Goal: Task Accomplishment & Management: Use online tool/utility

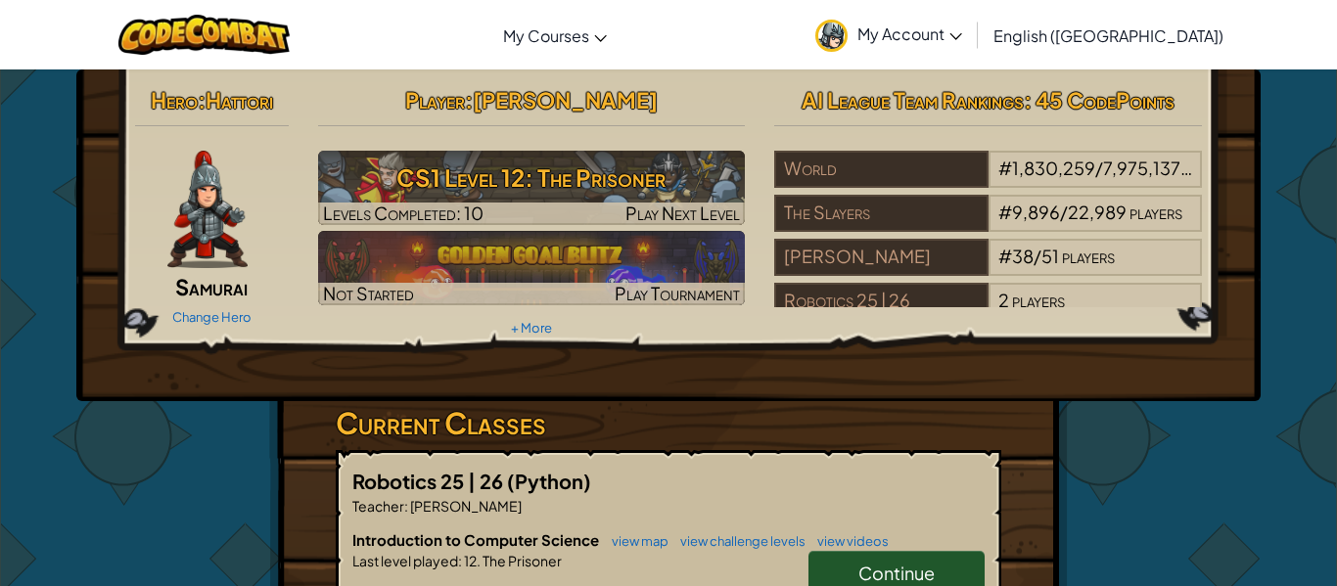
click at [242, 229] on img at bounding box center [207, 209] width 80 height 117
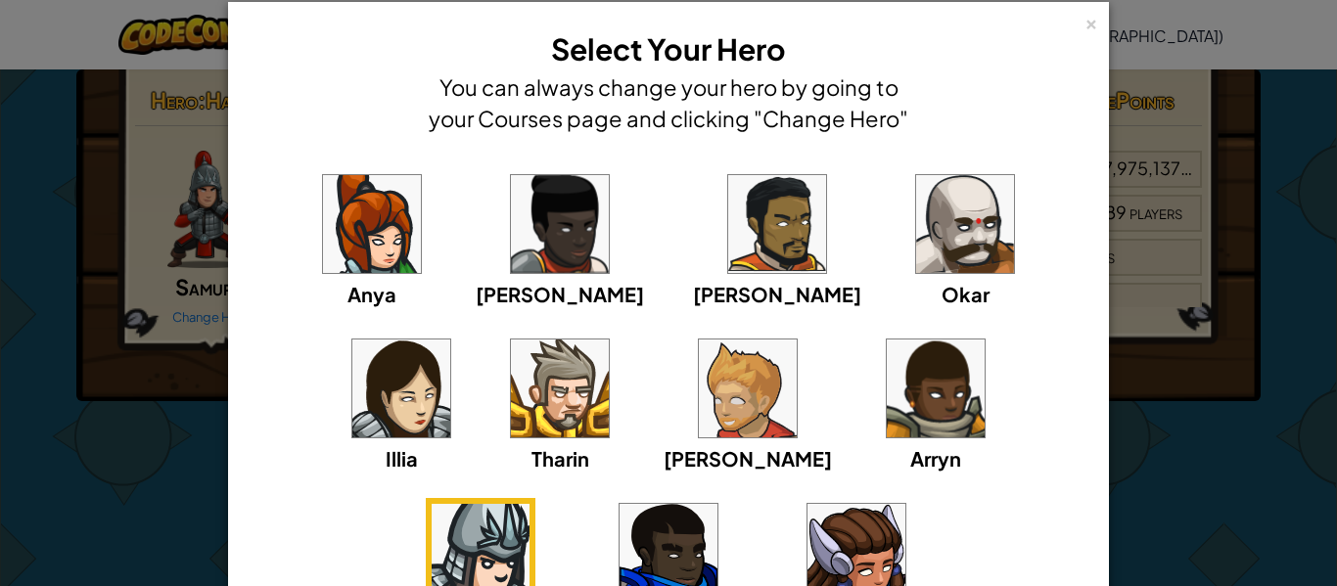
scroll to position [28, 0]
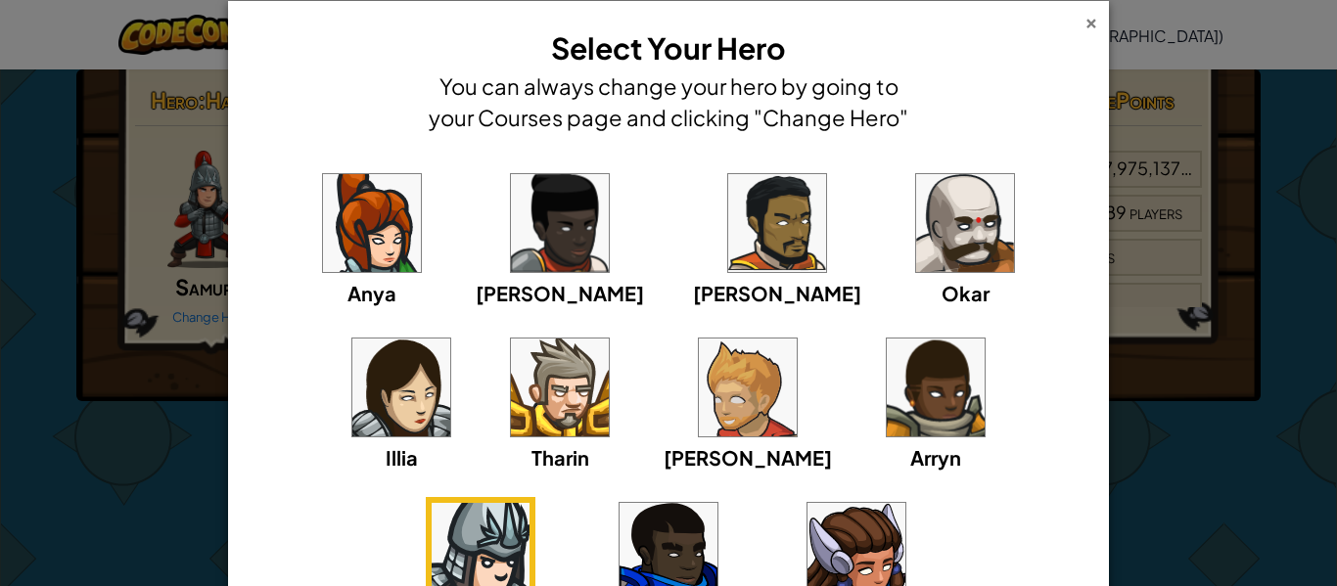
click at [1087, 25] on div "×" at bounding box center [1092, 20] width 14 height 21
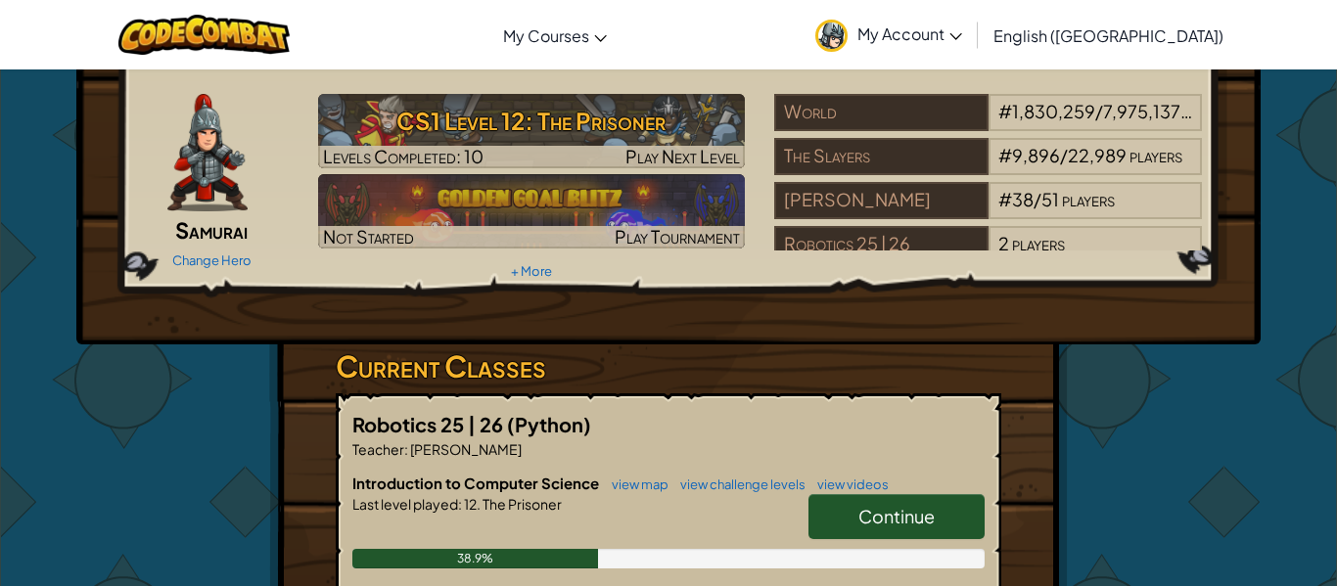
scroll to position [77, 0]
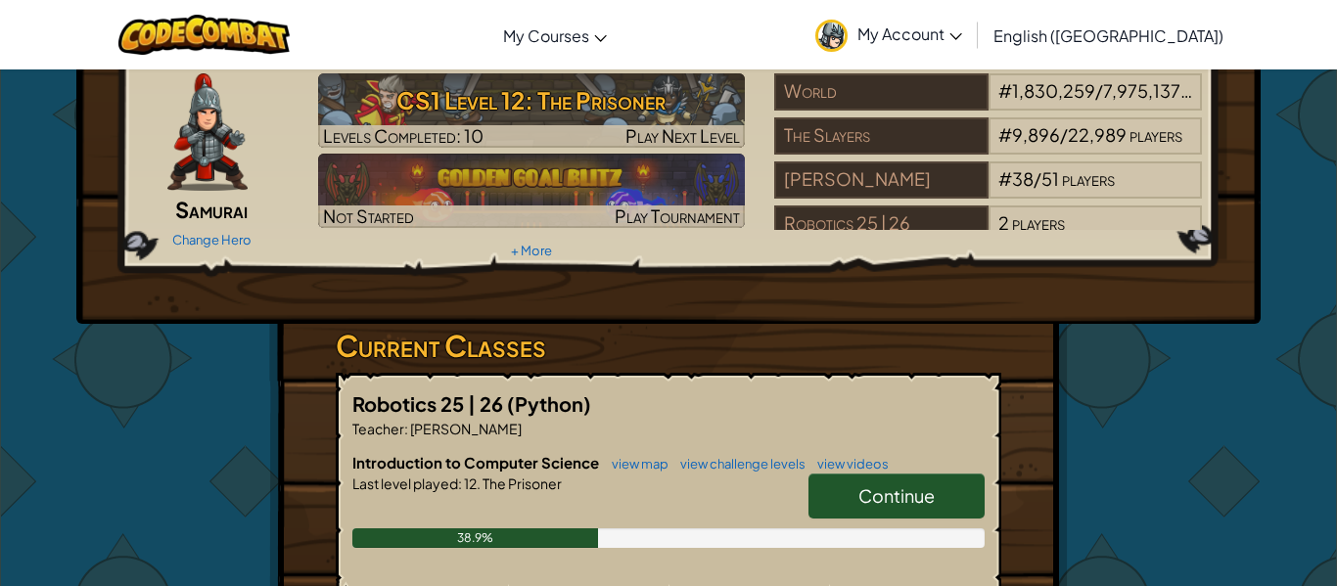
click at [911, 503] on span "Continue" at bounding box center [896, 496] width 76 height 23
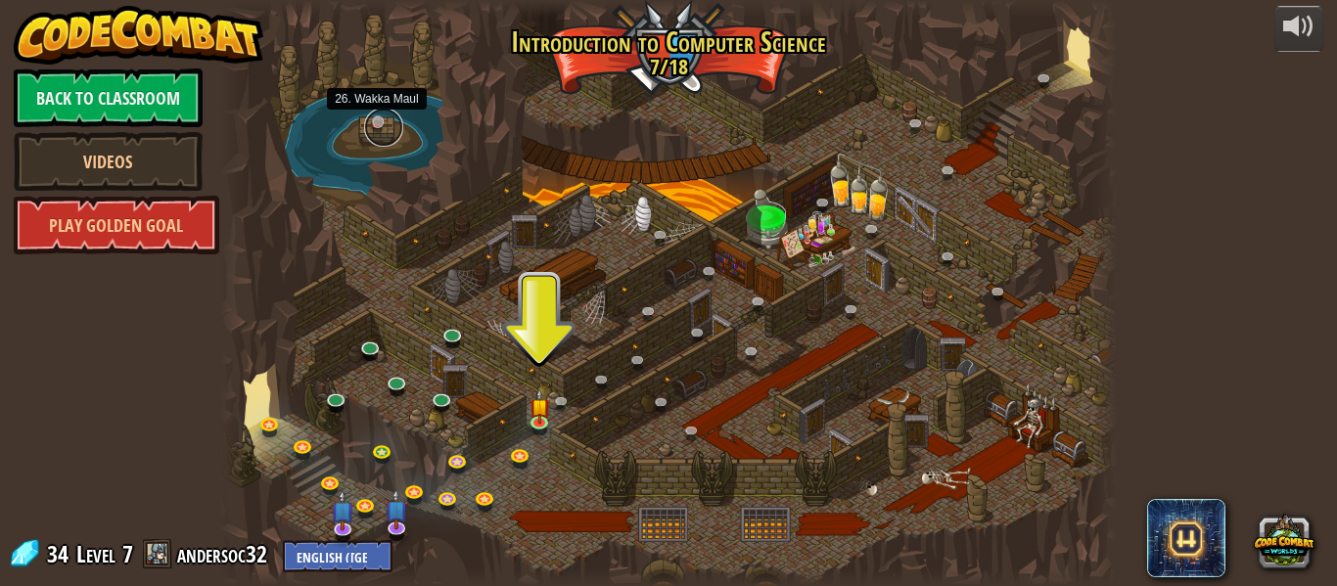
click at [376, 117] on link at bounding box center [383, 127] width 39 height 39
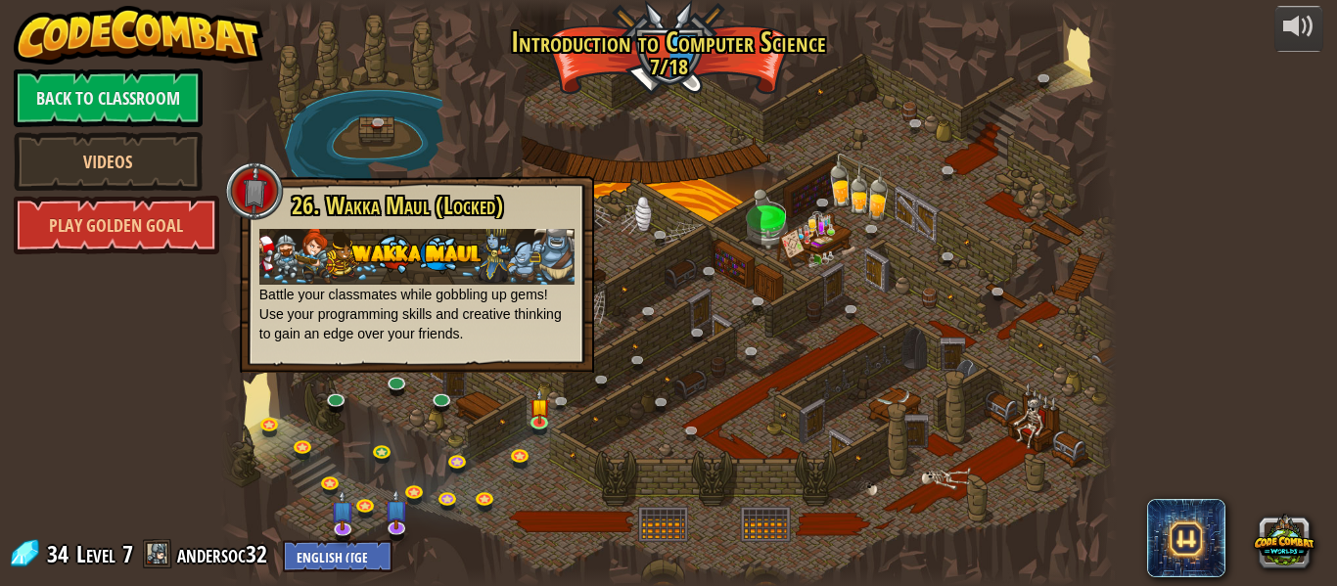
click at [463, 124] on div at bounding box center [668, 293] width 897 height 586
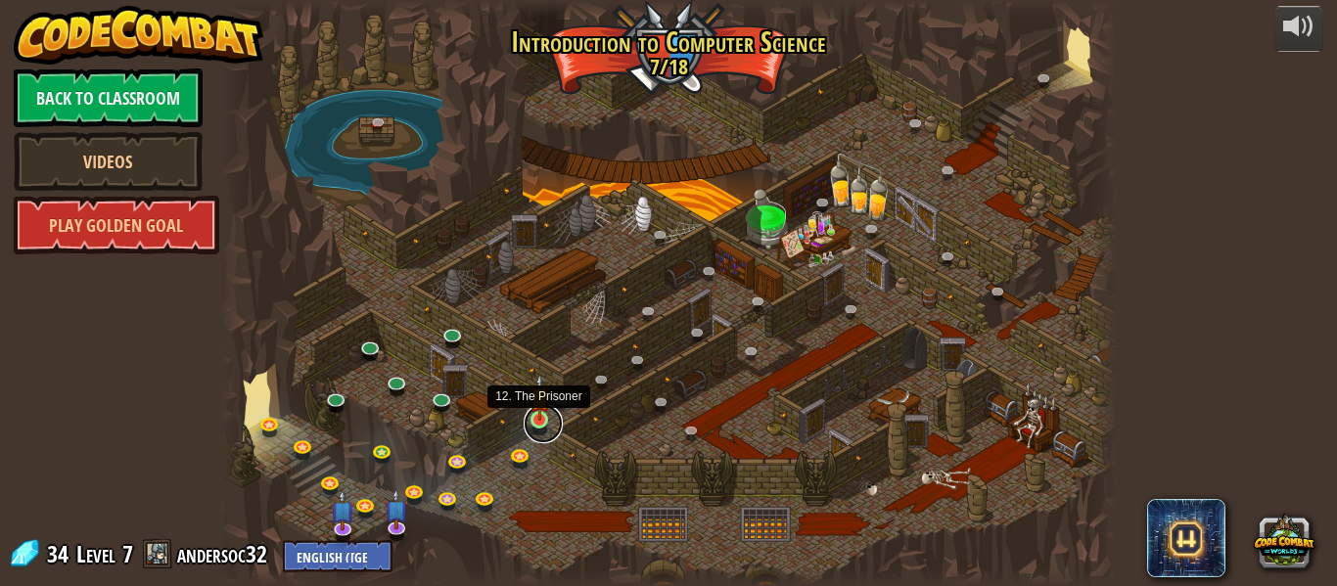
click at [530, 425] on link at bounding box center [543, 423] width 39 height 39
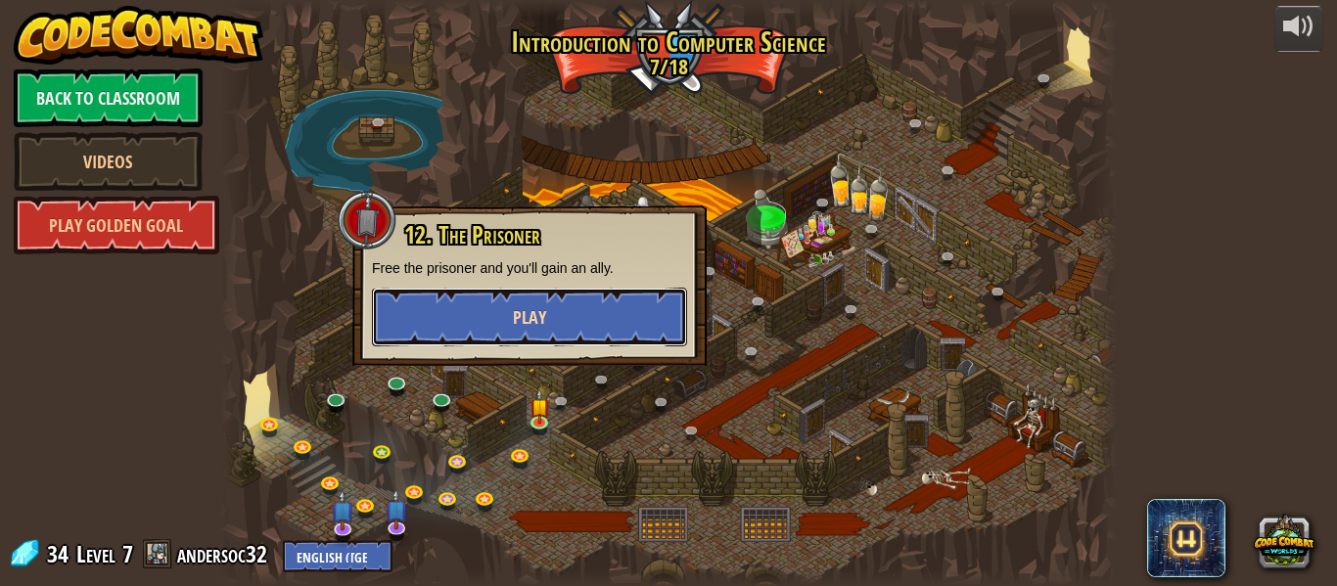
click at [558, 328] on button "Play" at bounding box center [529, 317] width 315 height 59
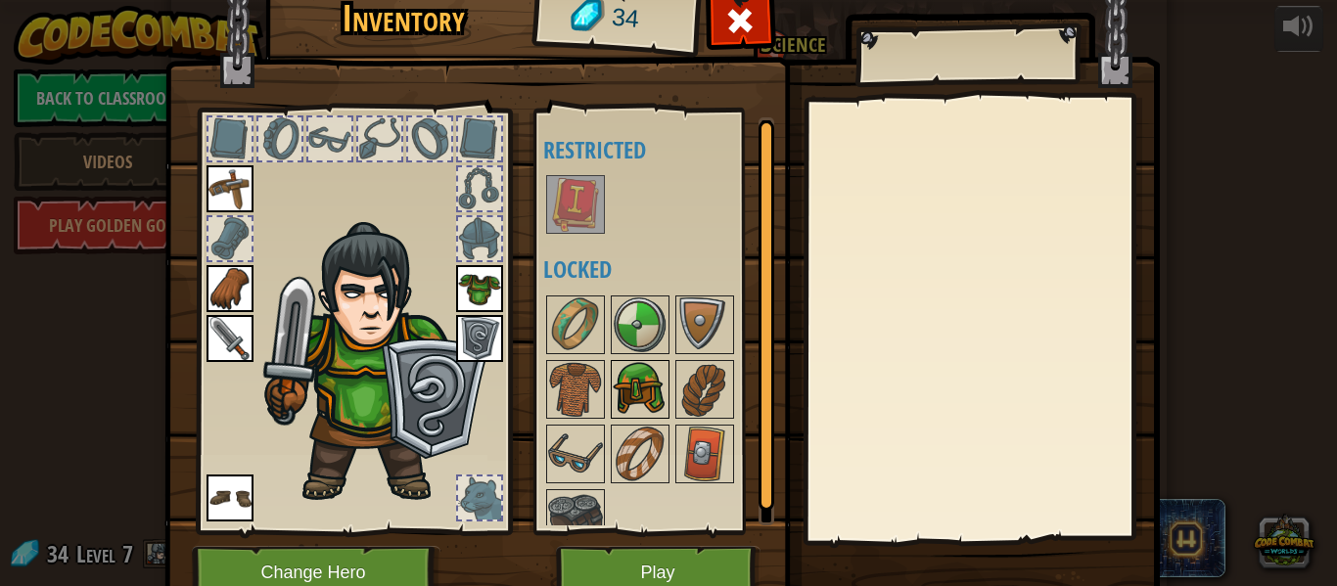
click at [642, 391] on img at bounding box center [640, 389] width 55 height 55
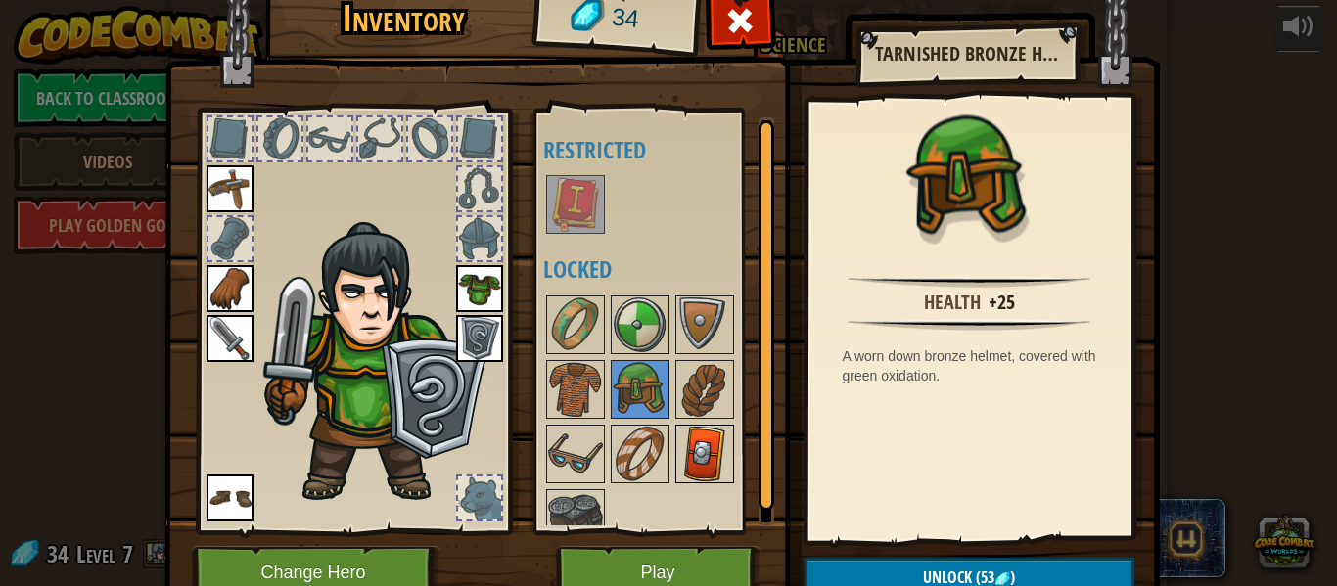
click at [710, 435] on img at bounding box center [704, 454] width 55 height 55
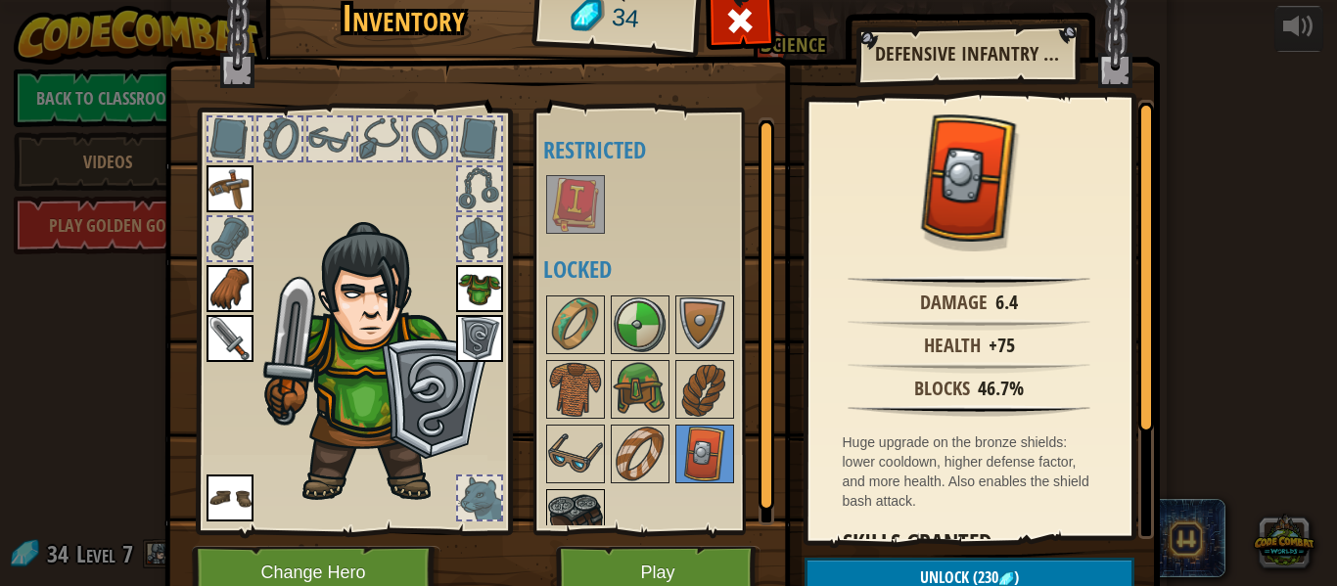
click at [578, 515] on img at bounding box center [575, 518] width 55 height 55
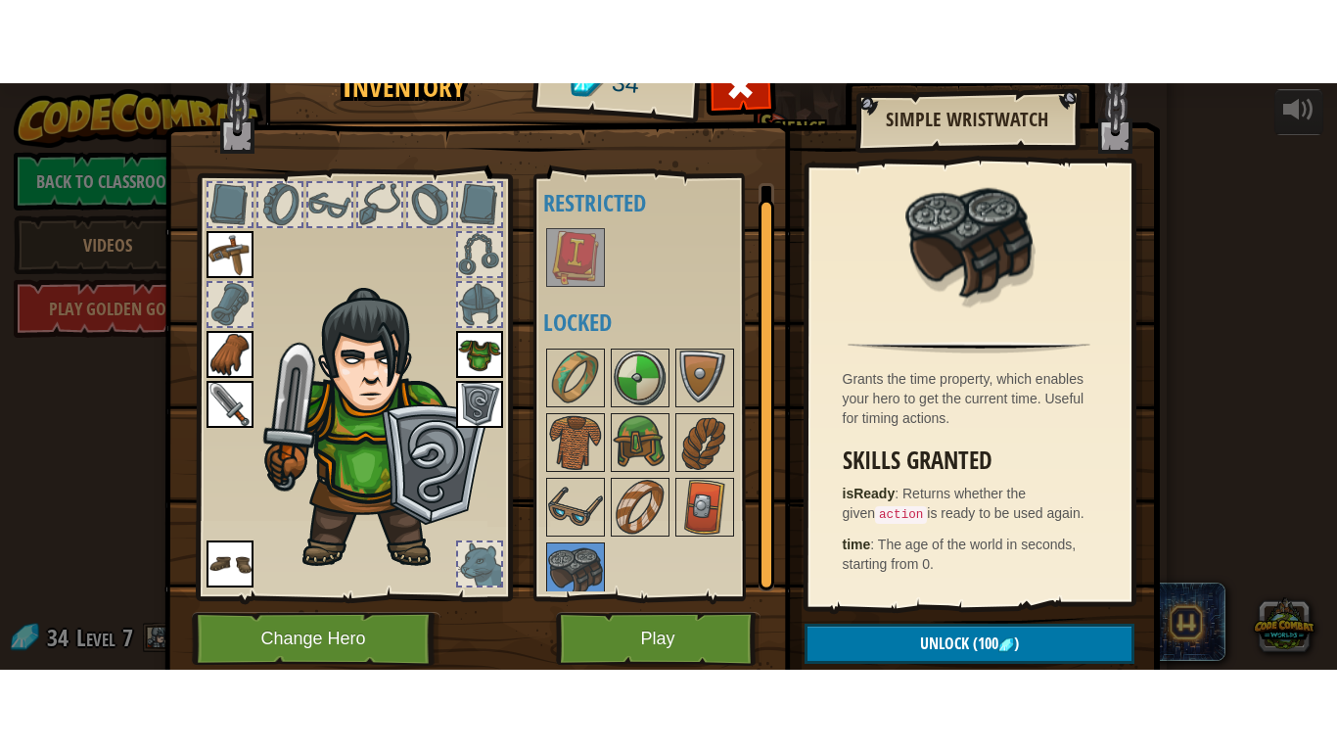
scroll to position [15, 0]
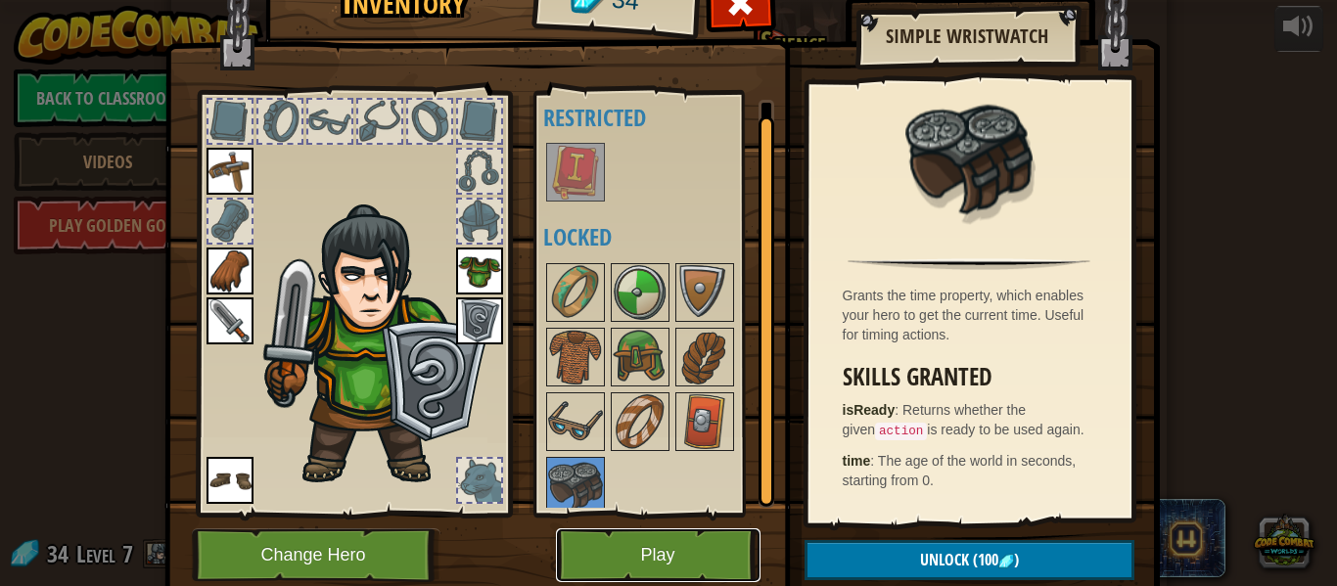
click at [691, 541] on button "Play" at bounding box center [658, 556] width 205 height 54
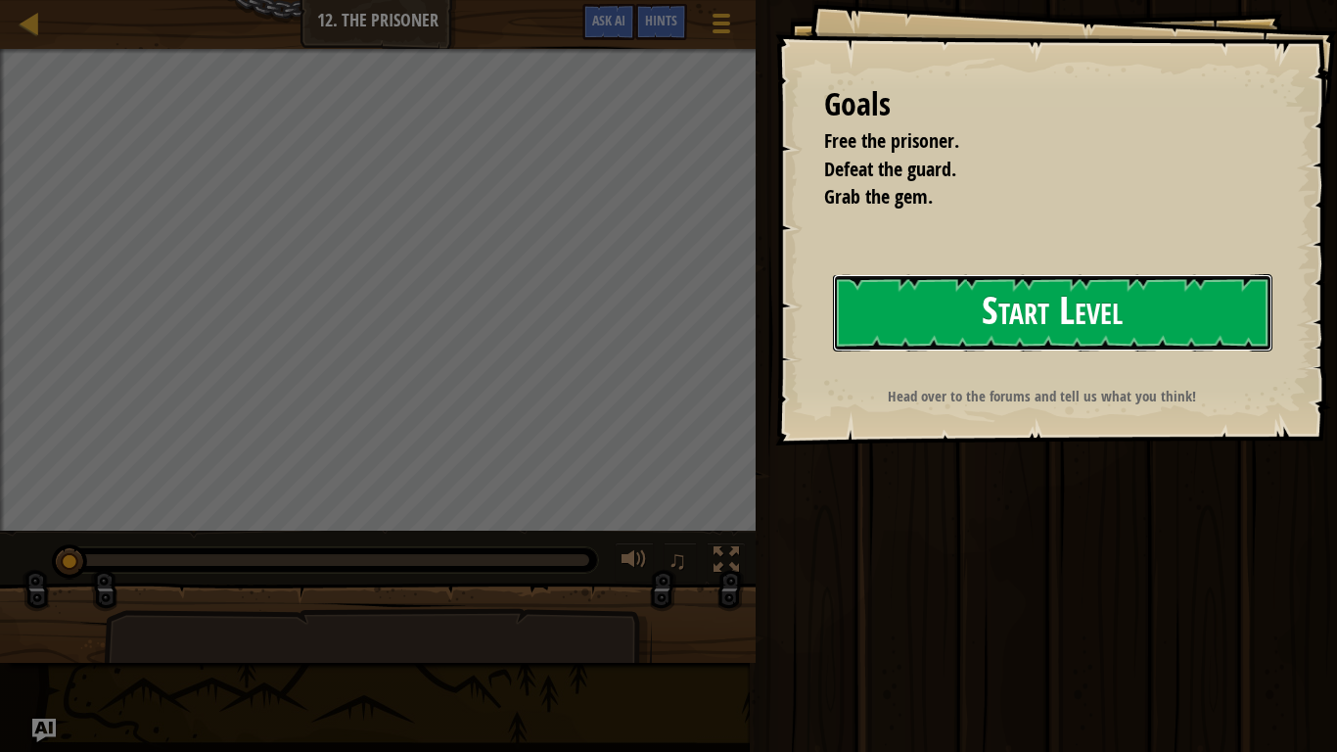
click at [953, 300] on button "Start Level" at bounding box center [1053, 312] width 440 height 77
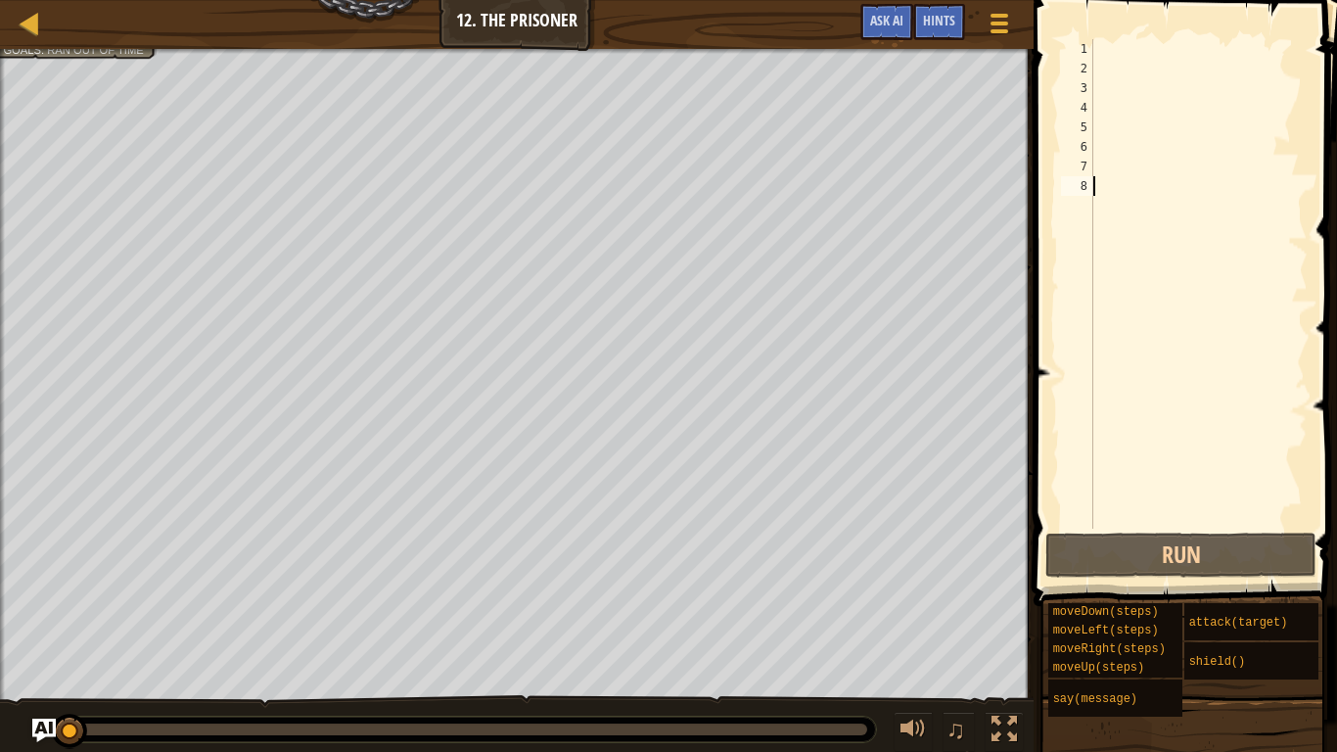
click at [1151, 54] on div at bounding box center [1198, 303] width 218 height 529
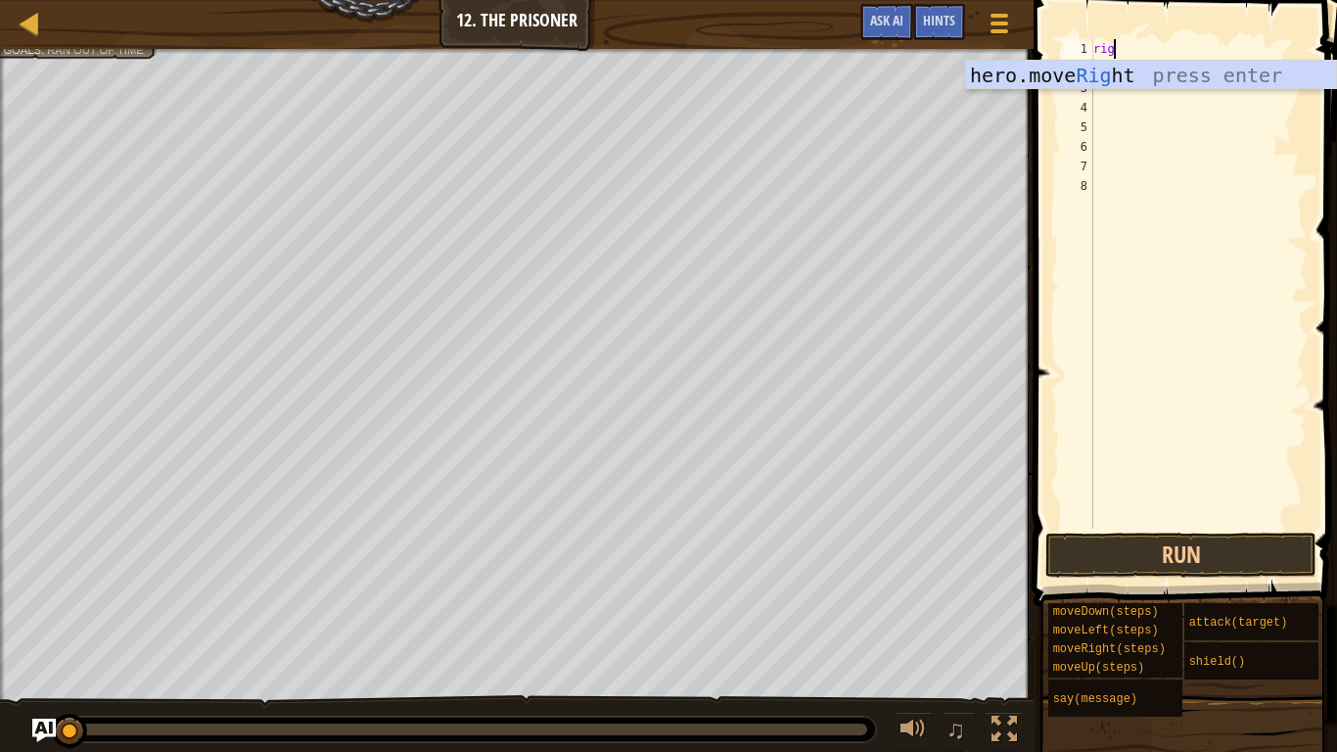
scroll to position [9, 3]
type textarea "righ"
click at [1079, 67] on div "hero.move Righ t press enter" at bounding box center [1151, 105] width 370 height 88
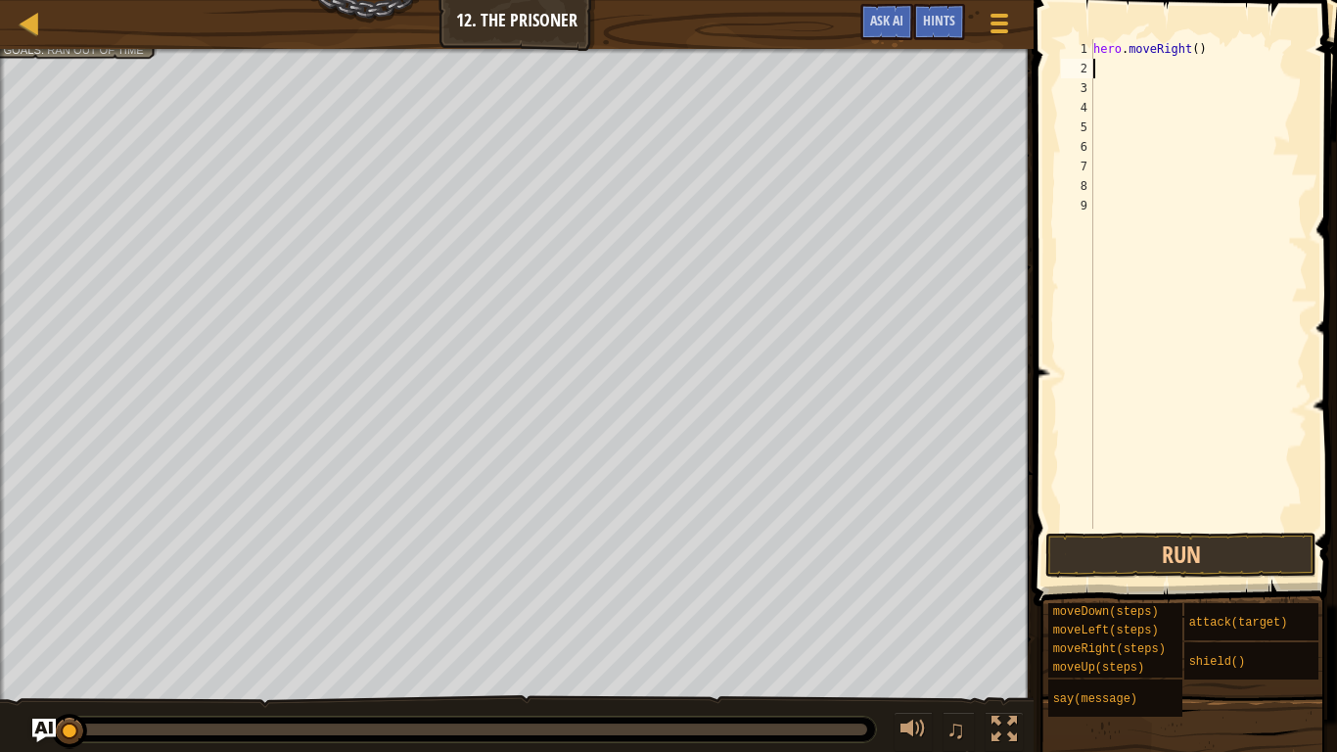
type textarea "h"
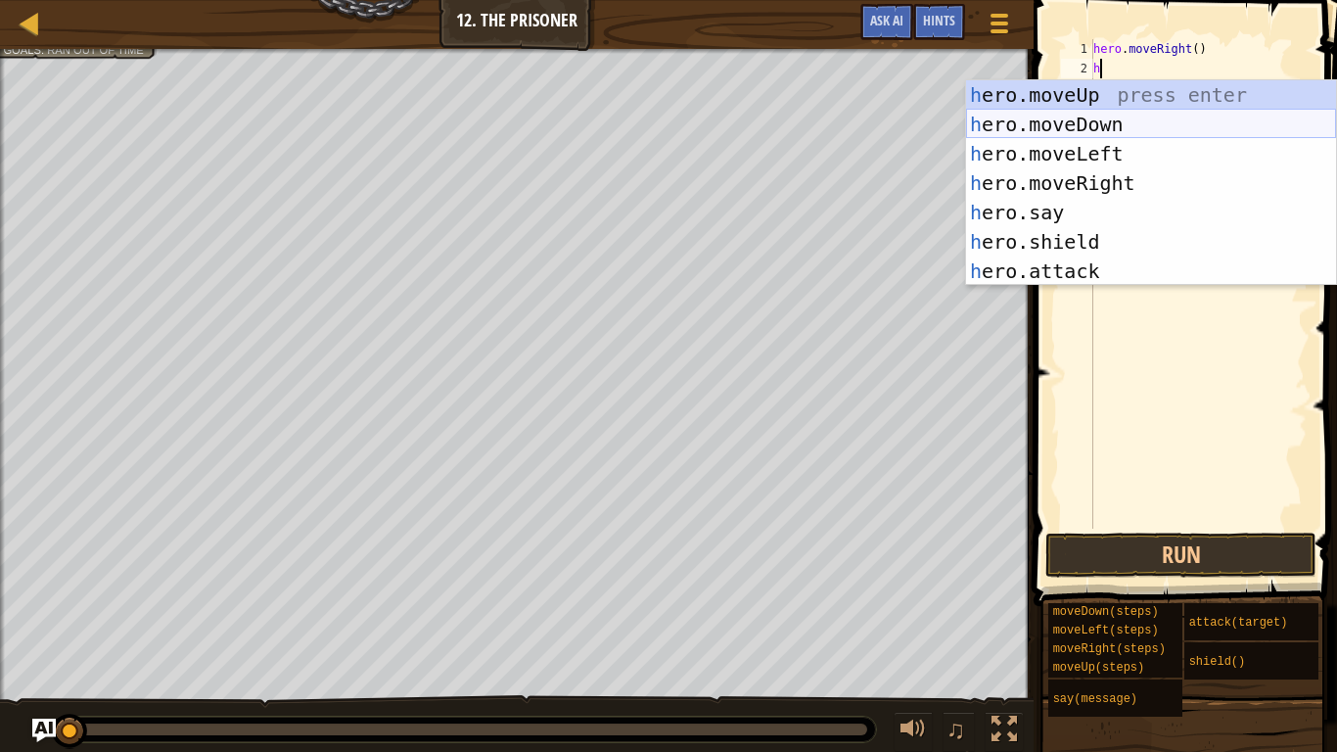
click at [1100, 127] on div "h ero.moveUp press enter h ero.moveDown press enter h ero.moveLeft press enter …" at bounding box center [1151, 212] width 370 height 264
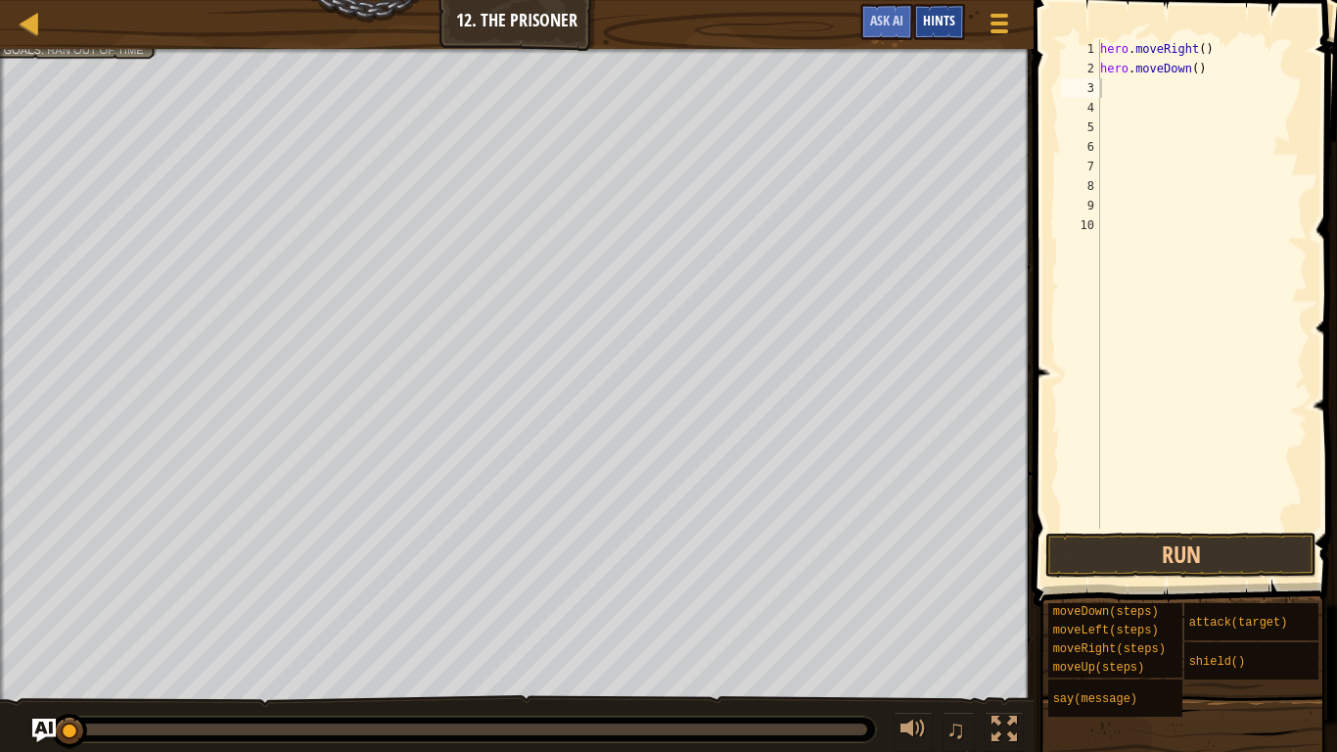
click at [931, 26] on span "Hints" at bounding box center [939, 20] width 32 height 19
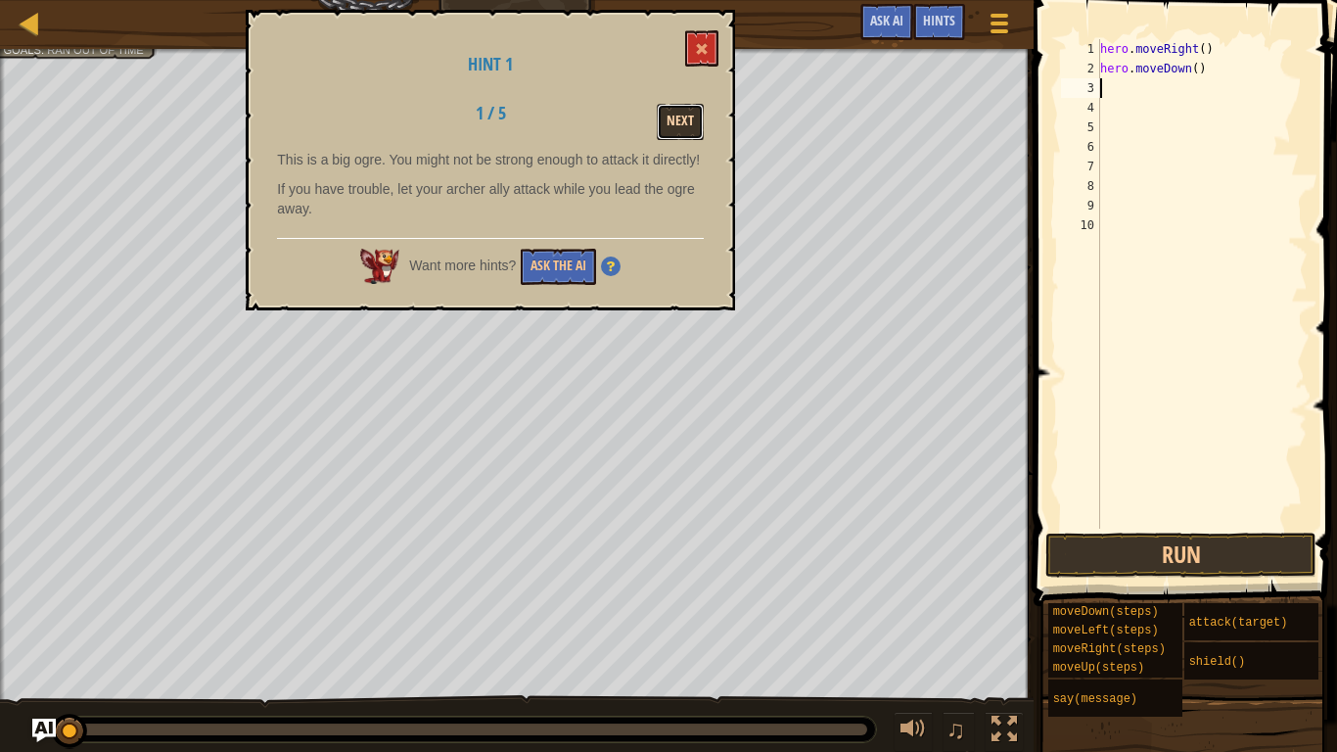
click at [676, 121] on button "Next" at bounding box center [680, 122] width 47 height 36
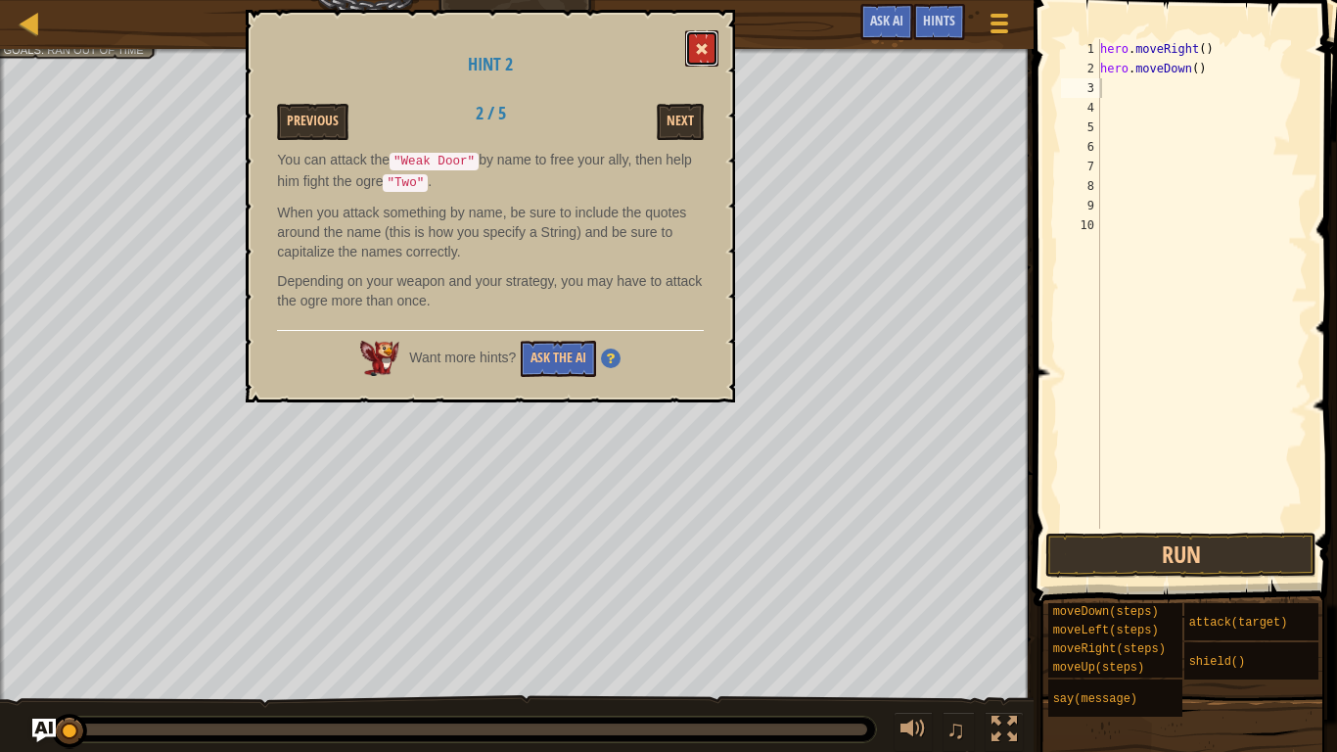
click at [706, 42] on span at bounding box center [702, 49] width 14 height 14
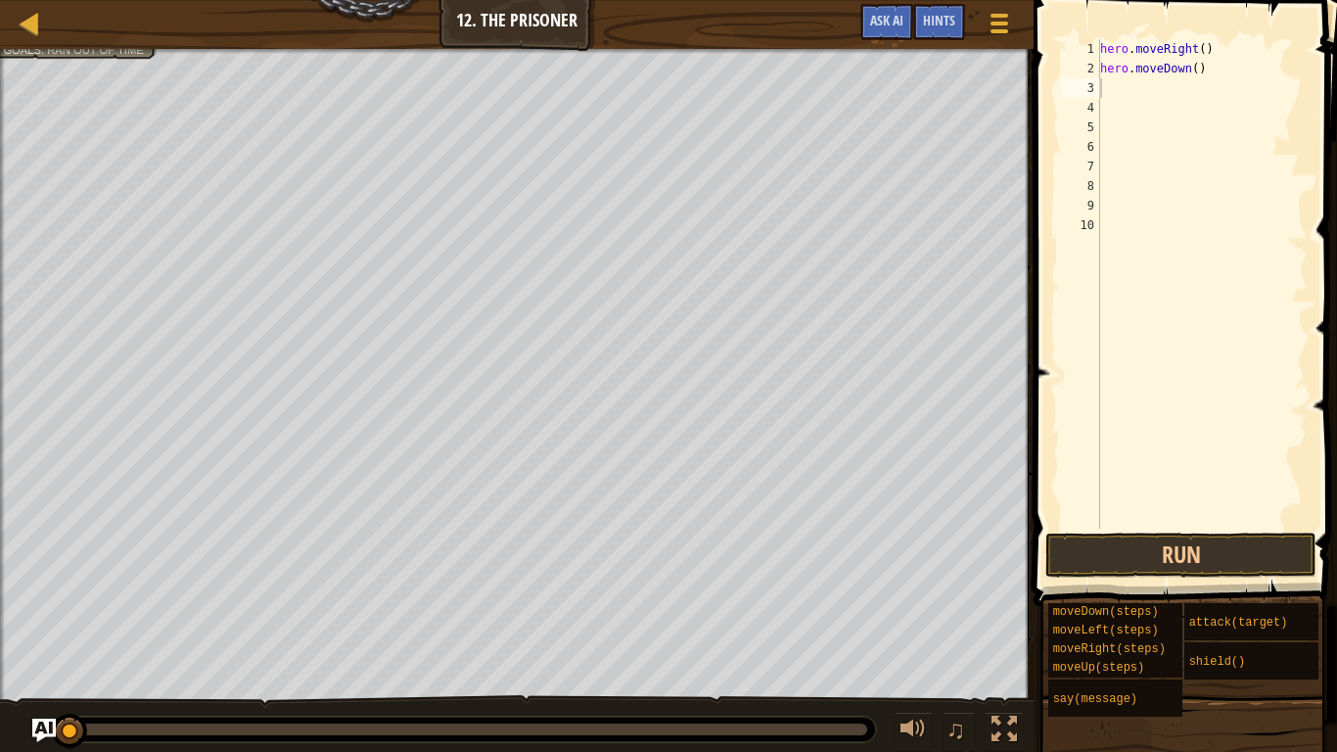
click at [1240, 68] on div "hero . moveRight ( ) hero . moveDown ( )" at bounding box center [1201, 303] width 211 height 529
type textarea "h"
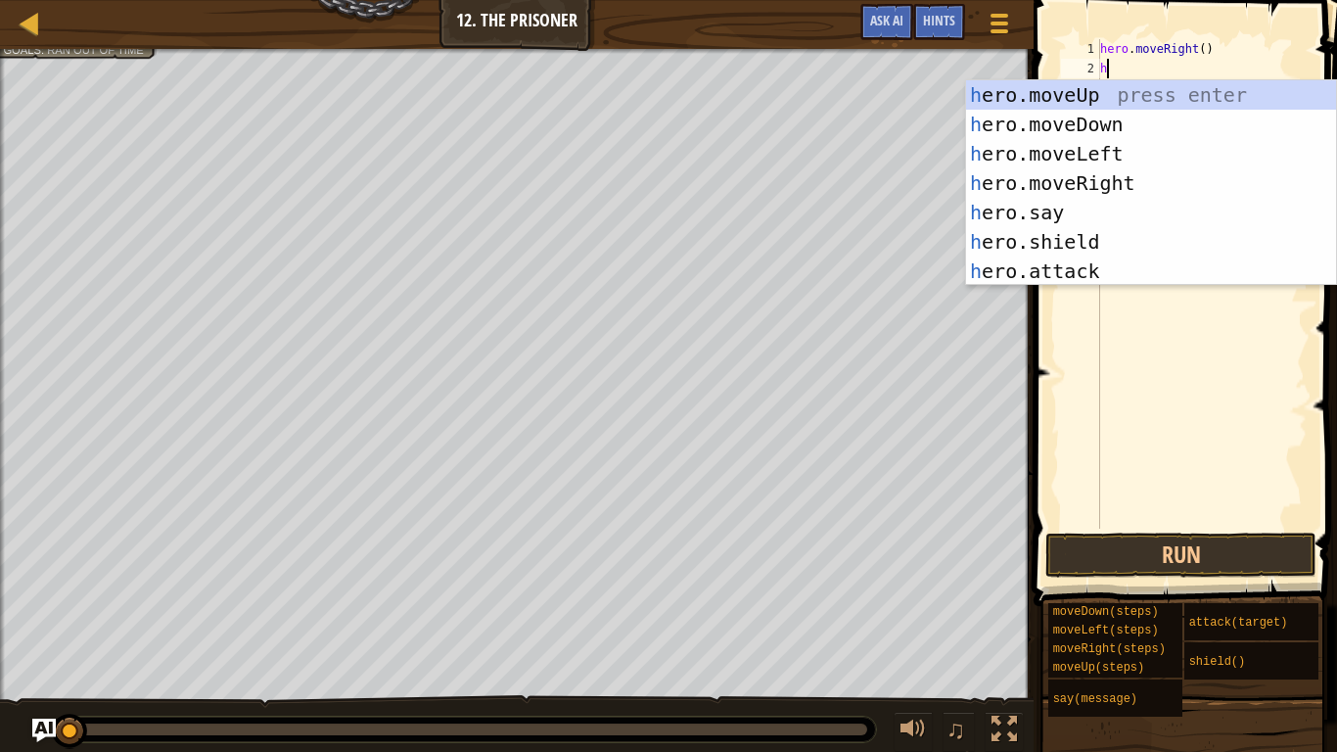
scroll to position [9, 1]
click at [1118, 270] on div "he ro.moveUp press enter he ro.moveDown press enter he ro.moveLeft press enter …" at bounding box center [1151, 212] width 370 height 264
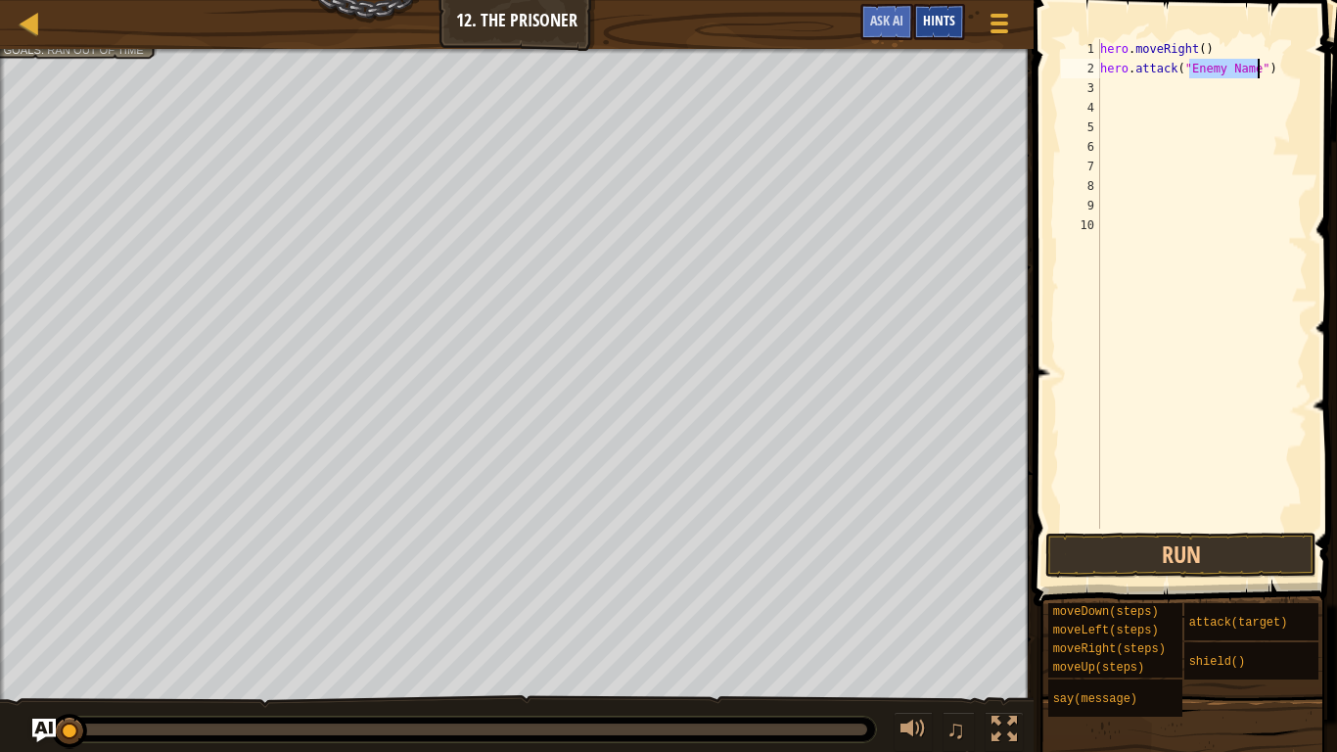
click at [938, 21] on span "Hints" at bounding box center [939, 20] width 32 height 19
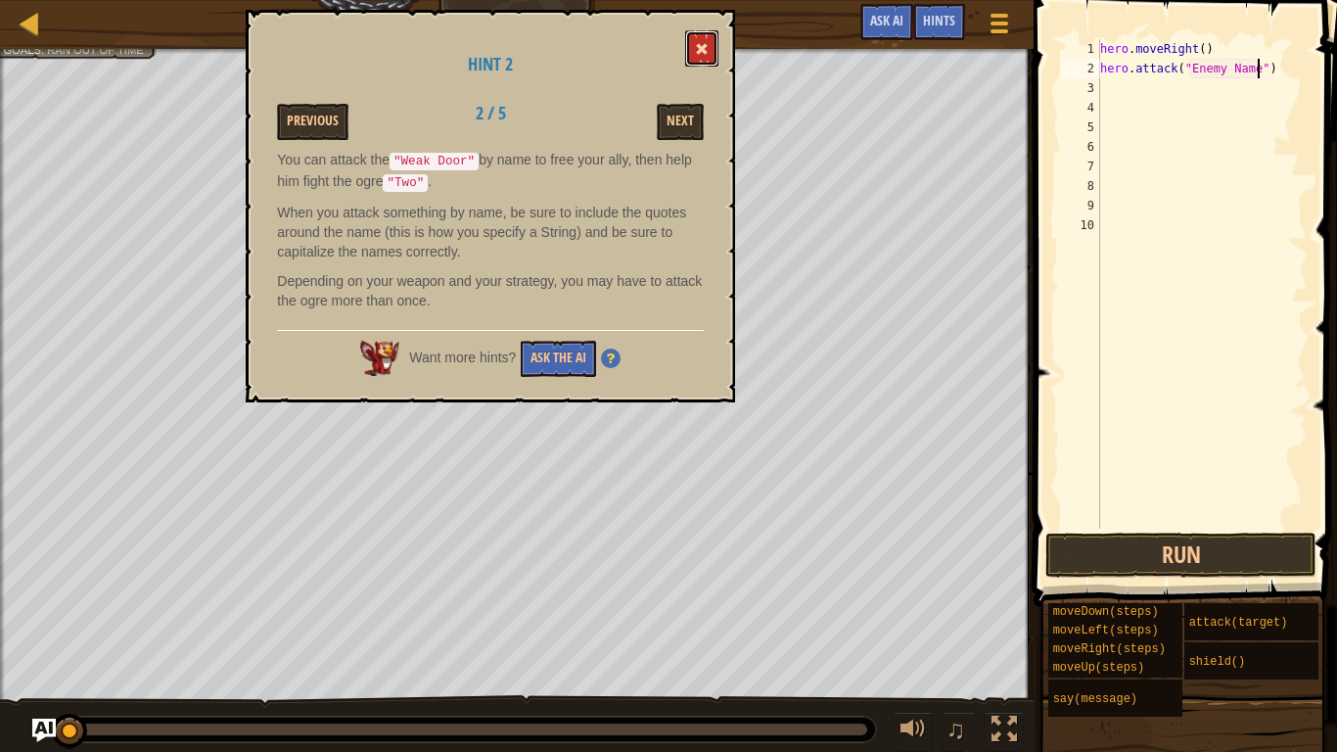
click at [712, 39] on button at bounding box center [701, 48] width 33 height 36
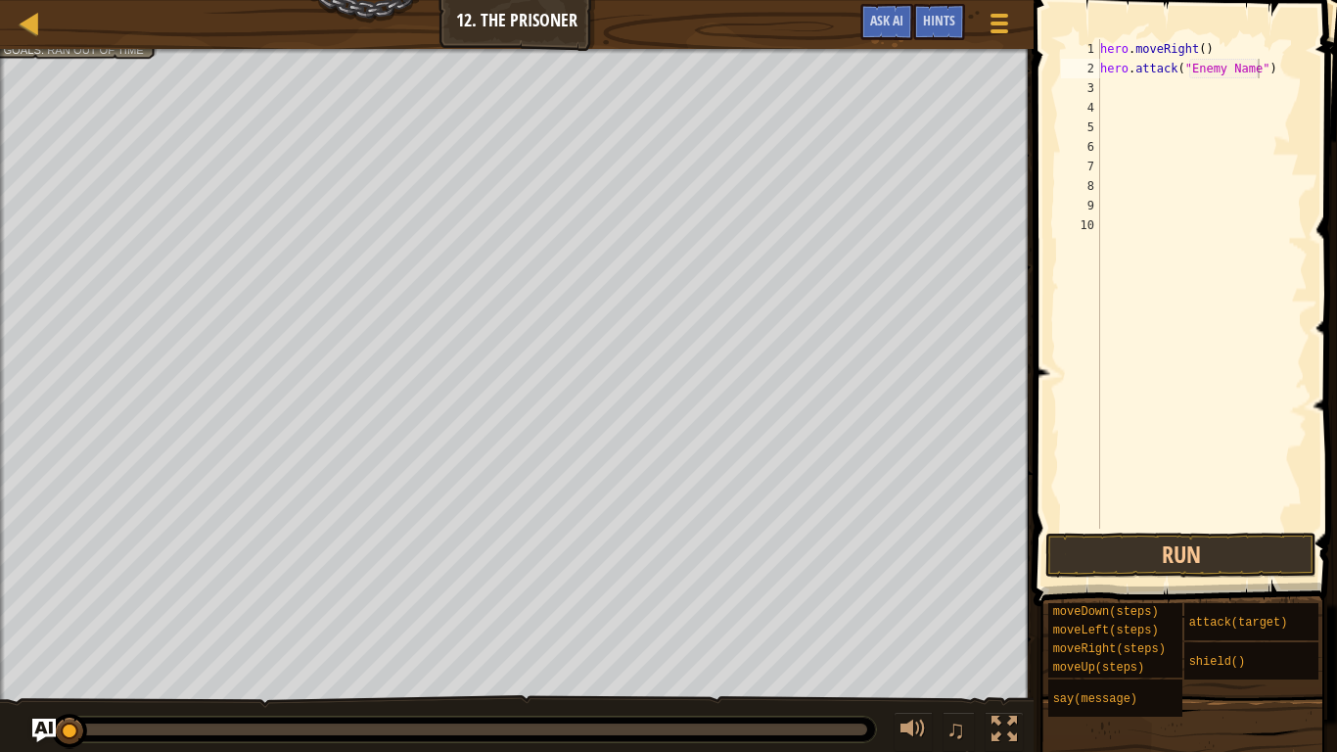
click at [1259, 71] on div "hero . moveRight ( ) hero . attack ( "Enemy Name" )" at bounding box center [1201, 303] width 211 height 529
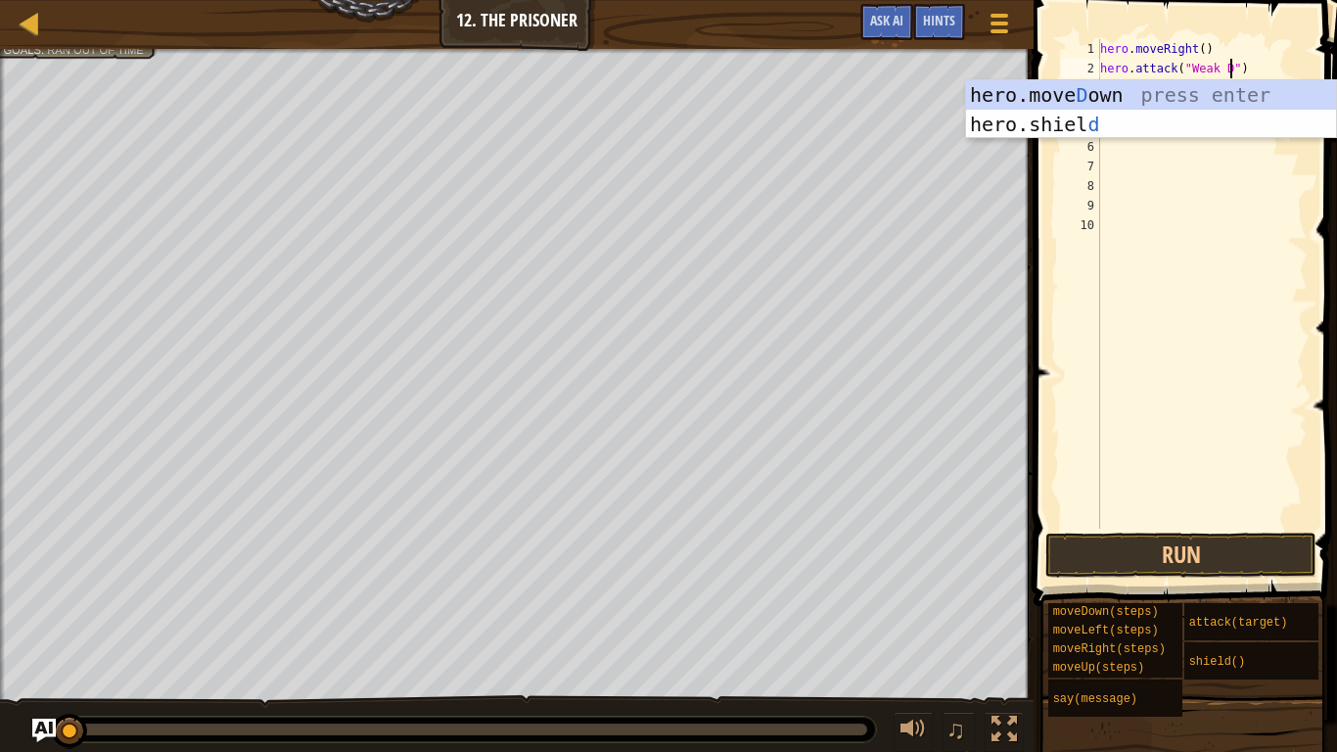
scroll to position [9, 20]
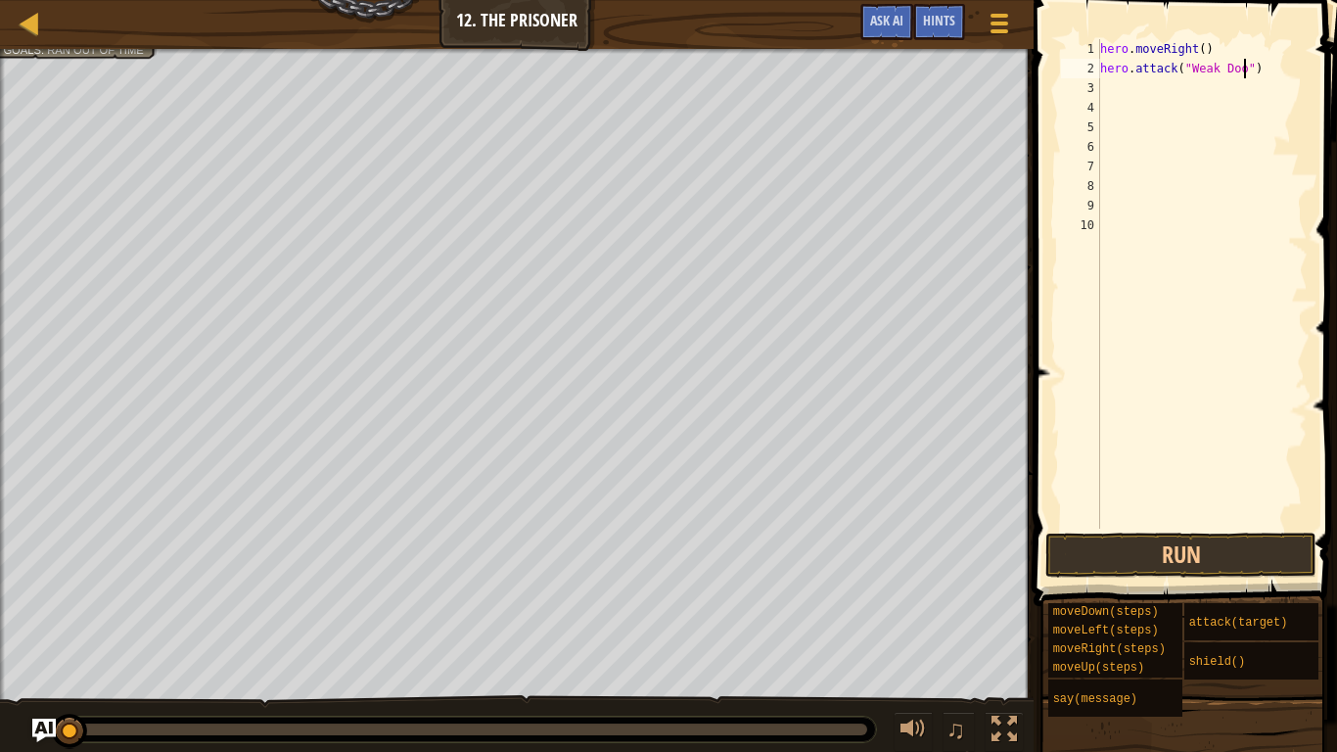
type textarea "hero.attack("Weak Door")"
click at [1156, 85] on div "hero . moveRight ( ) hero . attack ( "Weak Door" )" at bounding box center [1201, 303] width 211 height 529
type textarea "he"
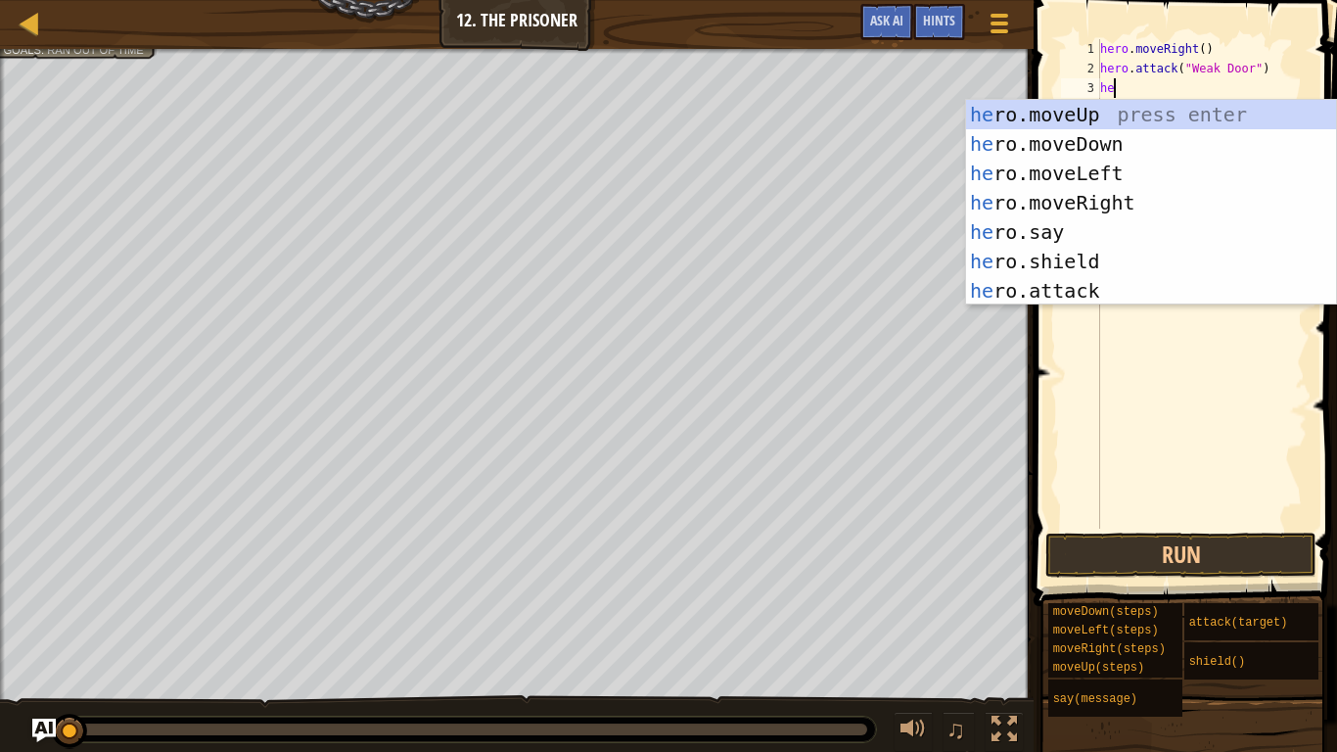
scroll to position [9, 1]
click at [1107, 206] on div "he ro.moveUp press enter he ro.moveDown press enter he ro.moveLeft press enter …" at bounding box center [1151, 232] width 370 height 264
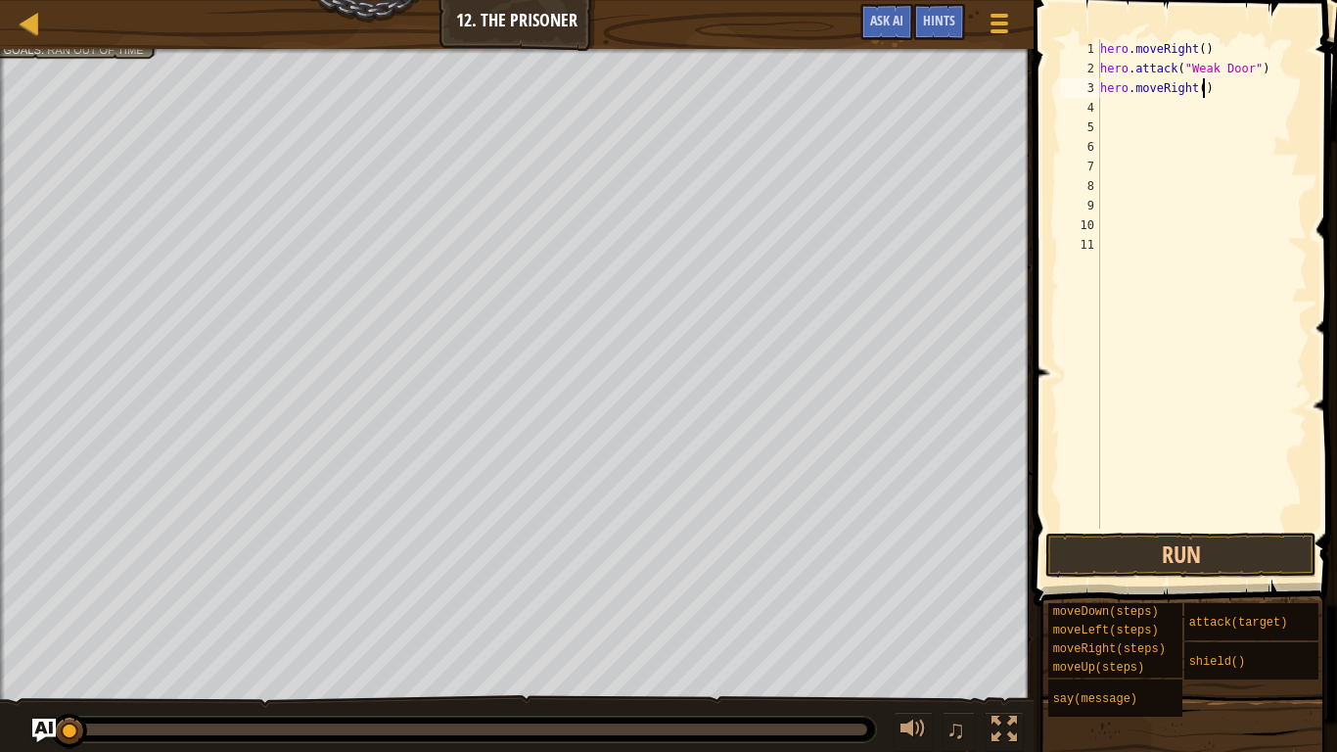
click at [1201, 90] on div "hero . moveRight ( ) hero . attack ( "Weak Door" ) hero . moveRight ( )" at bounding box center [1201, 303] width 211 height 529
type textarea "hero.moveRight(2)"
click at [1162, 105] on div "hero . moveRight ( ) hero . attack ( "Weak Door" ) hero . moveRight ( 2 )" at bounding box center [1201, 303] width 211 height 529
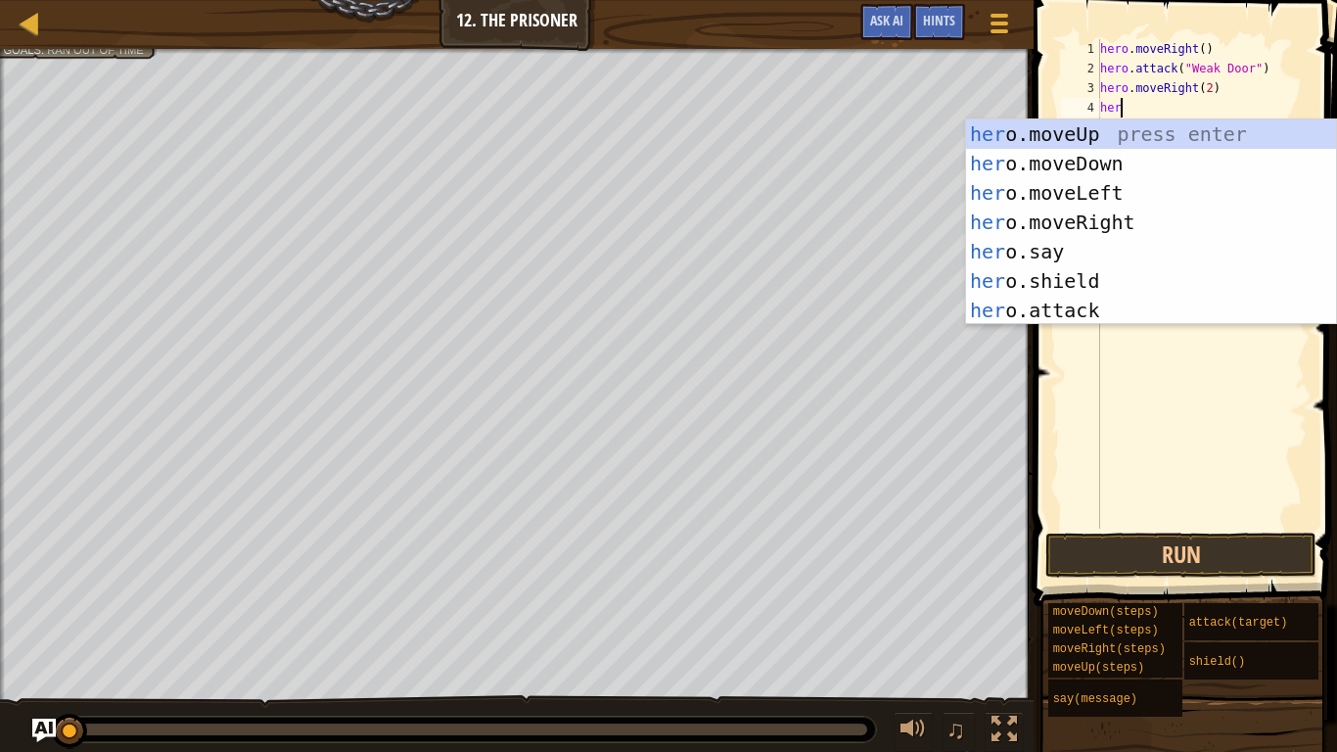
type textarea "hero"
click at [1060, 165] on div "hero .moveUp press enter hero .moveDown press enter hero .moveLeft press enter …" at bounding box center [1151, 251] width 370 height 264
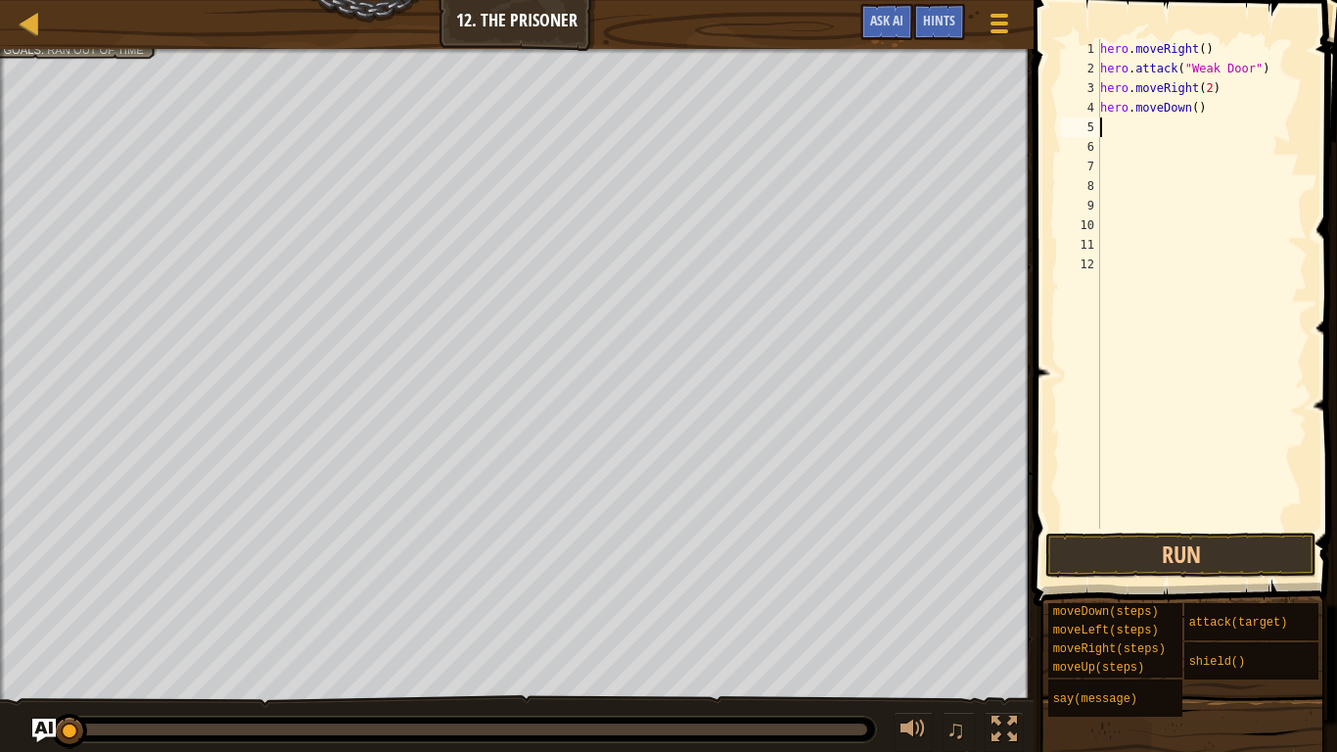
scroll to position [9, 0]
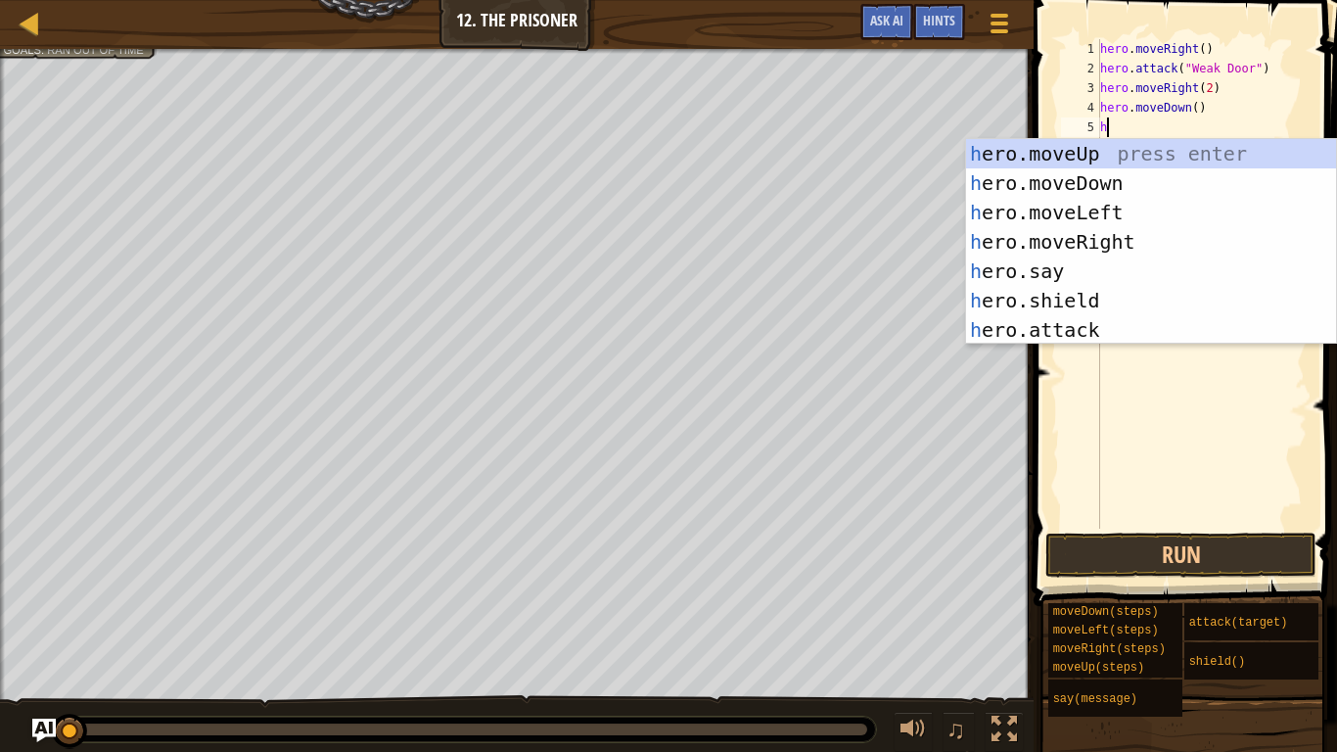
click at [1196, 106] on div "hero . moveRight ( ) hero . attack ( "Weak Door" ) hero . moveRight ( 2 ) hero …" at bounding box center [1201, 303] width 211 height 529
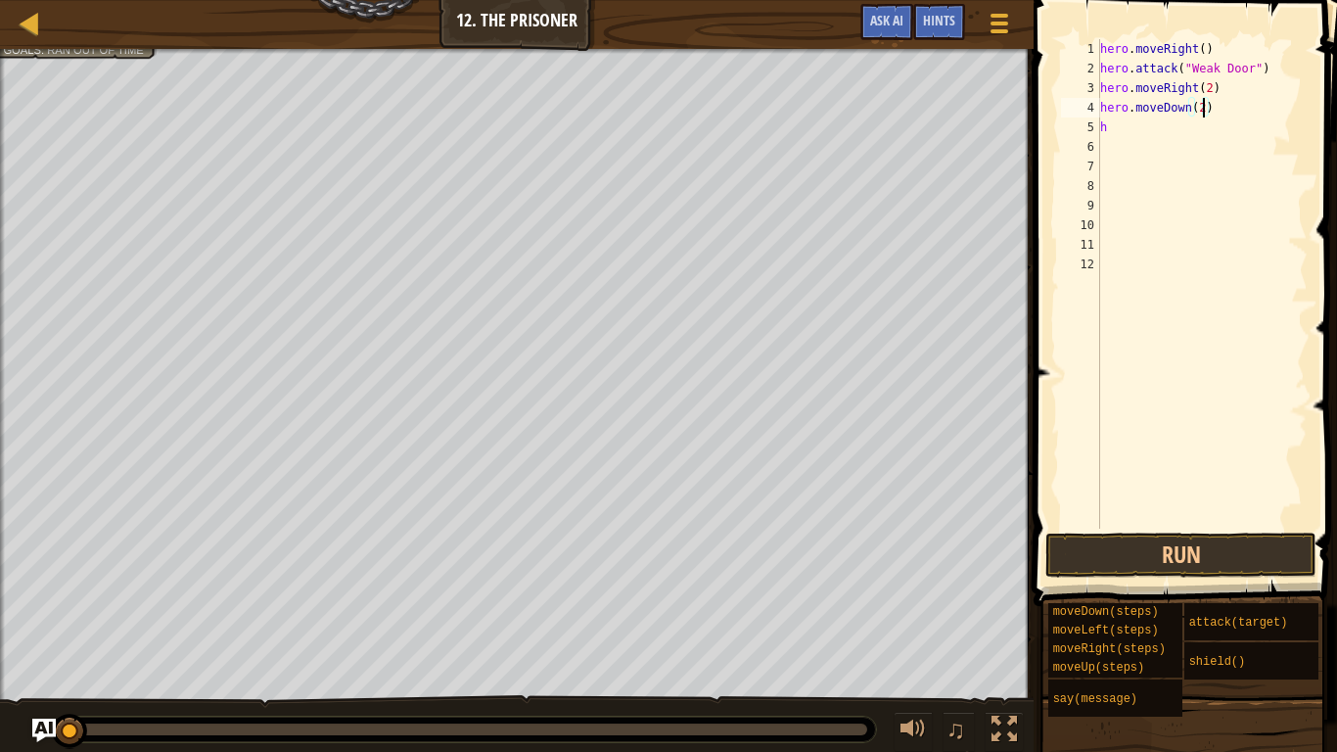
scroll to position [9, 15]
click at [1116, 126] on div "hero . moveRight ( ) hero . attack ( "Weak Door" ) hero . moveRight ( 2 ) hero …" at bounding box center [1201, 303] width 211 height 529
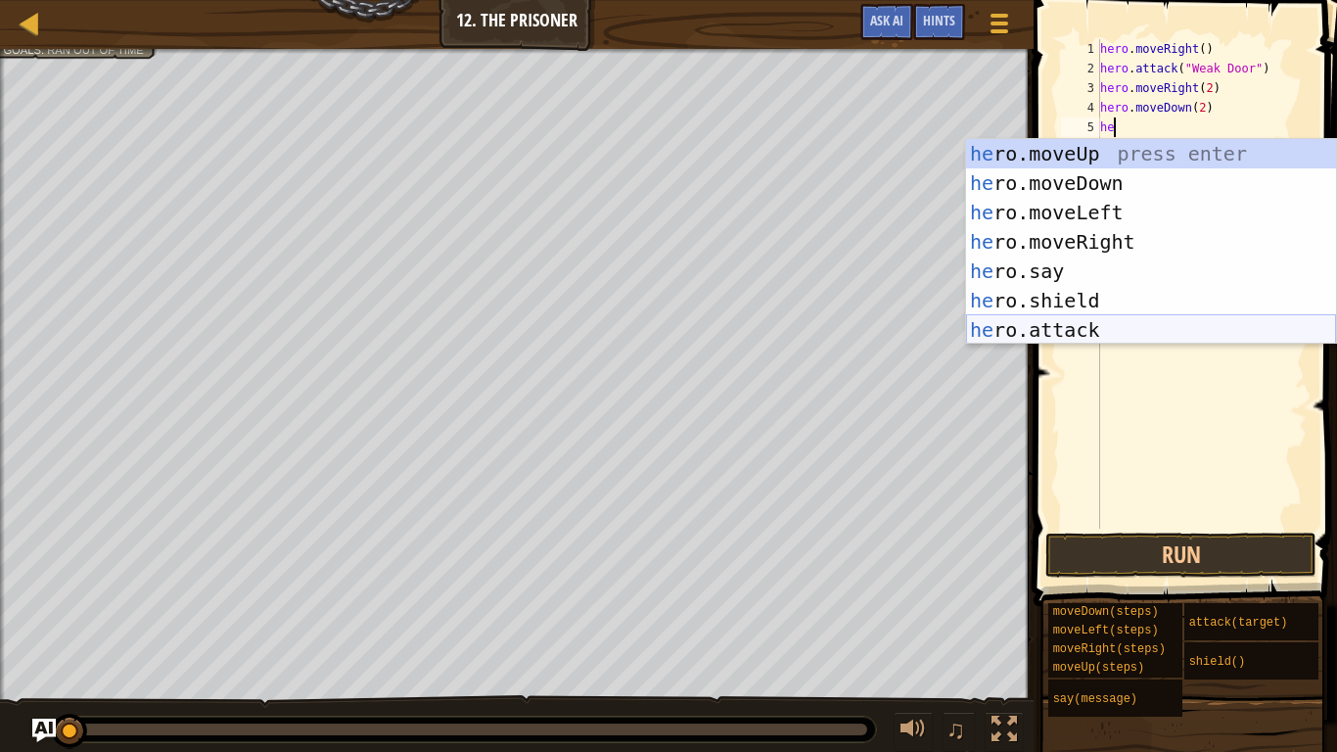
click at [1067, 329] on div "he ro.moveUp press enter he ro.moveDown press enter he ro.moveLeft press enter …" at bounding box center [1151, 271] width 370 height 264
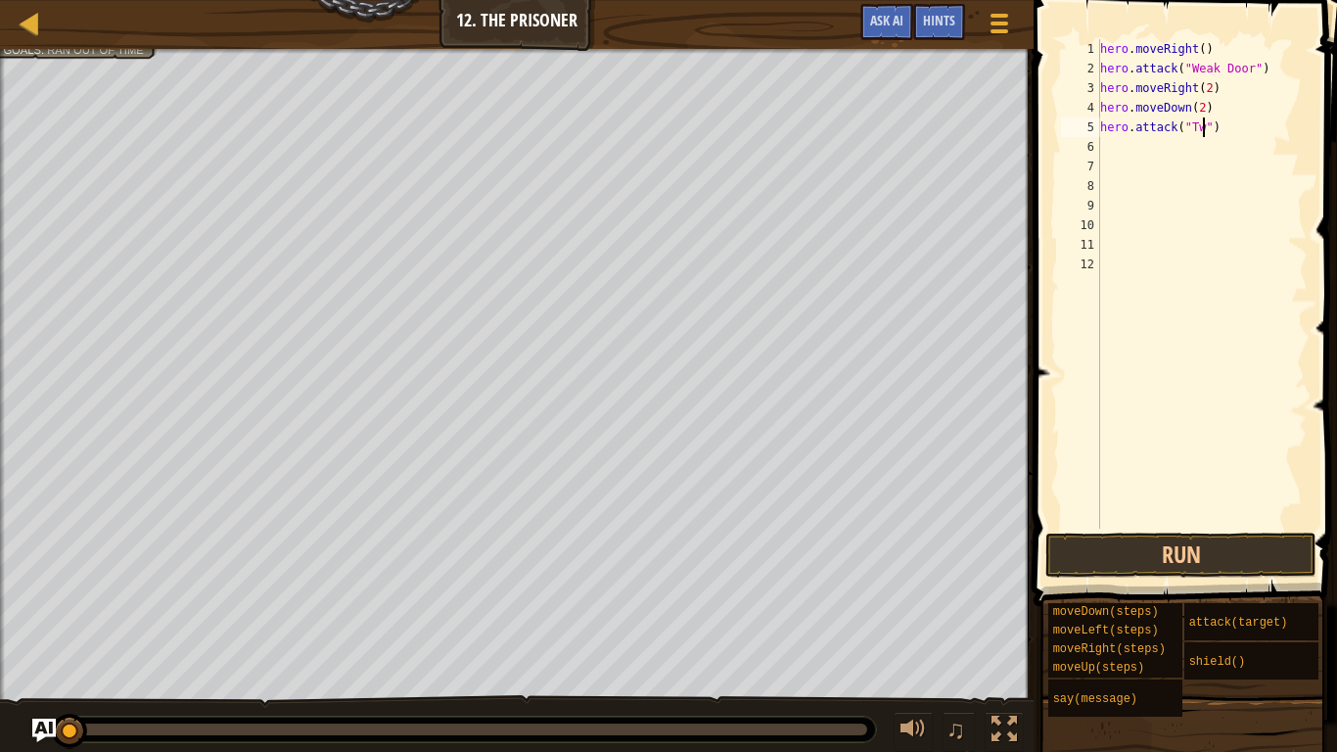
scroll to position [9, 17]
type textarea "hero.attack("Two")"
click at [1199, 565] on button "Run" at bounding box center [1180, 554] width 271 height 45
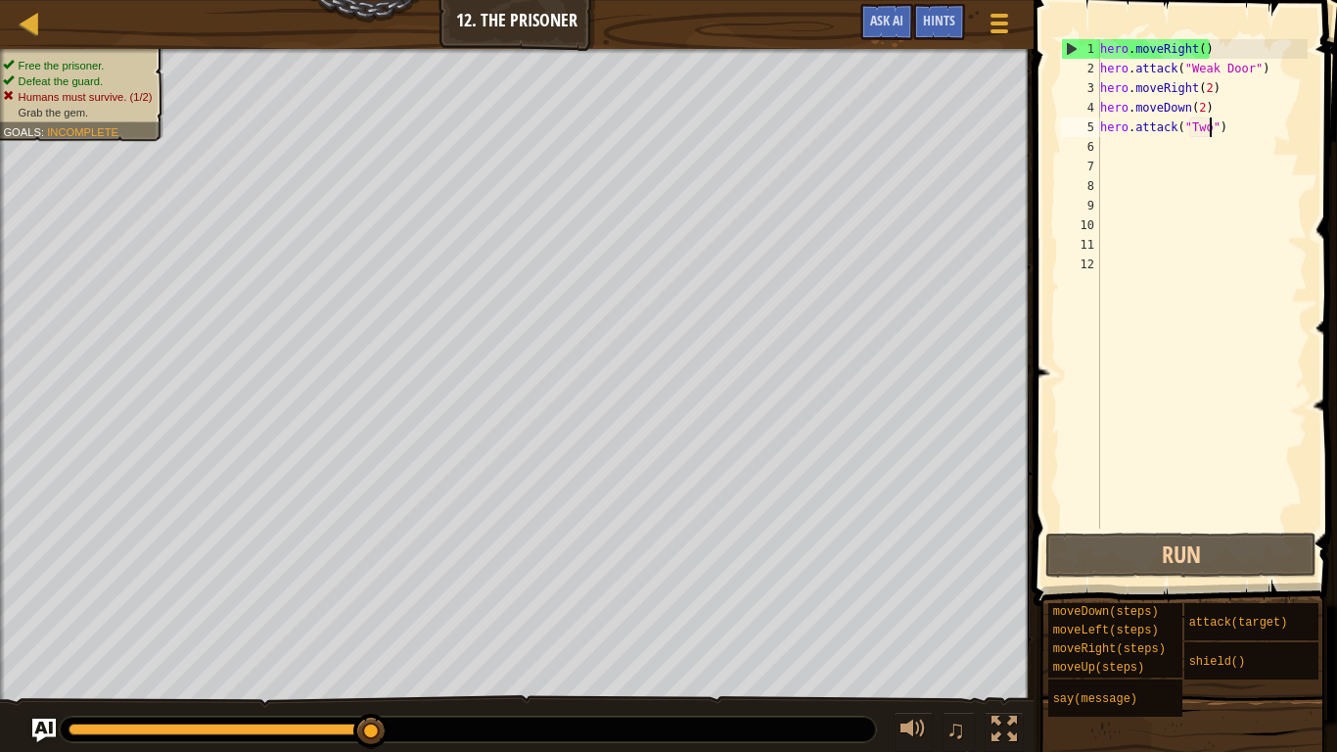
click at [1184, 147] on div "hero . moveRight ( ) hero . attack ( "Weak Door" ) hero . moveRight ( 2 ) hero …" at bounding box center [1201, 303] width 211 height 529
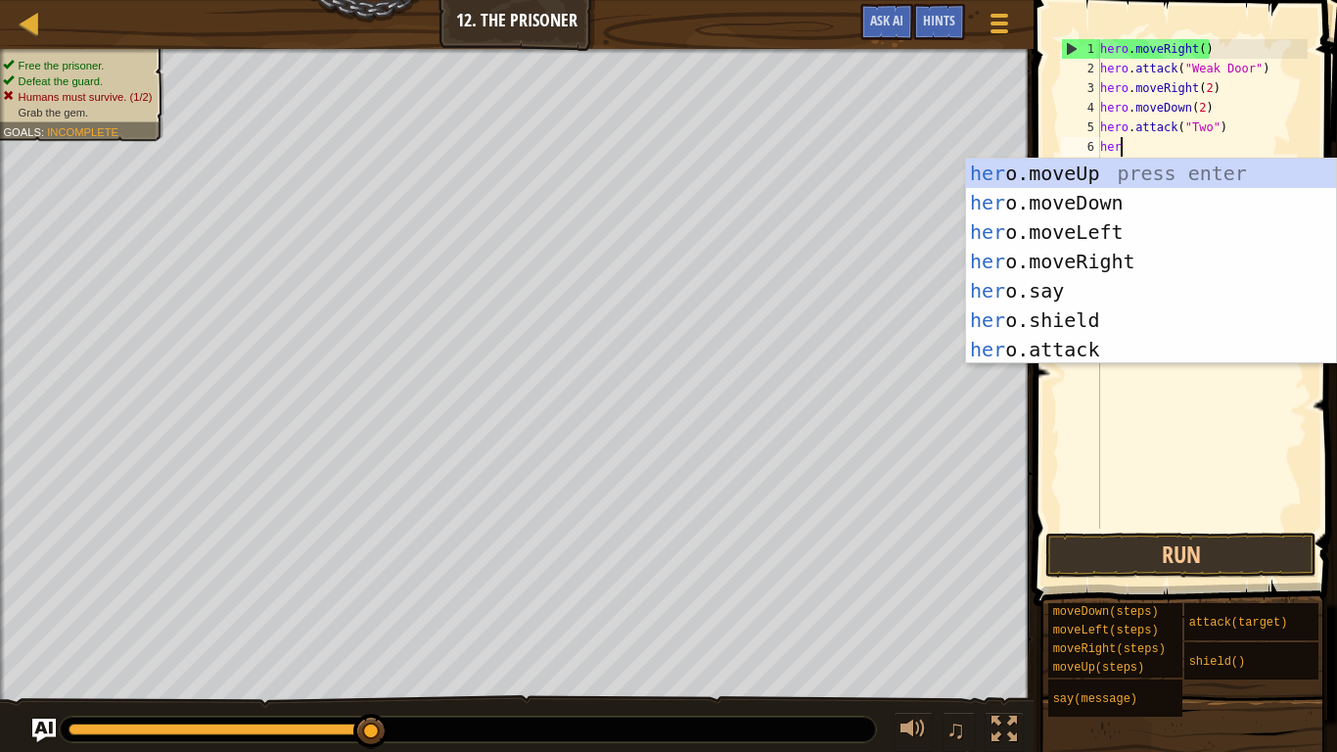
scroll to position [9, 3]
click at [1120, 341] on div "hero .moveUp press enter hero .moveDown press enter hero .moveLeft press enter …" at bounding box center [1151, 291] width 370 height 264
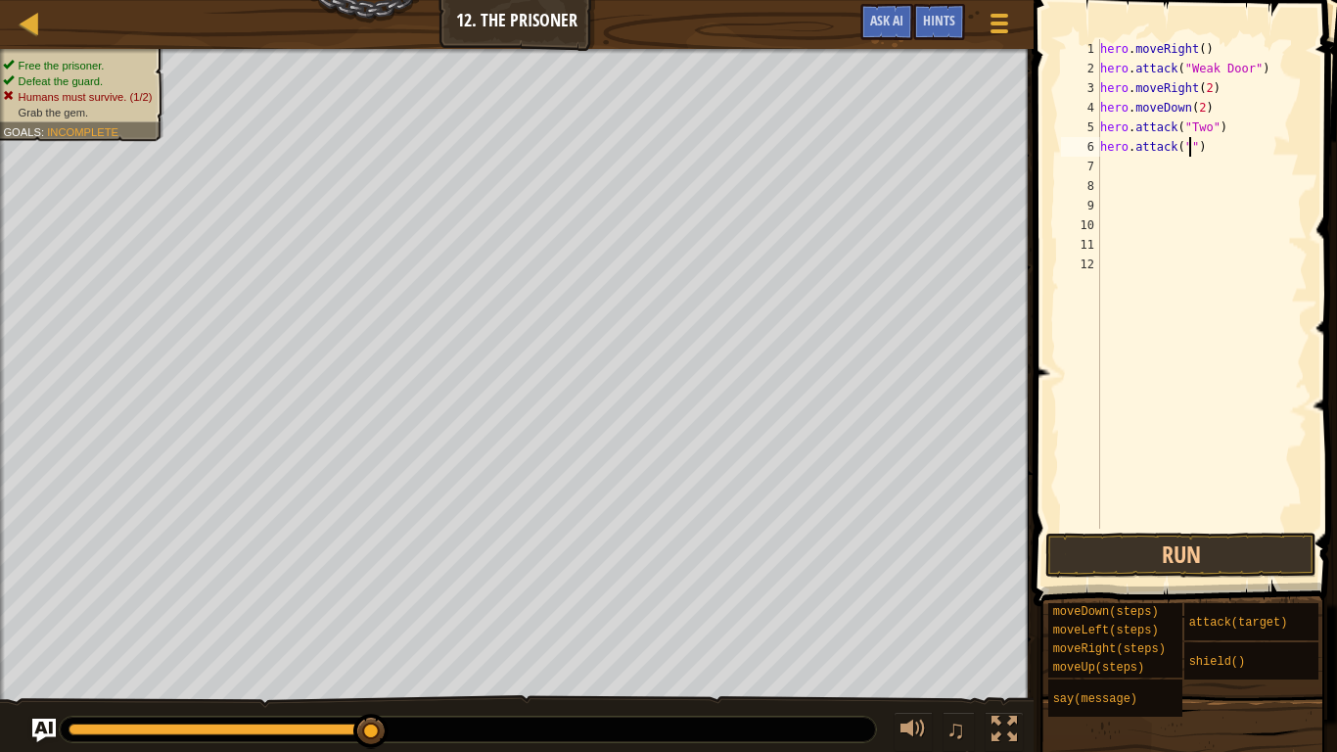
type textarea "hero.attack("2")"
click at [1186, 173] on div "hero . moveRight ( ) hero . attack ( "Weak Door" ) hero . moveRight ( 2 ) hero …" at bounding box center [1201, 303] width 211 height 529
click at [1194, 144] on div "hero . moveRight ( ) hero . attack ( "Weak Door" ) hero . moveRight ( 2 ) hero …" at bounding box center [1201, 303] width 211 height 529
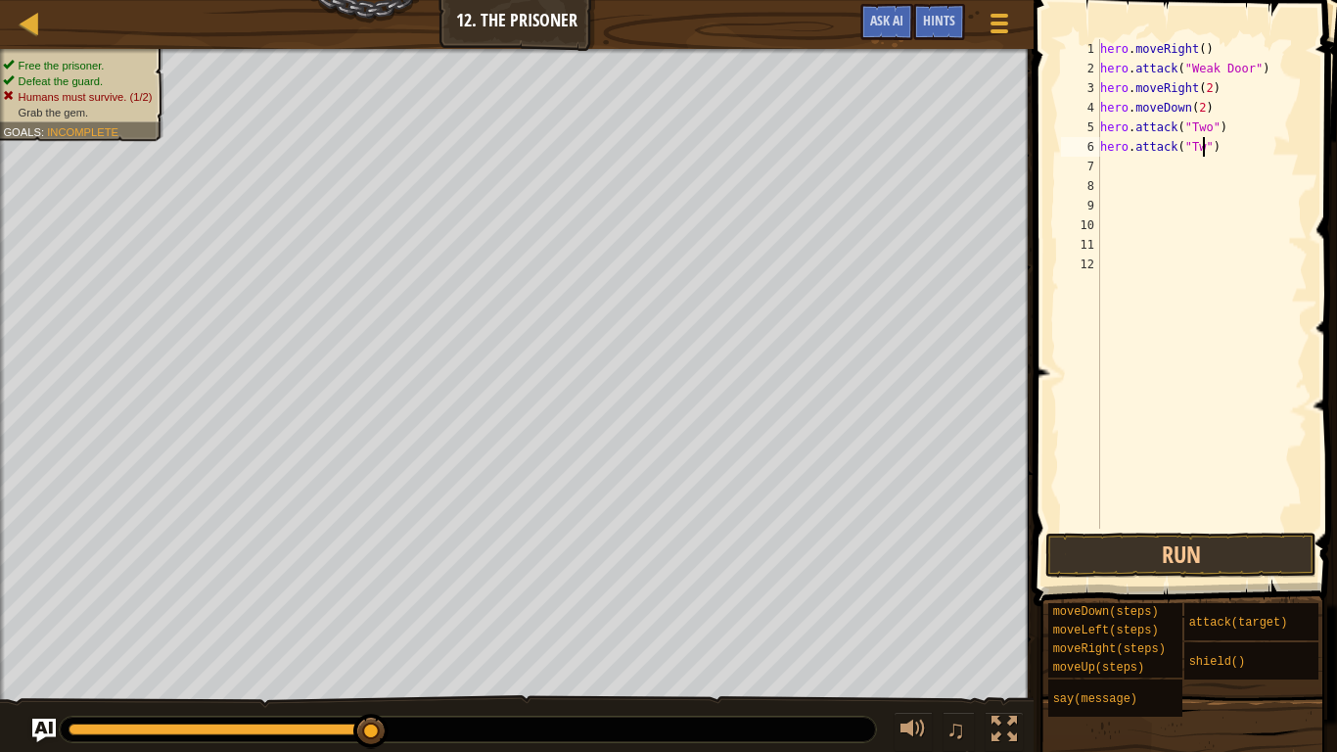
type textarea "hero.attack("Two")"
click at [1136, 168] on div "hero . moveRight ( ) hero . attack ( "Weak Door" ) hero . moveRight ( 2 ) hero …" at bounding box center [1201, 303] width 211 height 529
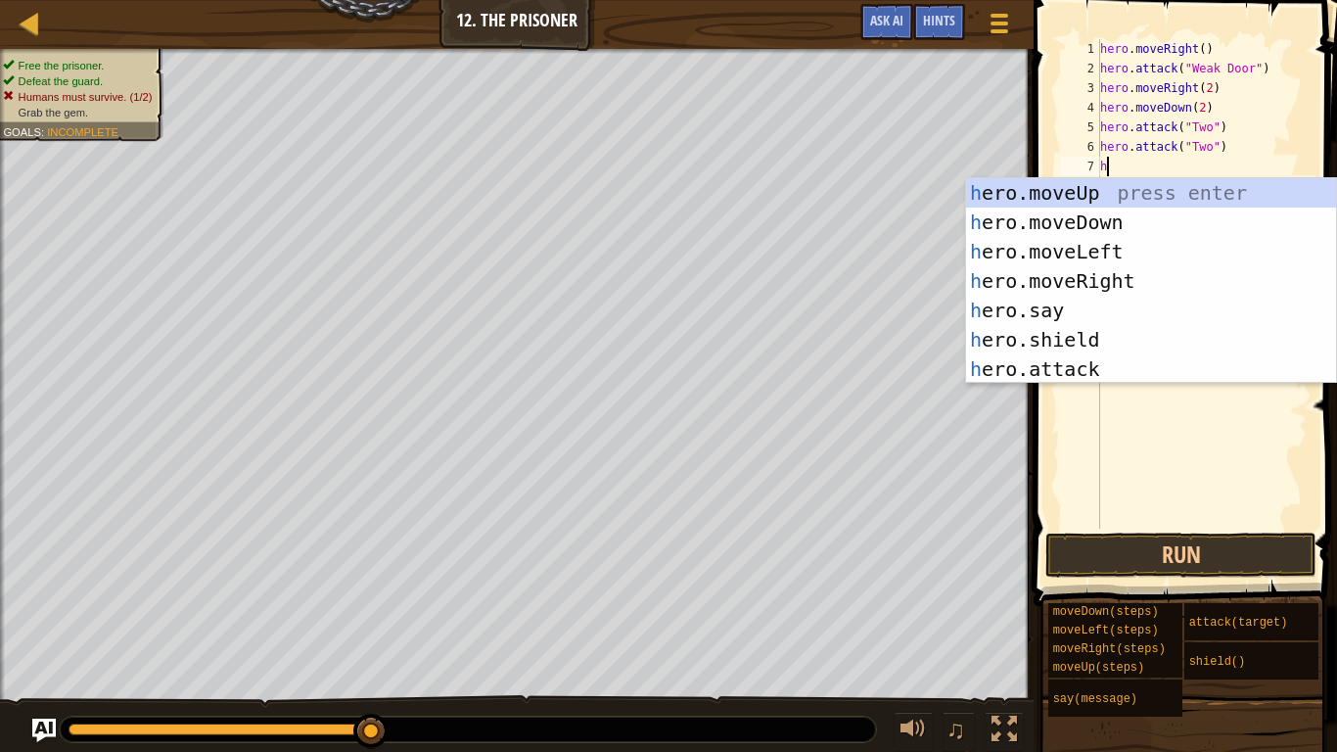
scroll to position [9, 1]
click at [1094, 361] on div "he ro.moveUp press enter he ro.moveDown press enter he ro.moveLeft press enter …" at bounding box center [1151, 310] width 370 height 264
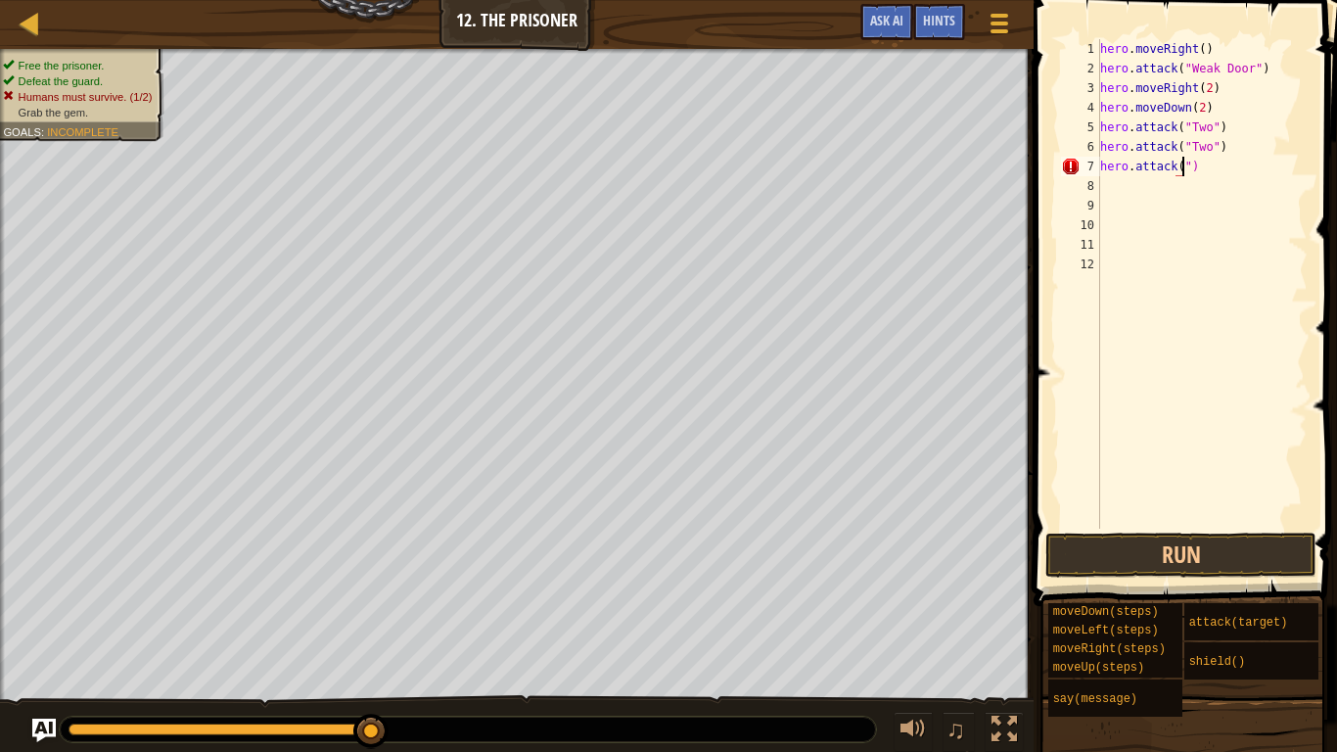
click at [1250, 173] on div "hero . moveRight ( ) hero . attack ( "Weak Door" ) hero . moveRight ( 2 ) hero …" at bounding box center [1201, 303] width 211 height 529
type textarea "hero.s"
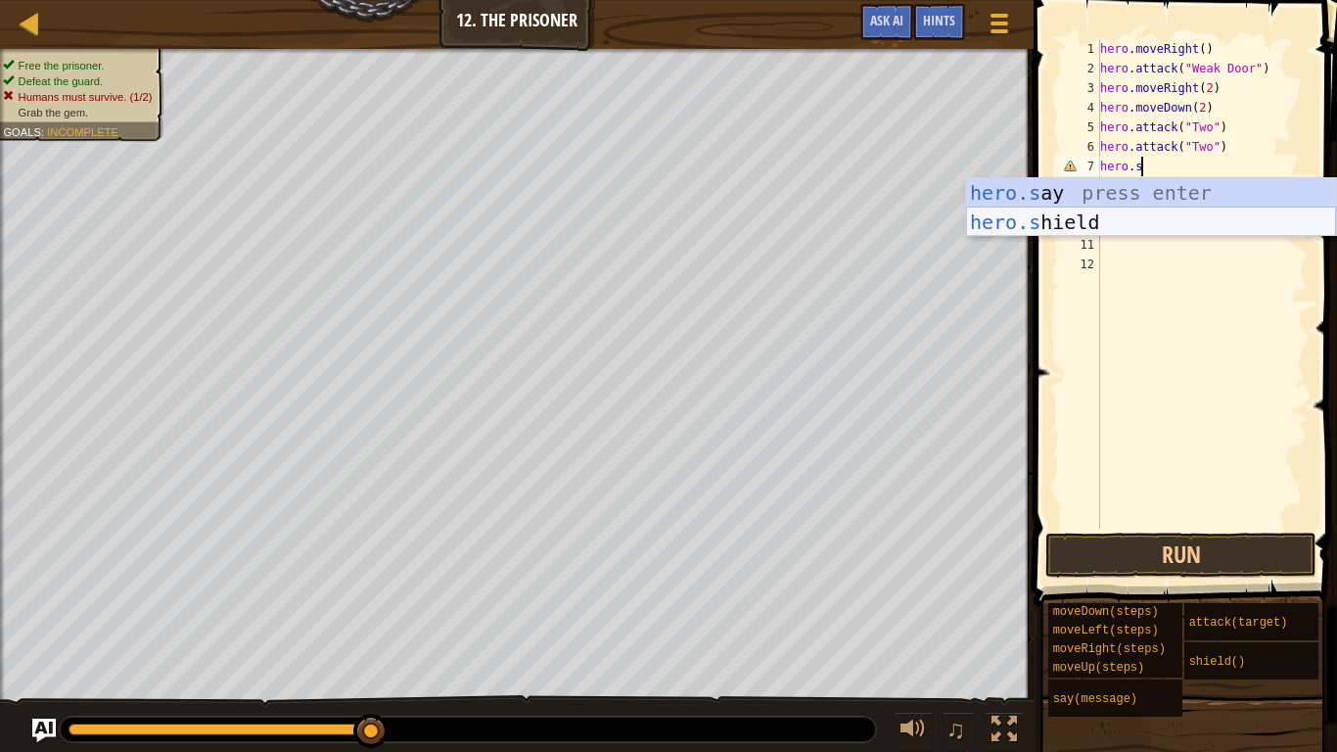
click at [1214, 226] on div "hero.s ay press enter hero.s hield press enter" at bounding box center [1151, 236] width 370 height 117
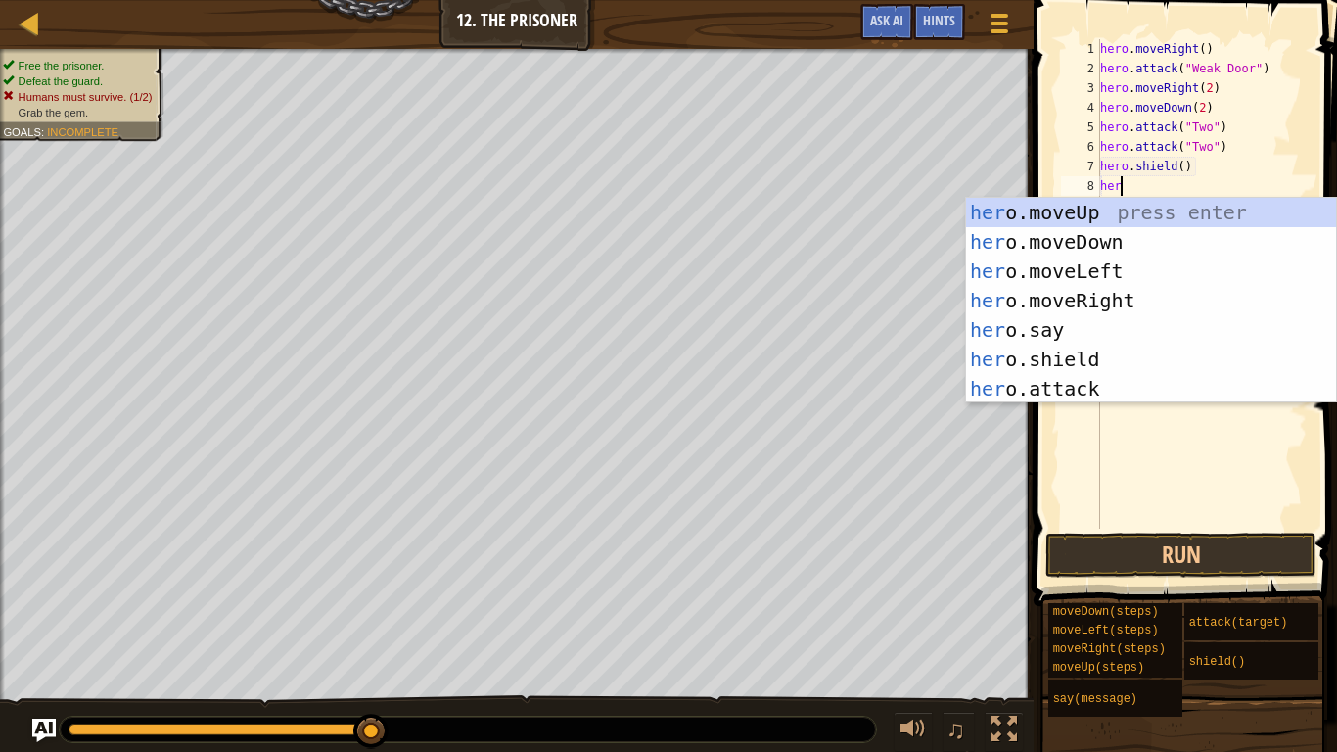
scroll to position [9, 2]
click at [1095, 394] on div "her o.moveUp press enter her o.moveDown press enter her o.moveLeft press enter …" at bounding box center [1151, 330] width 370 height 264
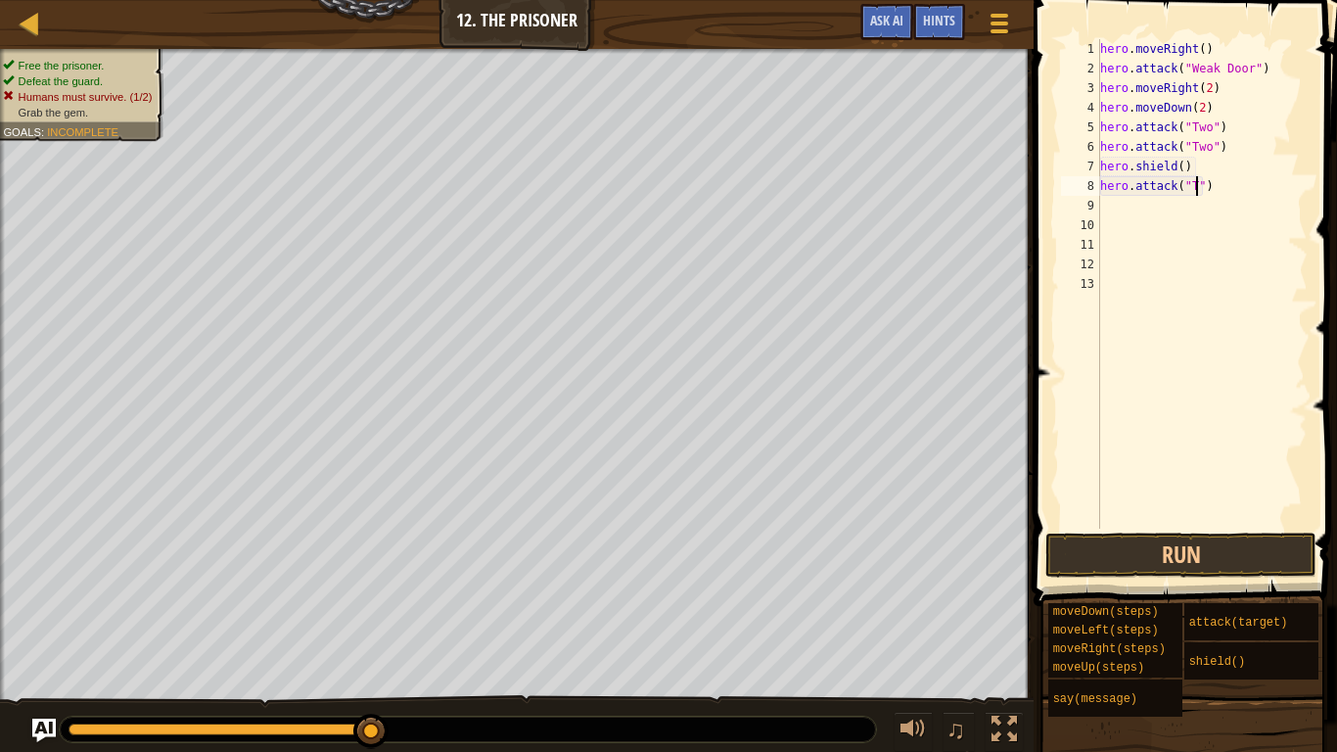
type textarea "hero.attack("Two")"
click at [1113, 210] on div "hero . moveRight ( ) hero . attack ( "Weak Door" ) hero . moveRight ( 2 ) hero …" at bounding box center [1201, 303] width 211 height 529
type textarea "h"
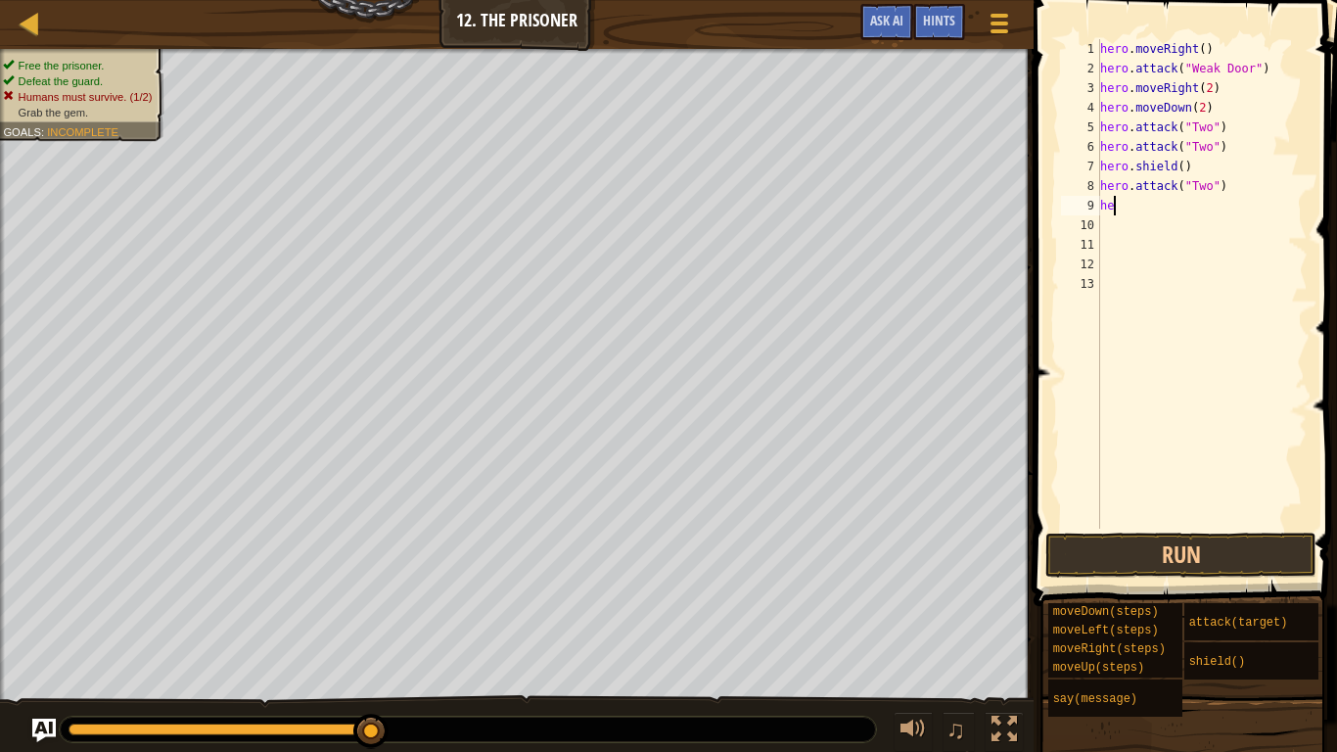
scroll to position [9, 0]
type textarea "he"
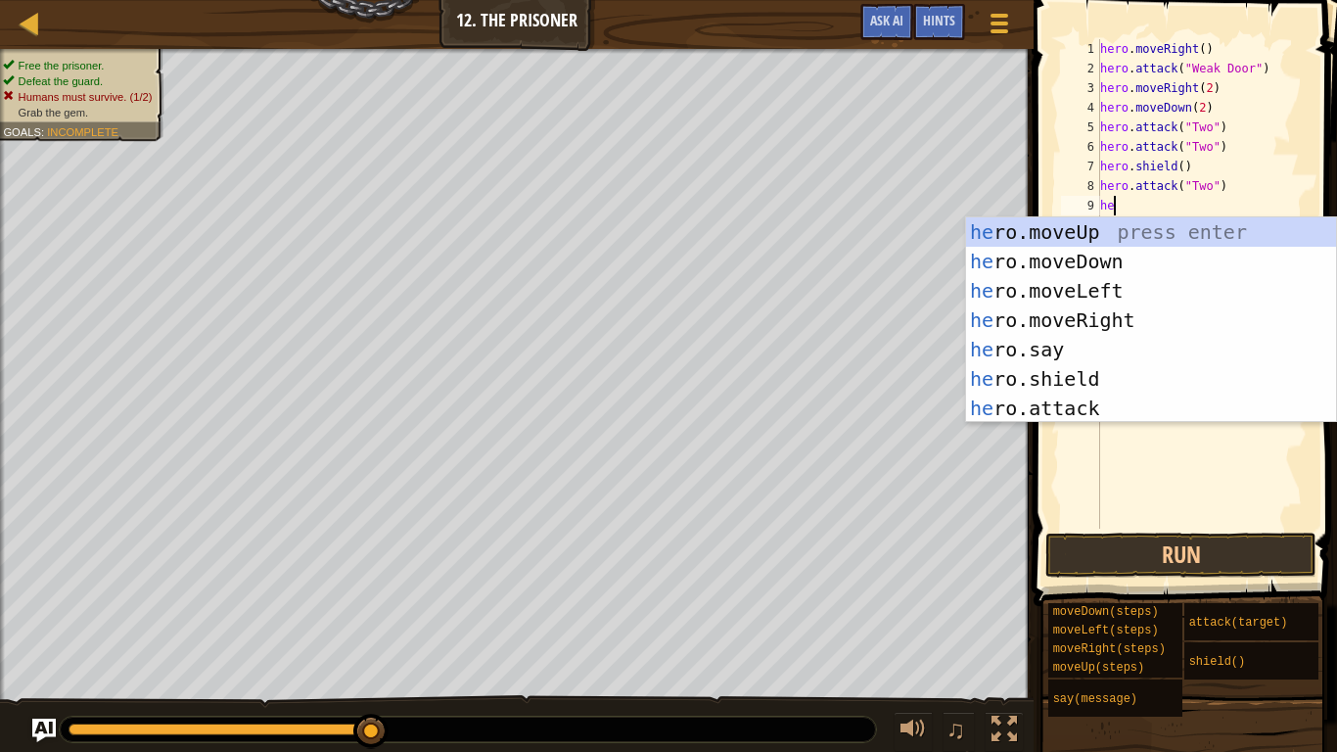
scroll to position [9, 1]
click at [1084, 274] on div "he ro.moveUp press enter he ro.moveDown press enter he ro.moveLeft press enter …" at bounding box center [1151, 349] width 370 height 264
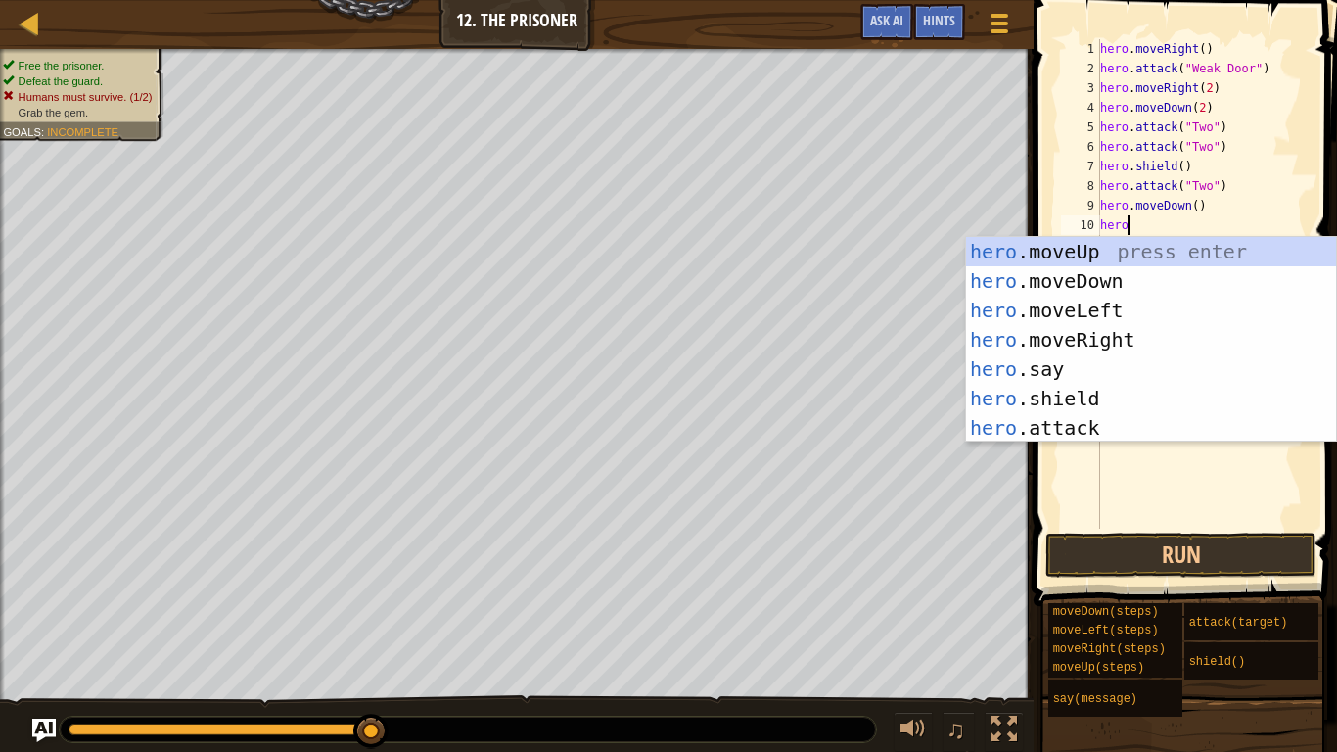
type textarea "hero"
click at [1149, 344] on div "hero .moveUp press enter hero .moveDown press enter hero .moveLeft press enter …" at bounding box center [1151, 369] width 370 height 264
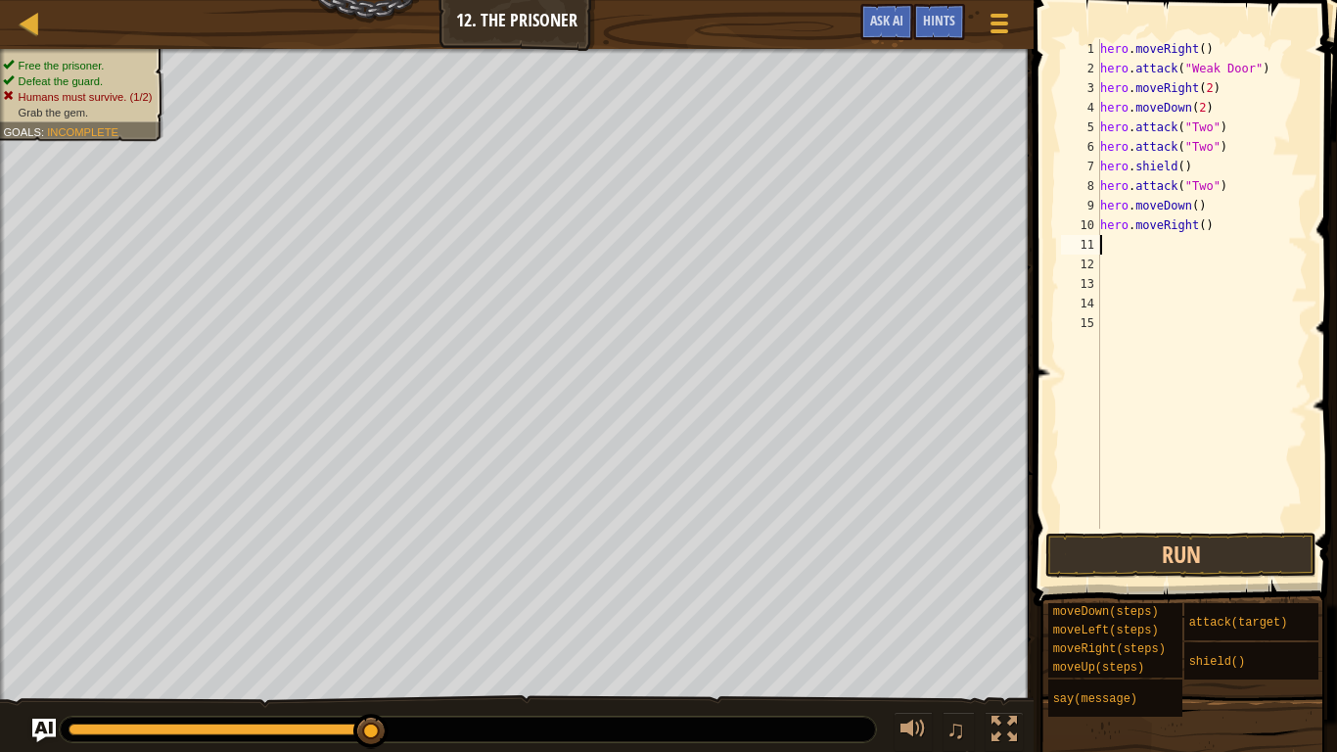
click at [1203, 226] on div "hero . moveRight ( ) hero . attack ( "Weak Door" ) hero . moveRight ( 2 ) hero …" at bounding box center [1201, 303] width 211 height 529
type textarea "hero.moveRight(2)"
click at [1156, 569] on button "Run" at bounding box center [1180, 554] width 271 height 45
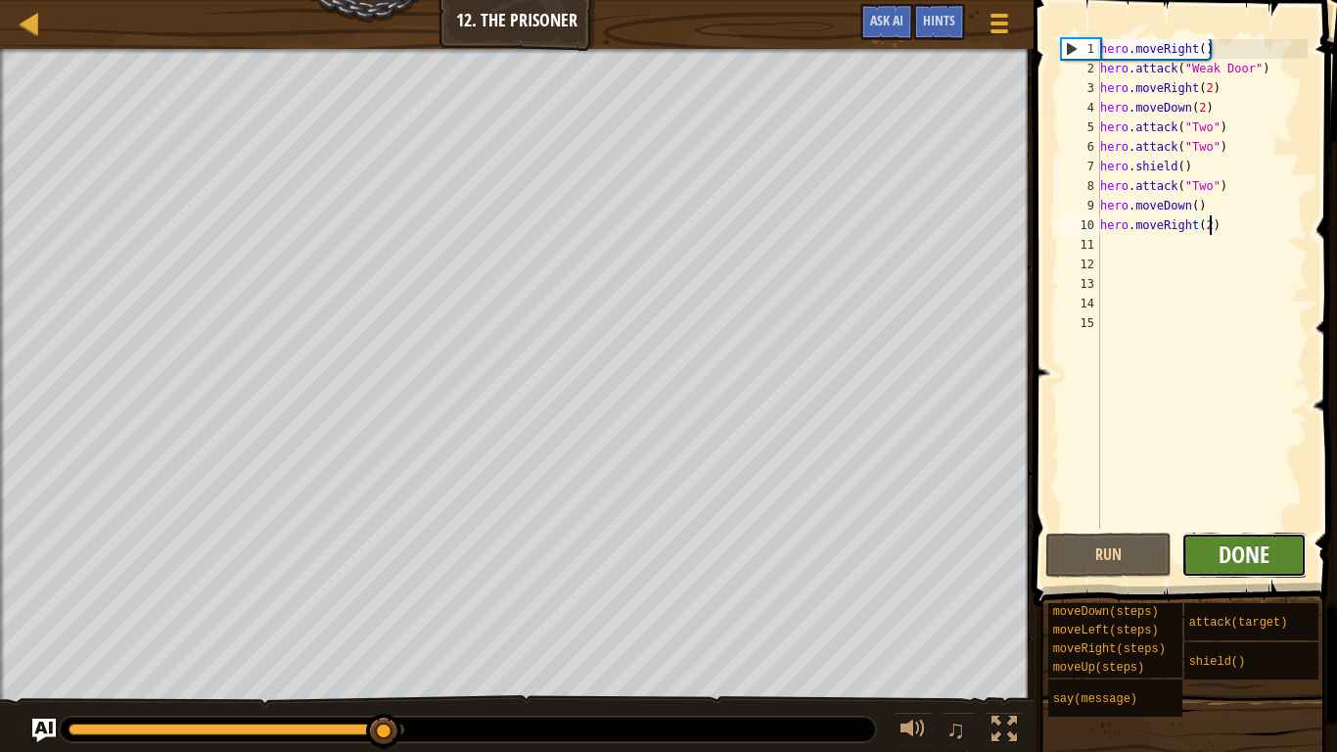
click at [1228, 557] on span "Done" at bounding box center [1244, 553] width 51 height 31
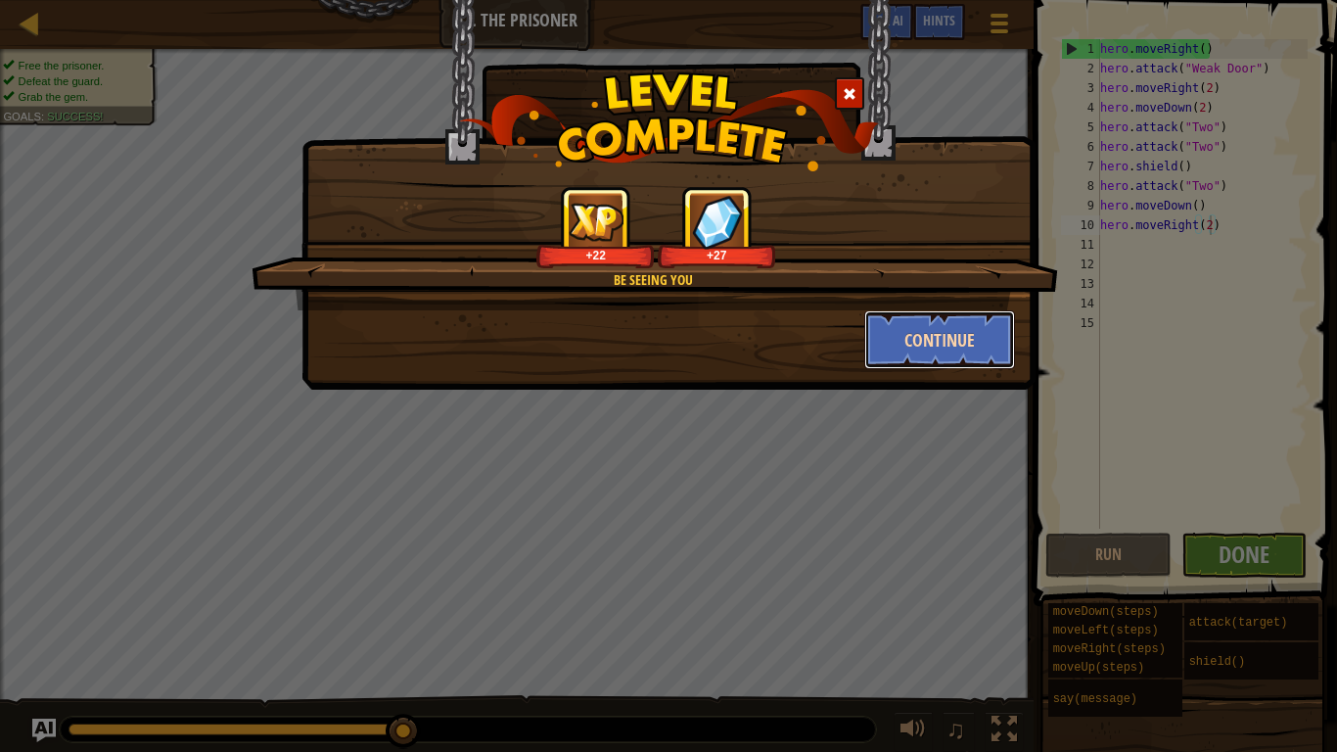
click at [964, 349] on button "Continue" at bounding box center [940, 339] width 152 height 59
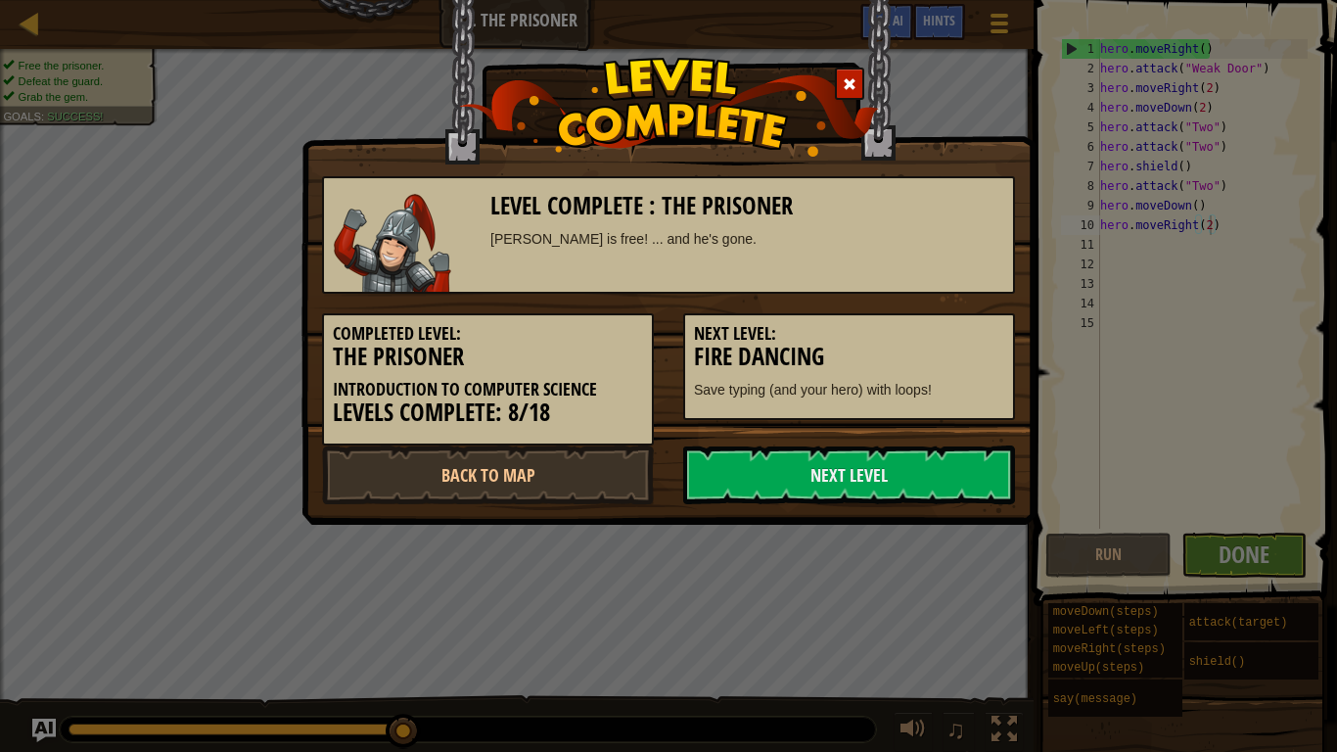
click at [967, 350] on h3 "Fire Dancing" at bounding box center [849, 357] width 310 height 26
click at [861, 487] on link "Next Level" at bounding box center [849, 474] width 332 height 59
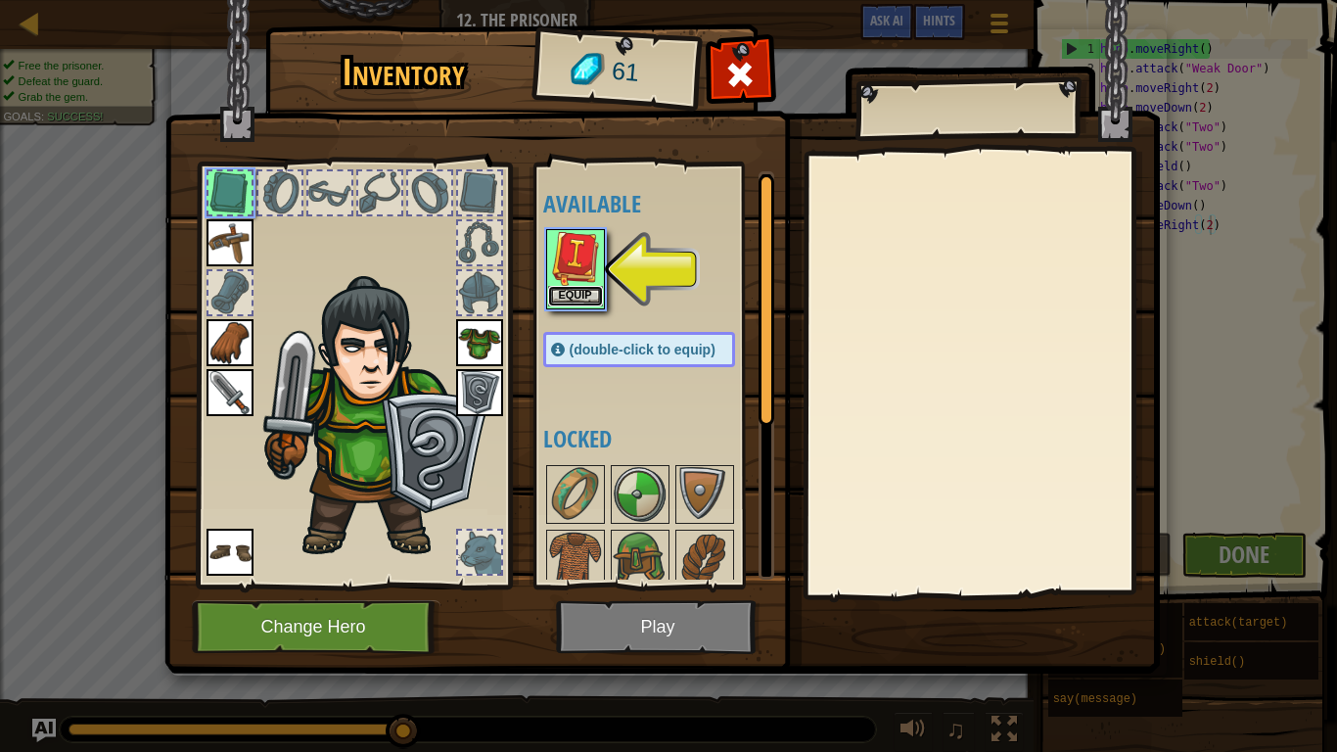
click at [577, 301] on button "Equip" at bounding box center [575, 296] width 55 height 21
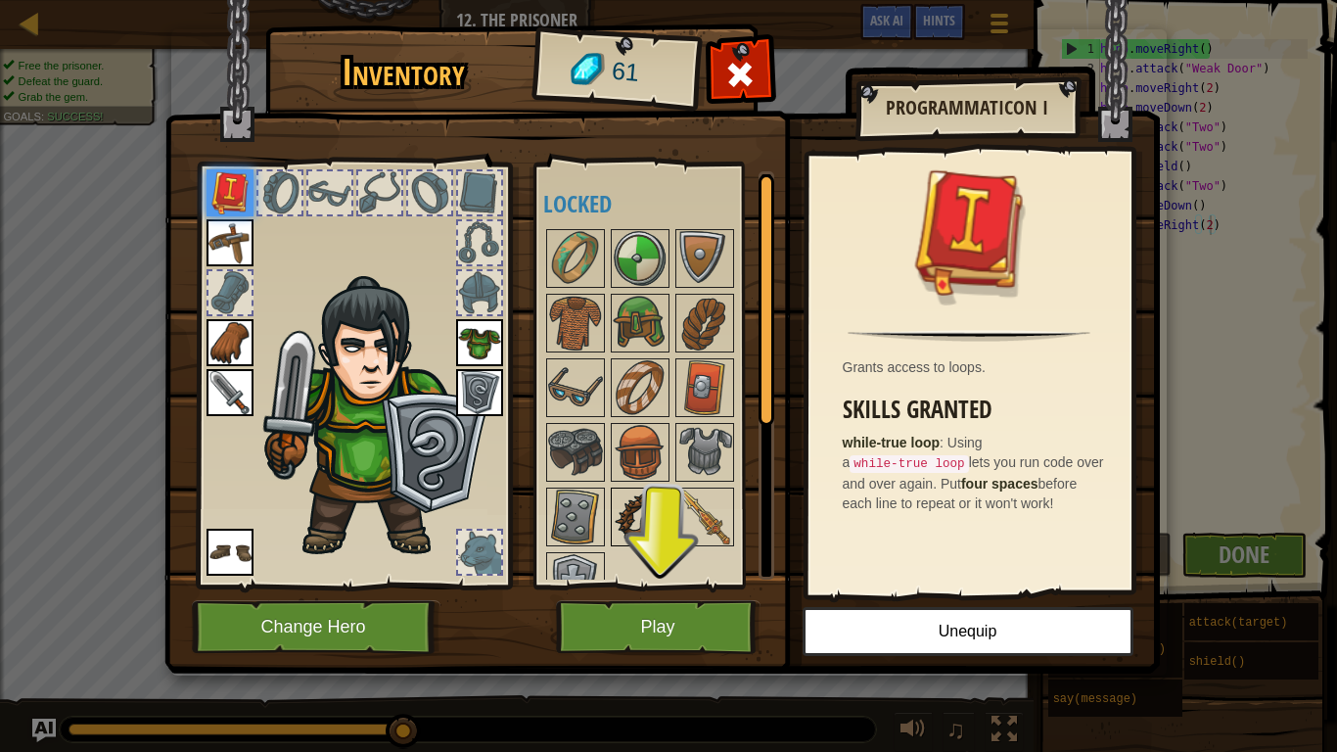
scroll to position [34, 0]
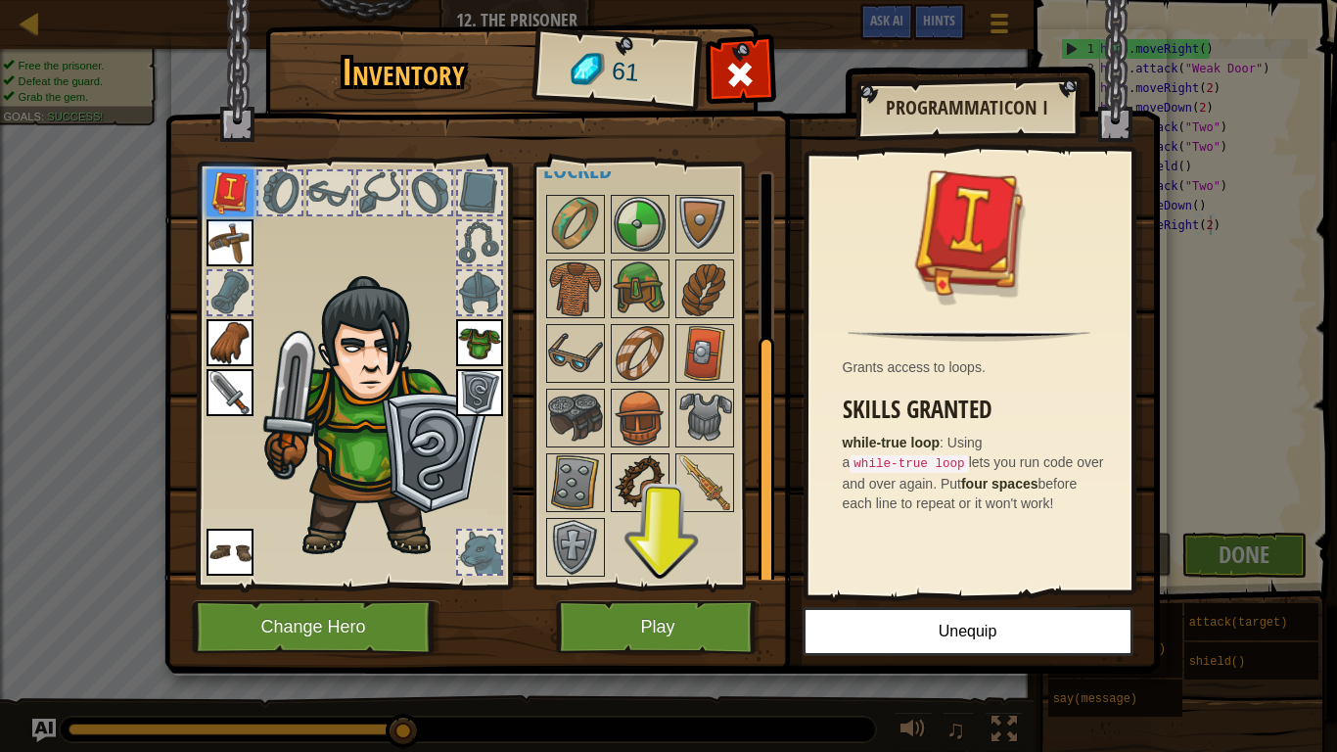
click at [649, 493] on img at bounding box center [640, 482] width 55 height 55
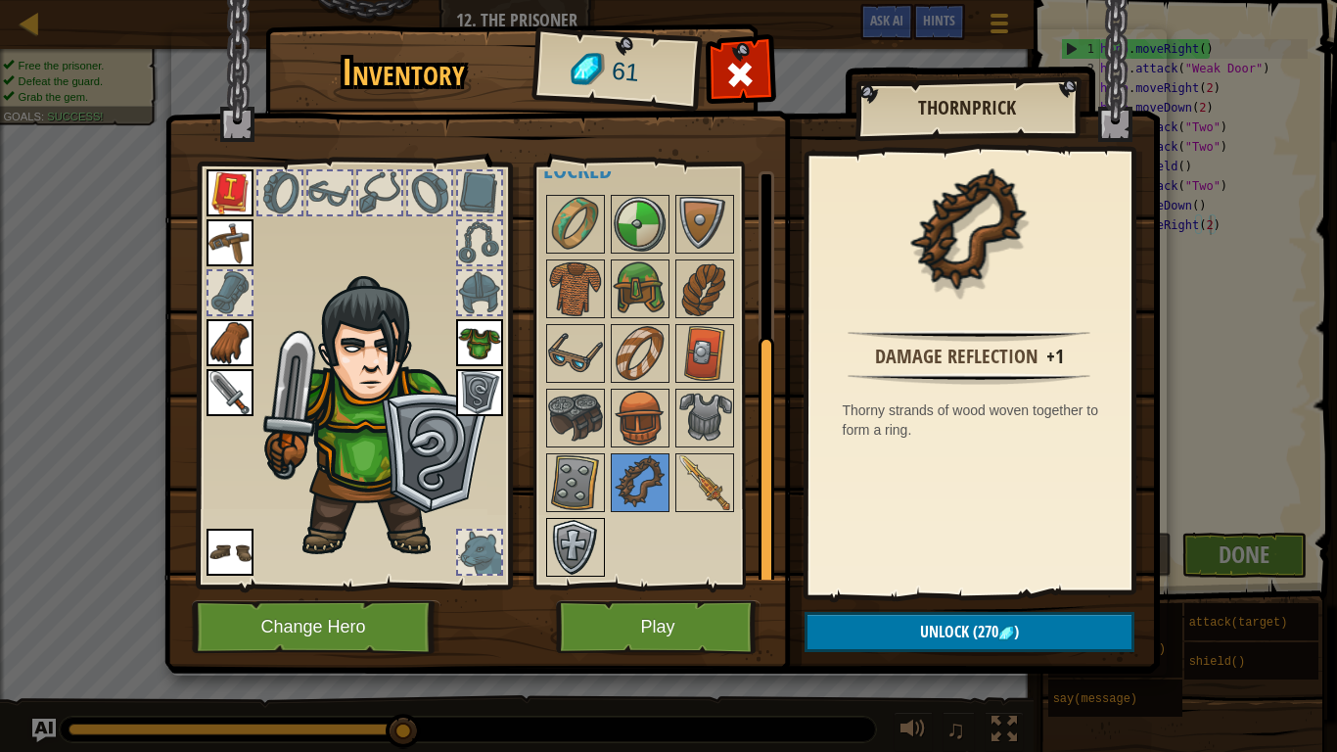
click at [591, 535] on img at bounding box center [575, 547] width 55 height 55
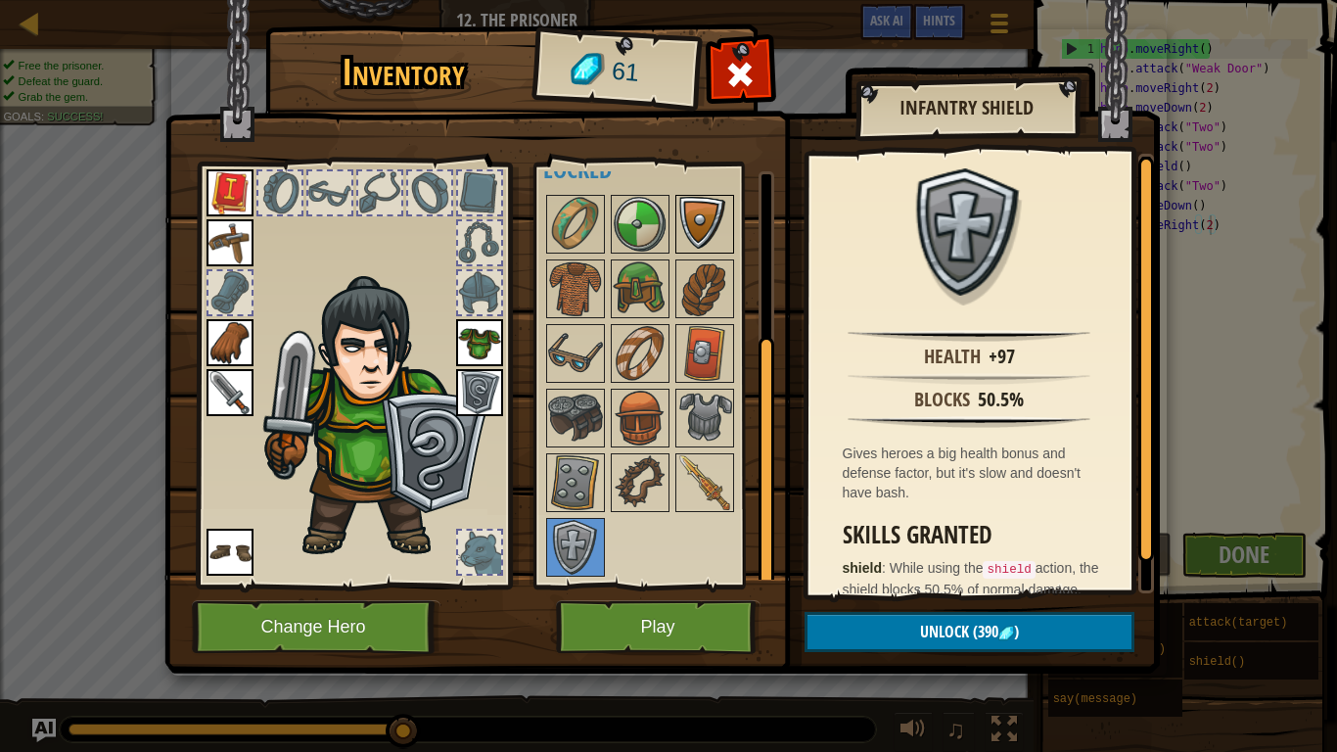
click at [690, 202] on img at bounding box center [704, 224] width 55 height 55
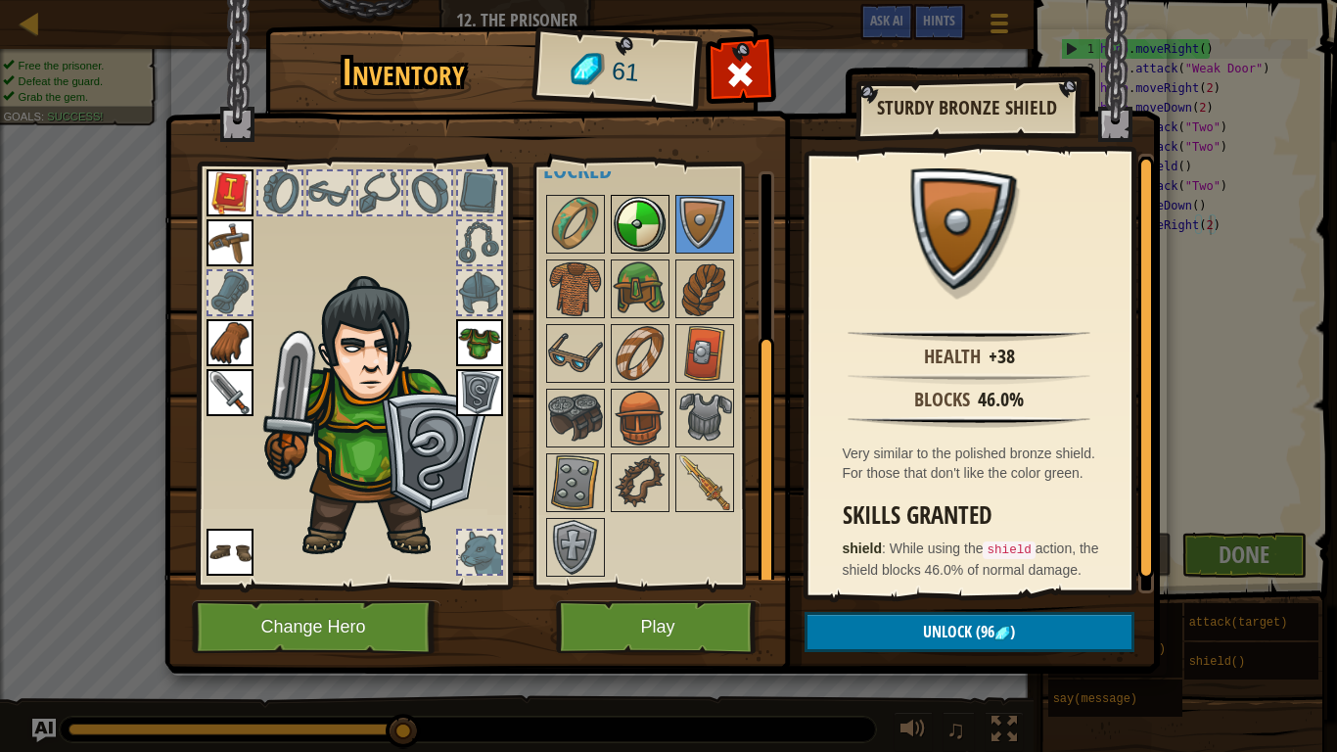
click at [646, 222] on img at bounding box center [640, 224] width 55 height 55
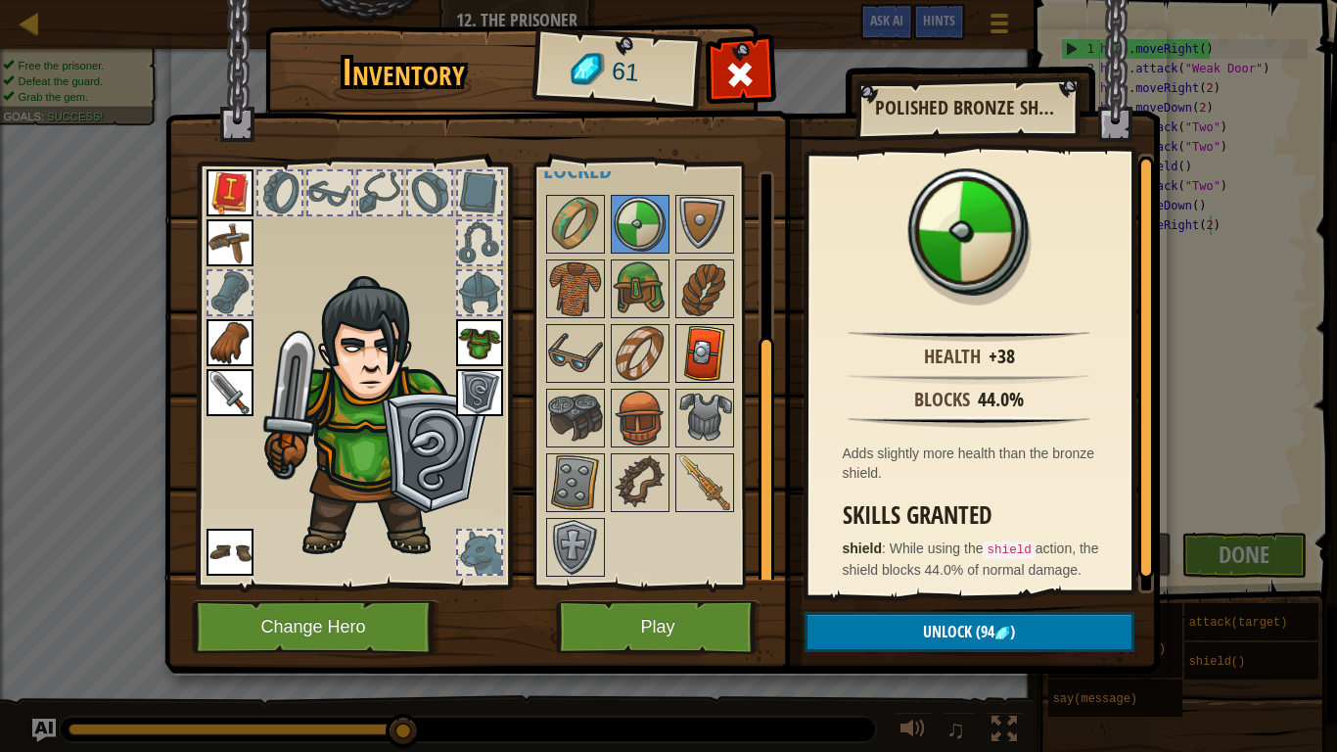
click at [705, 333] on img at bounding box center [704, 353] width 55 height 55
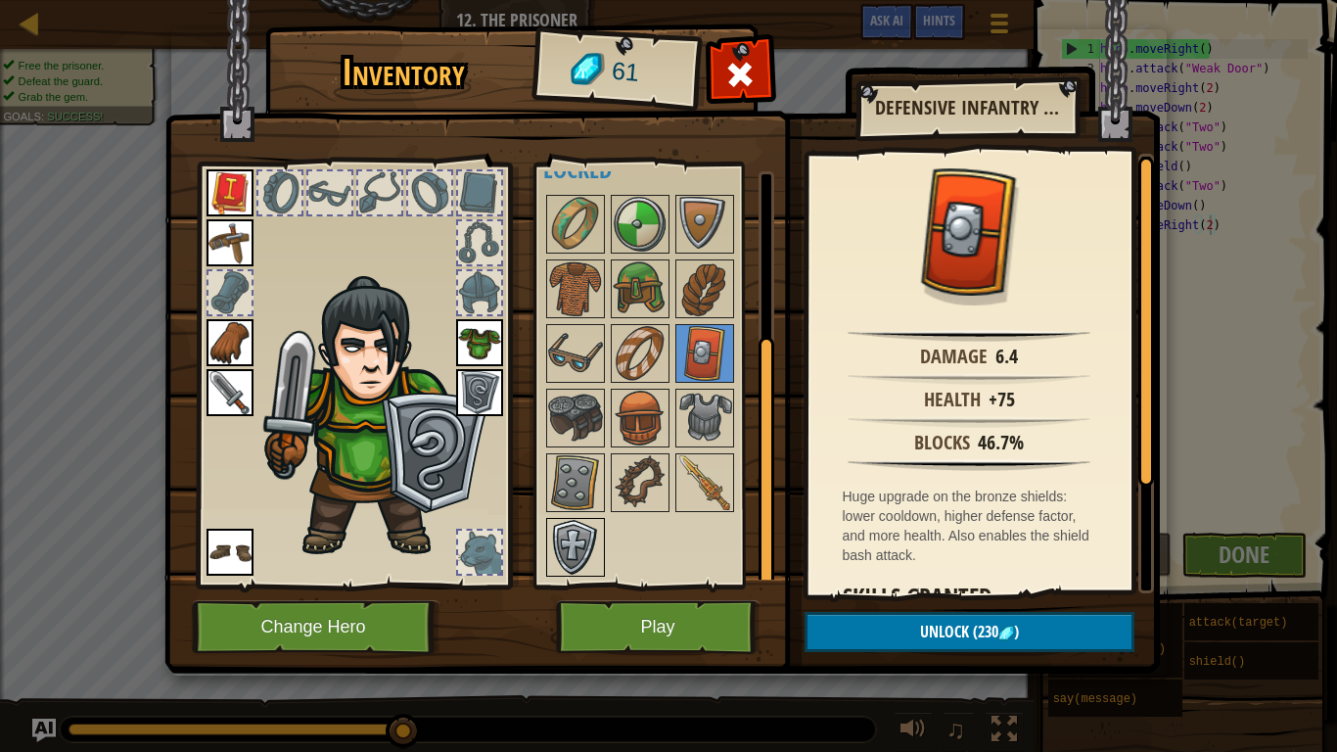
click at [587, 541] on img at bounding box center [575, 547] width 55 height 55
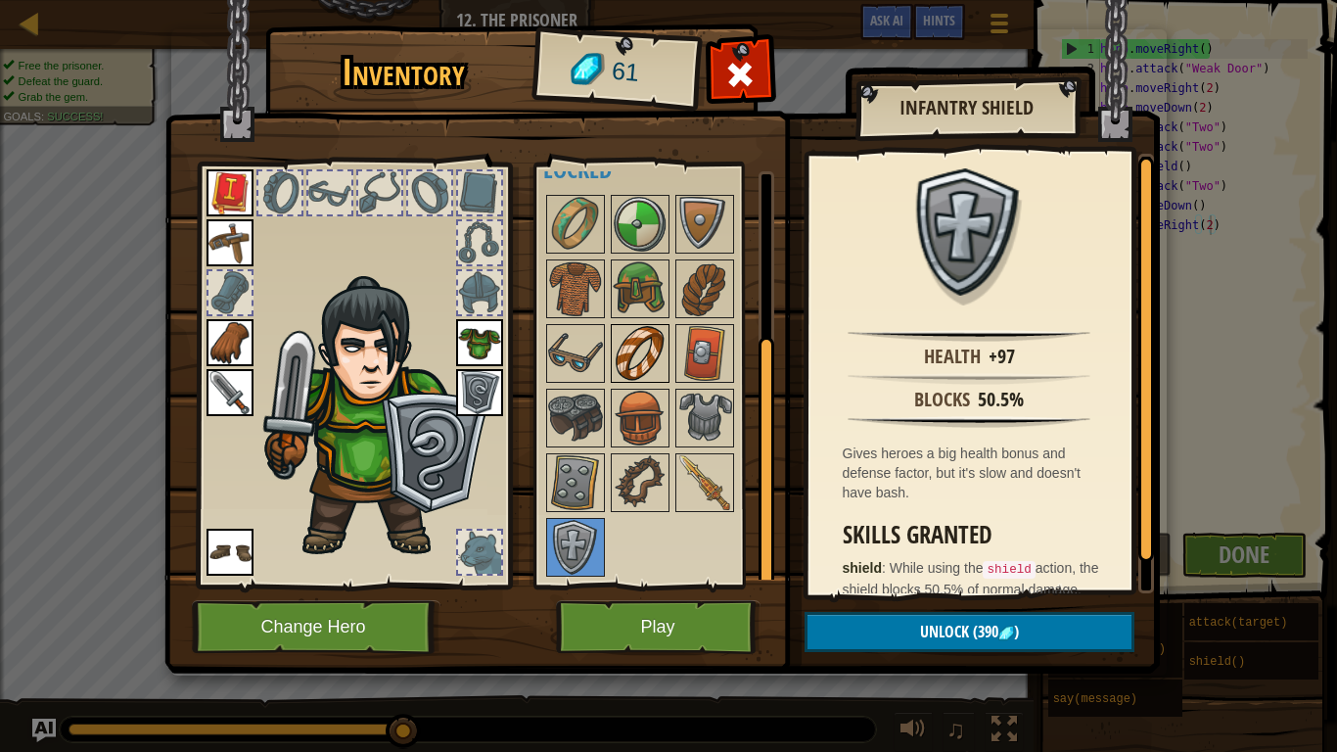
click at [648, 366] on img at bounding box center [640, 353] width 55 height 55
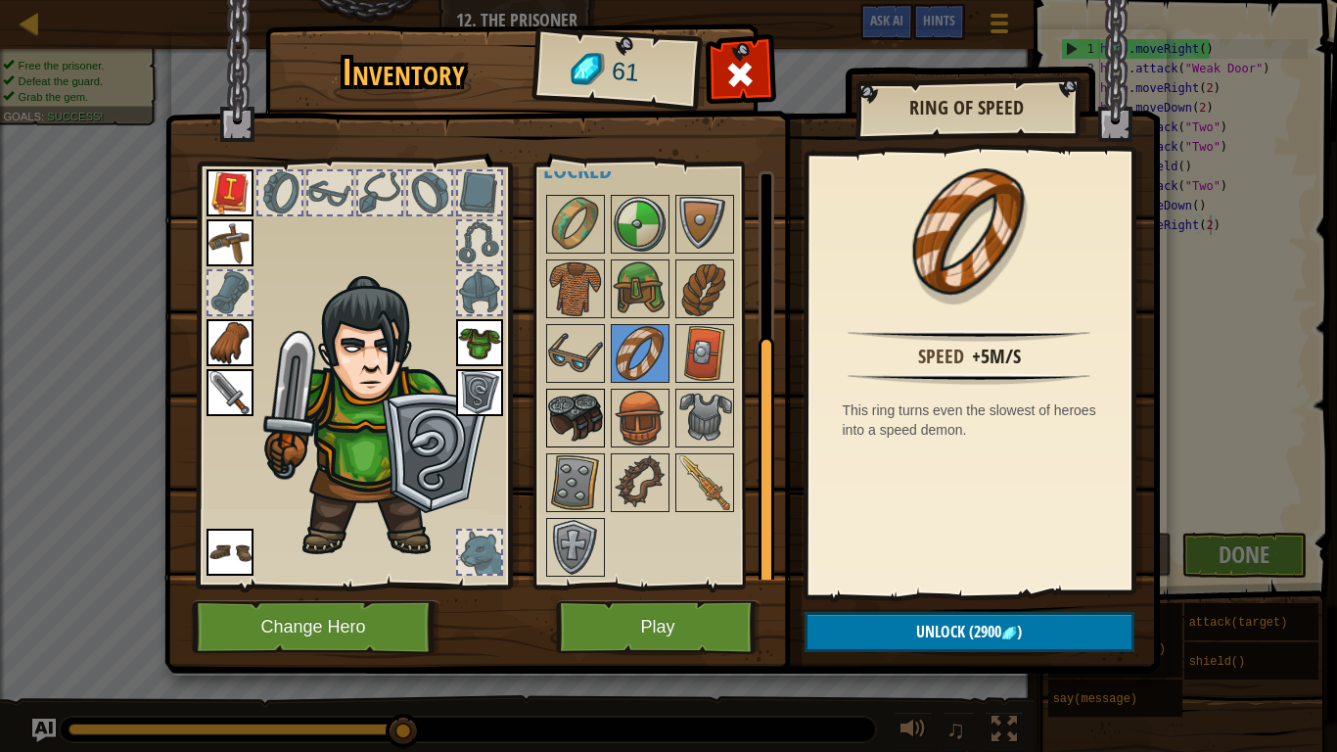
click at [587, 428] on img at bounding box center [575, 418] width 55 height 55
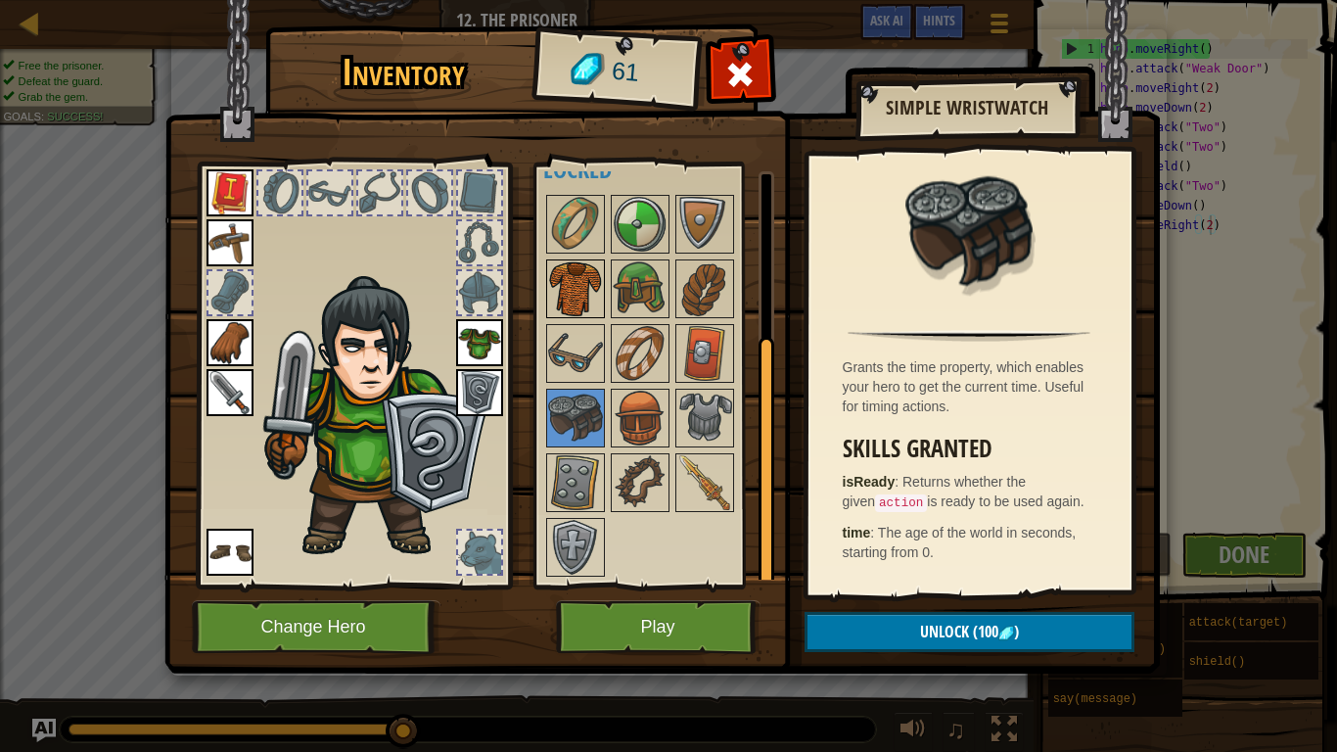
click at [581, 264] on img at bounding box center [575, 288] width 55 height 55
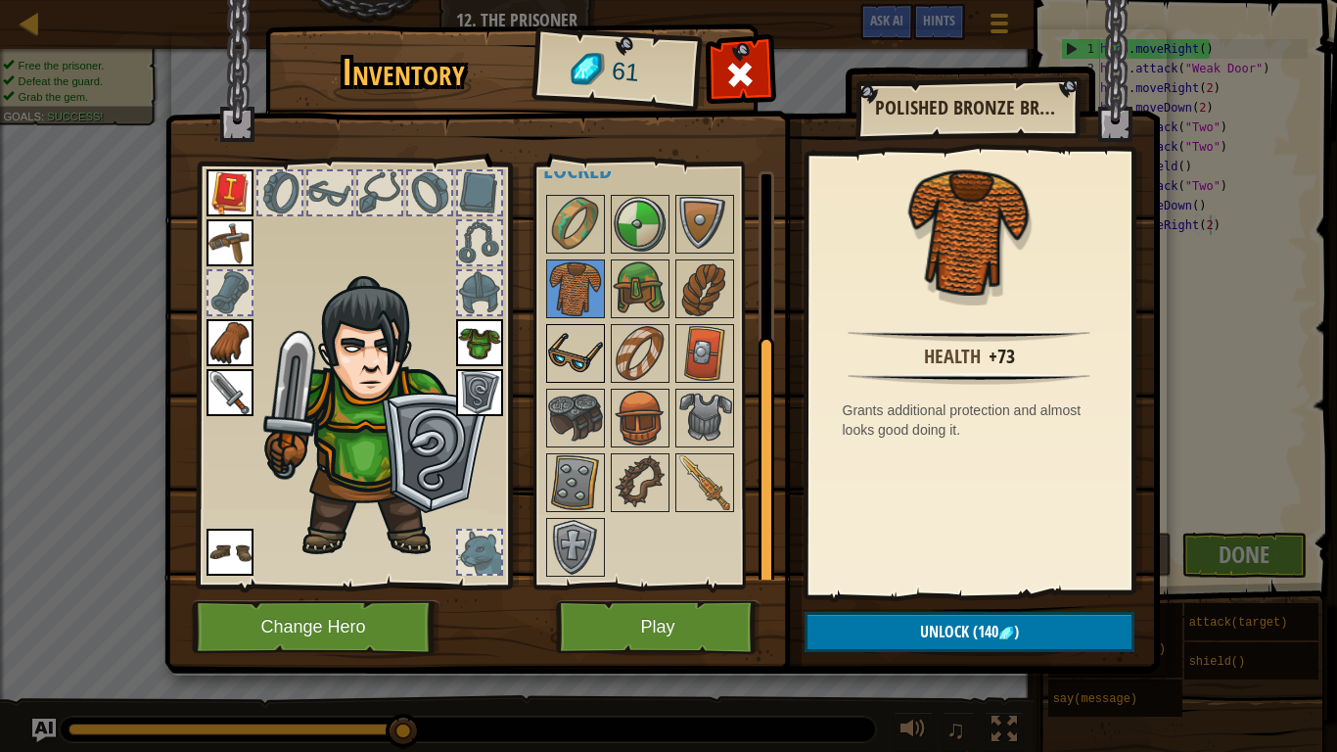
click at [579, 349] on img at bounding box center [575, 353] width 55 height 55
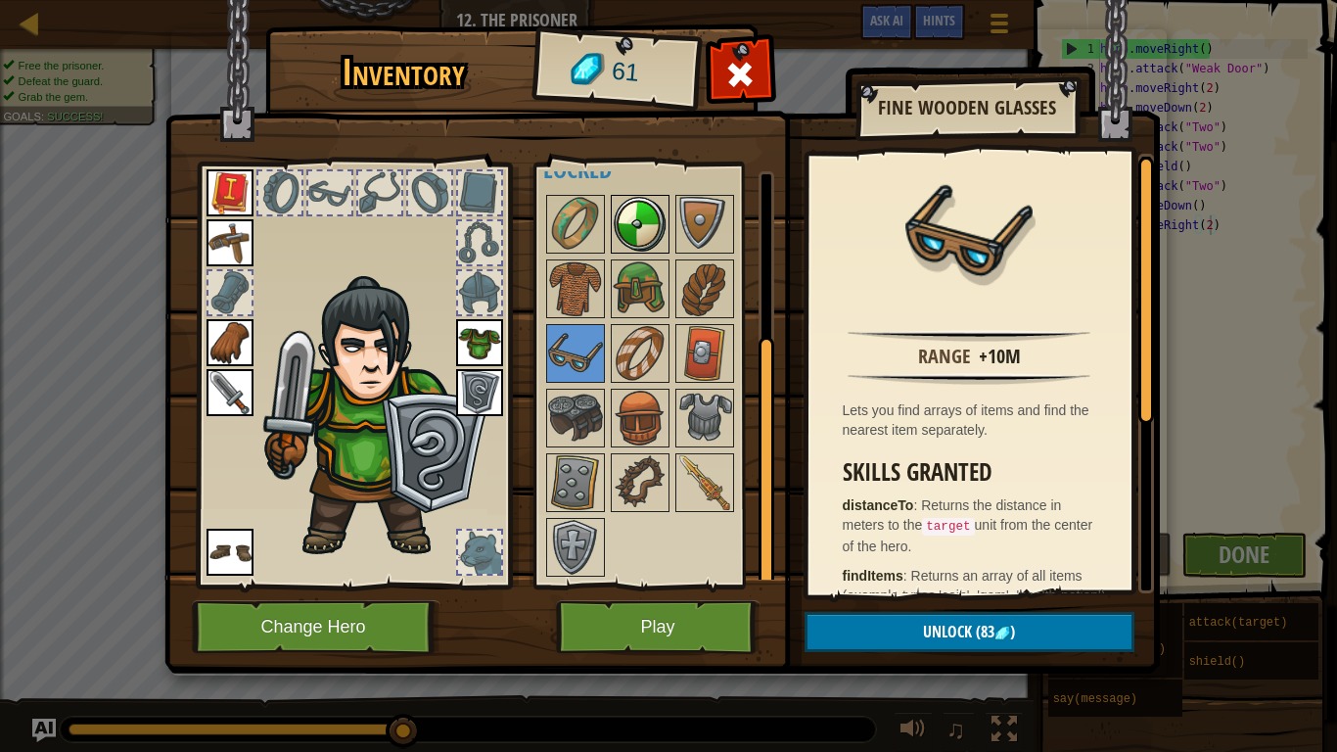
click at [645, 227] on img at bounding box center [640, 224] width 55 height 55
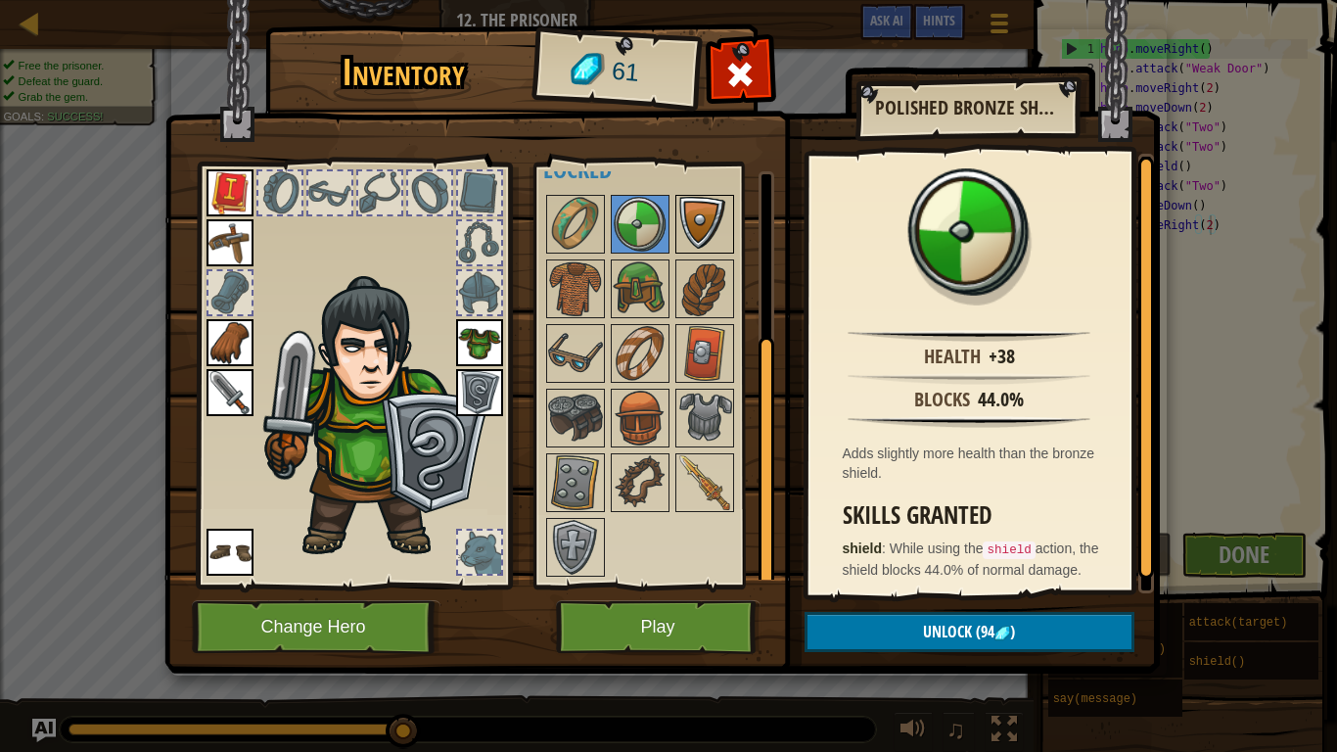
click at [699, 213] on img at bounding box center [704, 224] width 55 height 55
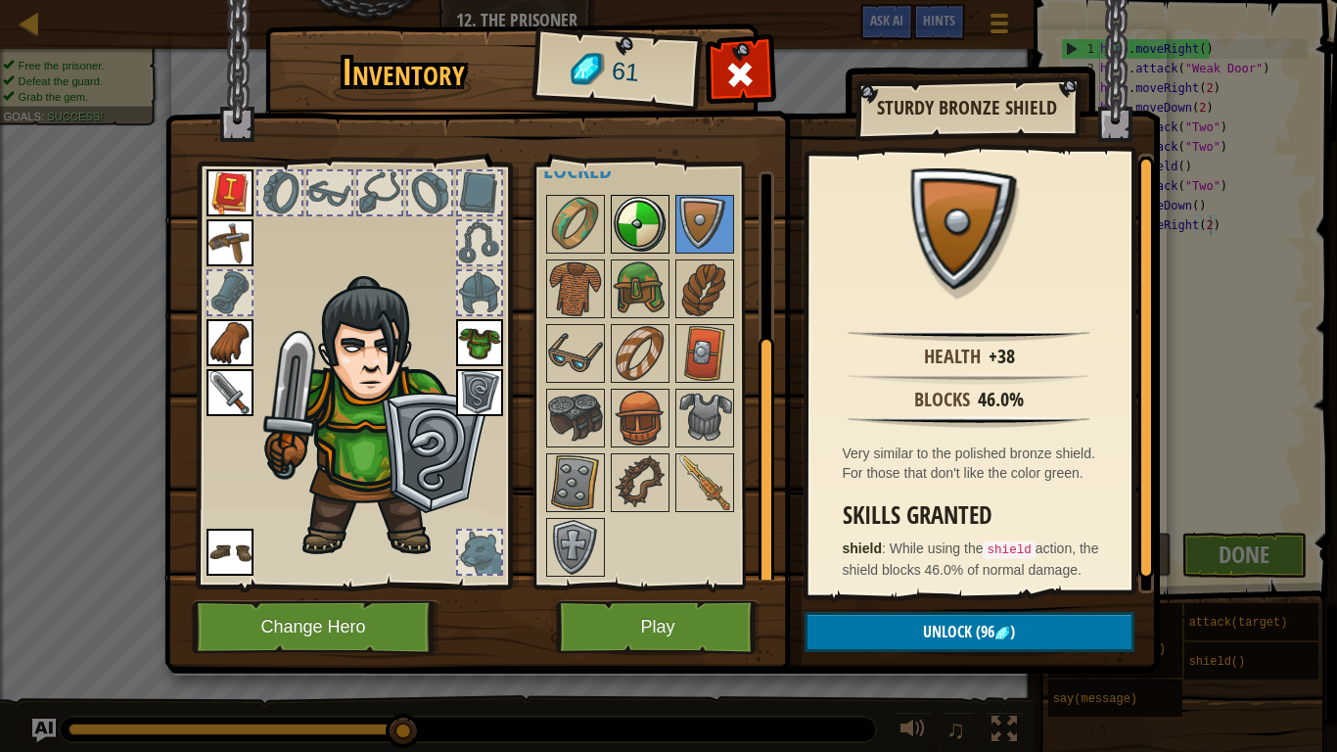
click at [626, 236] on img at bounding box center [640, 224] width 55 height 55
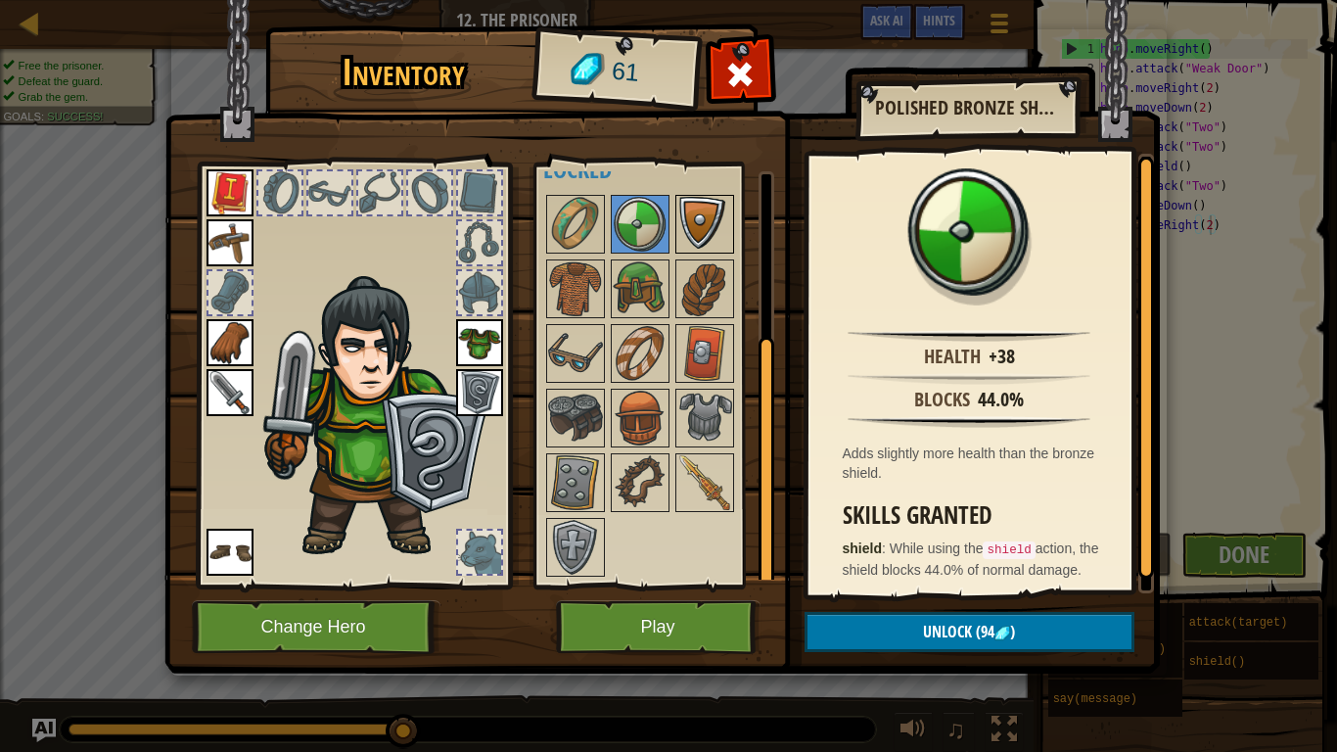
click at [677, 226] on img at bounding box center [704, 224] width 55 height 55
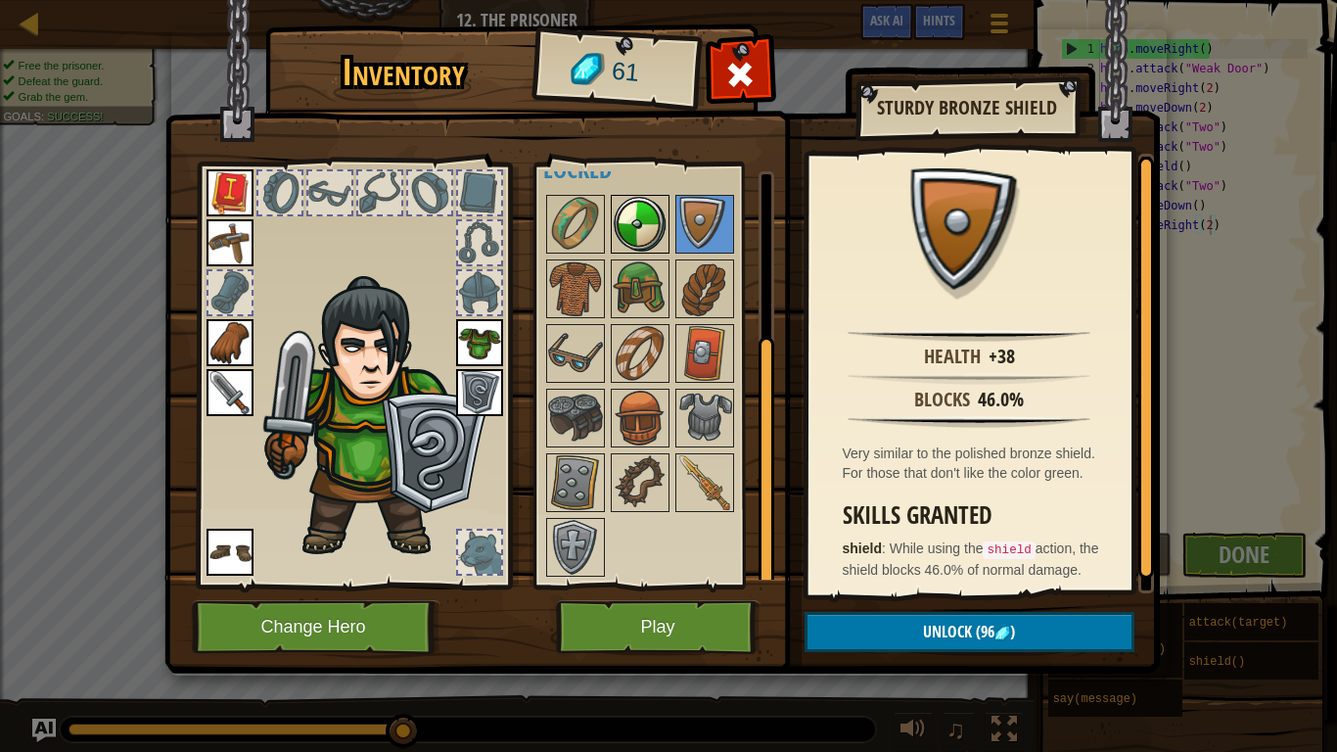
click at [644, 211] on img at bounding box center [640, 224] width 55 height 55
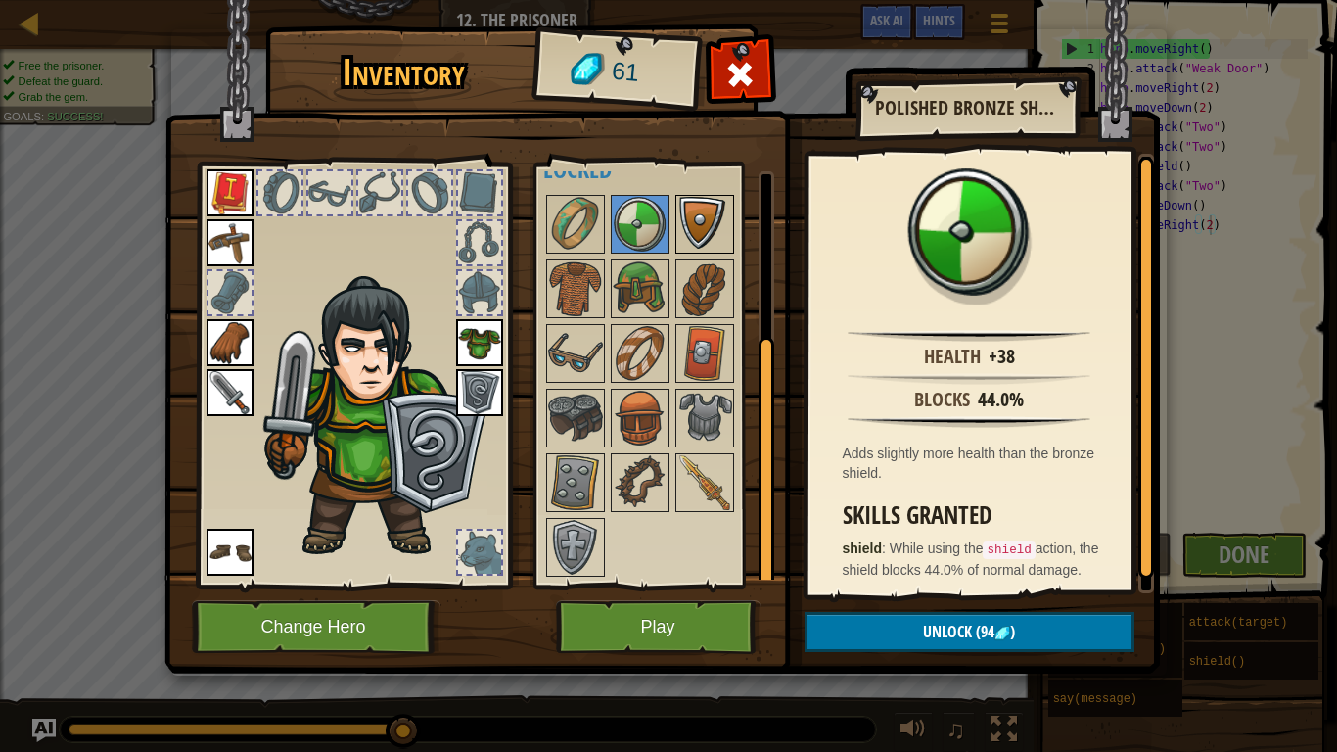
click at [678, 212] on img at bounding box center [704, 224] width 55 height 55
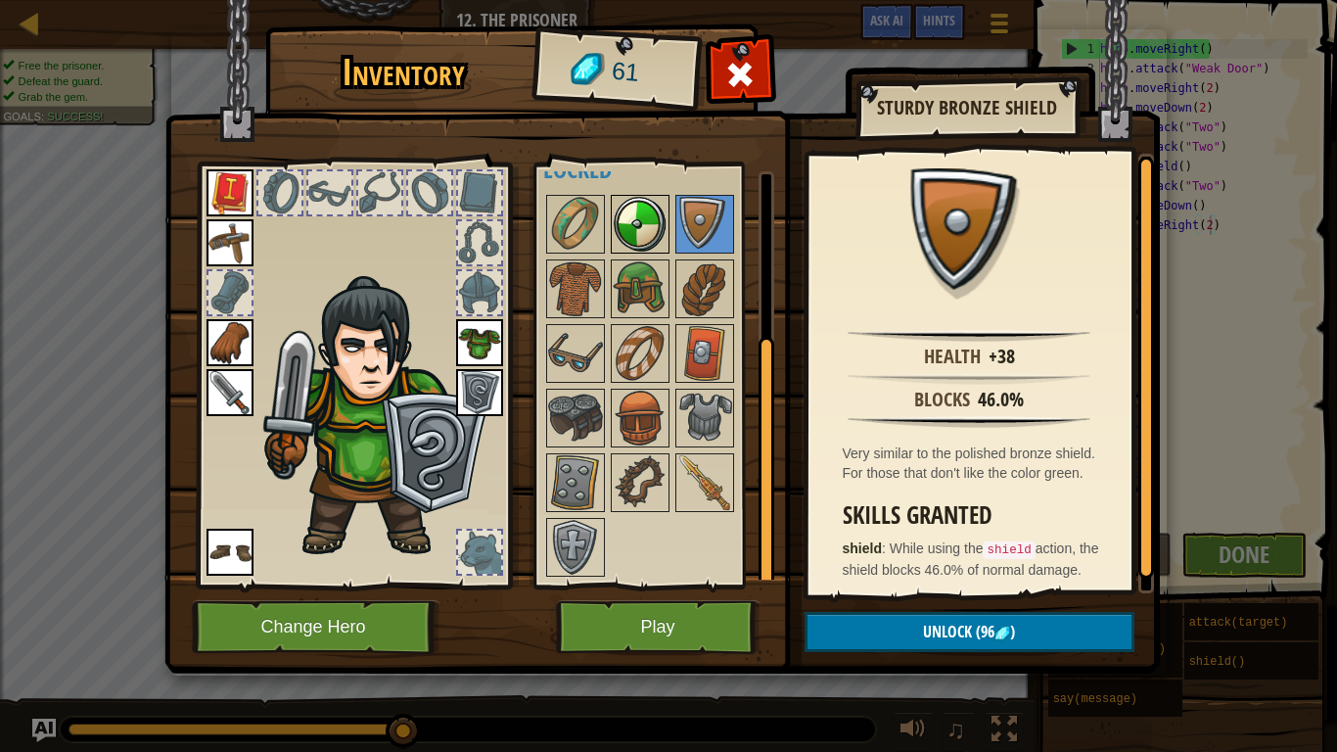
click at [638, 213] on img at bounding box center [640, 224] width 55 height 55
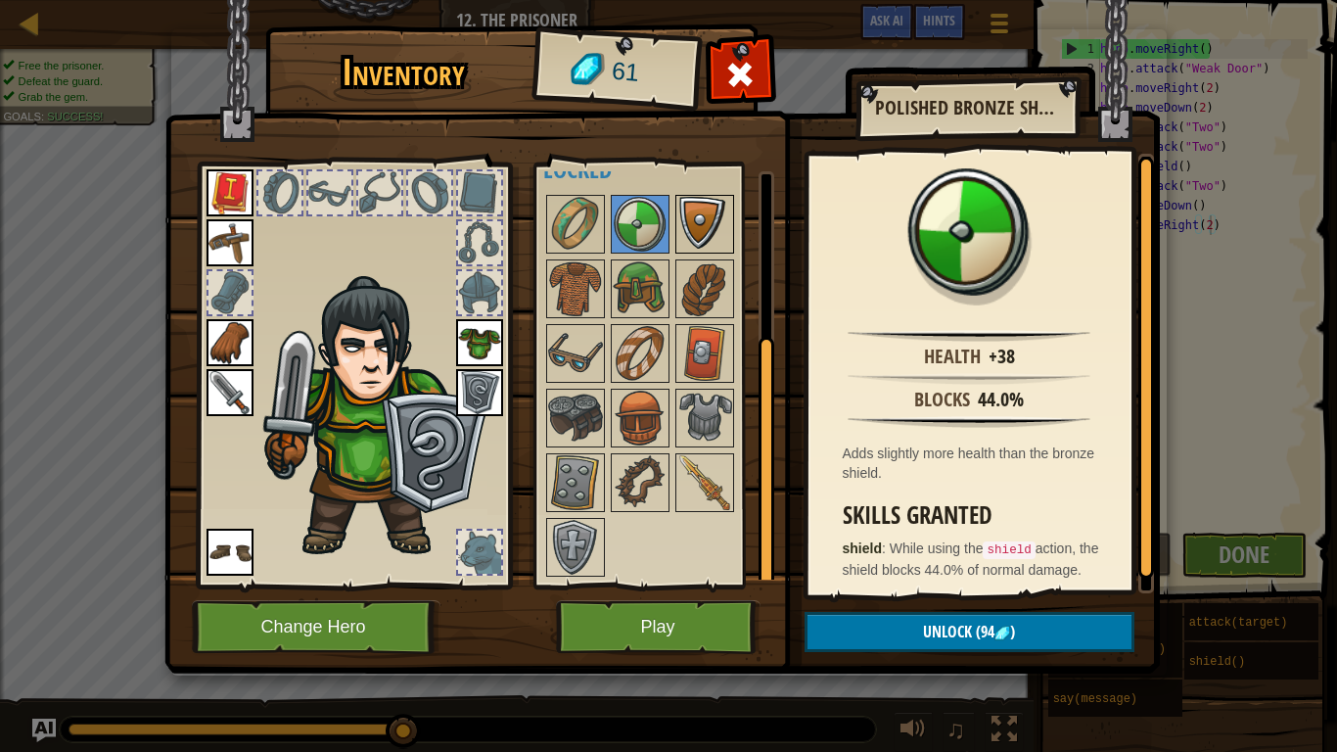
click at [680, 219] on img at bounding box center [704, 224] width 55 height 55
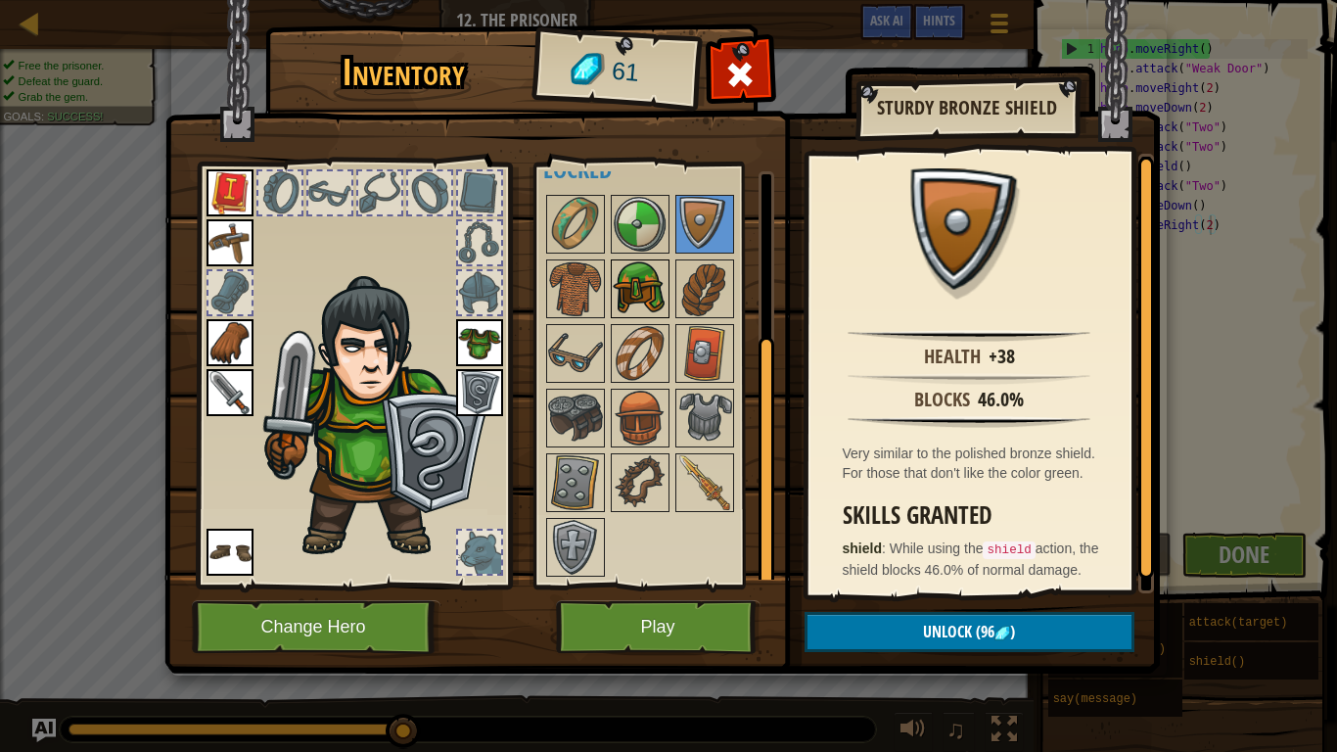
click at [641, 306] on img at bounding box center [640, 288] width 55 height 55
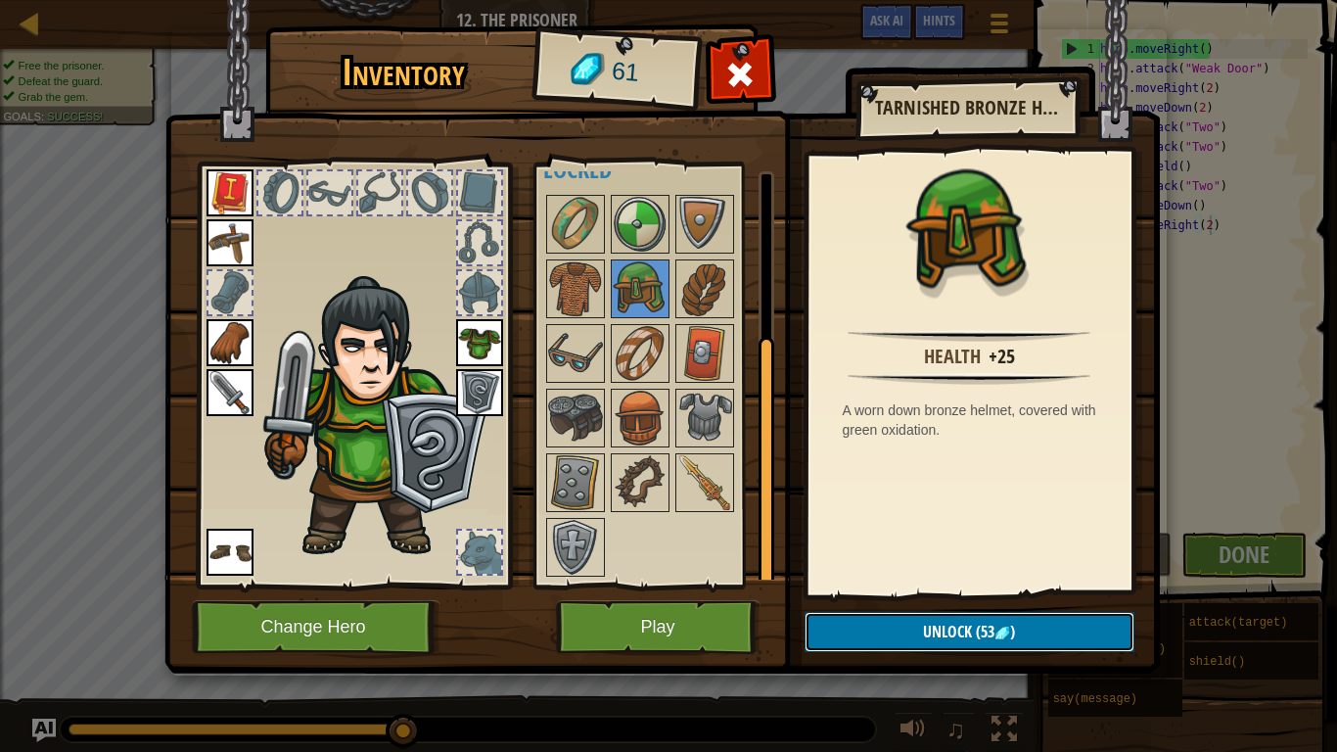
click at [912, 585] on button "Unlock (53 )" at bounding box center [970, 632] width 330 height 40
click at [912, 585] on button "Confirm" at bounding box center [970, 632] width 330 height 40
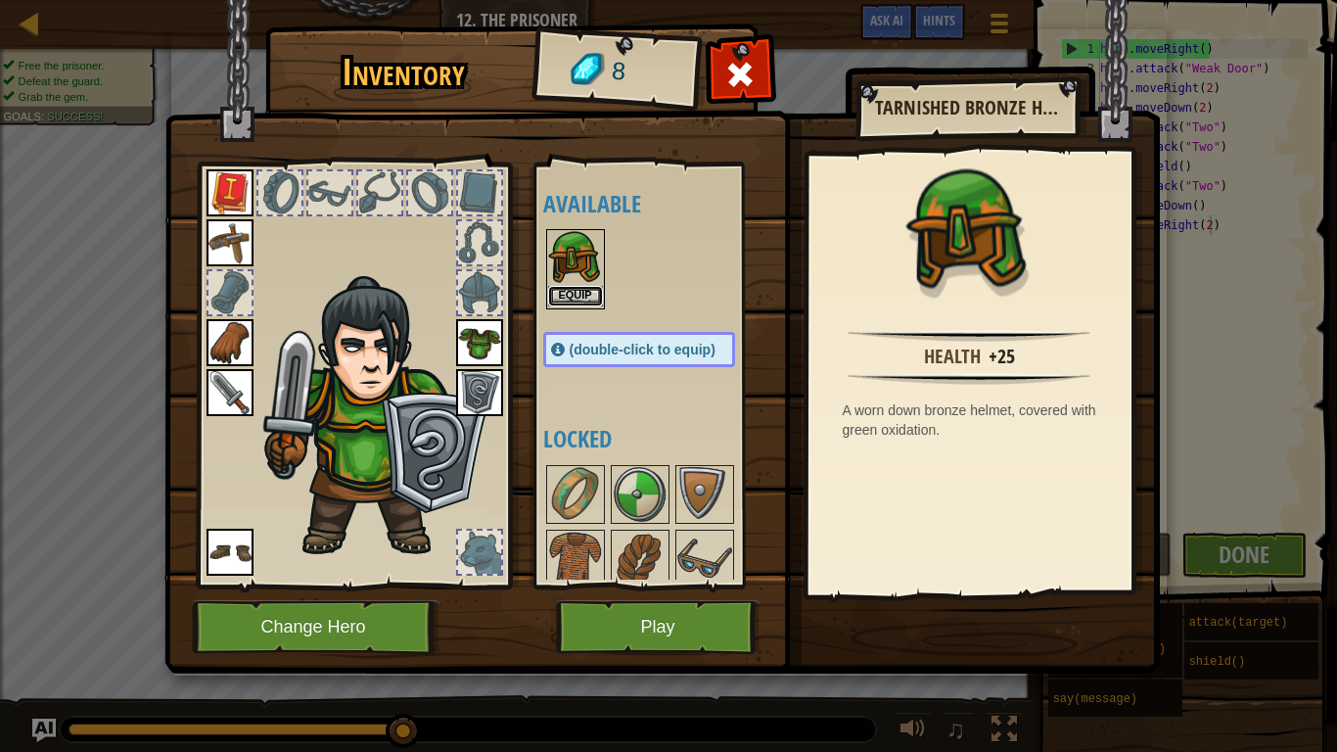
click at [586, 302] on button "Equip" at bounding box center [575, 296] width 55 height 21
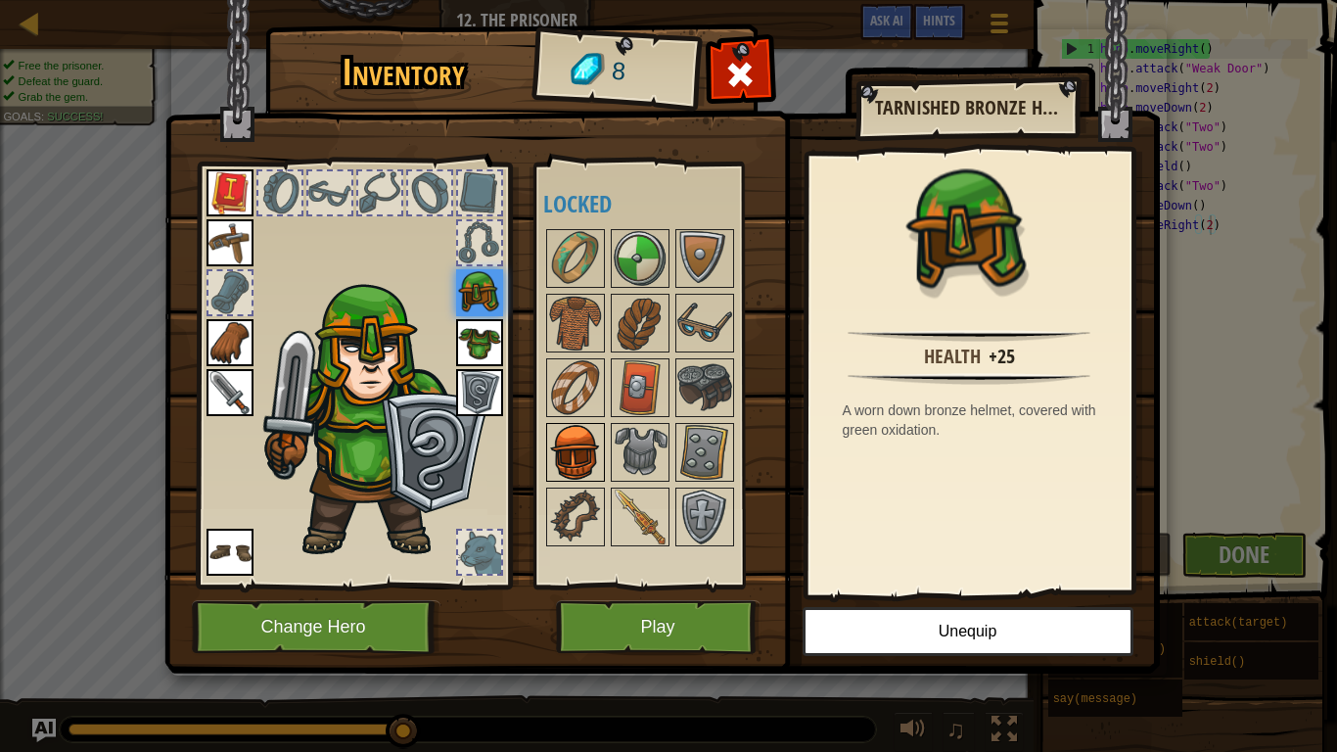
click at [579, 461] on img at bounding box center [575, 452] width 55 height 55
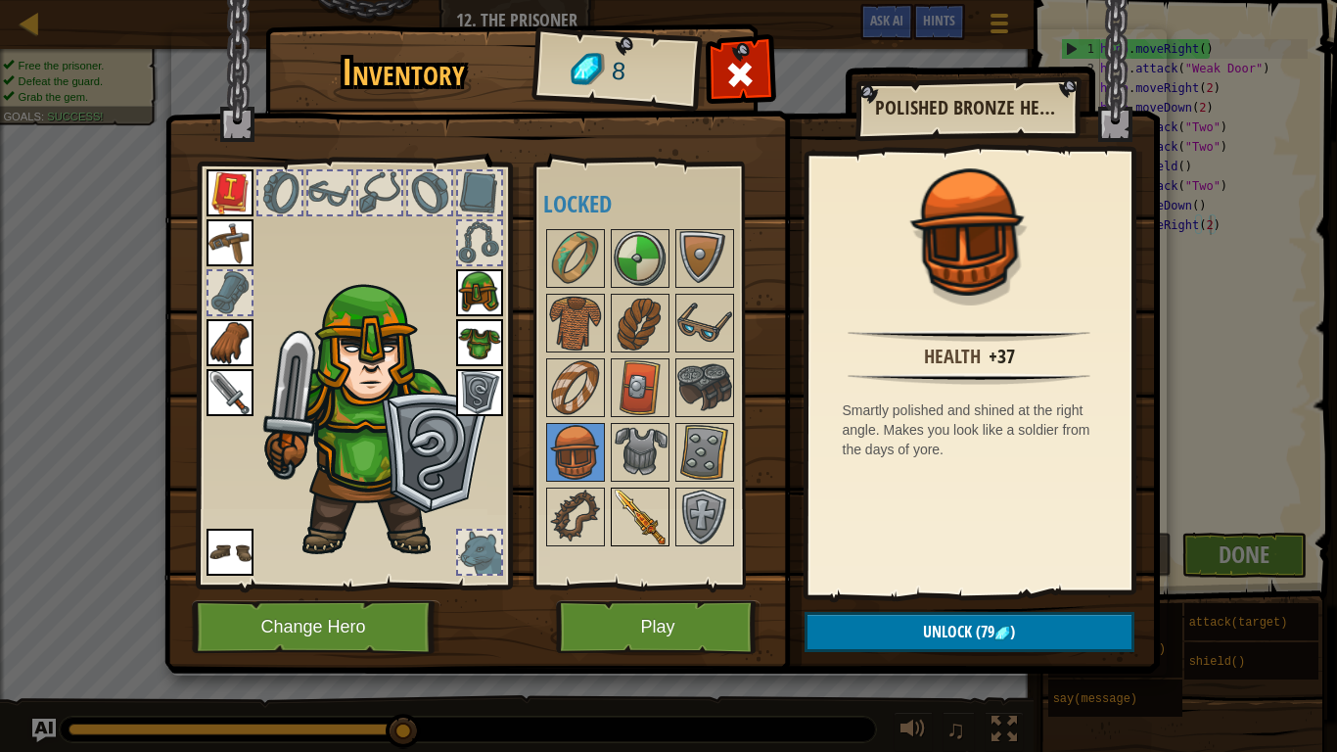
click at [626, 509] on img at bounding box center [640, 516] width 55 height 55
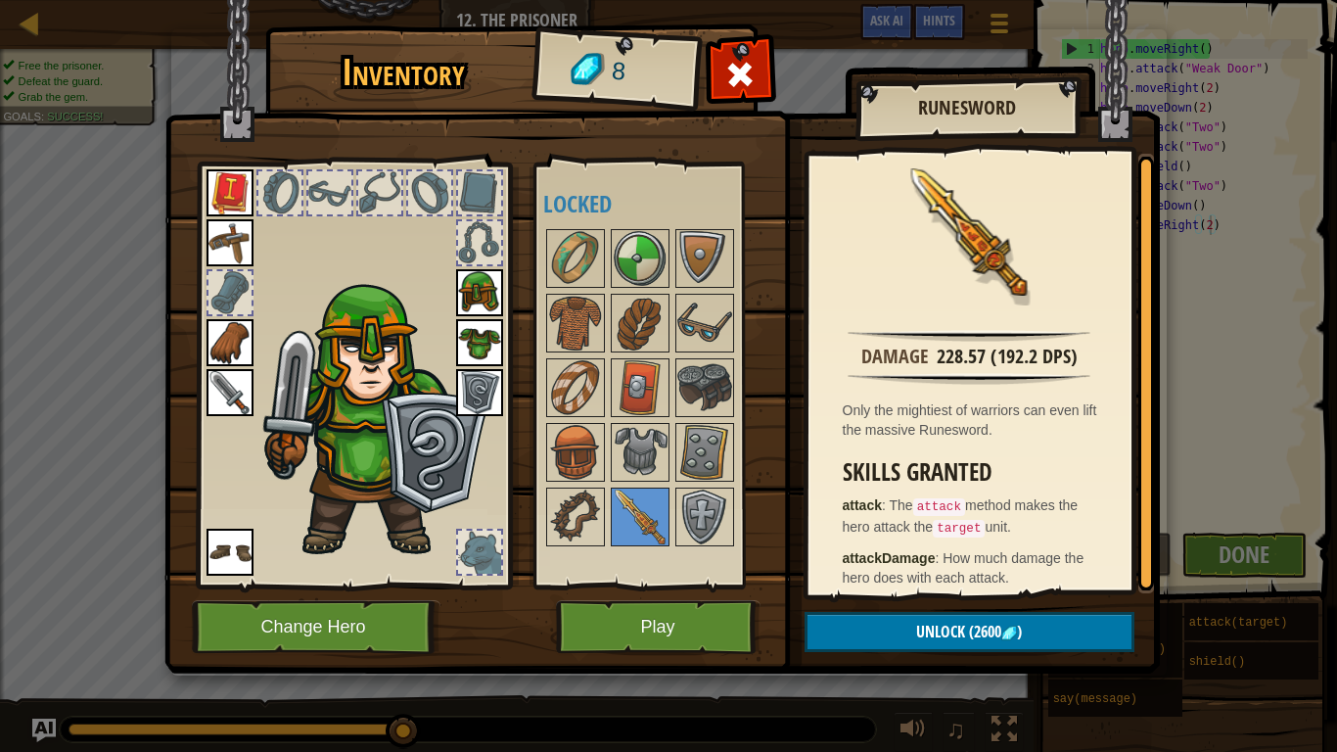
scroll to position [12, 0]
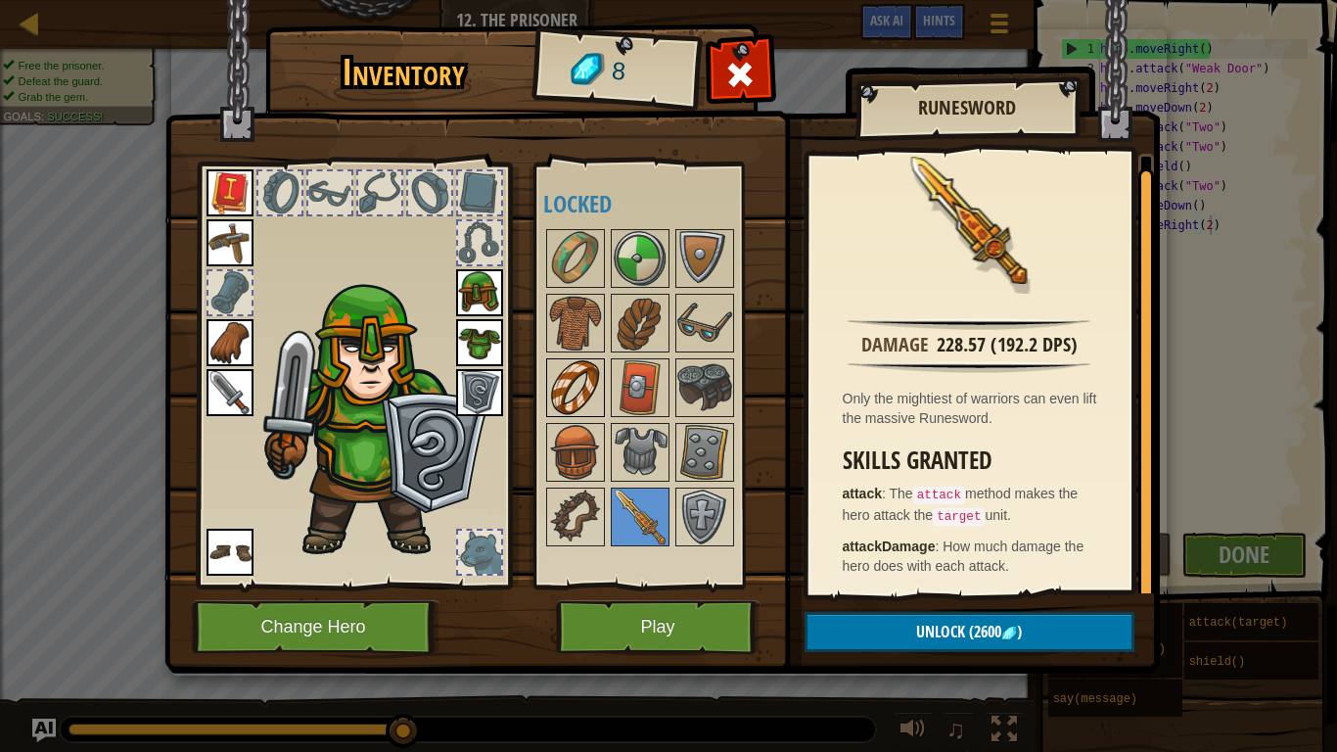
click at [583, 393] on img at bounding box center [575, 387] width 55 height 55
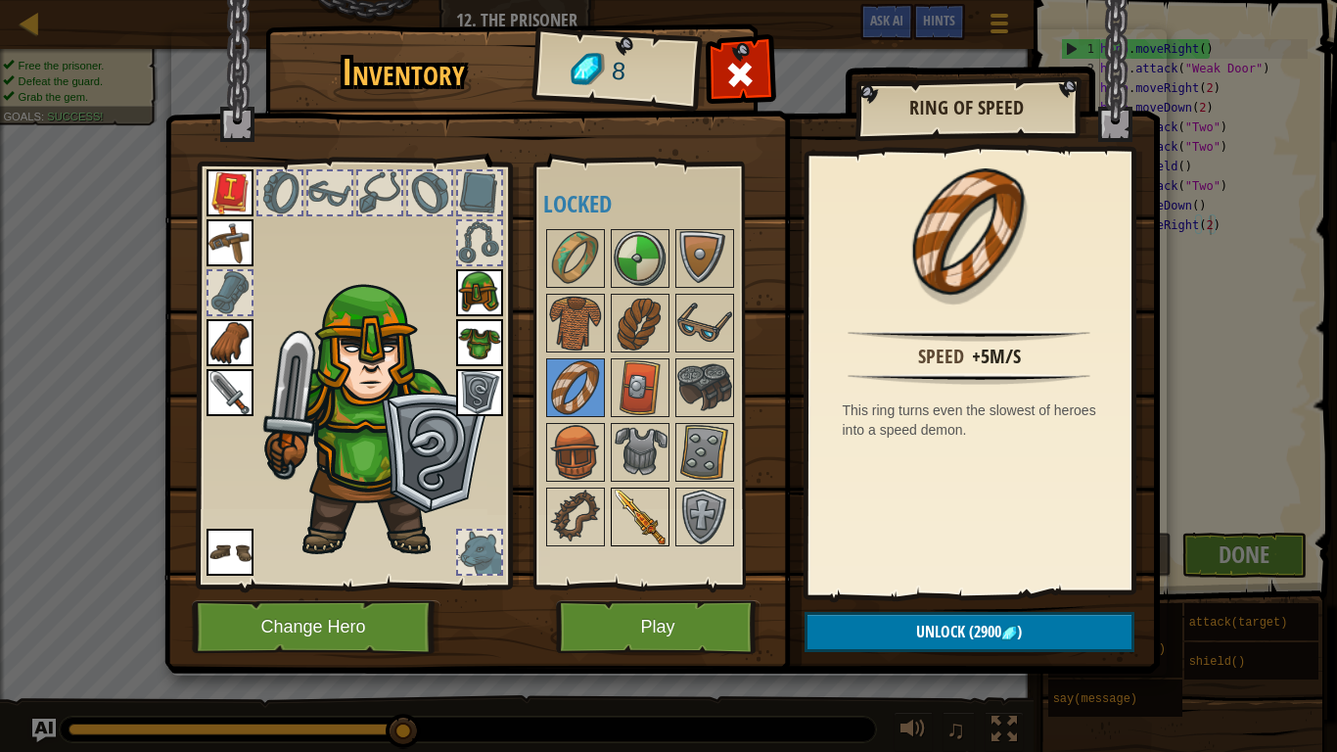
click at [625, 510] on img at bounding box center [640, 516] width 55 height 55
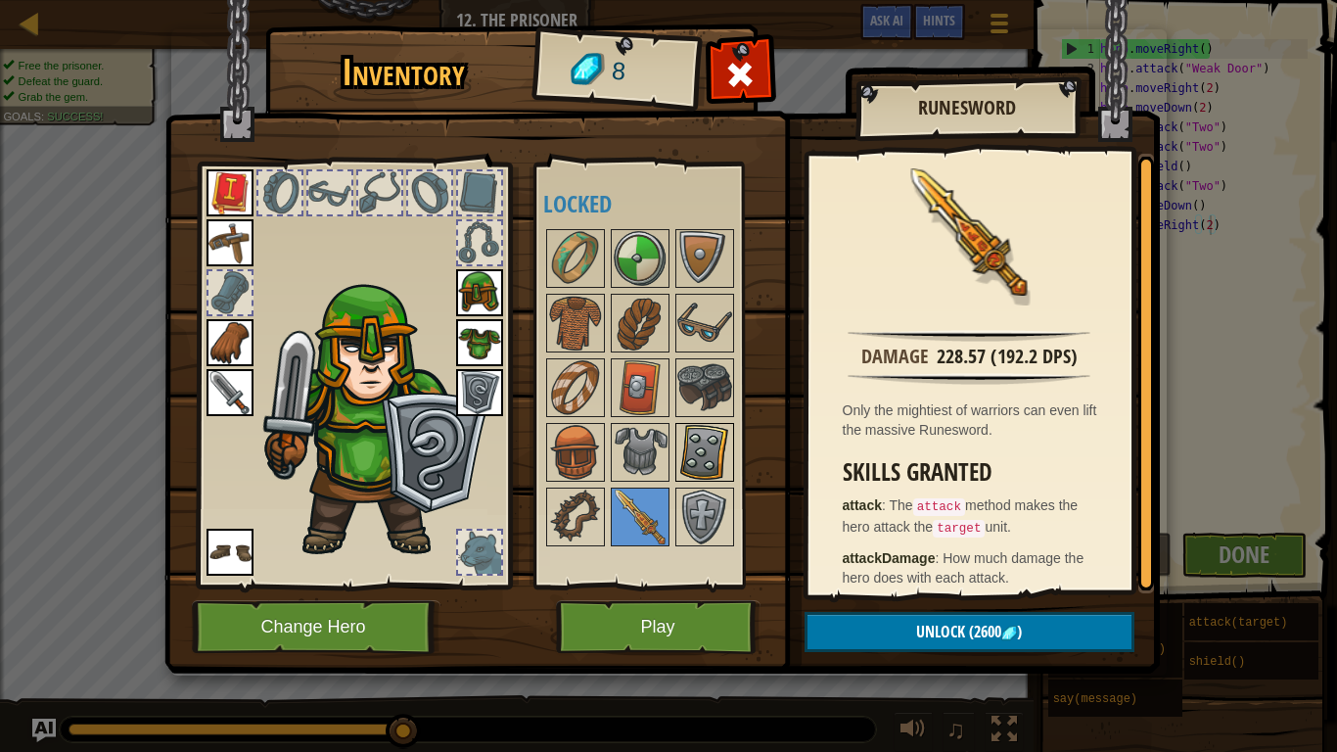
click at [689, 461] on img at bounding box center [704, 452] width 55 height 55
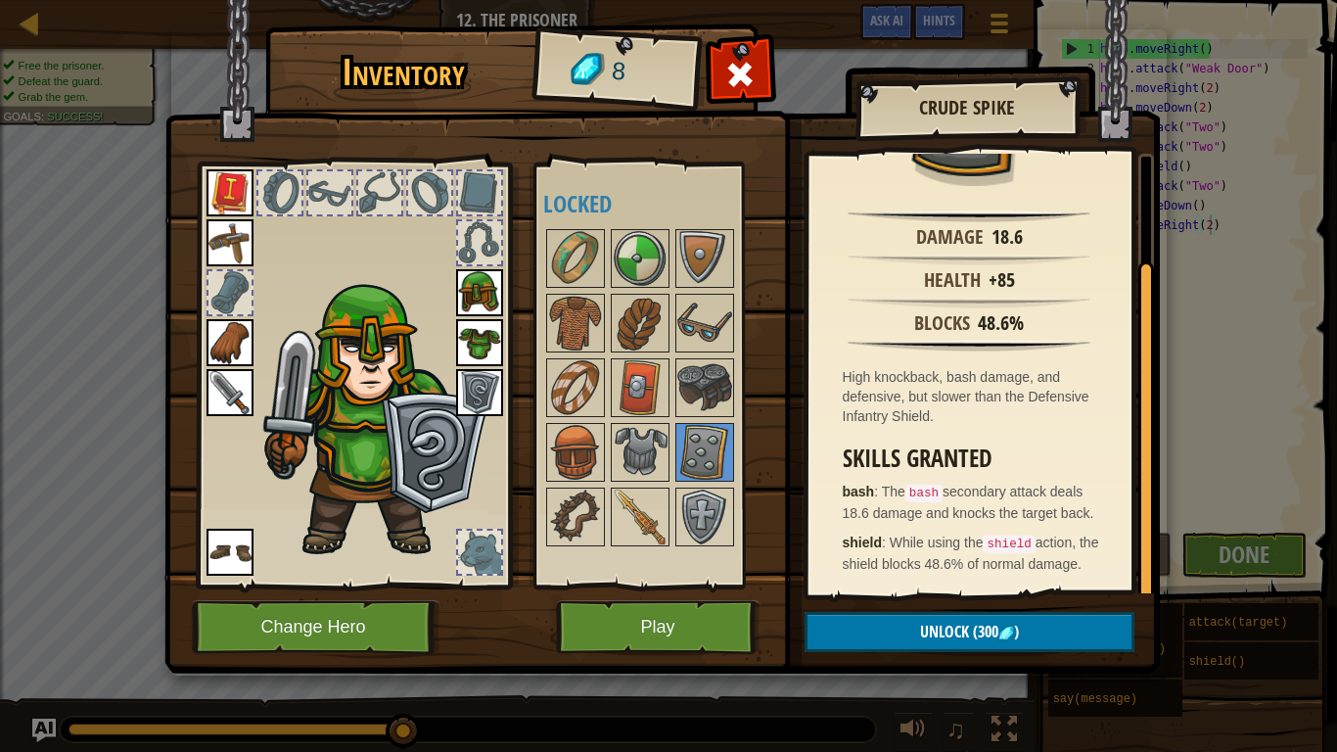
scroll to position [0, 0]
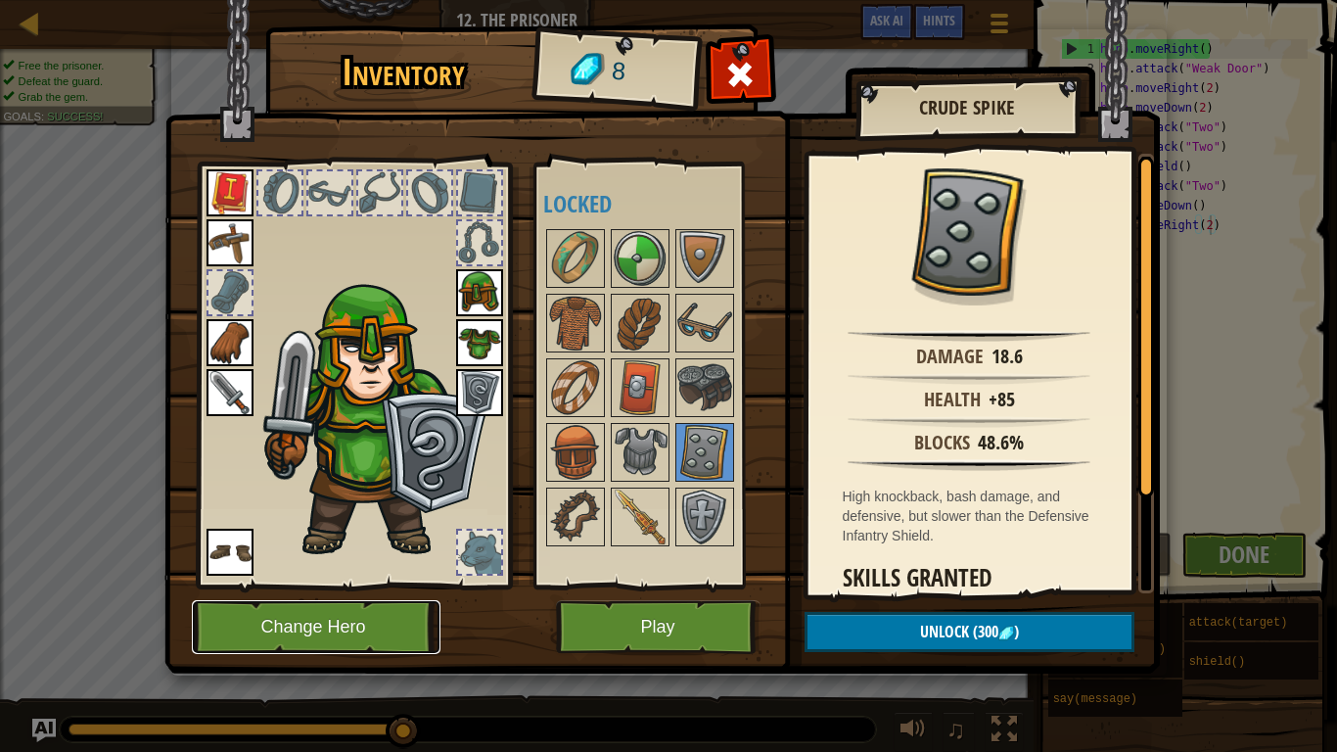
click at [376, 585] on button "Change Hero" at bounding box center [316, 627] width 249 height 54
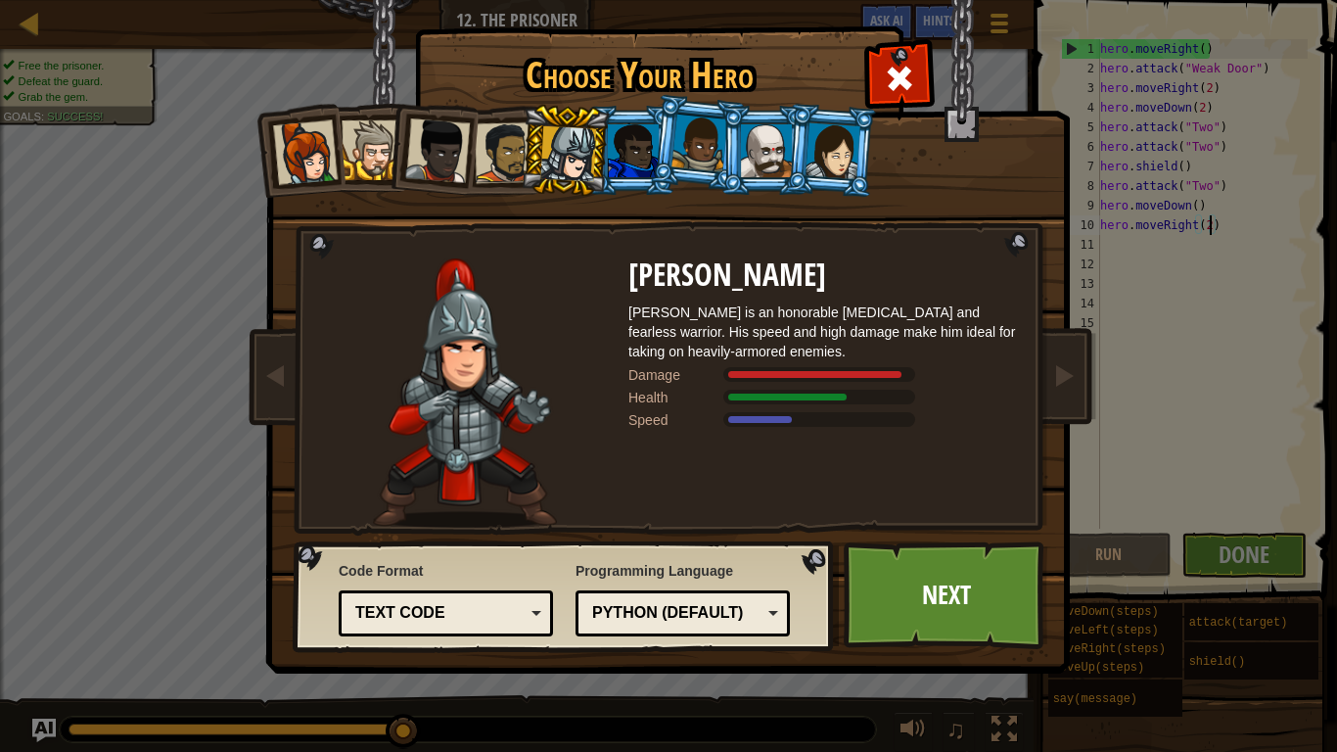
click at [703, 168] on div at bounding box center [699, 144] width 56 height 58
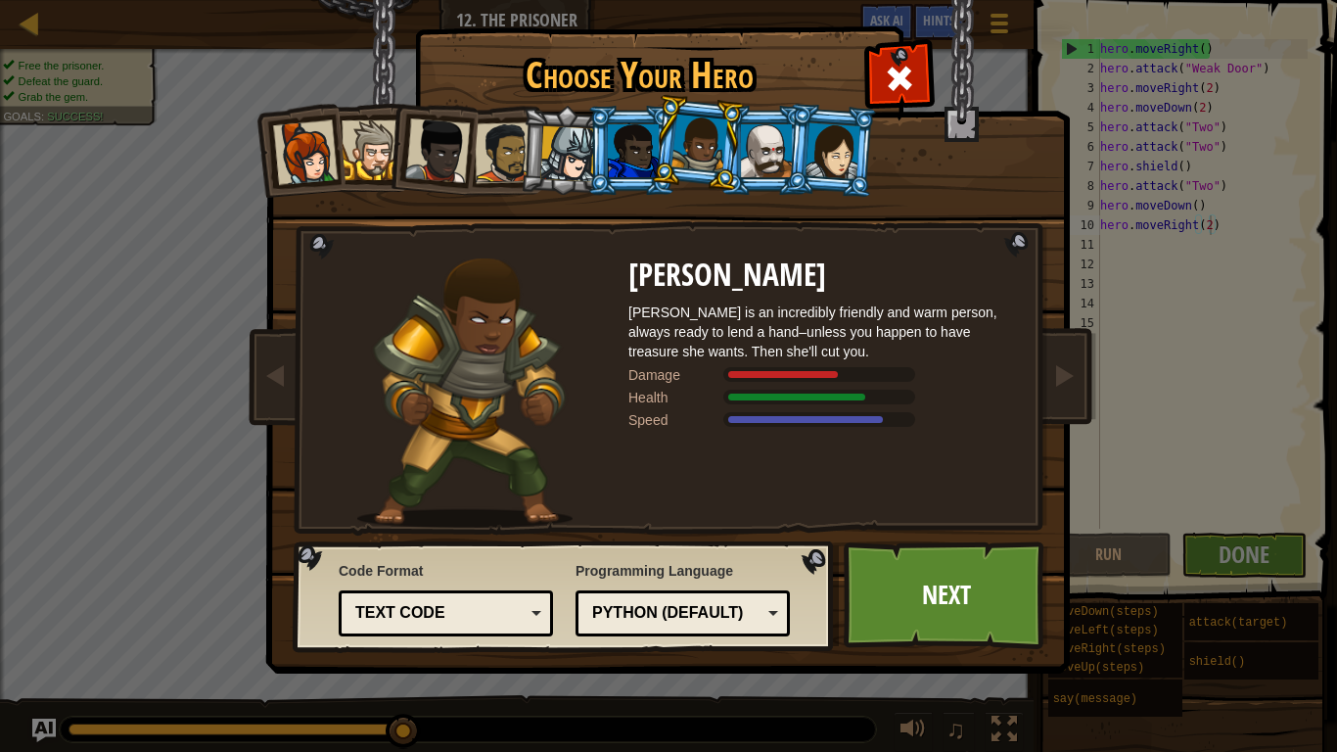
click at [832, 162] on div at bounding box center [833, 150] width 55 height 56
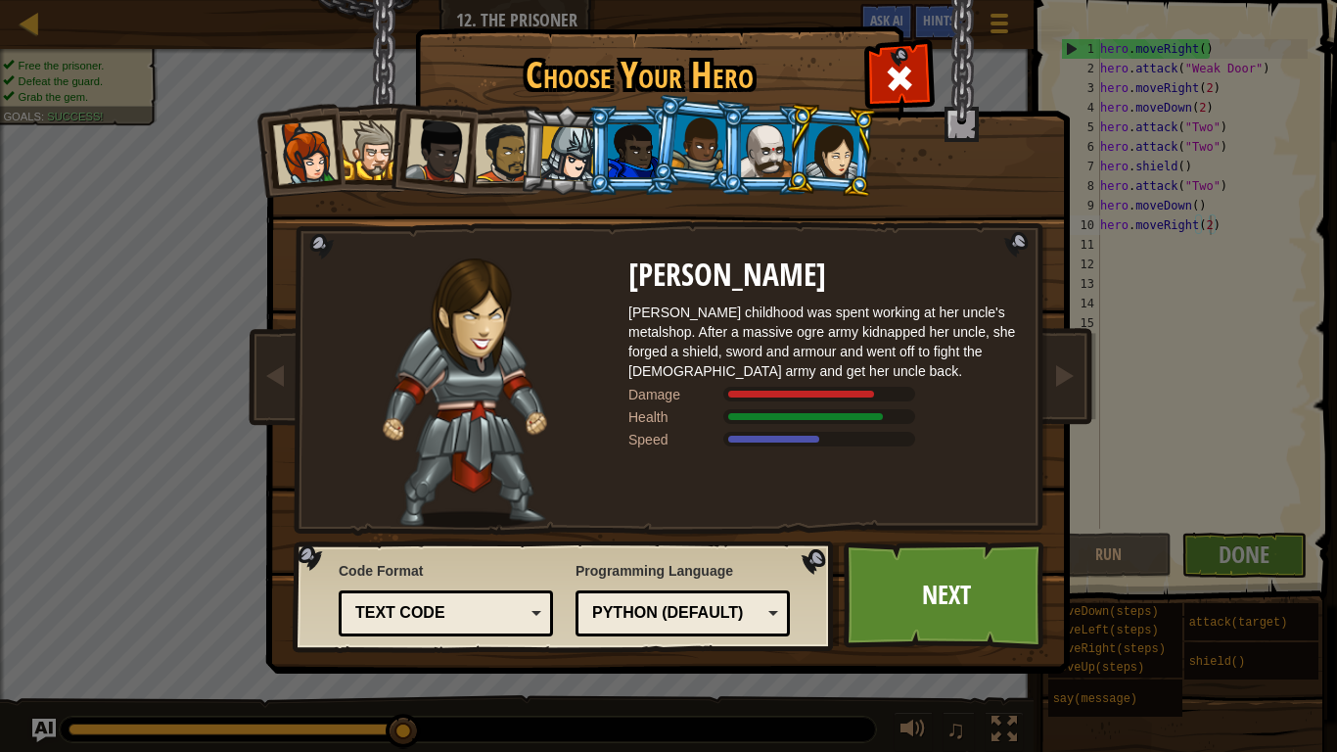
click at [568, 167] on div at bounding box center [568, 154] width 56 height 56
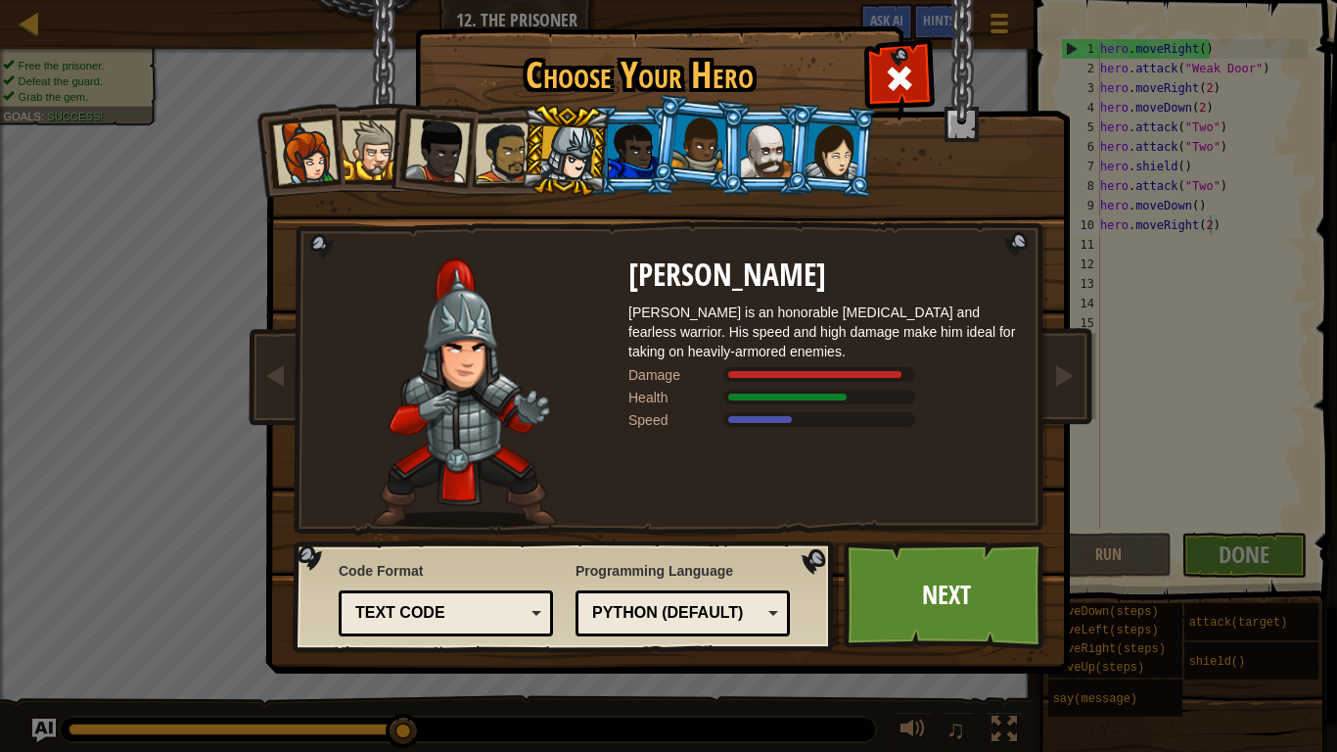
click at [717, 160] on div at bounding box center [699, 144] width 56 height 58
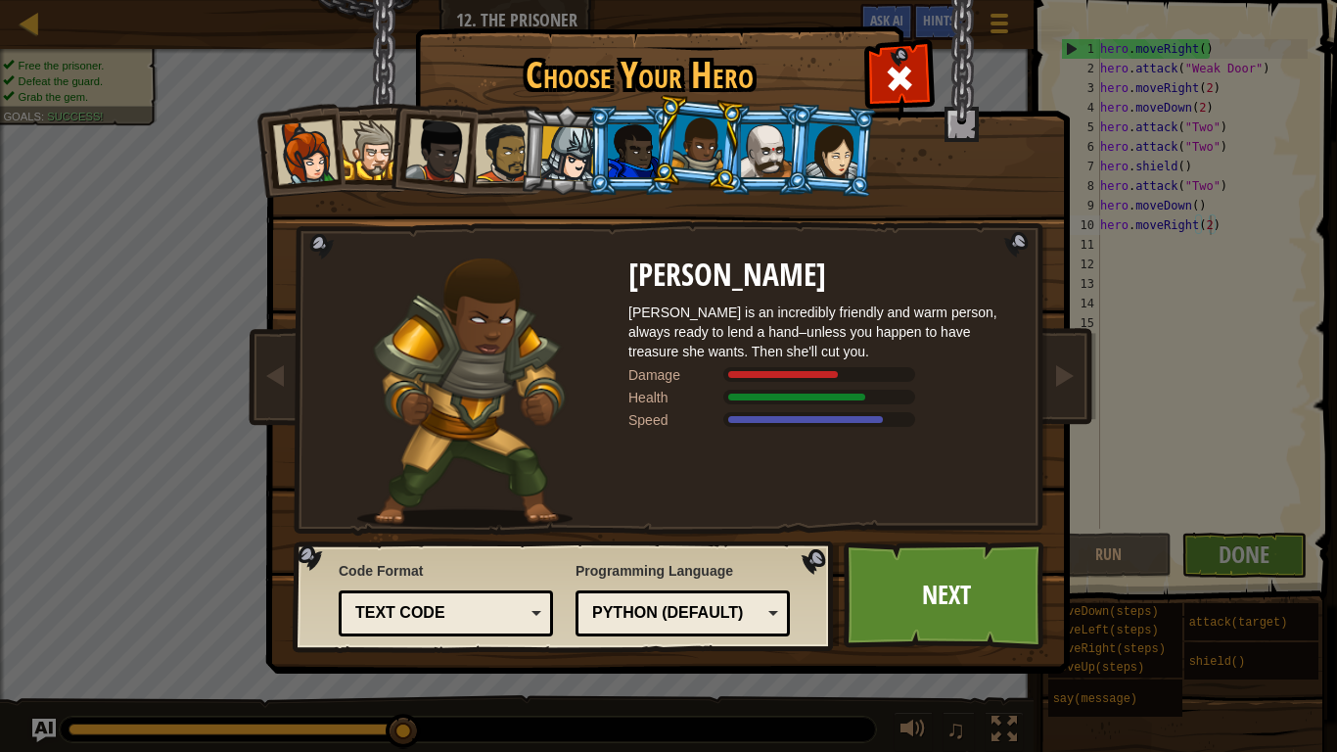
click at [651, 137] on div at bounding box center [633, 150] width 51 height 53
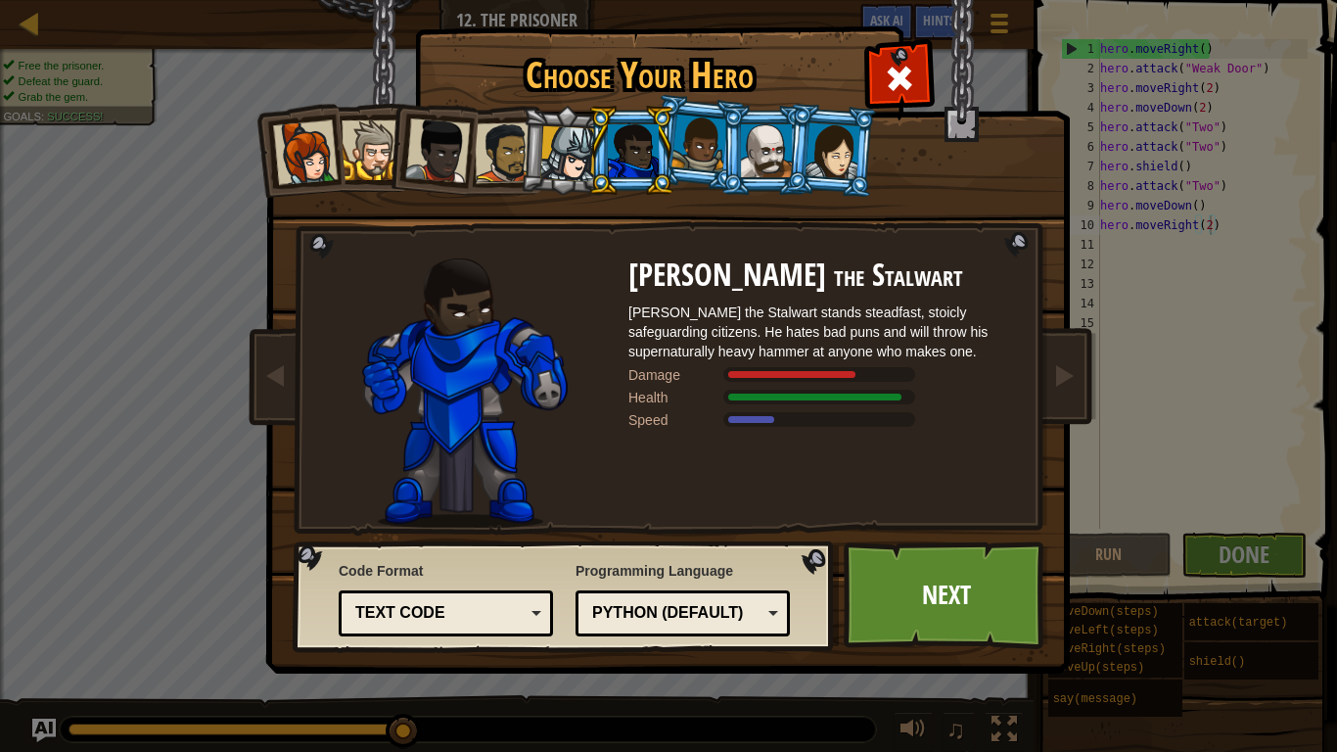
click at [584, 165] on div at bounding box center [568, 154] width 56 height 56
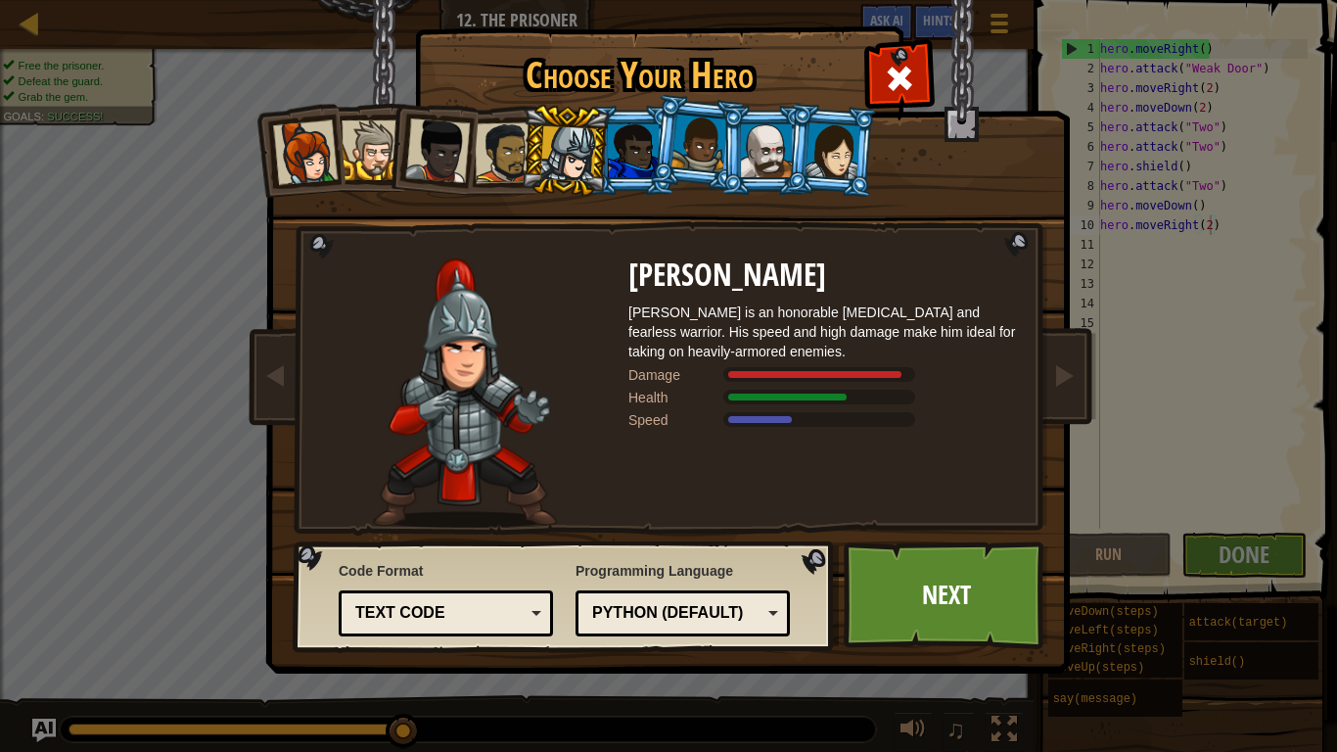
click at [782, 143] on div at bounding box center [766, 150] width 51 height 53
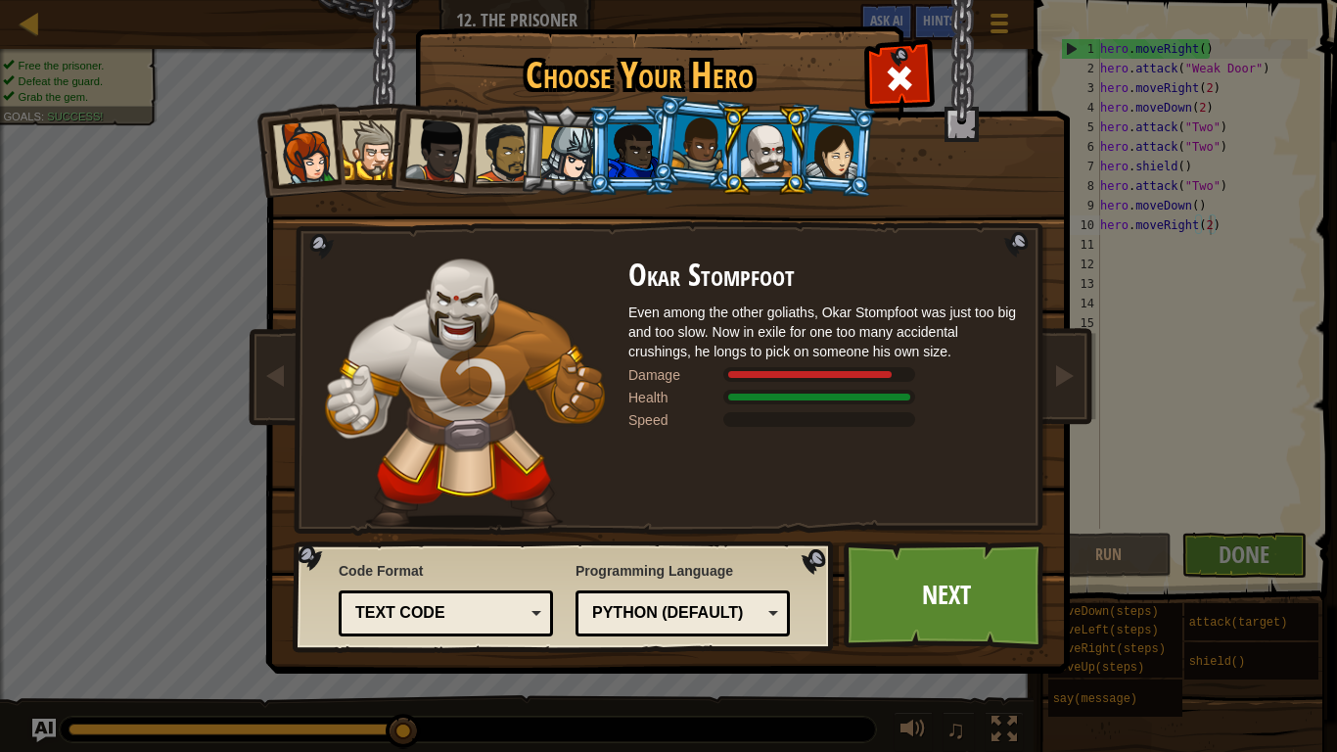
click at [569, 180] on li at bounding box center [565, 151] width 93 height 94
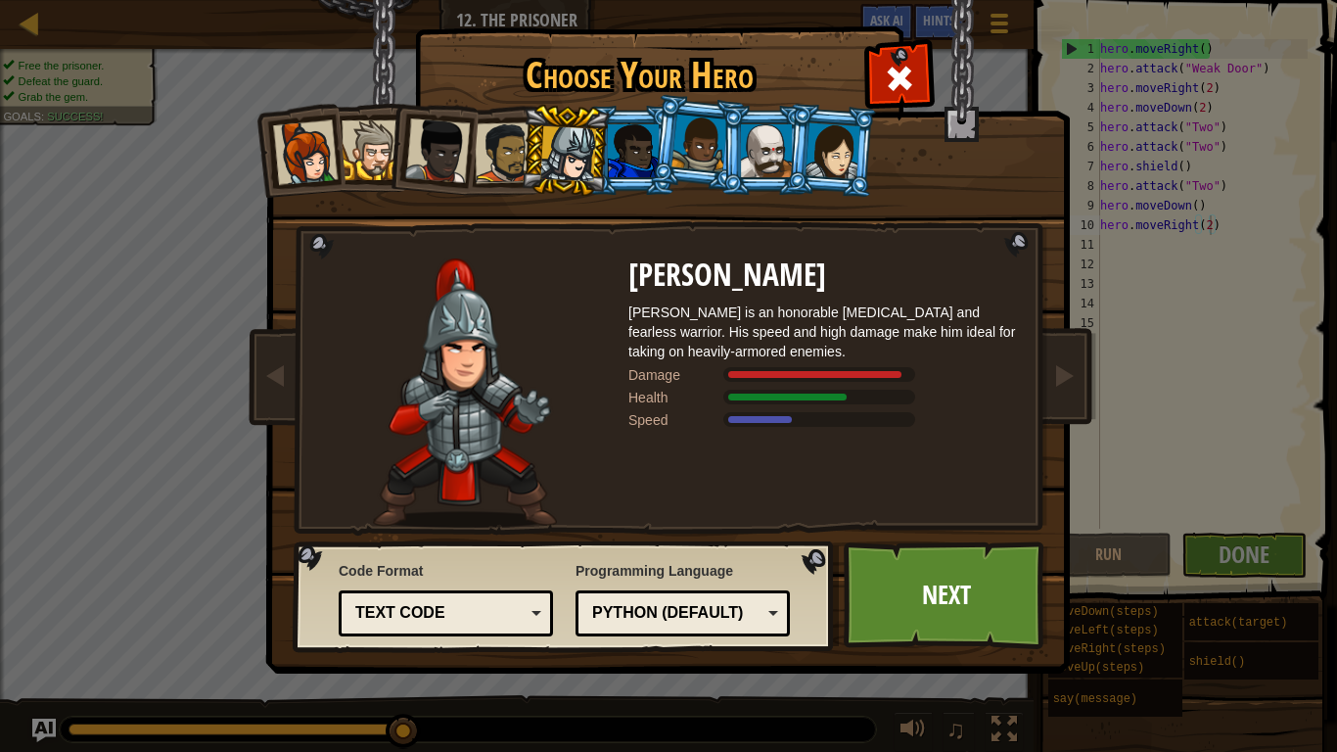
click at [770, 113] on li at bounding box center [764, 150] width 88 height 89
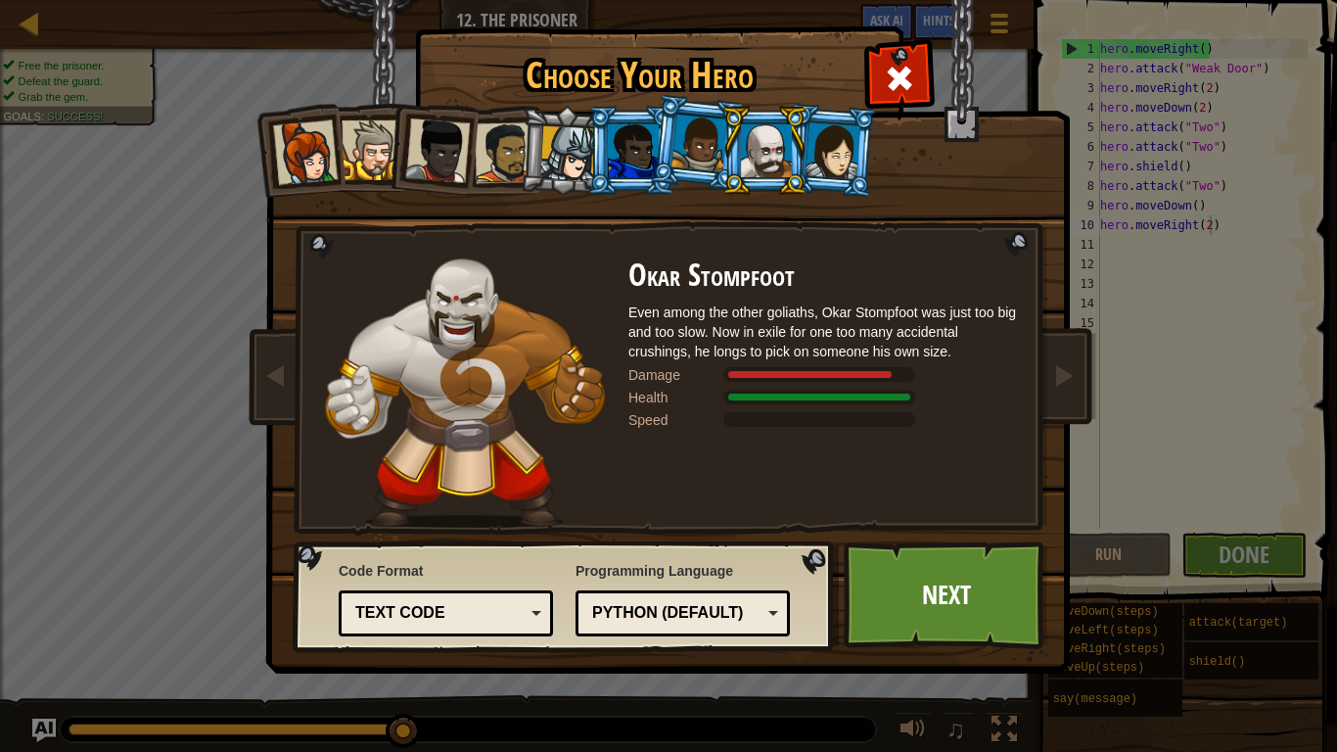
click at [688, 147] on div at bounding box center [699, 144] width 56 height 58
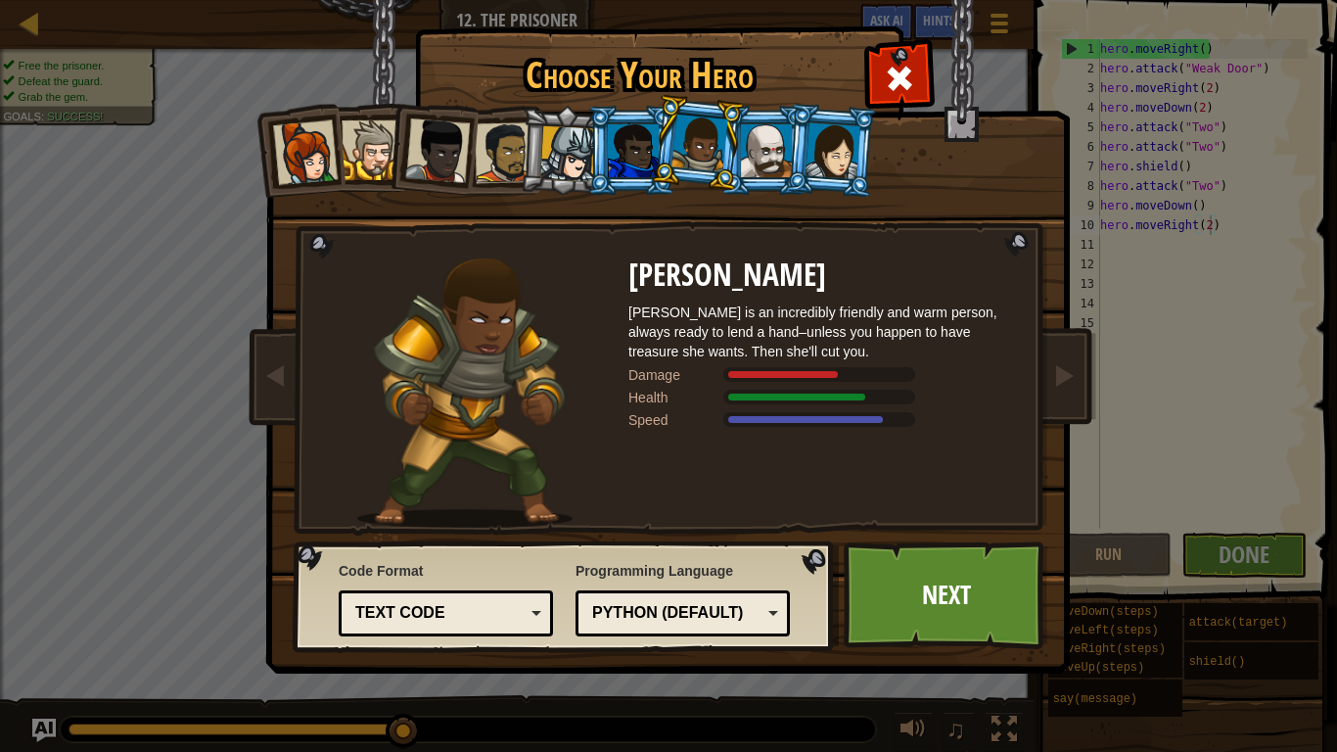
click at [844, 154] on div at bounding box center [833, 150] width 55 height 56
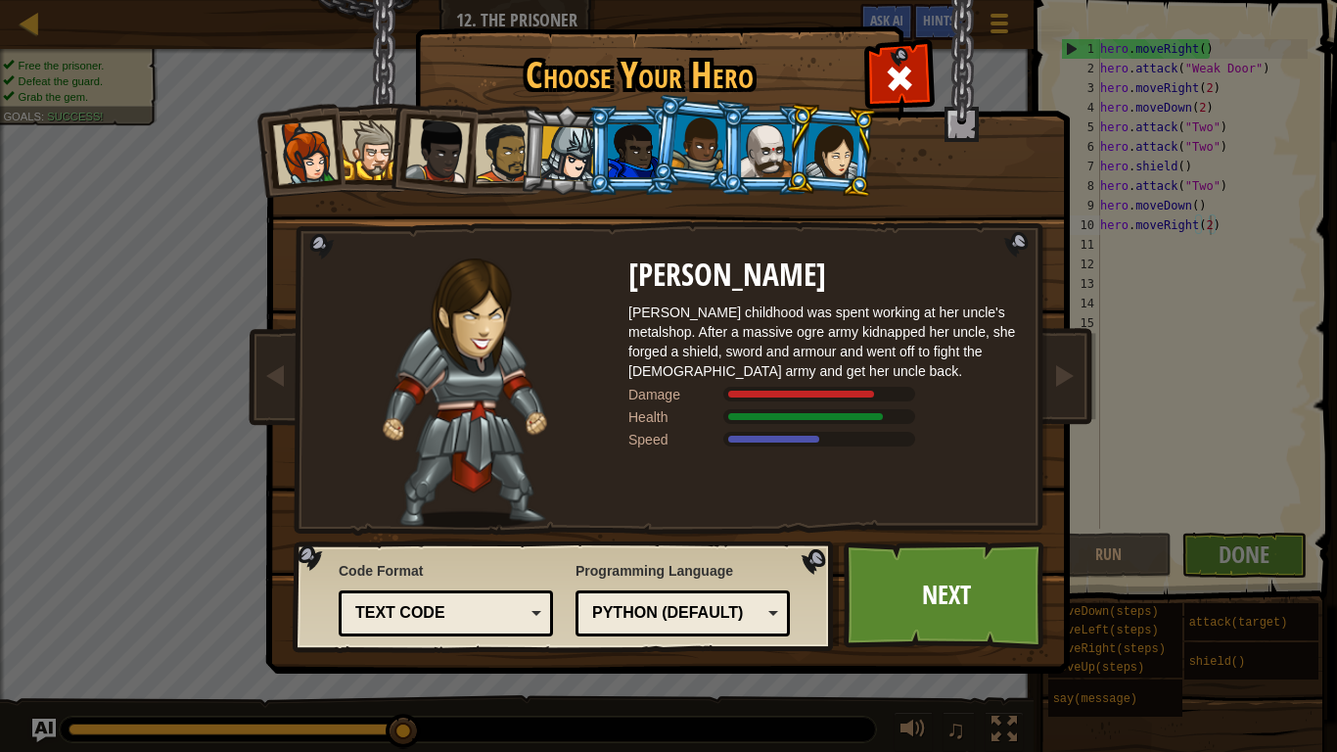
click at [632, 158] on div at bounding box center [633, 150] width 51 height 53
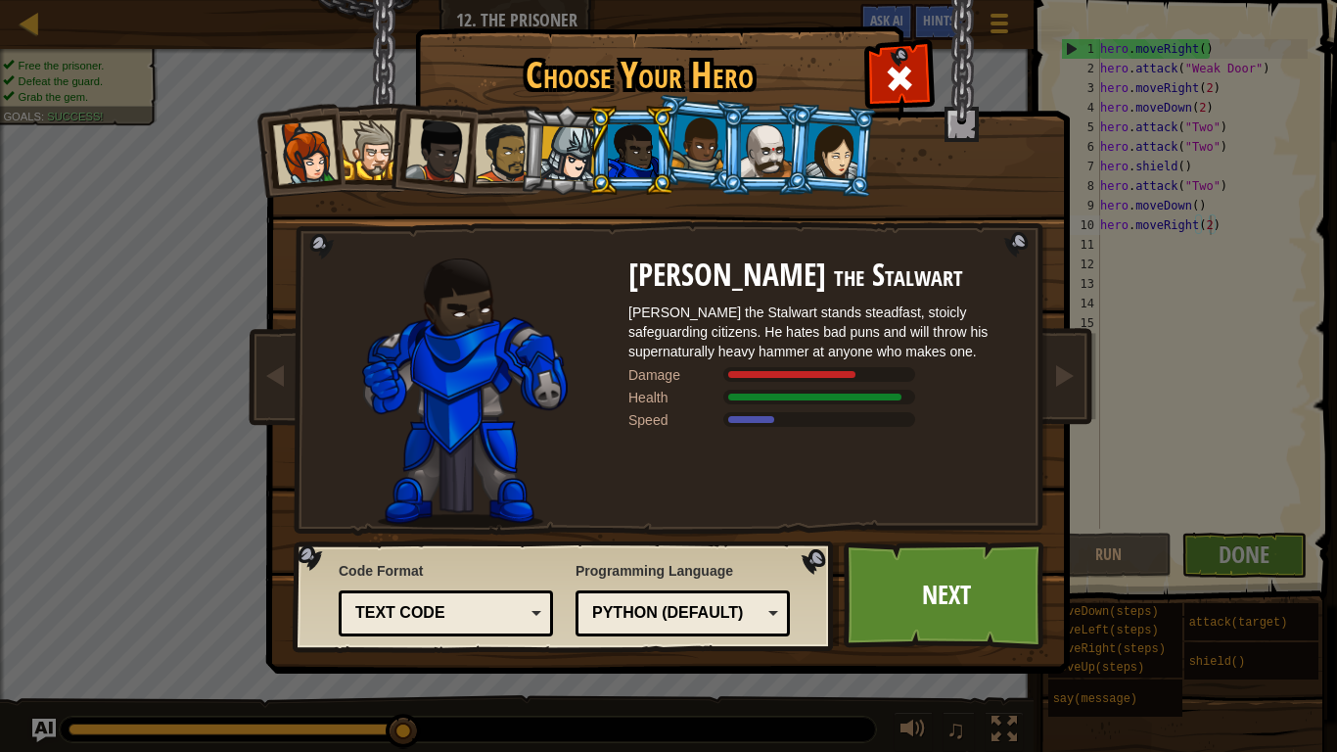
click at [559, 149] on div at bounding box center [568, 154] width 56 height 56
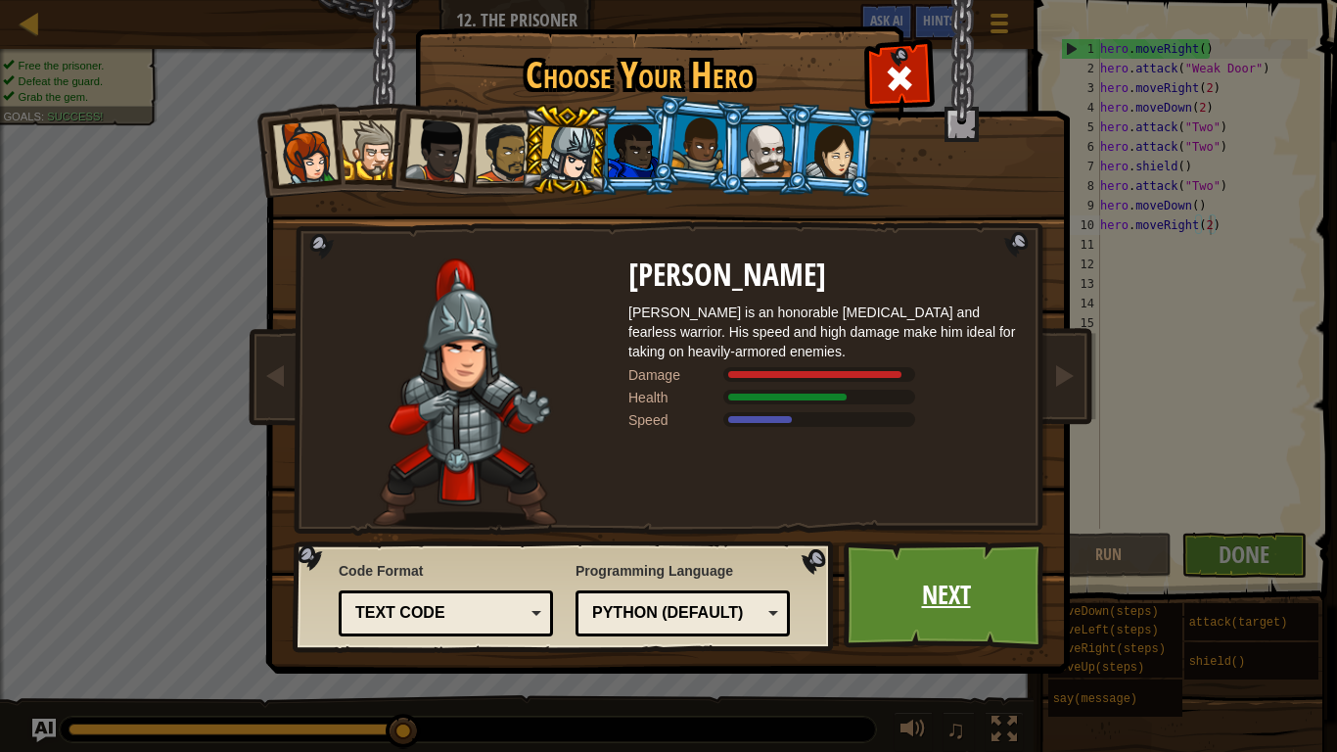
click at [1014, 585] on link "Next" at bounding box center [946, 595] width 205 height 108
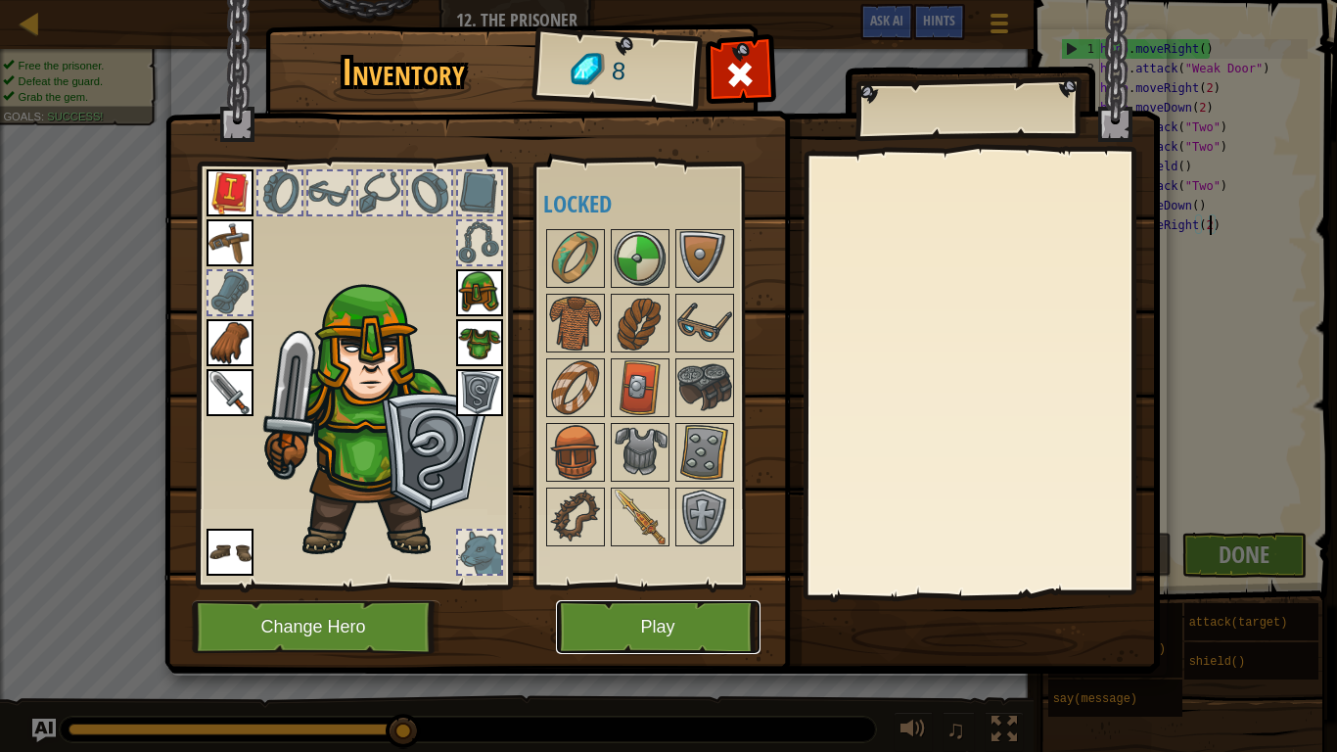
click at [697, 585] on button "Play" at bounding box center [658, 627] width 205 height 54
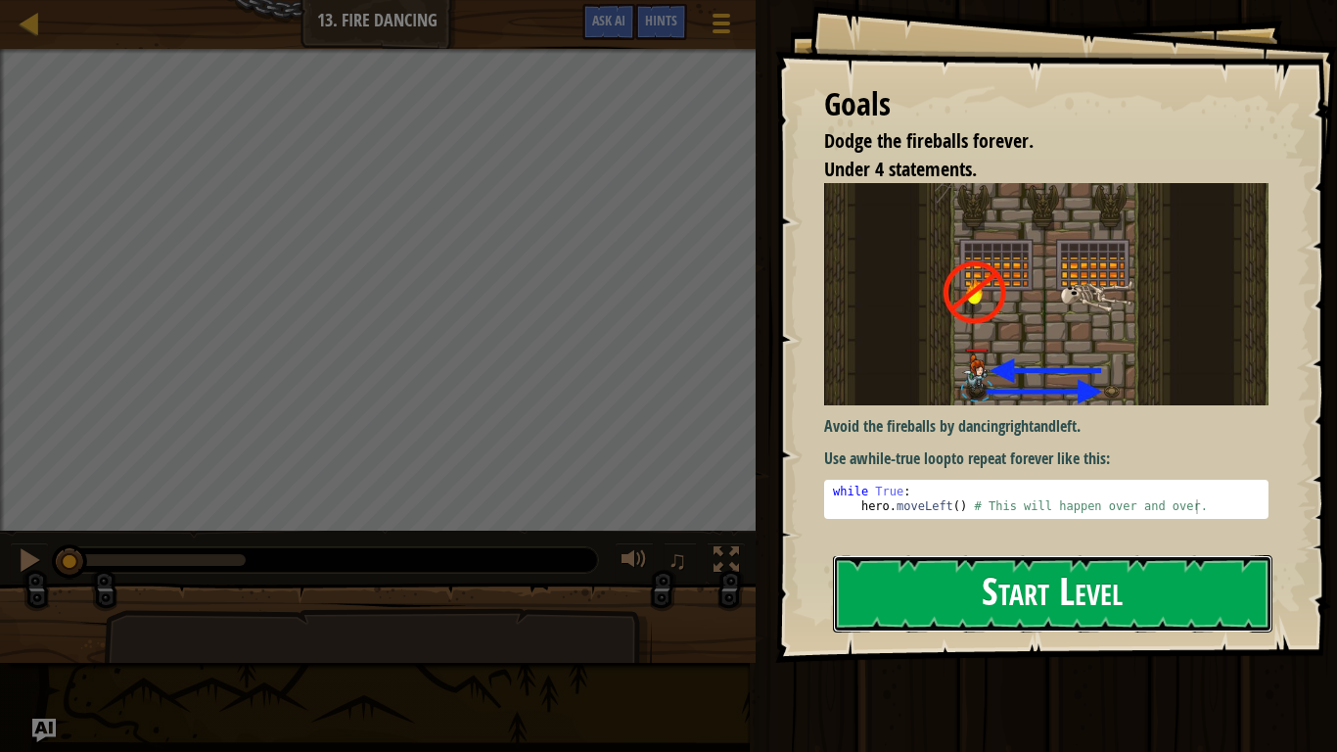
click at [963, 585] on button "Start Level" at bounding box center [1053, 593] width 440 height 77
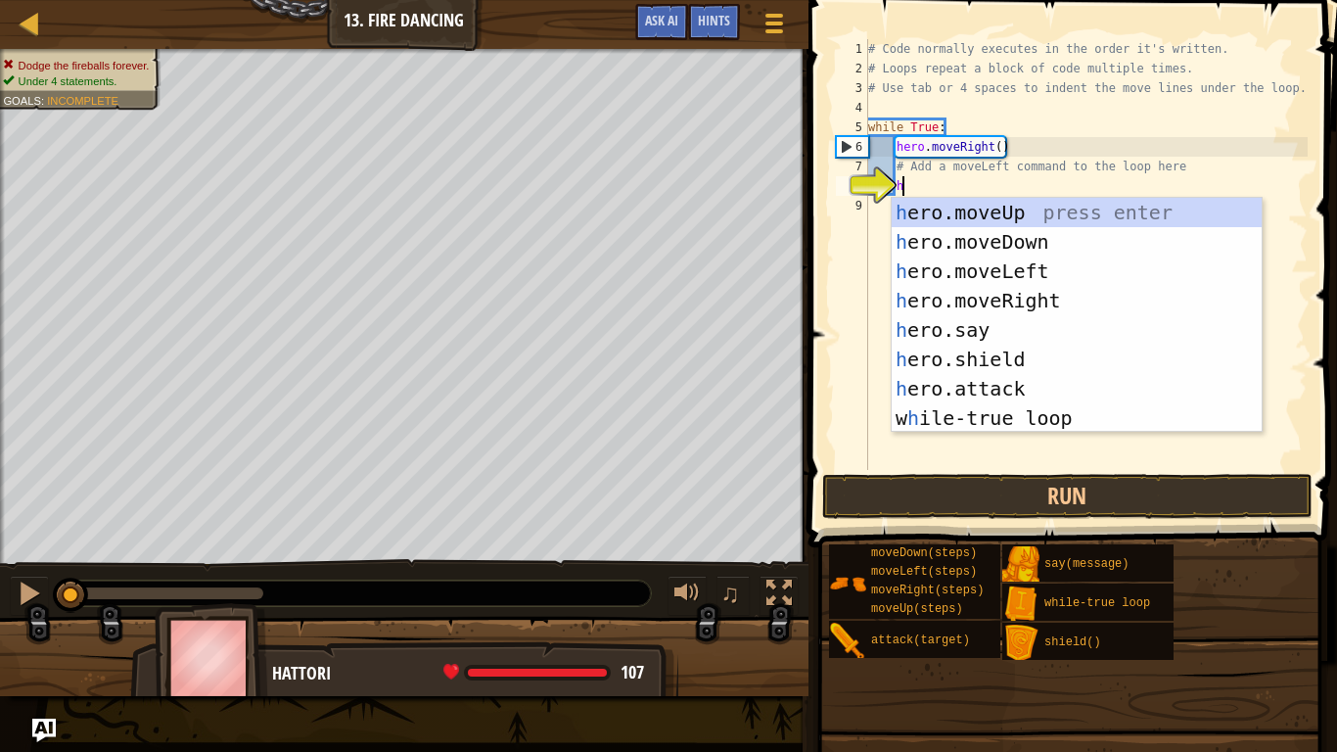
type textarea "he"
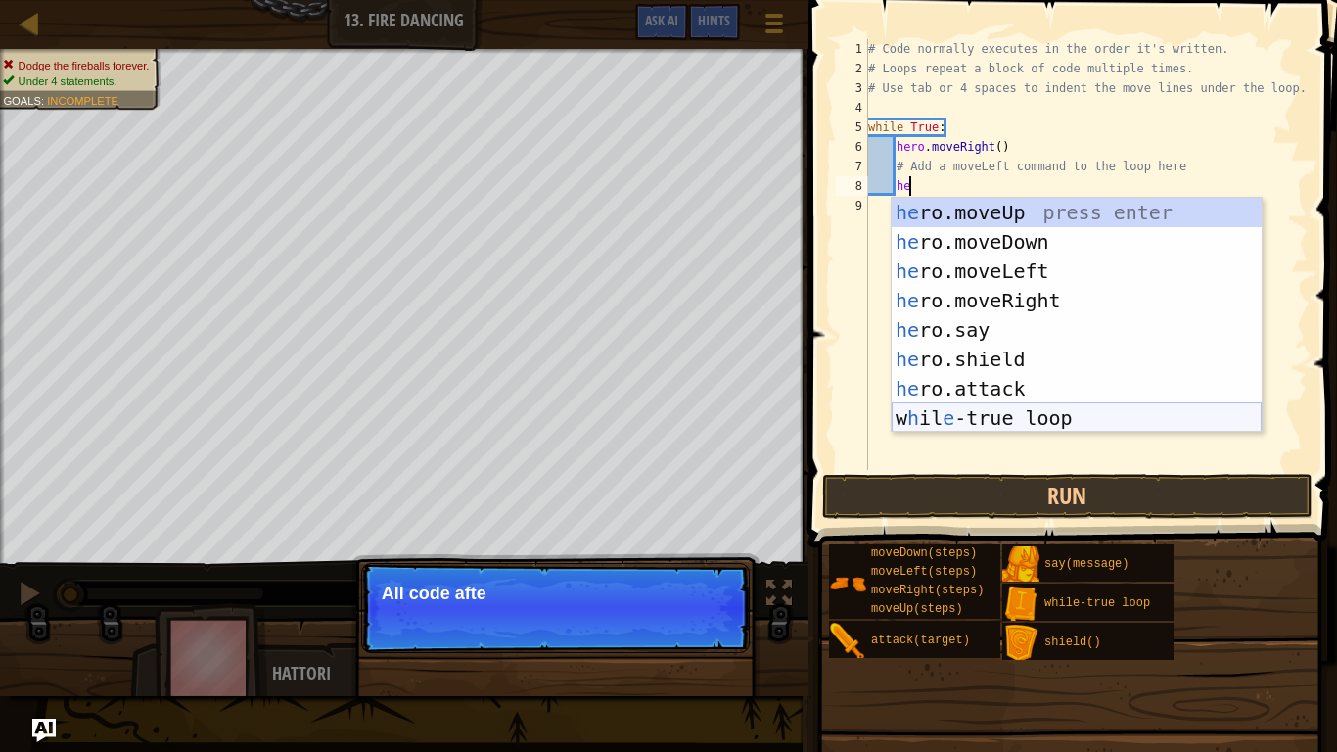
click at [994, 419] on div "he ro.moveUp press enter he ro.moveDown press enter he ro.moveLeft press enter …" at bounding box center [1077, 345] width 370 height 294
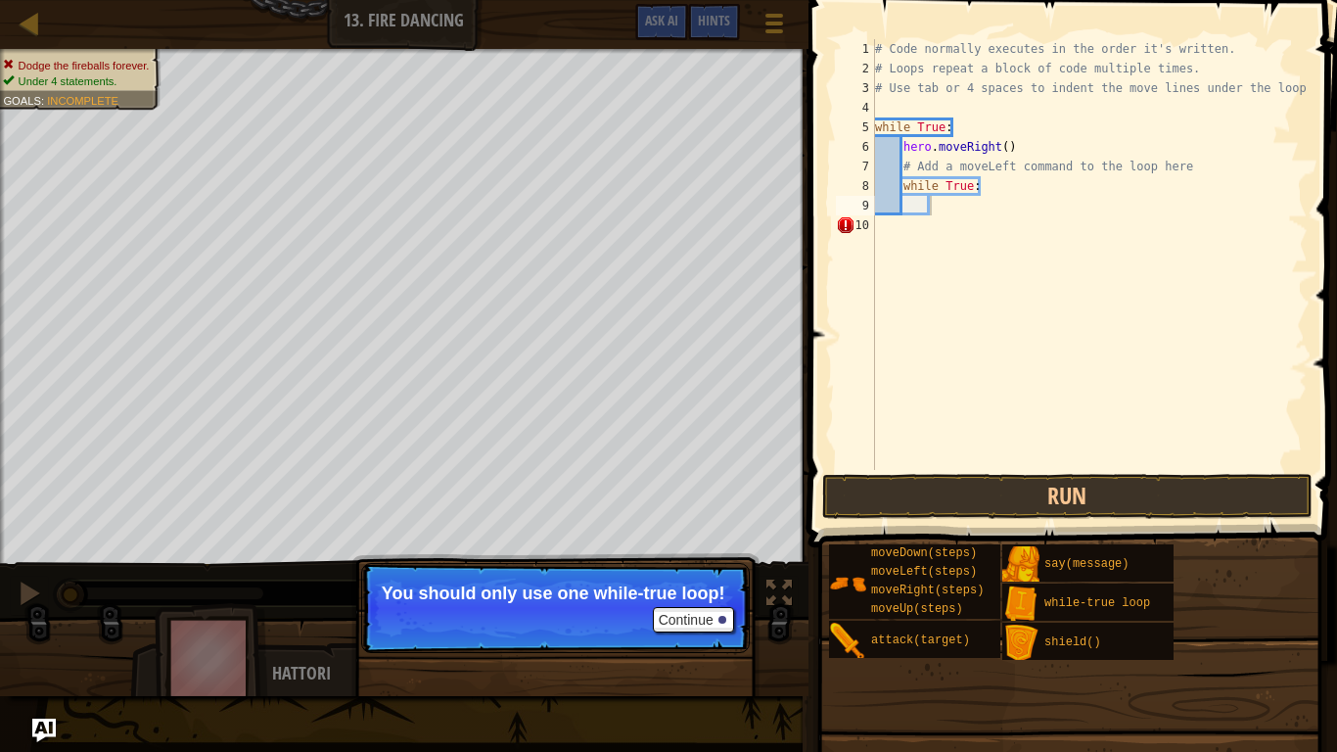
click at [713, 585] on p "Continue You should only use one while-true loop!" at bounding box center [555, 608] width 389 height 90
click at [713, 585] on button "Continue" at bounding box center [693, 619] width 81 height 25
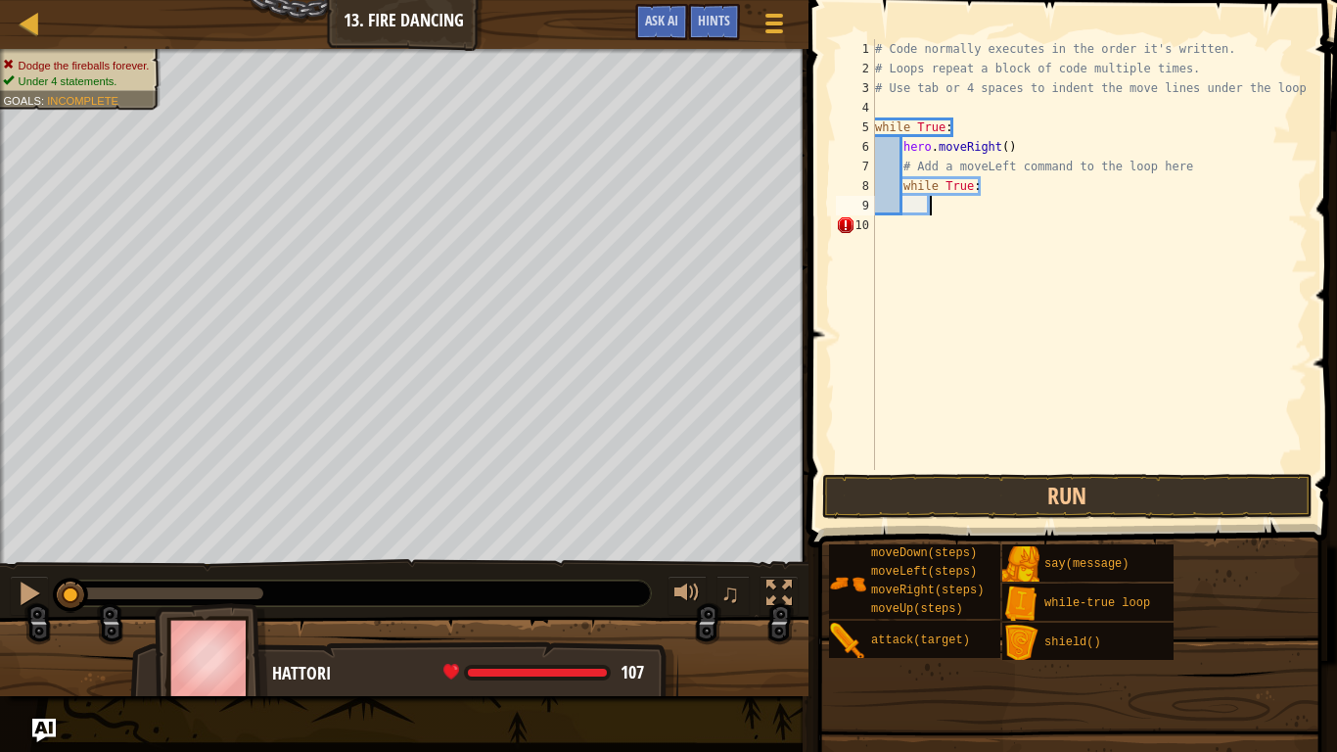
click at [996, 188] on div "# Code normally executes in the order it's written. # Loops repeat a block of c…" at bounding box center [1089, 274] width 437 height 470
type textarea "while True:h"
click at [923, 198] on div "# Code normally executes in the order it's written. # Loops repeat a block of c…" at bounding box center [1089, 274] width 437 height 470
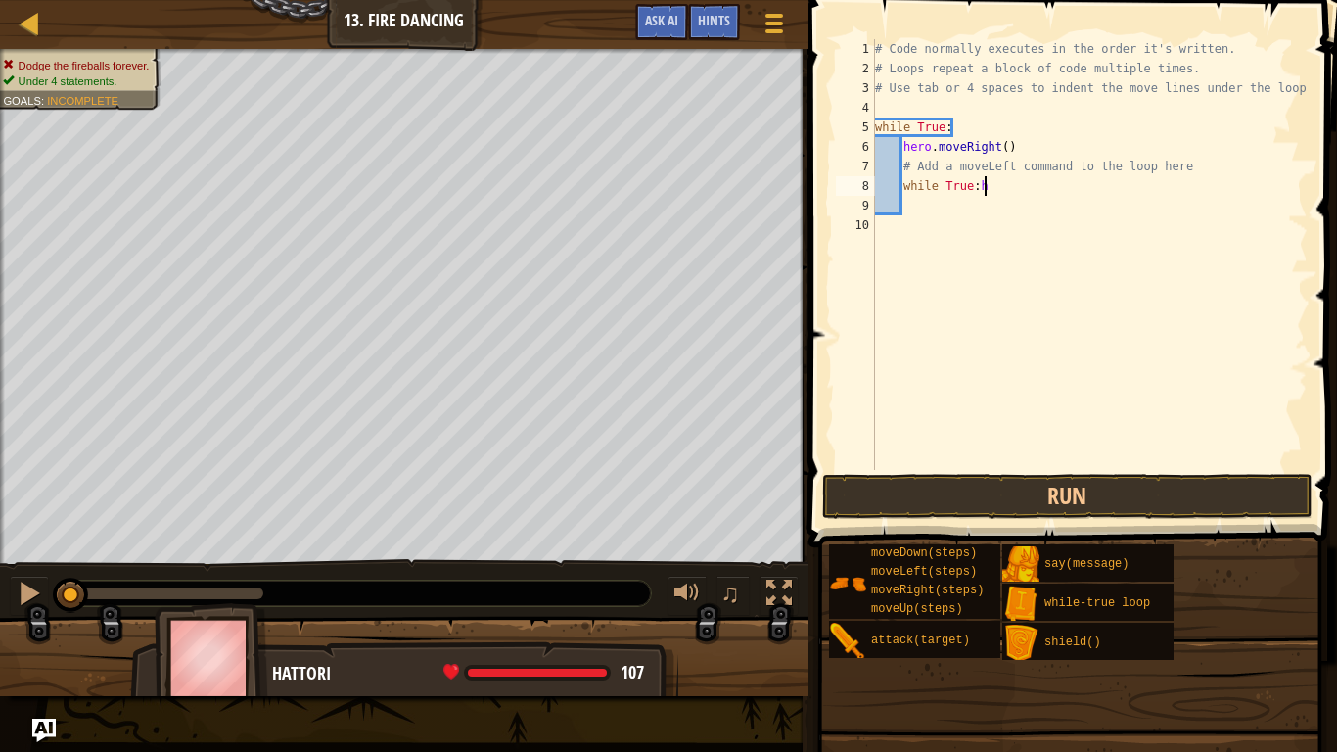
scroll to position [9, 7]
click at [901, 204] on div "# Code normally executes in the order it's written. # Loops repeat a block of c…" at bounding box center [1089, 274] width 437 height 470
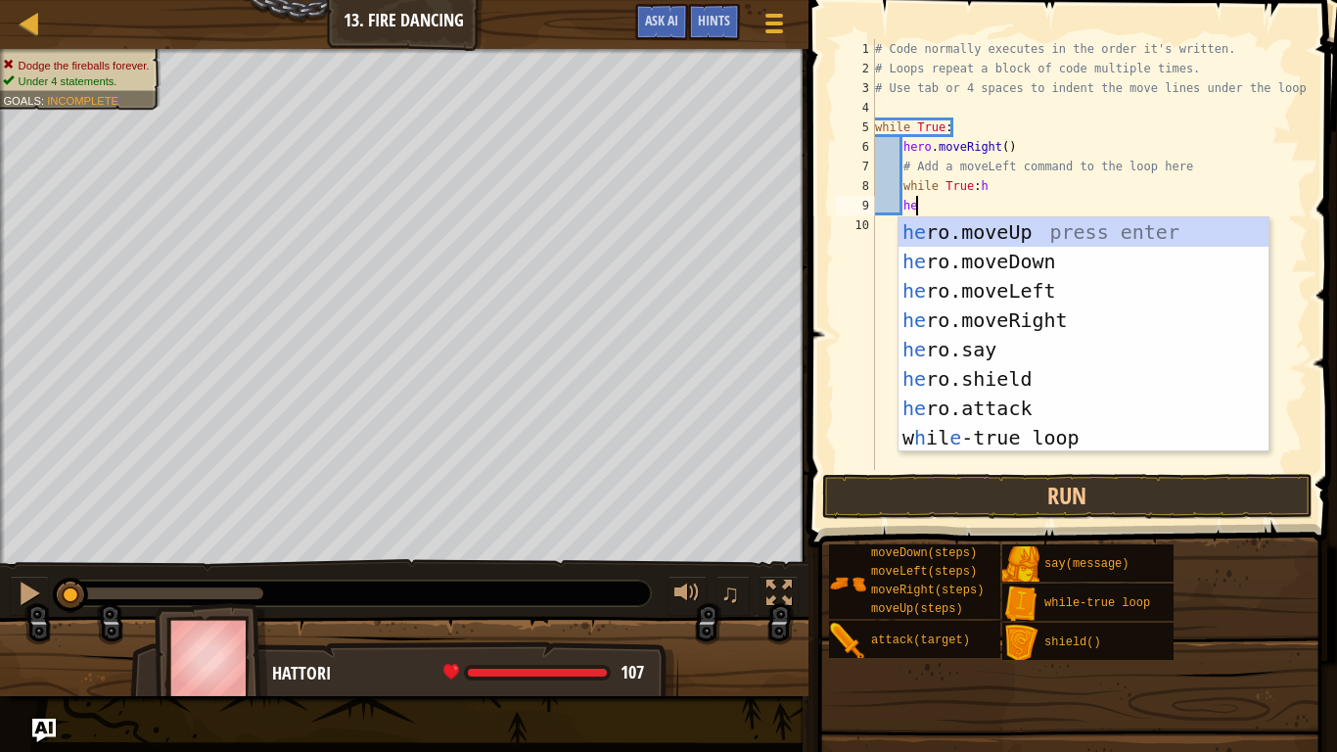
type textarea "her"
click at [1049, 291] on div "her o.moveUp press enter her o.moveDown press enter her o.moveLeft press enter …" at bounding box center [1084, 364] width 370 height 294
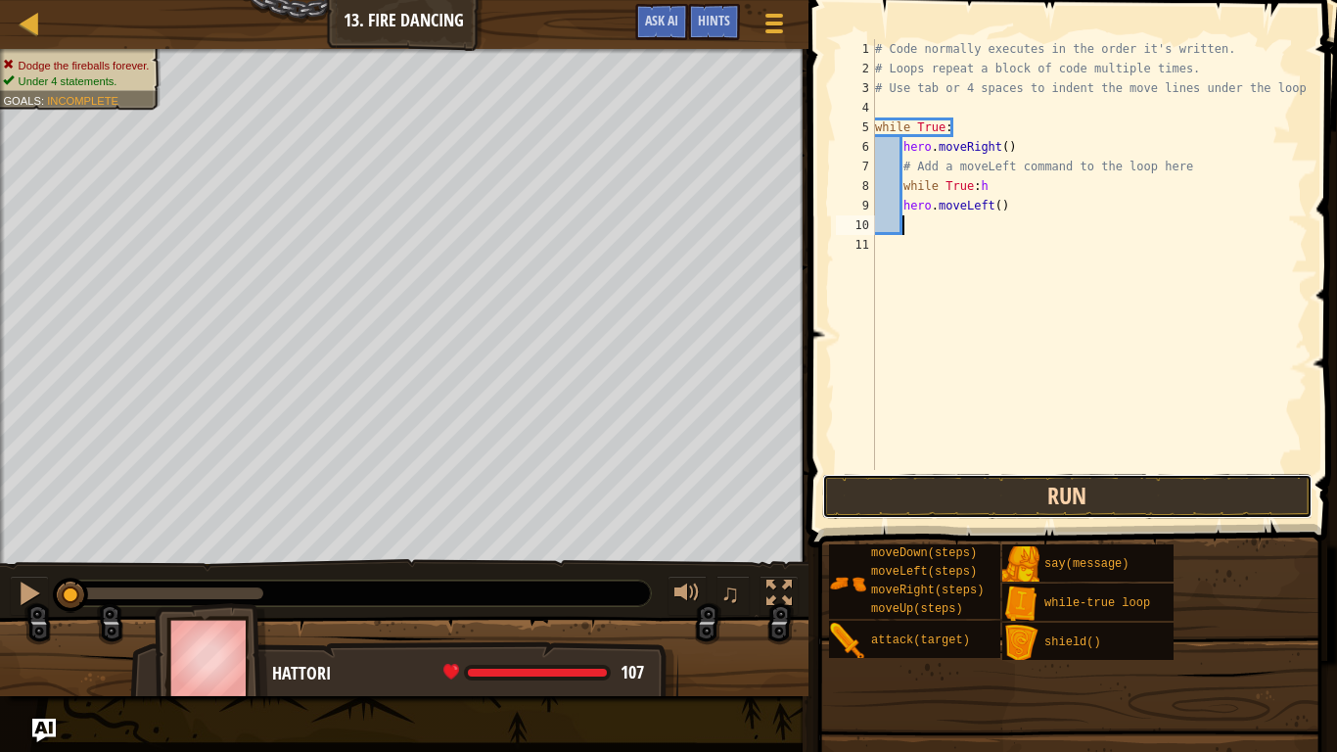
click at [1075, 488] on button "Run" at bounding box center [1067, 496] width 490 height 45
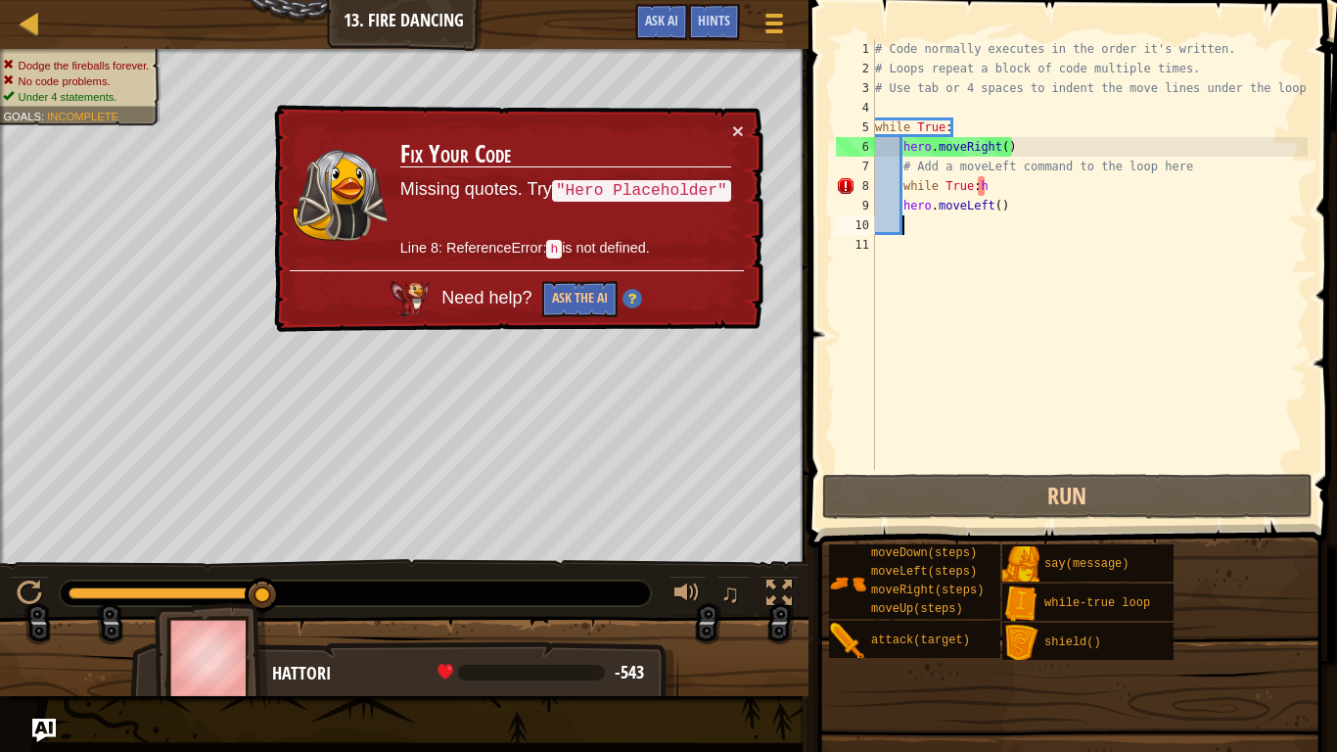
click at [999, 188] on div "# Code normally executes in the order it's written. # Loops repeat a block of c…" at bounding box center [1089, 274] width 437 height 470
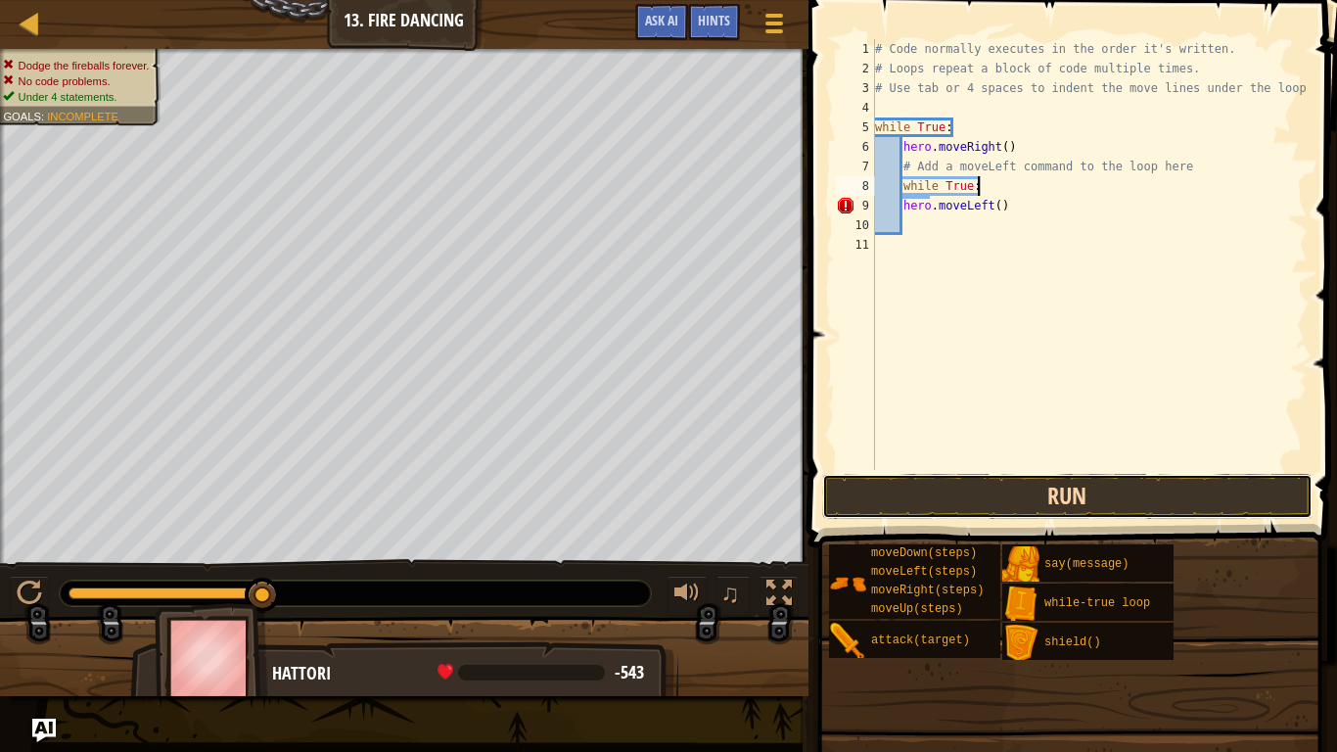
click at [1031, 481] on button "Run" at bounding box center [1067, 496] width 490 height 45
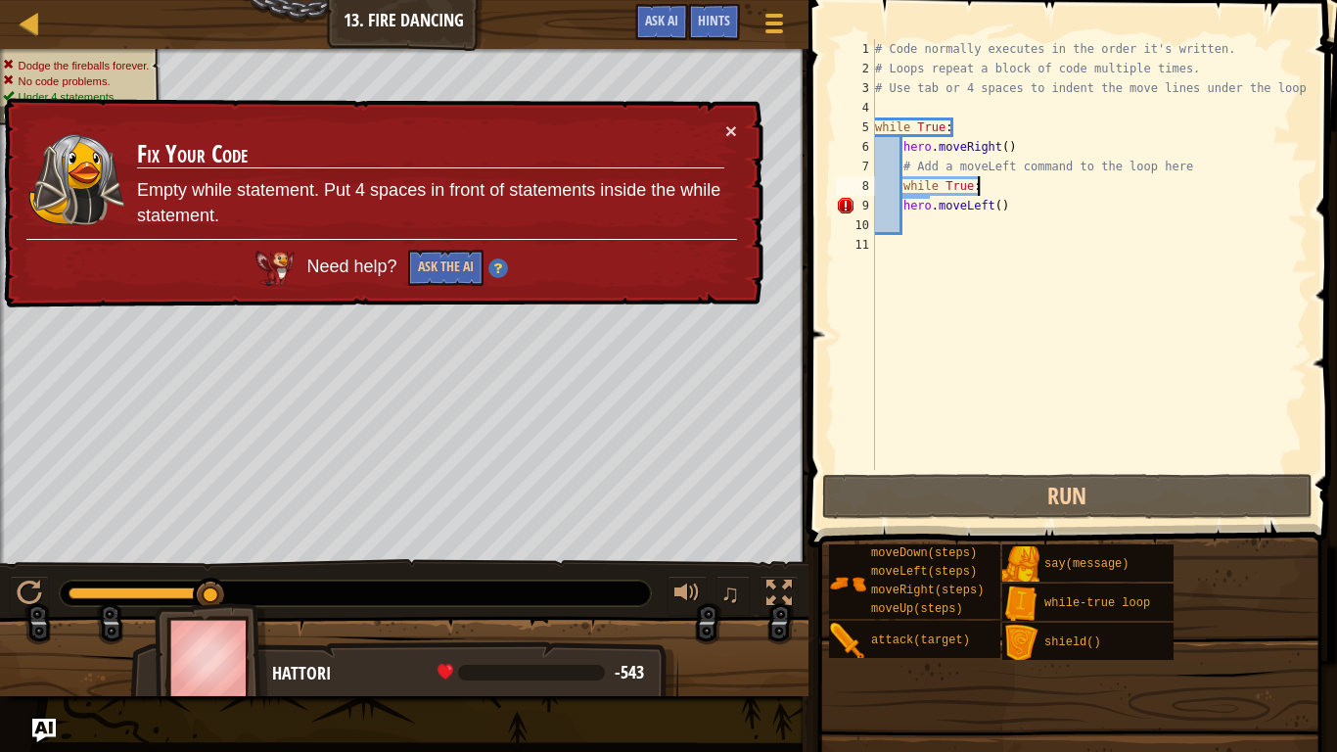
click at [1033, 210] on div "# Code normally executes in the order it's written. # Loops repeat a block of c…" at bounding box center [1089, 274] width 437 height 470
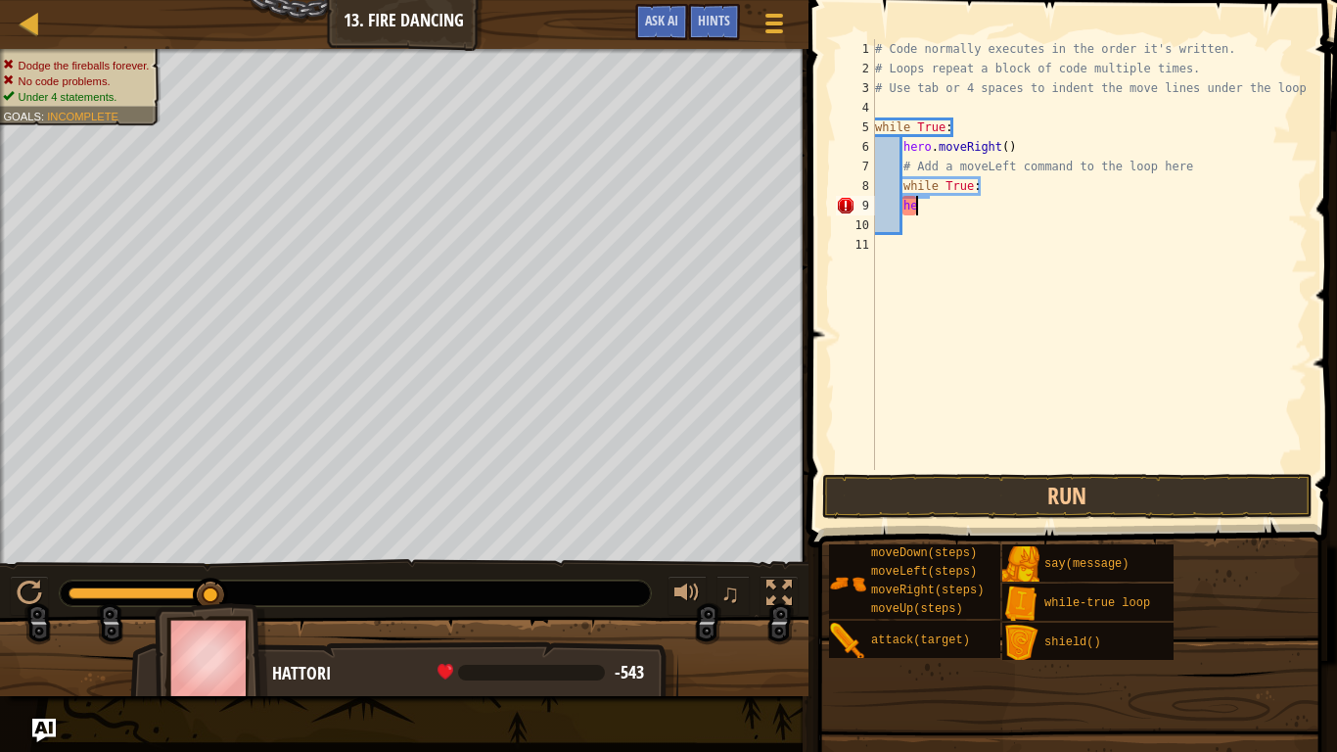
type textarea "h"
click at [1023, 190] on div "# Code normally executes in the order it's written. # Loops repeat a block of c…" at bounding box center [1089, 274] width 437 height 470
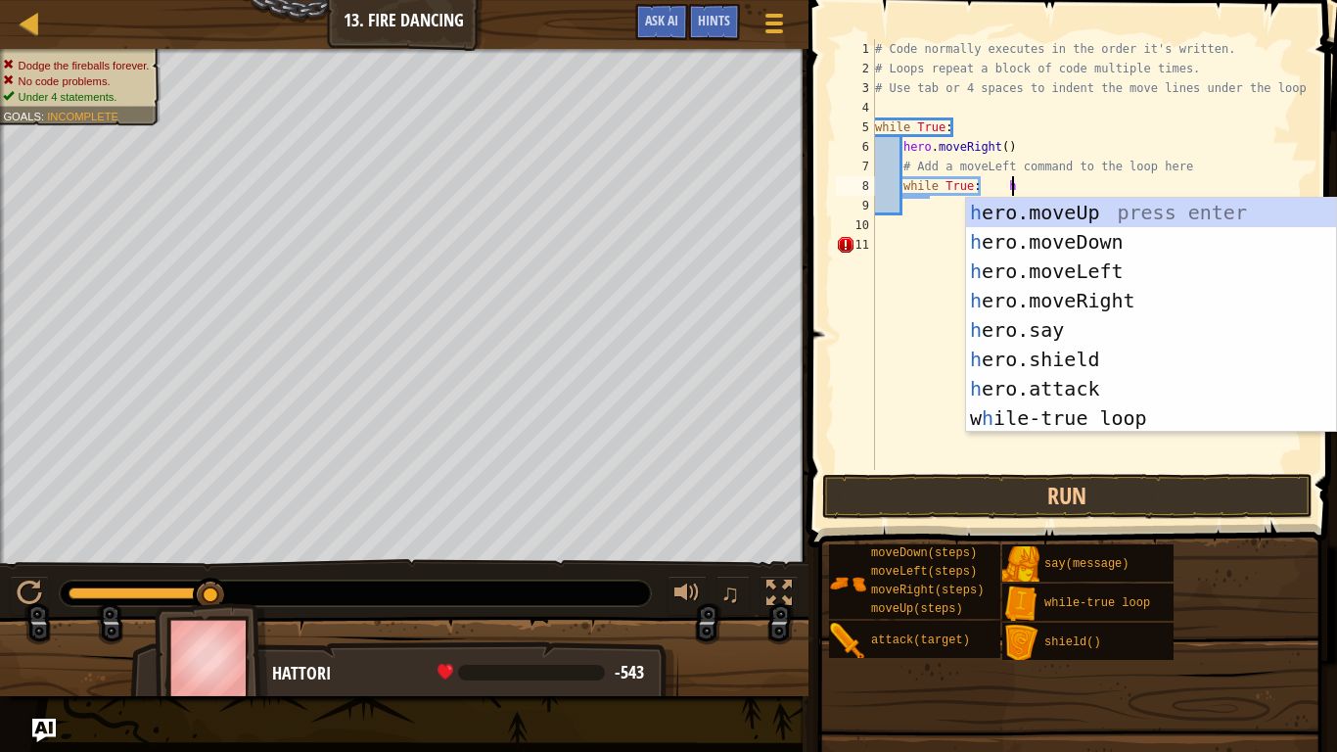
type textarea "while True: he"
click at [1089, 278] on div "he ro.moveUp press enter he ro.moveDown press enter he ro.moveLeft press enter …" at bounding box center [1151, 345] width 370 height 294
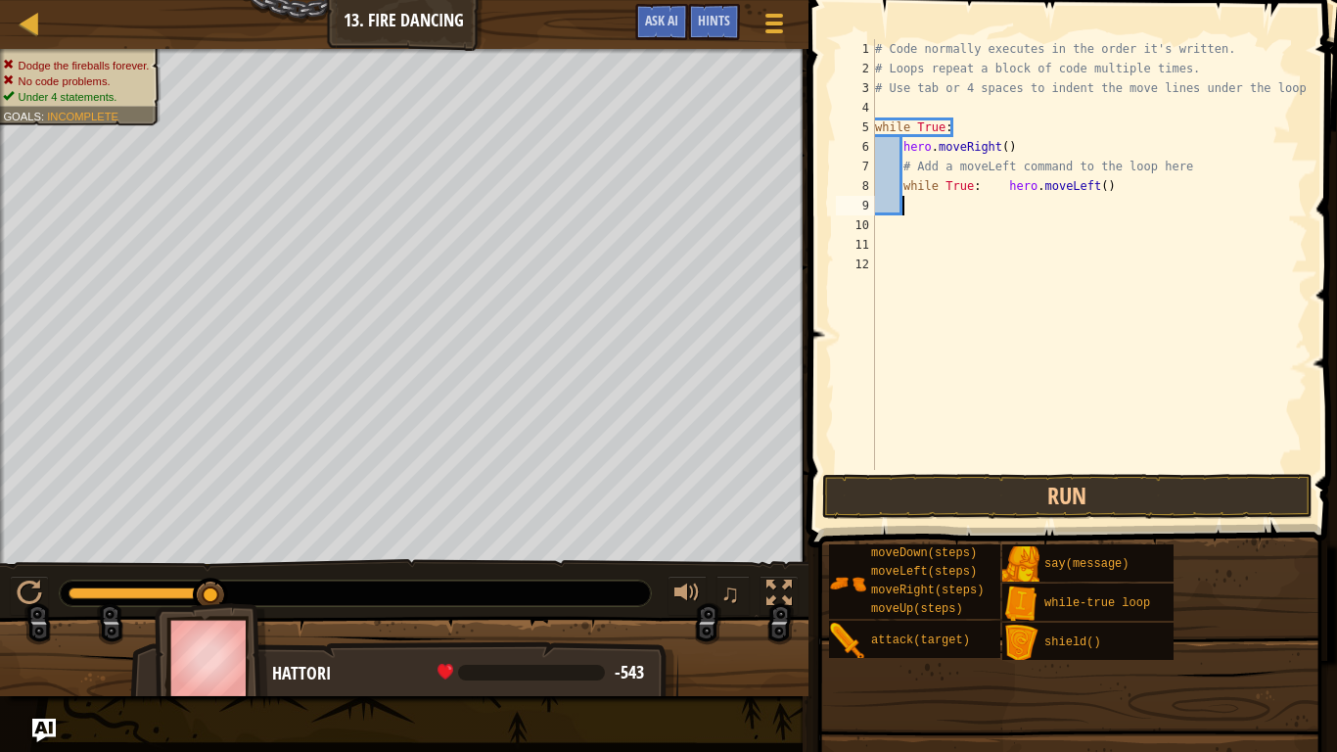
scroll to position [9, 3]
click at [997, 489] on button "Run" at bounding box center [1067, 496] width 490 height 45
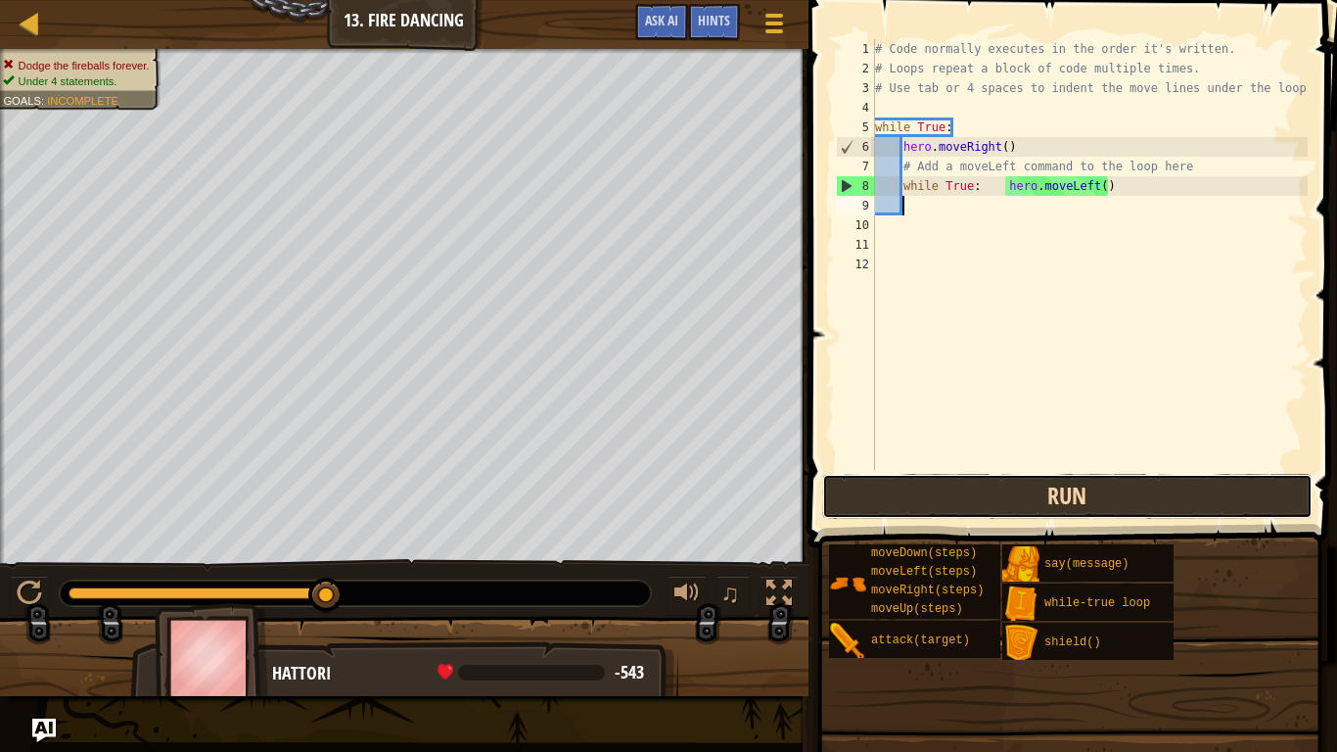
click at [994, 495] on button "Run" at bounding box center [1067, 496] width 490 height 45
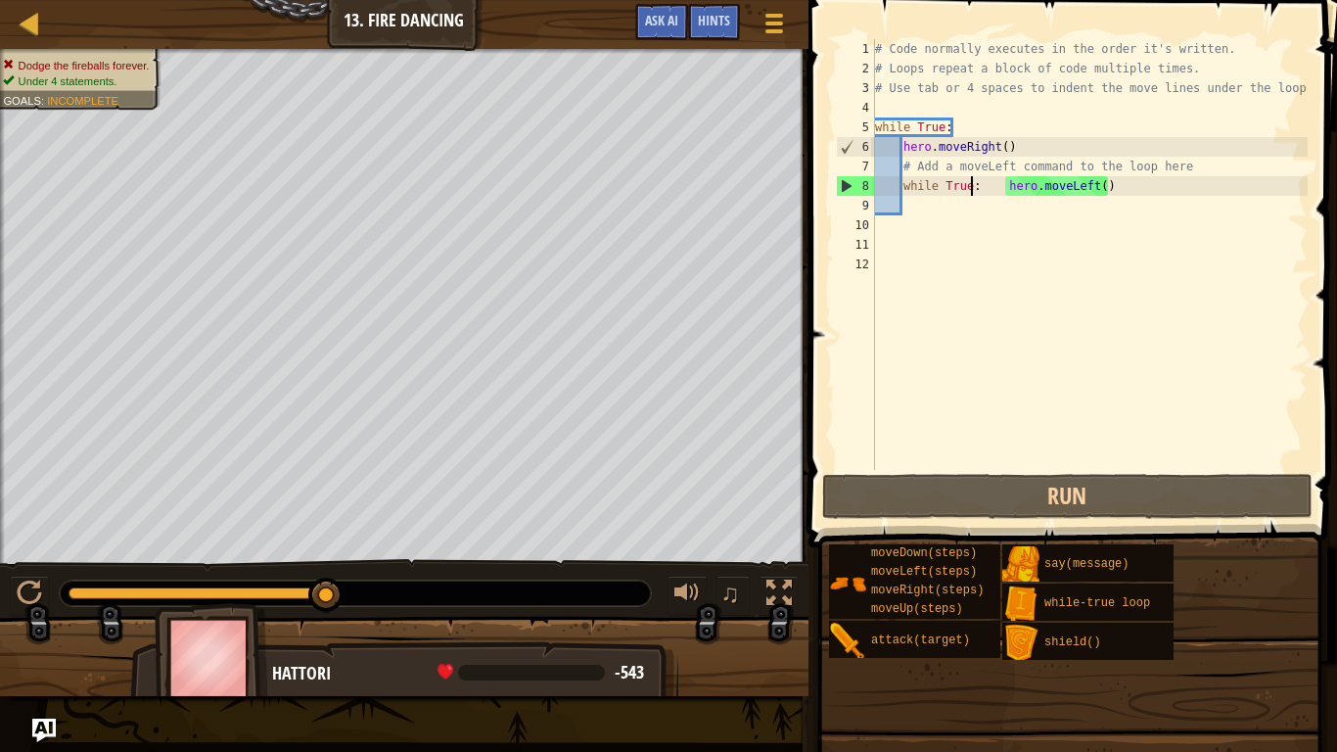
click at [969, 187] on div "# Code normally executes in the order it's written. # Loops repeat a block of c…" at bounding box center [1089, 274] width 437 height 470
click at [973, 186] on div "# Code normally executes in the order it's written. # Loops repeat a block of c…" at bounding box center [1089, 274] width 437 height 470
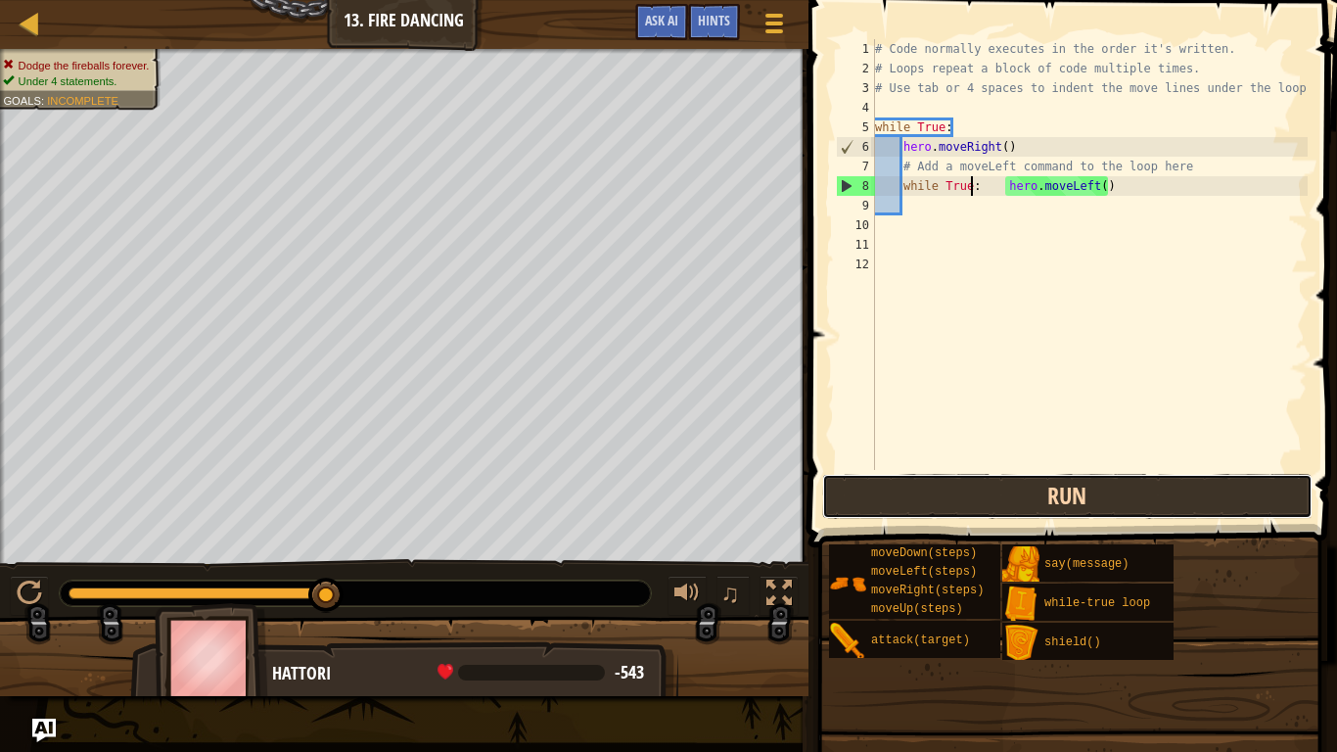
click at [933, 498] on button "Run" at bounding box center [1067, 496] width 490 height 45
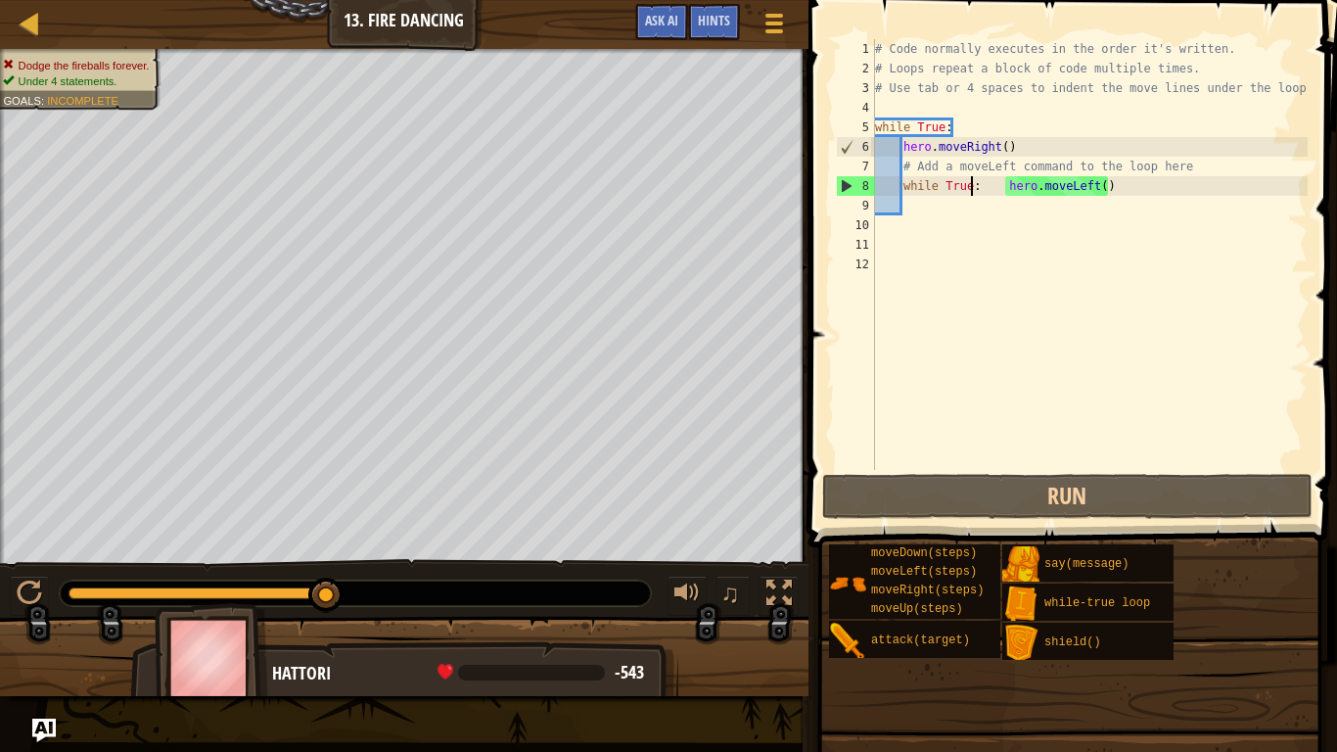
click at [979, 187] on div "# Code normally executes in the order it's written. # Loops repeat a block of c…" at bounding box center [1089, 274] width 437 height 470
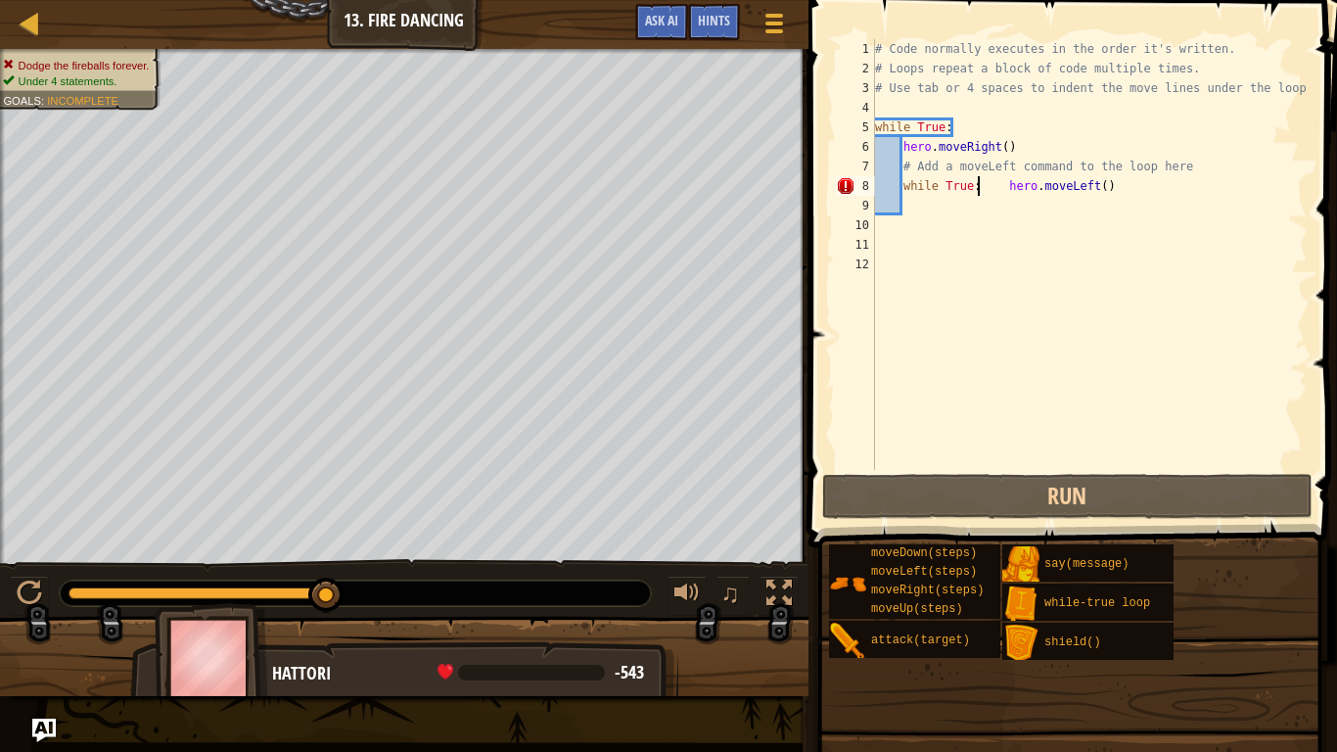
scroll to position [9, 15]
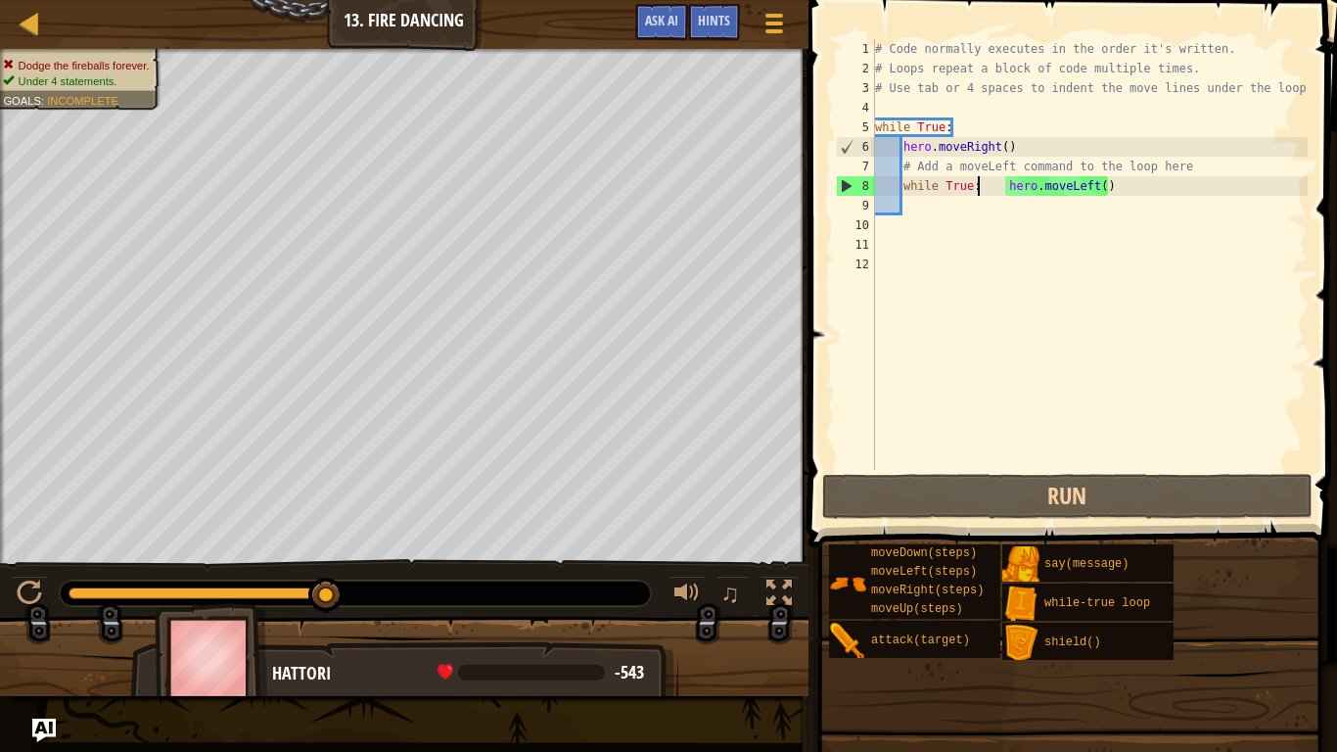
click at [945, 186] on div "# Code normally executes in the order it's written. # Loops repeat a block of c…" at bounding box center [1089, 274] width 437 height 470
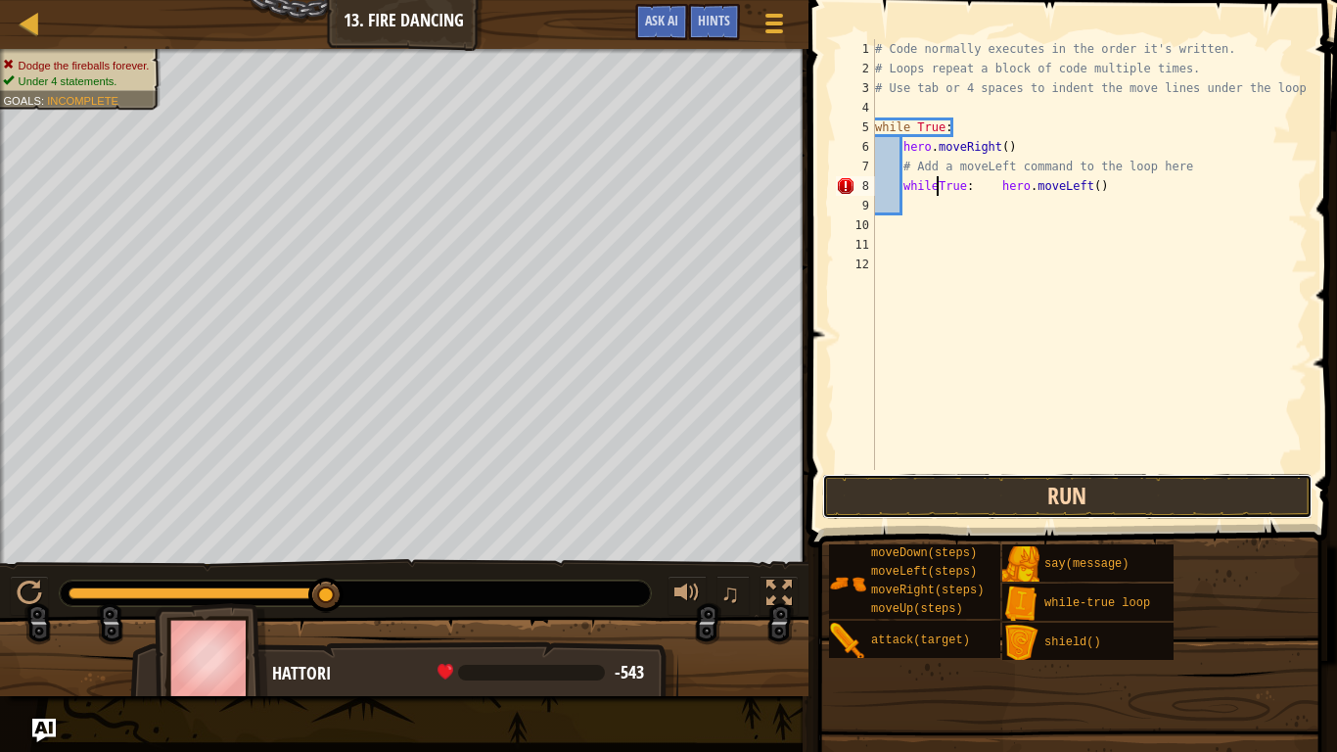
click at [1030, 489] on button "Run" at bounding box center [1067, 496] width 490 height 45
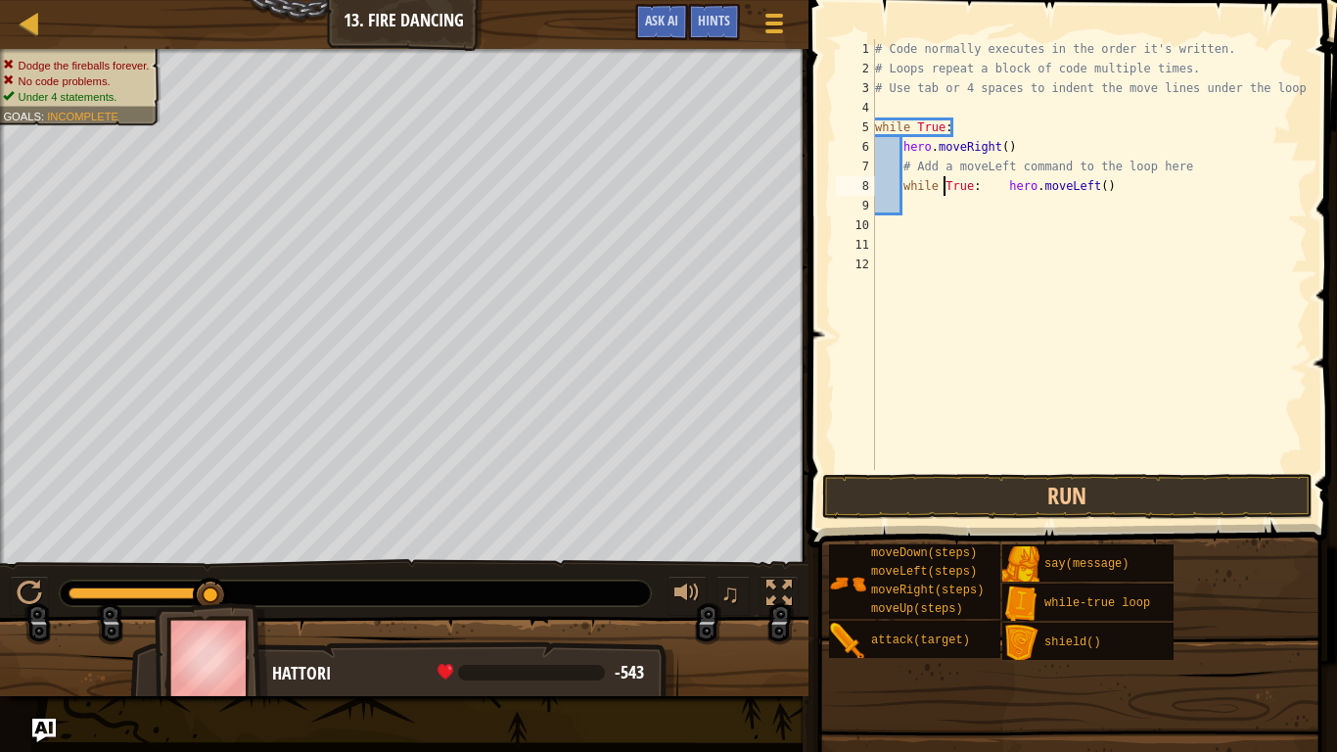
click at [948, 127] on div "# Code normally executes in the order it's written. # Loops repeat a block of c…" at bounding box center [1089, 274] width 437 height 470
type textarea "w"
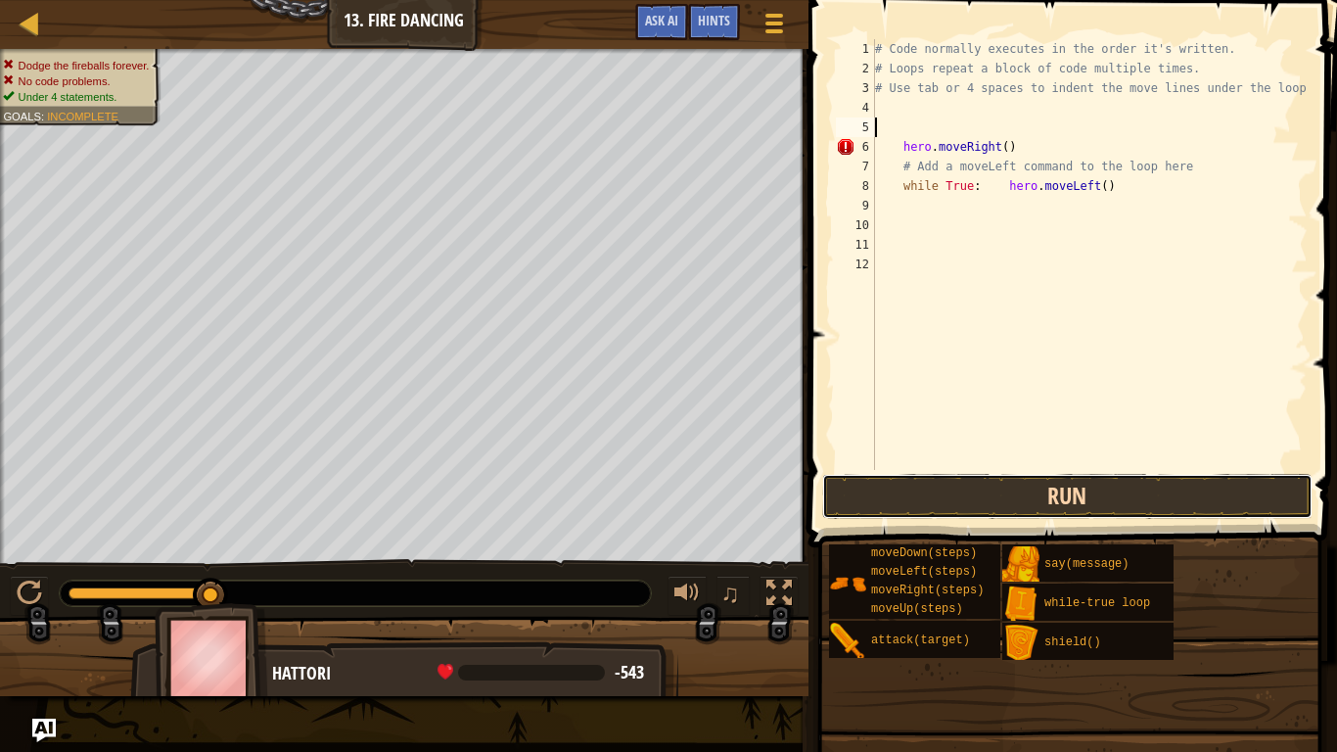
click at [1011, 487] on button "Run" at bounding box center [1067, 496] width 490 height 45
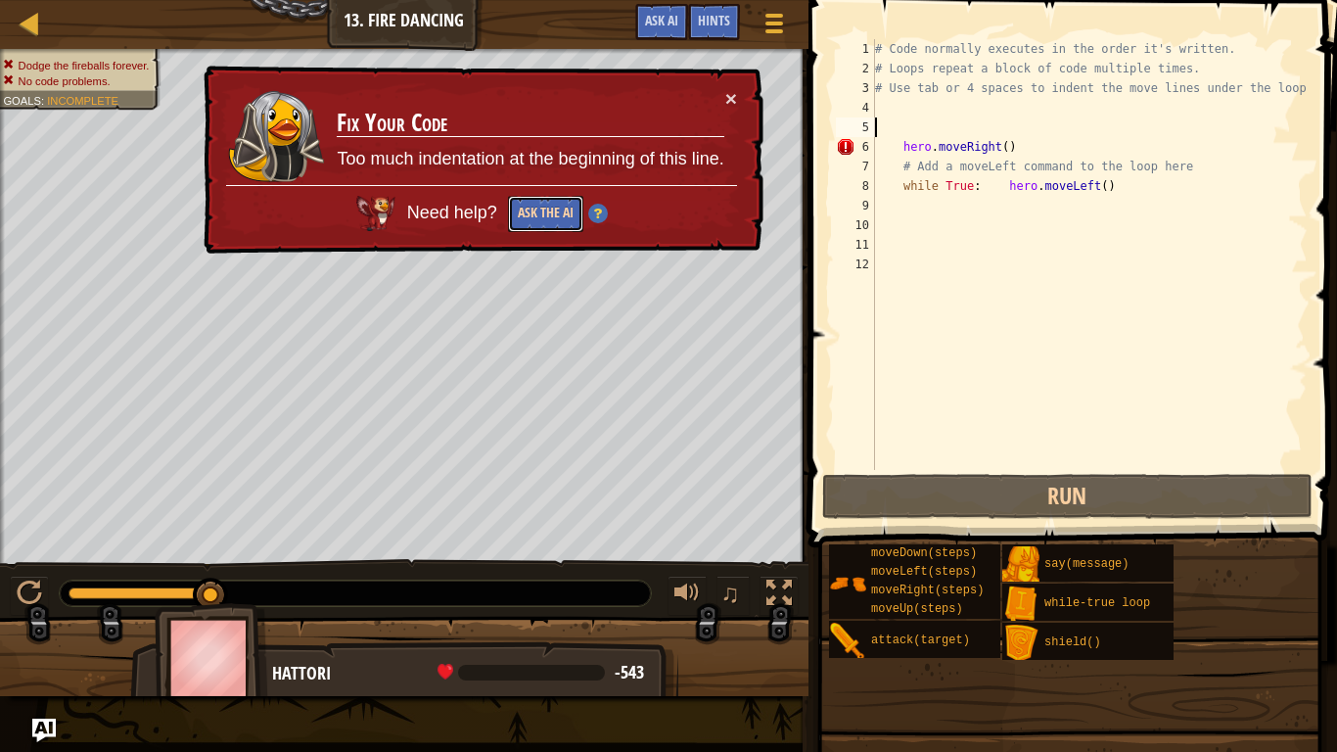
click at [563, 214] on button "Ask the AI" at bounding box center [545, 214] width 75 height 36
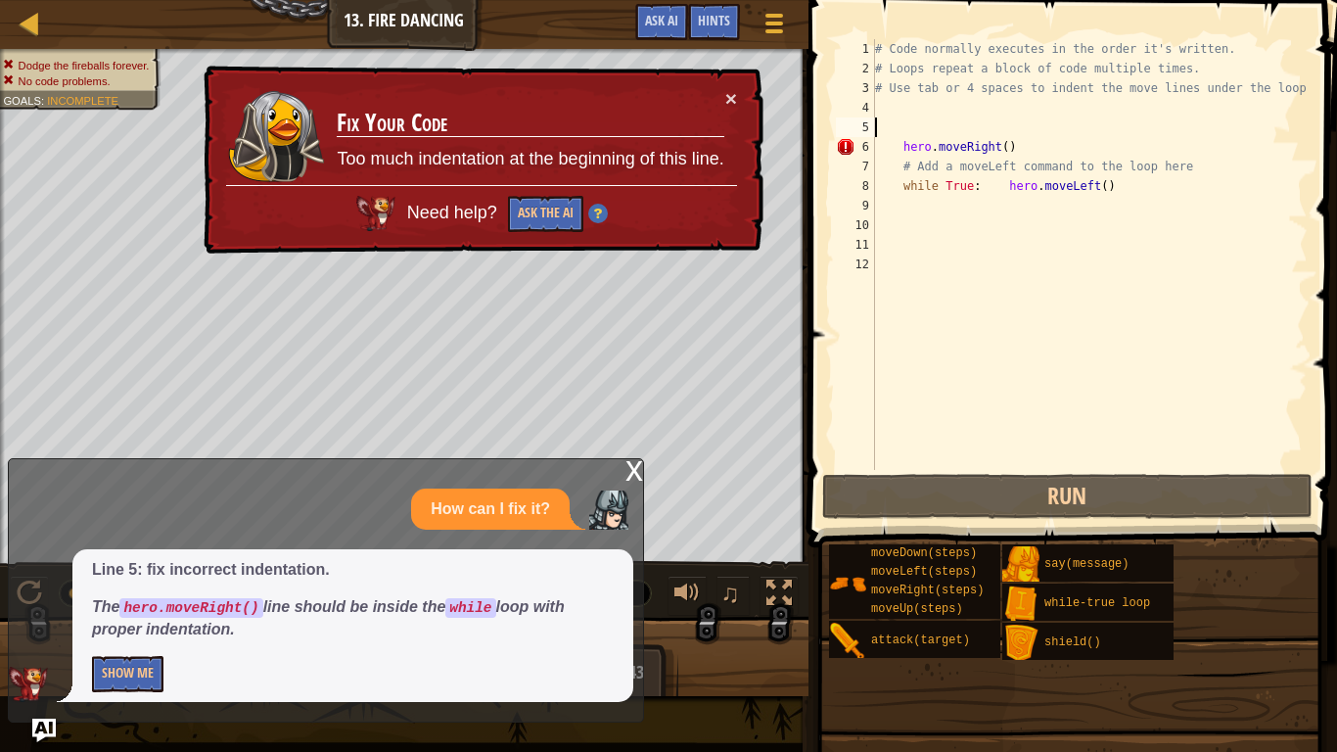
click at [1058, 149] on div "# Code normally executes in the order it's written. # Loops repeat a block of c…" at bounding box center [1089, 274] width 437 height 470
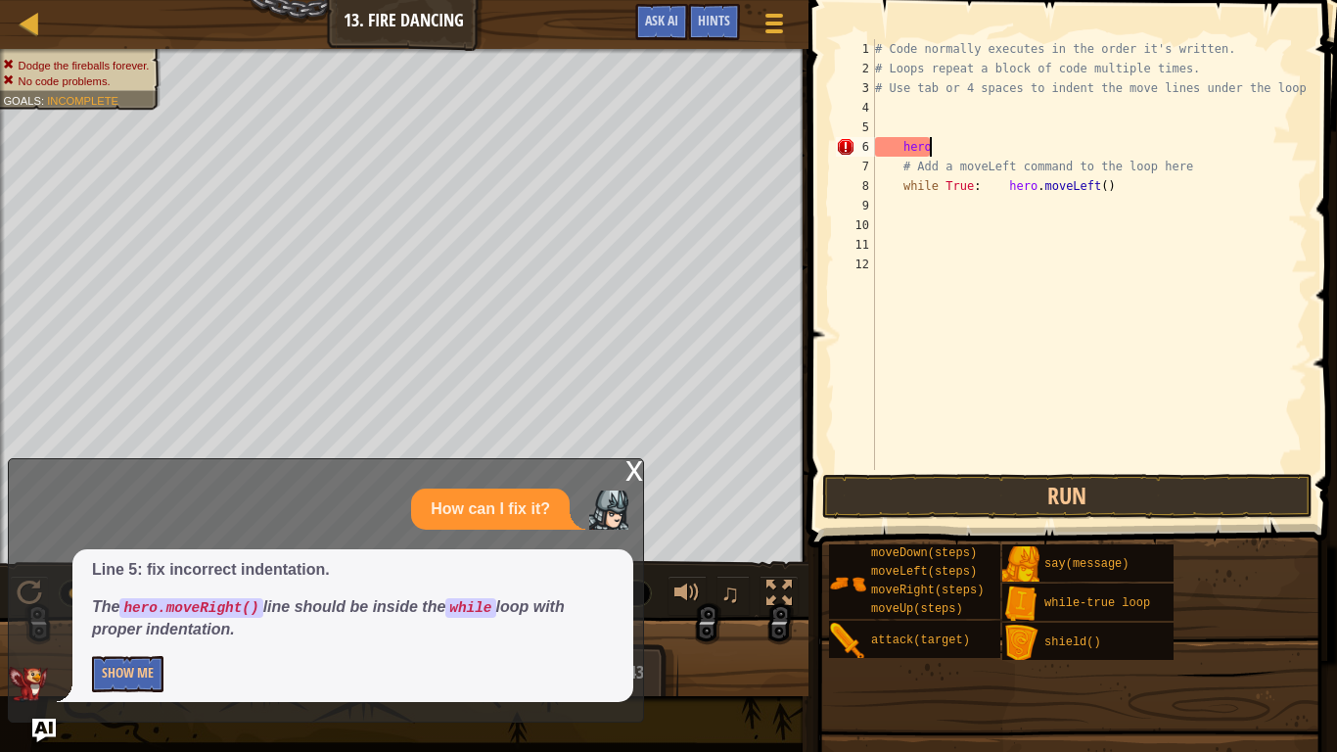
type textarea "h"
click at [1143, 200] on div "# Code normally executes in the order it's written. # Loops repeat a block of c…" at bounding box center [1089, 274] width 437 height 470
click at [1131, 159] on div "# Code normally executes in the order it's written. # Loops repeat a block of c…" at bounding box center [1089, 274] width 437 height 470
click at [1131, 186] on div "# Code normally executes in the order it's written. # Loops repeat a block of c…" at bounding box center [1089, 274] width 437 height 470
type textarea "w"
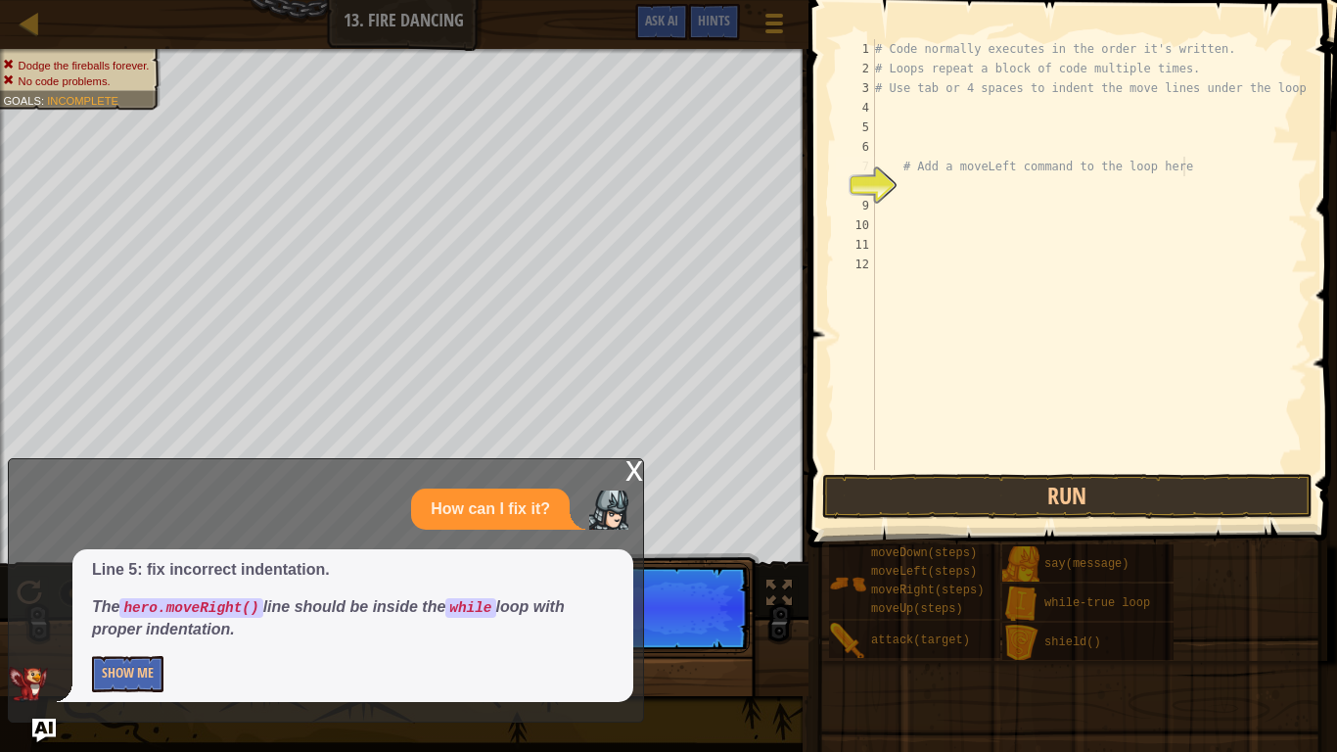
click at [1180, 169] on div "# Code normally executes in the order it's written. # Loops repeat a block of c…" at bounding box center [1089, 274] width 437 height 470
type textarea "# Add a moveLeft command to the loop here"
click at [633, 467] on div "x" at bounding box center [634, 469] width 18 height 20
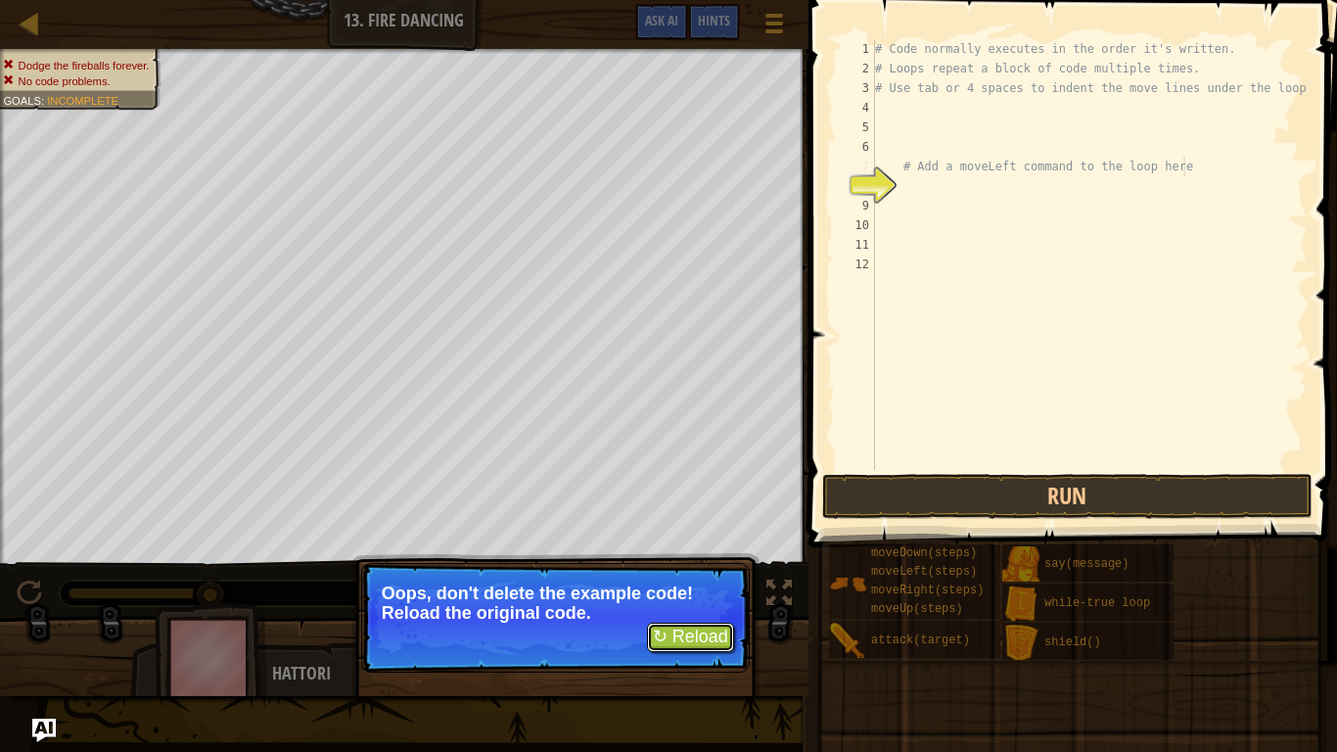
click at [676, 585] on button "↻ Reload" at bounding box center [690, 637] width 87 height 29
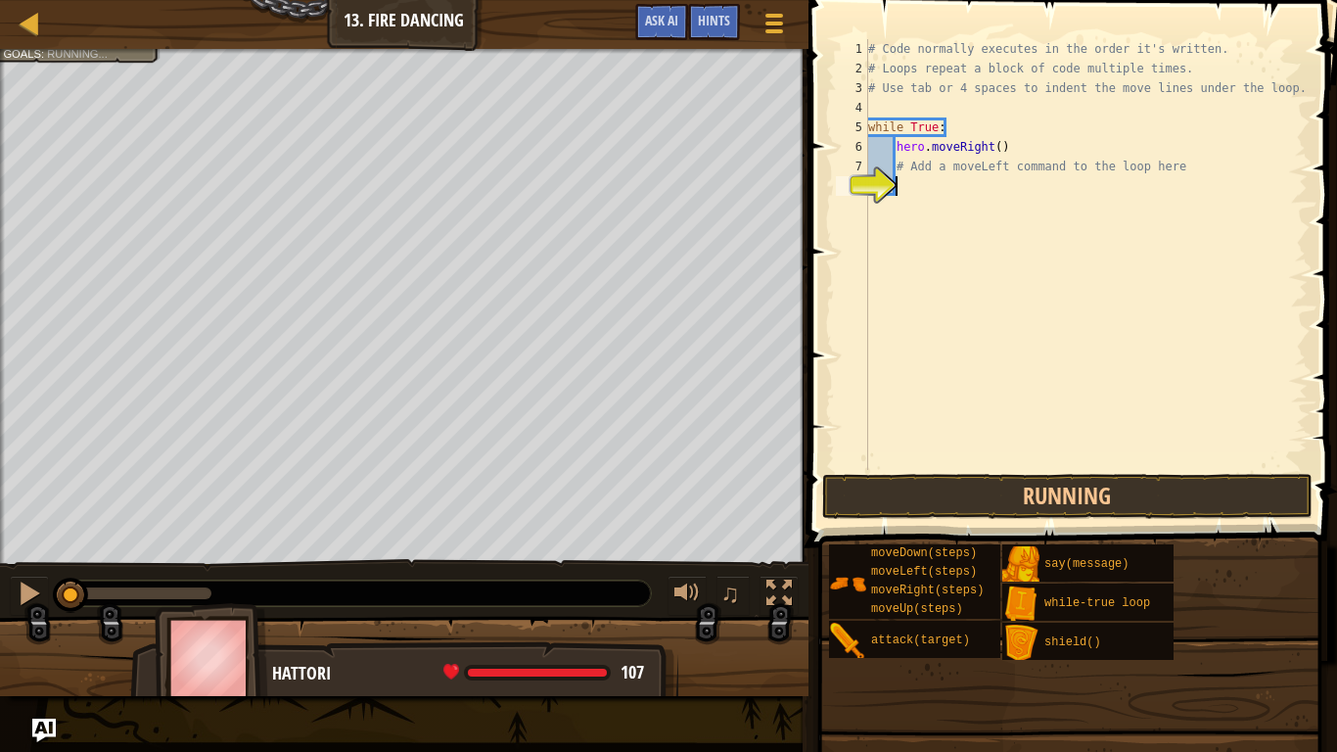
scroll to position [9, 3]
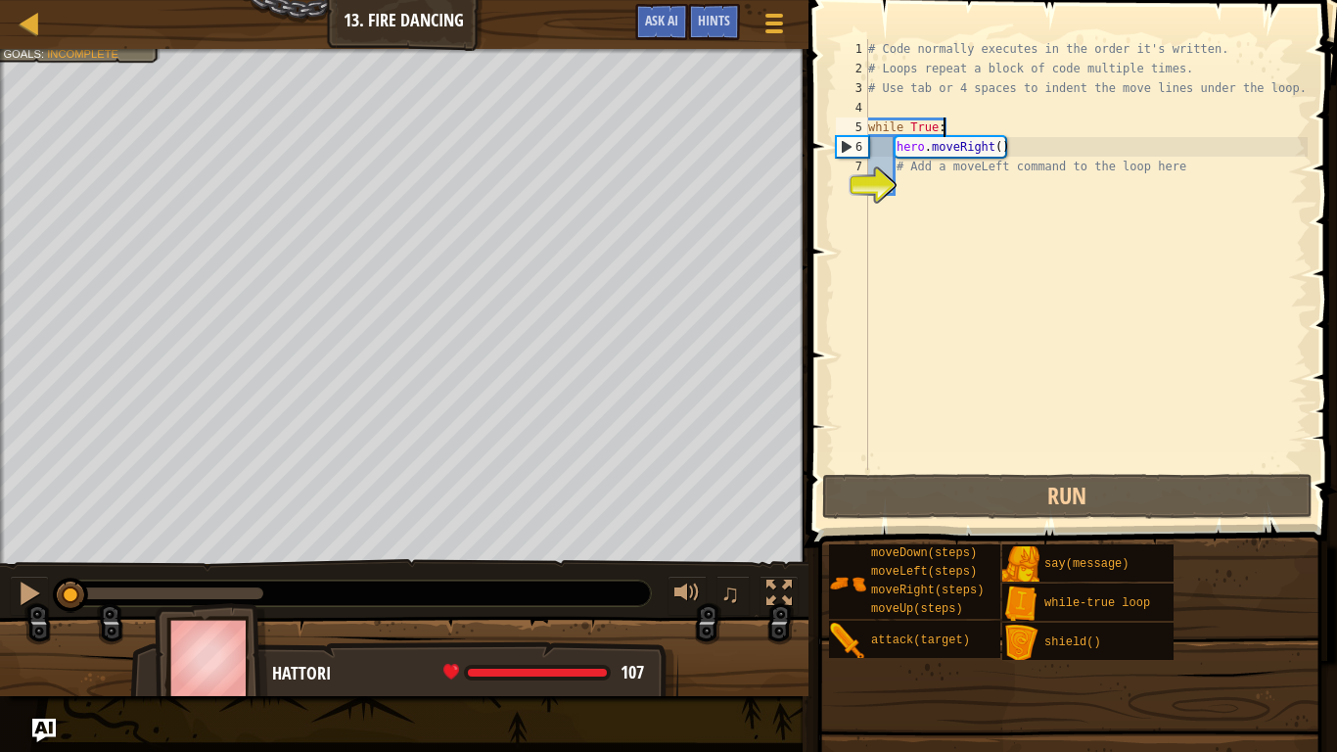
click at [955, 126] on div "# Code normally executes in the order it's written. # Loops repeat a block of c…" at bounding box center [1085, 274] width 443 height 470
click at [1014, 147] on div "# Code normally executes in the order it's written. # Loops repeat a block of c…" at bounding box center [1085, 274] width 443 height 470
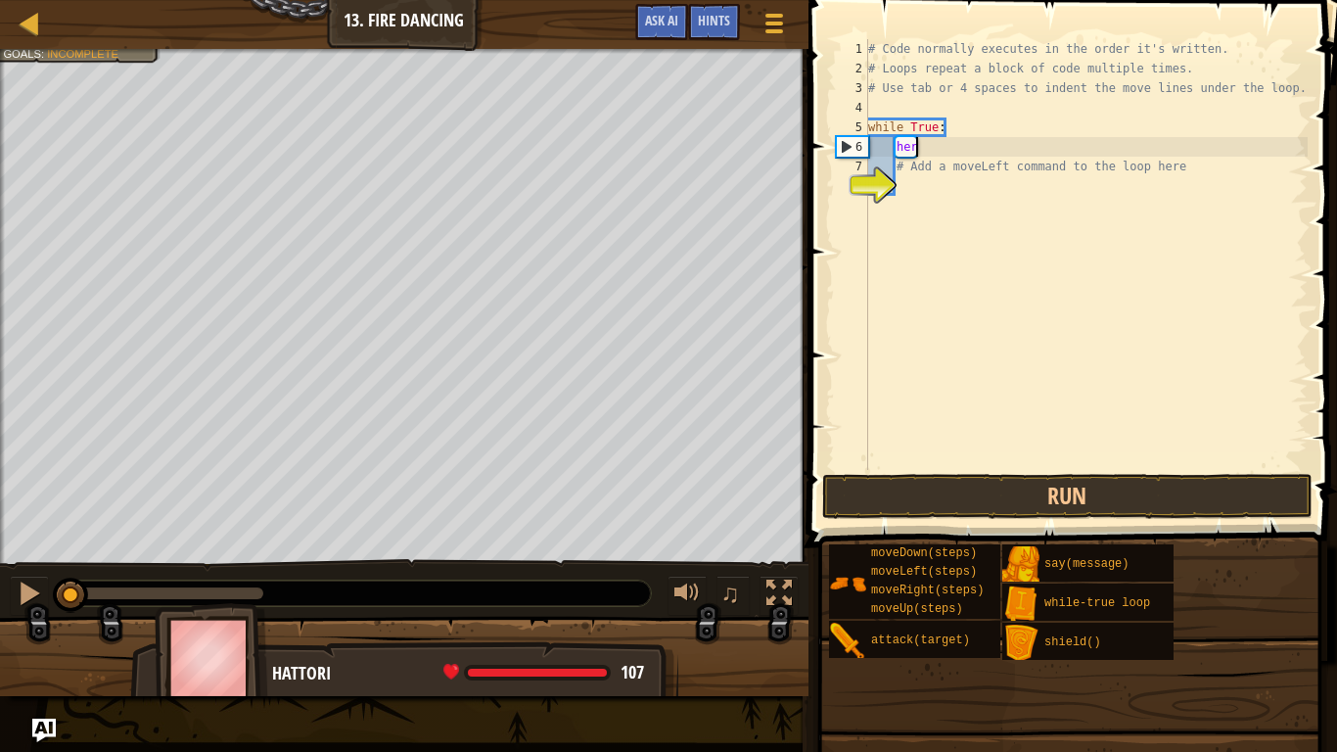
type textarea "h"
click at [972, 125] on div "# Code normally executes in the order it's written. # Loops repeat a block of c…" at bounding box center [1085, 274] width 443 height 470
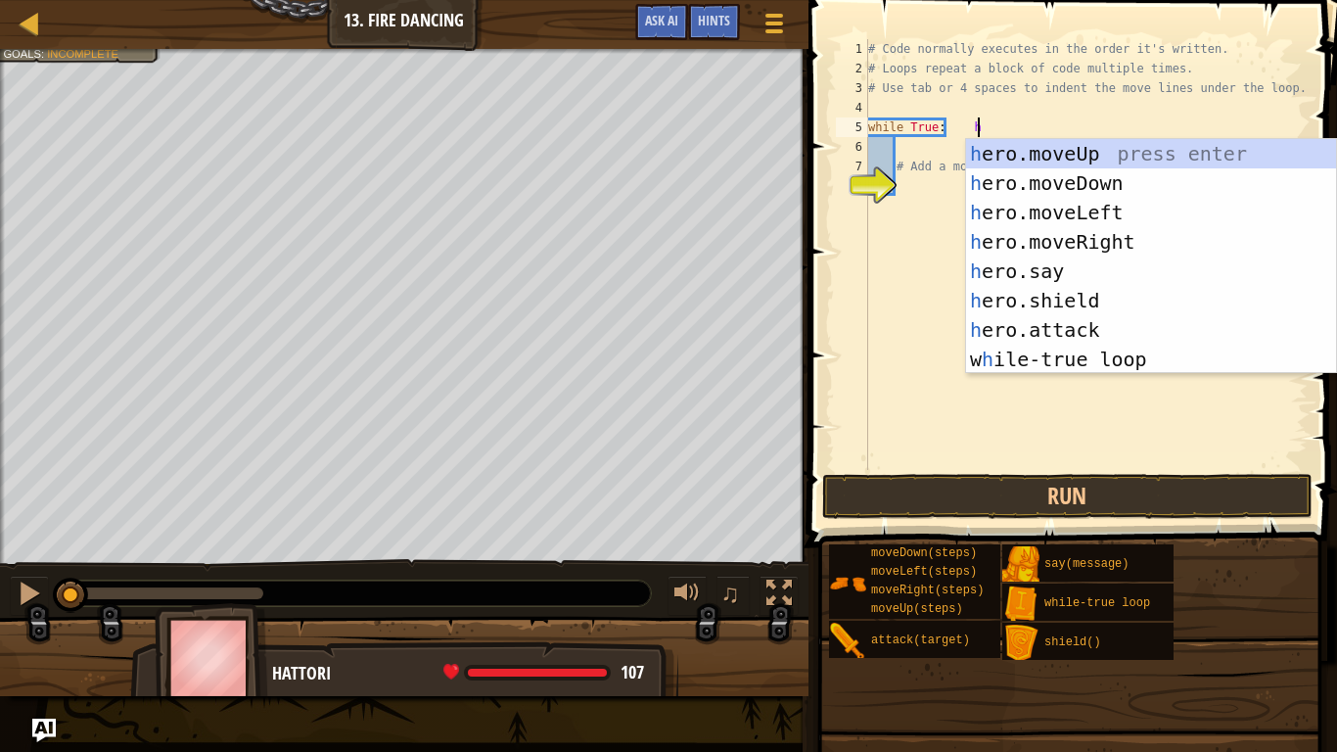
type textarea "while True: he"
click at [1086, 240] on div "he ro.moveUp press enter he ro.moveDown press enter he ro.moveLeft press enter …" at bounding box center [1151, 286] width 370 height 294
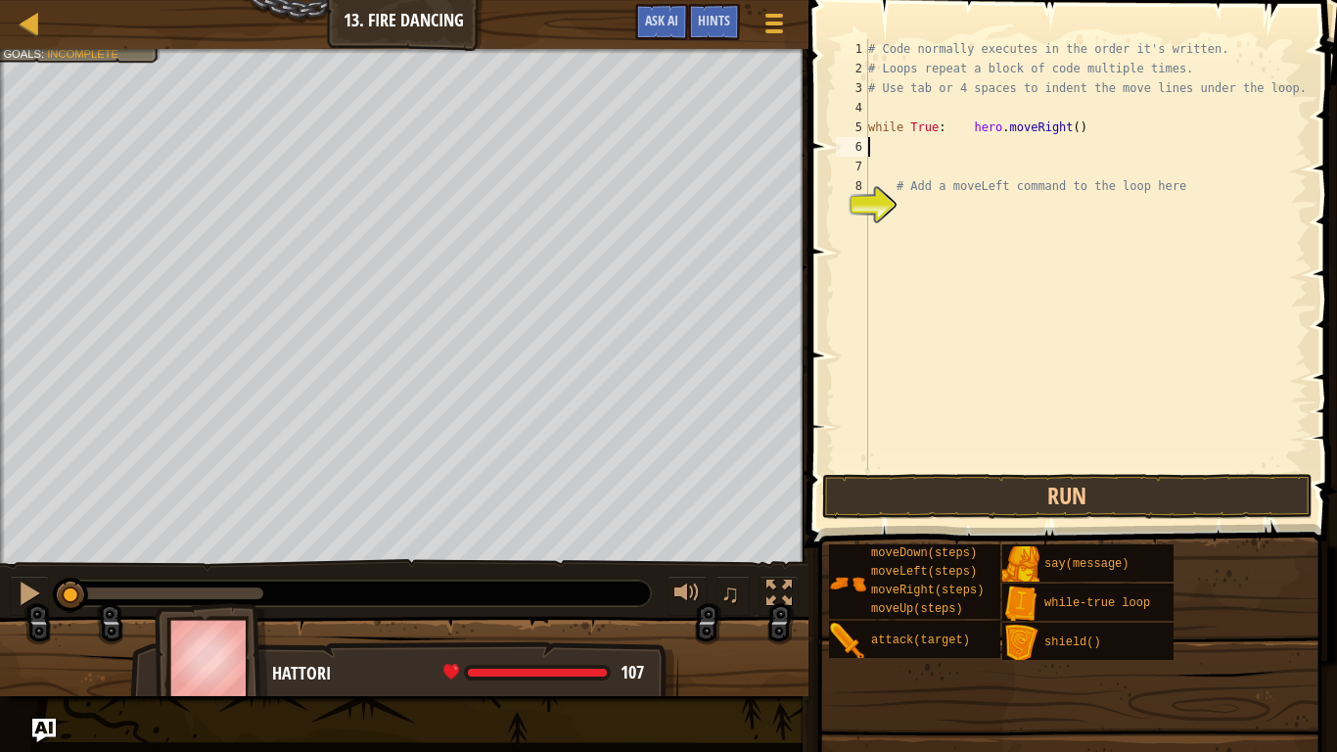
click at [908, 212] on div "# Code normally executes in the order it's written. # Loops repeat a block of c…" at bounding box center [1085, 274] width 443 height 470
click at [868, 204] on div "9" at bounding box center [852, 206] width 32 height 20
click at [898, 206] on div "# Code normally executes in the order it's written. # Loops repeat a block of c…" at bounding box center [1085, 274] width 443 height 470
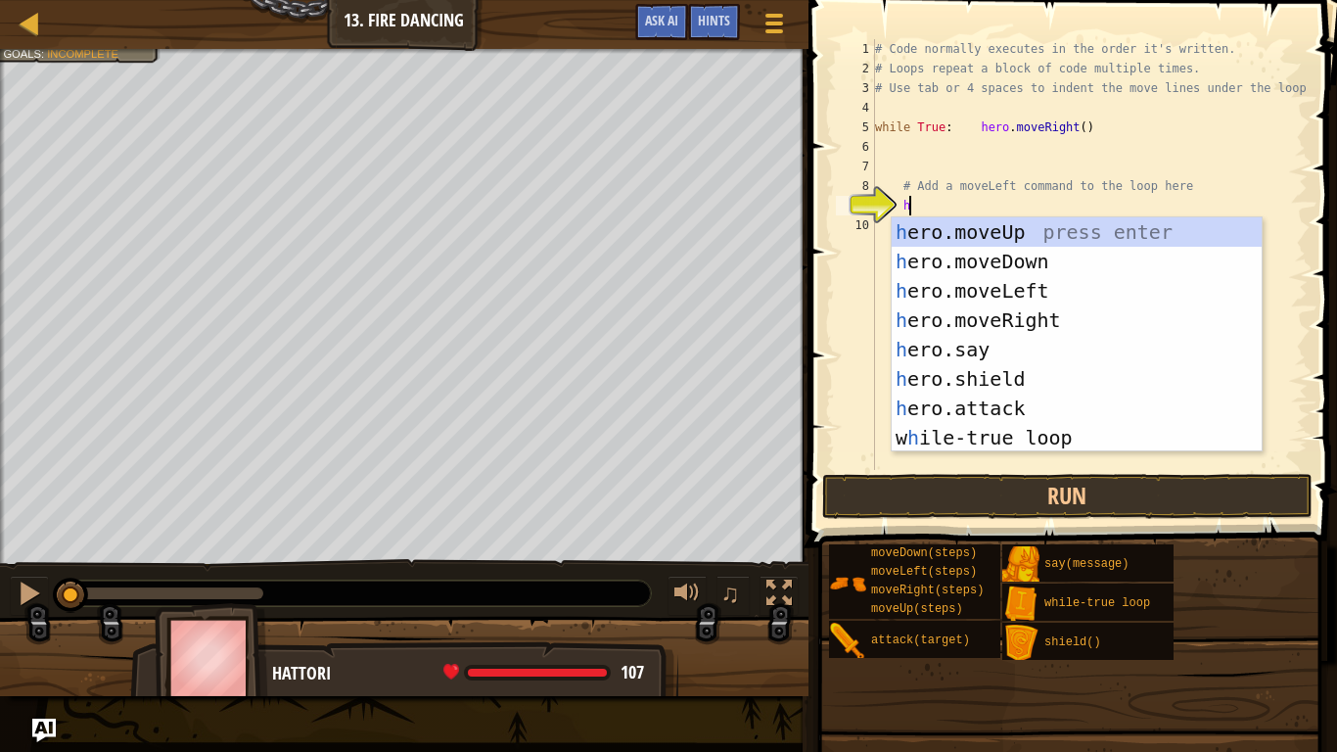
type textarea "her"
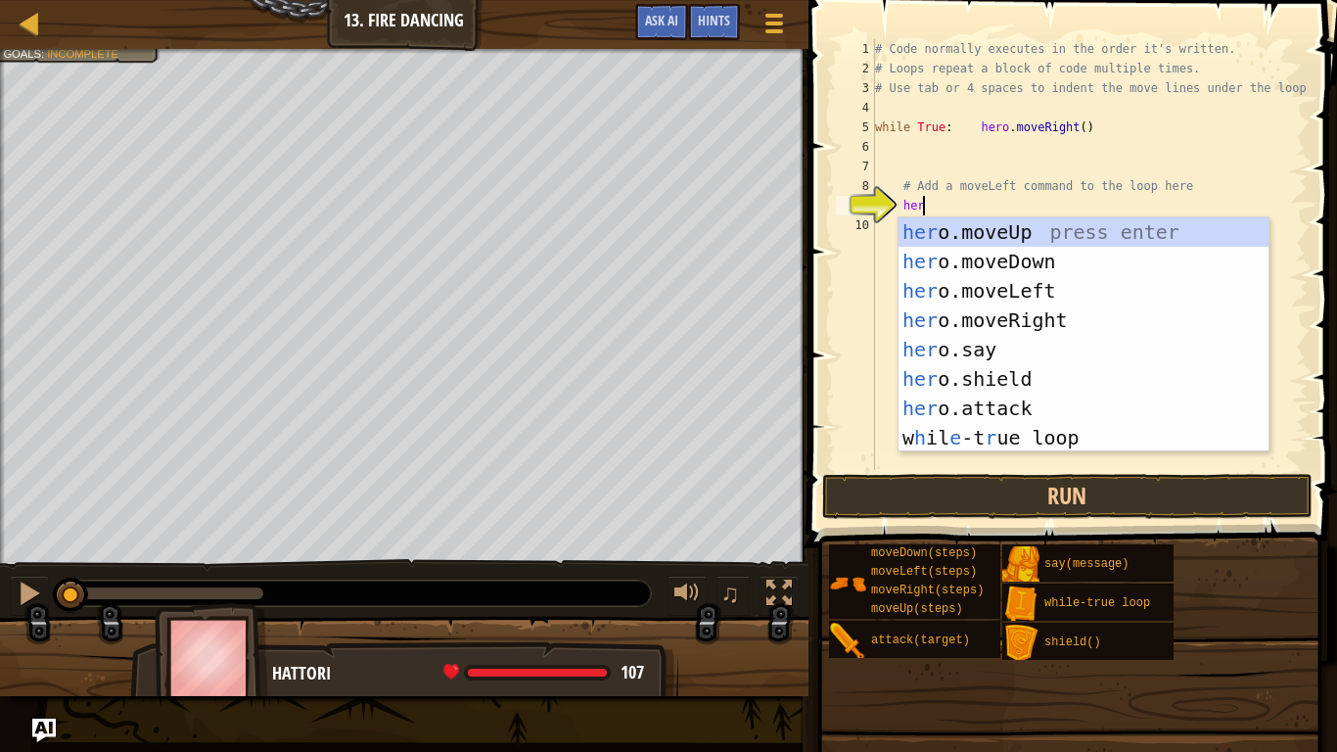
scroll to position [9, 6]
click at [1002, 301] on div "her o.moveUp press enter her o.moveDown press enter her o.moveLeft press enter …" at bounding box center [1084, 364] width 370 height 294
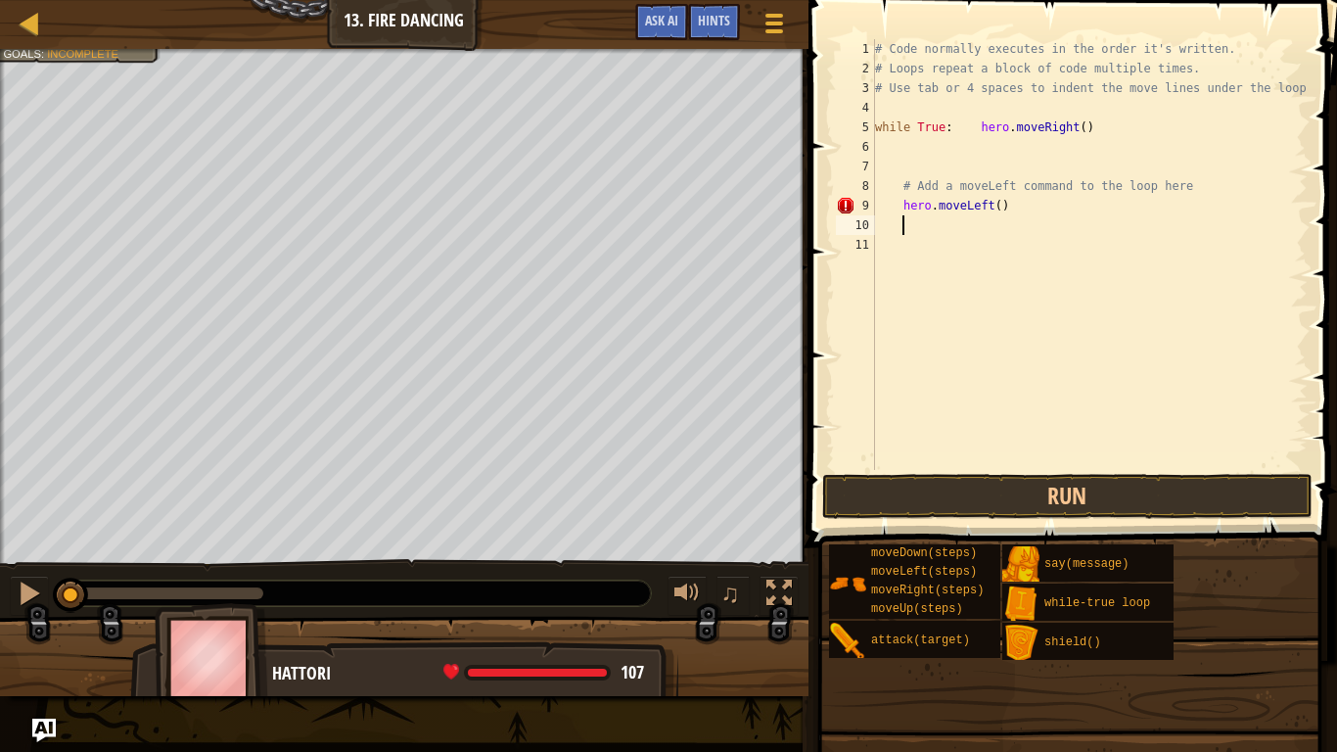
click at [902, 201] on div "# Code normally executes in the order it's written. # Loops repeat a block of c…" at bounding box center [1089, 274] width 437 height 470
click at [924, 486] on button "Run" at bounding box center [1067, 496] width 490 height 45
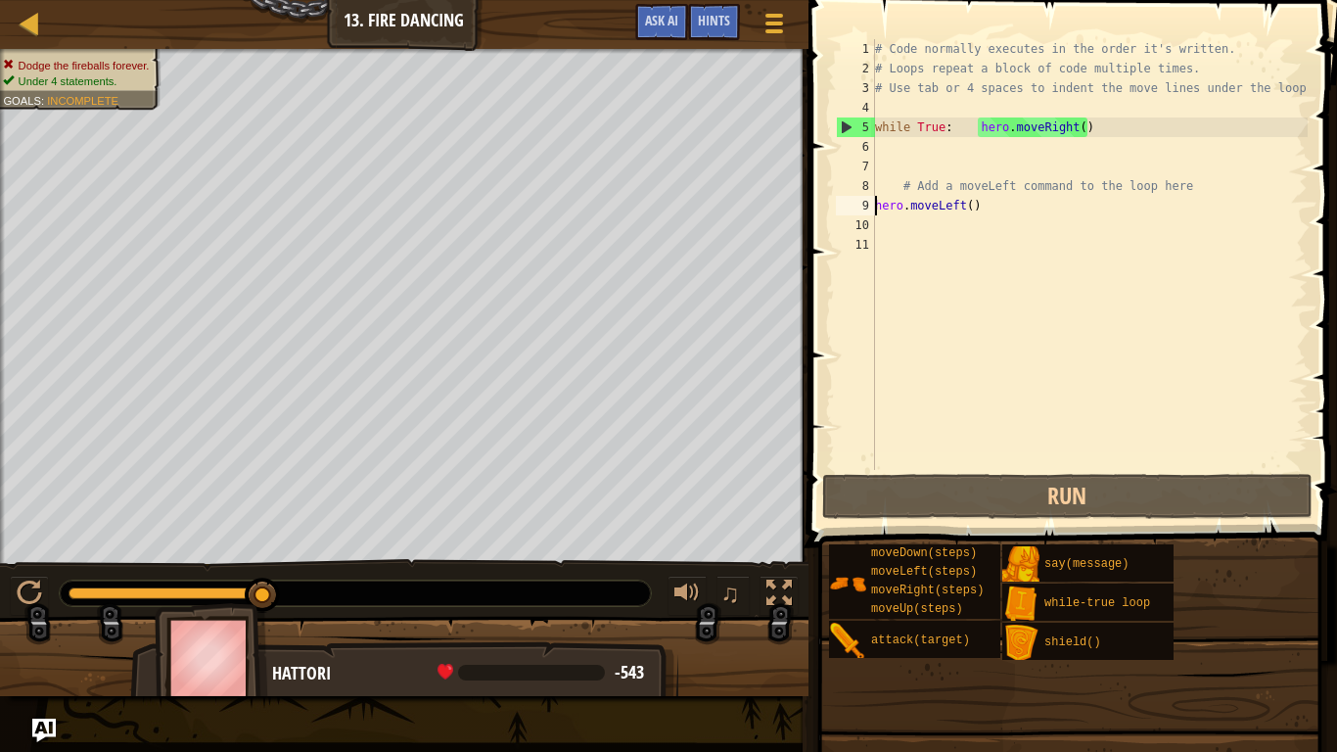
scroll to position [9, 1]
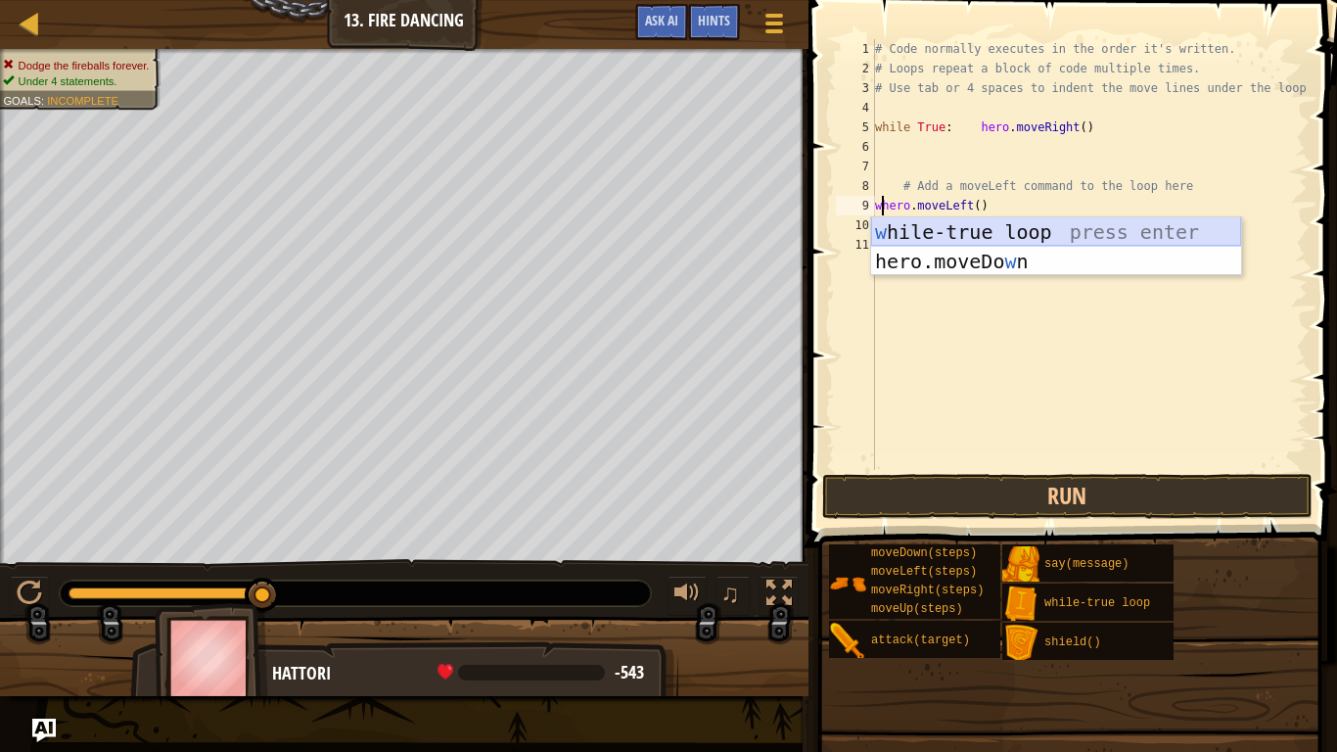
click at [944, 238] on div "w [PERSON_NAME]-true loop press enter hero.moveDo w n press enter" at bounding box center [1056, 275] width 370 height 117
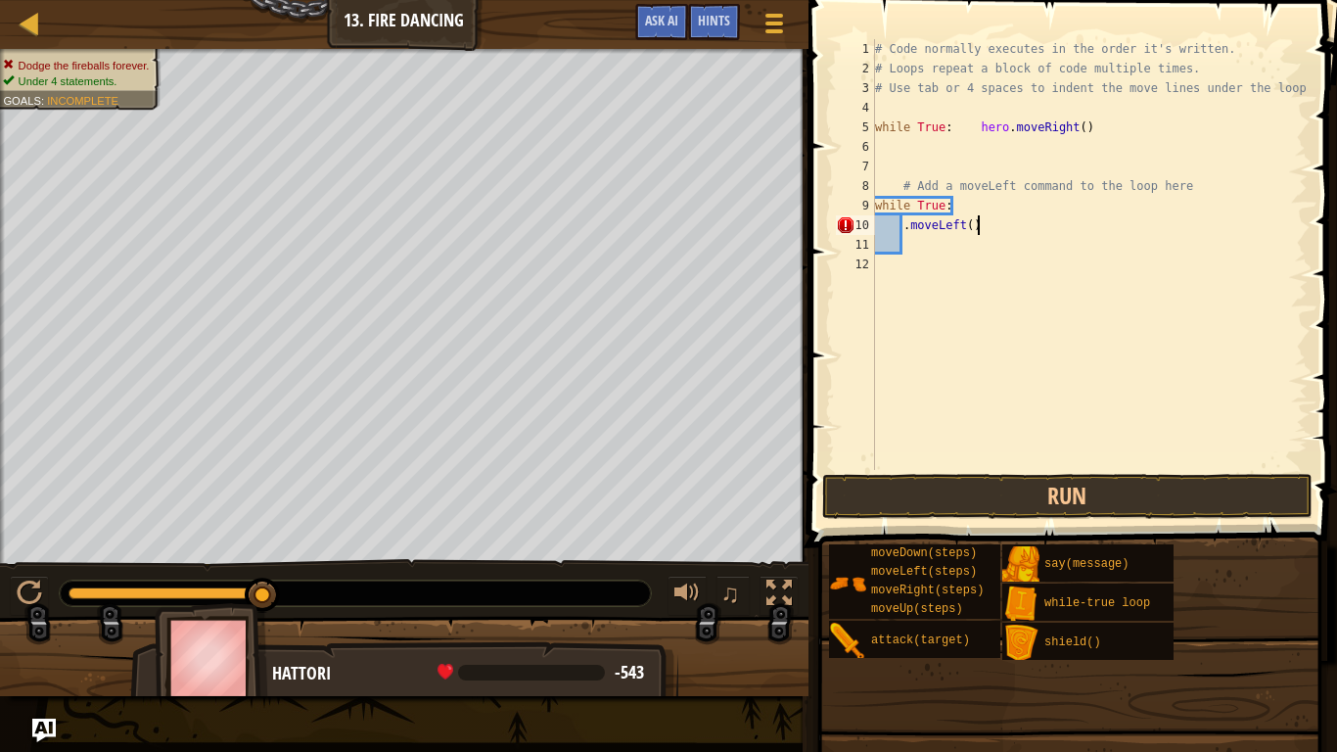
click at [981, 230] on div "# Code normally executes in the order it's written. # Loops repeat a block of c…" at bounding box center [1089, 274] width 437 height 470
type textarea "."
click at [971, 200] on div "# Code normally executes in the order it's written. # Loops repeat a block of c…" at bounding box center [1089, 274] width 437 height 470
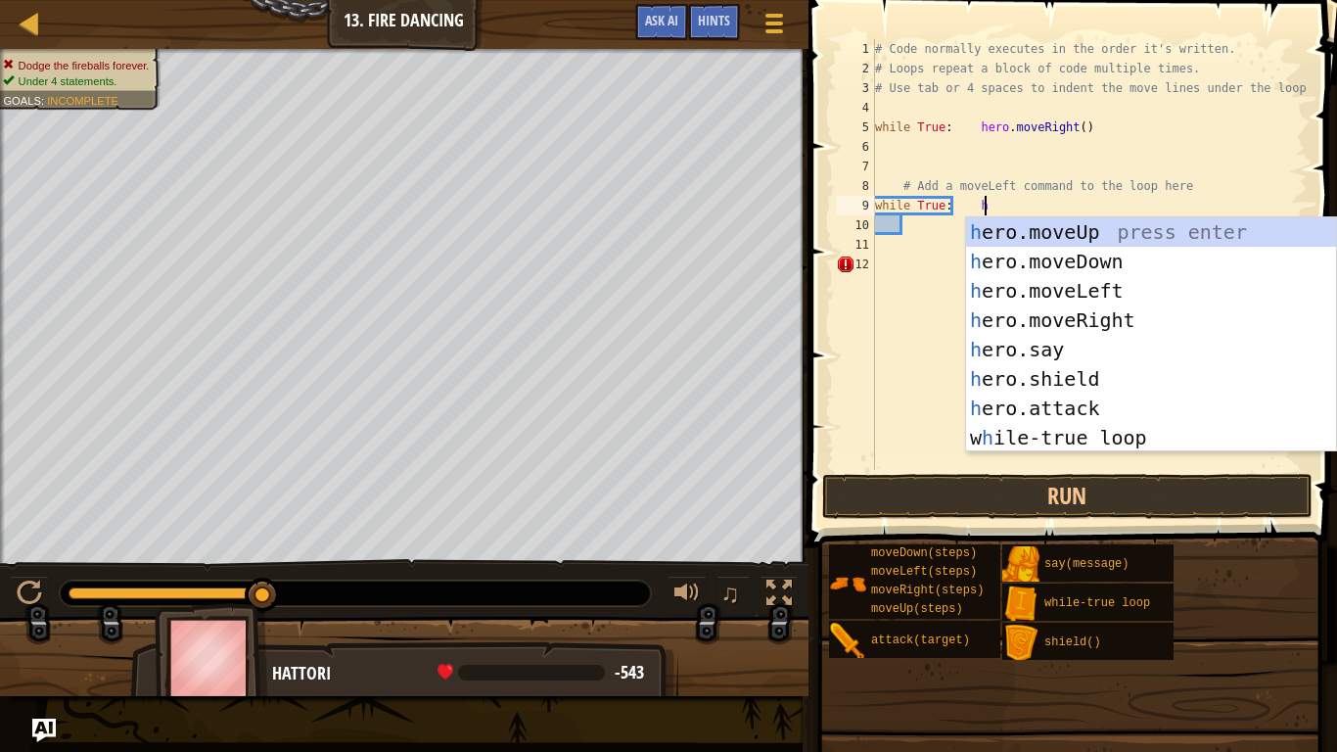
type textarea "while True: he"
click at [1072, 299] on div "he ro.moveUp press enter he ro.moveDown press enter he ro.moveLeft press enter …" at bounding box center [1151, 364] width 370 height 294
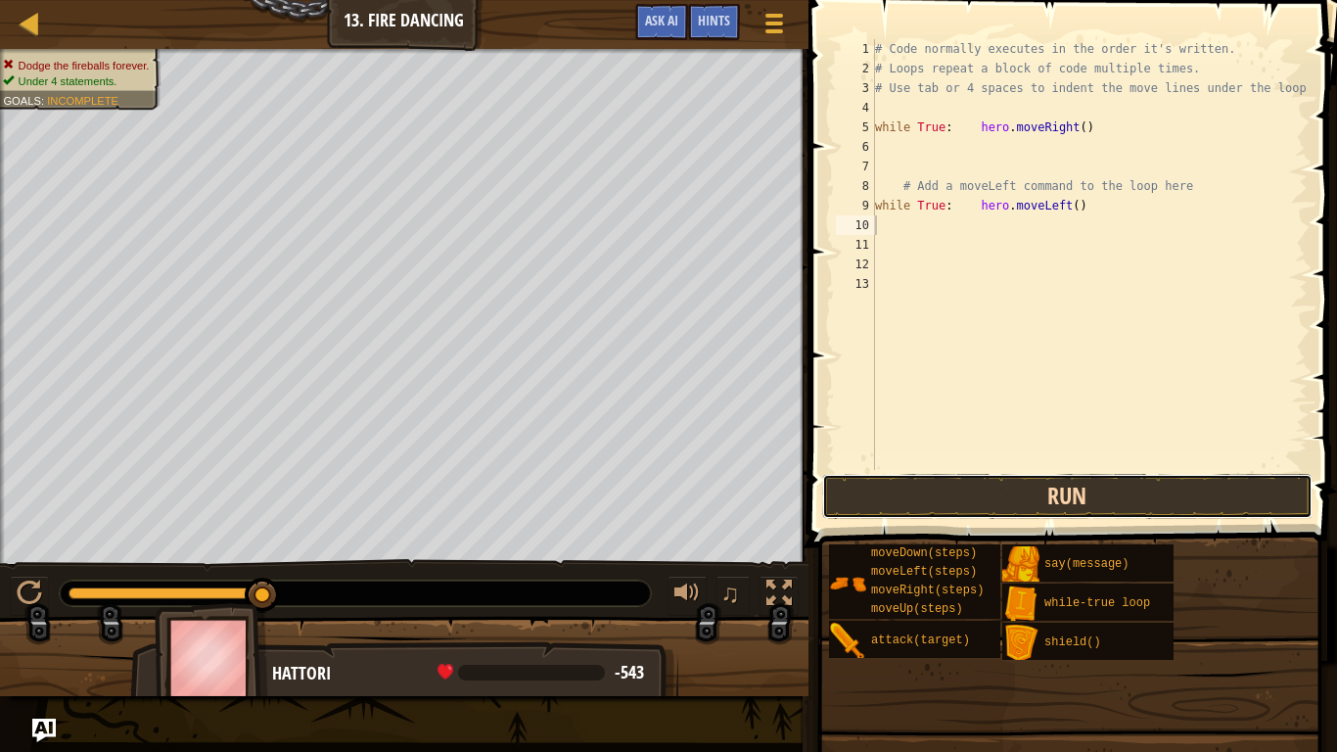
click at [1054, 510] on button "Run" at bounding box center [1067, 496] width 490 height 45
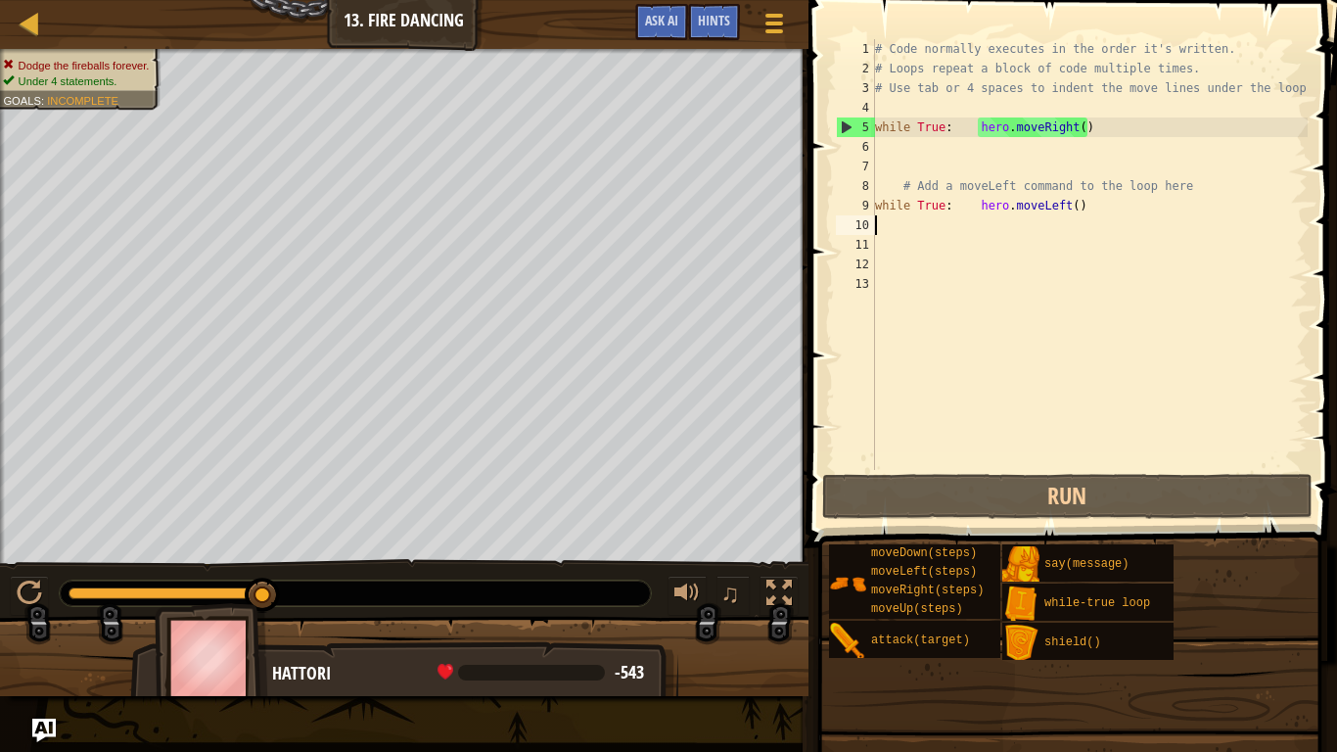
click at [1192, 186] on div "# Code normally executes in the order it's written. # Loops repeat a block of c…" at bounding box center [1089, 274] width 437 height 470
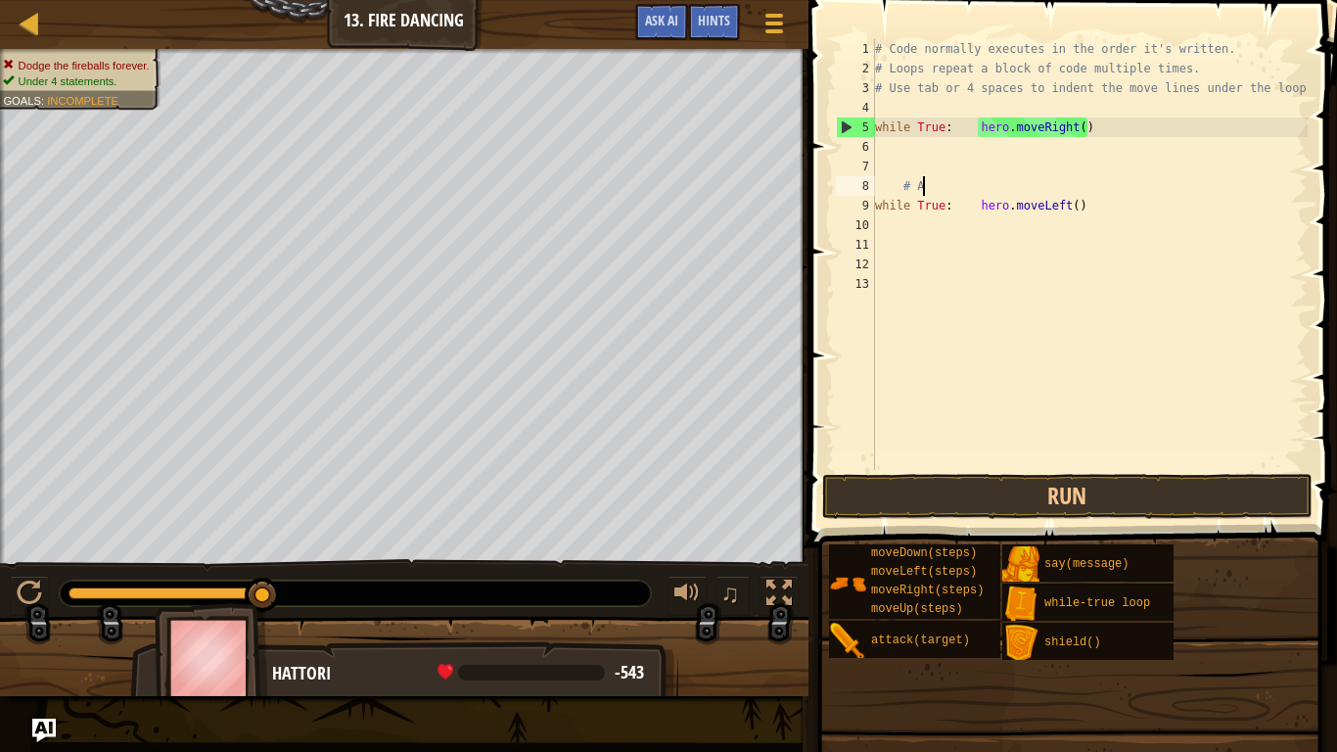
type textarea "#"
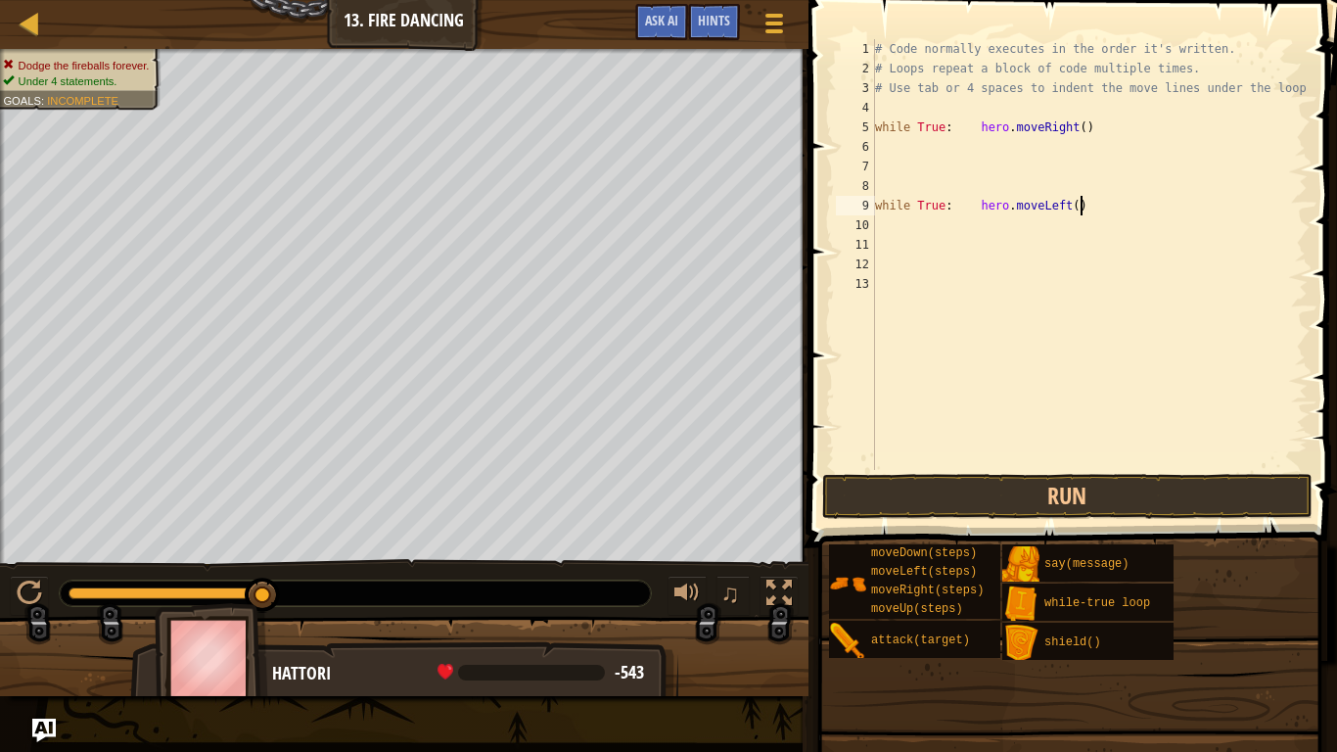
click at [1111, 211] on div "# Code normally executes in the order it's written. # Loops repeat a block of c…" at bounding box center [1089, 274] width 437 height 470
type textarea "w"
click at [884, 148] on div "# Code normally executes in the order it's written. # Loops repeat a block of c…" at bounding box center [1089, 274] width 437 height 470
click at [1081, 127] on div "# Code normally executes in the order it's written. # Loops repeat a block of c…" at bounding box center [1089, 274] width 437 height 470
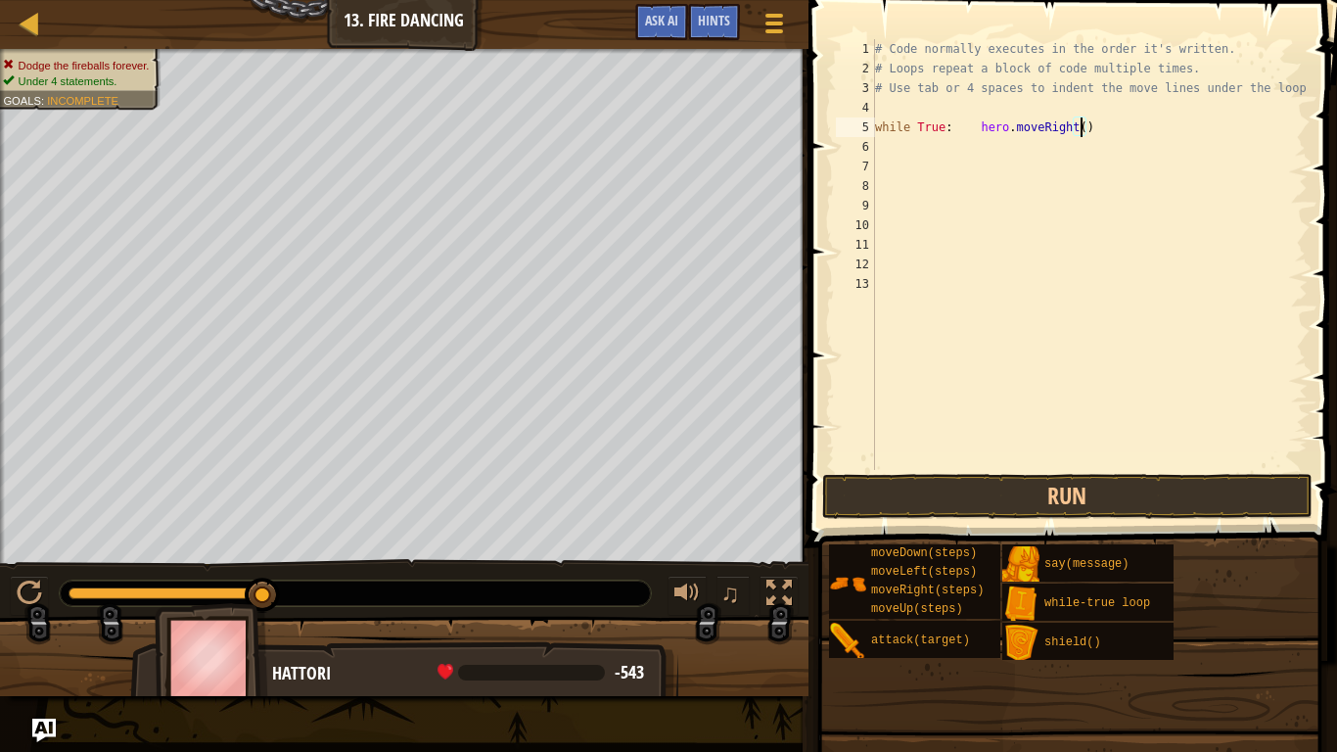
type textarea "while True: hero.moveRight(3)"
click at [962, 151] on div "# Code normally executes in the order it's written. # Loops repeat a block of c…" at bounding box center [1089, 274] width 437 height 470
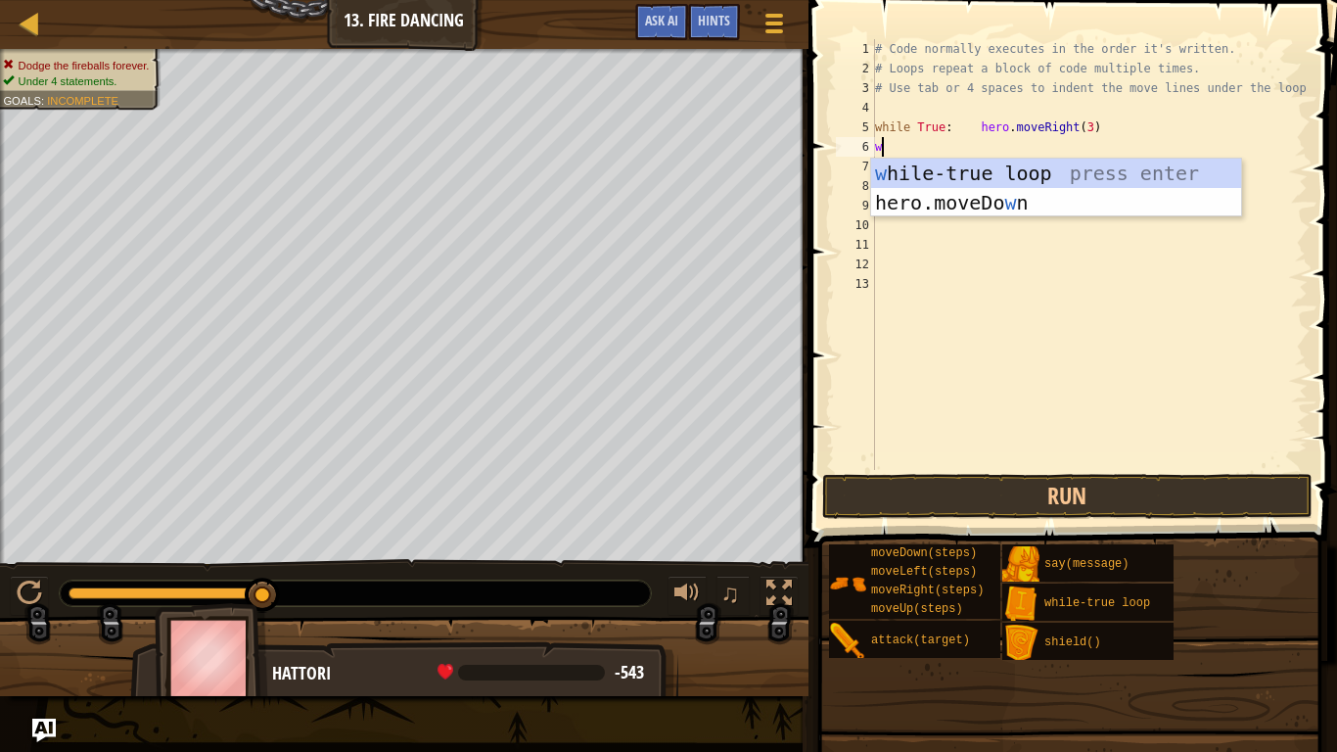
type textarea "wh"
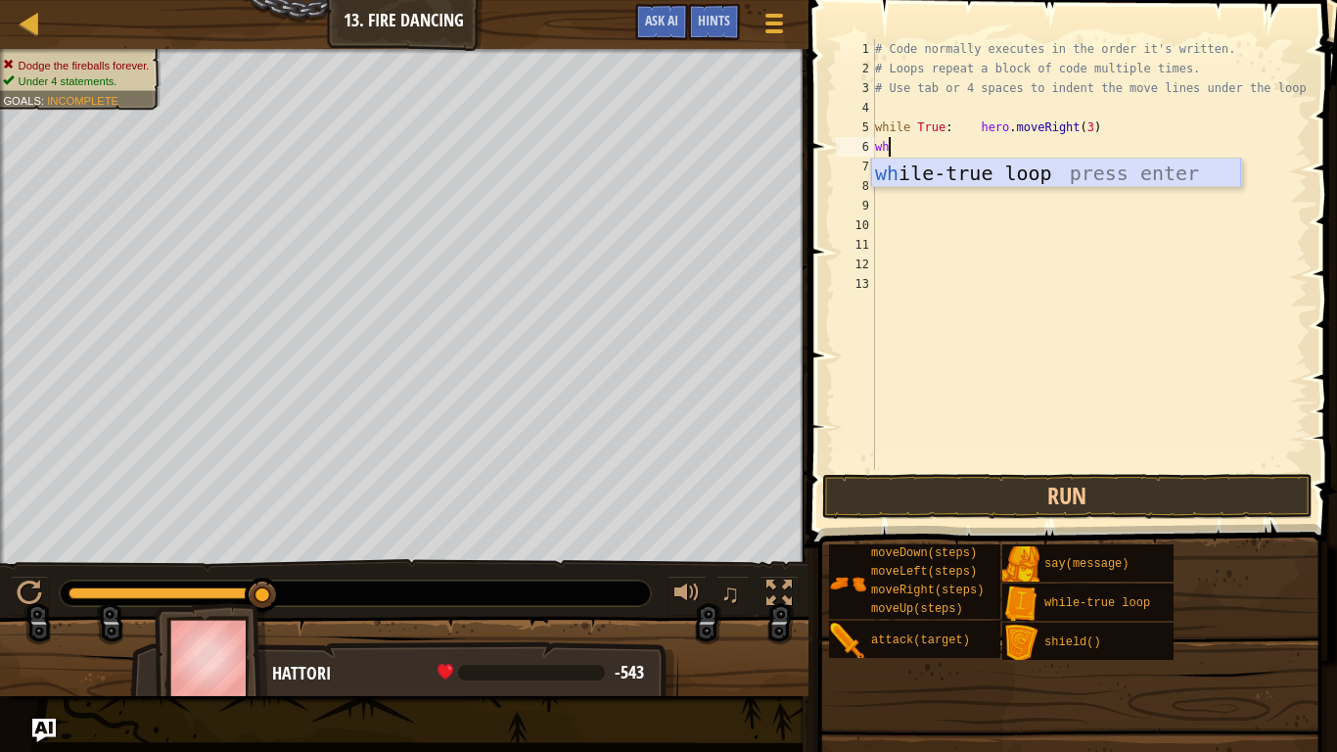
click at [970, 177] on div "wh ile-true loop press enter" at bounding box center [1056, 203] width 370 height 88
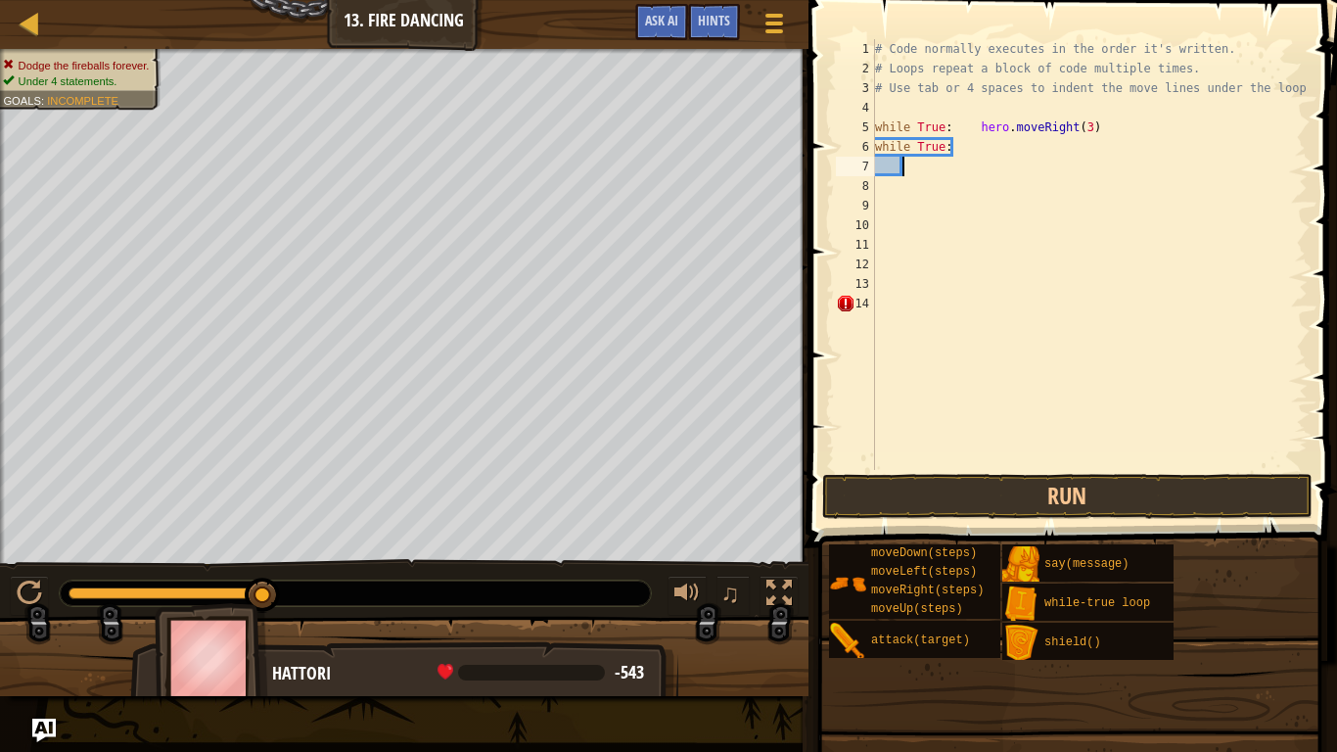
click at [965, 152] on div "# Code normally executes in the order it's written. # Loops repeat a block of c…" at bounding box center [1089, 274] width 437 height 470
type textarea "while True: he"
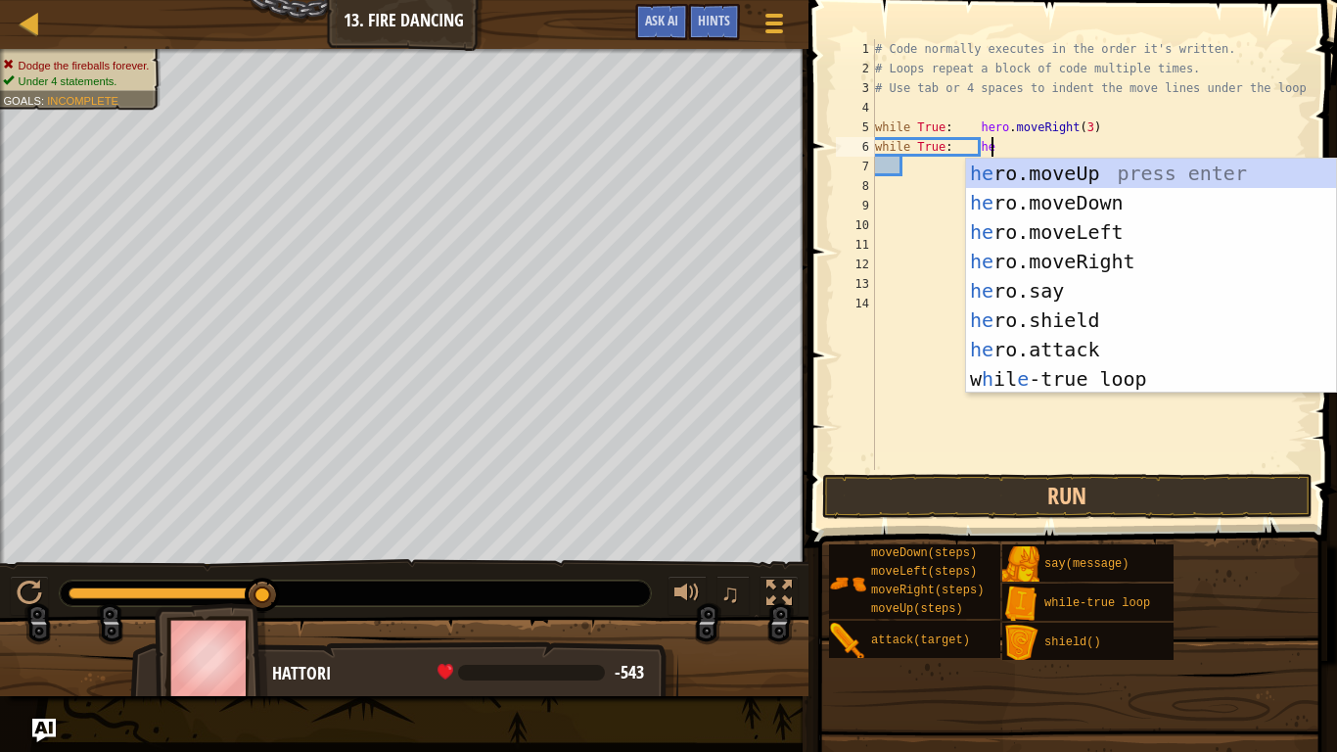
scroll to position [9, 16]
click at [1103, 237] on div "he ro.moveUp press enter he ro.moveDown press enter he ro.moveLeft press enter …" at bounding box center [1151, 306] width 370 height 294
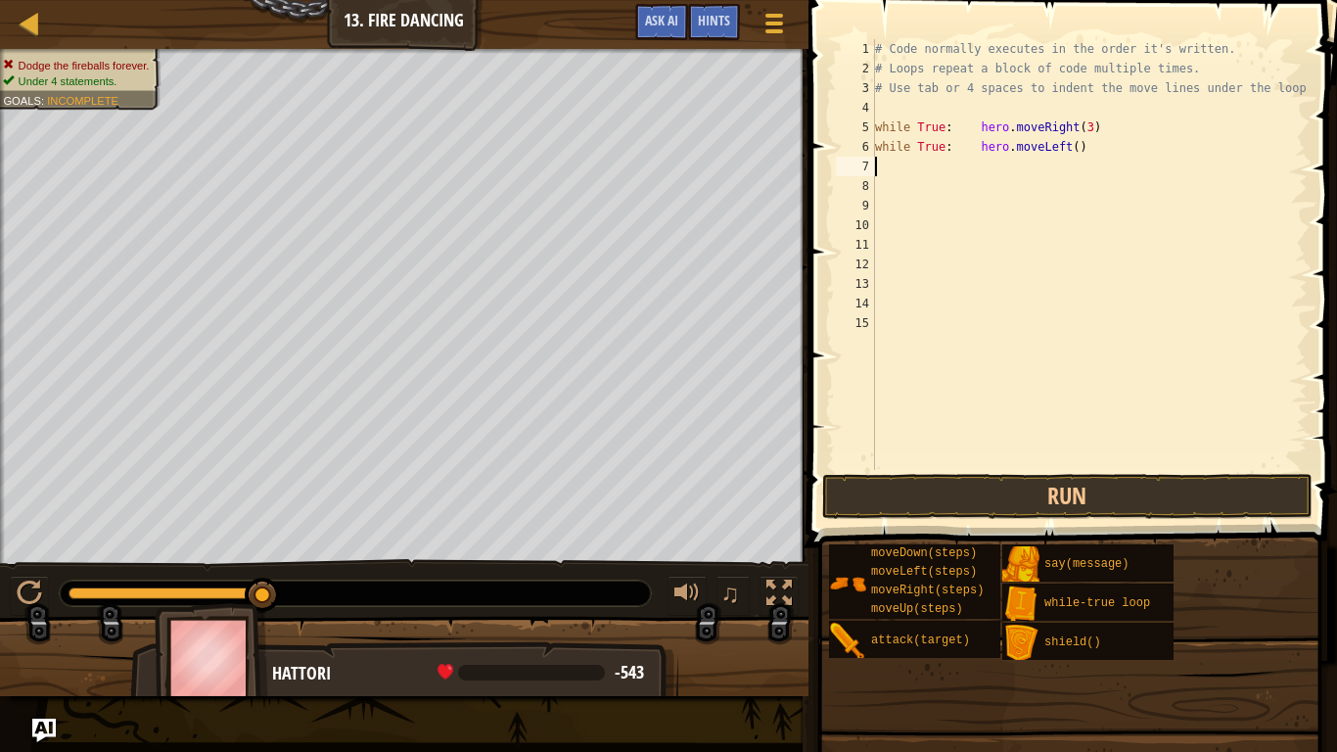
click at [1075, 147] on div "# Code normally executes in the order it's written. # Loops repeat a block of c…" at bounding box center [1089, 274] width 437 height 470
click at [1081, 494] on button "Run" at bounding box center [1067, 496] width 490 height 45
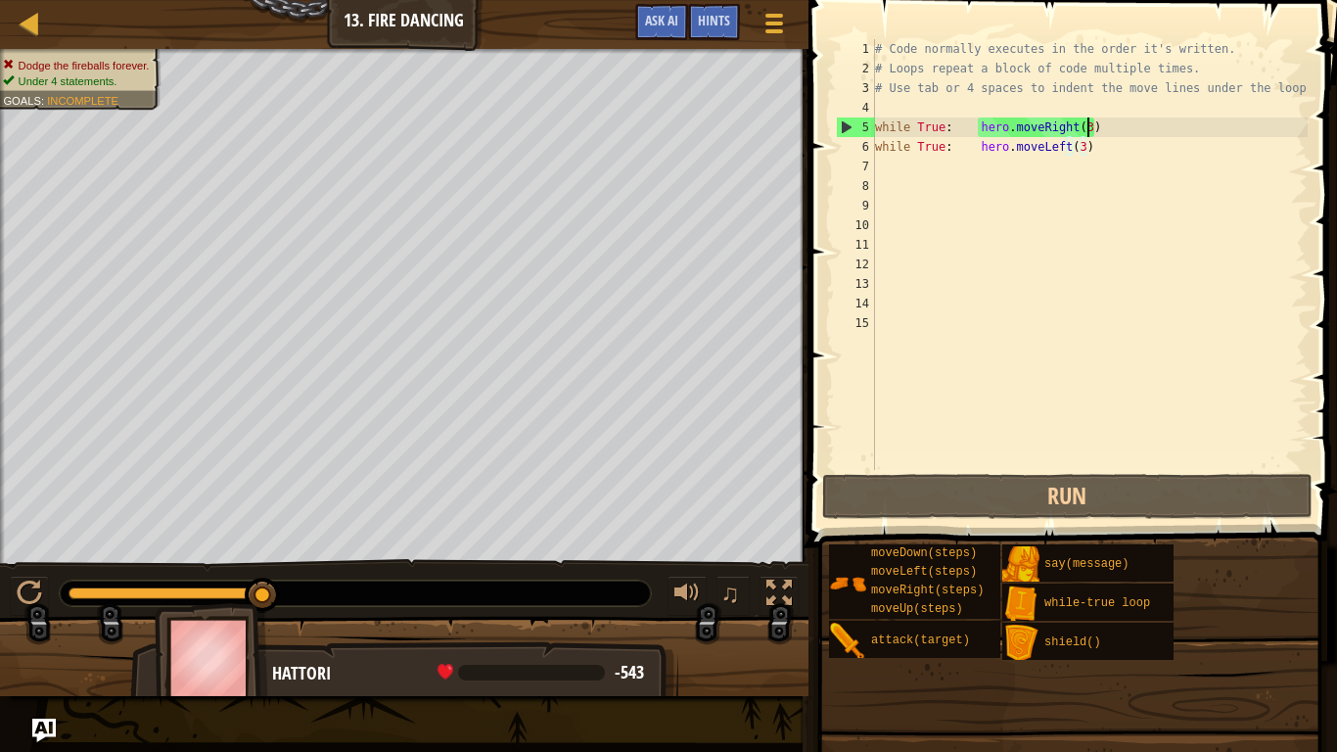
click at [1085, 127] on div "# Code normally executes in the order it's written. # Loops repeat a block of c…" at bounding box center [1089, 274] width 437 height 470
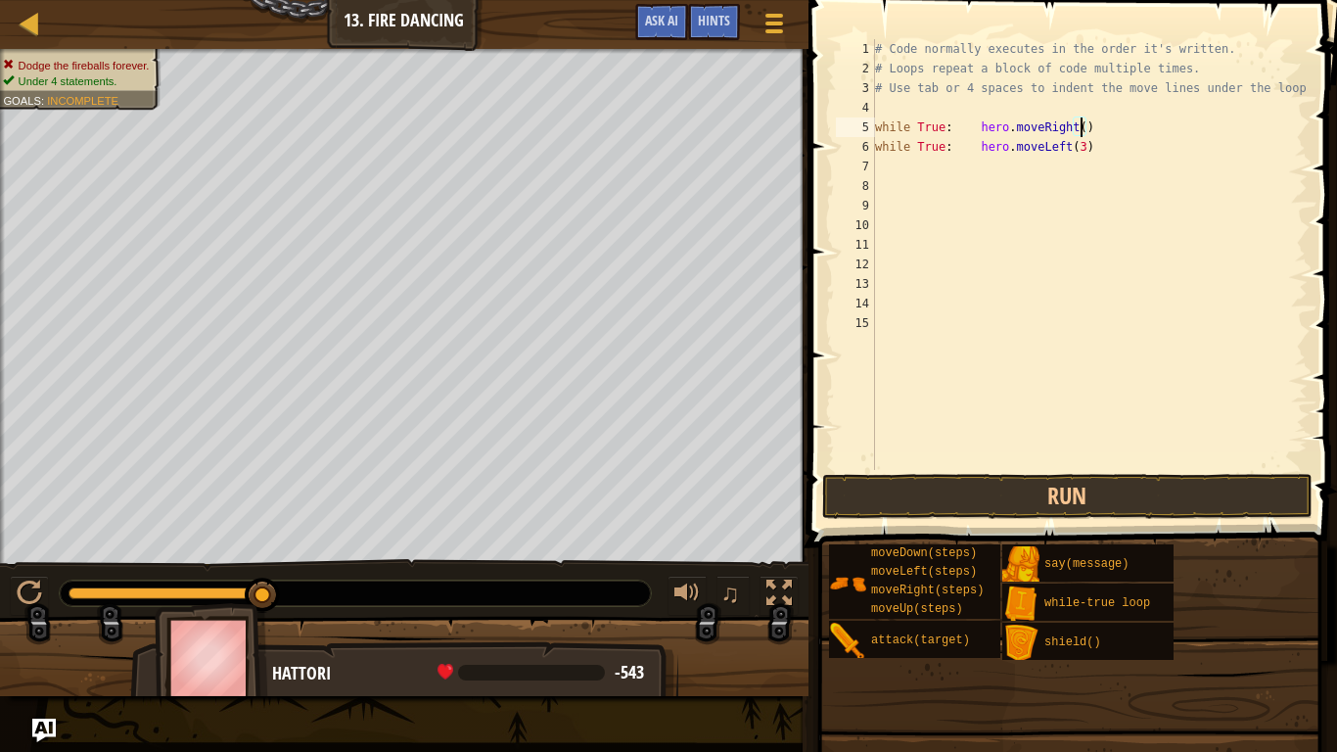
click at [1080, 149] on div "# Code normally executes in the order it's written. # Loops repeat a block of c…" at bounding box center [1089, 274] width 437 height 470
click at [1135, 491] on button "Run" at bounding box center [1067, 496] width 490 height 45
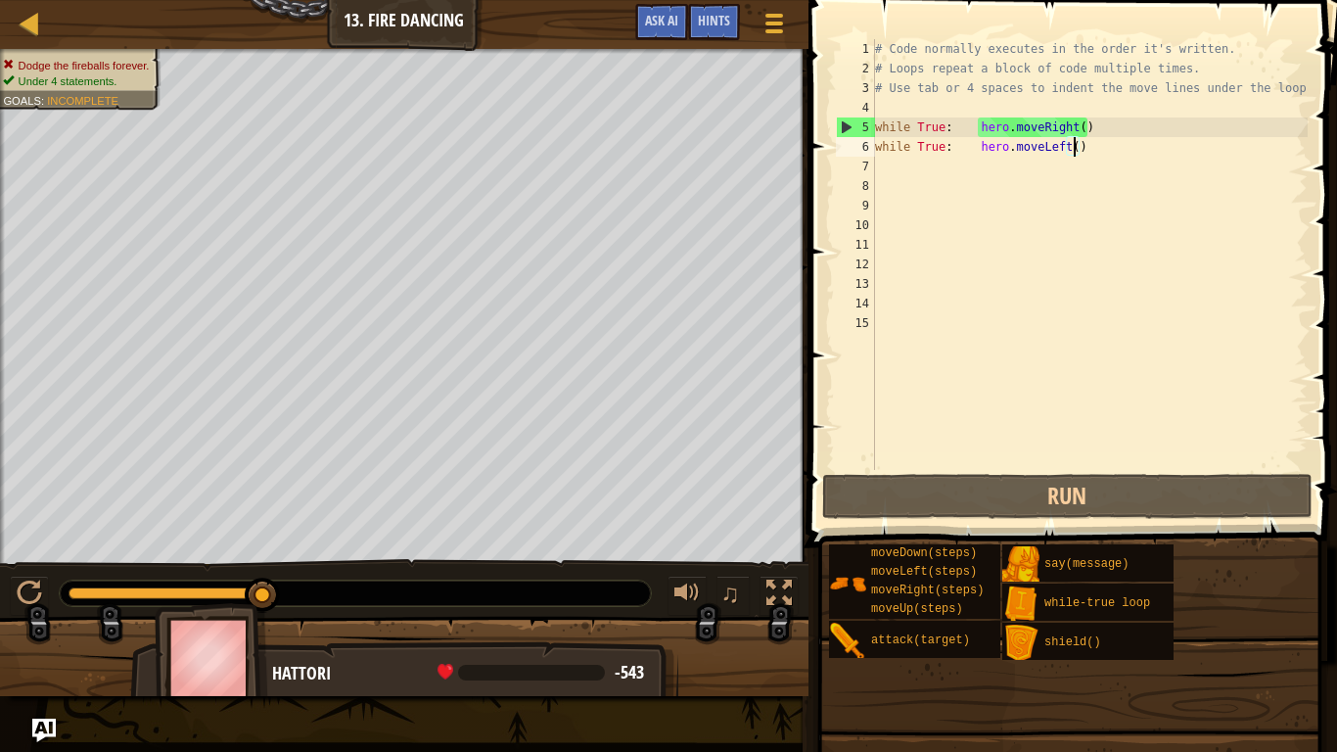
click at [1124, 150] on div "# Code normally executes in the order it's written. # Loops repeat a block of c…" at bounding box center [1089, 274] width 437 height 470
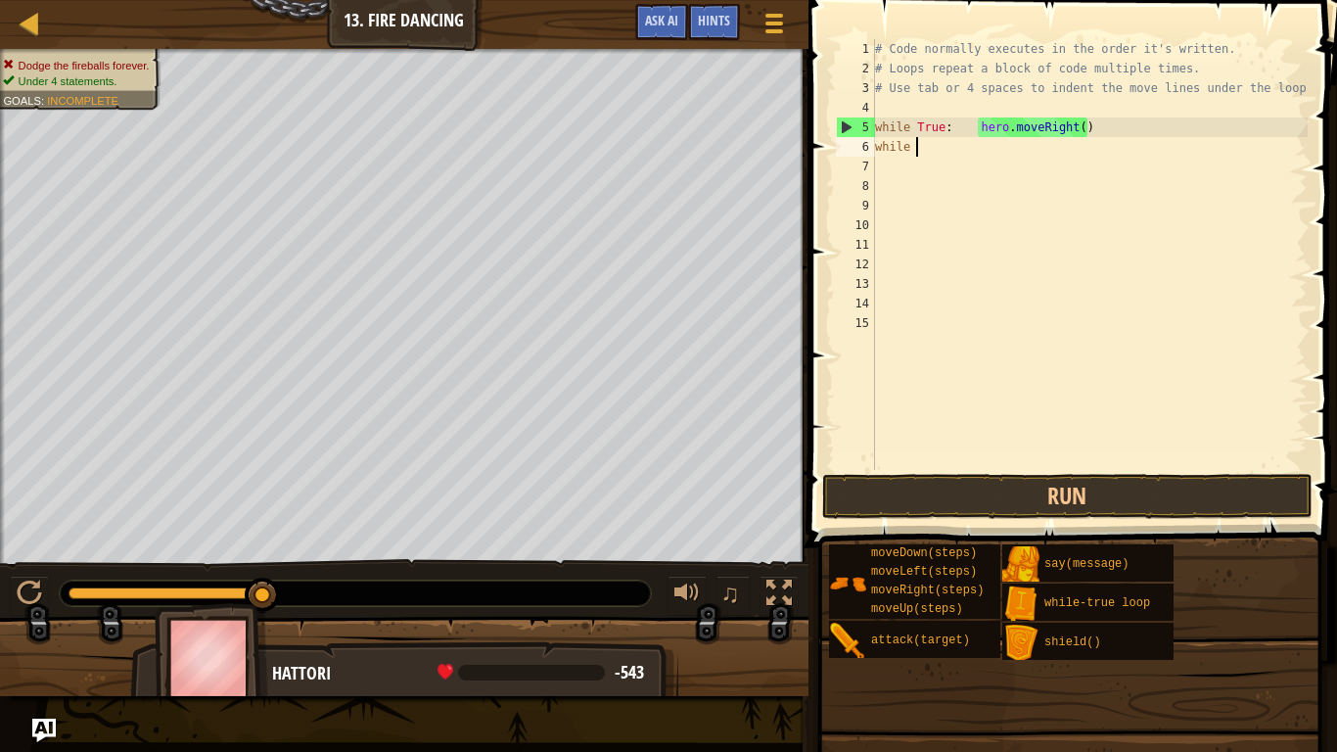
scroll to position [9, 1]
type textarea "w"
click at [1090, 117] on div "# Code normally executes in the order it's written. # Loops repeat a block of c…" at bounding box center [1089, 274] width 437 height 470
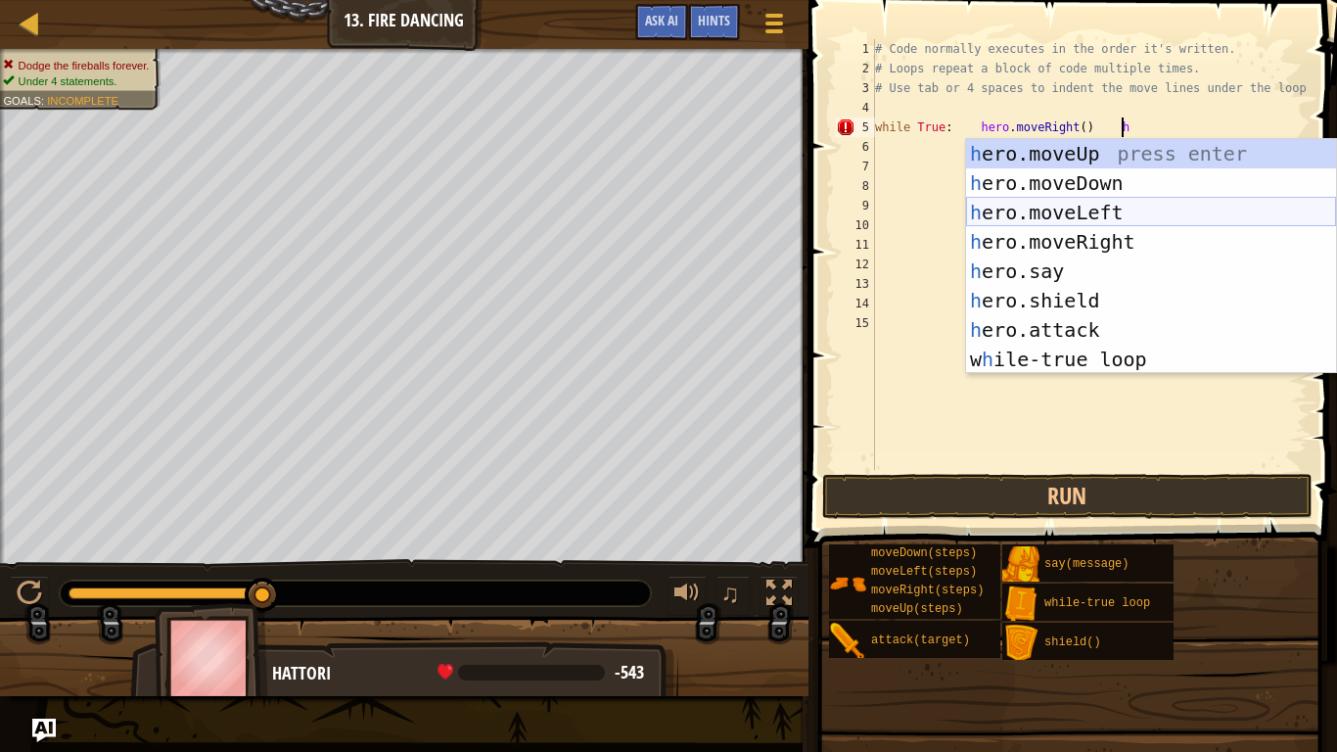
click at [1134, 217] on div "h ero.moveUp press enter h ero.moveDown press enter h ero.moveLeft press enter …" at bounding box center [1151, 286] width 370 height 294
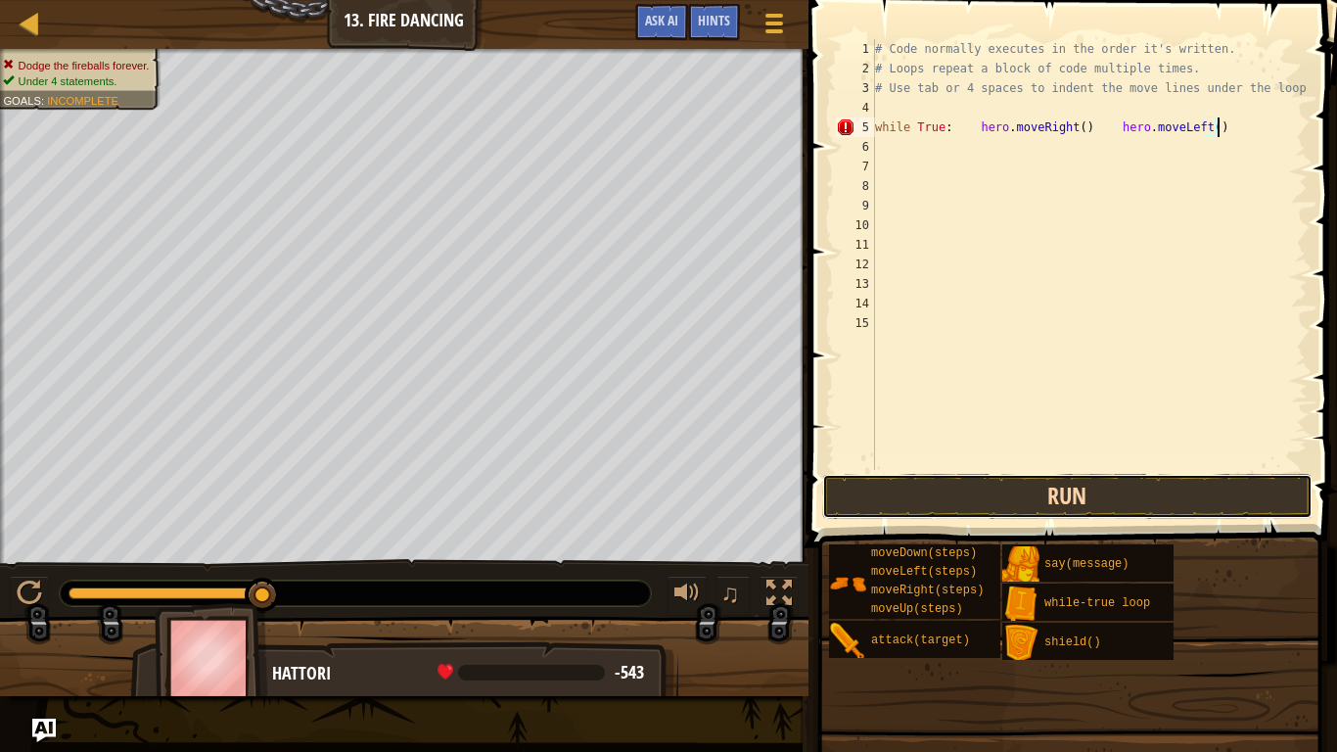
click at [1173, 486] on button "Run" at bounding box center [1067, 496] width 490 height 45
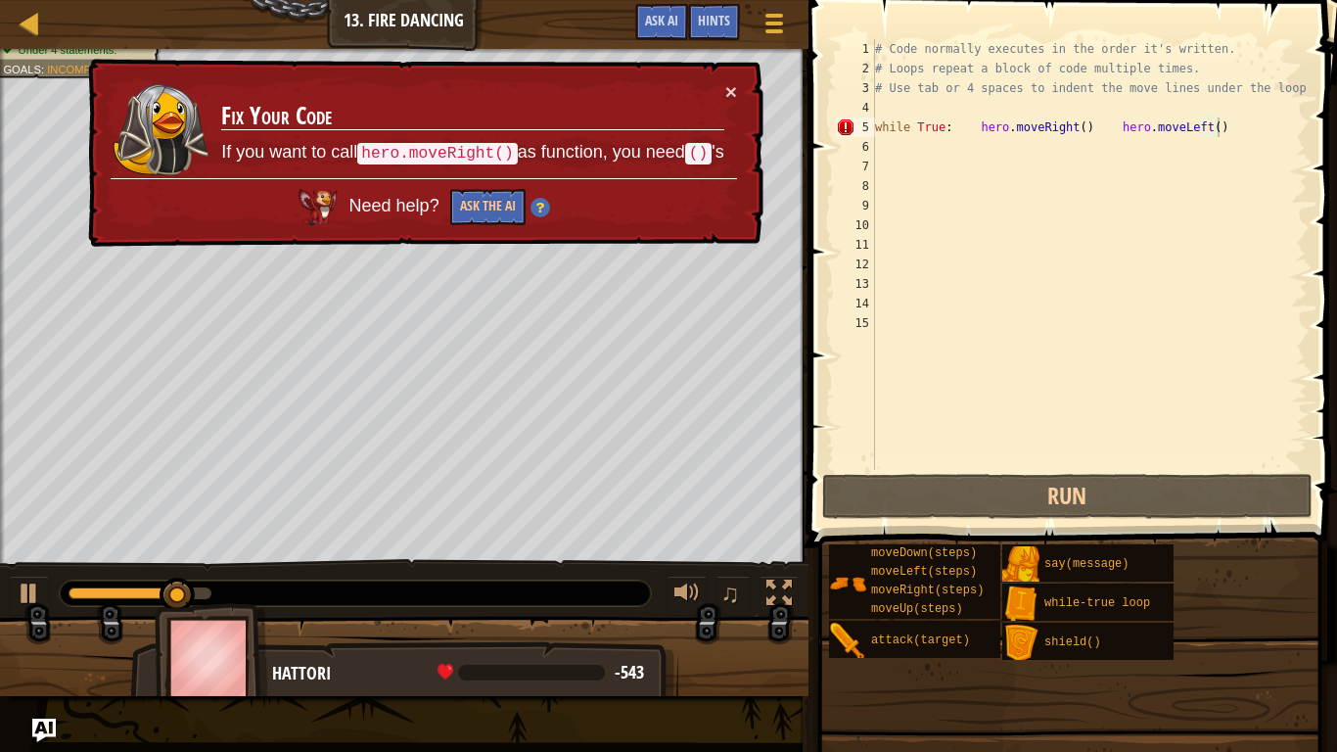
click at [721, 96] on td "Fix Your Code If you want to call hero.moveRight() as function, you need () 's" at bounding box center [472, 129] width 505 height 97
click at [736, 94] on button "×" at bounding box center [731, 91] width 12 height 21
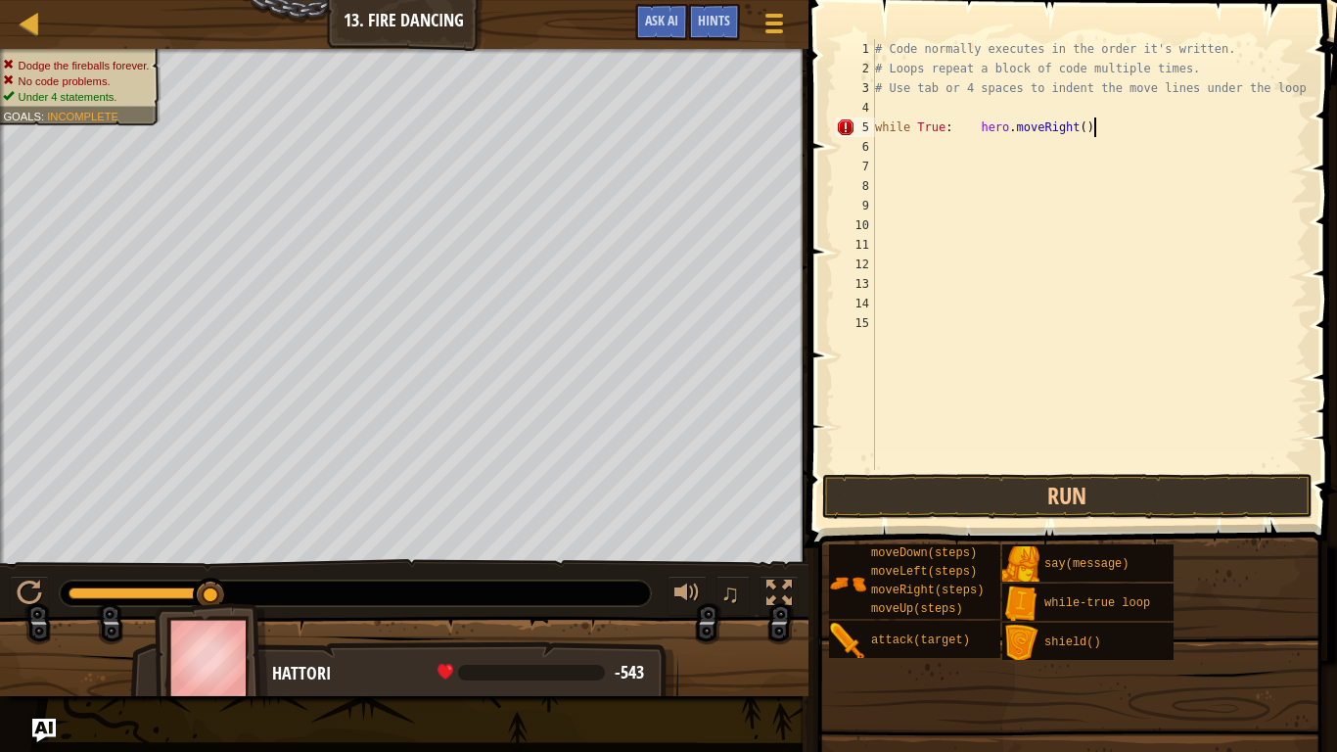
scroll to position [9, 29]
type textarea "hero.moveRight()"
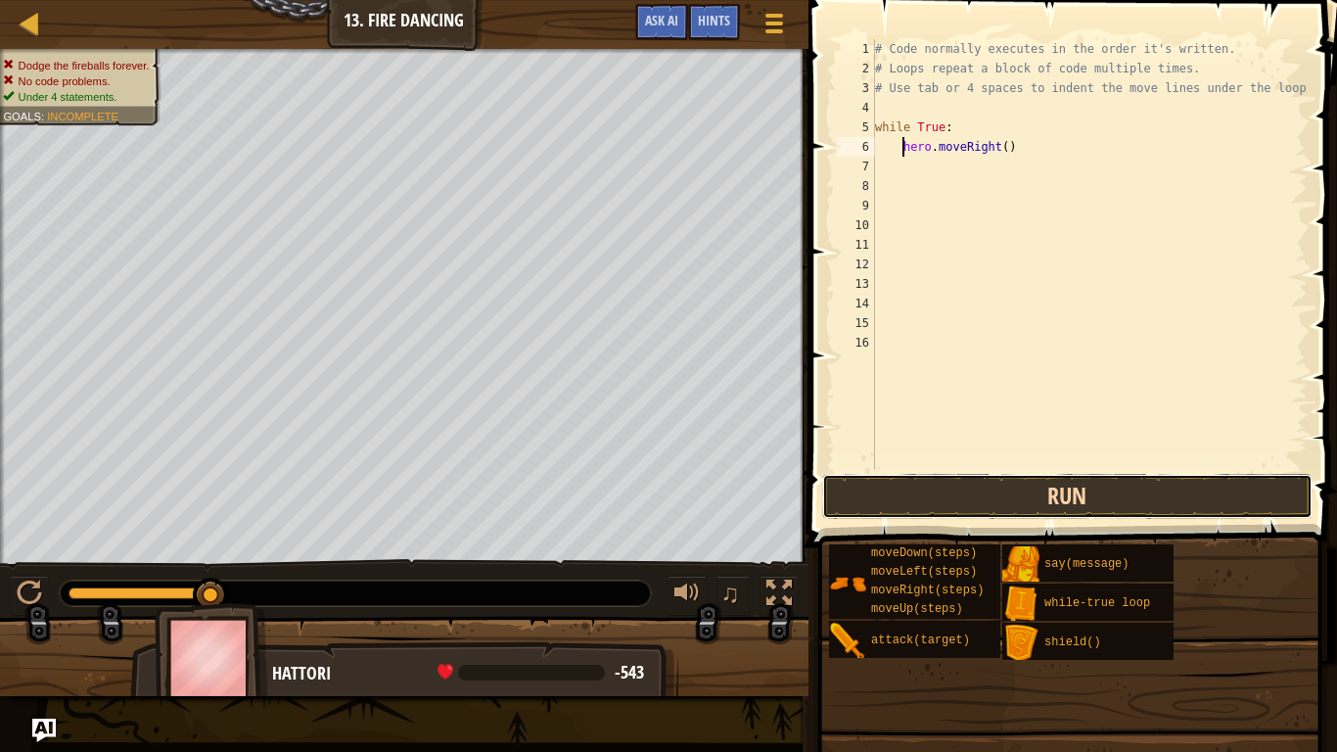
click at [952, 491] on button "Run" at bounding box center [1067, 496] width 490 height 45
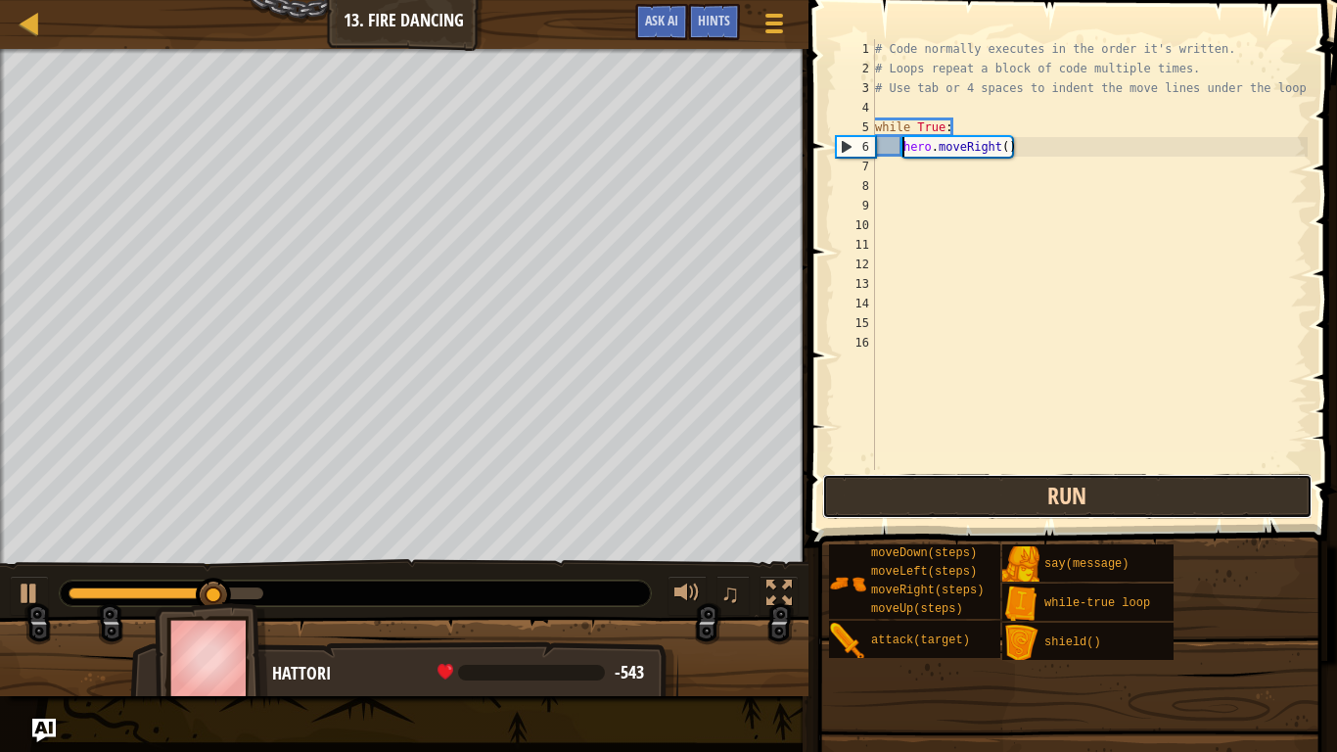
click at [952, 491] on button "Run" at bounding box center [1067, 496] width 490 height 45
click at [952, 491] on button "Running" at bounding box center [1067, 496] width 490 height 45
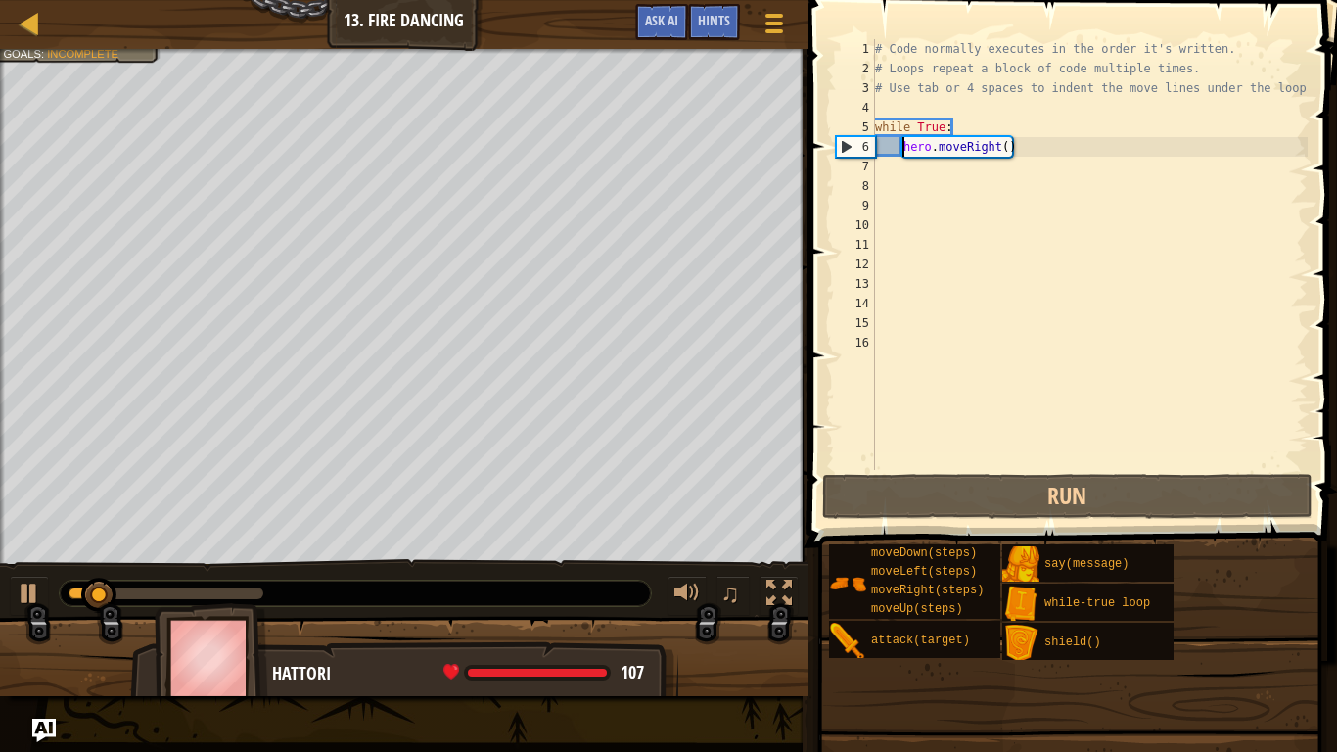
click at [886, 176] on div "# Code normally executes in the order it's written. # Loops repeat a block of c…" at bounding box center [1089, 274] width 437 height 470
click at [887, 163] on div "# Code normally executes in the order it's written. # Loops repeat a block of c…" at bounding box center [1089, 274] width 437 height 470
click at [904, 169] on div "# Code normally executes in the order it's written. # Loops repeat a block of c…" at bounding box center [1089, 274] width 437 height 470
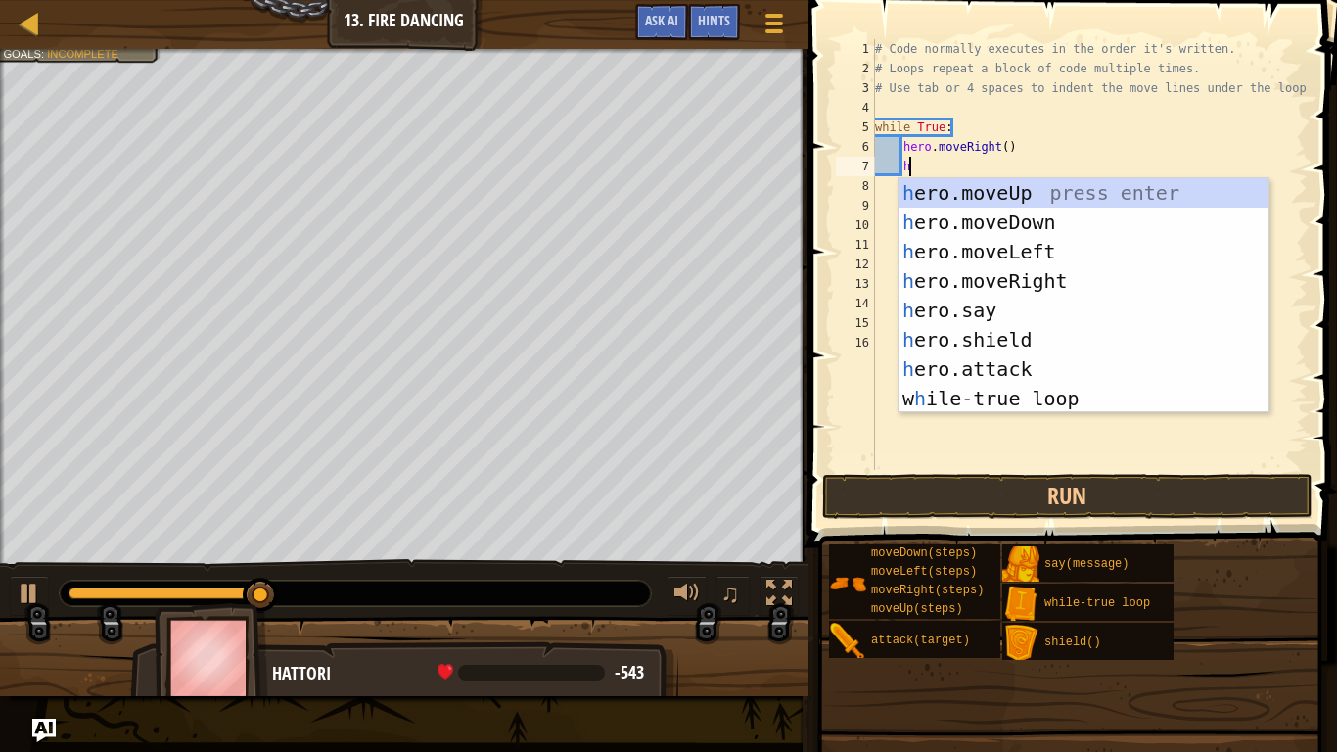
type textarea "h"
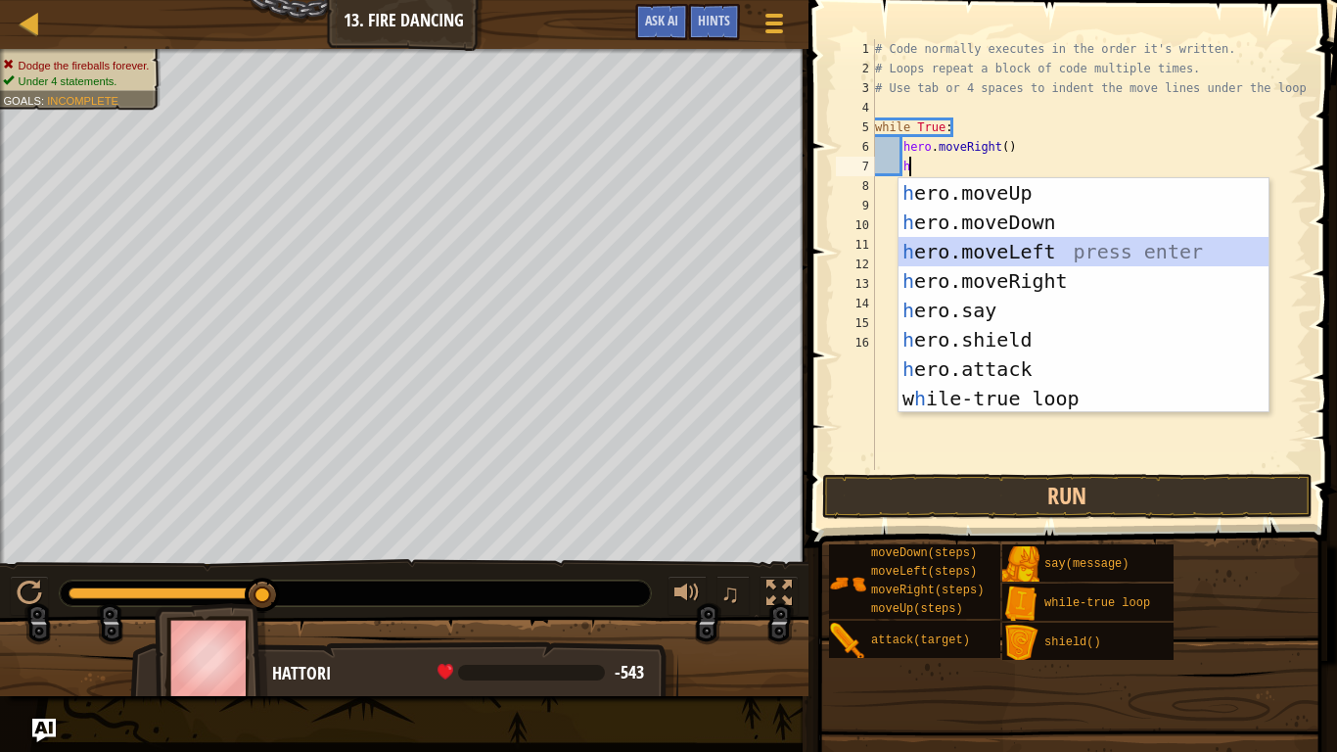
click at [955, 246] on div "h ero.moveUp press enter h ero.moveDown press enter h ero.moveLeft press enter …" at bounding box center [1084, 325] width 370 height 294
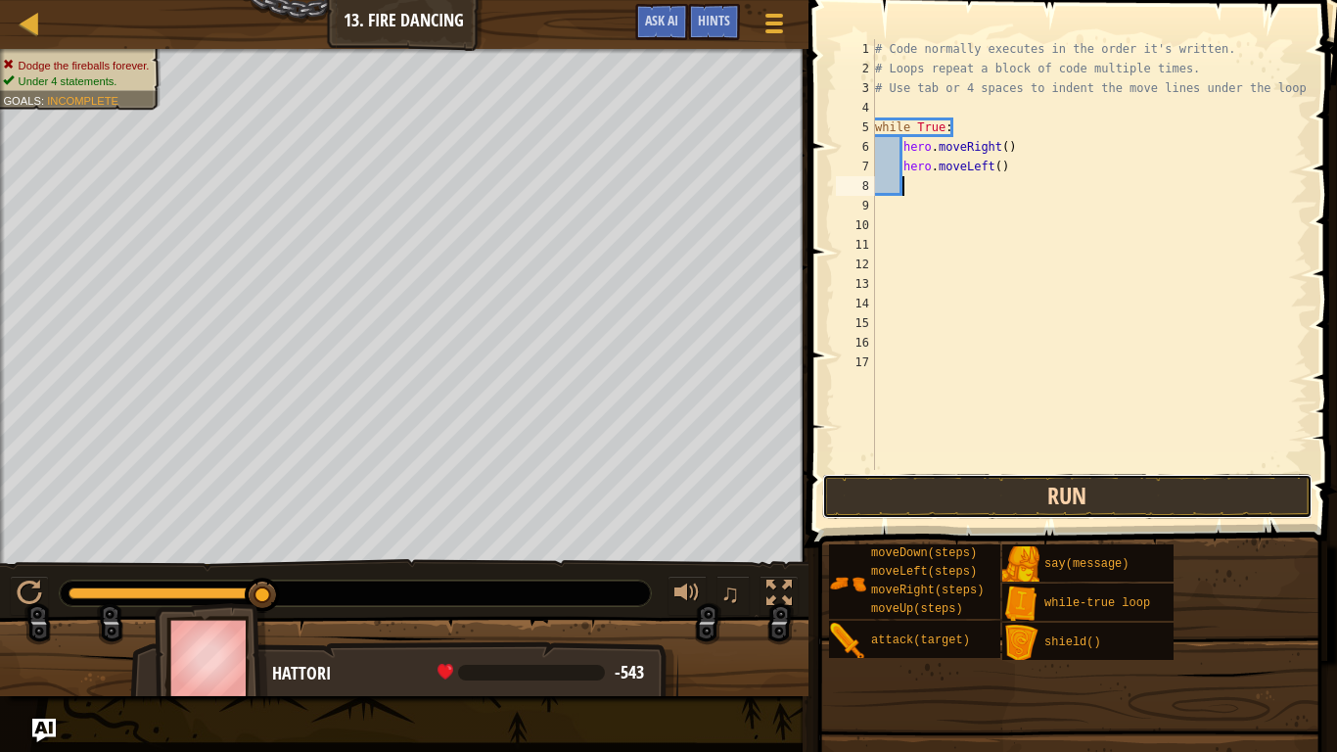
click at [983, 485] on button "Run" at bounding box center [1067, 496] width 490 height 45
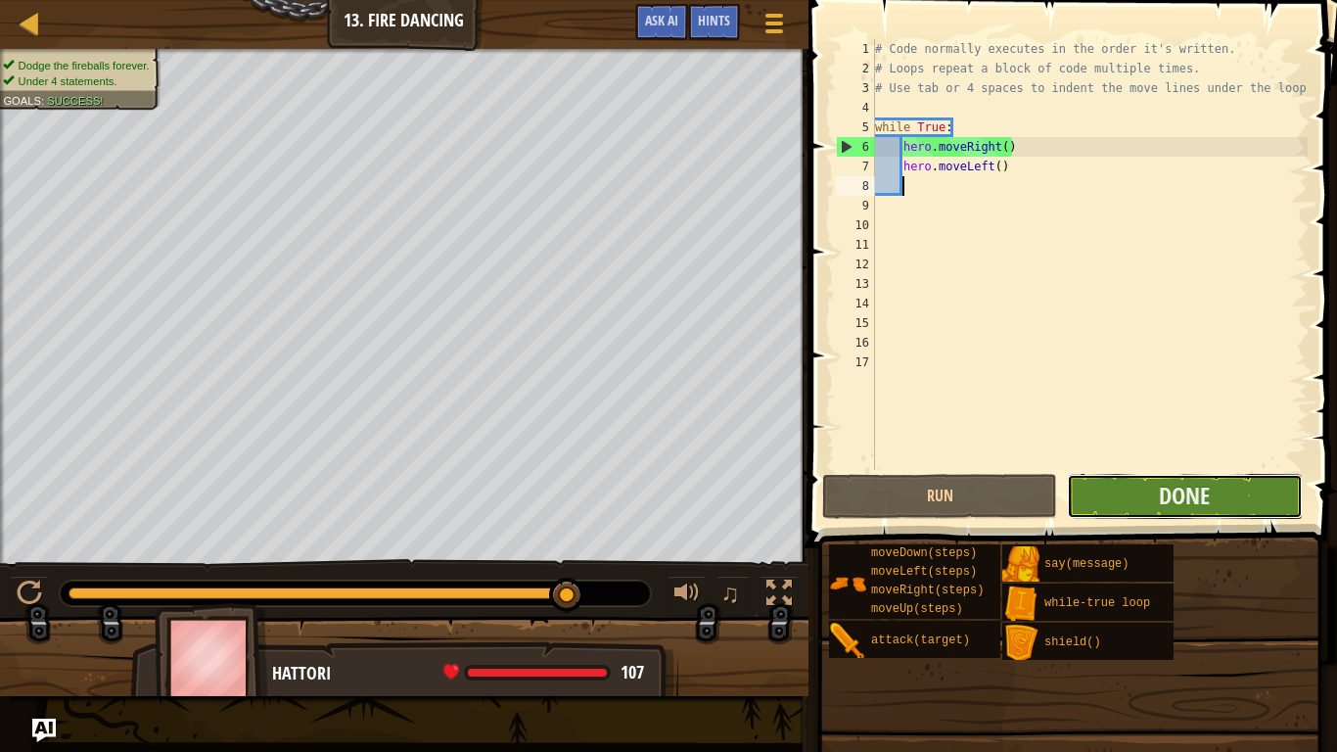
click at [1149, 505] on button "Done" at bounding box center [1184, 496] width 235 height 45
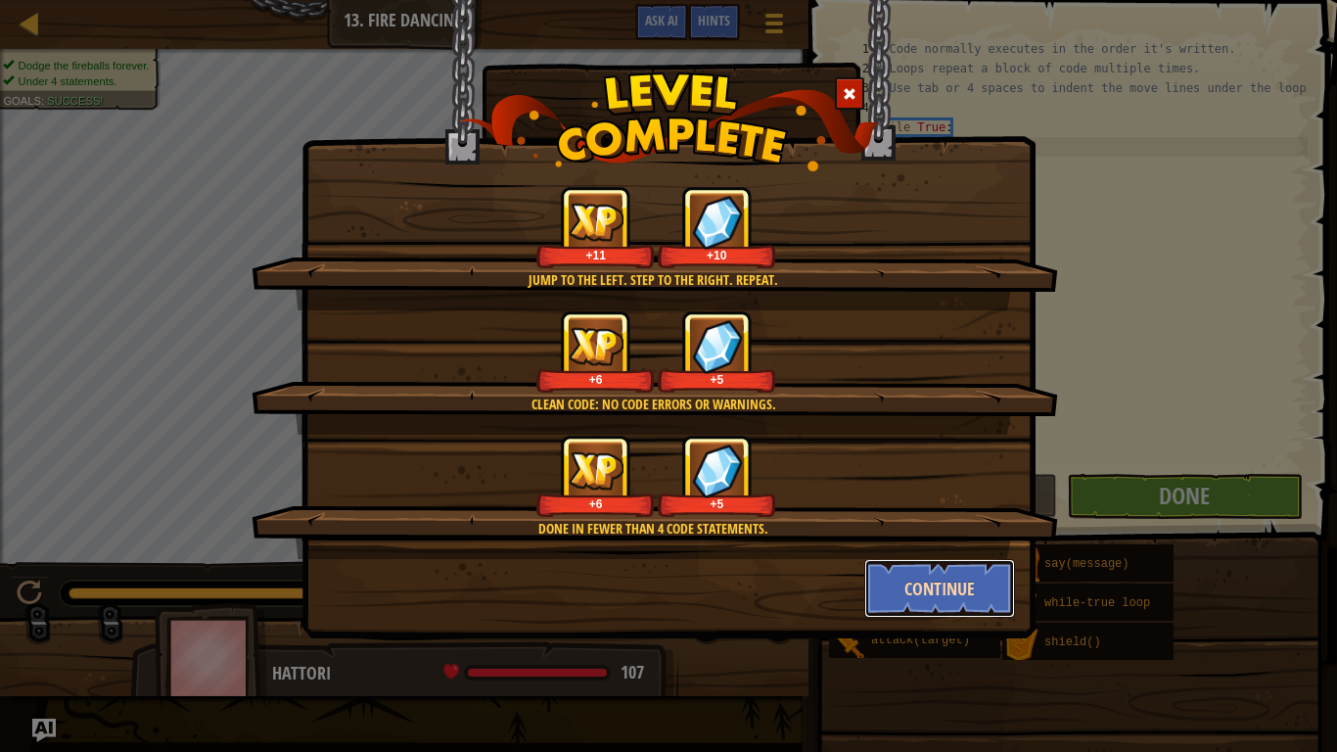
click at [919, 585] on button "Continue" at bounding box center [940, 588] width 152 height 59
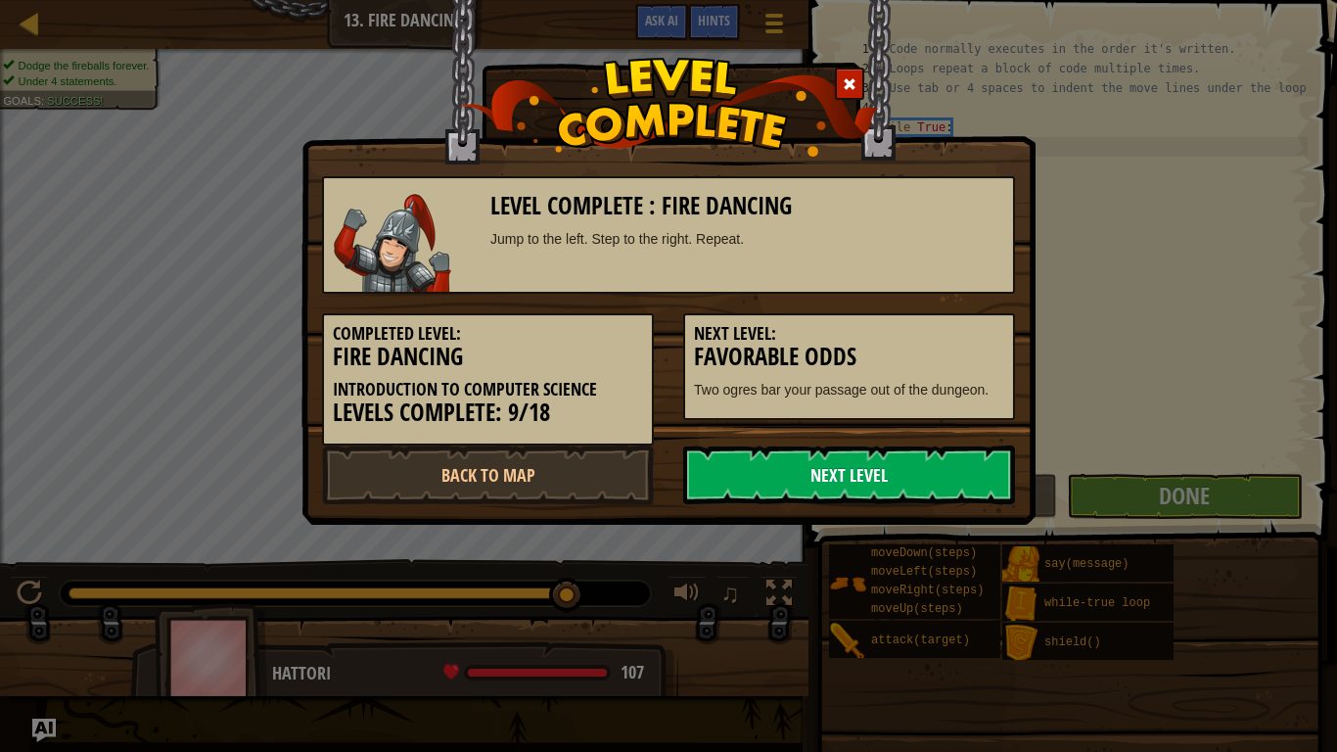
click at [883, 491] on link "Next Level" at bounding box center [849, 474] width 332 height 59
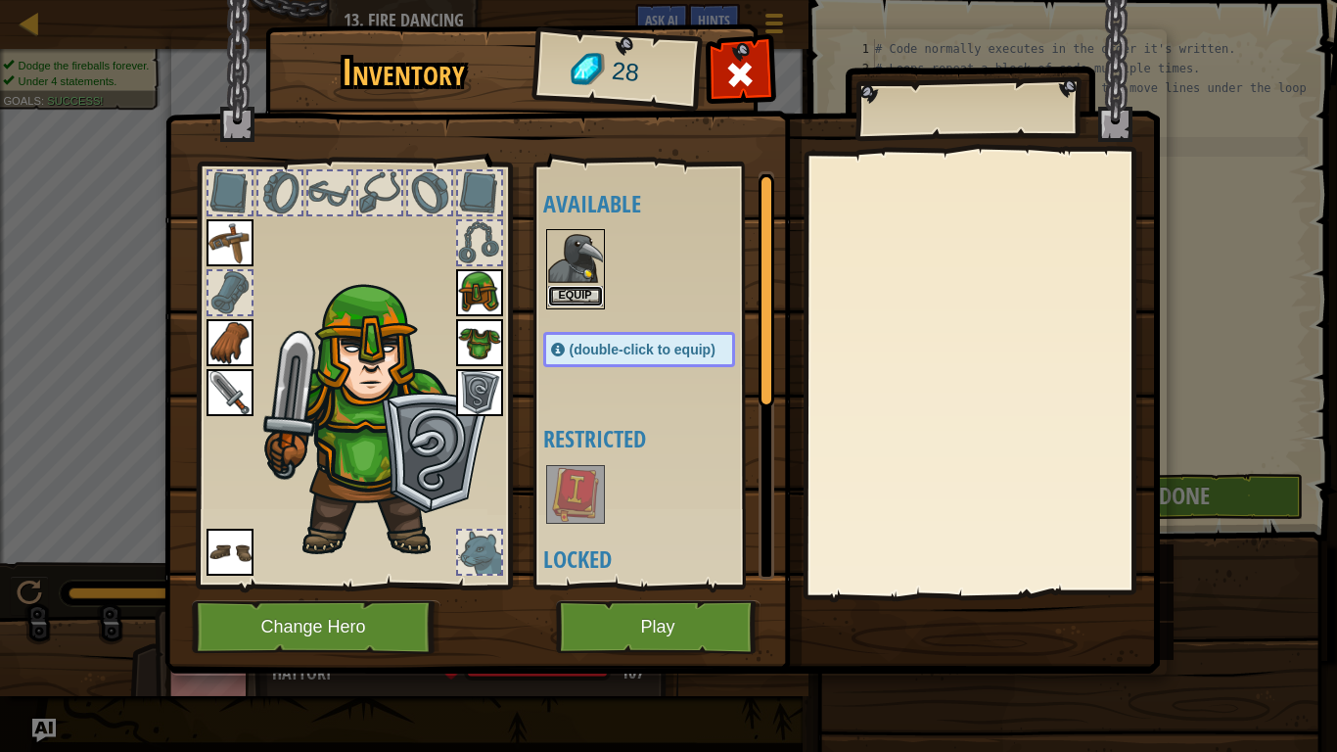
click at [585, 298] on button "Equip" at bounding box center [575, 296] width 55 height 21
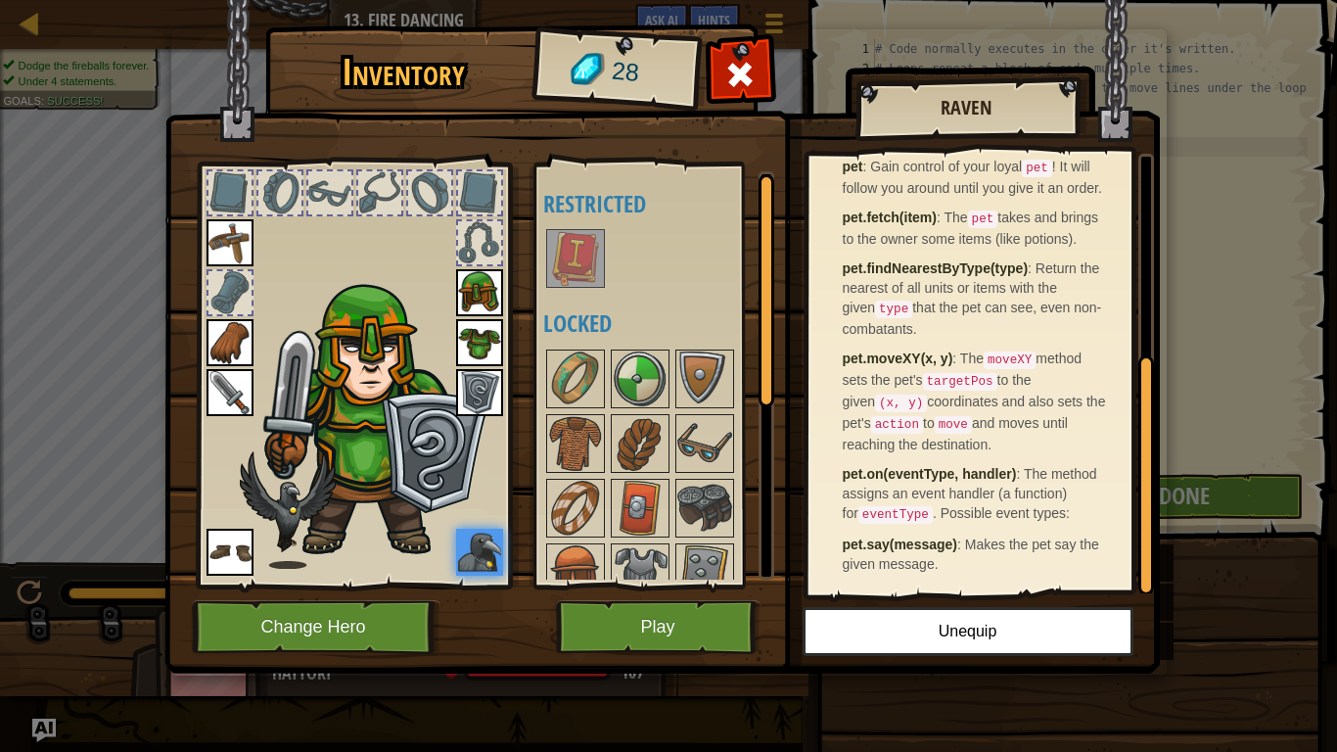
scroll to position [386, 0]
click at [655, 585] on button "Play" at bounding box center [658, 627] width 205 height 54
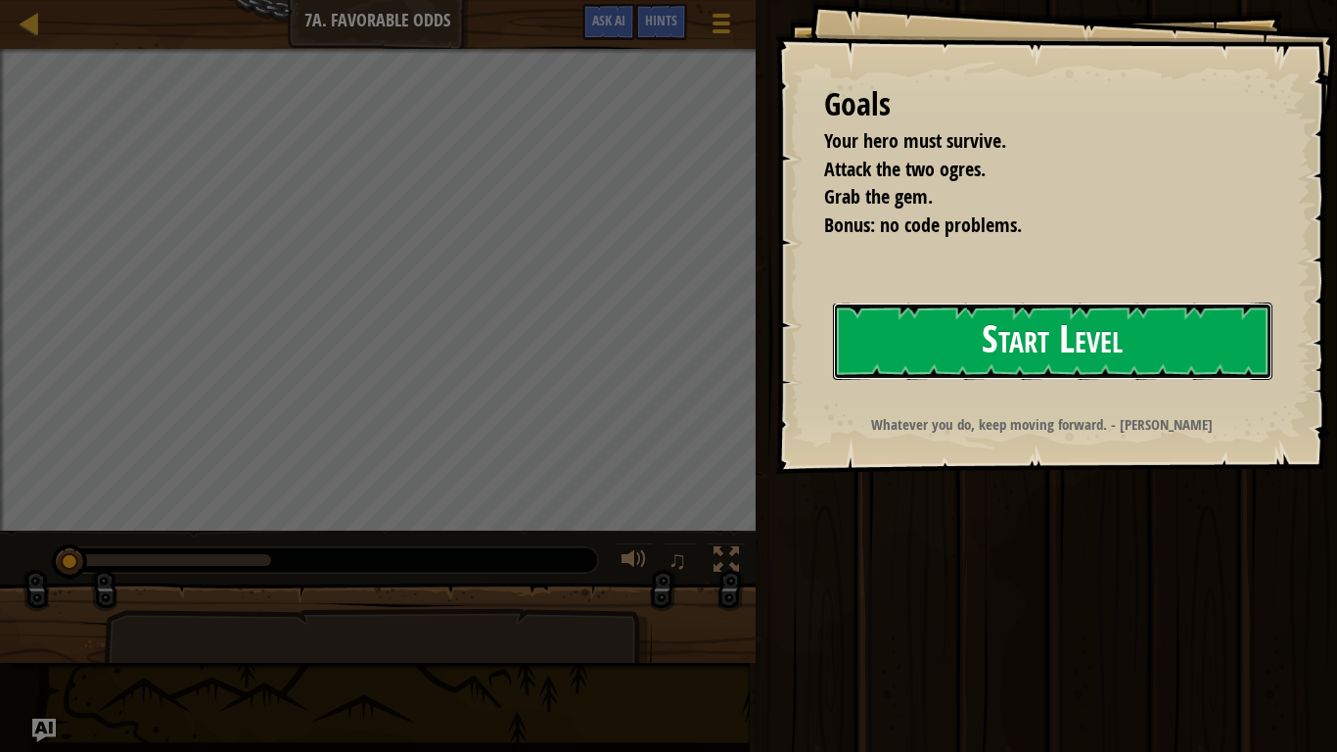
click at [971, 337] on button "Start Level" at bounding box center [1053, 340] width 440 height 77
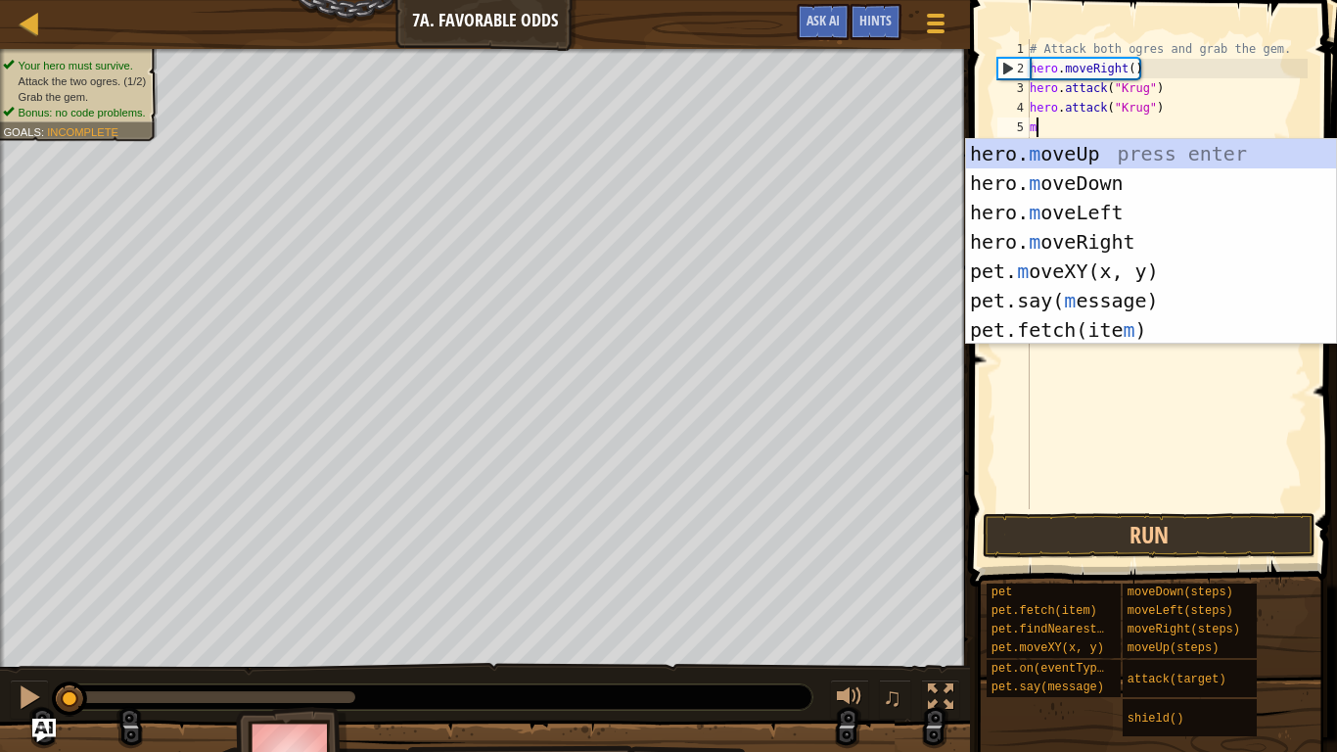
scroll to position [9, 0]
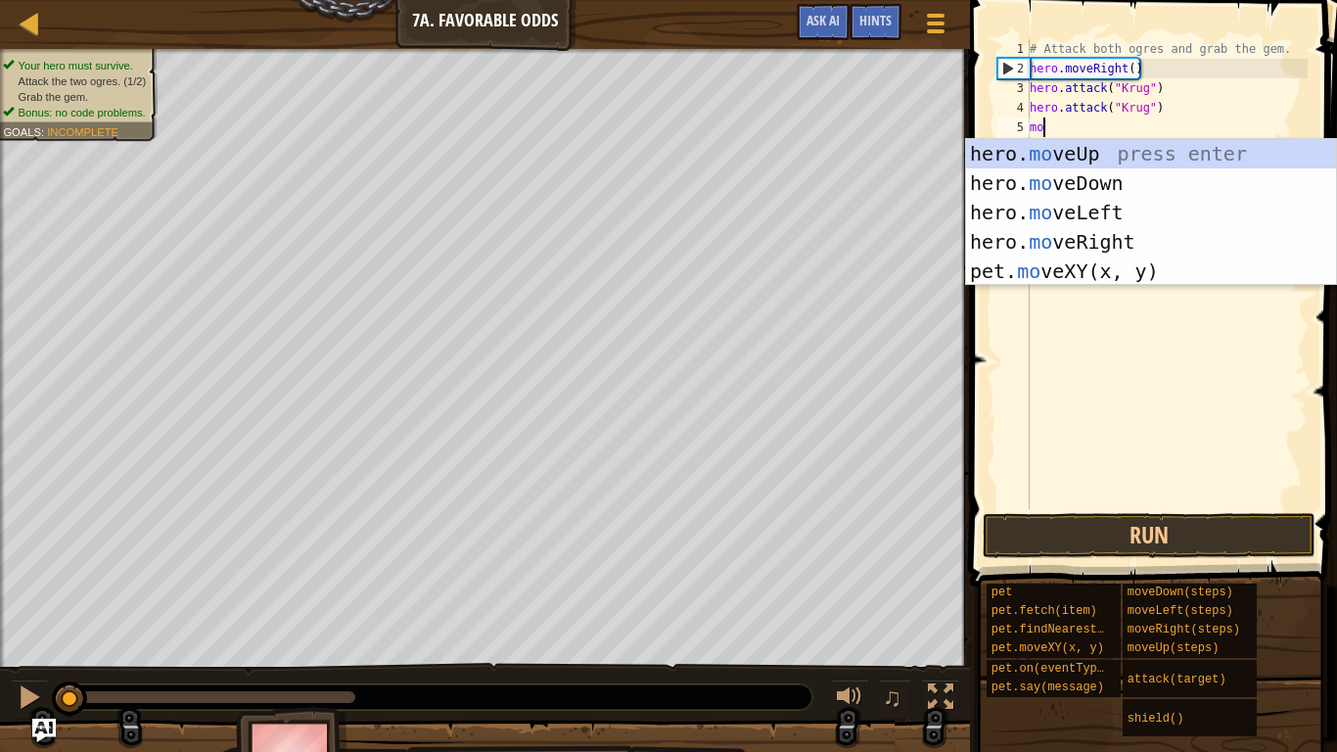
type textarea "mov"
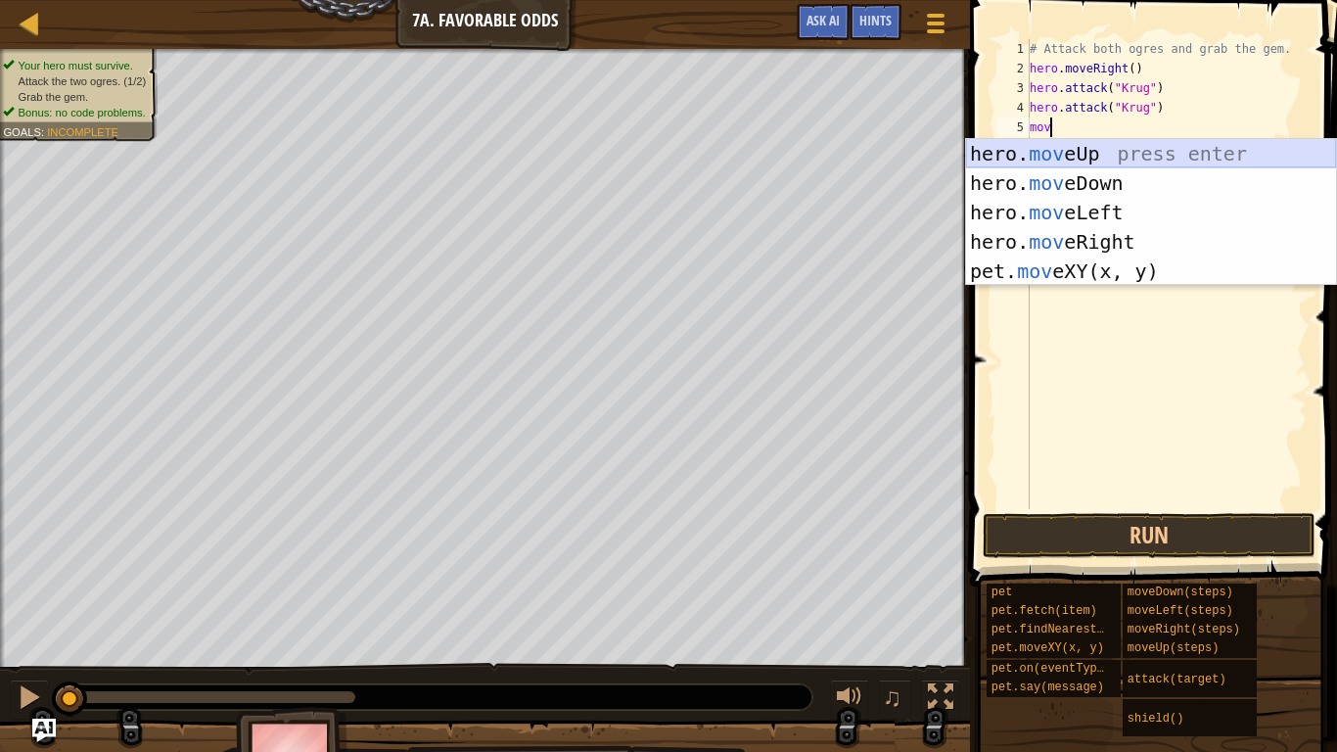
click at [1096, 161] on div "hero. mov eUp press enter hero. mov eDown press enter hero. mov eLeft press ent…" at bounding box center [1151, 242] width 370 height 206
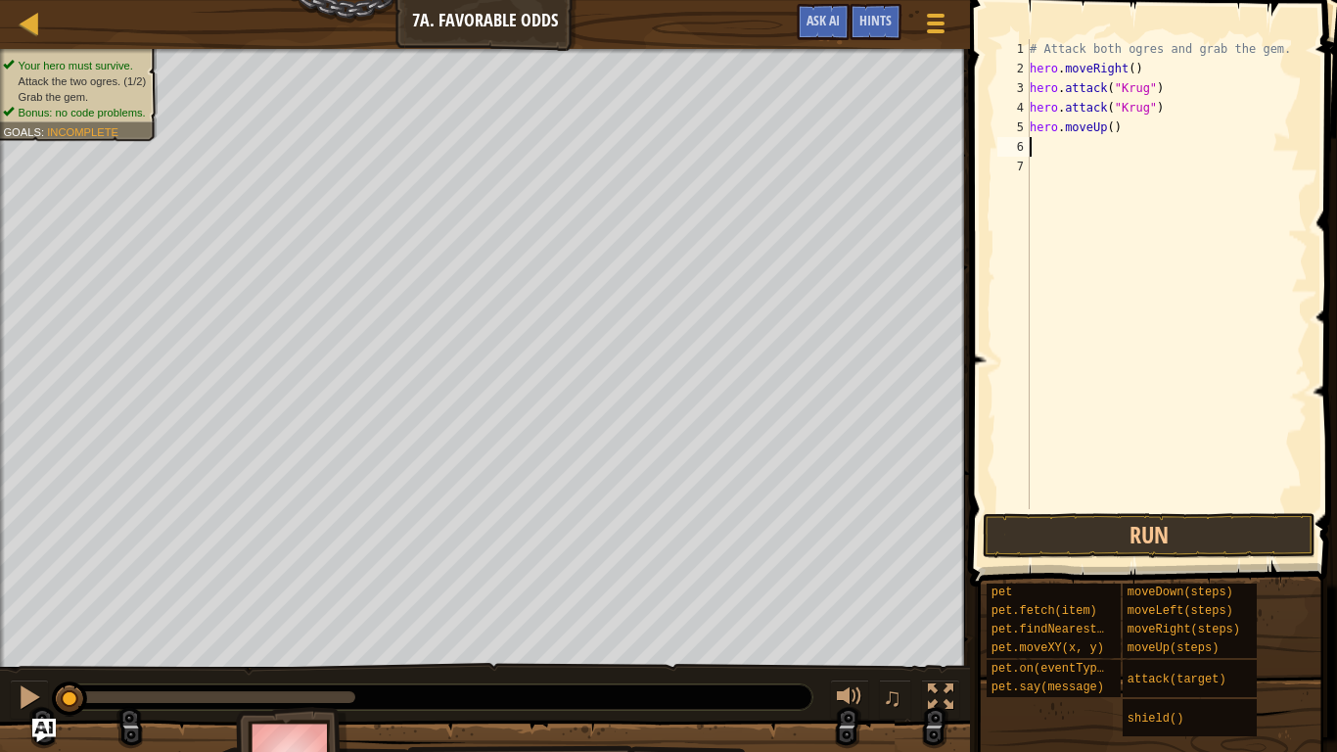
scroll to position [9, 0]
type textarea "h"
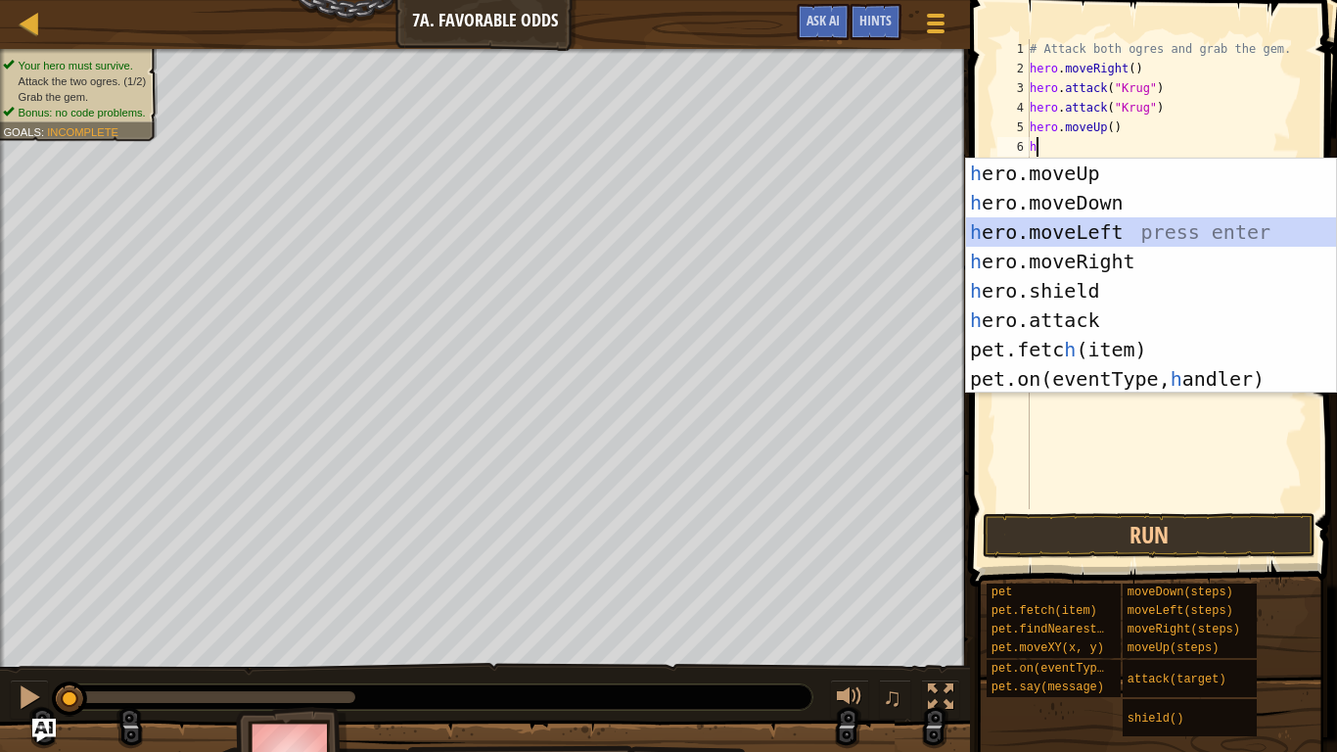
click at [1085, 234] on div "h ero.moveUp press enter h ero.moveDown press enter h ero.moveLeft press enter …" at bounding box center [1151, 306] width 370 height 294
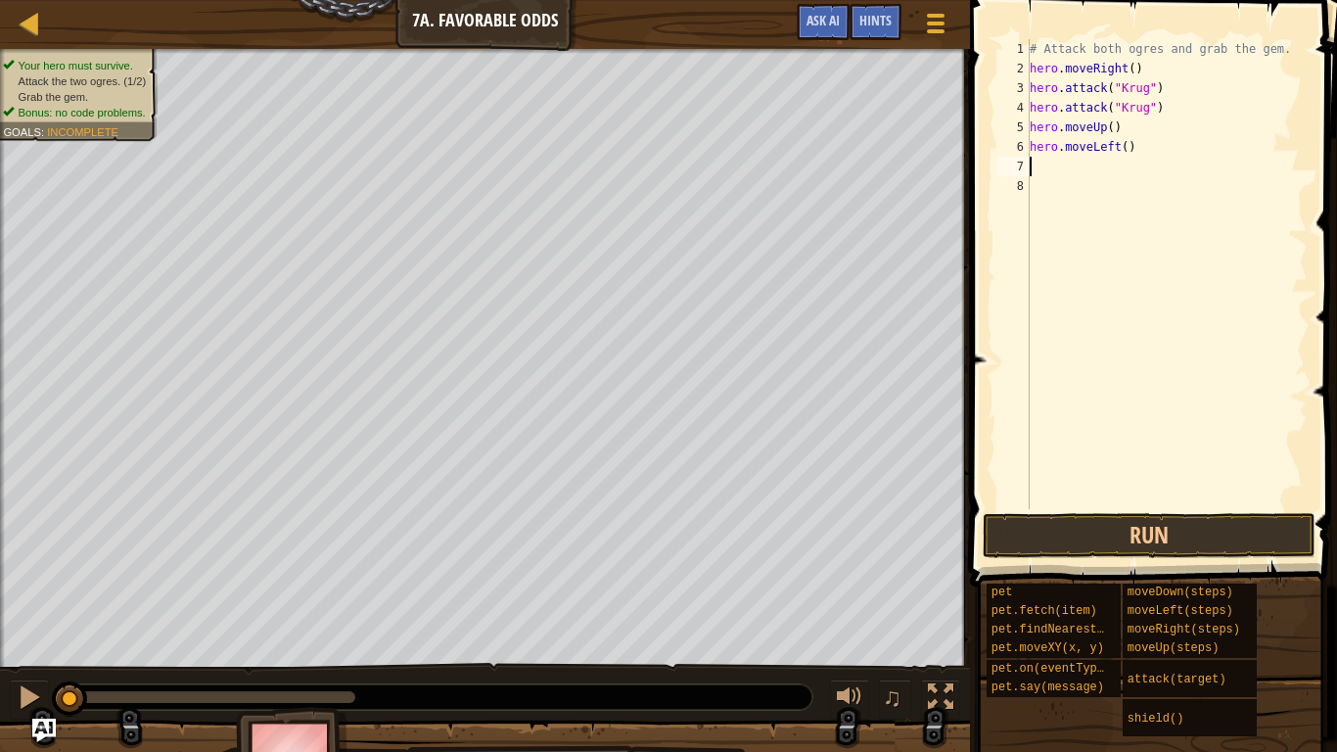
click at [1134, 71] on div "# Attack both ogres and grab the gem. hero . moveRight ( ) hero . attack ( "Kru…" at bounding box center [1167, 293] width 282 height 509
click at [1134, 130] on div "# Attack both ogres and grab the gem. hero . moveRight ( ) hero . attack ( "Kru…" at bounding box center [1167, 293] width 282 height 509
type textarea "hero.m"
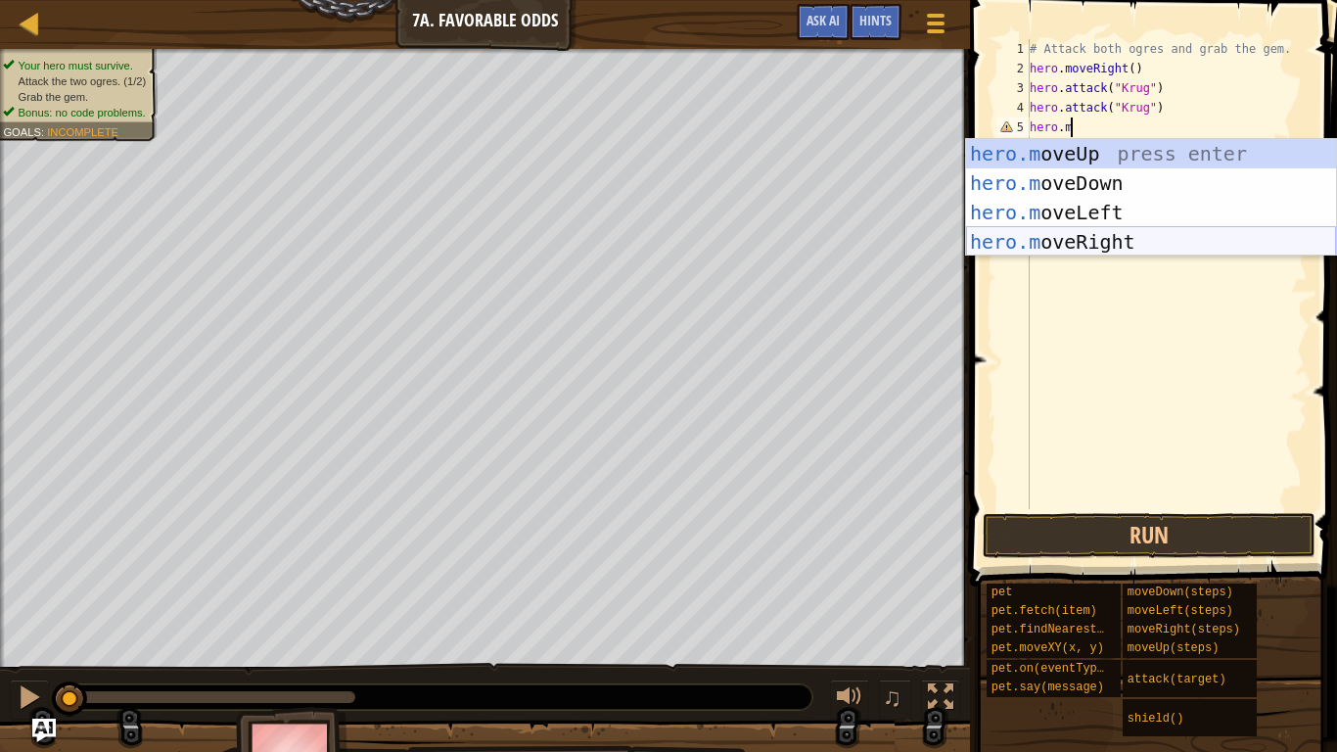
click at [1131, 241] on div "hero.m oveUp press enter hero.m oveDown press enter hero.m oveLeft press enter …" at bounding box center [1151, 227] width 370 height 176
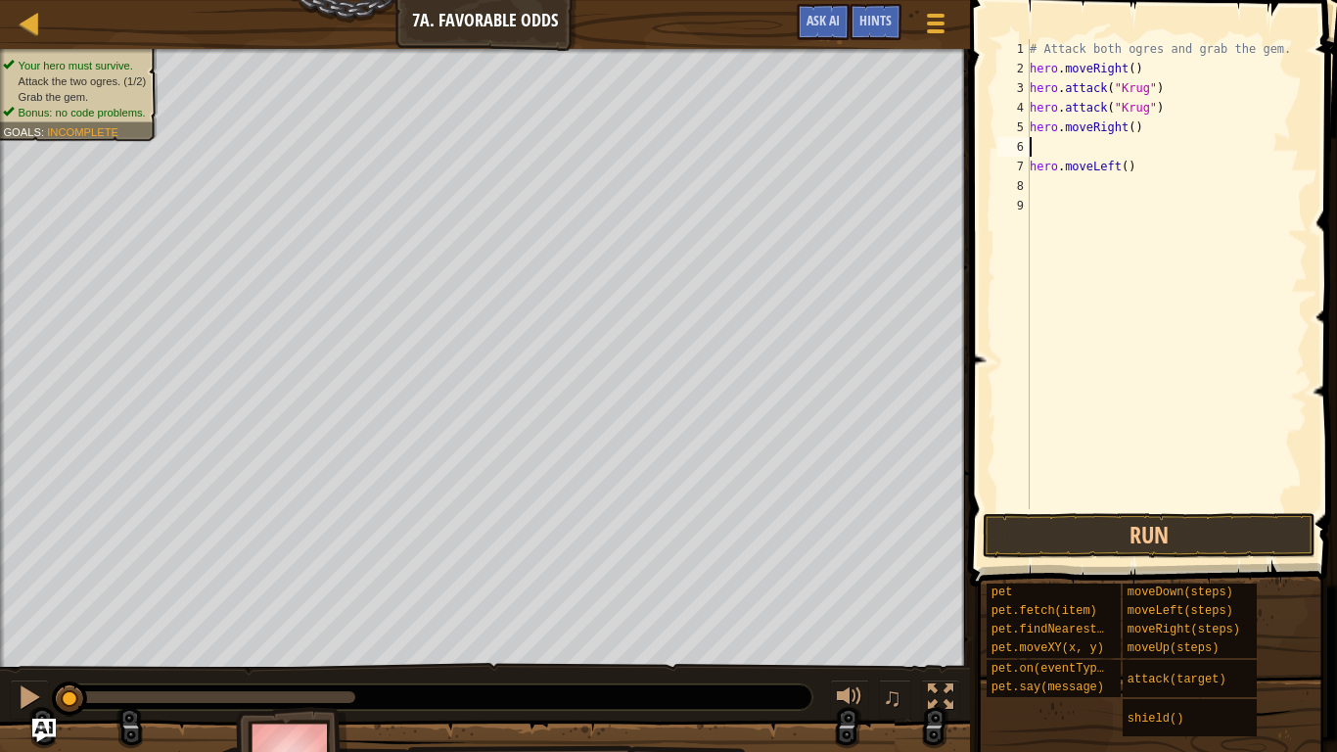
scroll to position [9, 0]
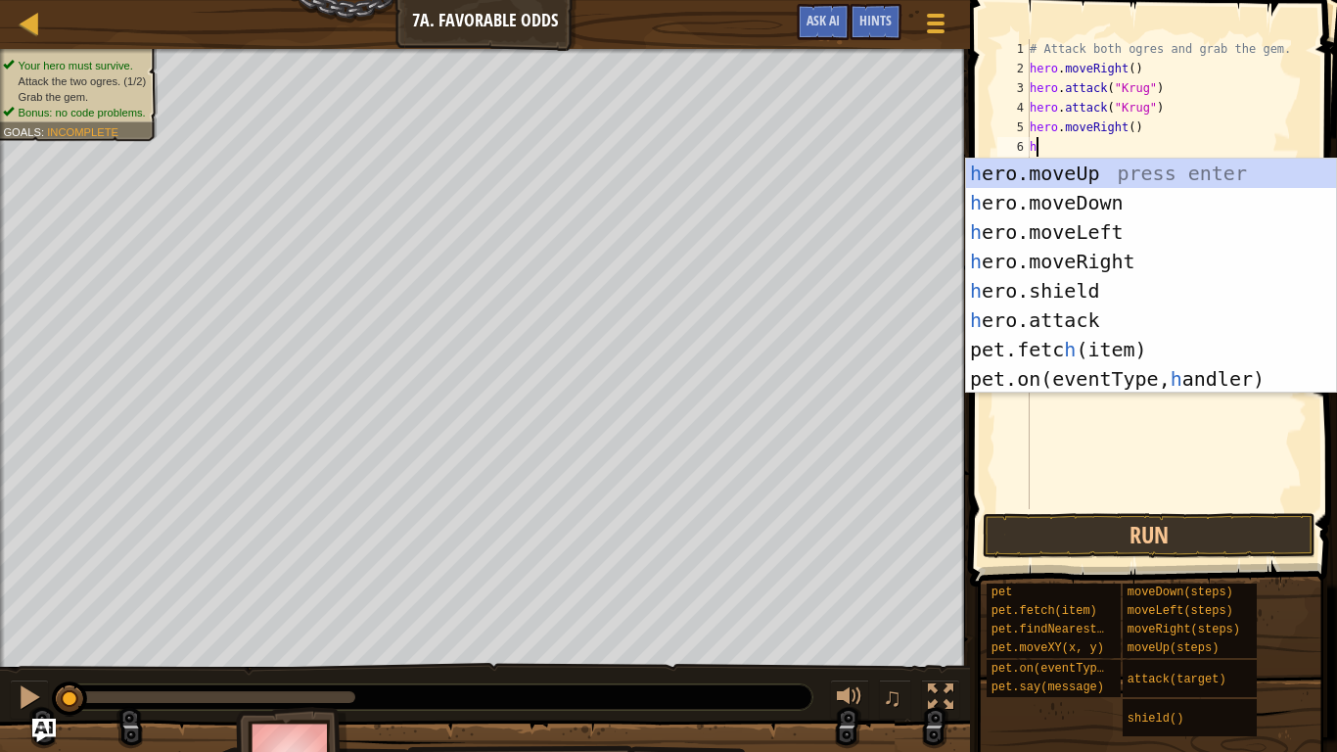
type textarea "he"
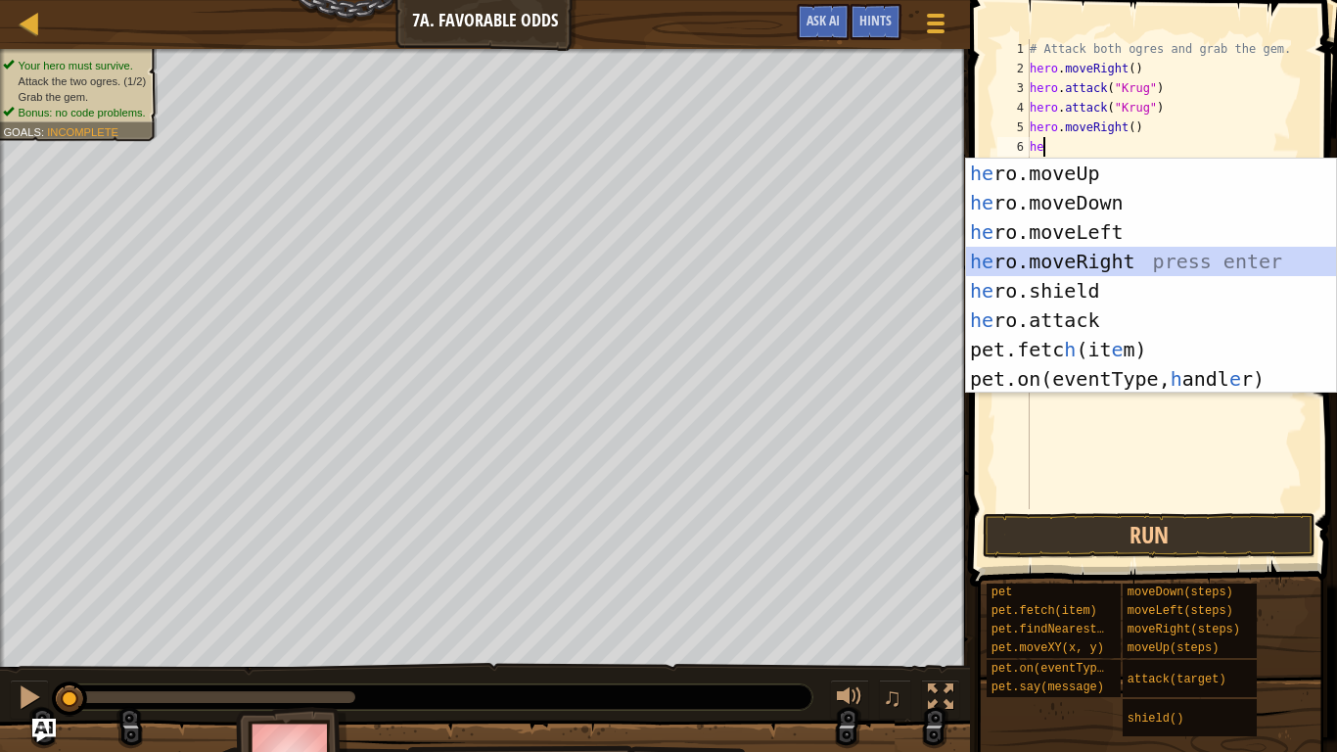
click at [1118, 258] on div "he ro.moveUp press enter he ro.moveDown press enter he ro.moveLeft press enter …" at bounding box center [1151, 306] width 370 height 294
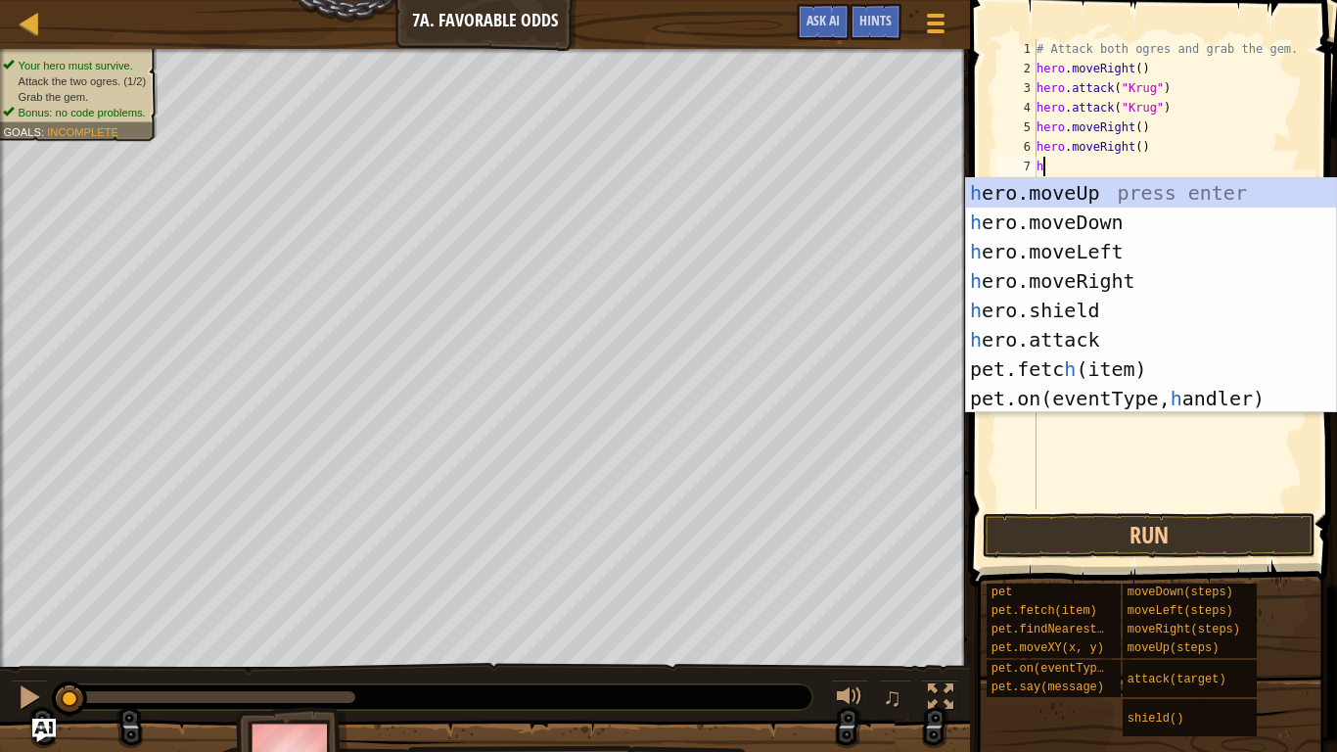
type textarea "he"
click at [1097, 193] on div "he ro.moveUp press enter he ro.moveDown press enter he ro.moveLeft press enter …" at bounding box center [1151, 325] width 370 height 294
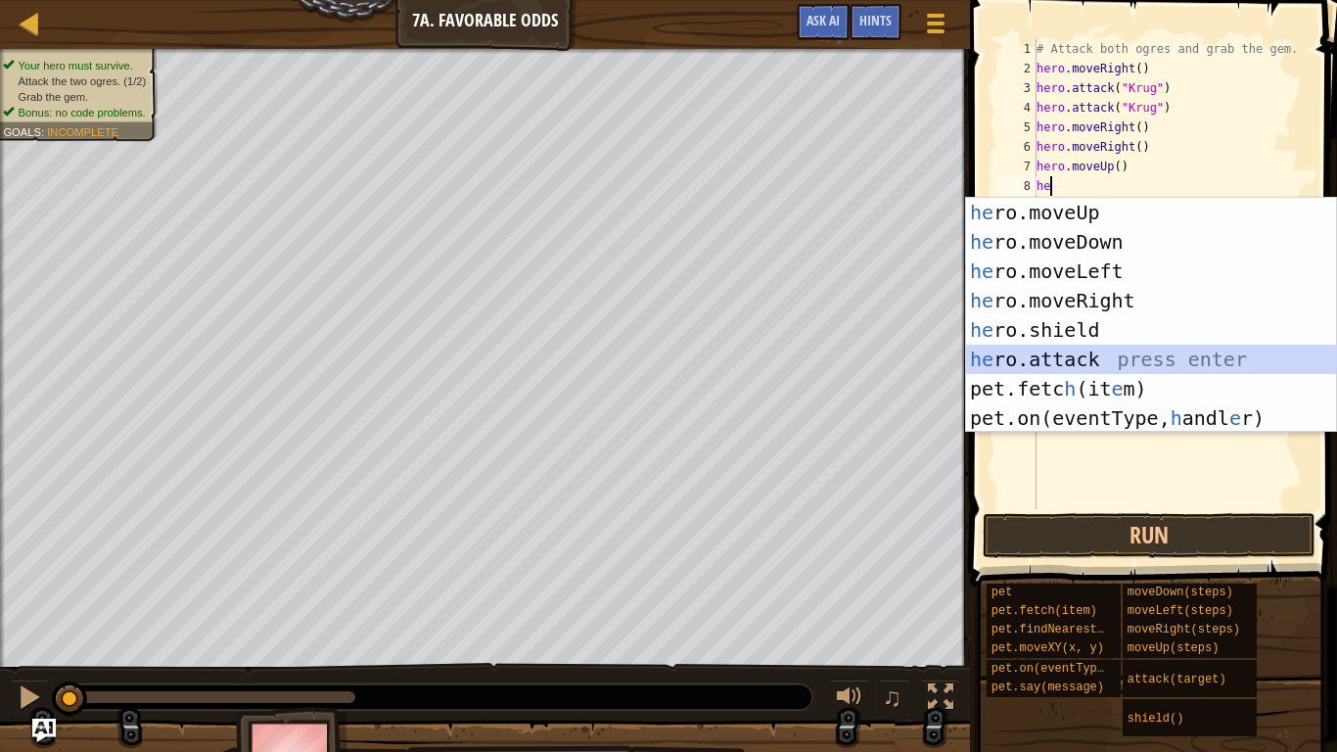
click at [1124, 356] on div "he ro.moveUp press enter he ro.moveDown press enter he ro.moveLeft press enter …" at bounding box center [1151, 345] width 370 height 294
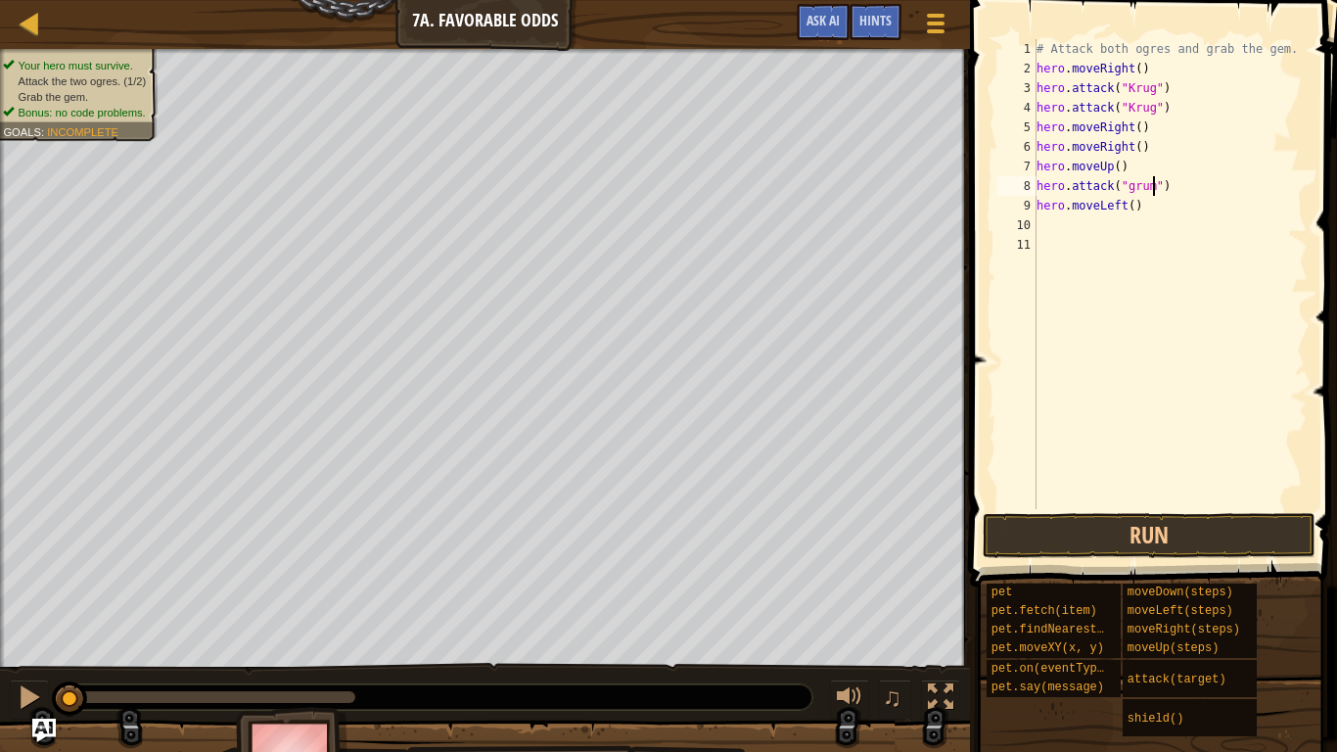
type textarea "hero.attack("grump")"
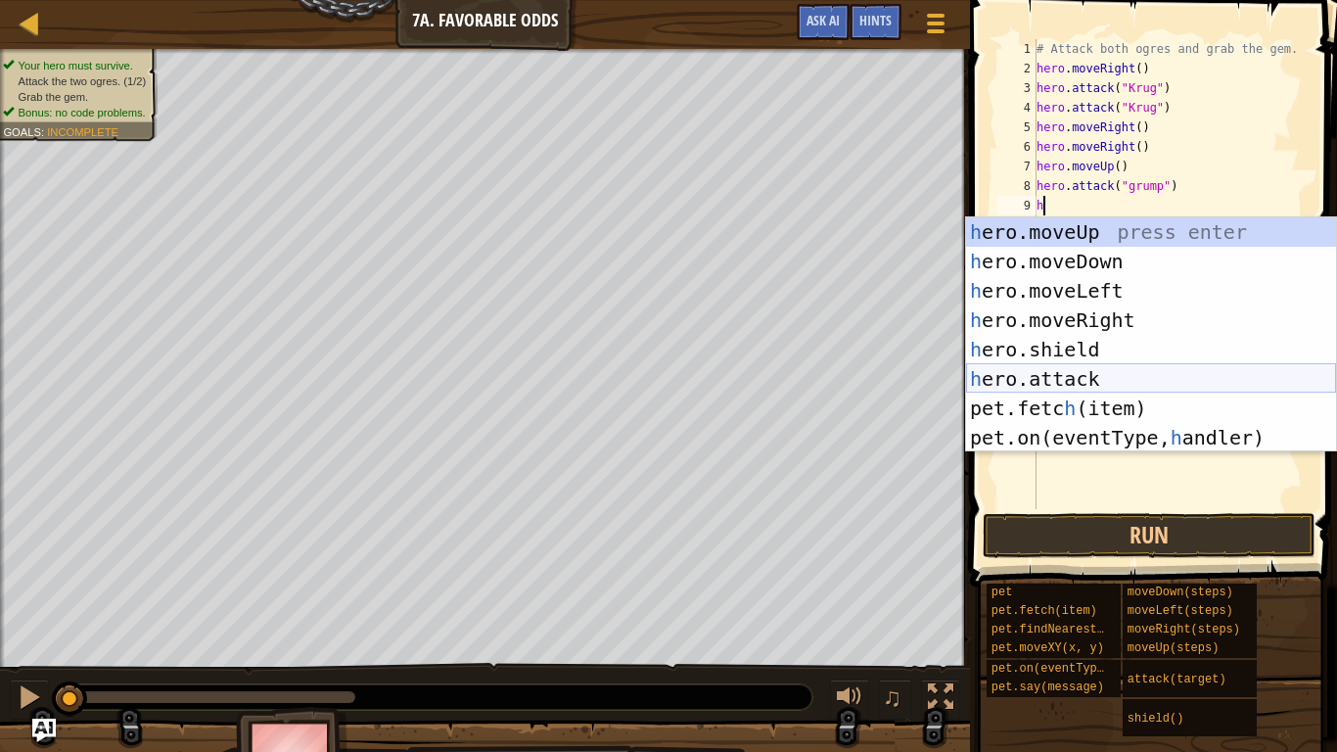
click at [1091, 374] on div "h ero.moveUp press enter h ero.moveDown press enter h ero.moveLeft press enter …" at bounding box center [1151, 364] width 370 height 294
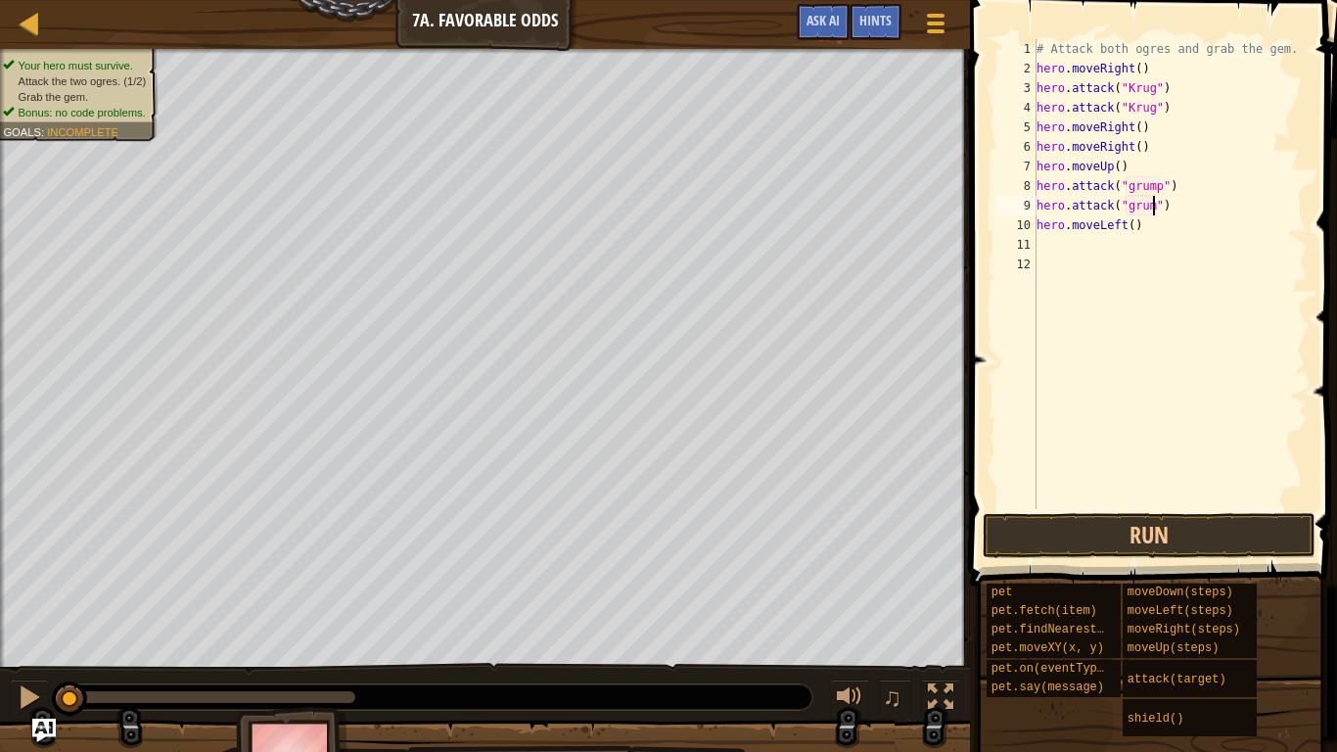
scroll to position [9, 19]
click at [1132, 206] on div "# Attack both ogres and grab the gem. hero . moveRight ( ) hero . attack ( "Kru…" at bounding box center [1170, 293] width 275 height 509
click at [1129, 185] on div "# Attack both ogres and grab the gem. hero . moveRight ( ) hero . attack ( "Kru…" at bounding box center [1170, 293] width 275 height 509
click at [1133, 186] on div "# Attack both ogres and grab the gem. hero . moveRight ( ) hero . attack ( "Kru…" at bounding box center [1170, 293] width 275 height 509
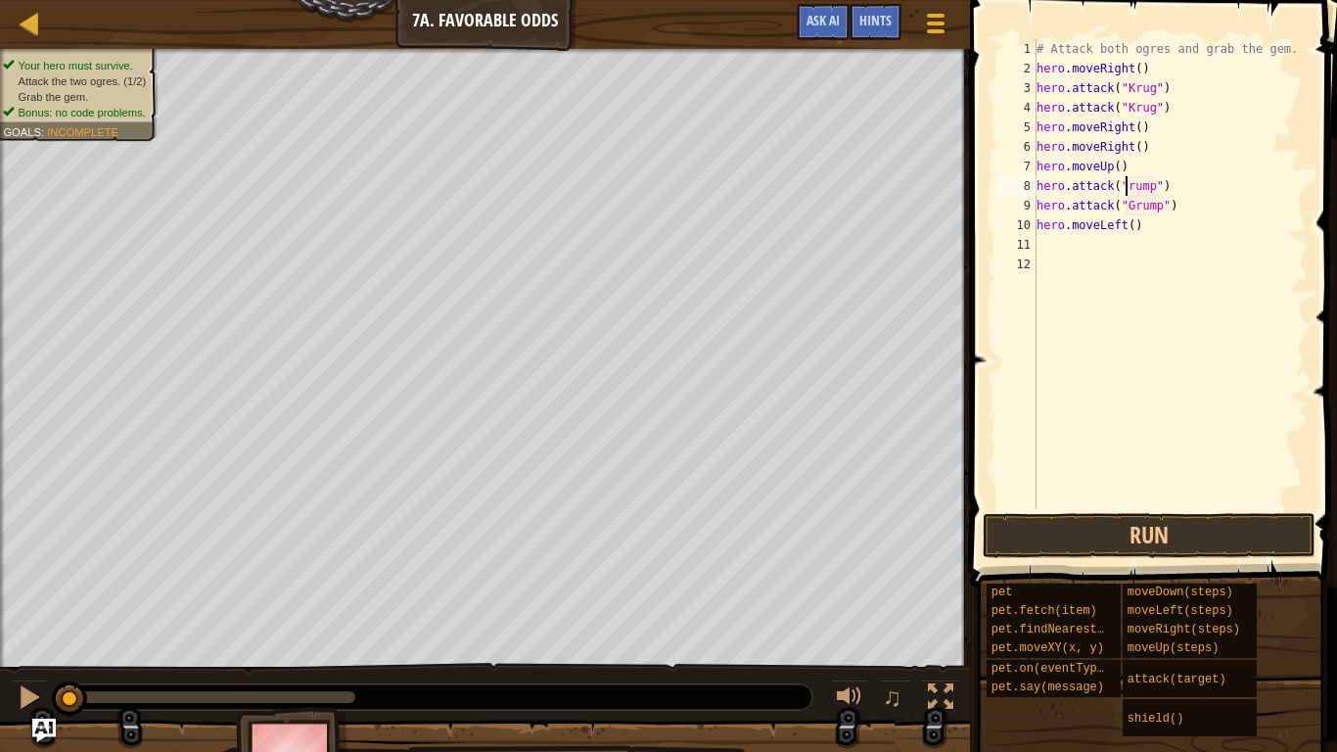
type textarea "hero.attack("Grump")"
click at [1102, 238] on div "# Attack both ogres and grab the gem. hero . moveRight ( ) hero . attack ( "Kru…" at bounding box center [1170, 293] width 275 height 509
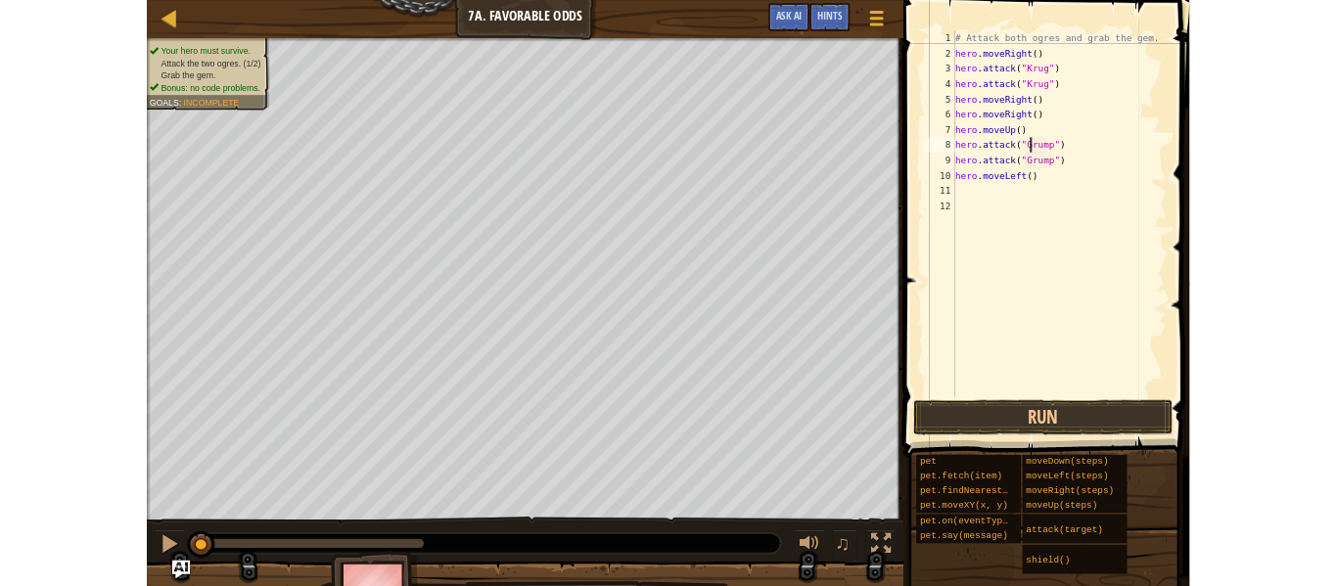
scroll to position [9, 0]
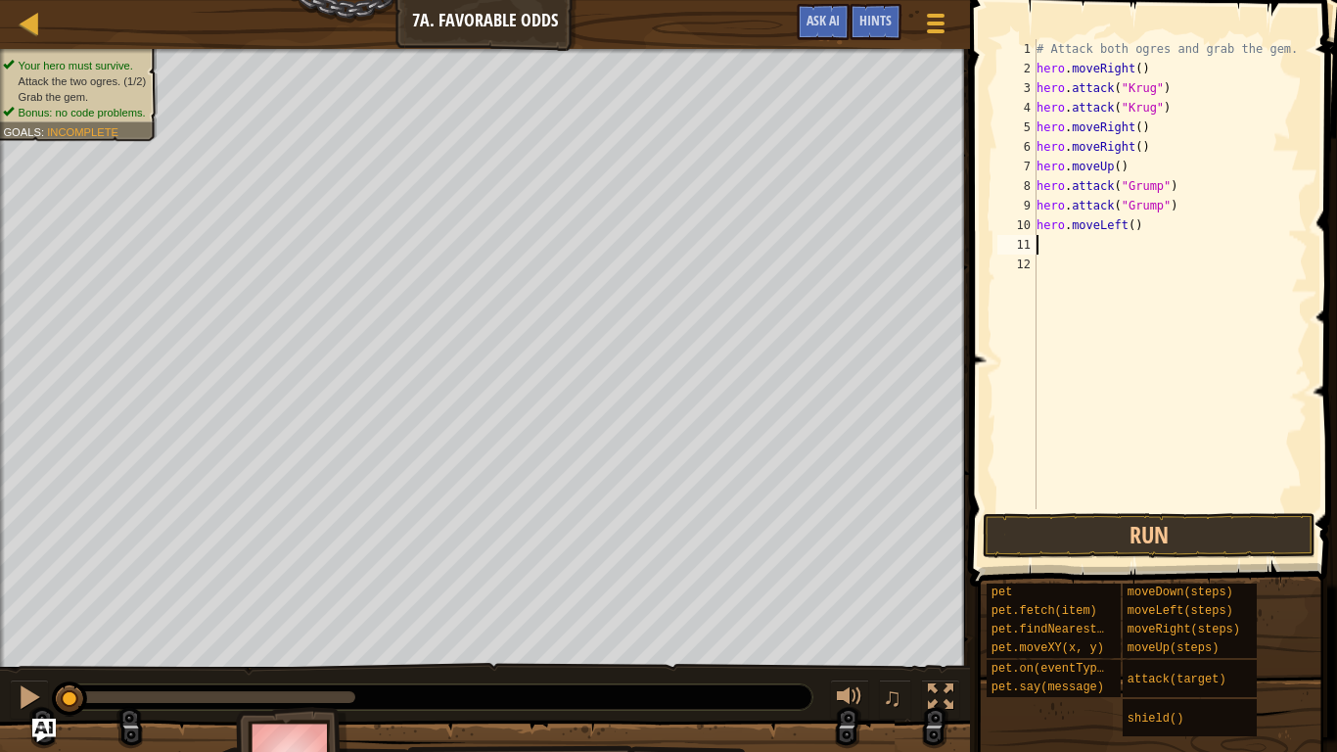
type textarea "h"
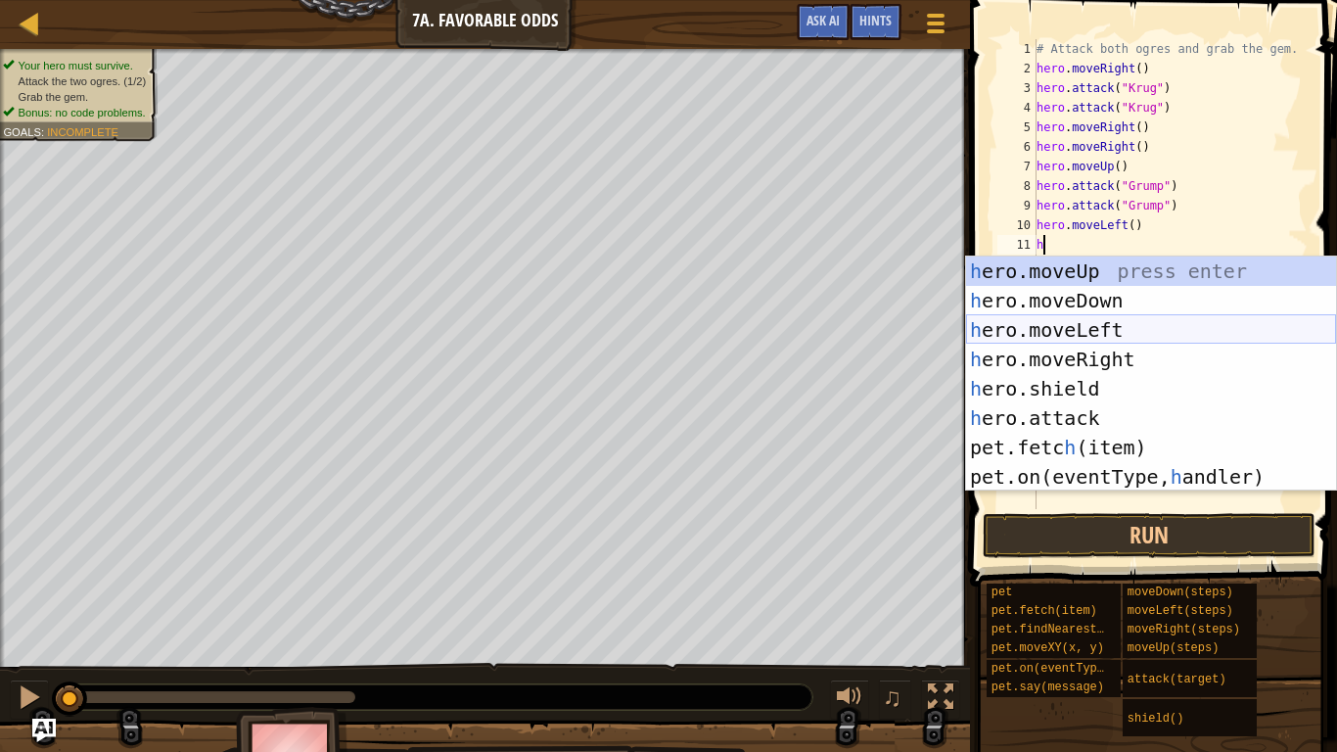
click at [1108, 329] on div "h ero.moveUp press enter h ero.moveDown press enter h ero.moveLeft press enter …" at bounding box center [1151, 403] width 370 height 294
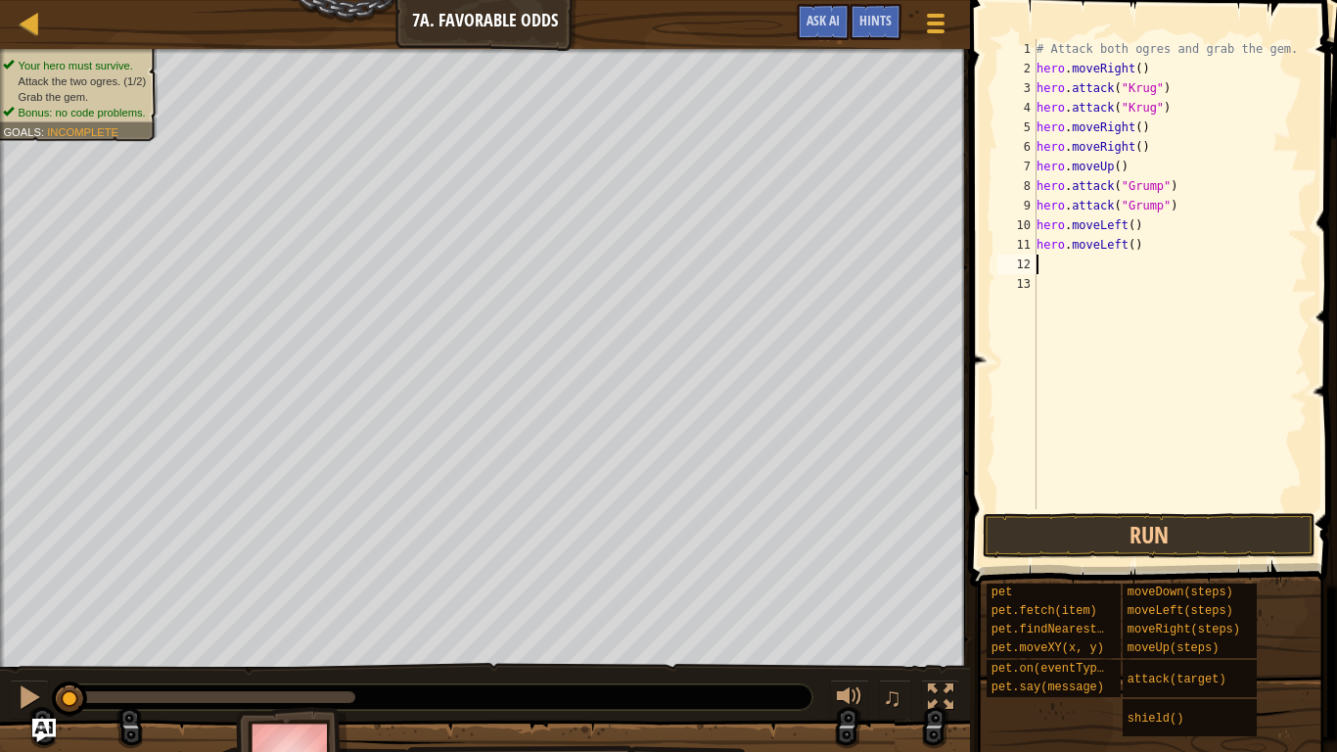
click at [1143, 227] on div "# Attack both ogres and grab the gem. hero . moveRight ( ) hero . attack ( "Kru…" at bounding box center [1170, 293] width 275 height 509
type textarea "h"
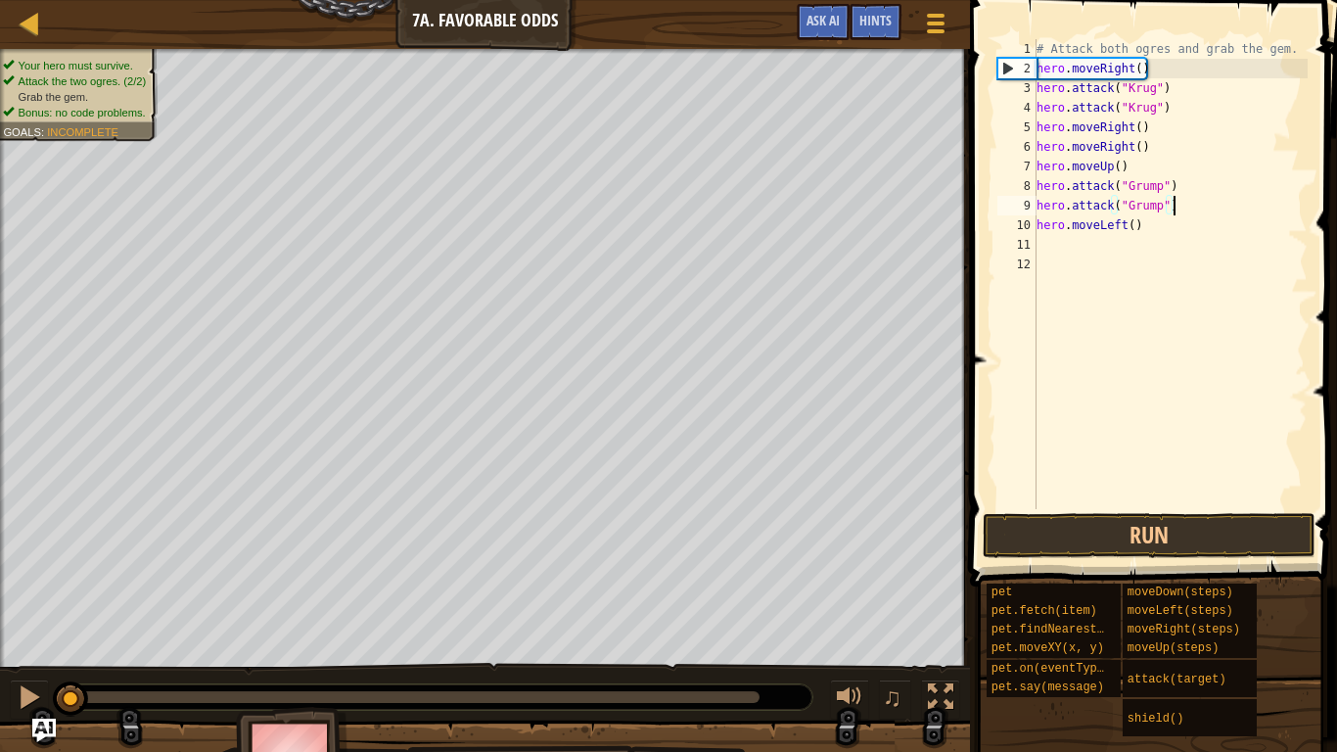
click at [1130, 164] on div "# Attack both ogres and grab the gem. hero . moveRight ( ) hero . attack ( "Kru…" at bounding box center [1170, 293] width 275 height 509
type textarea "hero.moveUp()"
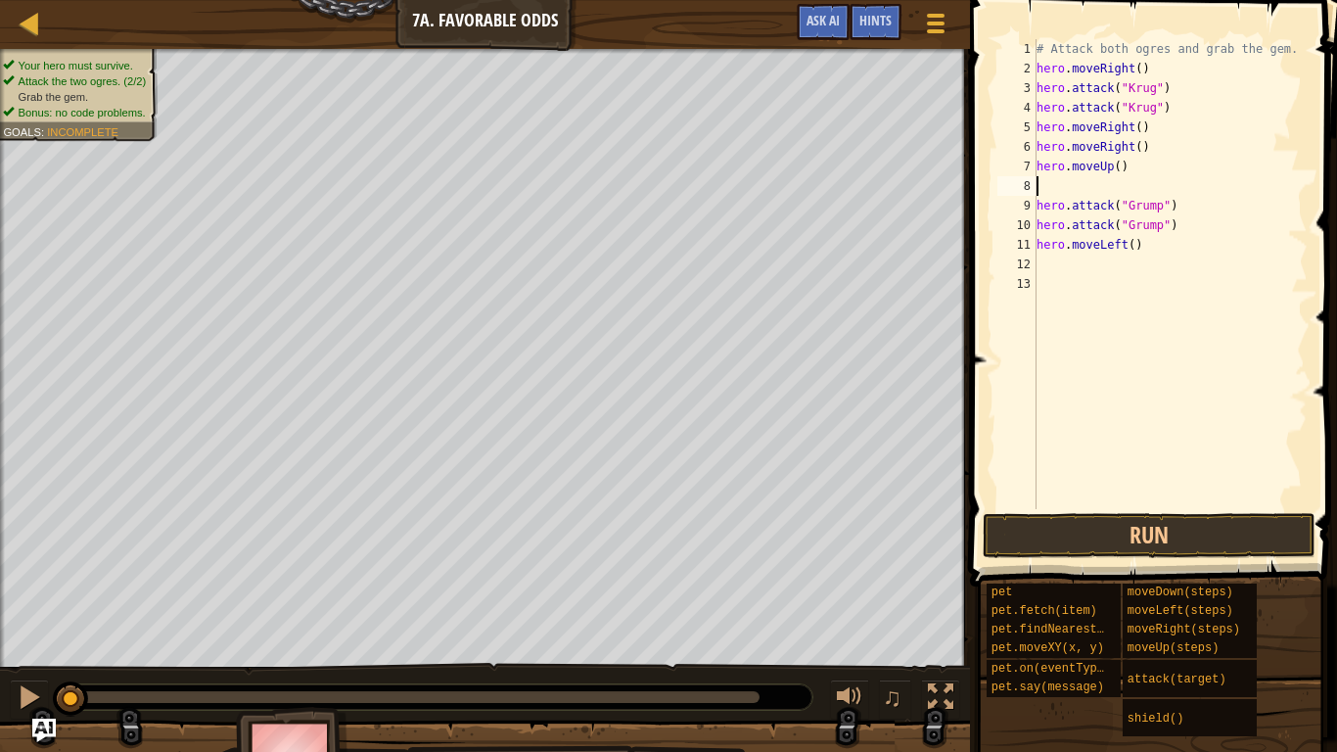
type textarea "h"
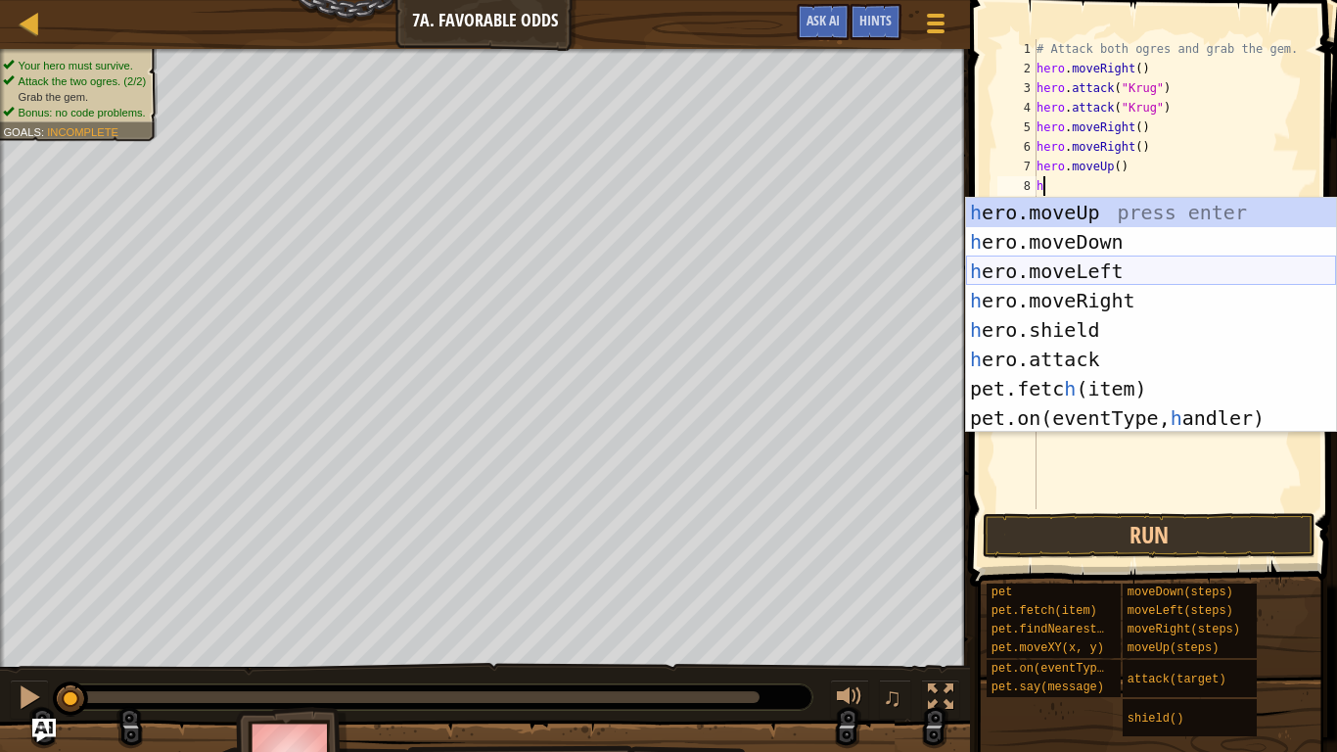
click at [1098, 268] on div "h ero.moveUp press enter h ero.moveDown press enter h ero.moveLeft press enter …" at bounding box center [1151, 345] width 370 height 294
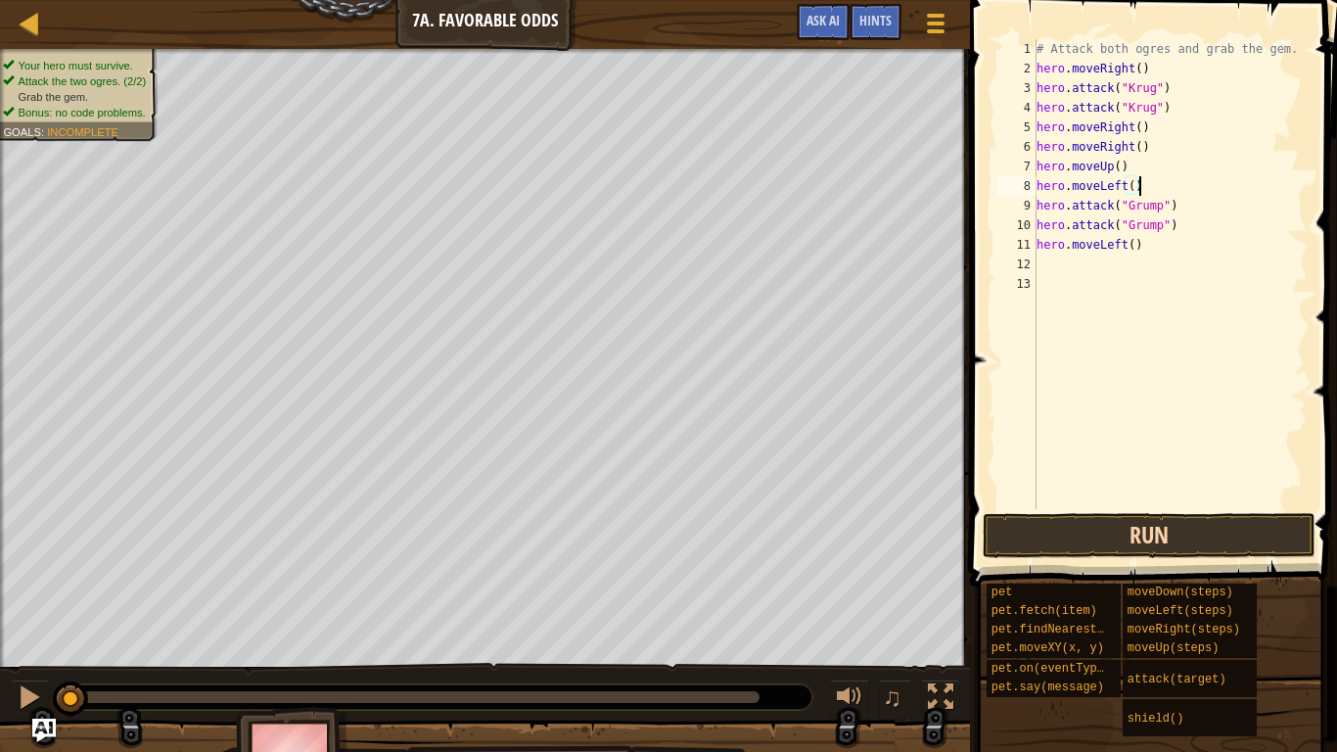
type textarea "hero.moveLeft()"
click at [1158, 551] on button "Run" at bounding box center [1149, 535] width 333 height 45
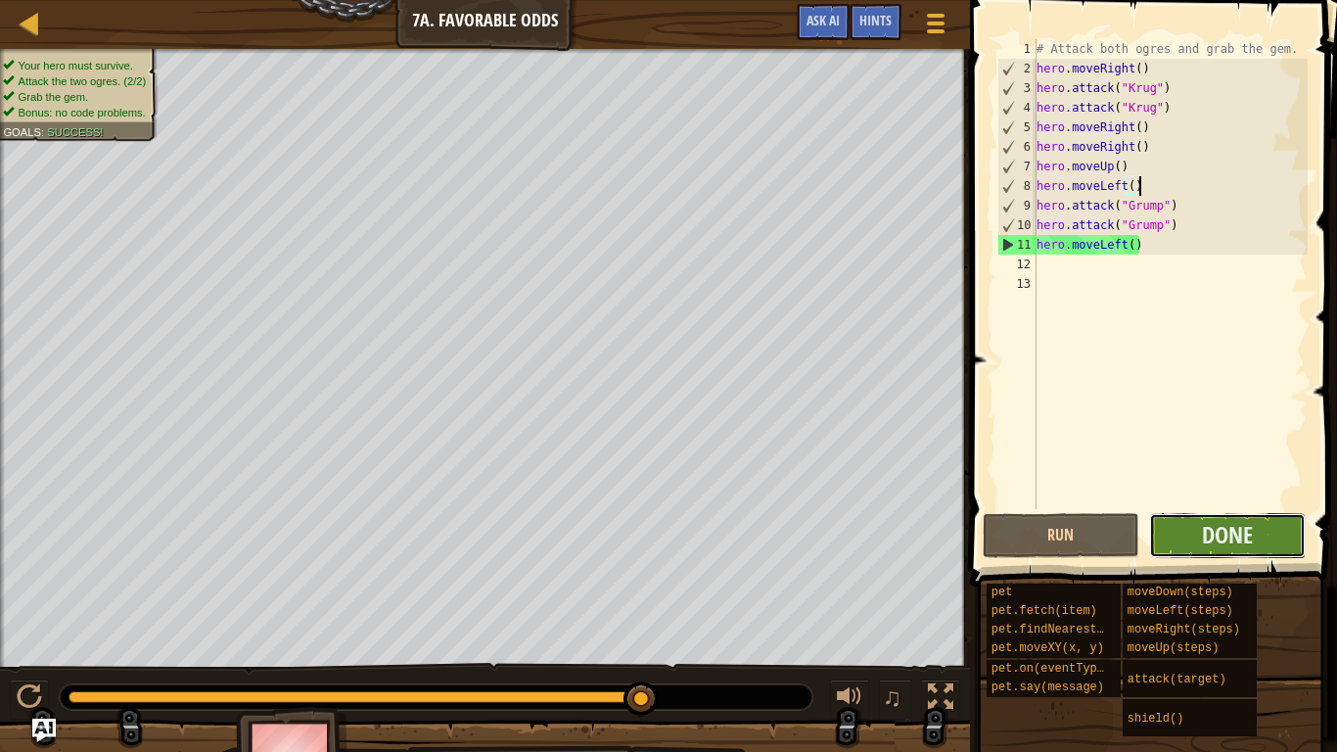
click at [1267, 548] on button "Done" at bounding box center [1227, 535] width 157 height 45
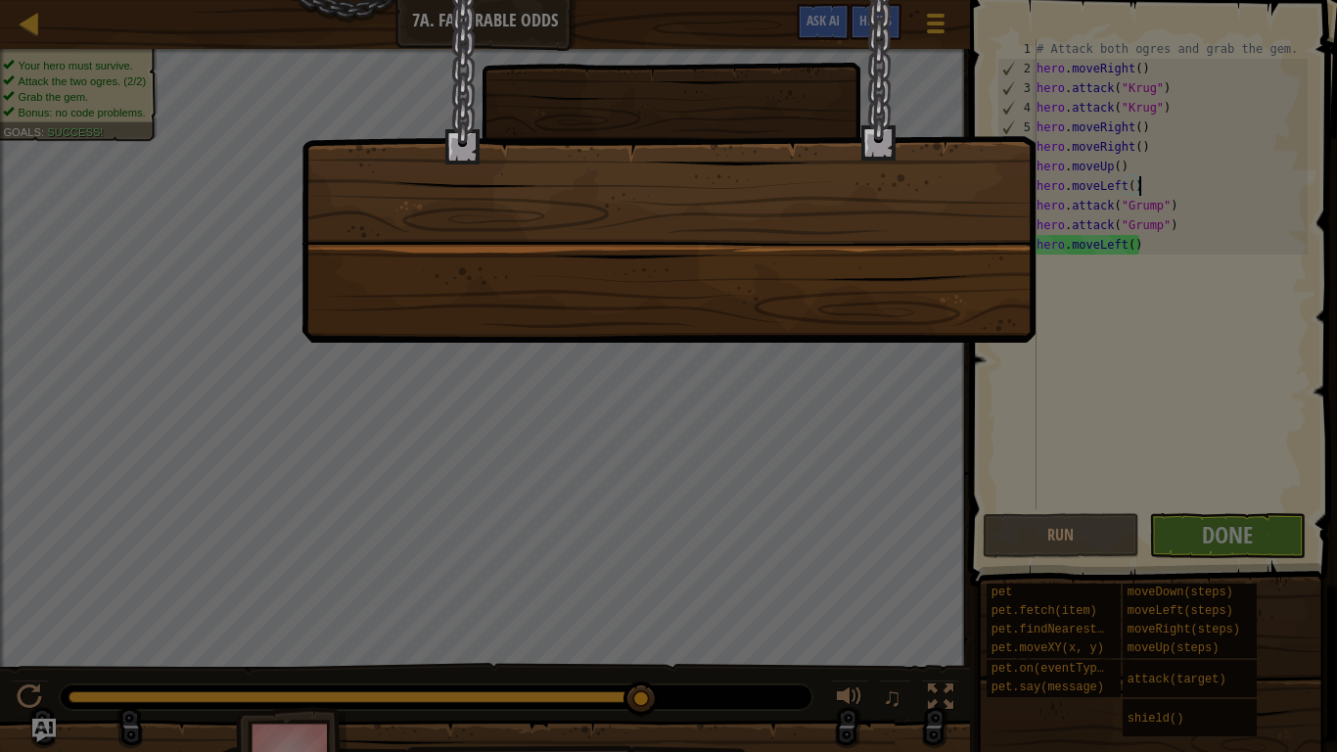
click at [1250, 532] on div at bounding box center [668, 376] width 1337 height 752
click at [810, 316] on div at bounding box center [668, 171] width 734 height 343
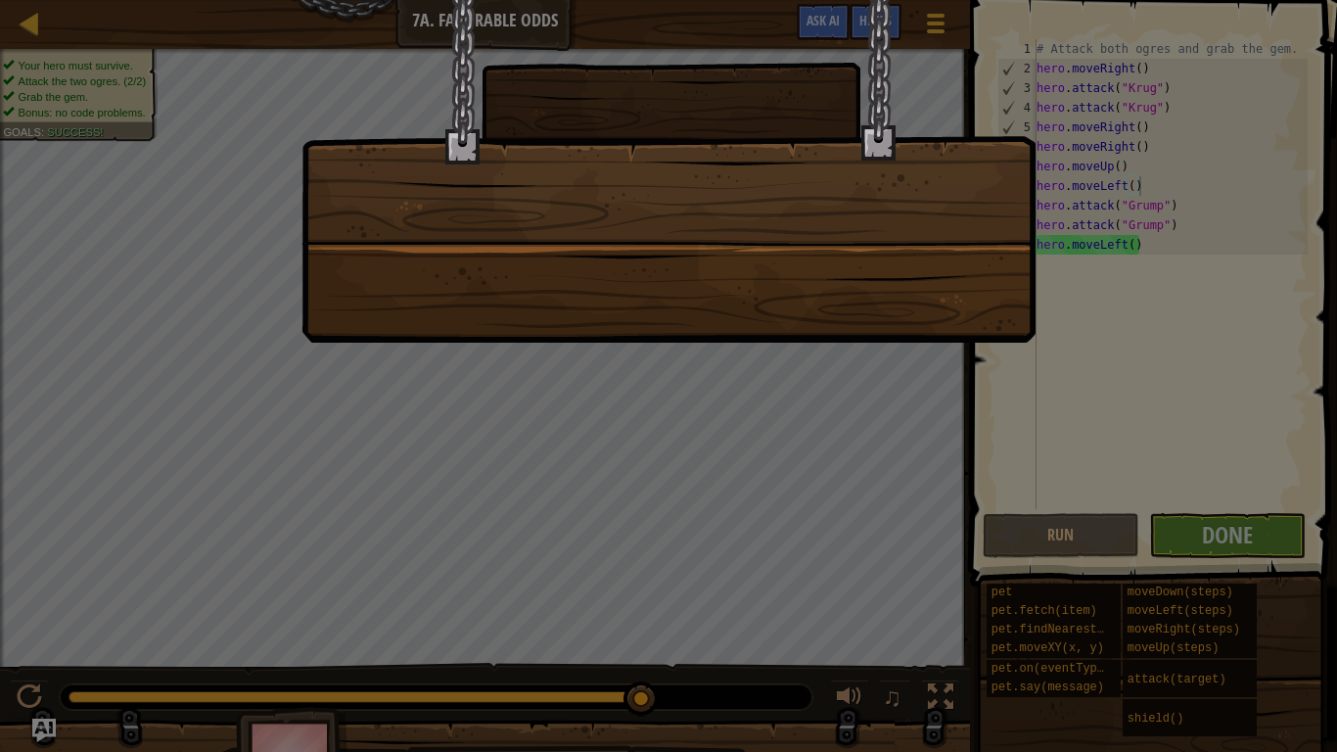
click at [810, 316] on div at bounding box center [668, 171] width 734 height 343
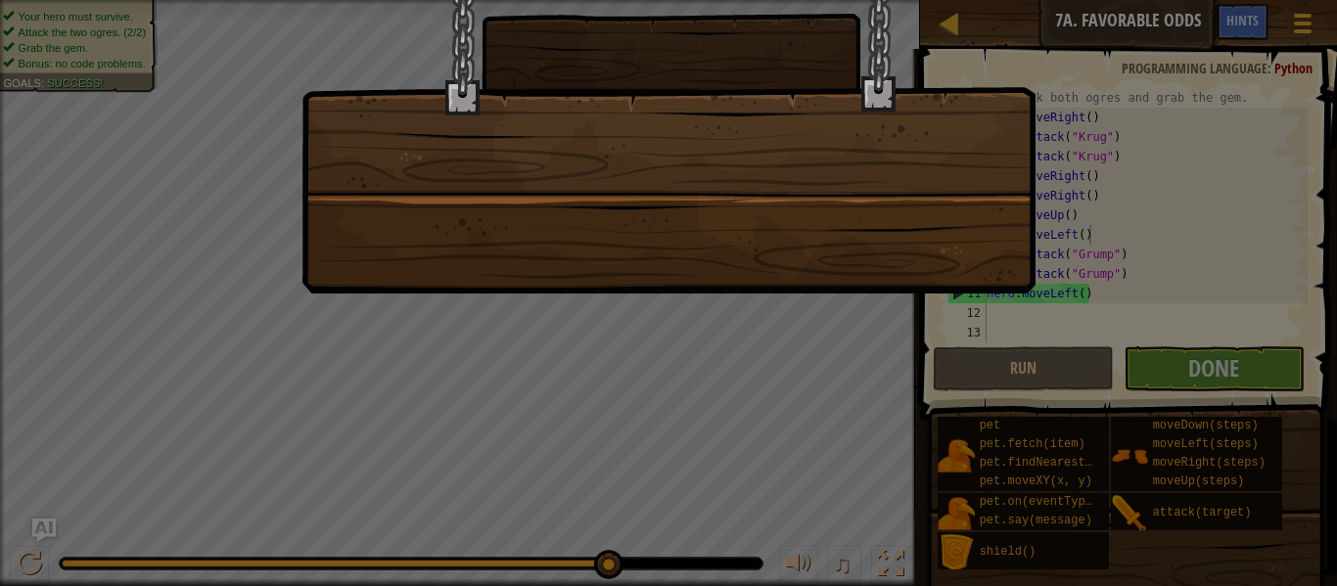
click at [1229, 373] on div at bounding box center [668, 293] width 1337 height 586
click at [1071, 365] on div at bounding box center [668, 293] width 1337 height 586
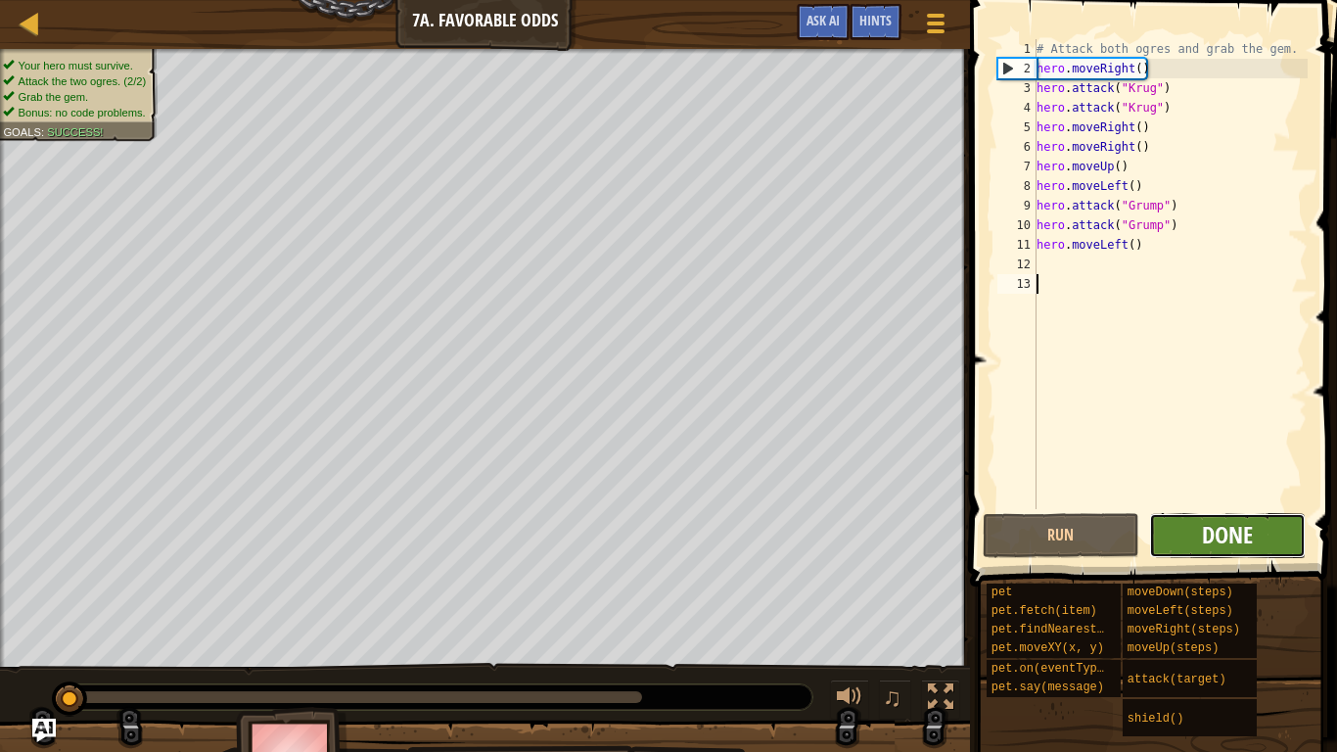
click at [1225, 526] on span "Done" at bounding box center [1227, 534] width 51 height 31
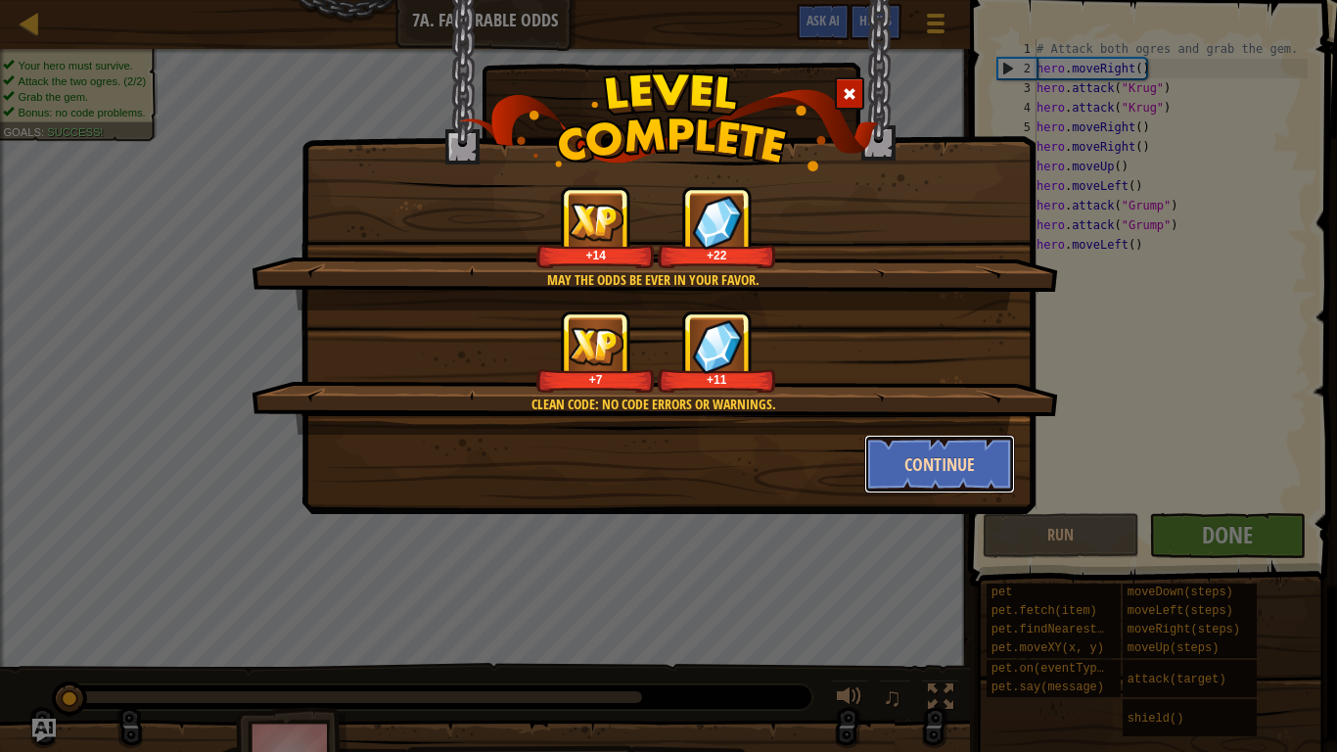
click at [954, 471] on button "Continue" at bounding box center [940, 464] width 152 height 59
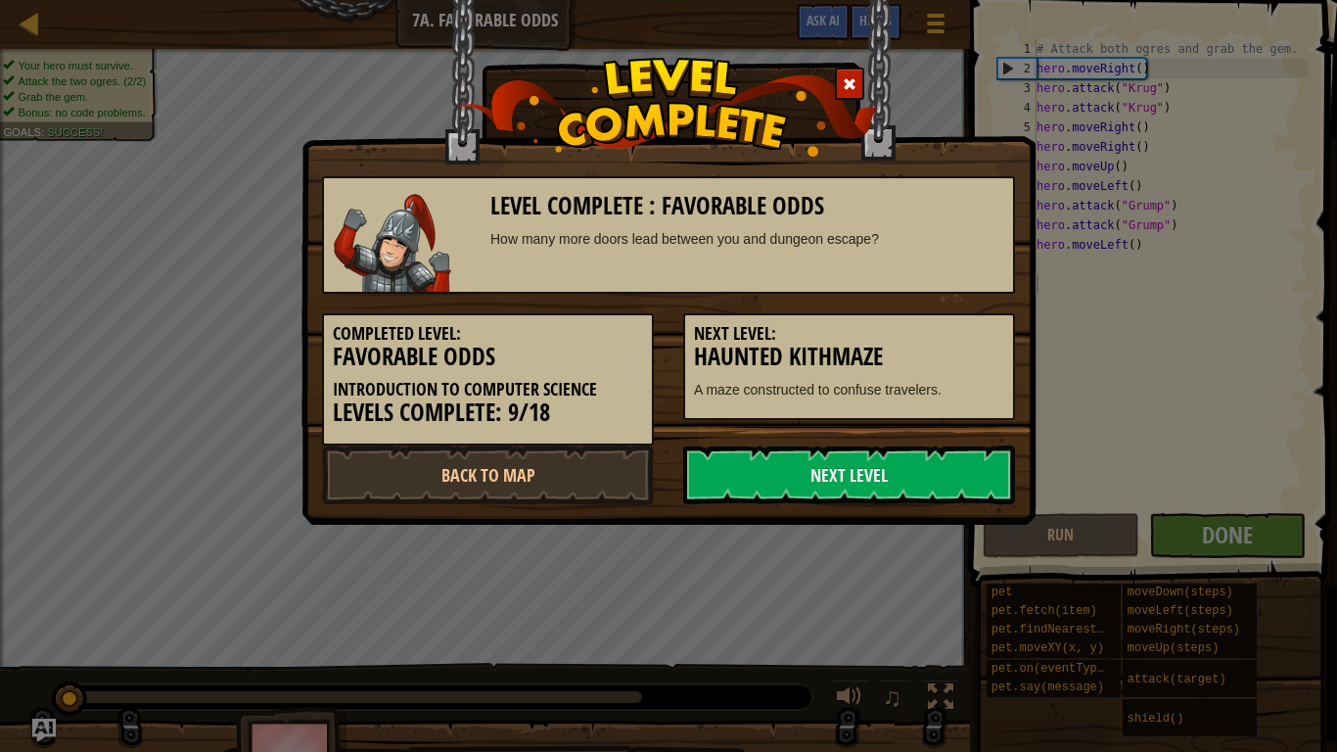
click at [954, 471] on link "Next Level" at bounding box center [849, 474] width 332 height 59
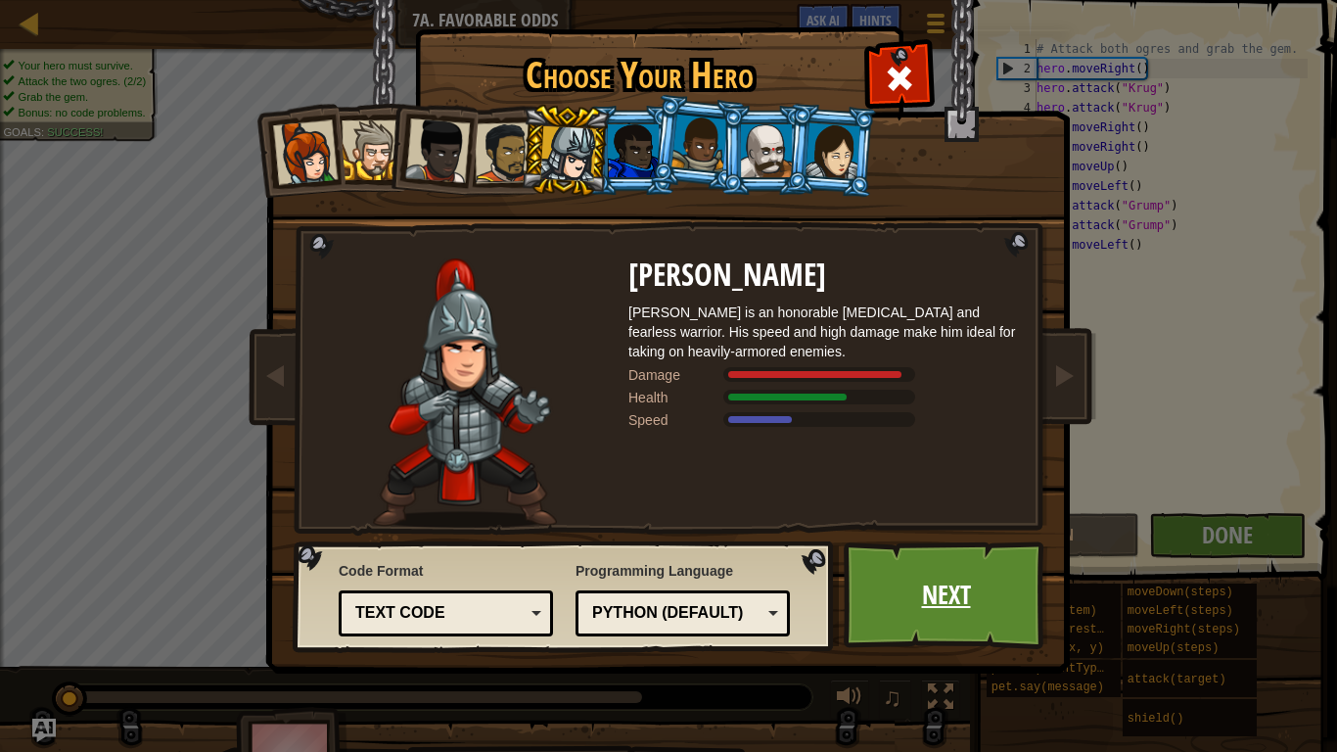
click at [976, 585] on link "Next" at bounding box center [946, 595] width 205 height 108
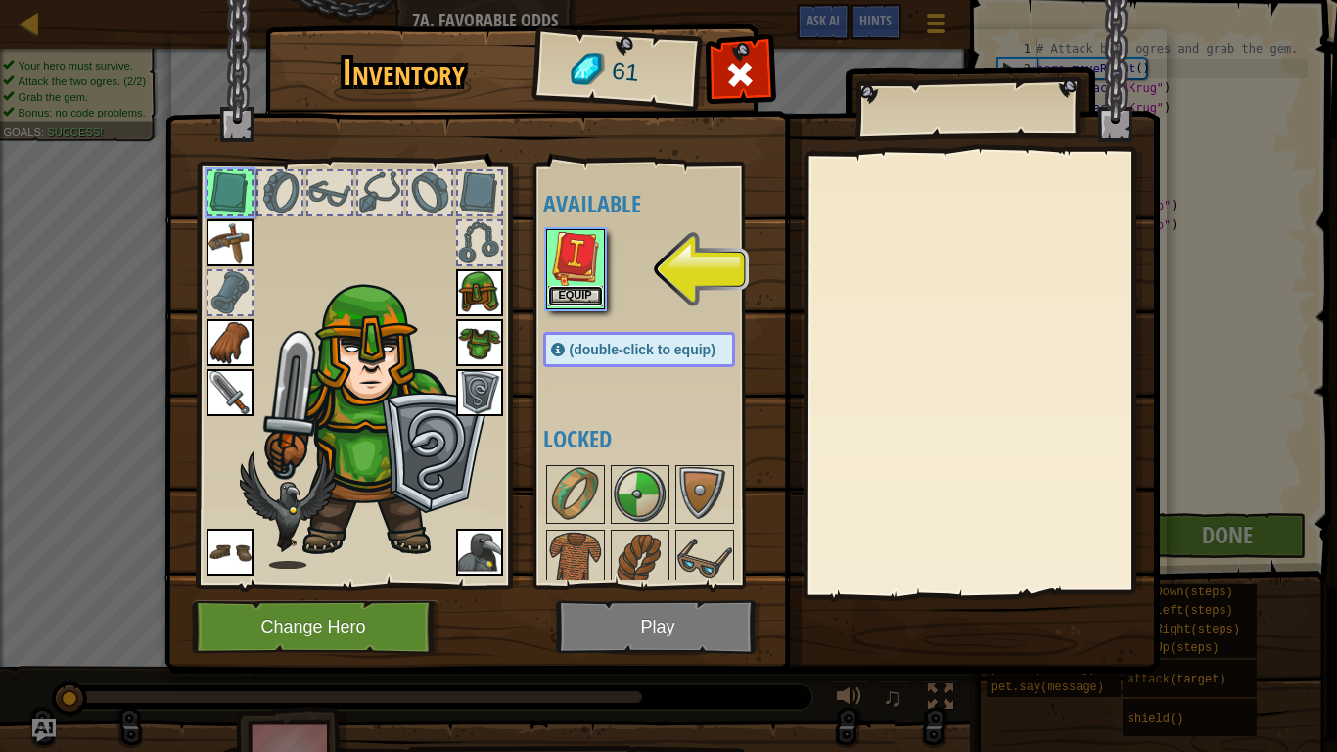
click at [585, 303] on button "Equip" at bounding box center [575, 296] width 55 height 21
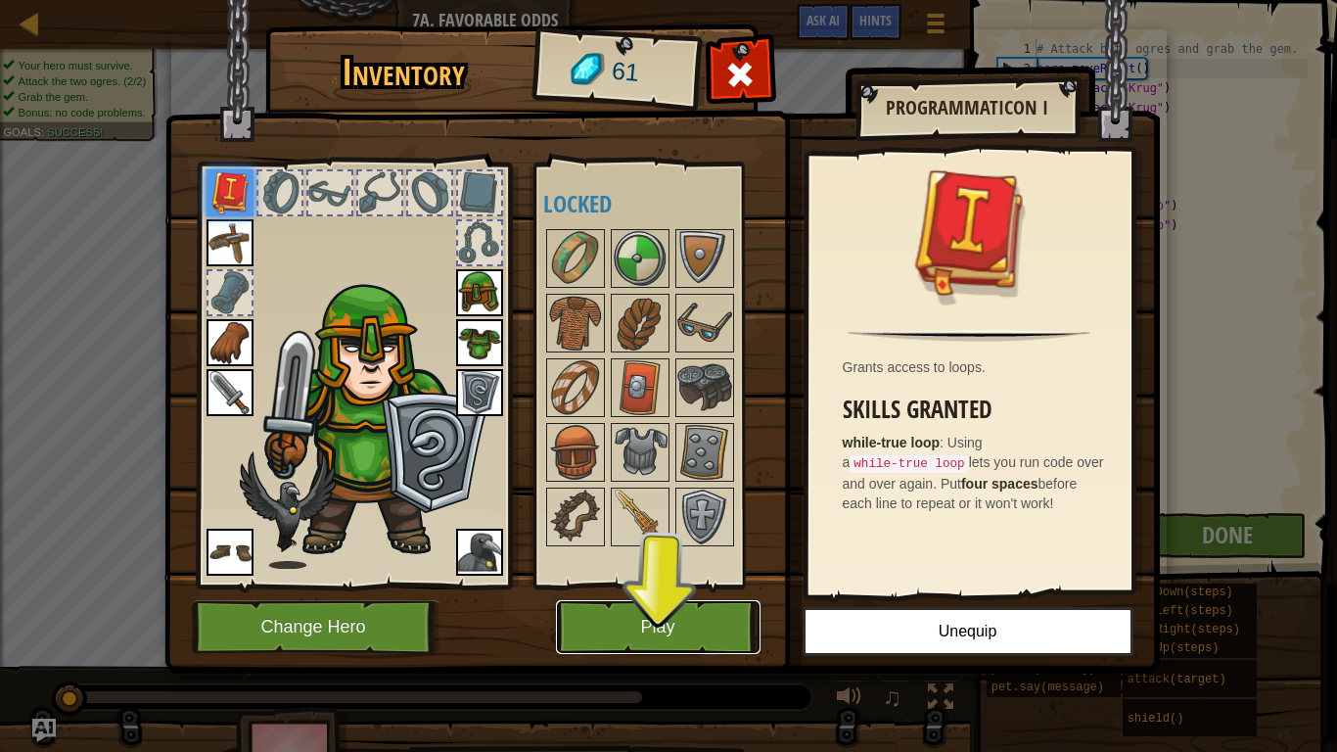
click at [712, 585] on button "Play" at bounding box center [658, 627] width 205 height 54
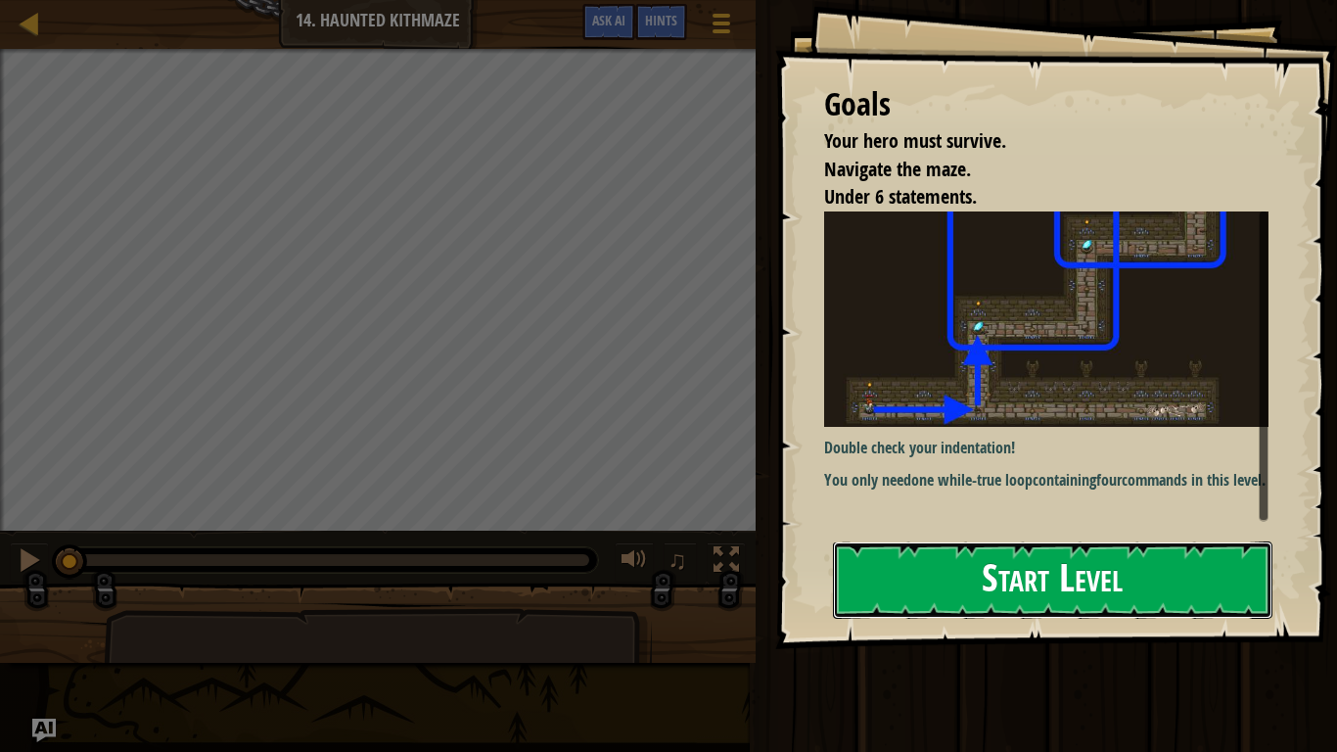
click at [953, 559] on button "Start Level" at bounding box center [1053, 579] width 440 height 77
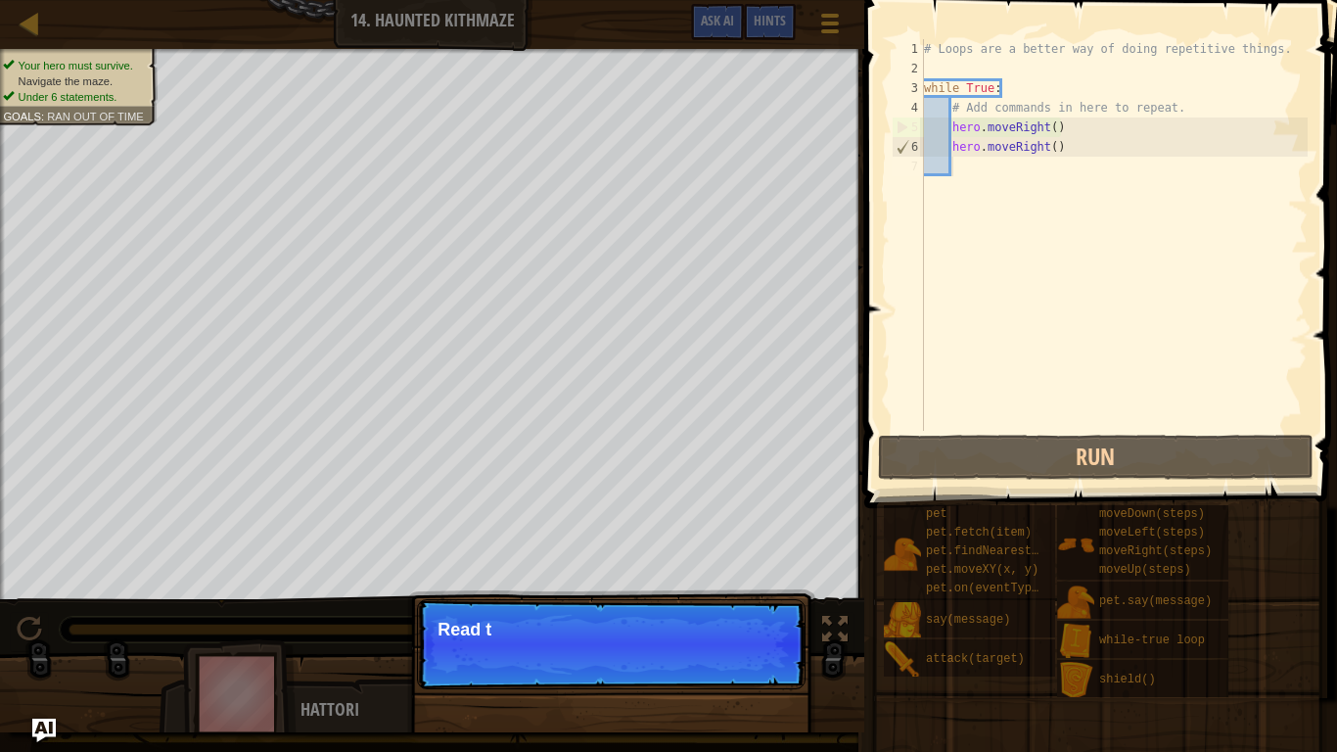
drag, startPoint x: 478, startPoint y: 637, endPoint x: 760, endPoint y: 637, distance: 281.9
click at [760, 585] on div "Your hero must survive. Navigate the maze. Under 6 statements. Goals : Ran out …" at bounding box center [668, 390] width 1337 height 683
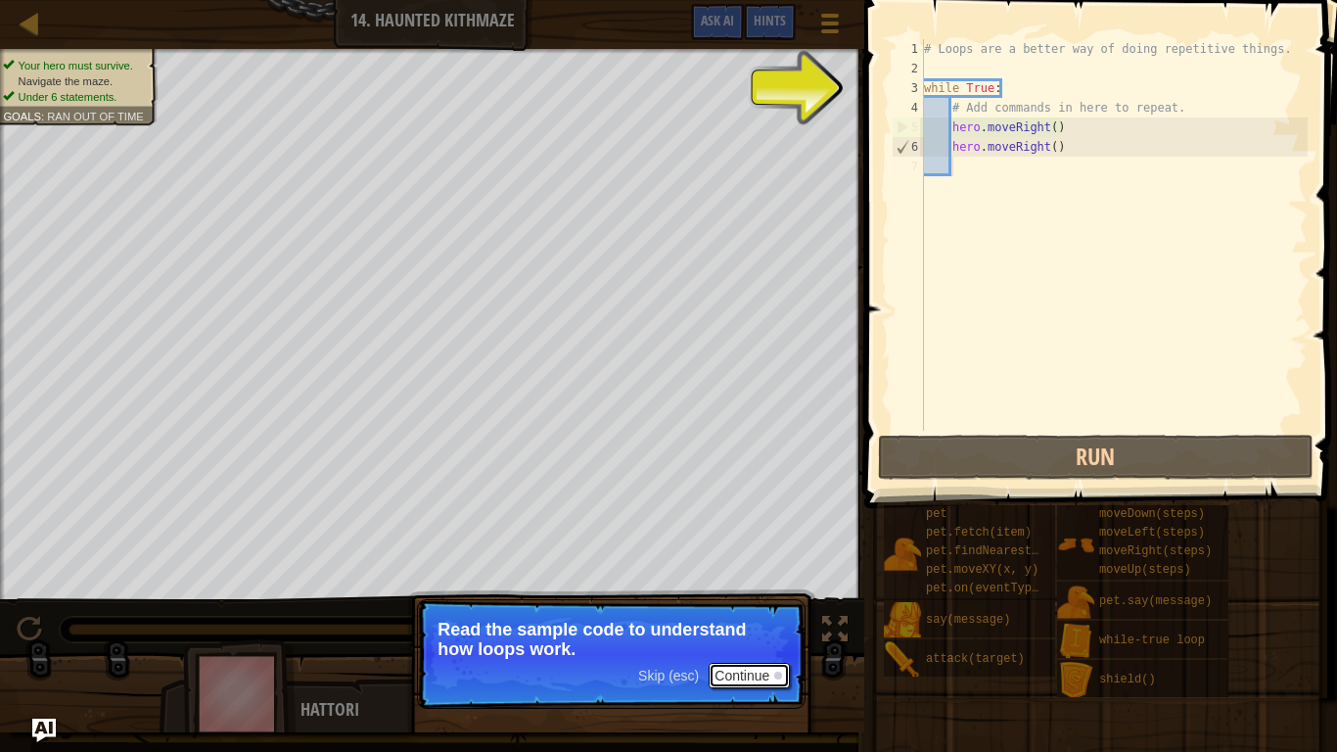
click at [770, 585] on button "Continue" at bounding box center [749, 675] width 81 height 25
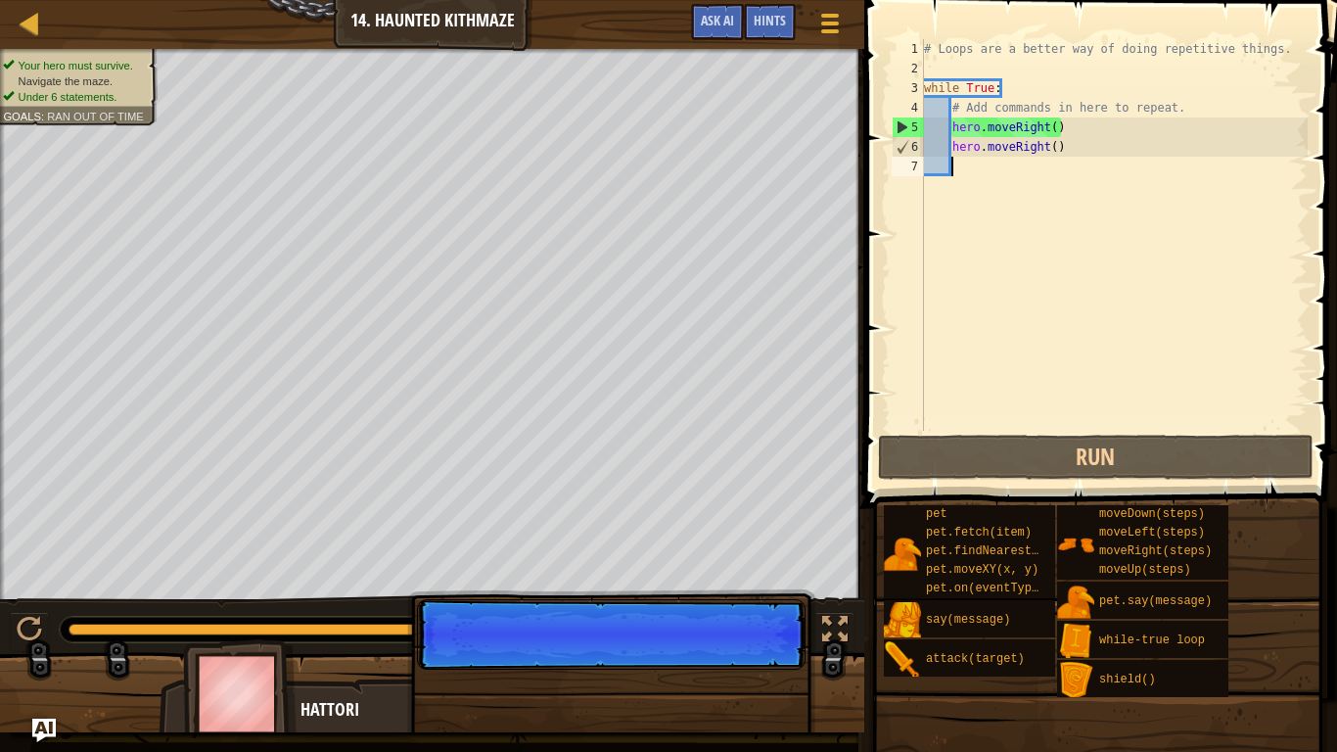
scroll to position [9, 3]
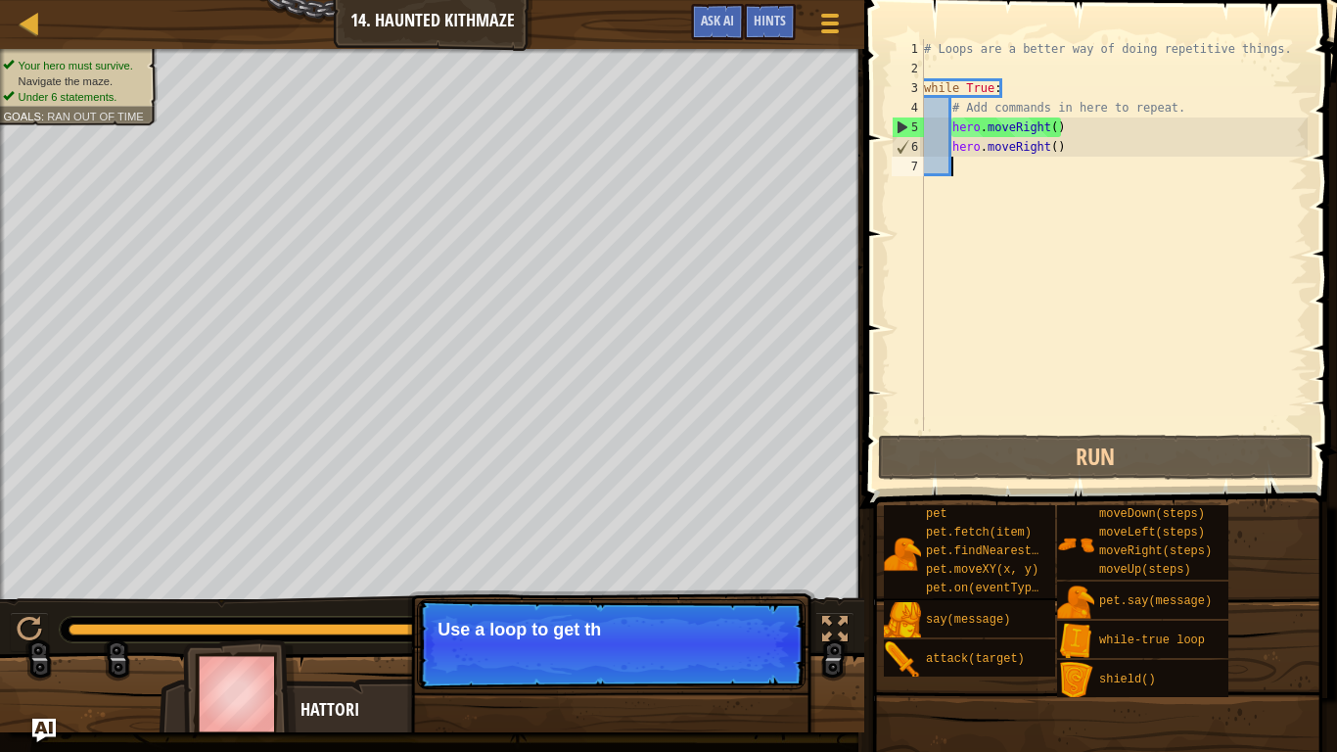
click at [1078, 132] on div "# Loops are a better way of doing repetitive things. while True : # Add command…" at bounding box center [1114, 254] width 388 height 431
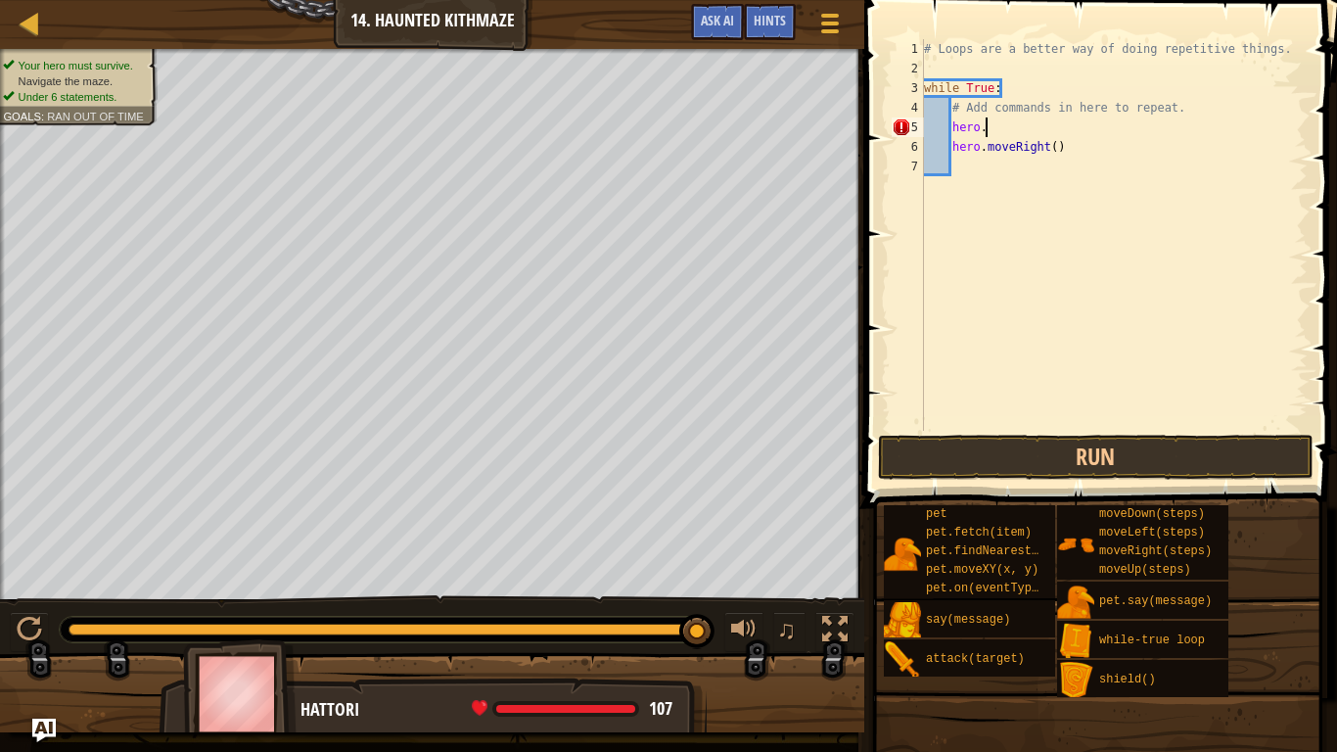
click at [1014, 82] on div "# Loops are a better way of doing repetitive things. while True : # Add command…" at bounding box center [1114, 254] width 388 height 431
type textarea "w"
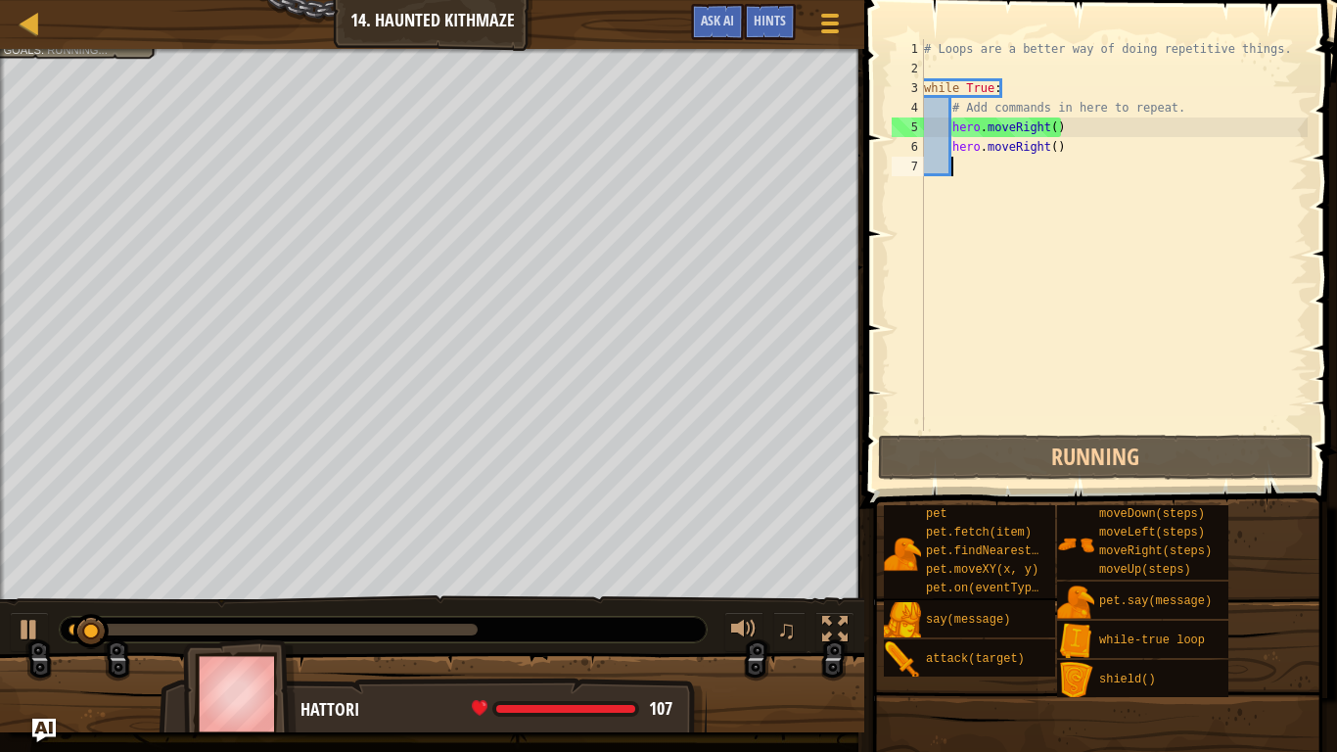
click at [1003, 89] on div "# Loops are a better way of doing repetitive things. while True : # Add command…" at bounding box center [1114, 254] width 388 height 431
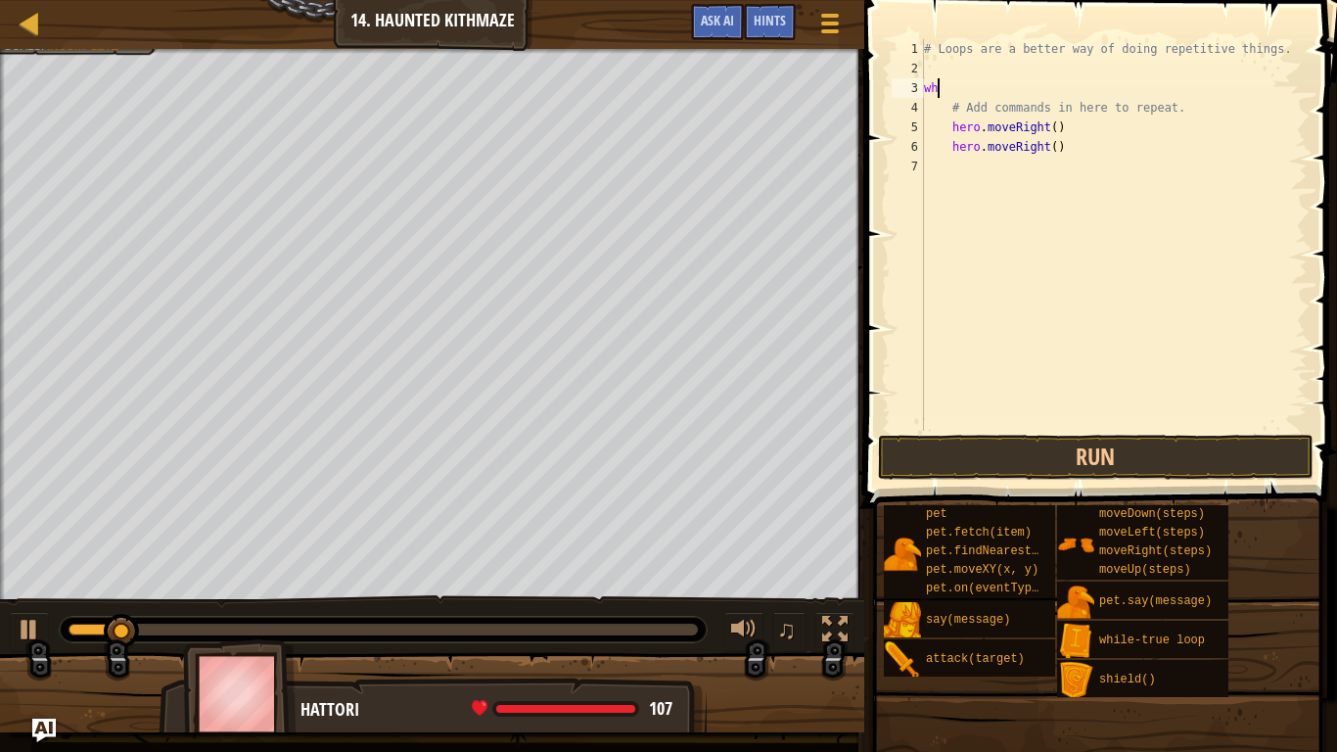
type textarea "w"
click at [1064, 127] on div "# Loops are a better way of doing repetitive things. # Add commands in here to …" at bounding box center [1114, 254] width 388 height 431
type textarea "h"
click at [1059, 154] on div "# Loops are a better way of doing repetitive things. # Add commands in here to …" at bounding box center [1114, 254] width 388 height 431
type textarea "h"
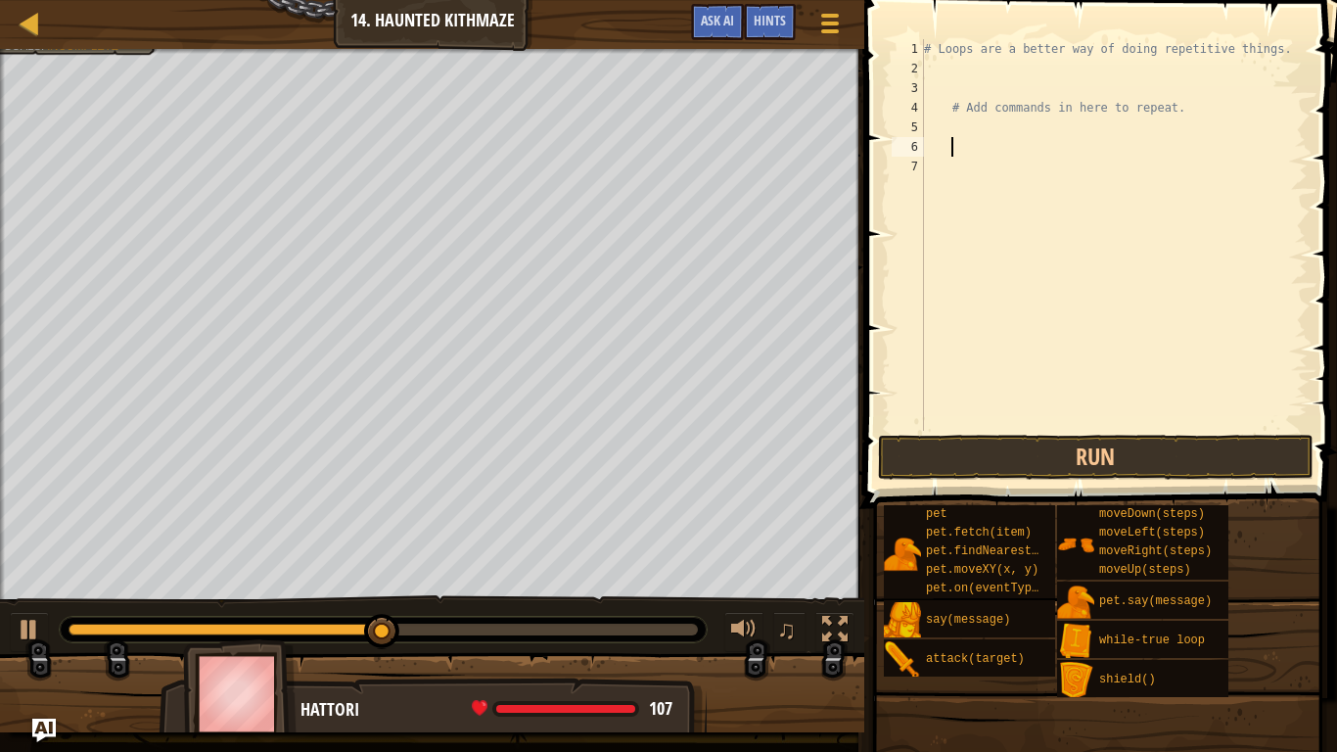
click at [928, 77] on div "# Loops are a better way of doing repetitive things. # Add commands in here to …" at bounding box center [1114, 254] width 388 height 431
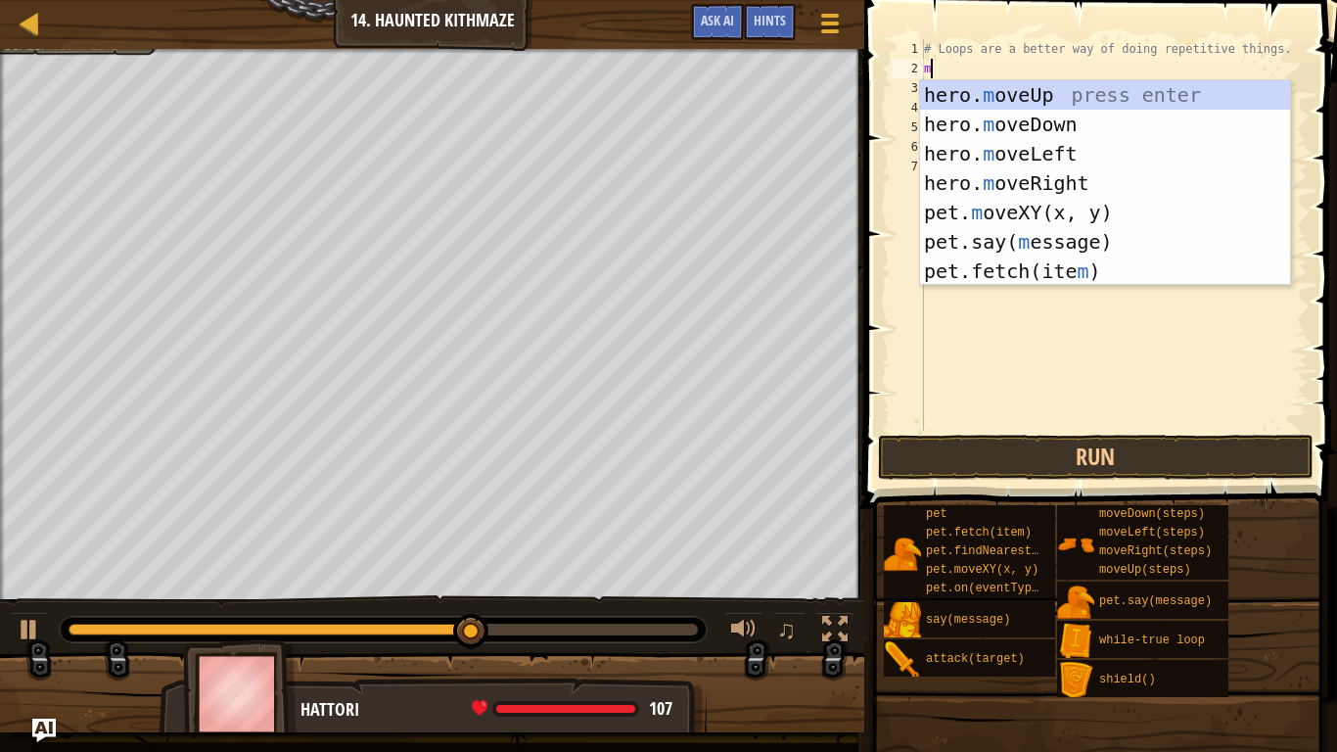
scroll to position [9, 1]
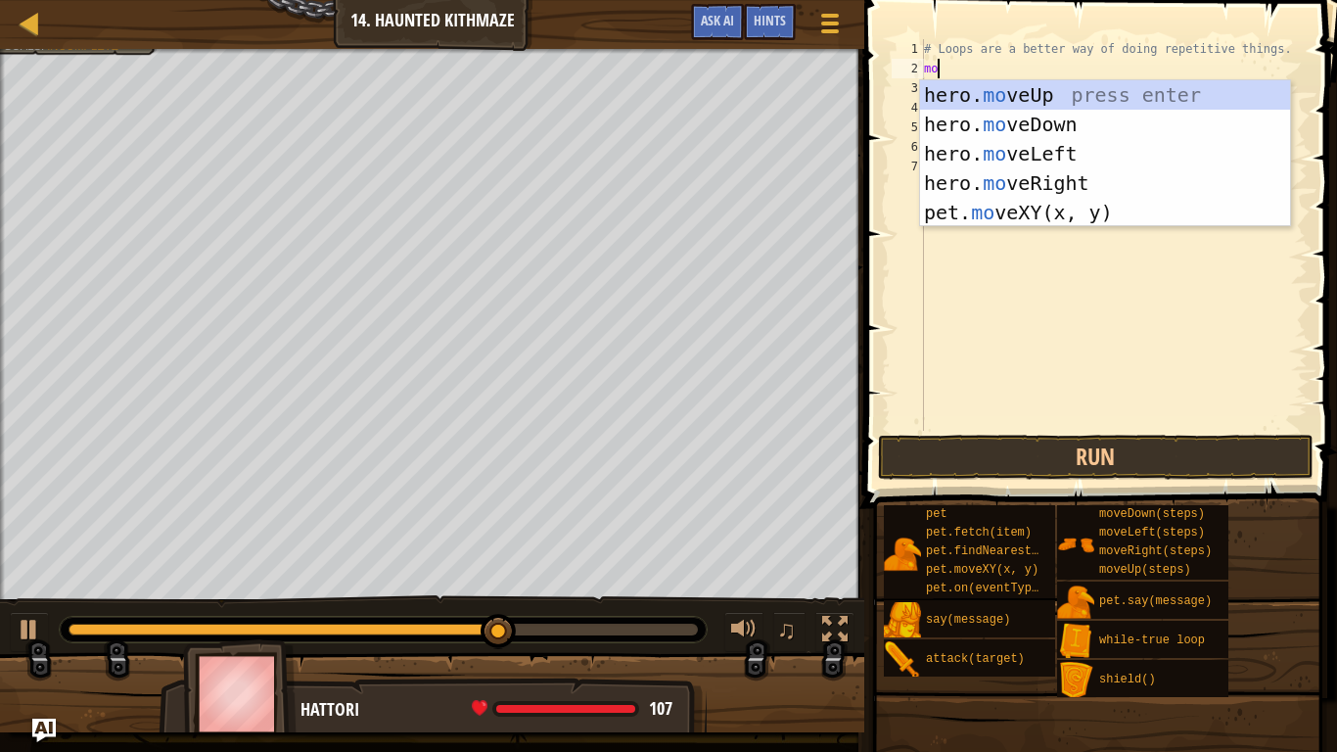
type textarea "mov"
click at [1072, 162] on div "hero. mov eUp press enter hero. mov eDown press enter hero. mov eLeft press ent…" at bounding box center [1105, 183] width 370 height 206
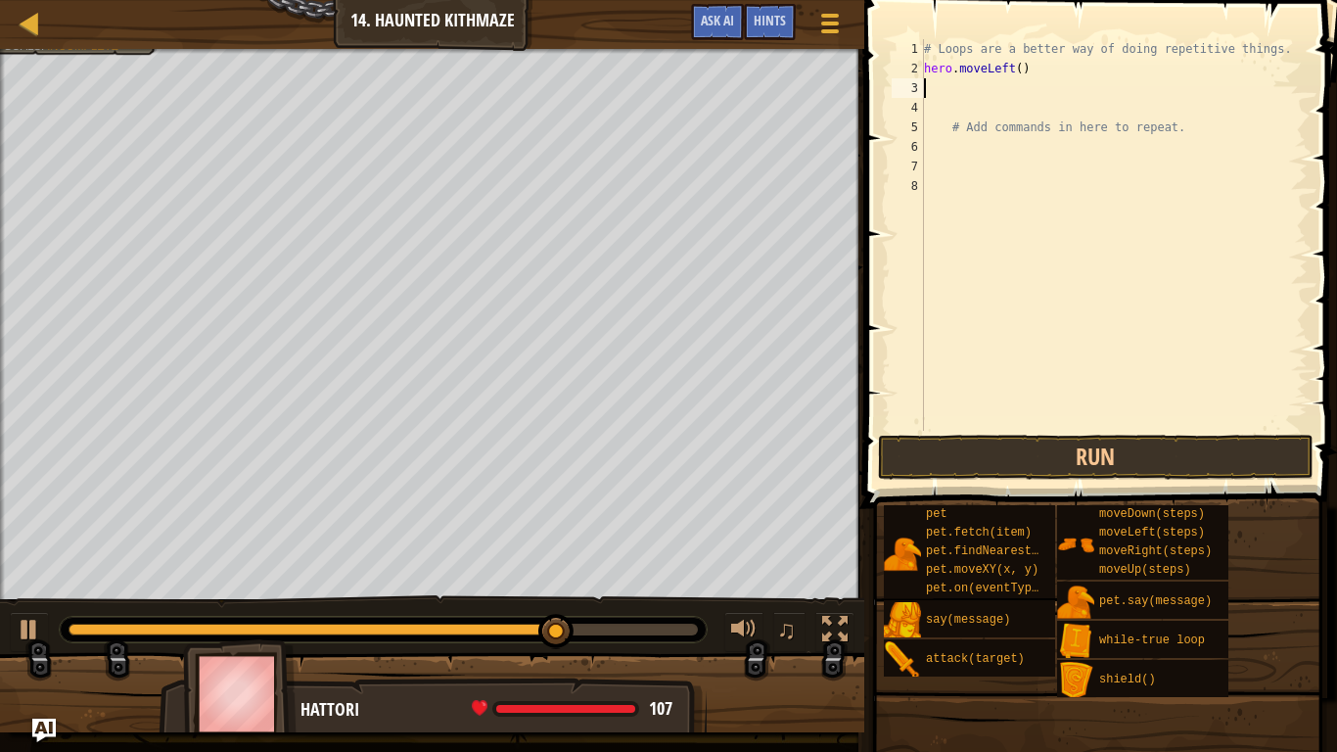
scroll to position [9, 0]
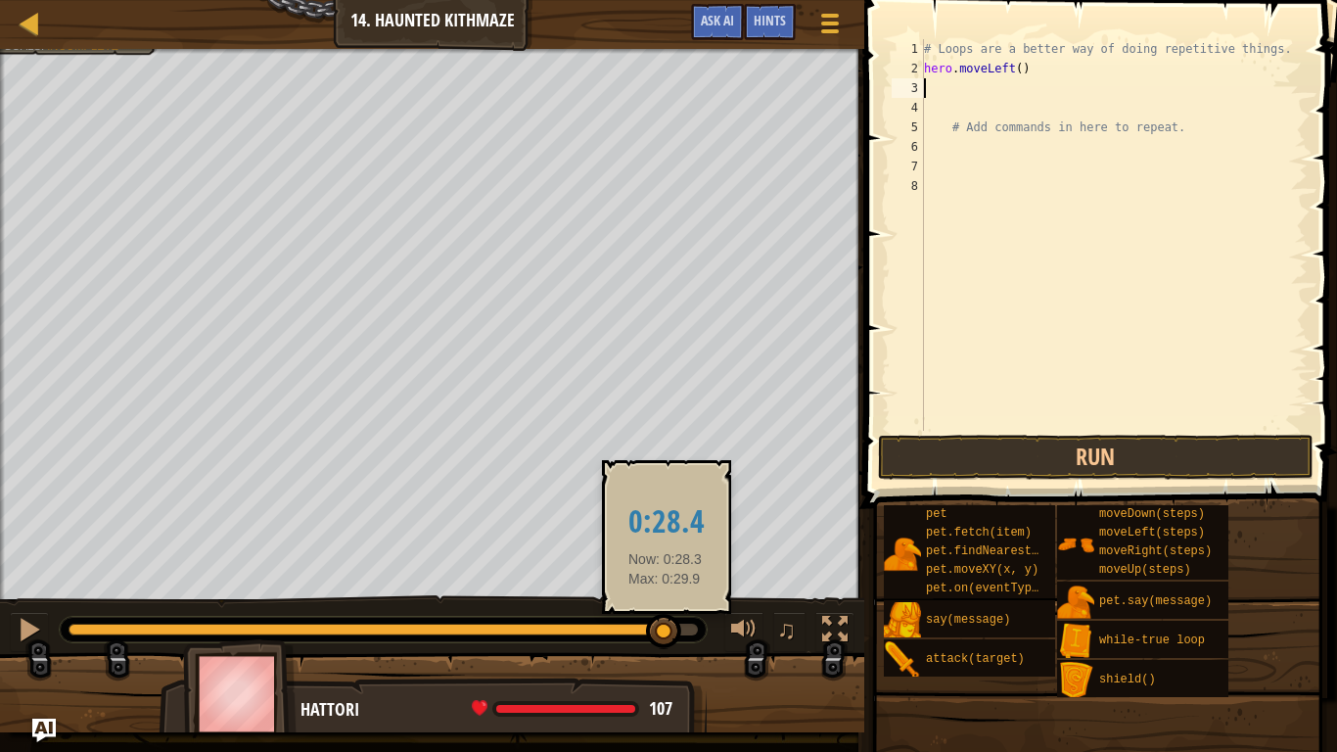
drag, startPoint x: 584, startPoint y: 635, endPoint x: 768, endPoint y: 610, distance: 185.8
click at [768, 585] on div "♫" at bounding box center [432, 624] width 864 height 59
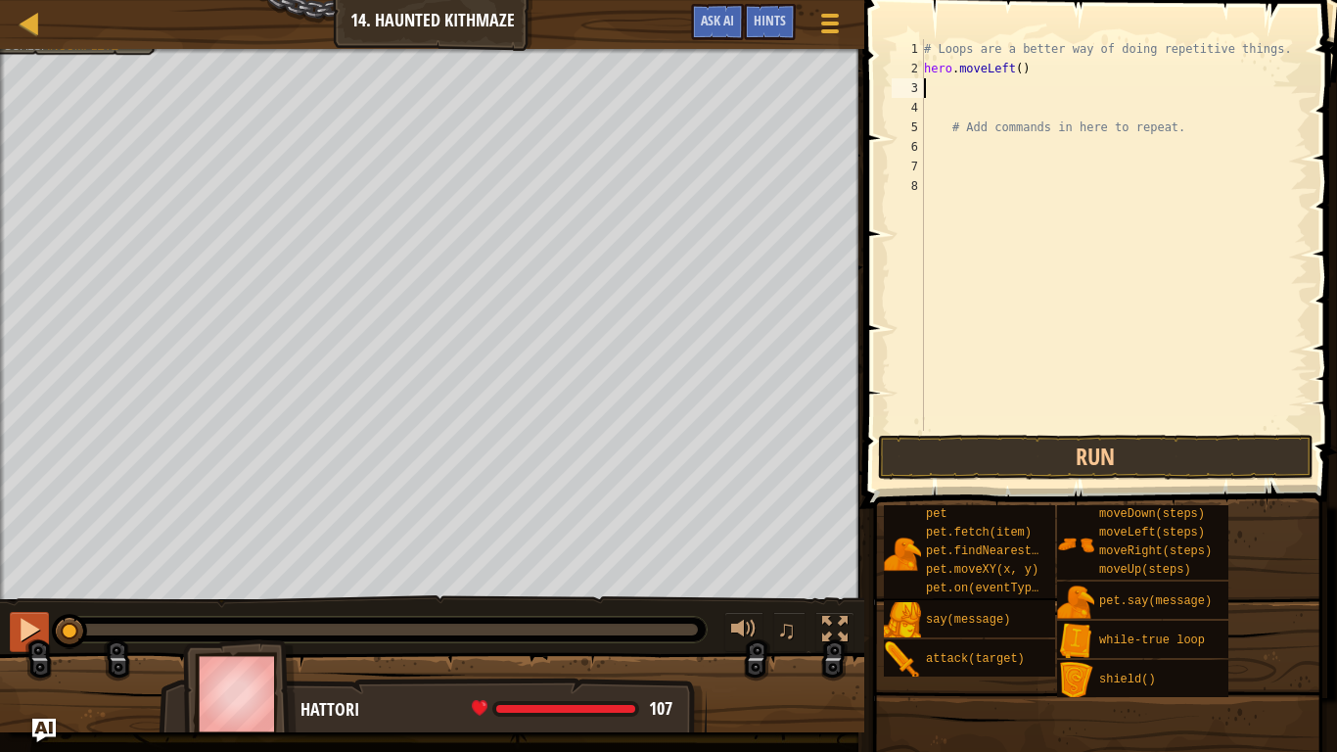
drag, startPoint x: 135, startPoint y: 644, endPoint x: 34, endPoint y: 636, distance: 101.1
click at [34, 585] on div "♫" at bounding box center [432, 624] width 864 height 59
click at [34, 585] on div at bounding box center [29, 629] width 25 height 25
click at [1019, 69] on div "# Loops are a better way of doing repetitive things. hero . moveLeft ( ) # Add …" at bounding box center [1114, 254] width 388 height 431
type textarea "hero.moveLeft(3)"
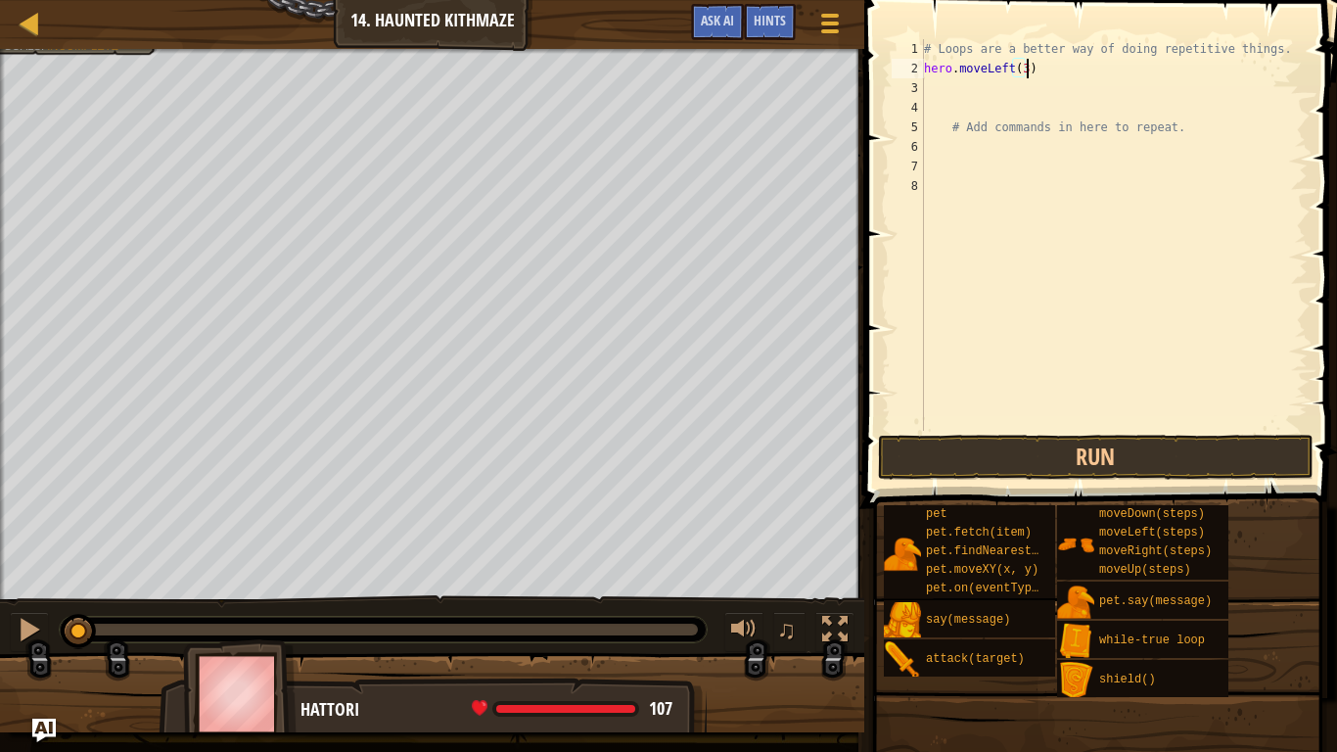
scroll to position [9, 15]
click at [942, 92] on div "# Loops are a better way of doing repetitive things. hero . moveLeft ( 3 ) # Ad…" at bounding box center [1114, 254] width 388 height 431
type textarea "h"
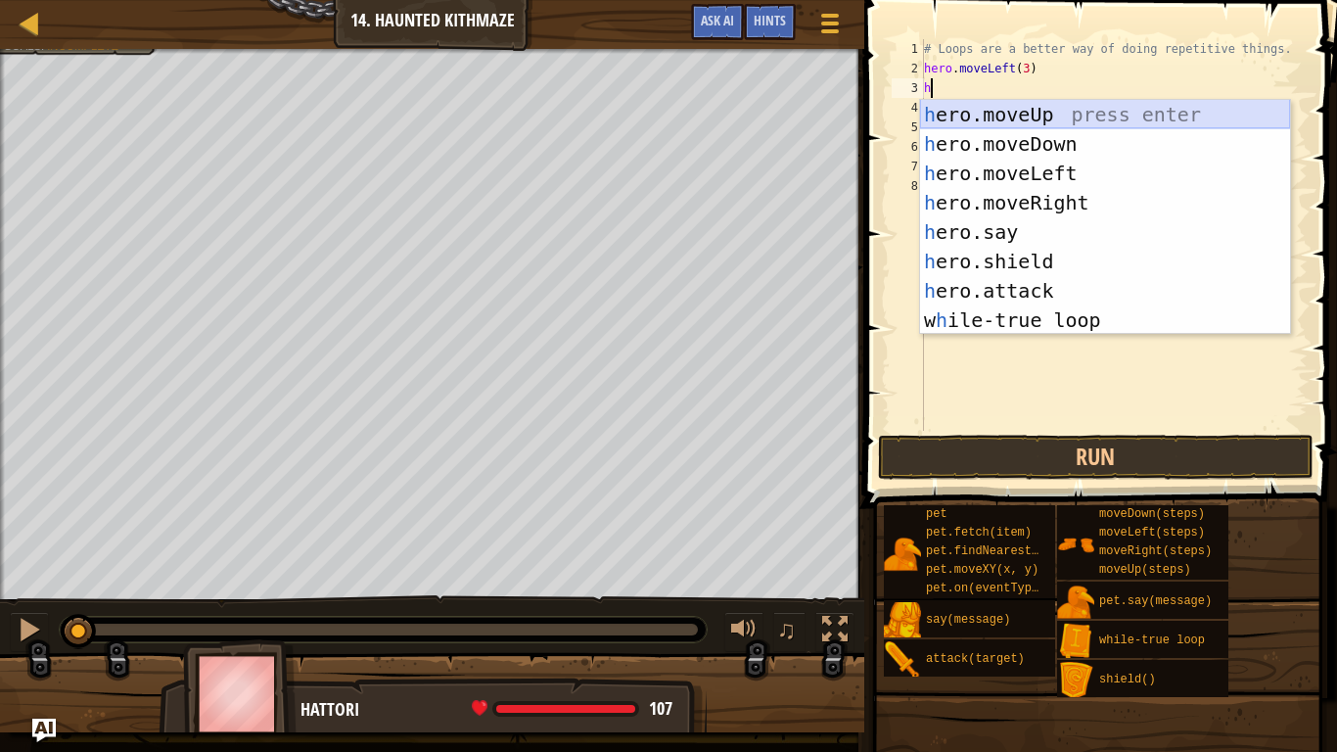
click at [1027, 107] on div "h ero.moveUp press enter h ero.moveDown press enter h ero.moveLeft press enter …" at bounding box center [1105, 247] width 370 height 294
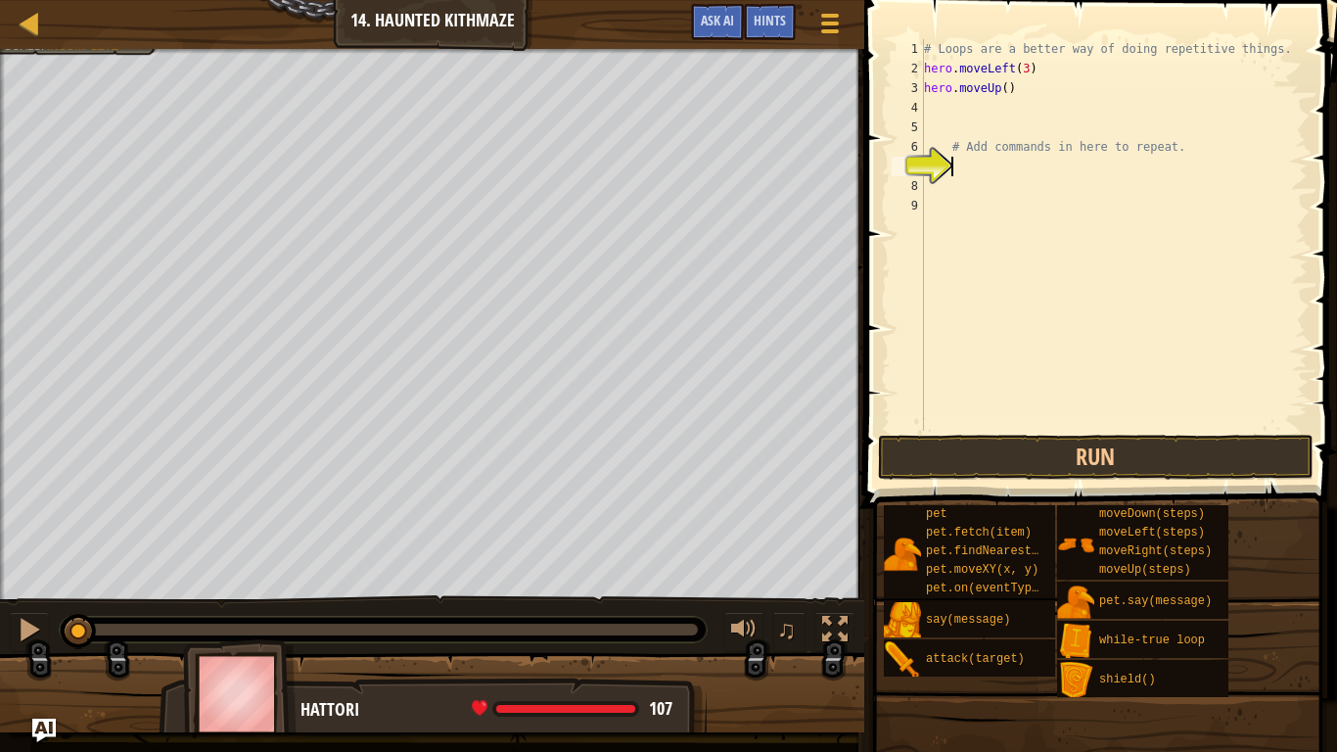
click at [1005, 90] on div "# Loops are a better way of doing repetitive things. hero . moveLeft ( 3 ) hero…" at bounding box center [1114, 254] width 388 height 431
type textarea "hero.moveUp(2)"
click at [954, 110] on div "# Loops are a better way of doing repetitive things. hero . moveLeft ( 3 ) hero…" at bounding box center [1114, 254] width 388 height 431
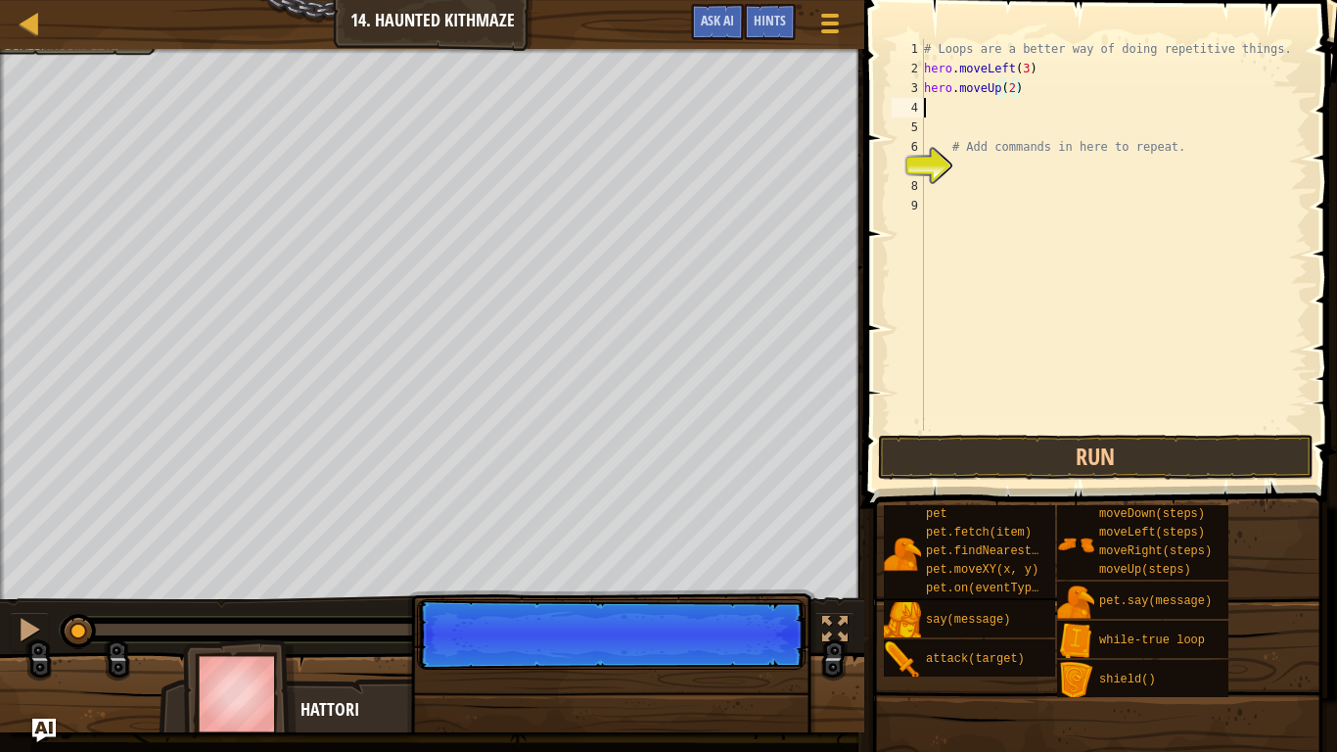
scroll to position [9, 0]
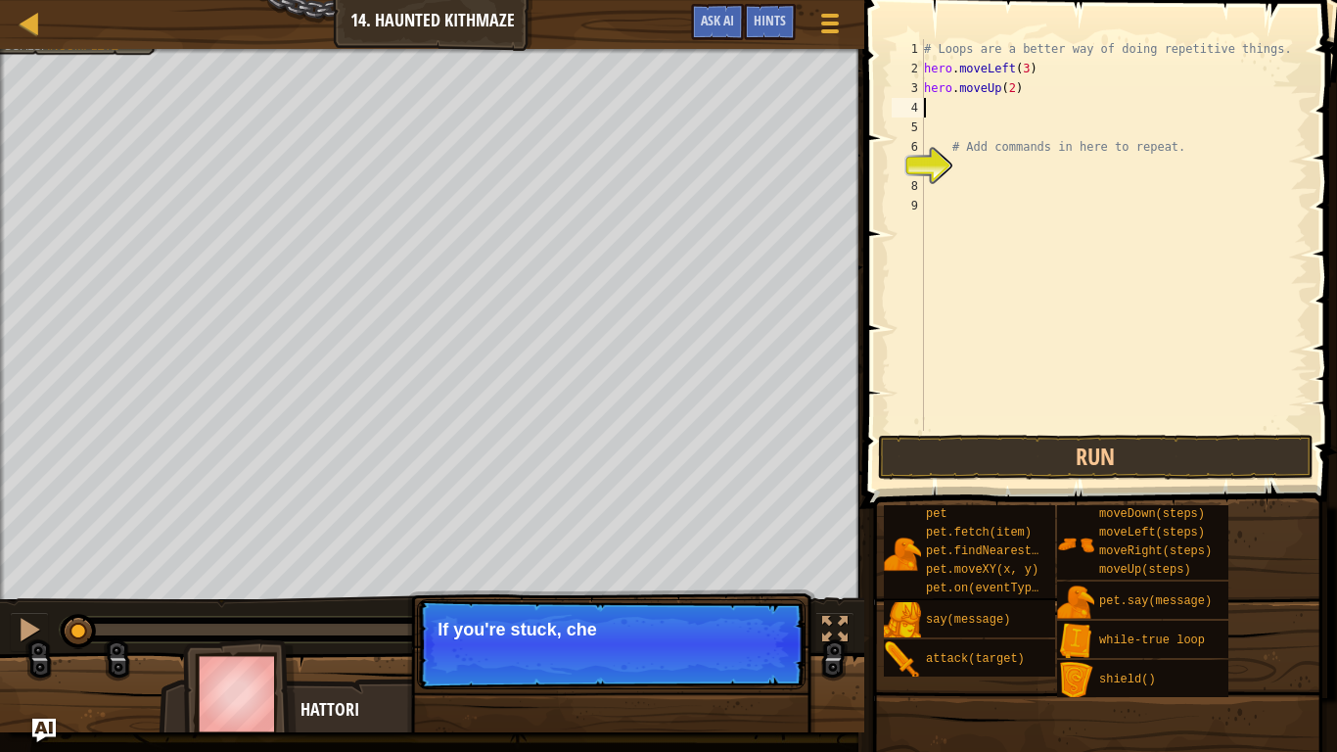
type textarea "h"
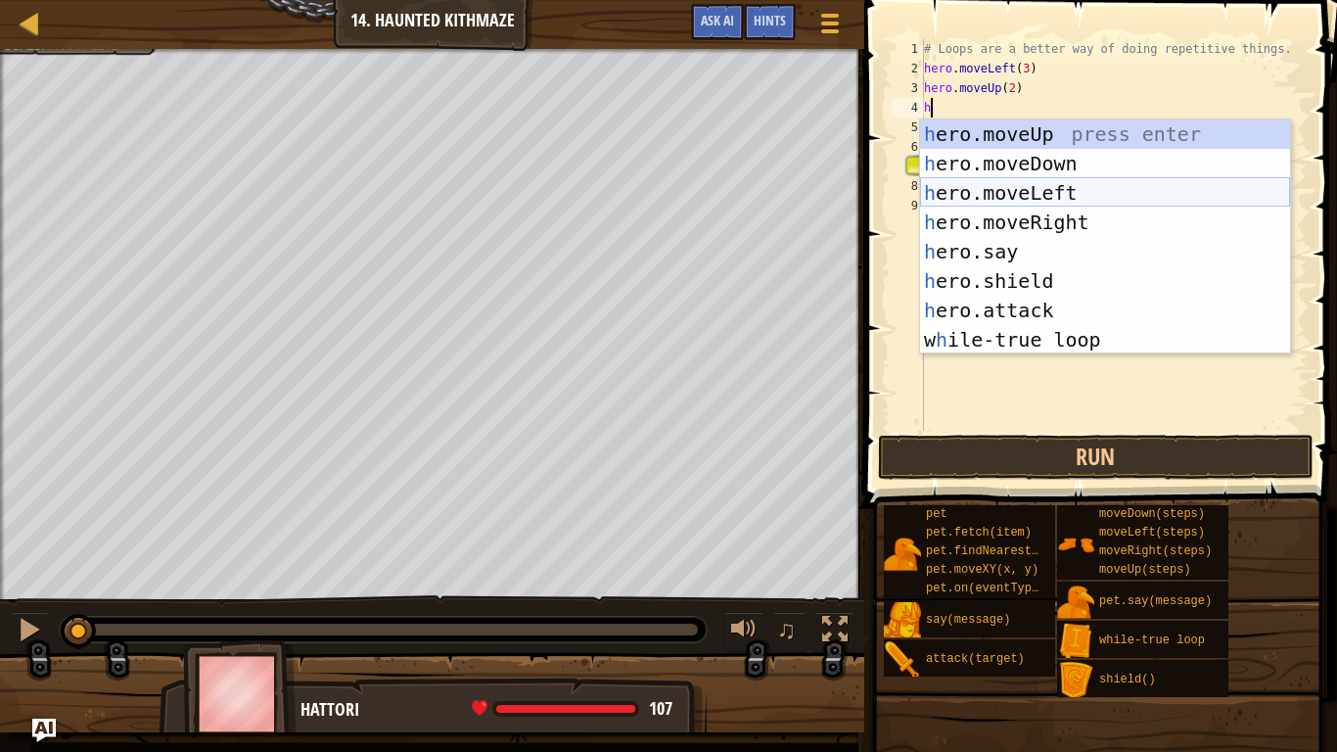
click at [1013, 185] on div "h ero.moveUp press enter h ero.moveDown press enter h ero.moveLeft press enter …" at bounding box center [1105, 266] width 370 height 294
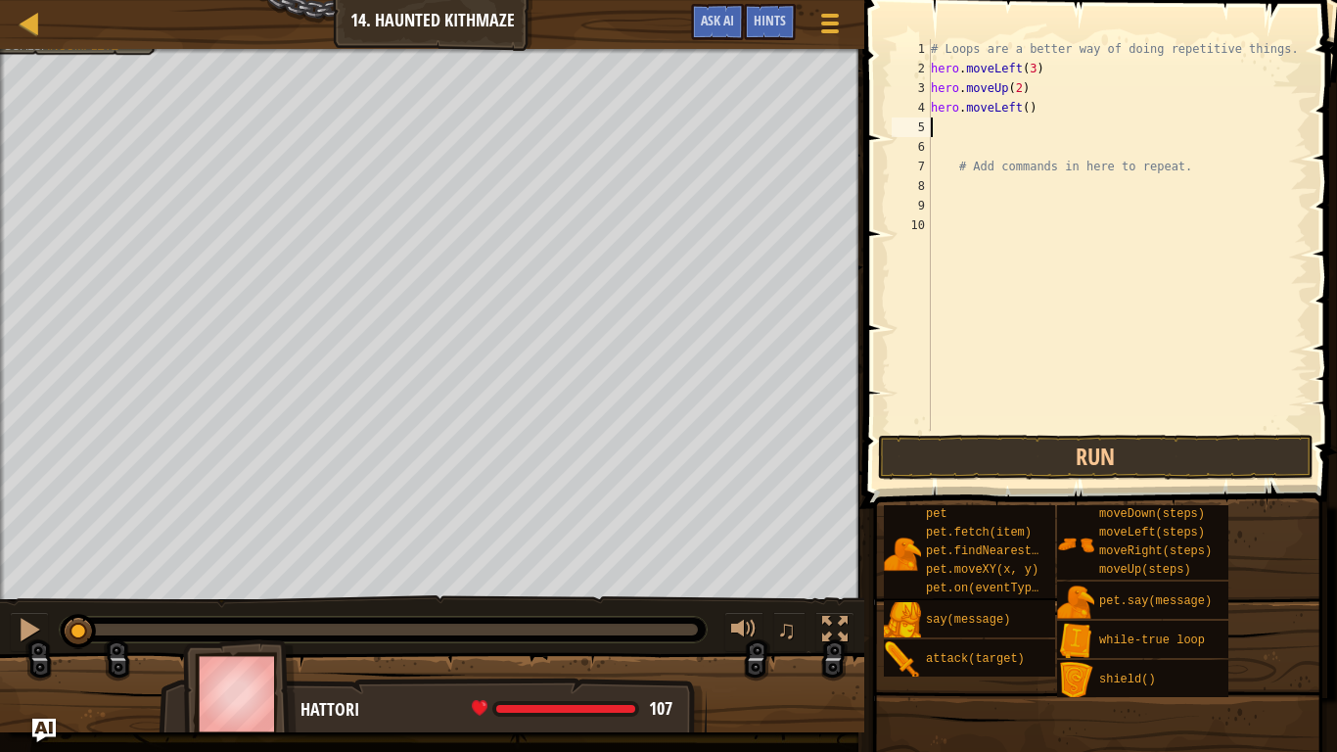
click at [1018, 68] on div "# Loops are a better way of doing repetitive things. hero . moveLeft ( 3 ) hero…" at bounding box center [1117, 254] width 381 height 431
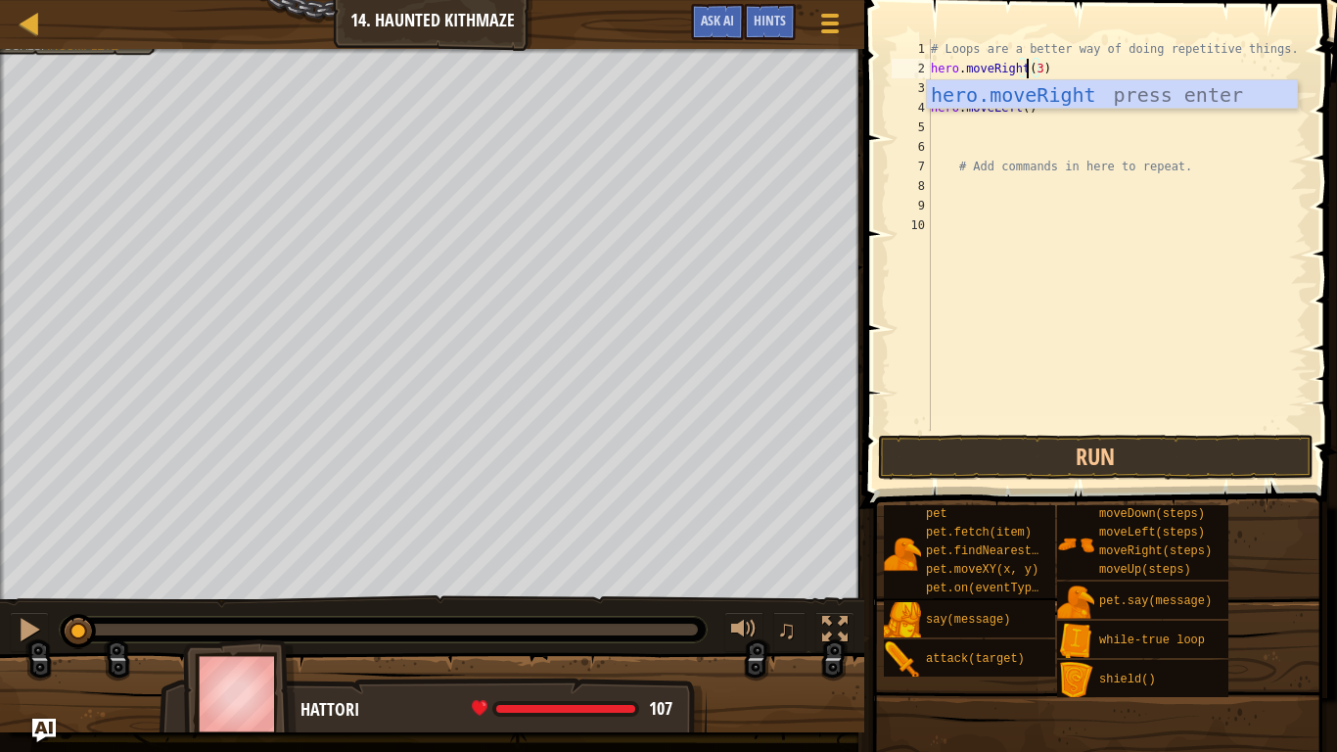
scroll to position [9, 15]
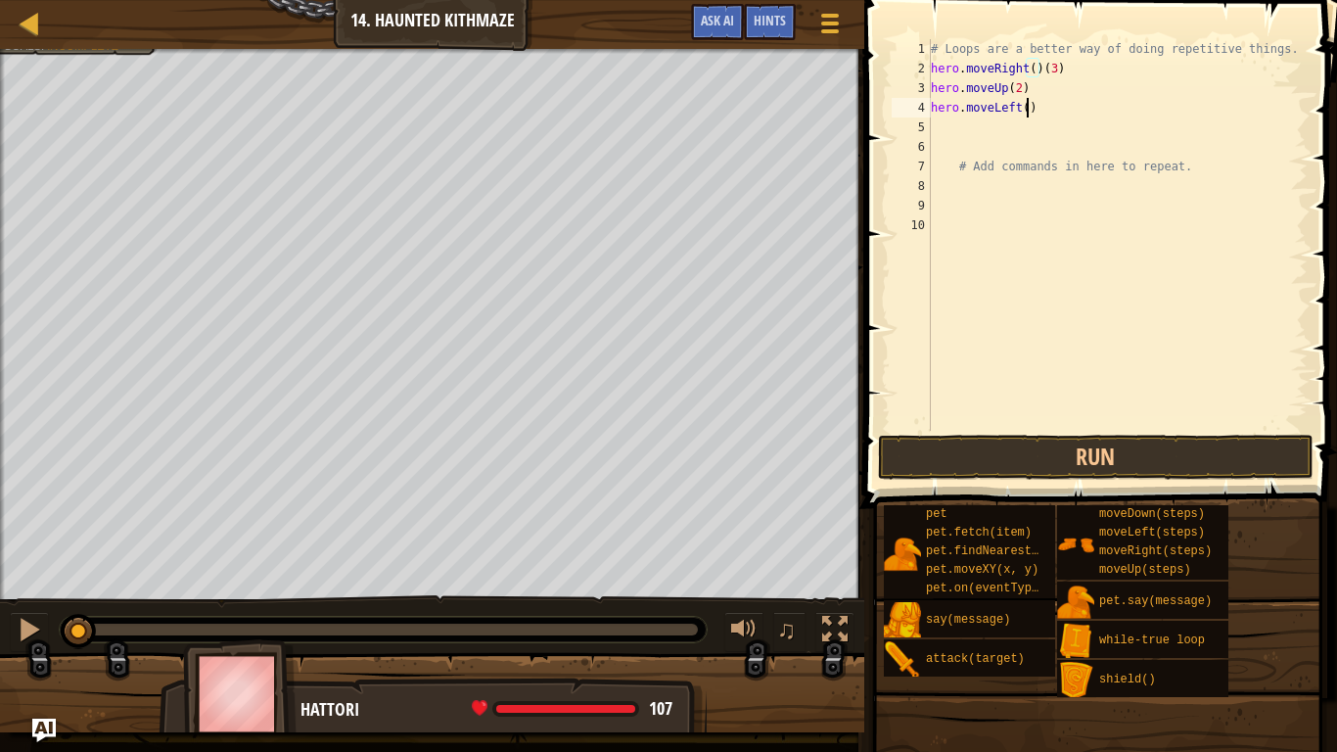
click at [1026, 108] on div "# Loops are a better way of doing repetitive things. hero . moveRight ( ) ( 3 )…" at bounding box center [1117, 254] width 381 height 431
type textarea "hero.moveRight(3)"
click at [939, 124] on div "# Loops are a better way of doing repetitive things. hero . moveRight ( ) ( 3 )…" at bounding box center [1117, 254] width 381 height 431
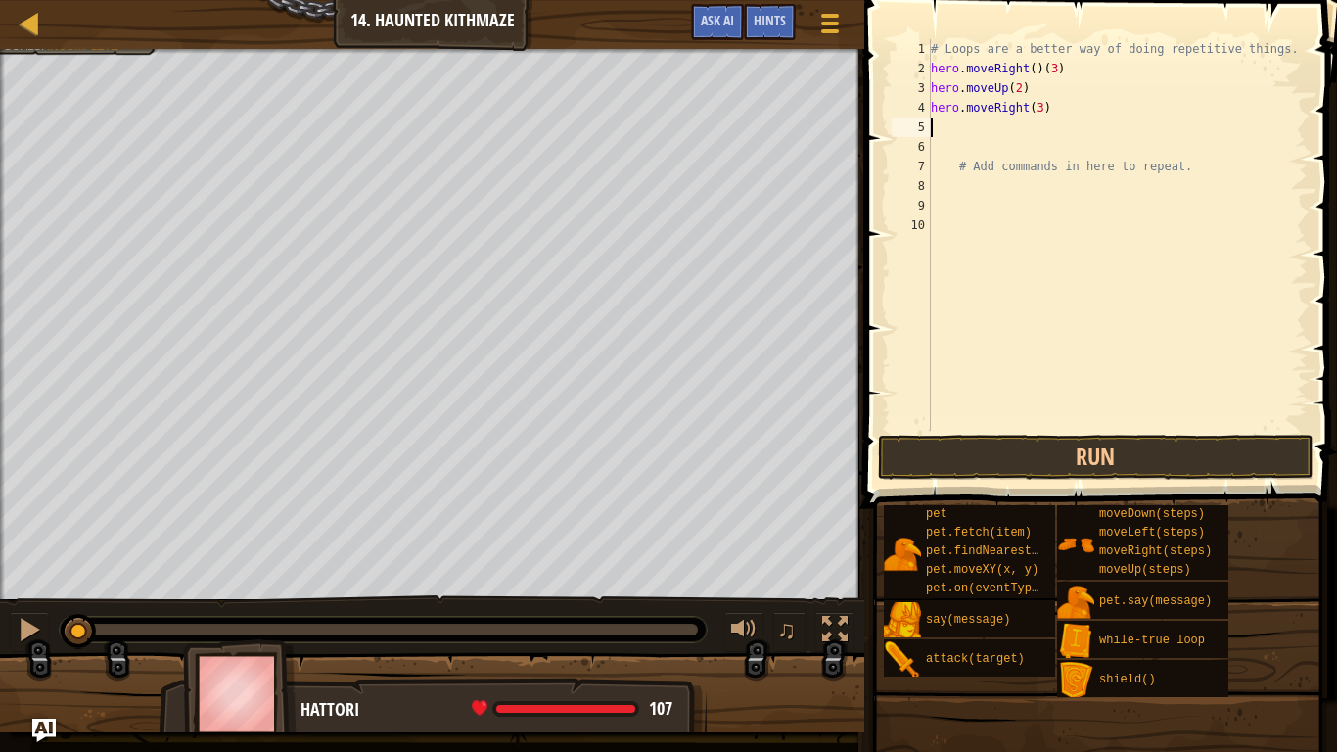
type textarea "h"
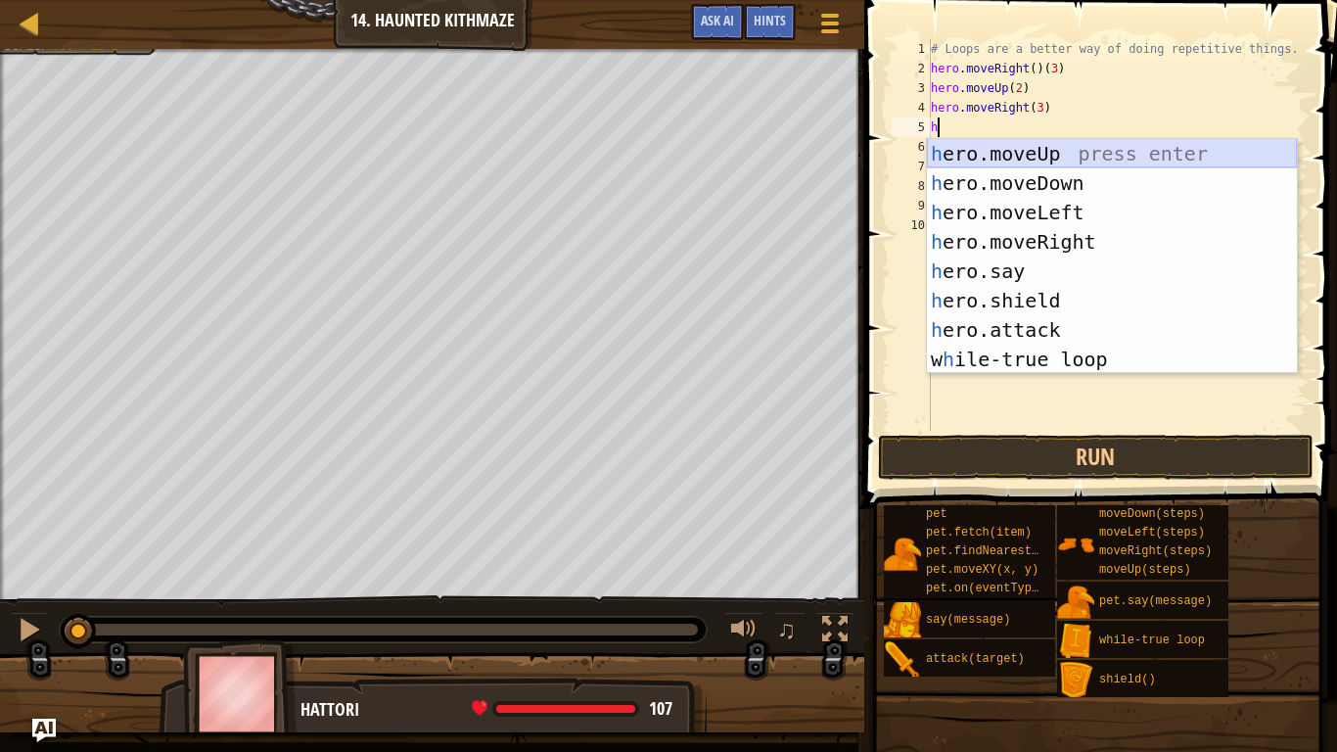
click at [950, 153] on div "h ero.moveUp press enter h ero.moveDown press enter h ero.moveLeft press enter …" at bounding box center [1112, 286] width 370 height 294
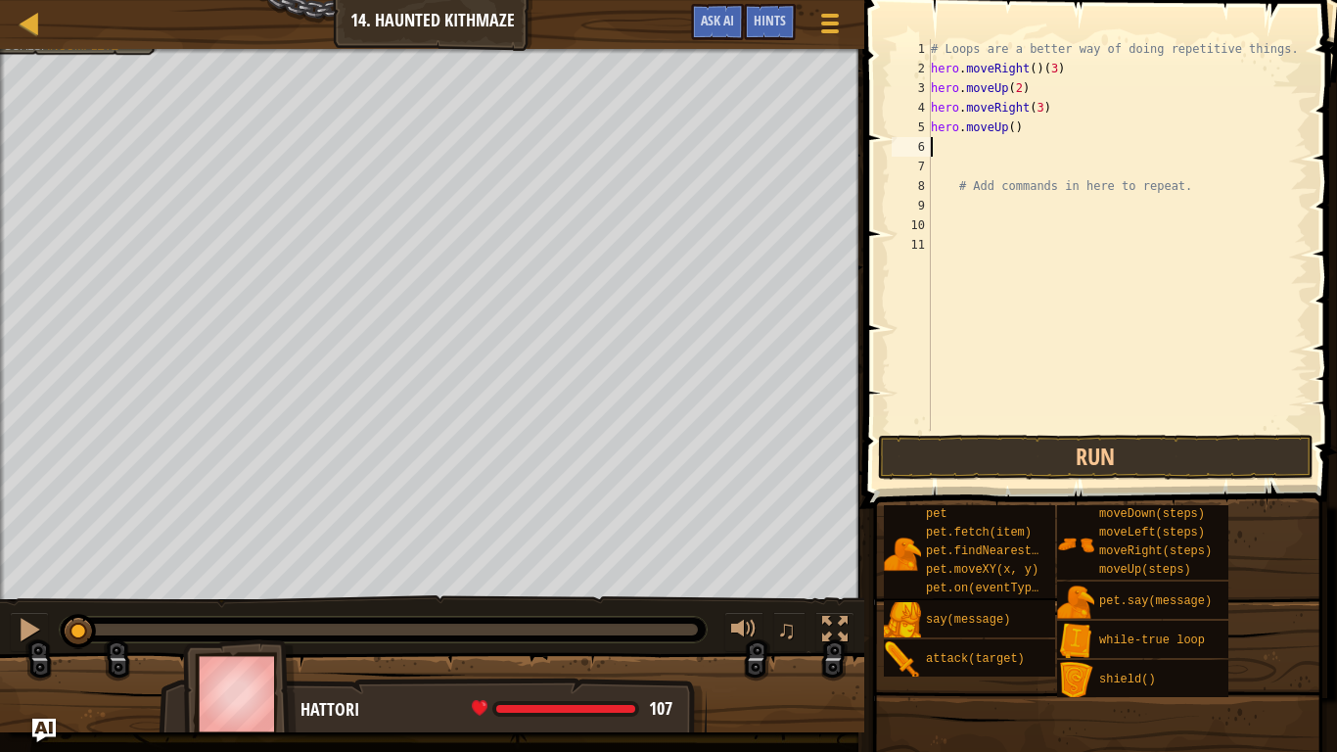
click at [1014, 131] on div "# Loops are a better way of doing repetitive things. hero . moveRight ( ) ( 3 )…" at bounding box center [1117, 254] width 381 height 431
click at [1020, 92] on div "# Loops are a better way of doing repetitive things. hero . moveRight ( ) ( 3 )…" at bounding box center [1117, 254] width 381 height 431
click at [1017, 126] on div "# Loops are a better way of doing repetitive things. hero . moveRight ( ) ( 3 )…" at bounding box center [1117, 254] width 381 height 431
type textarea "hero.moveUp()"
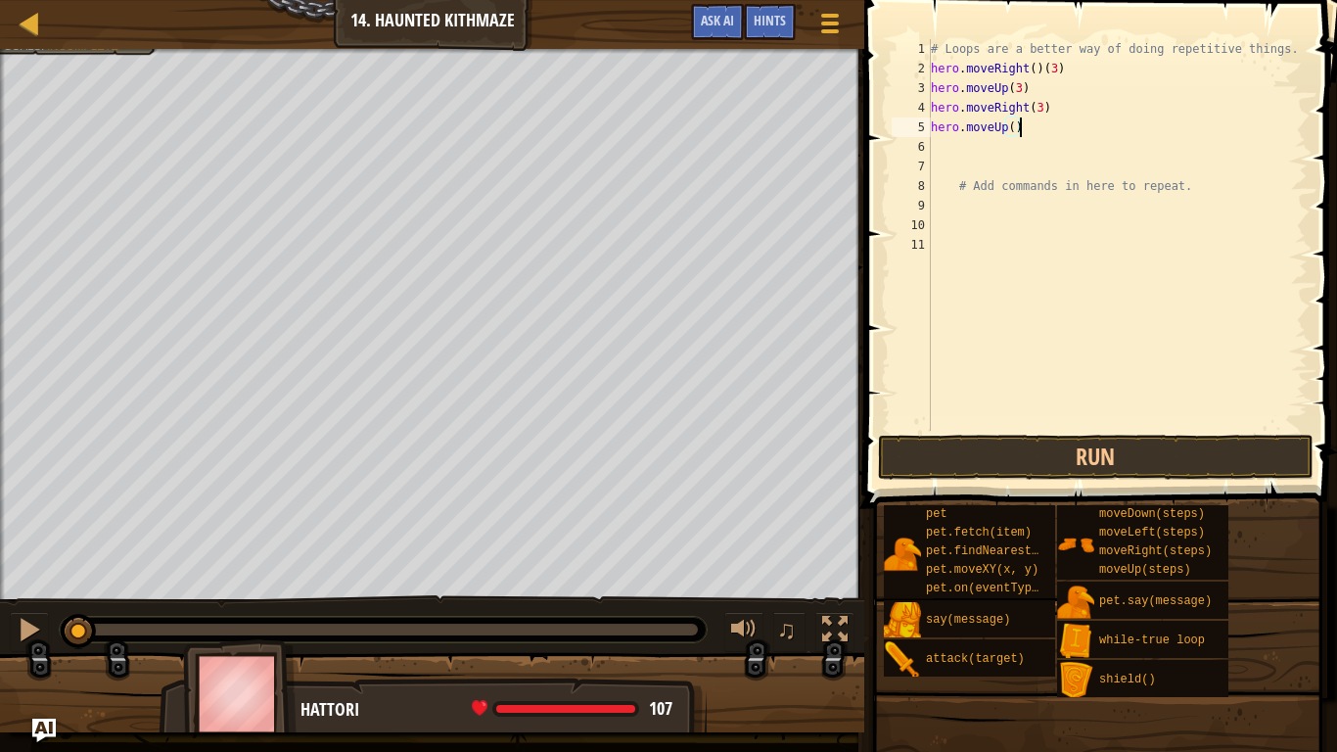
scroll to position [9, 12]
click at [1011, 135] on div "# Loops are a better way of doing repetitive things. hero . moveRight ( ) ( 3 )…" at bounding box center [1117, 254] width 381 height 431
click at [1056, 151] on div "# Loops are a better way of doing repetitive things. hero . moveRight ( ) ( 3 )…" at bounding box center [1117, 254] width 381 height 431
click at [1063, 125] on div "# Loops are a better way of doing repetitive things. hero . moveRight ( ) ( 3 )…" at bounding box center [1117, 254] width 381 height 431
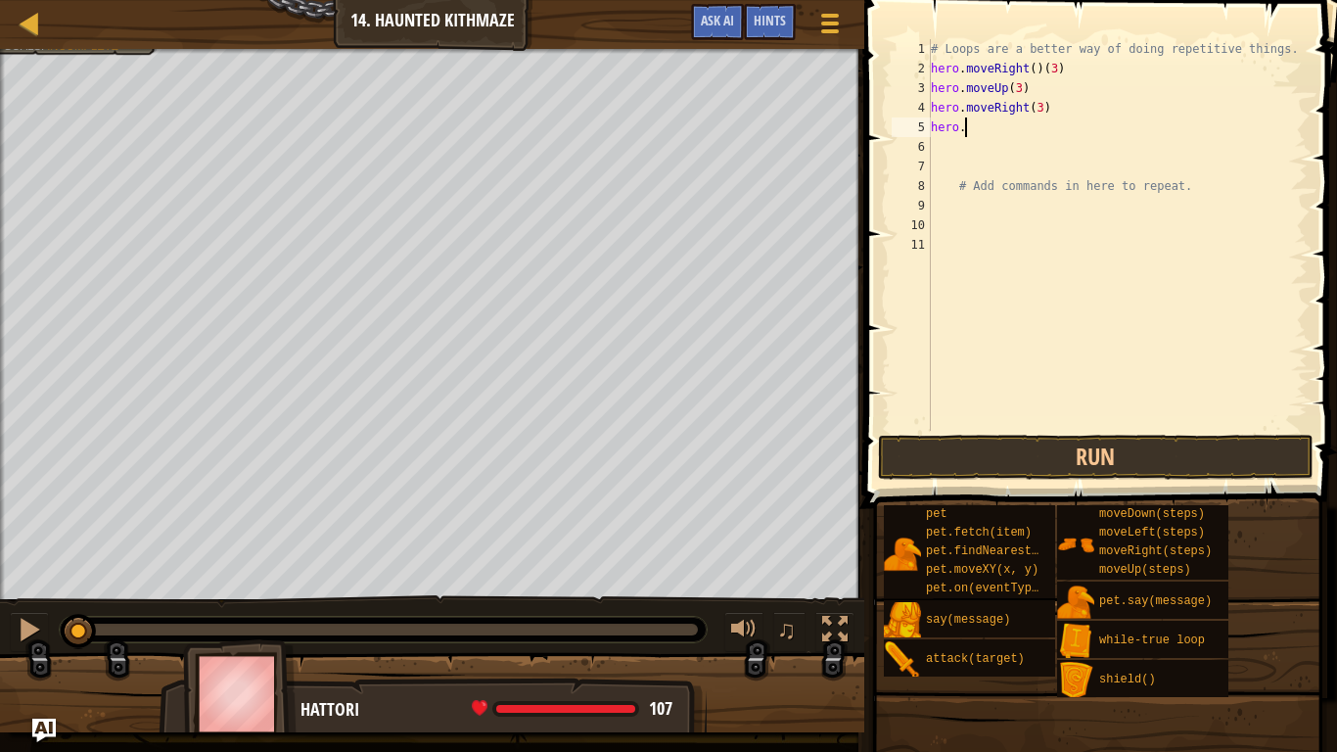
scroll to position [9, 1]
type textarea "h"
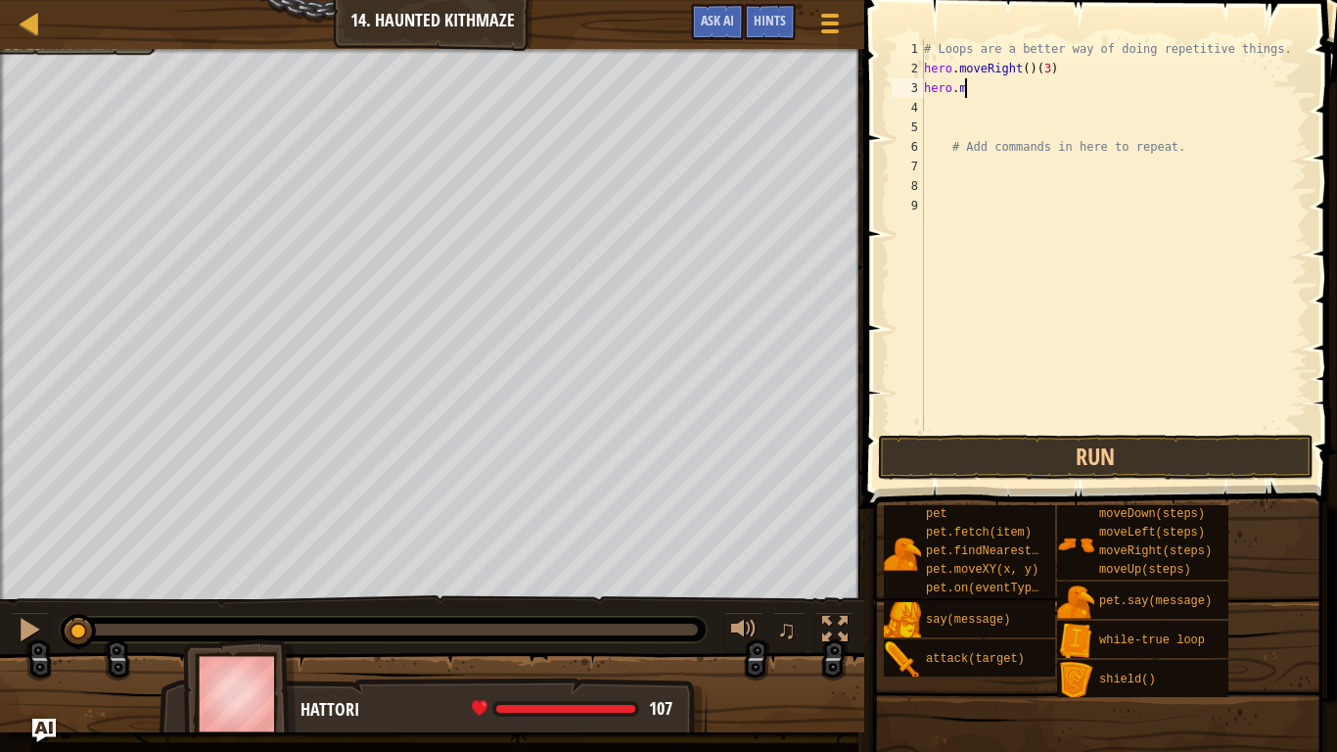
type textarea "h"
type textarea "wh"
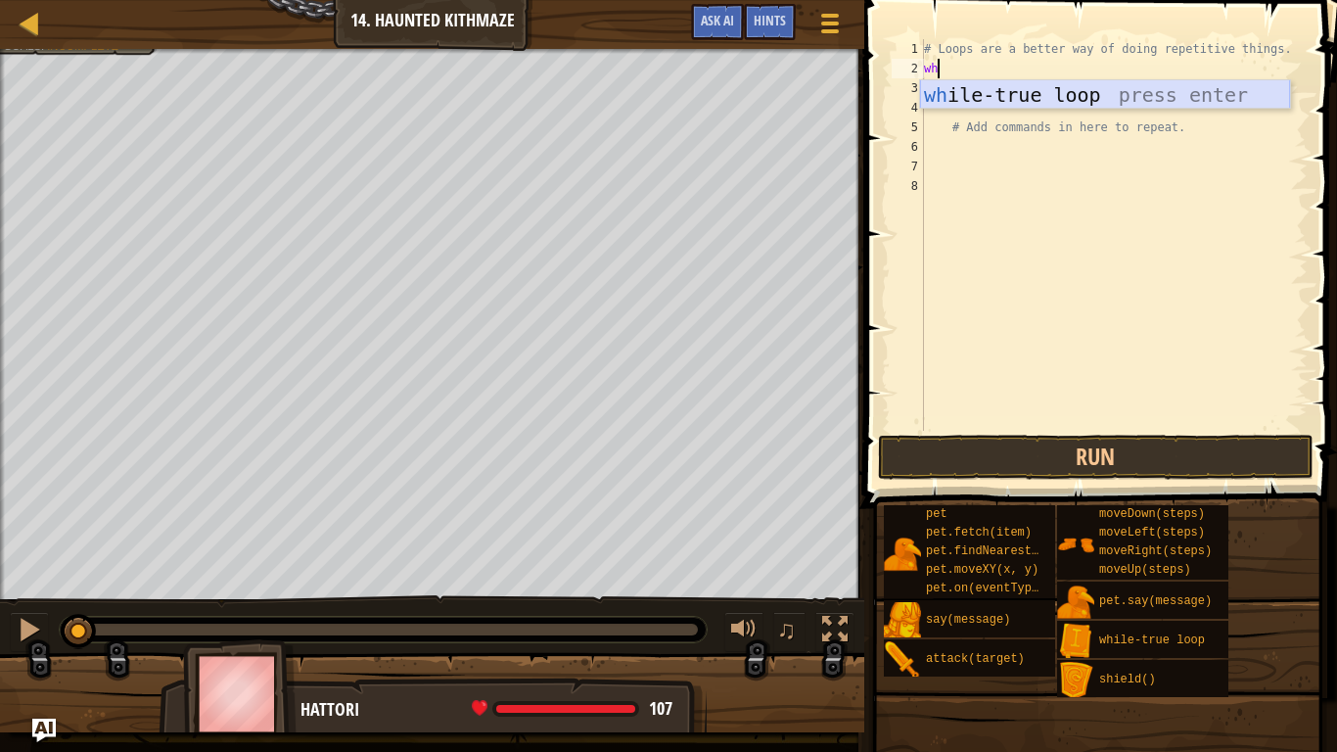
click at [1036, 100] on div "wh ile-true loop press enter" at bounding box center [1105, 124] width 370 height 88
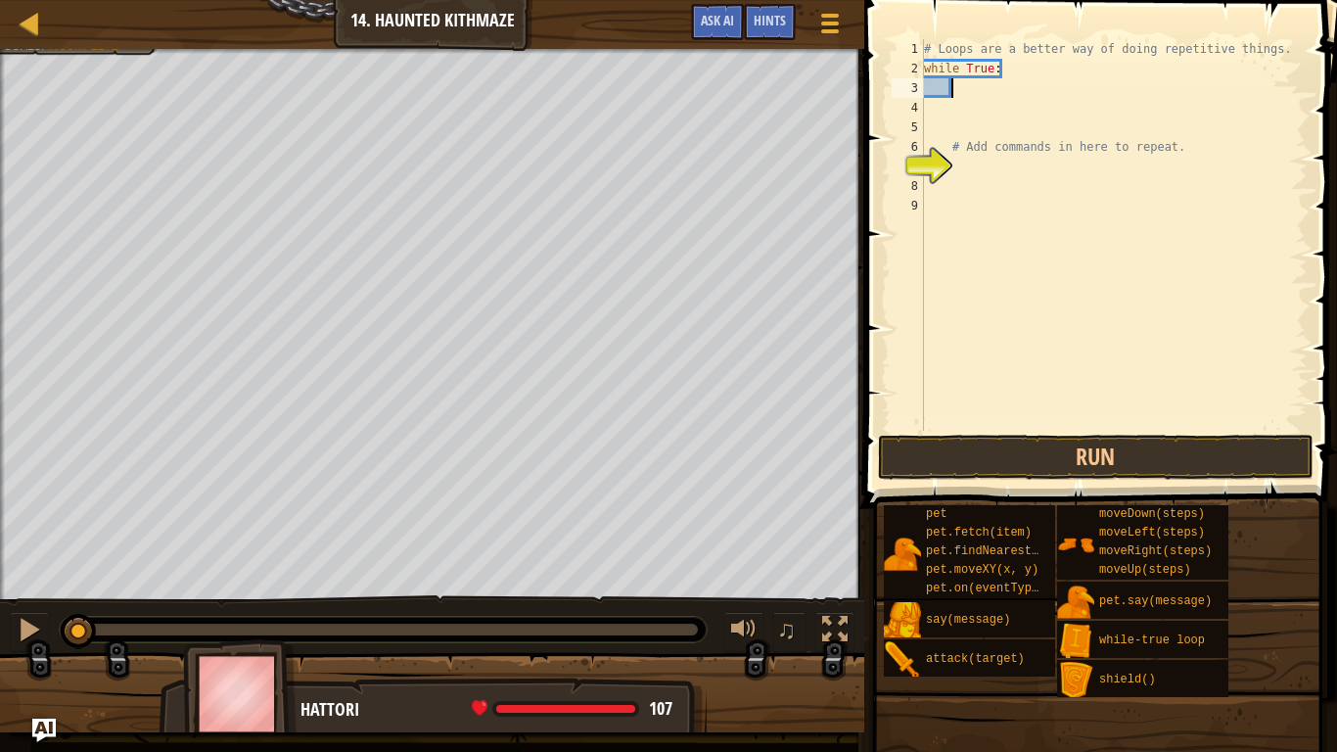
type textarea "M"
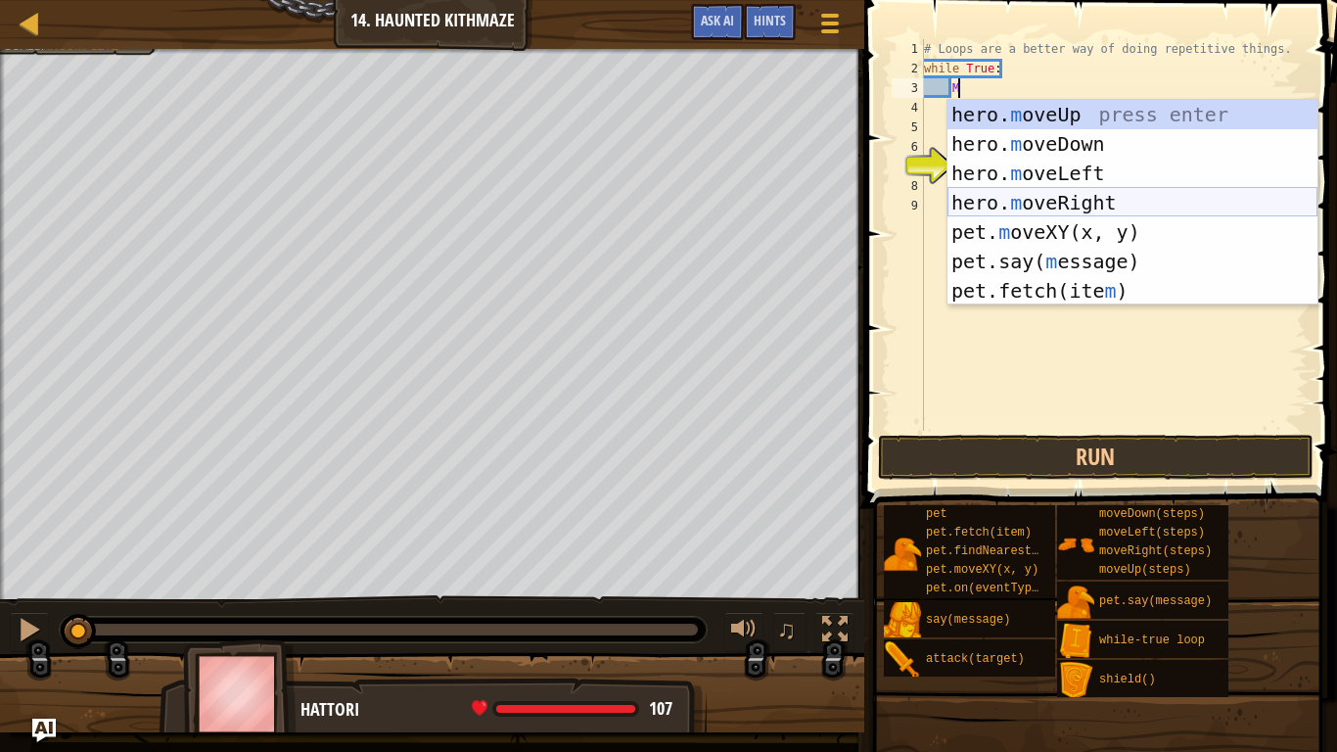
click at [1098, 195] on div "hero. m oveUp press enter hero. m oveDown press enter hero. m oveLeft press ent…" at bounding box center [1133, 232] width 370 height 264
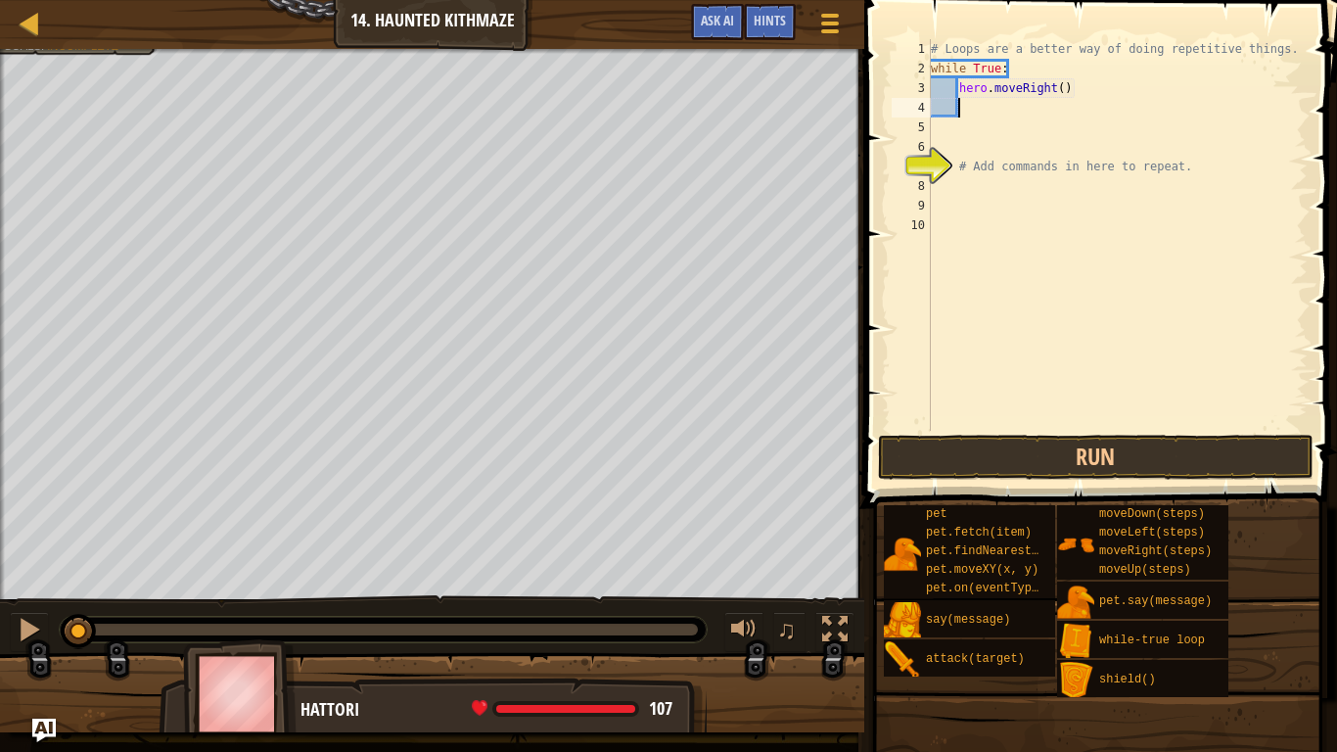
scroll to position [9, 3]
click at [1057, 86] on div "# Loops are a better way of doing repetitive things. while True : hero . moveRi…" at bounding box center [1117, 254] width 381 height 431
click at [1062, 94] on div "# Loops are a better way of doing repetitive things. while True : hero . moveRi…" at bounding box center [1117, 254] width 381 height 431
type textarea "hero.moveRight(3)"
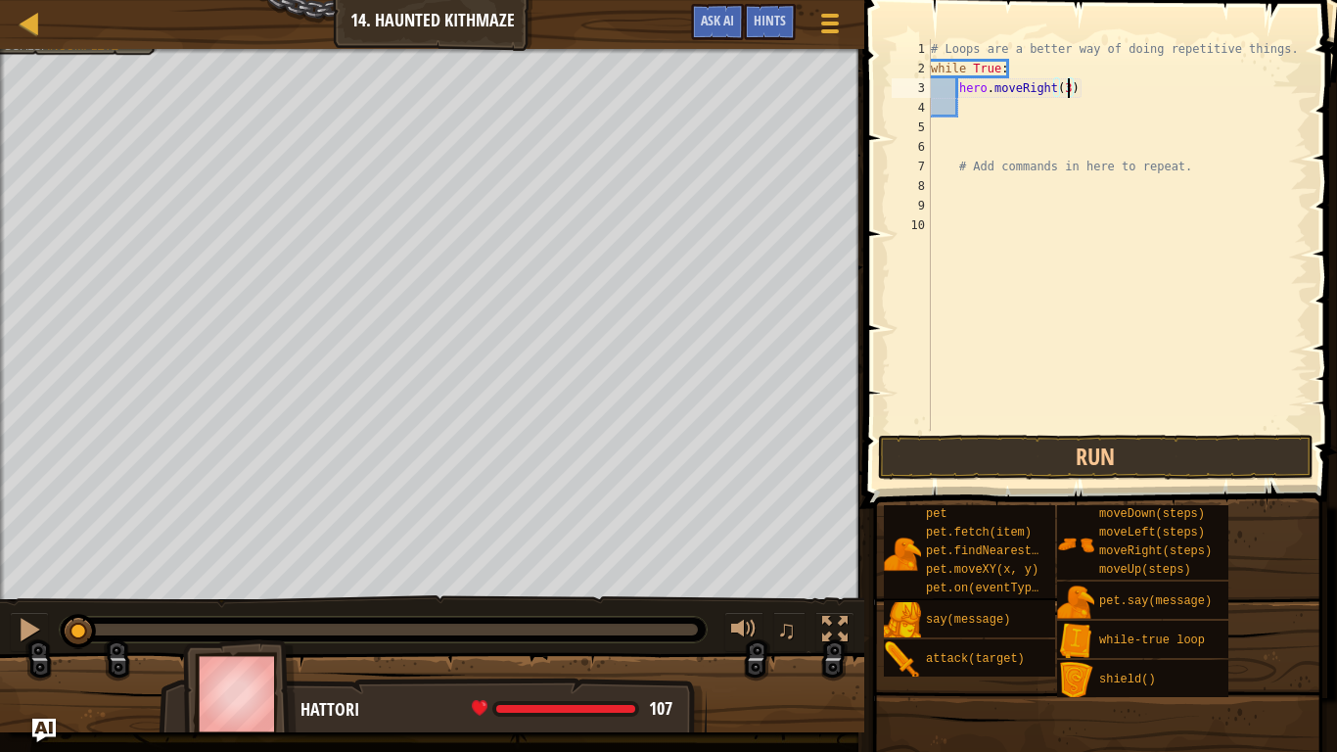
click at [989, 112] on div "# Loops are a better way of doing repetitive things. while True : hero . moveRi…" at bounding box center [1117, 254] width 381 height 431
type textarea "h"
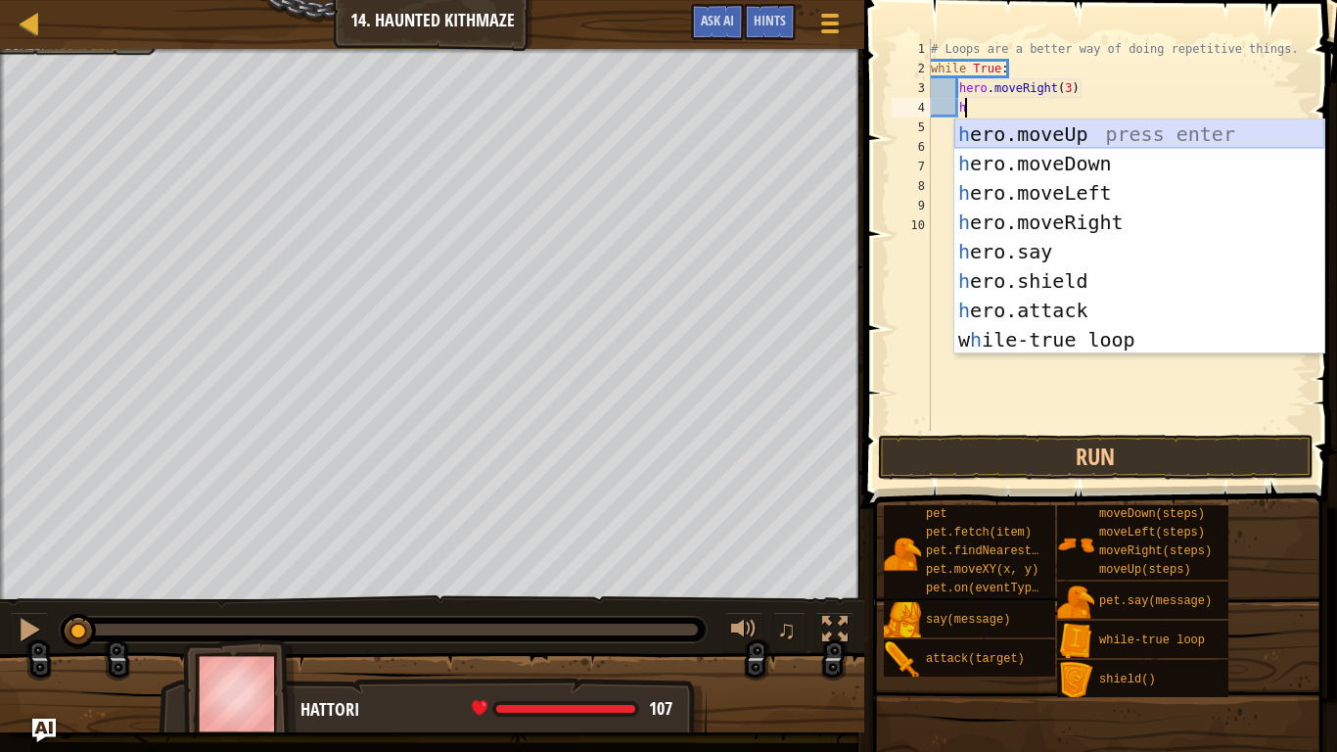
click at [1028, 132] on div "h ero.moveUp press enter h ero.moveDown press enter h ero.moveLeft press enter …" at bounding box center [1139, 266] width 370 height 294
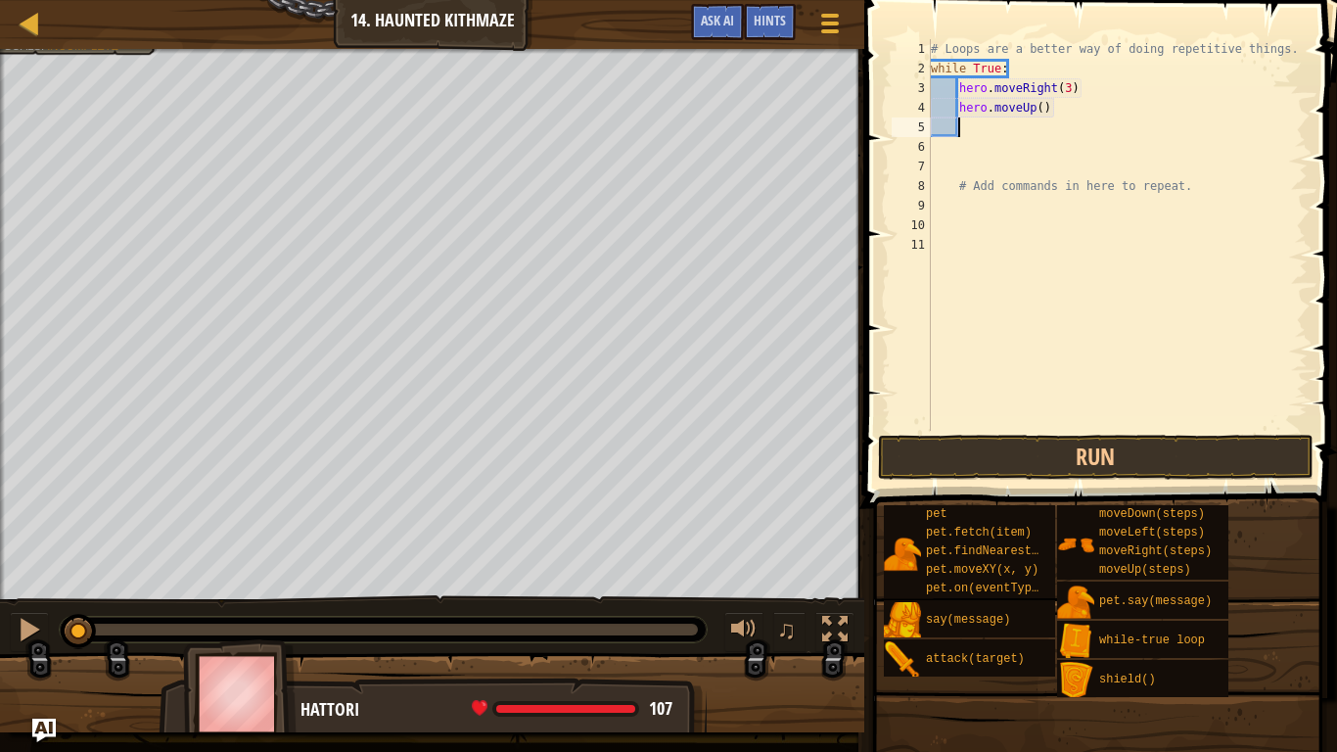
click at [1041, 110] on div "# Loops are a better way of doing repetitive things. while True : hero . moveRi…" at bounding box center [1117, 254] width 381 height 431
type textarea "hero.moveUp(3)"
click at [1023, 131] on div "# Loops are a better way of doing repetitive things. while True : hero . moveRi…" at bounding box center [1117, 254] width 381 height 431
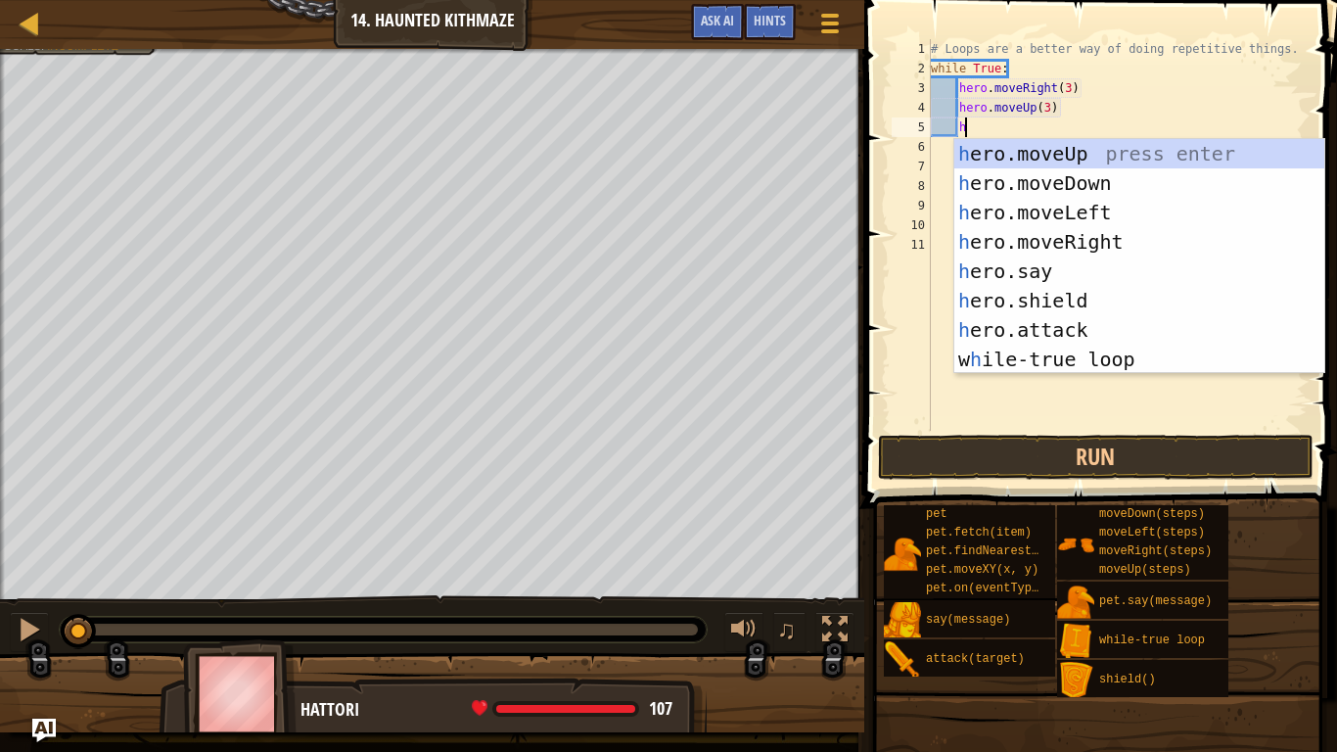
click at [1132, 94] on div "# Loops are a better way of doing repetitive things. while True : hero . moveRi…" at bounding box center [1117, 254] width 381 height 431
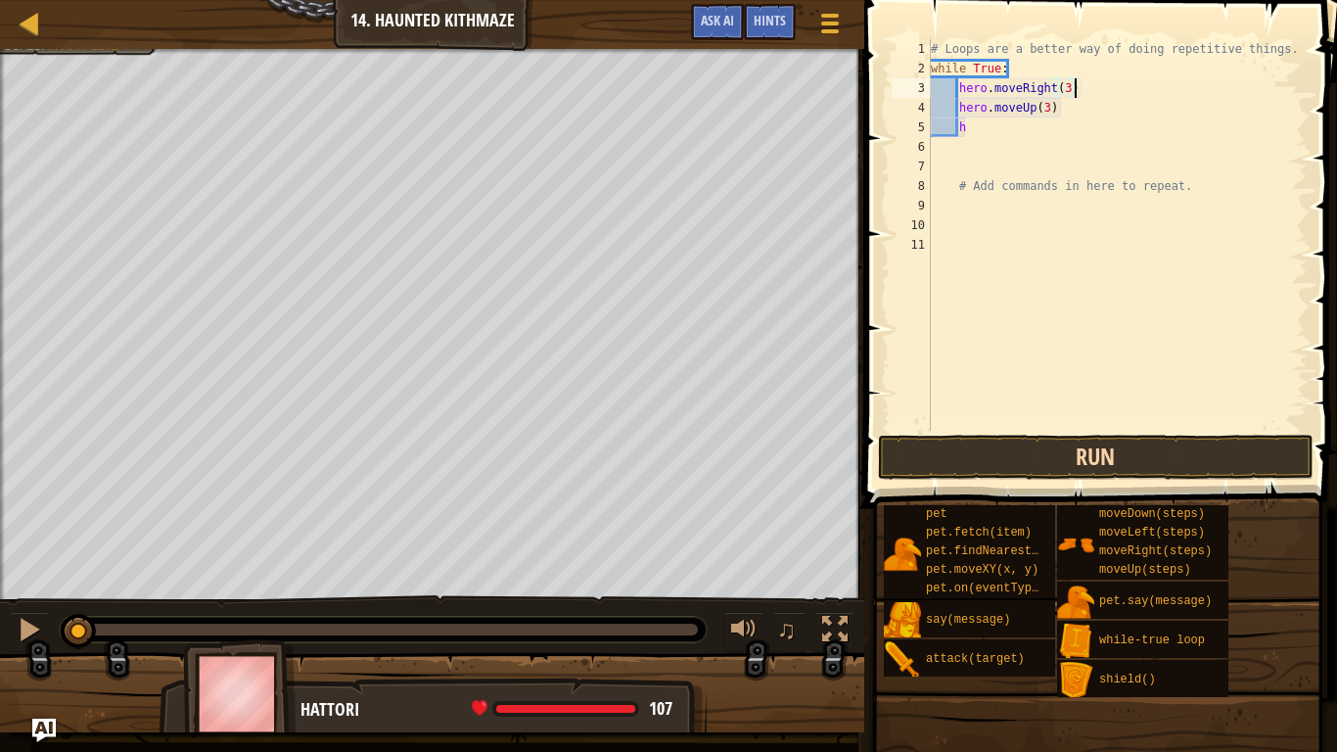
type textarea "hero.moveRight(3)"
click at [1048, 460] on button "Run" at bounding box center [1096, 457] width 436 height 45
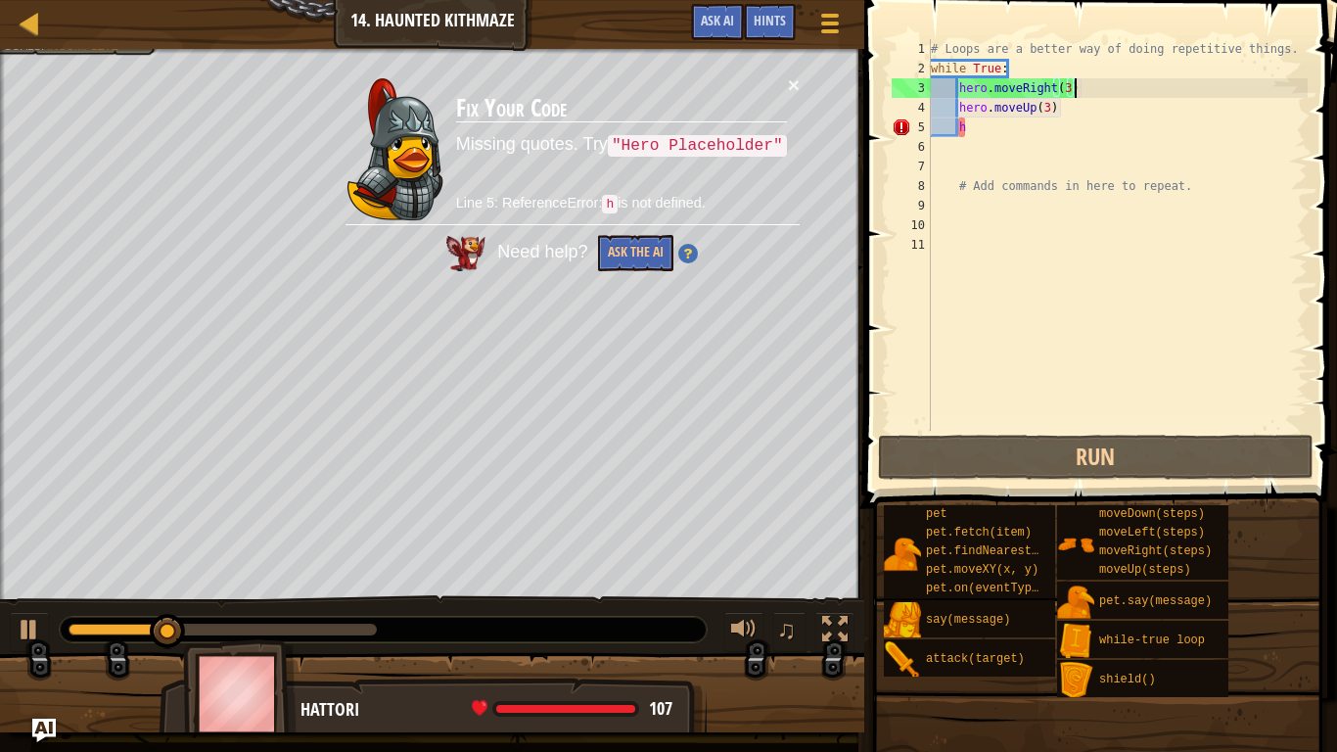
click at [1062, 137] on div "# Loops are a better way of doing repetitive things. while True : hero . moveRi…" at bounding box center [1117, 254] width 381 height 431
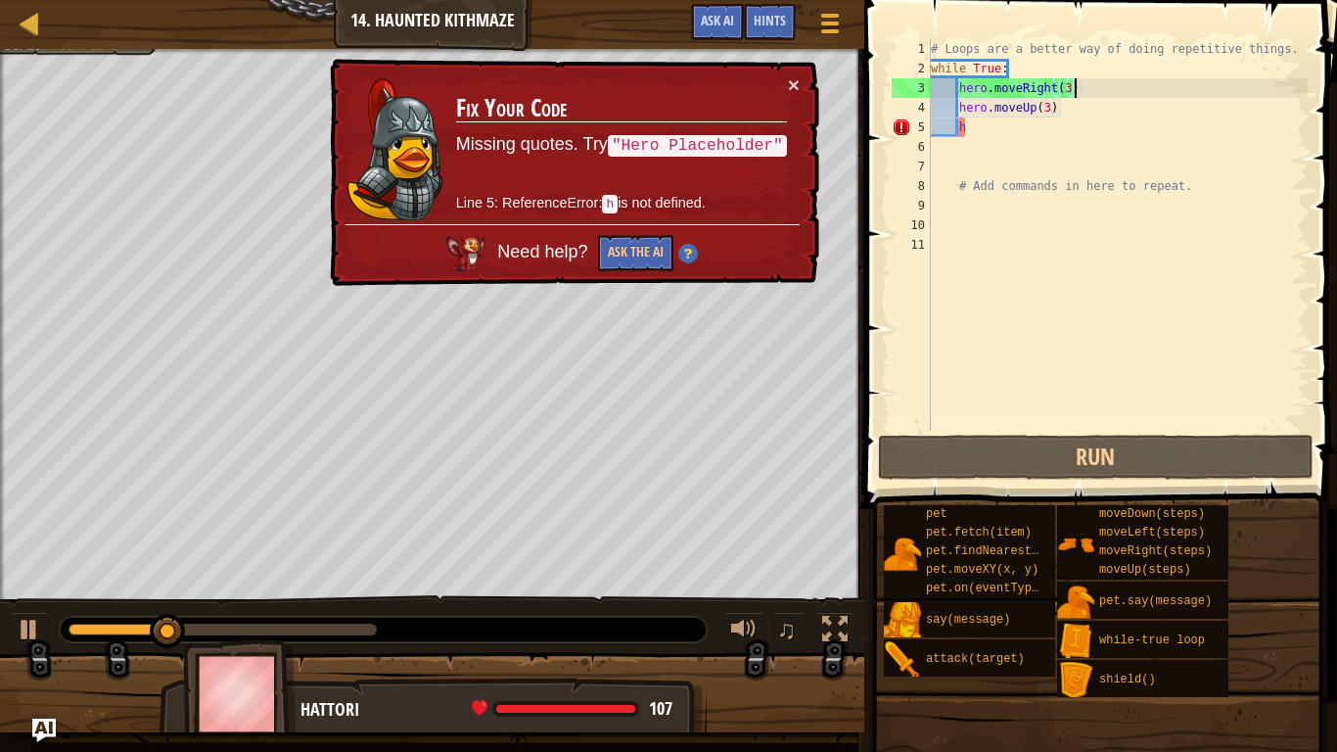
scroll to position [9, 0]
click at [1044, 121] on div "# Loops are a better way of doing repetitive things. while True : hero . moveRi…" at bounding box center [1117, 254] width 381 height 431
type textarea "h"
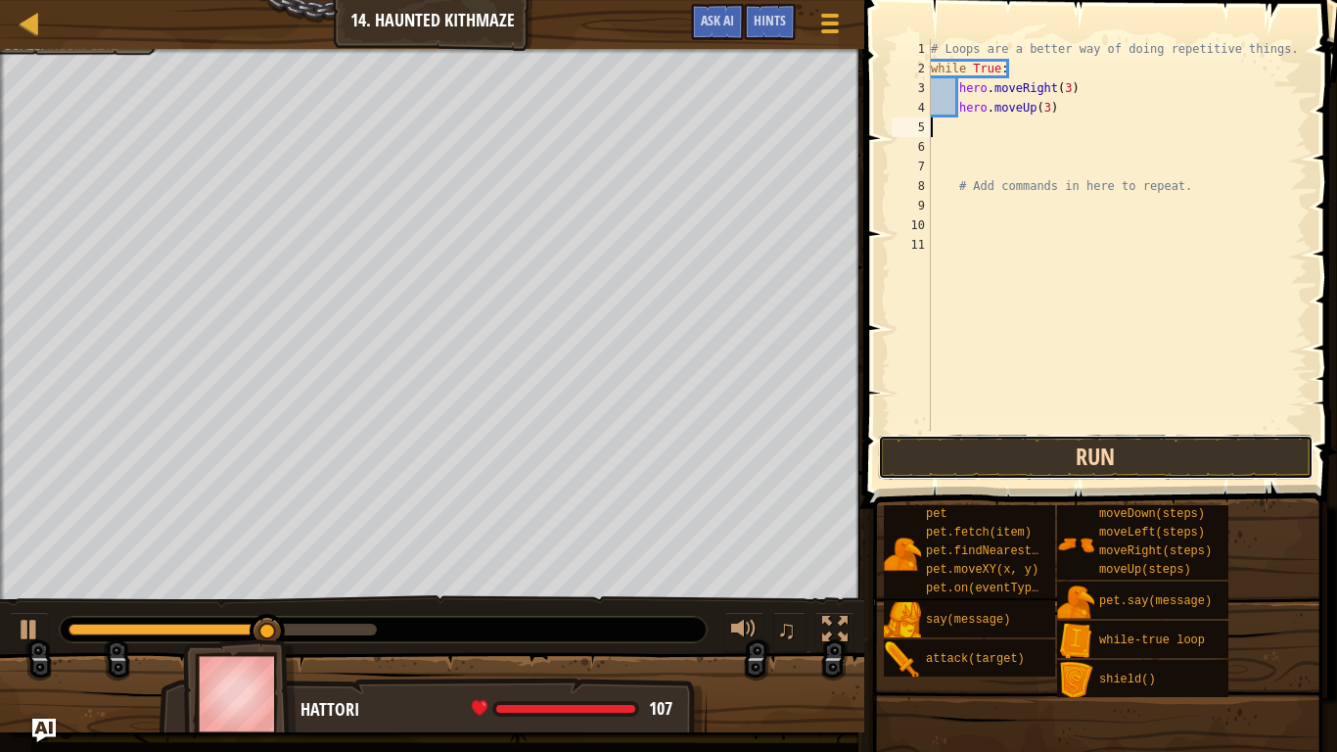
click at [1050, 454] on button "Run" at bounding box center [1096, 457] width 436 height 45
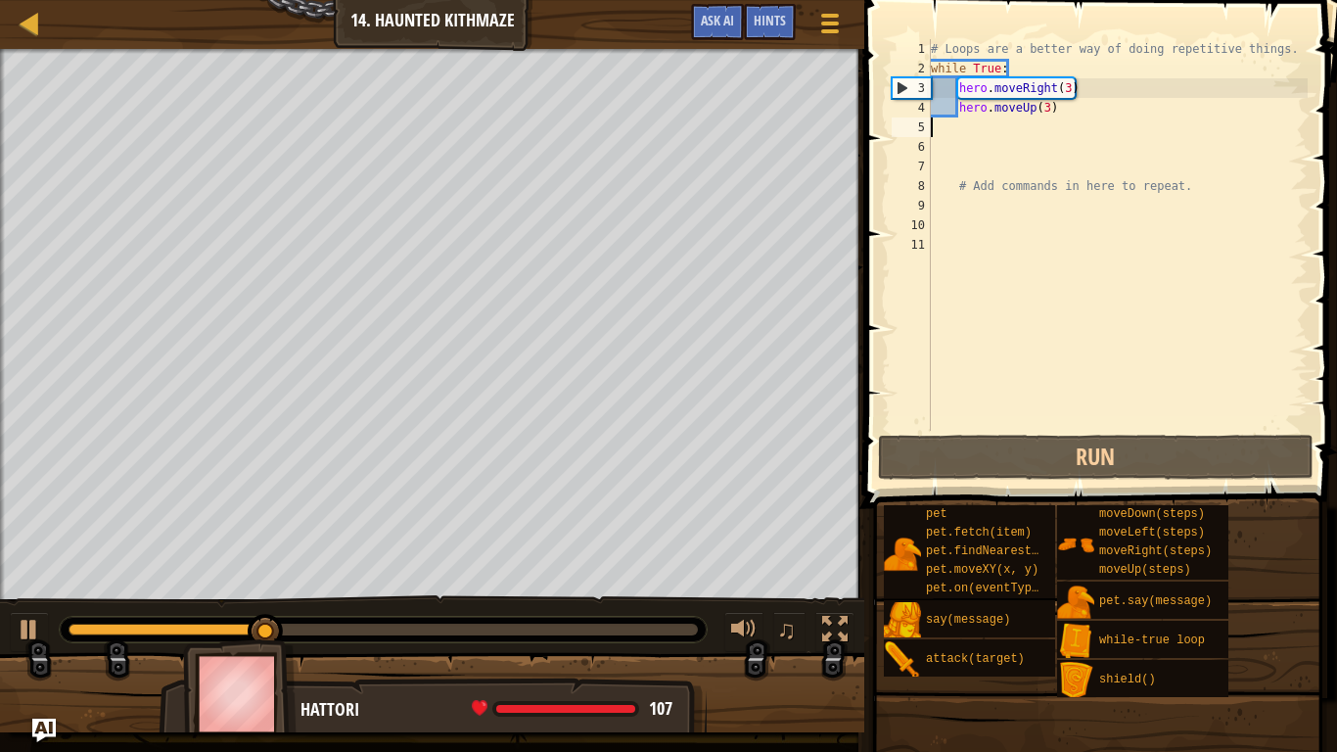
click at [1045, 108] on div "# Loops are a better way of doing repetitive things. while True : hero . moveRi…" at bounding box center [1117, 254] width 381 height 431
click at [1068, 81] on div "# Loops are a better way of doing repetitive things. while True : hero . moveRi…" at bounding box center [1117, 254] width 381 height 431
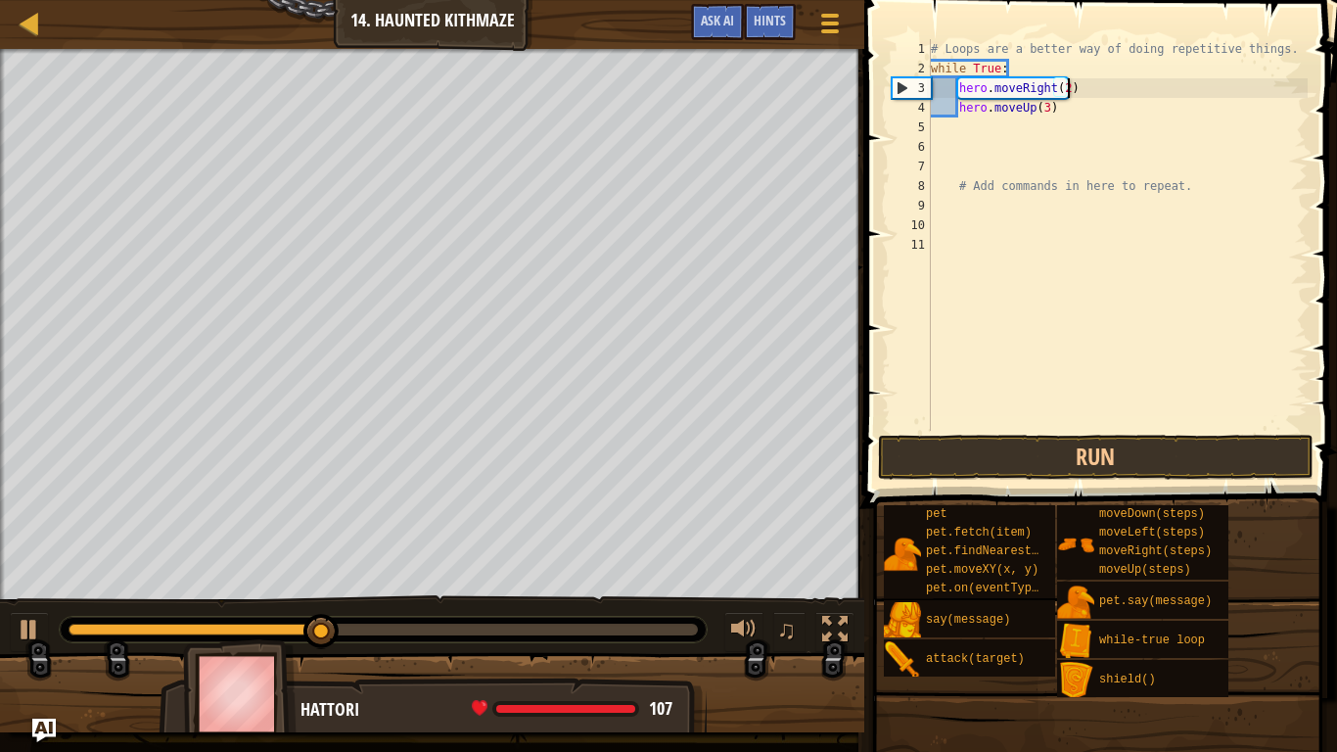
scroll to position [9, 20]
click at [1046, 110] on div "# Loops are a better way of doing repetitive things. while True : hero . moveRi…" at bounding box center [1117, 254] width 381 height 431
type textarea "hero.moveUp(2)"
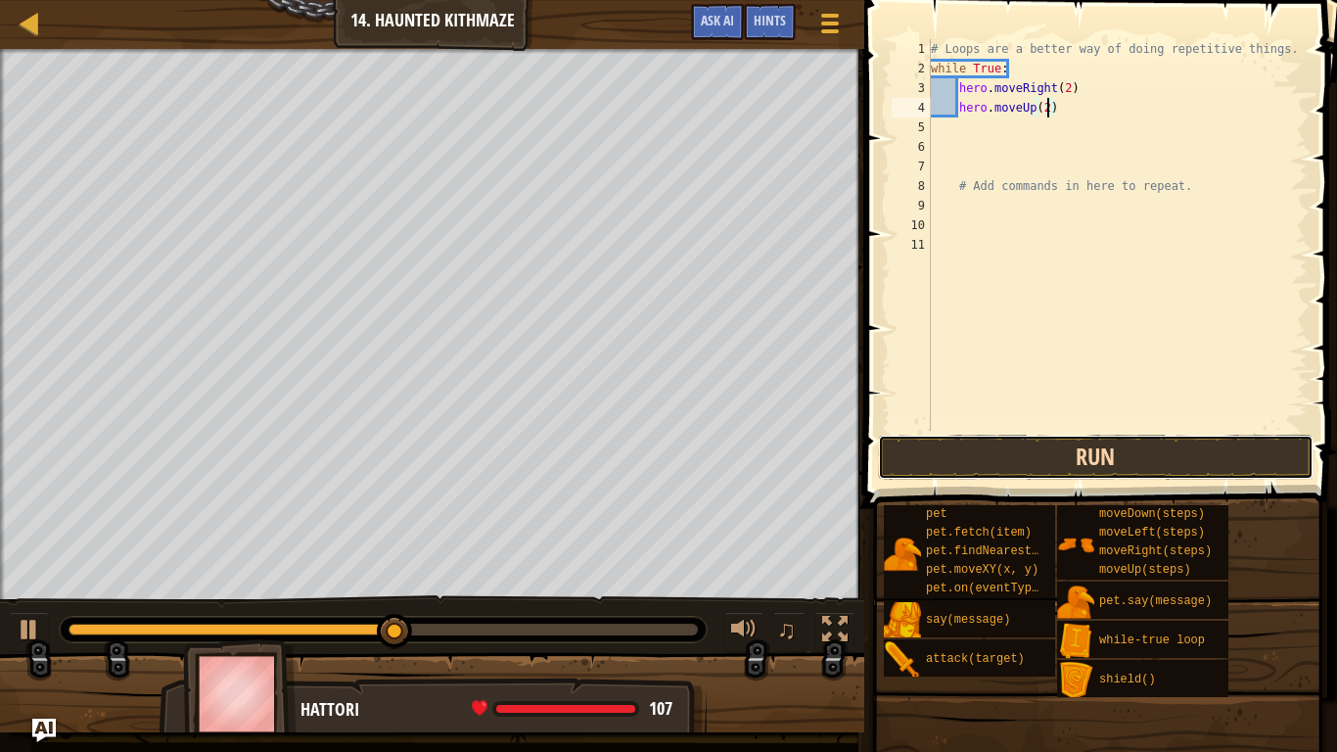
click at [1043, 469] on button "Run" at bounding box center [1096, 457] width 436 height 45
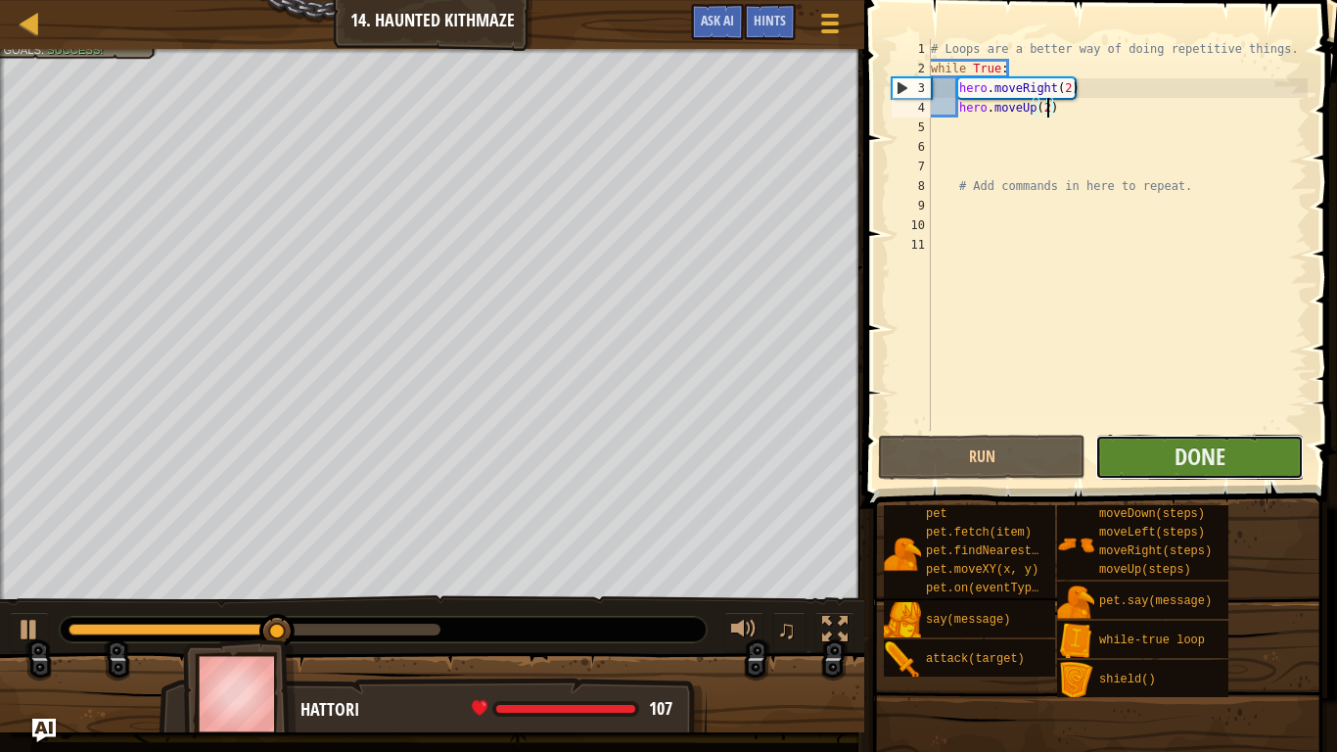
click at [1252, 449] on button "Done" at bounding box center [1199, 457] width 208 height 45
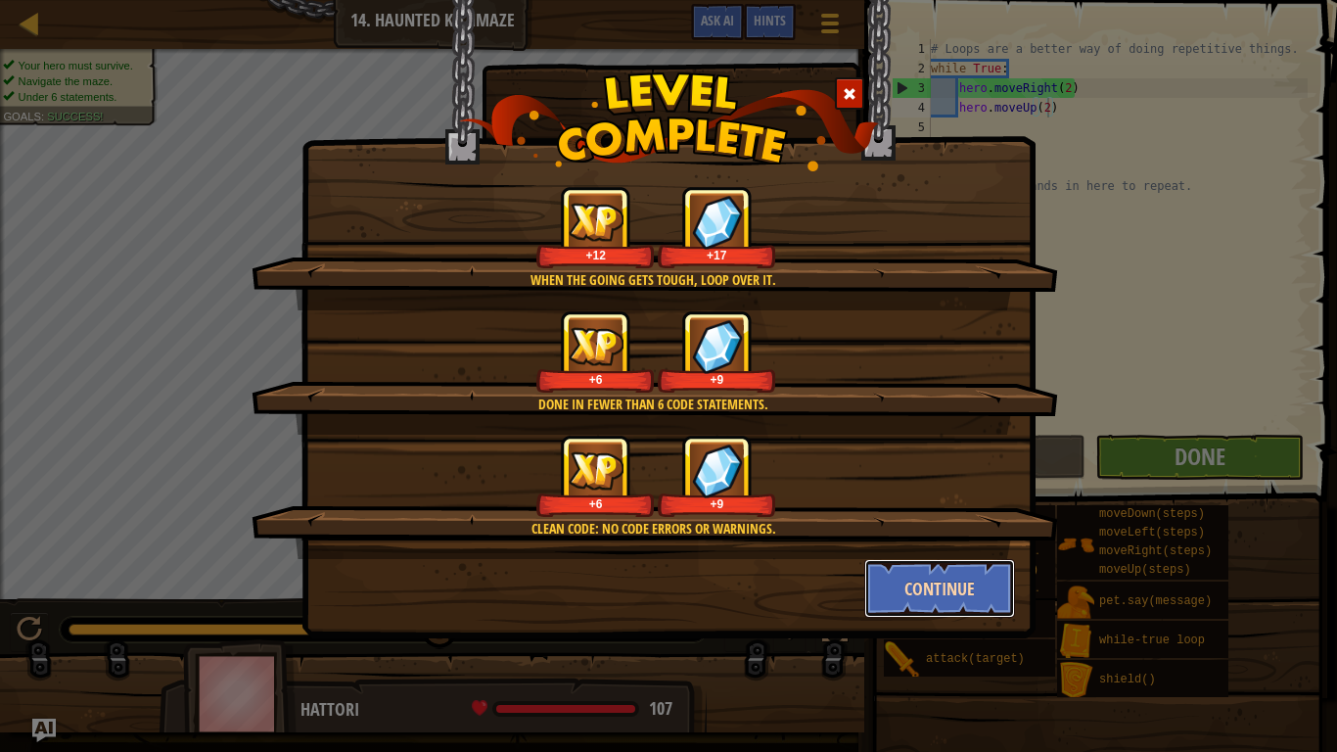
click at [902, 585] on button "Continue" at bounding box center [940, 588] width 152 height 59
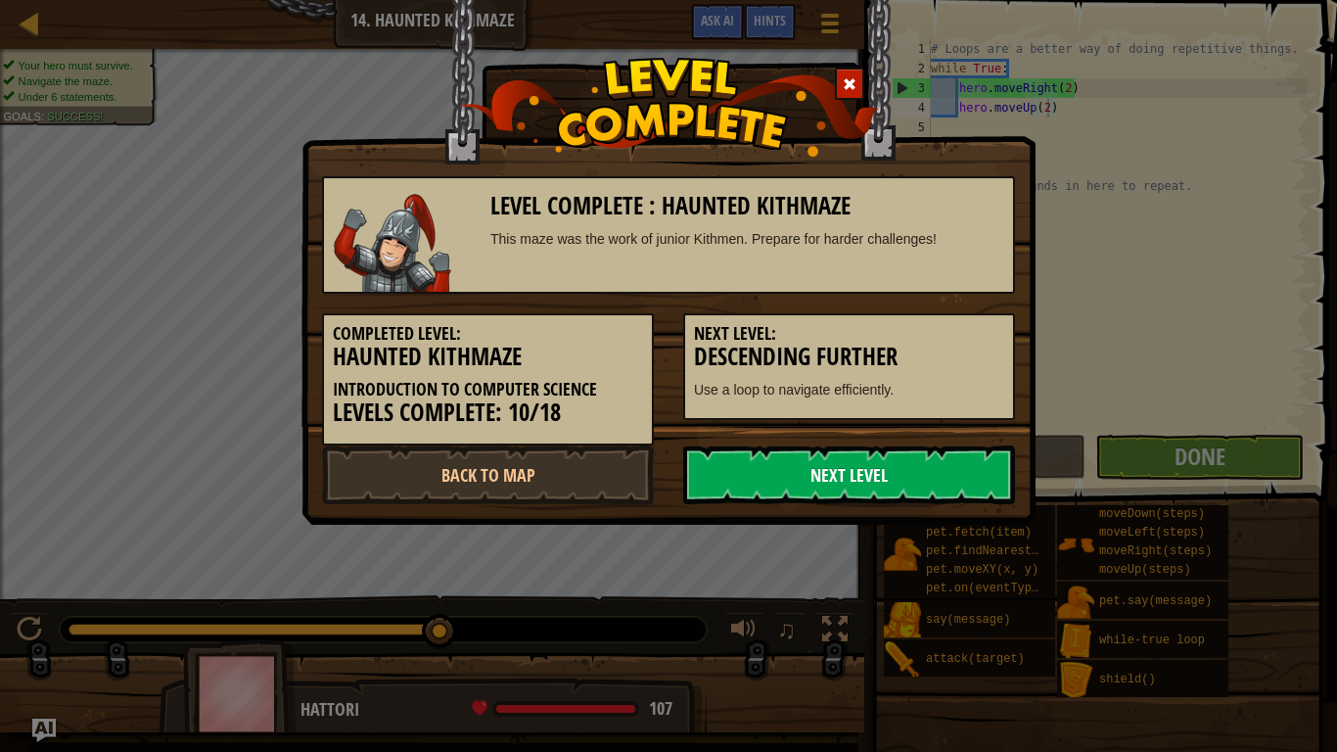
click at [868, 459] on link "Next Level" at bounding box center [849, 474] width 332 height 59
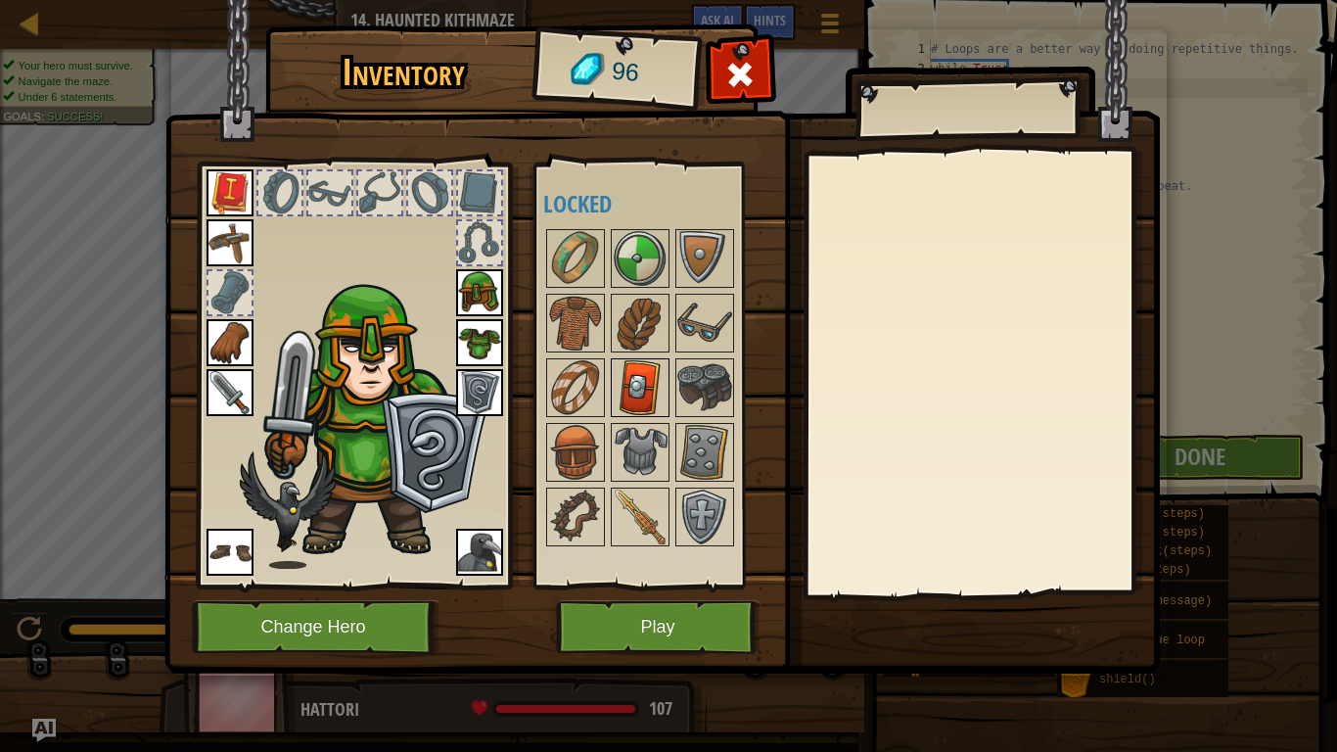
click at [647, 388] on img at bounding box center [640, 387] width 55 height 55
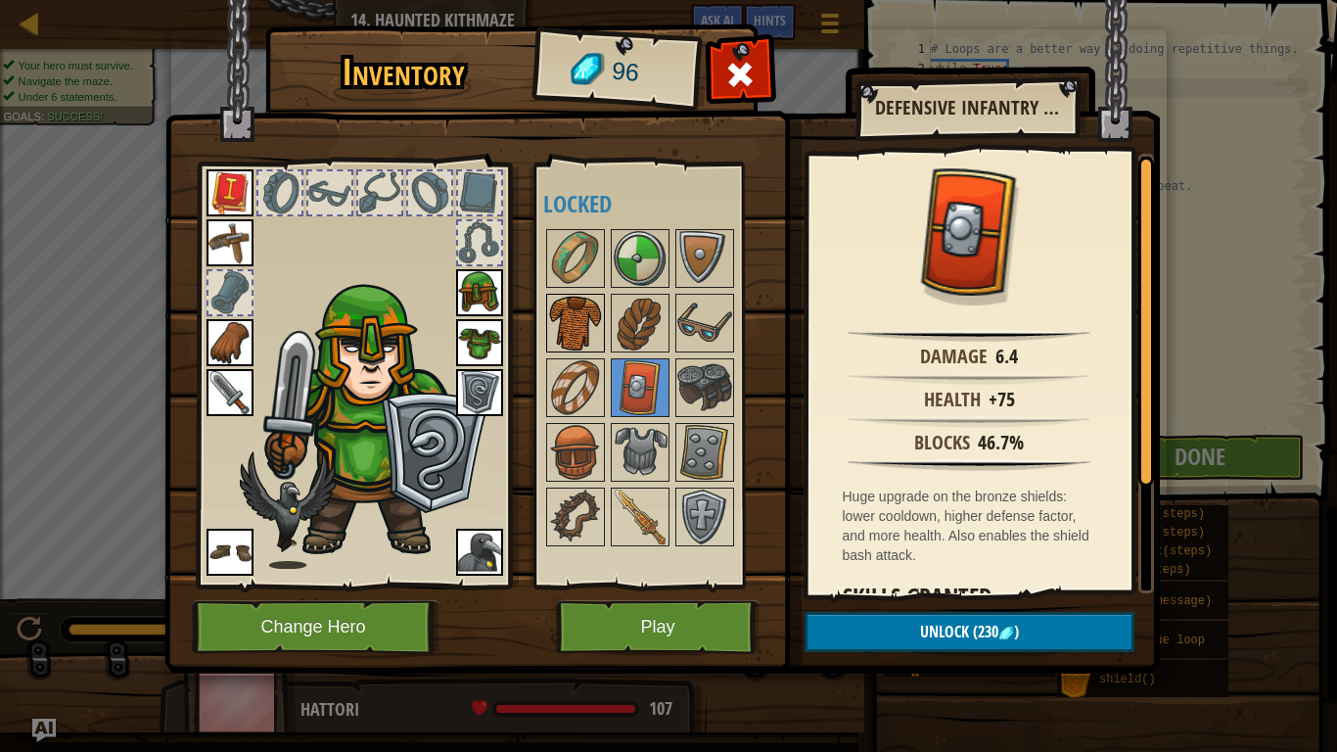
click at [585, 304] on img at bounding box center [575, 323] width 55 height 55
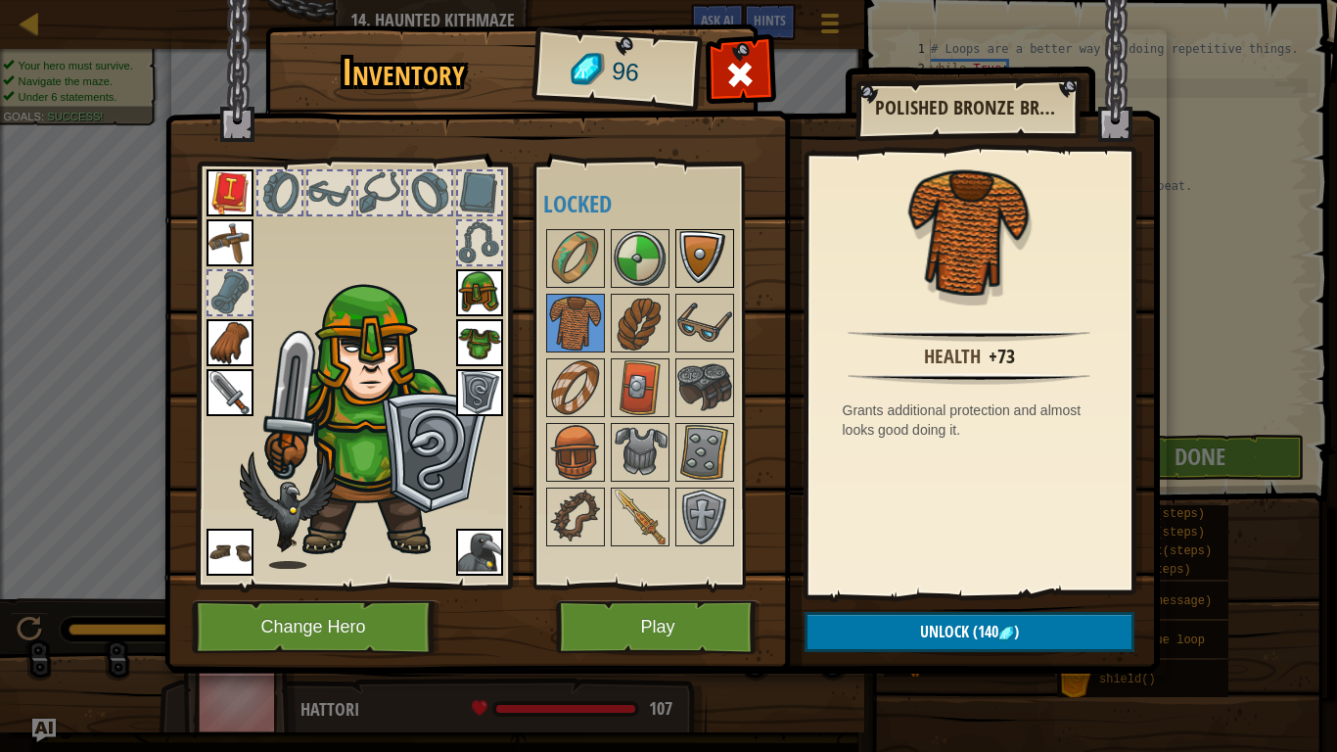
click at [683, 271] on img at bounding box center [704, 258] width 55 height 55
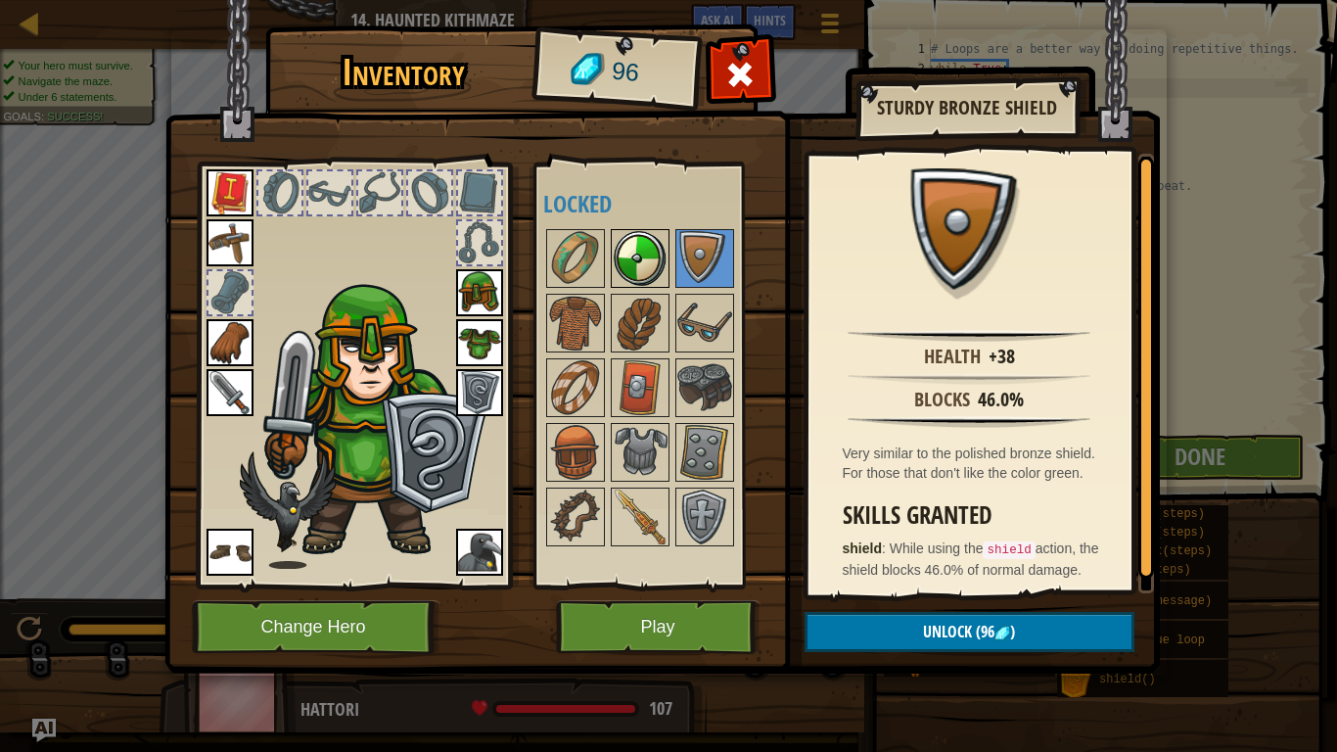
click at [645, 262] on img at bounding box center [640, 258] width 55 height 55
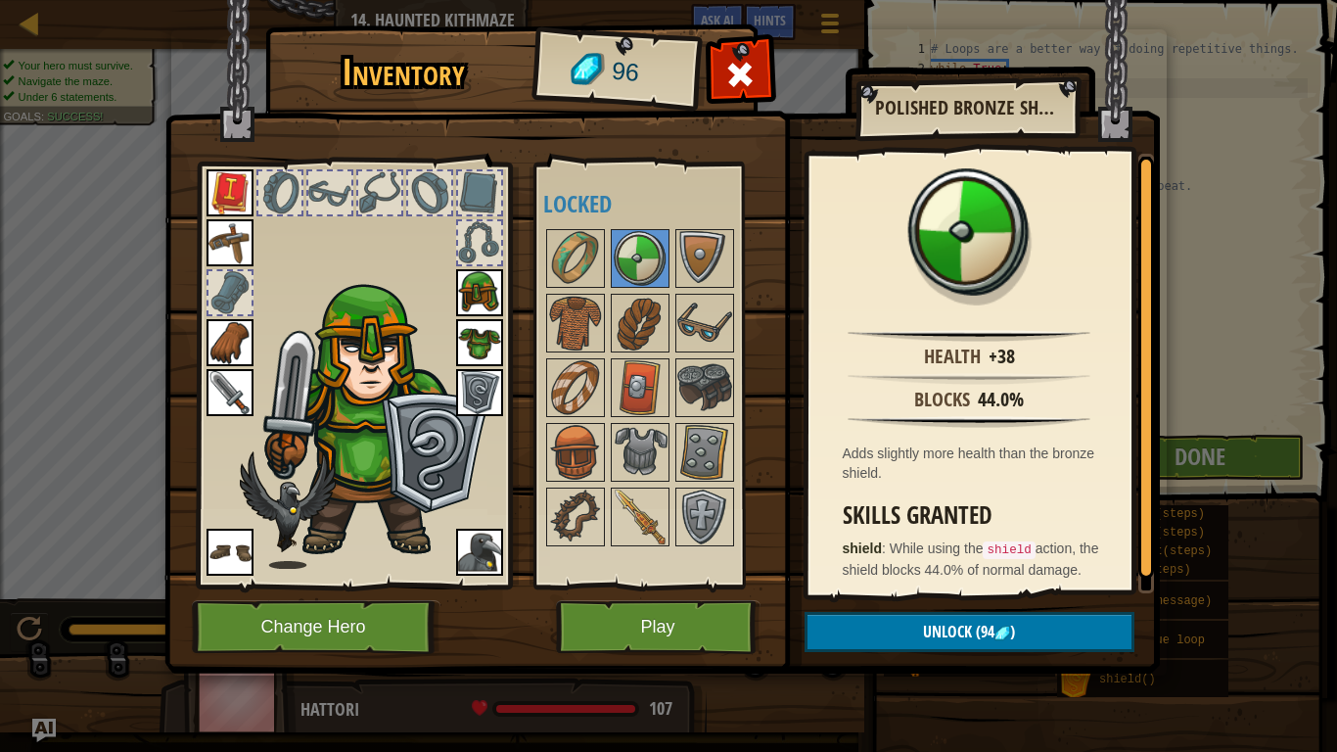
click at [474, 394] on img at bounding box center [479, 392] width 47 height 47
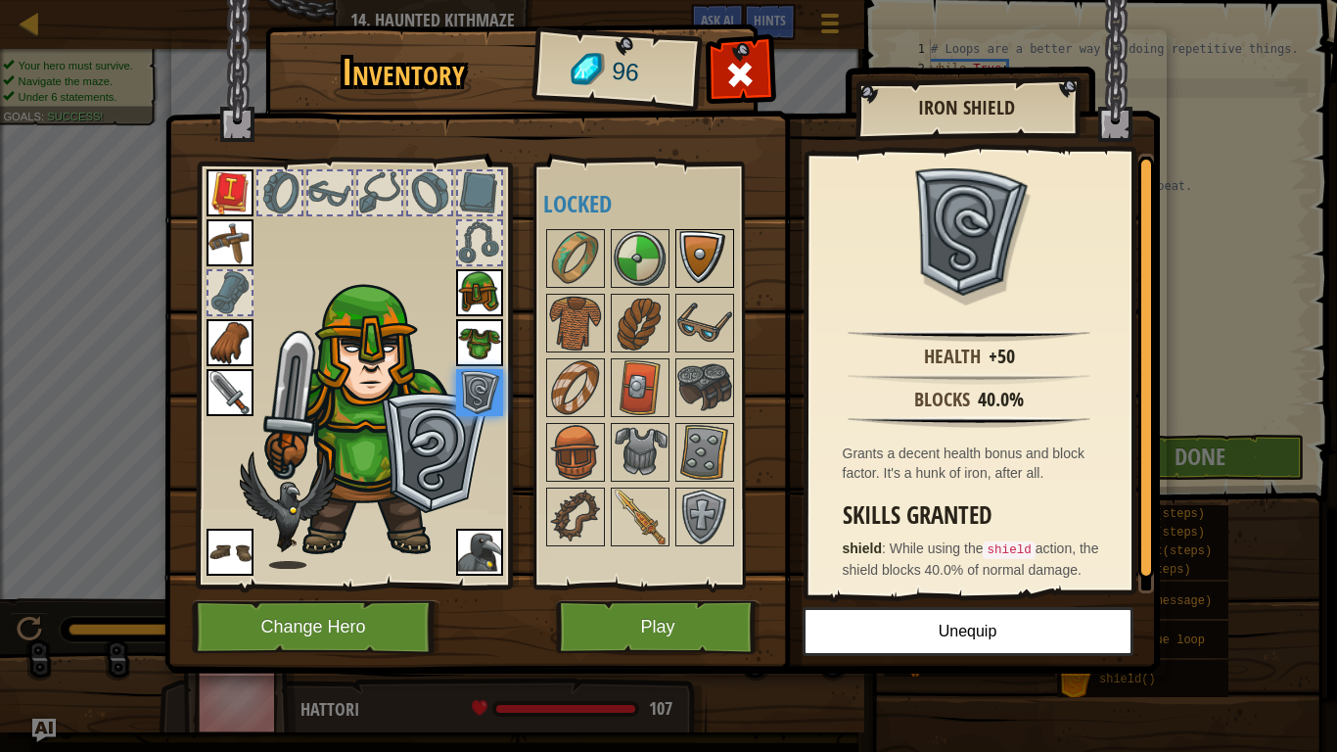
click at [703, 264] on img at bounding box center [704, 258] width 55 height 55
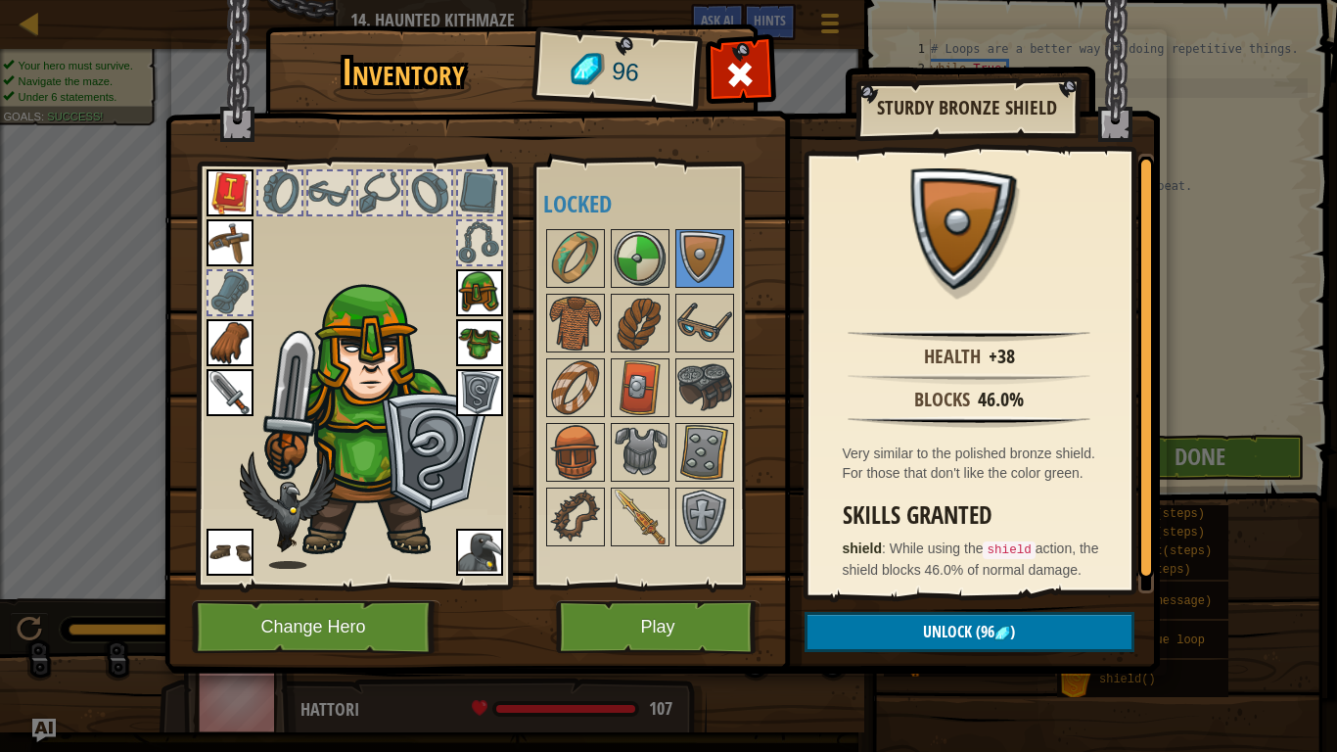
click at [481, 394] on img at bounding box center [479, 392] width 47 height 47
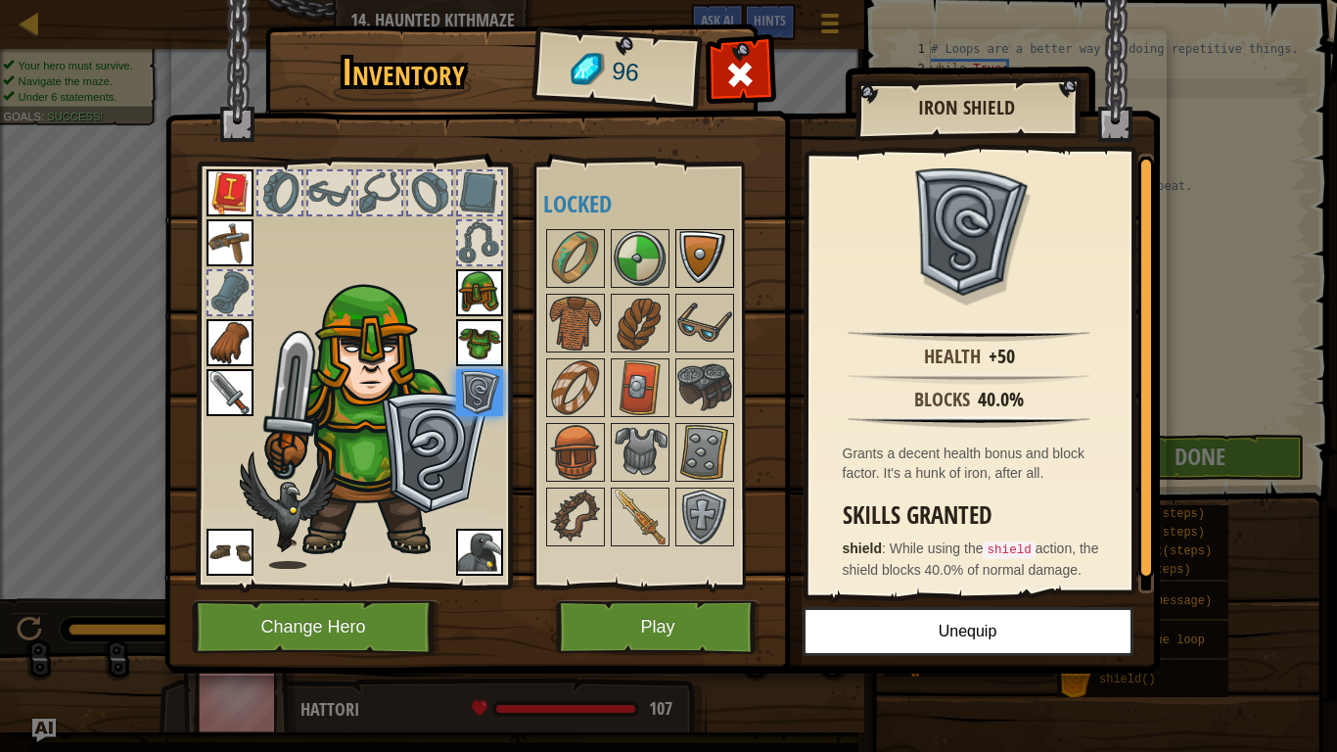
click at [713, 244] on img at bounding box center [704, 258] width 55 height 55
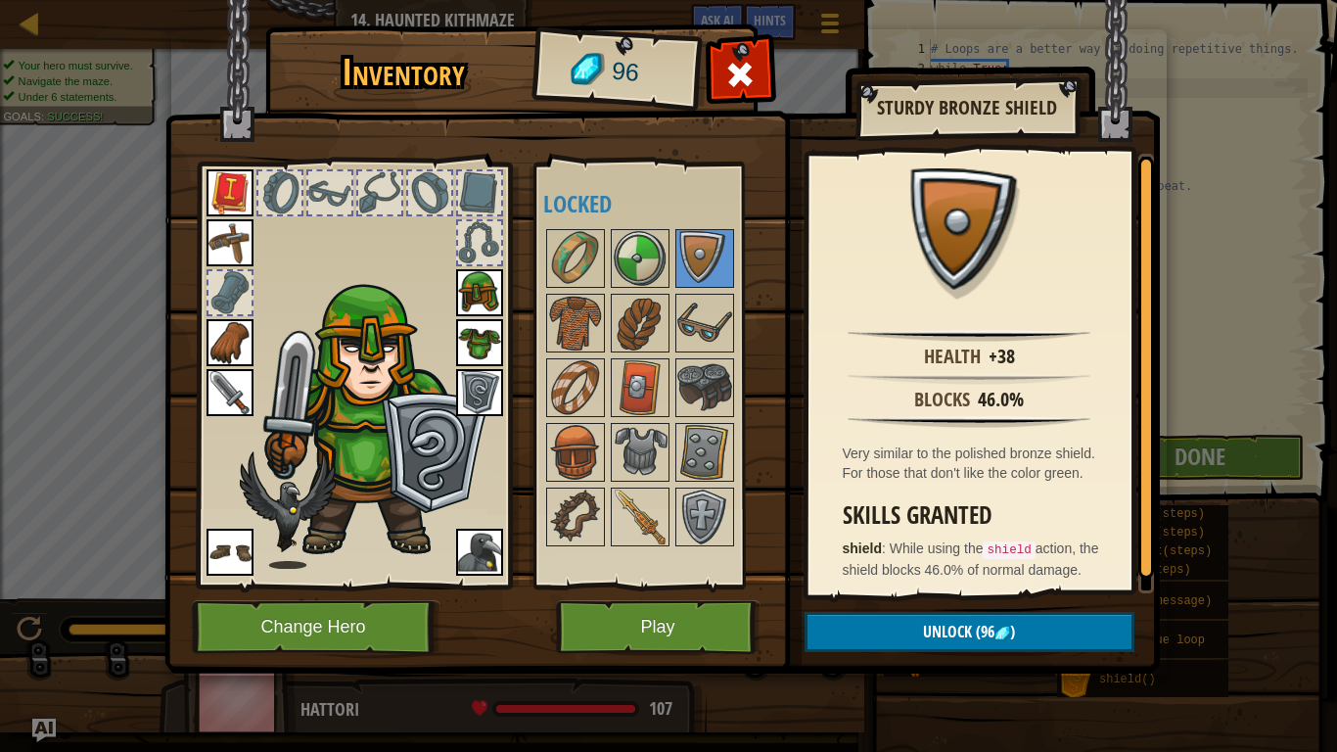
click at [493, 384] on img at bounding box center [479, 392] width 47 height 47
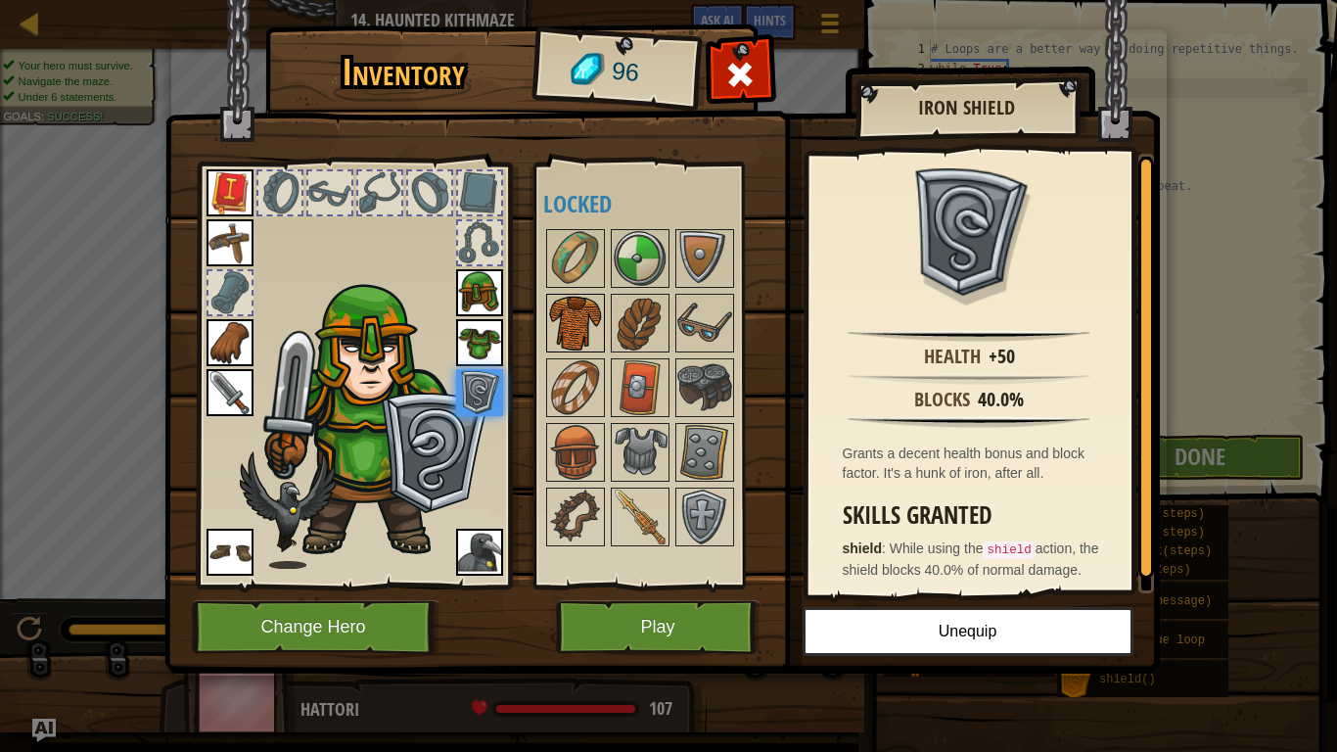
click at [578, 308] on img at bounding box center [575, 323] width 55 height 55
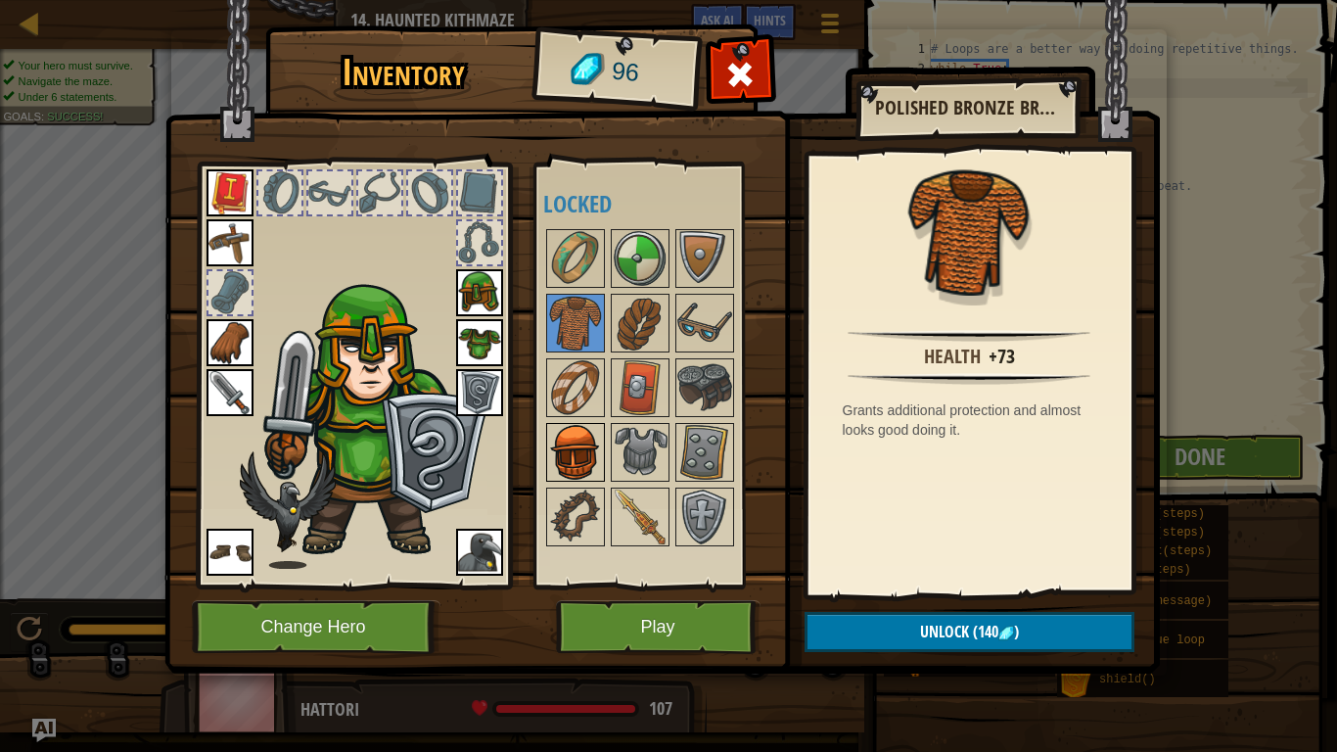
click at [583, 475] on img at bounding box center [575, 452] width 55 height 55
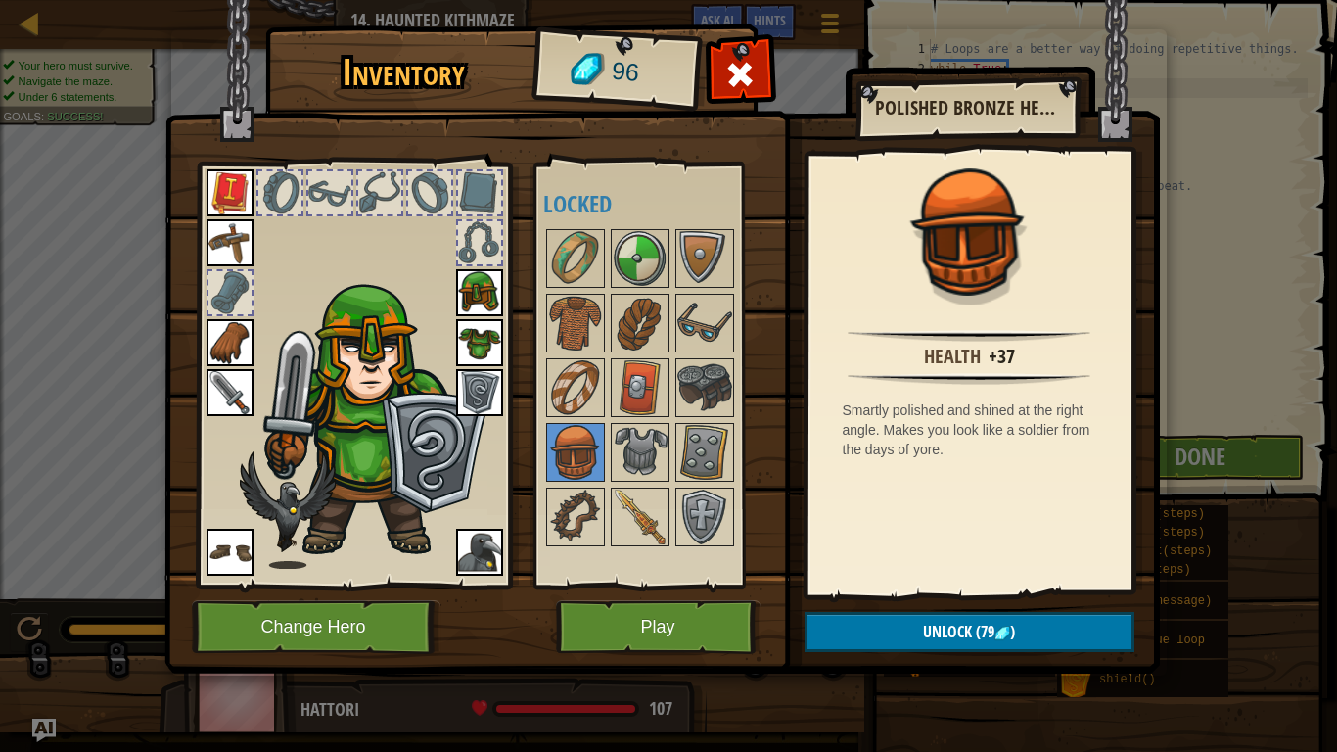
click at [480, 295] on img at bounding box center [479, 292] width 47 height 47
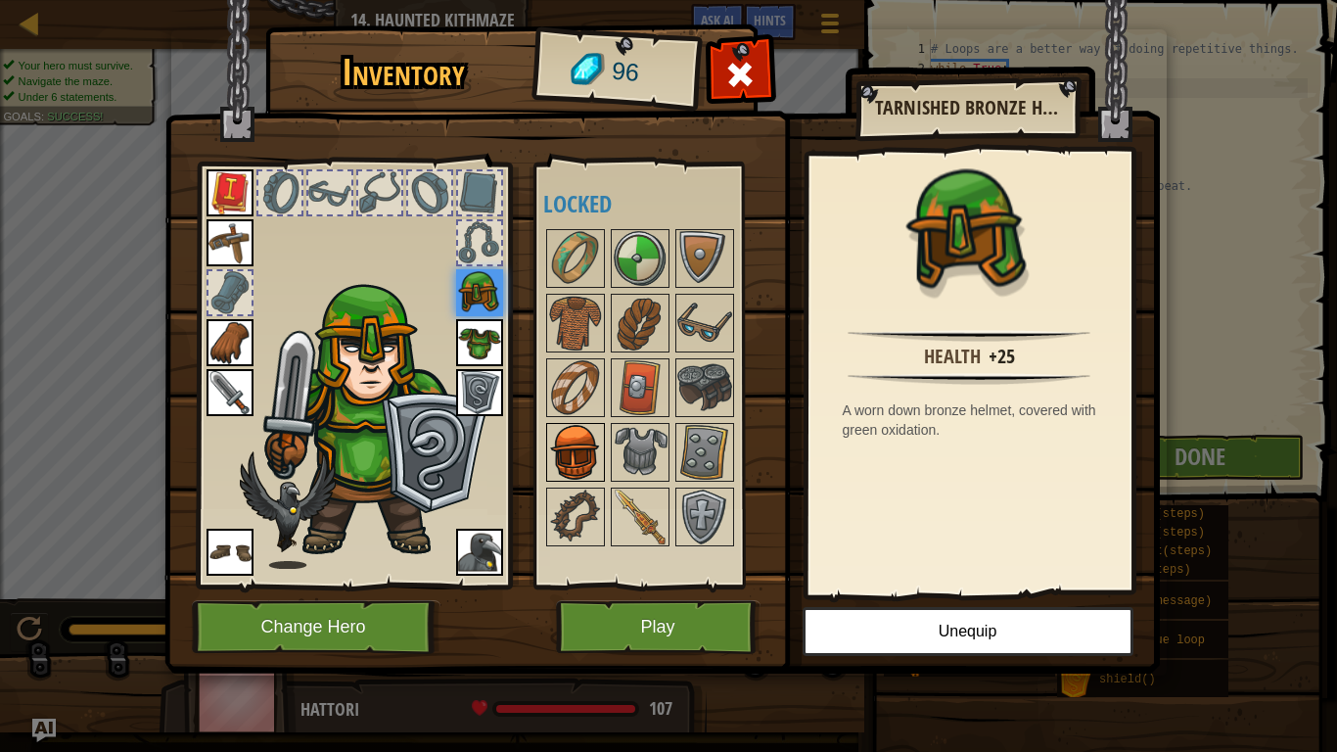
click at [578, 457] on img at bounding box center [575, 452] width 55 height 55
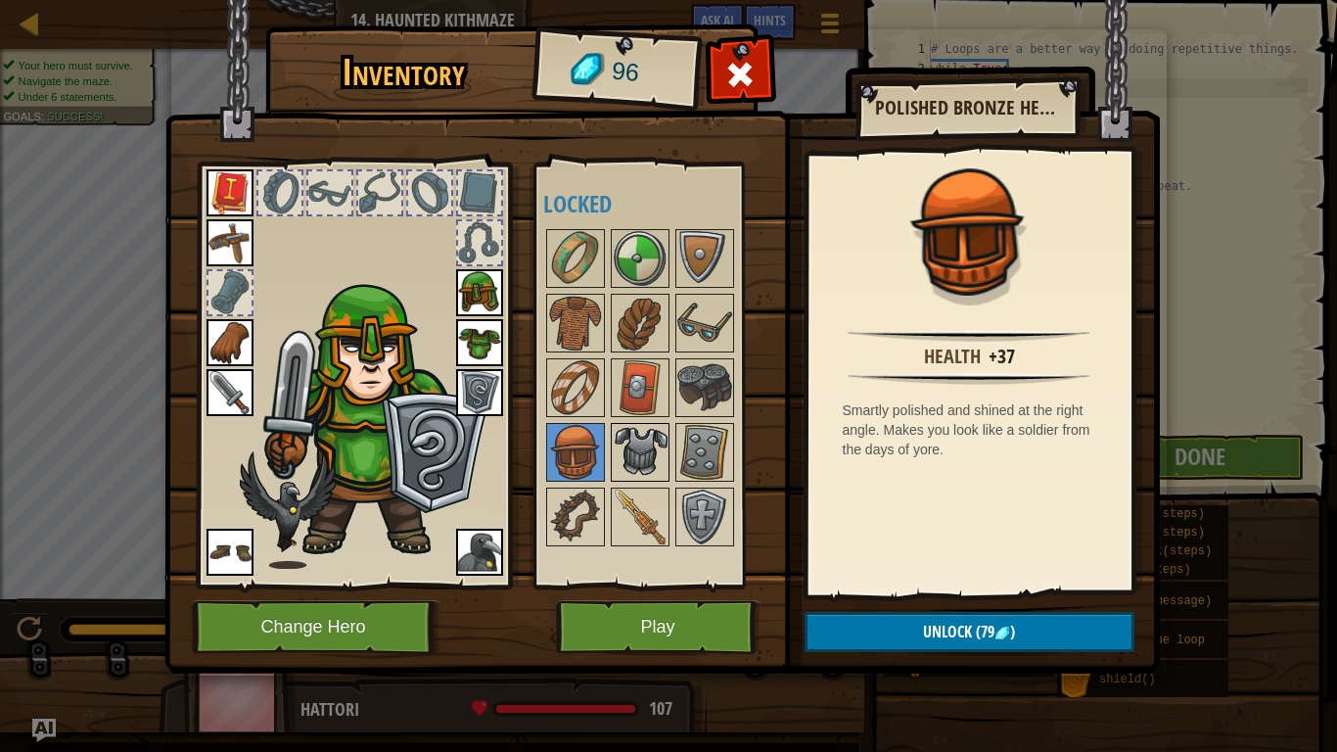
click at [641, 446] on img at bounding box center [640, 452] width 55 height 55
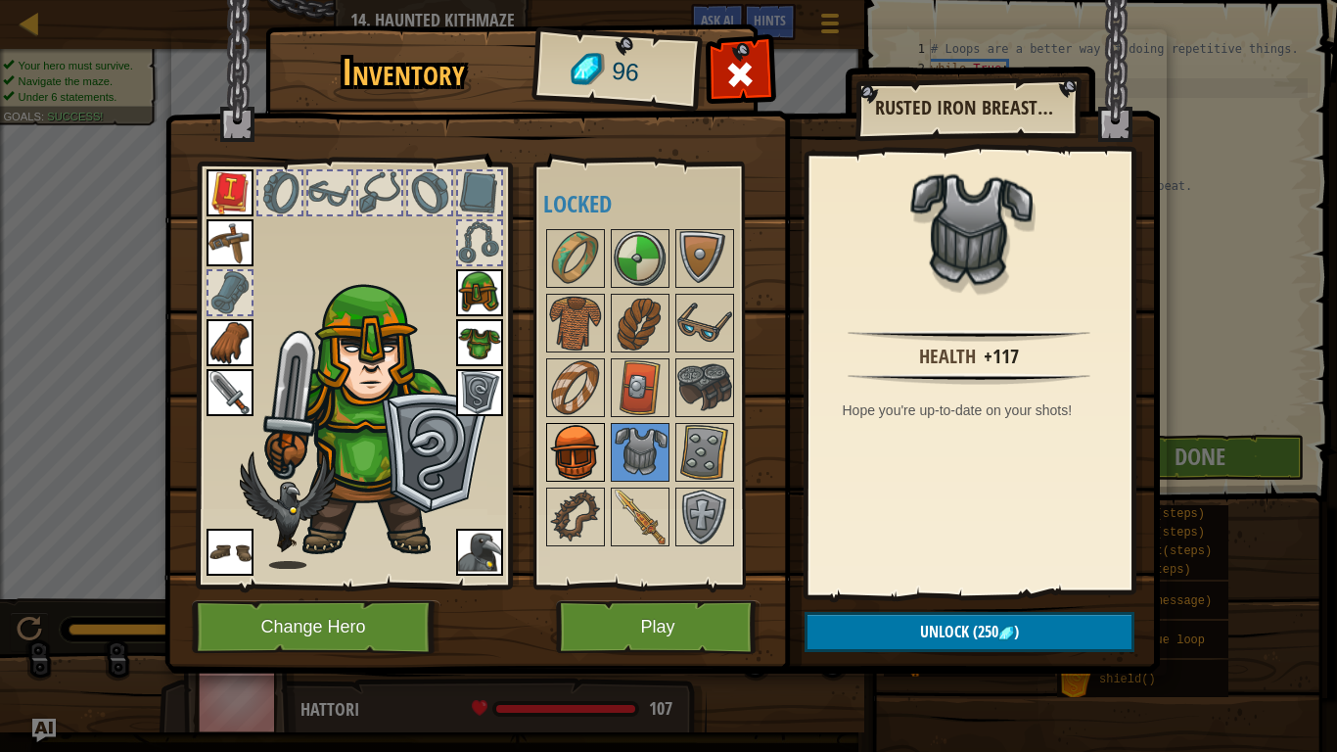
click at [590, 460] on img at bounding box center [575, 452] width 55 height 55
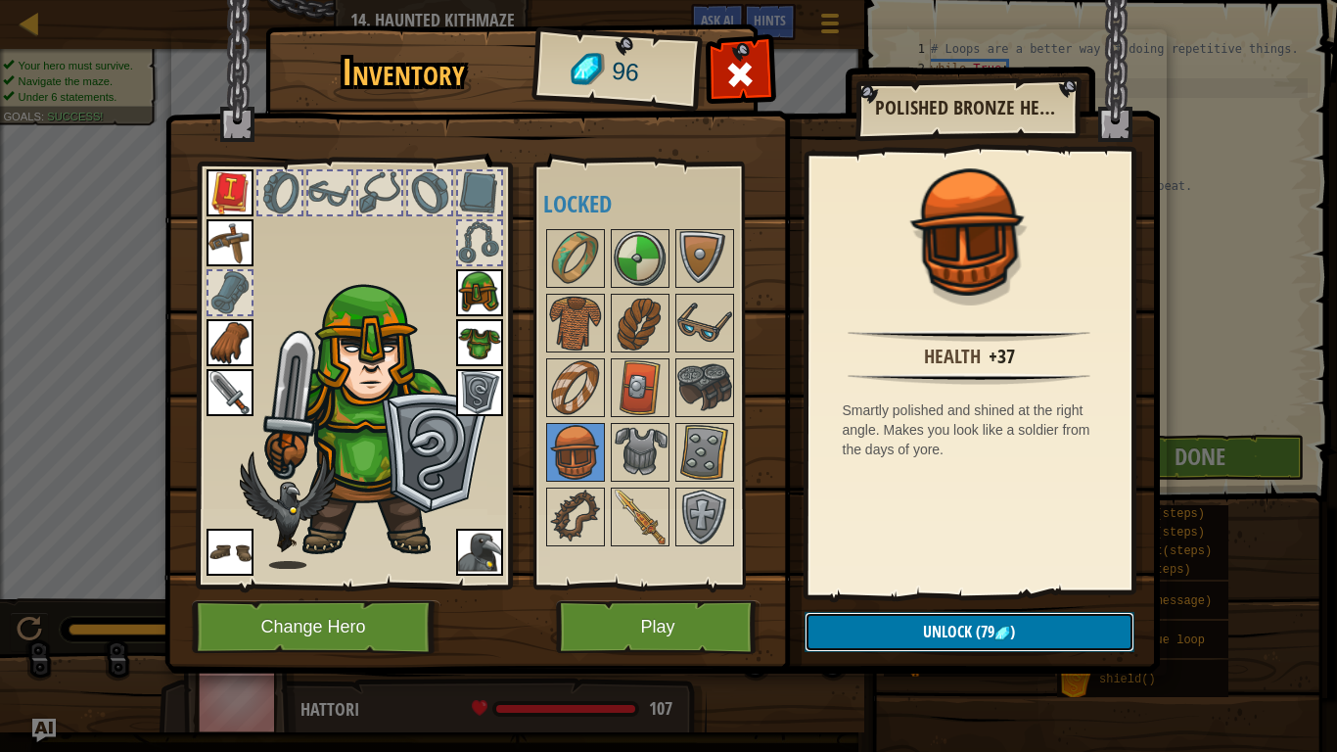
click at [1103, 585] on button "Unlock (79 )" at bounding box center [970, 632] width 330 height 40
click at [1102, 585] on button "Confirm" at bounding box center [970, 632] width 330 height 40
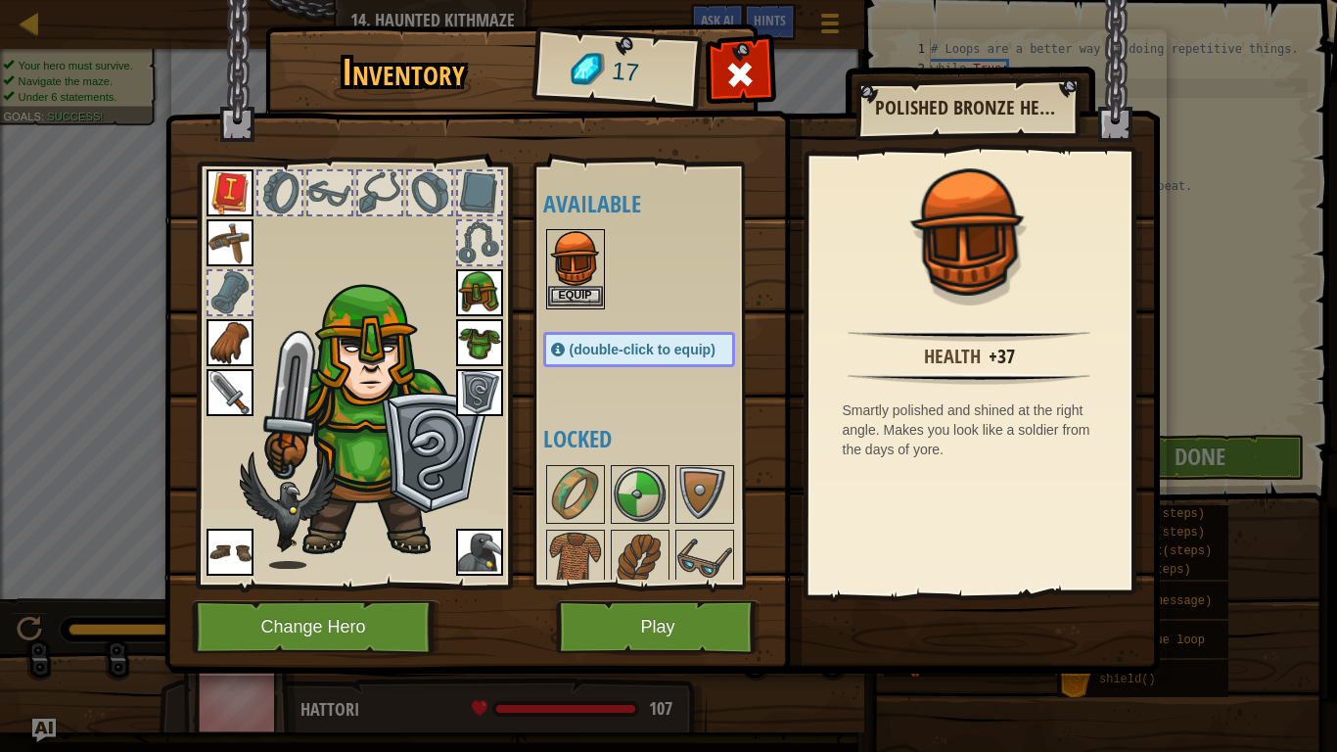
click at [575, 282] on img at bounding box center [575, 258] width 55 height 55
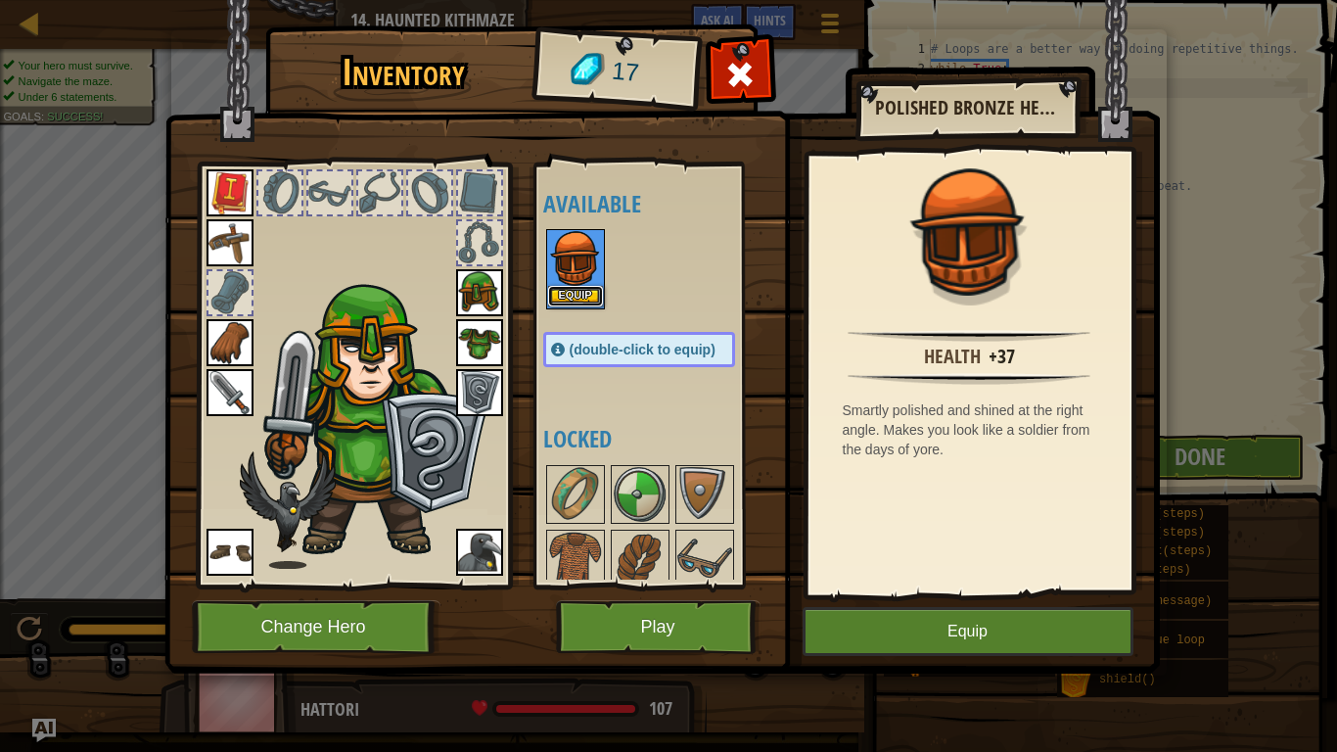
click at [583, 294] on button "Equip" at bounding box center [575, 296] width 55 height 21
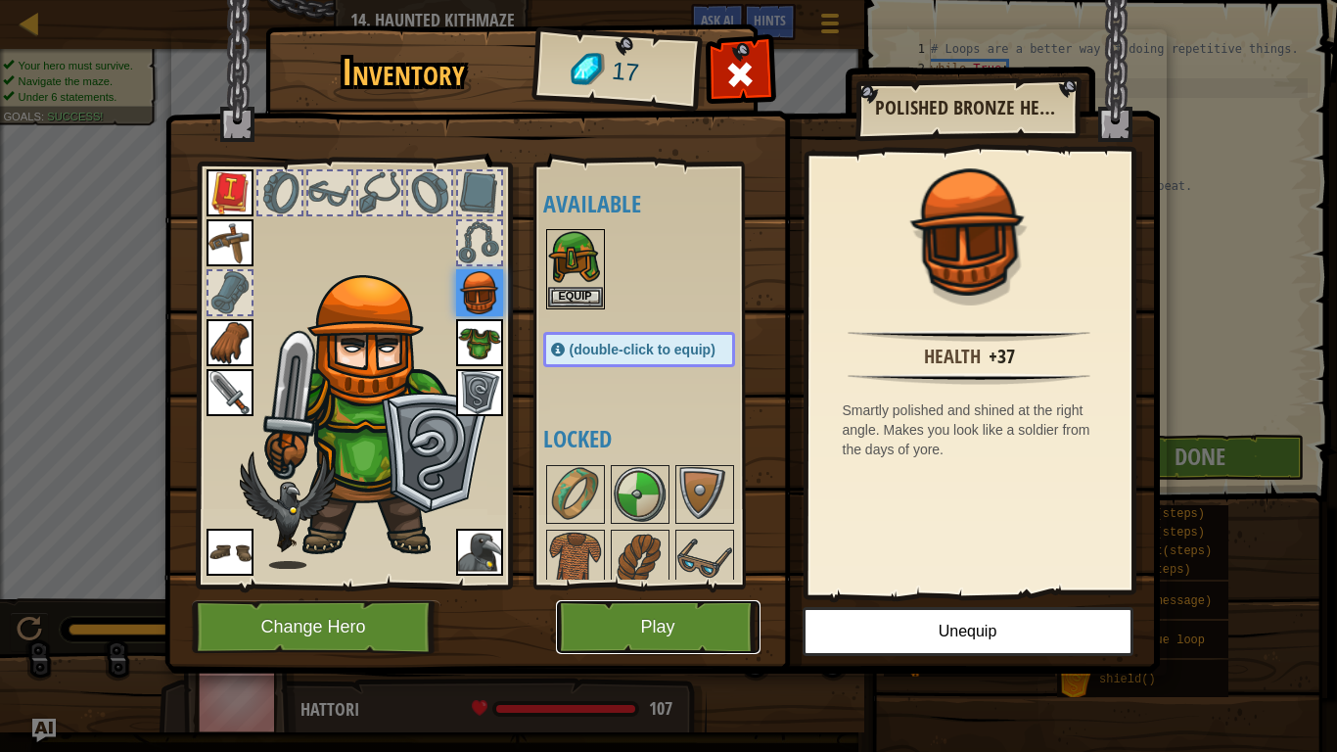
click at [676, 585] on button "Play" at bounding box center [658, 627] width 205 height 54
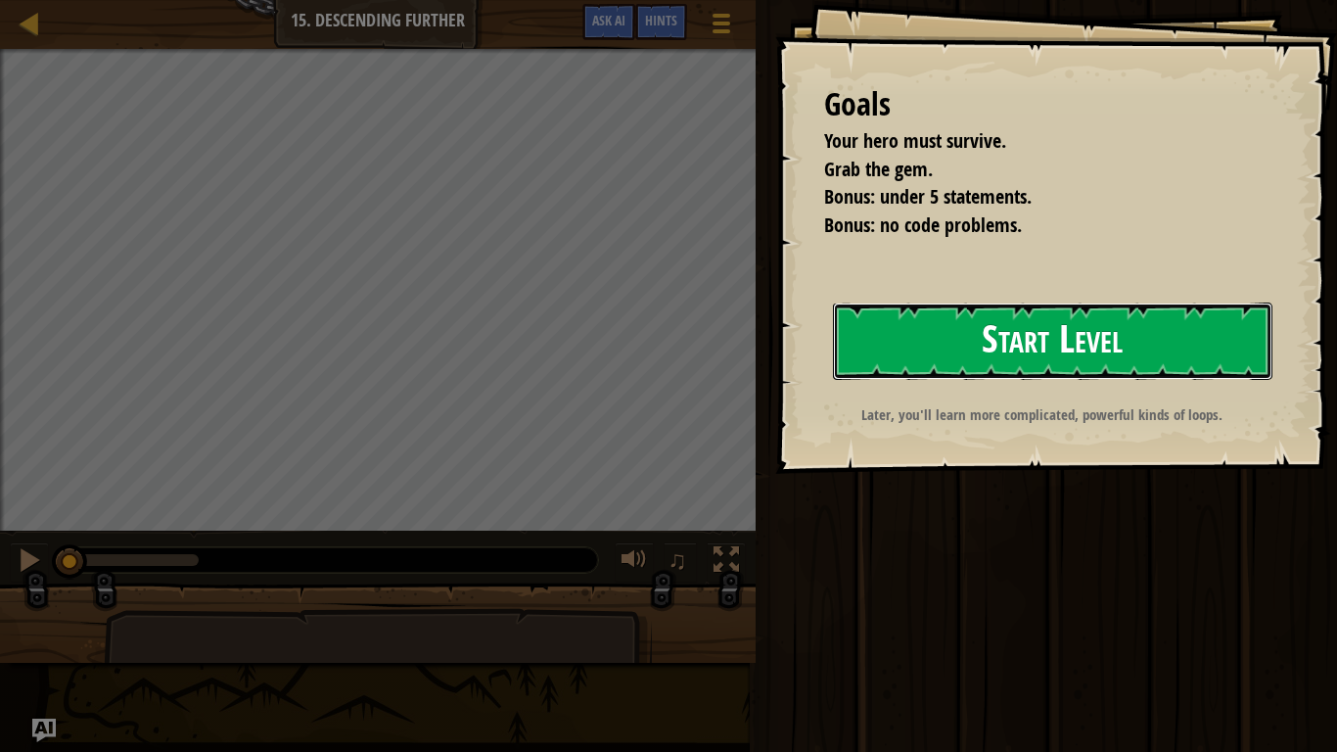
click at [1048, 337] on button "Start Level" at bounding box center [1053, 340] width 440 height 77
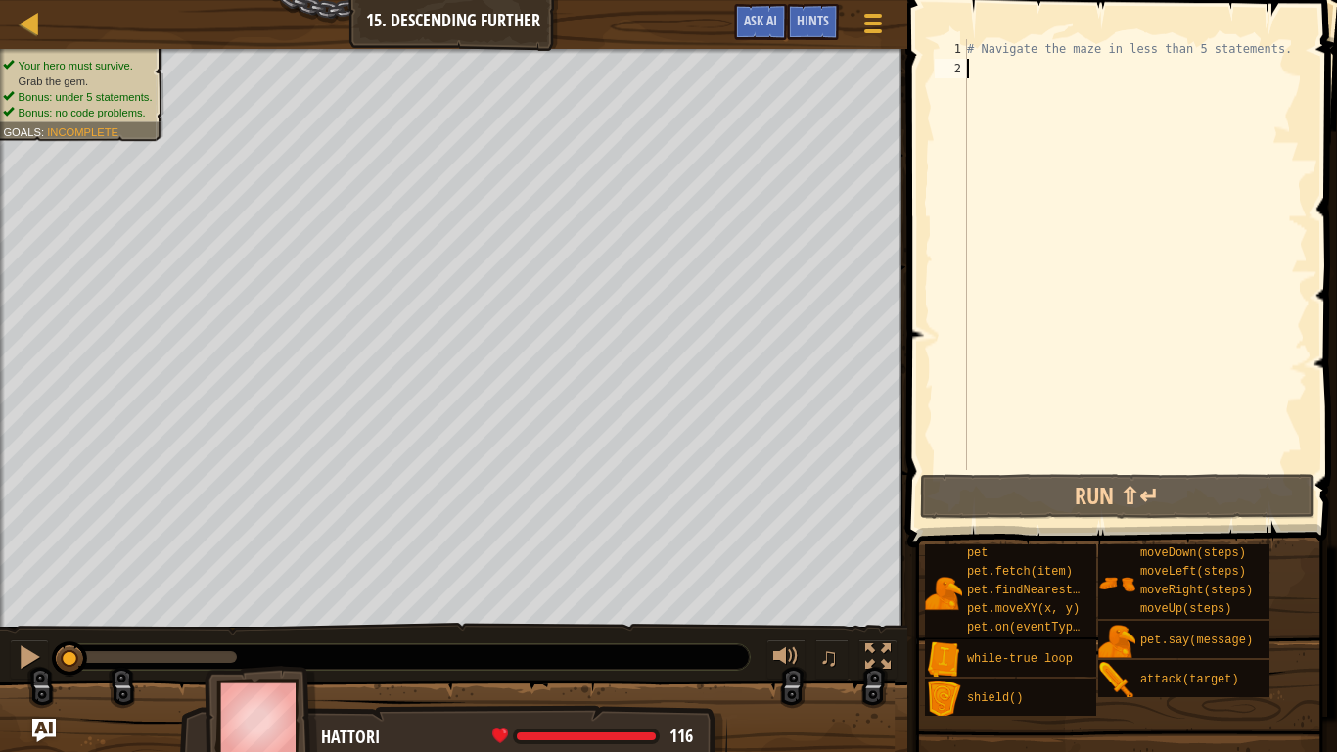
type textarea "w"
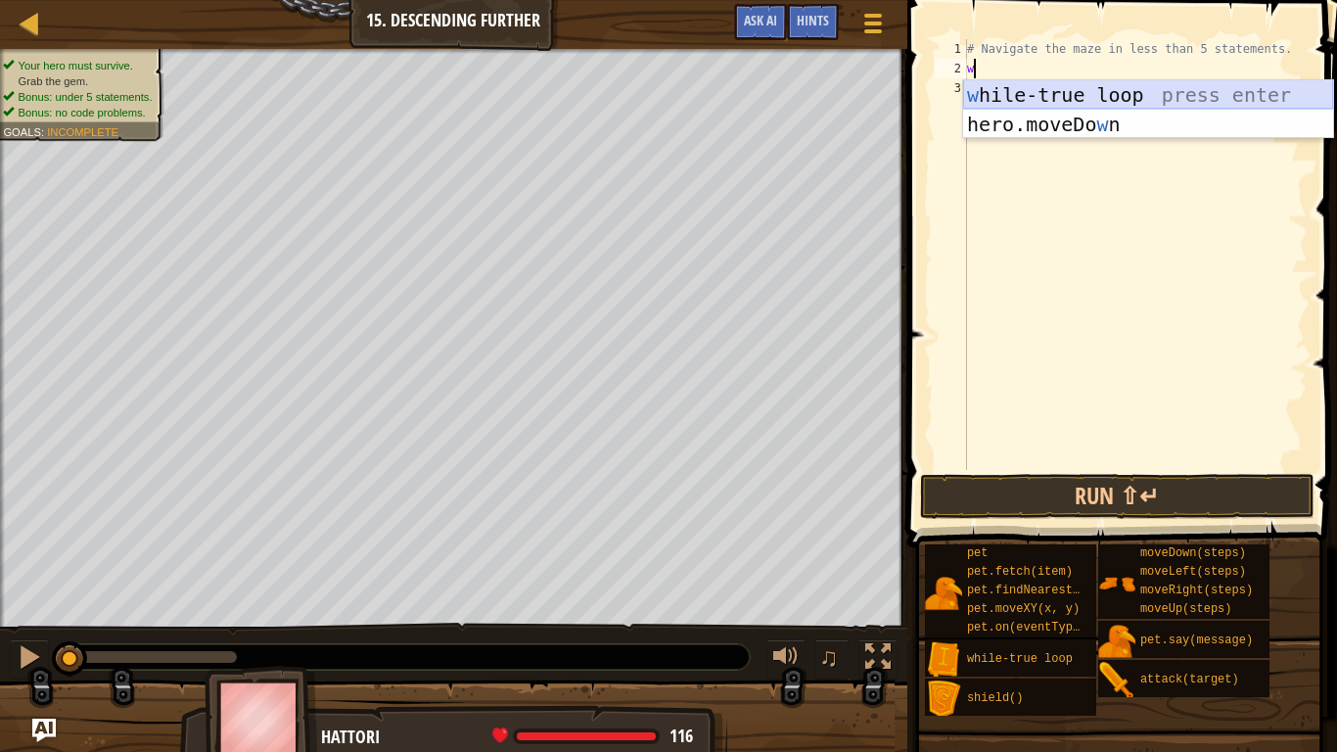
click at [1069, 92] on div "w [PERSON_NAME]-true loop press enter hero.moveDo w n press enter" at bounding box center [1148, 138] width 370 height 117
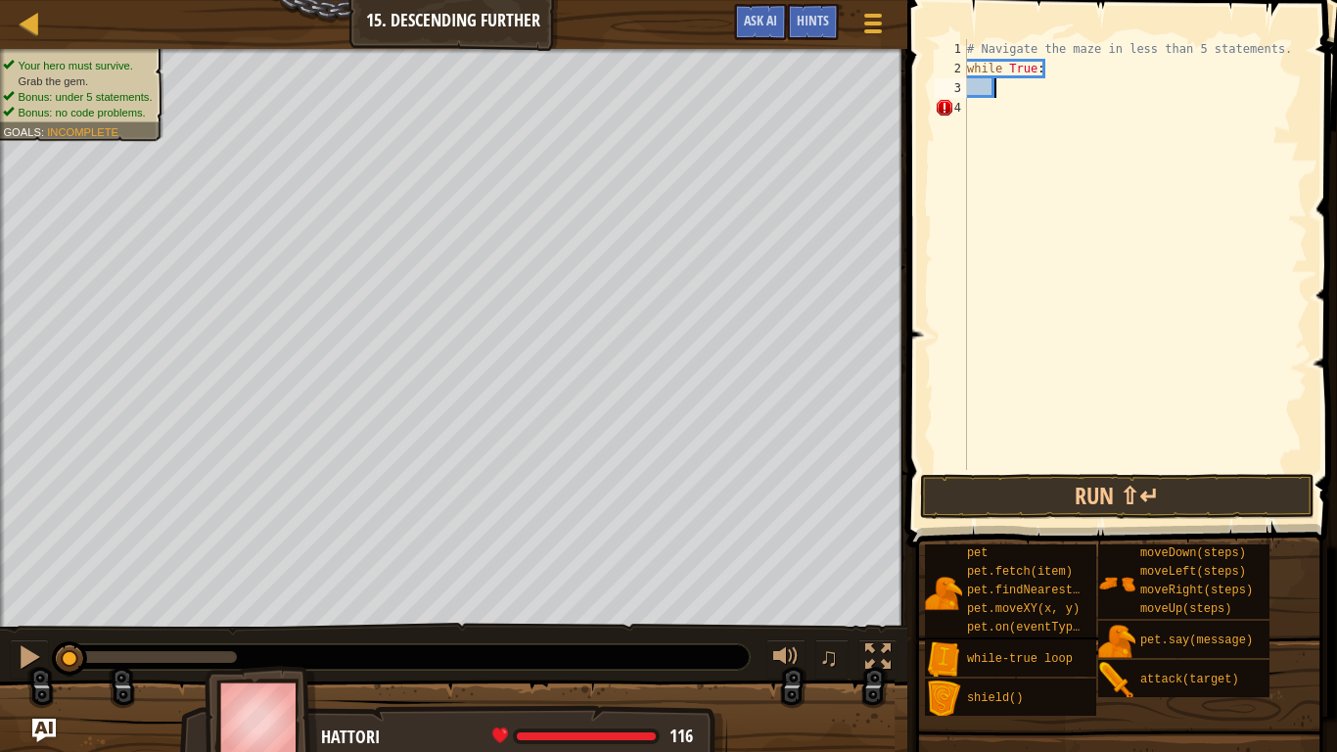
scroll to position [9, 5]
type textarea "he"
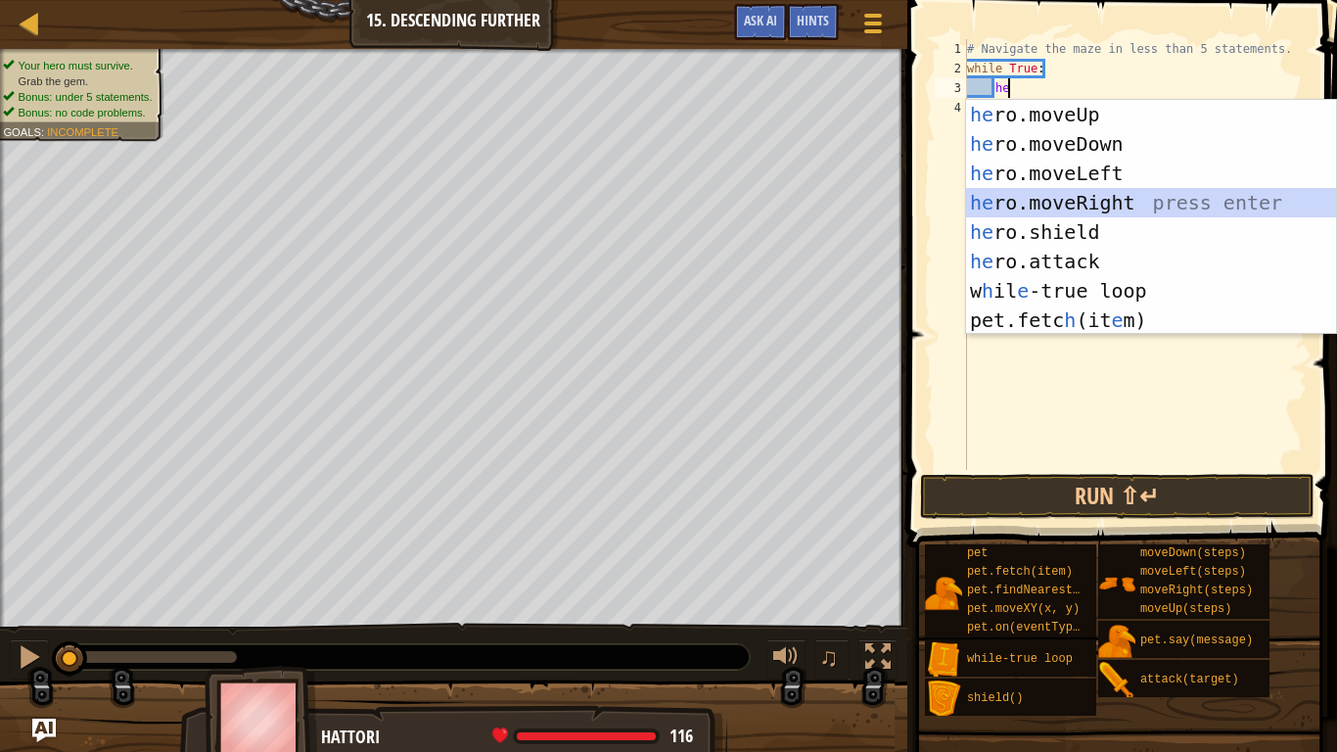
click at [1097, 201] on div "he ro.moveUp press enter he ro.moveDown press enter he ro.moveLeft press enter …" at bounding box center [1151, 247] width 370 height 294
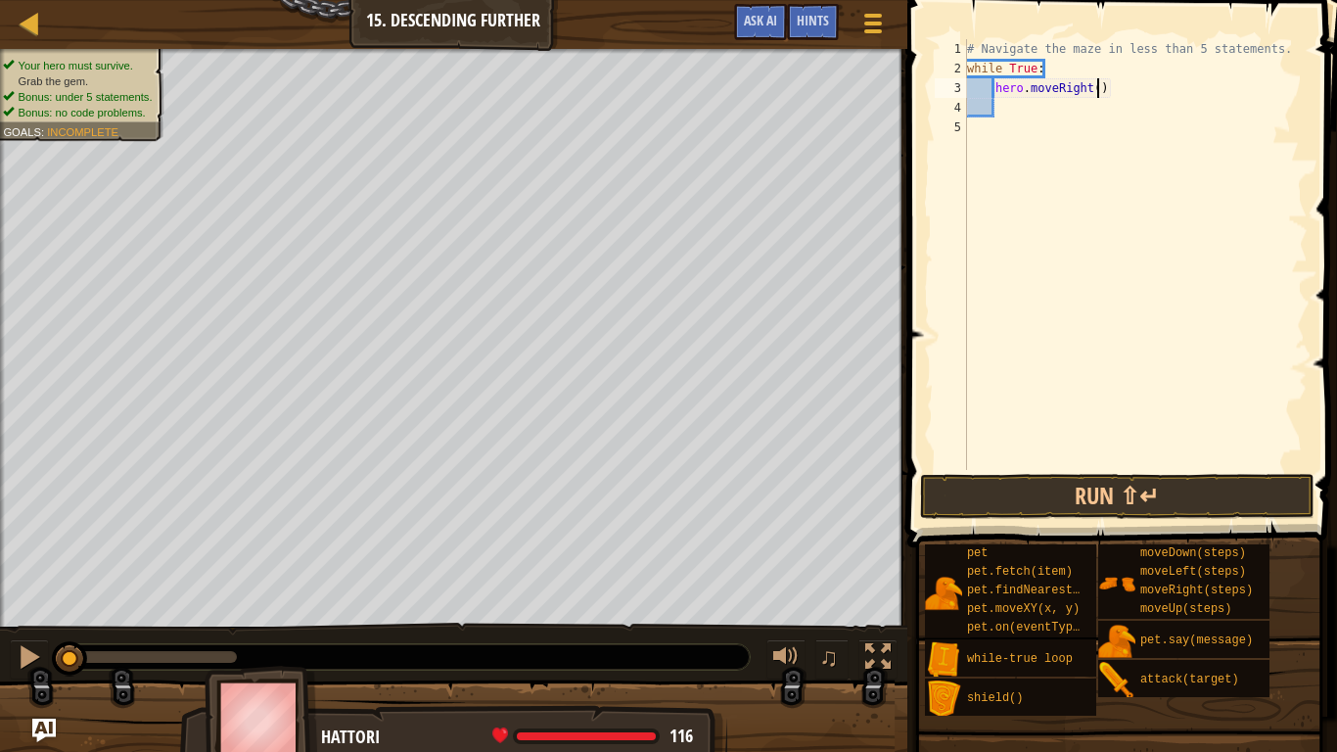
click at [1096, 92] on div "# Navigate the maze in less than 5 statements. while True : hero . moveRight ( )" at bounding box center [1135, 274] width 345 height 470
type textarea "hero.moveRight(2)"
click at [1008, 115] on div "# Navigate the maze in less than 5 statements. while True : hero . moveRight ( …" at bounding box center [1135, 274] width 345 height 470
type textarea "j"
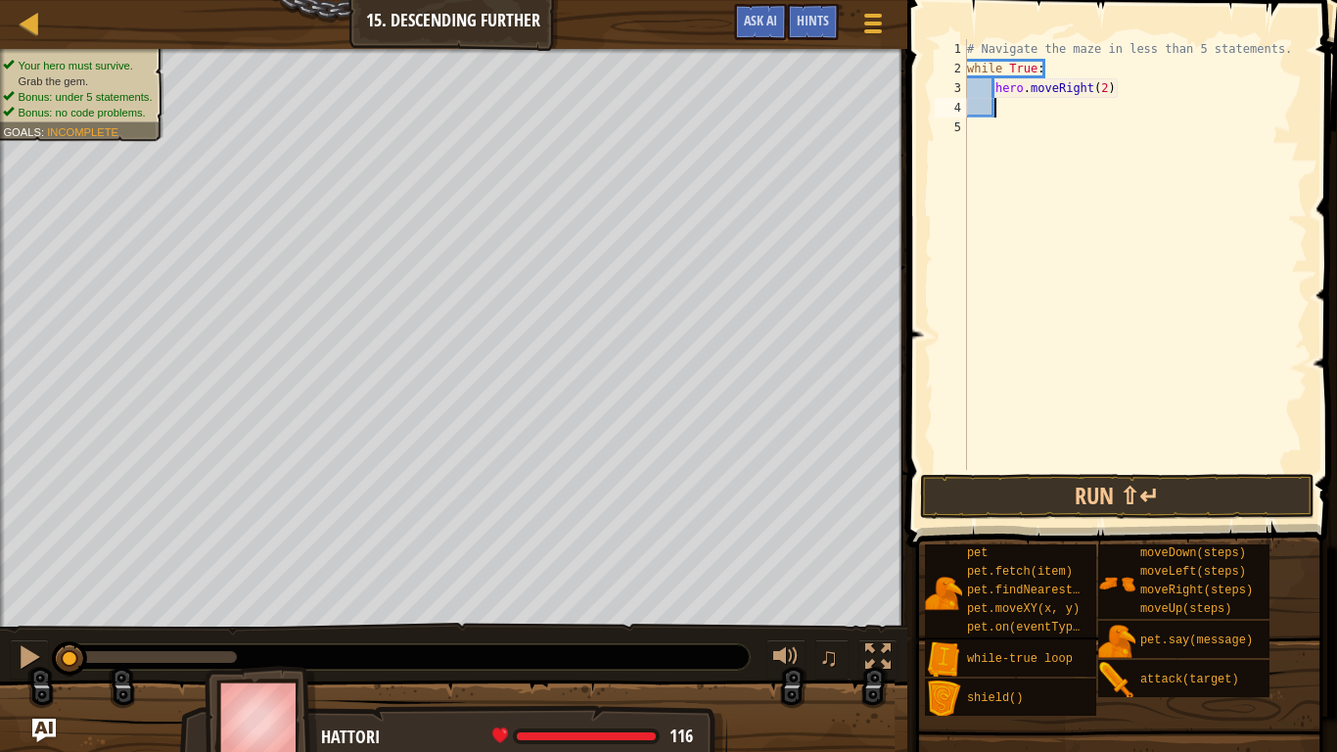
type textarea "h"
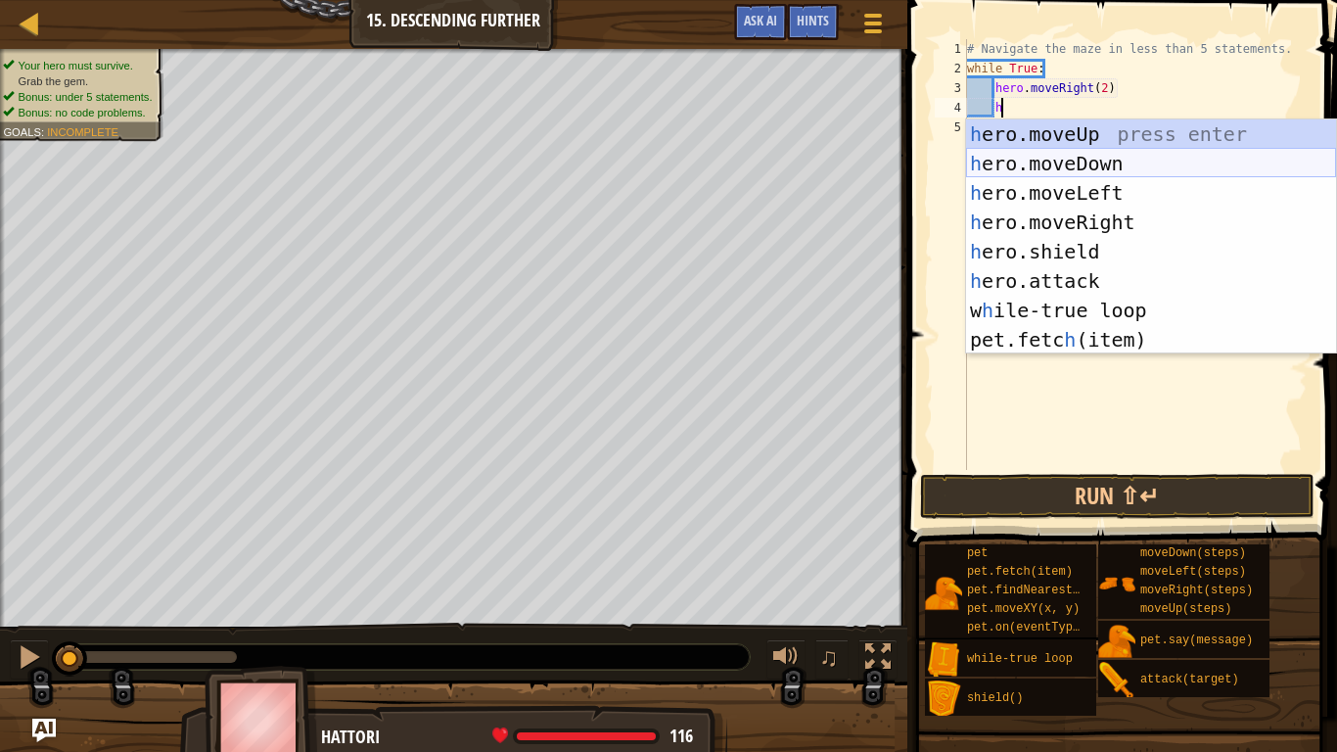
click at [1058, 165] on div "h ero.moveUp press enter h ero.moveDown press enter h ero.moveLeft press enter …" at bounding box center [1151, 266] width 370 height 294
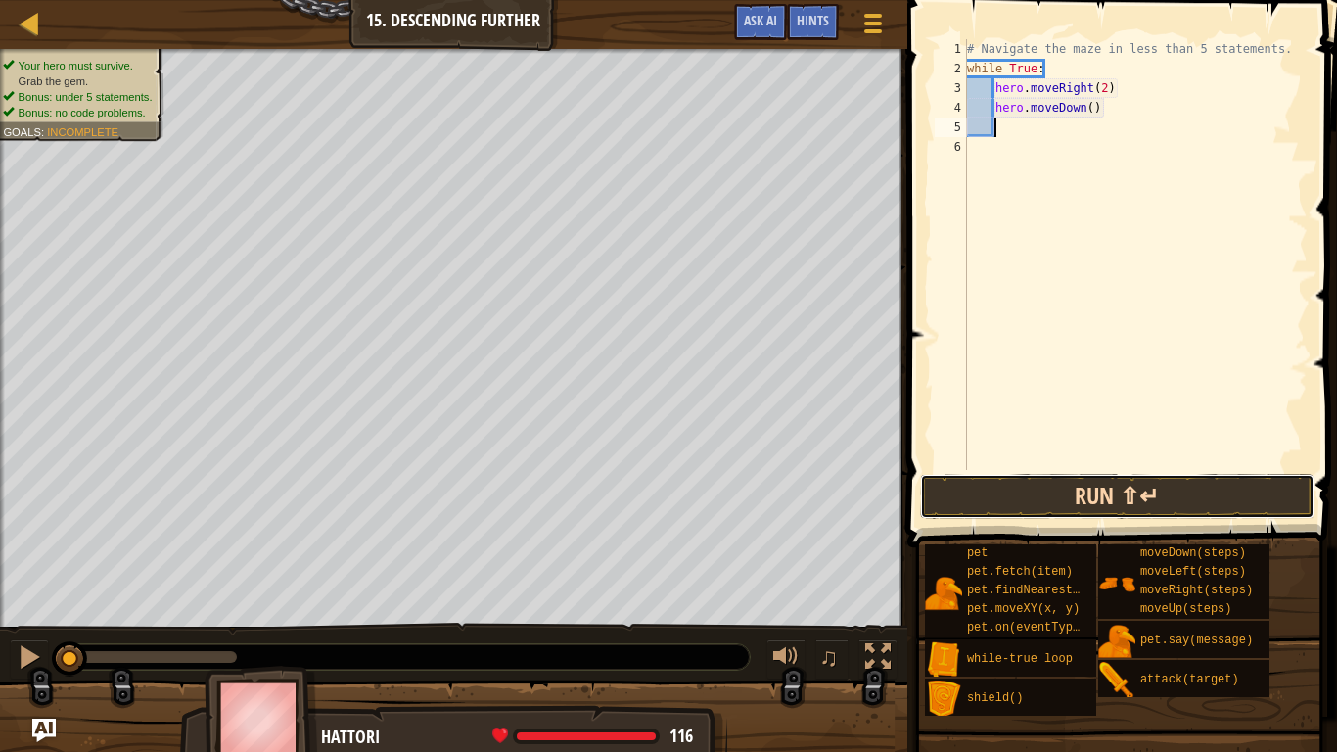
click at [1071, 493] on button "Run ⇧↵" at bounding box center [1117, 496] width 394 height 45
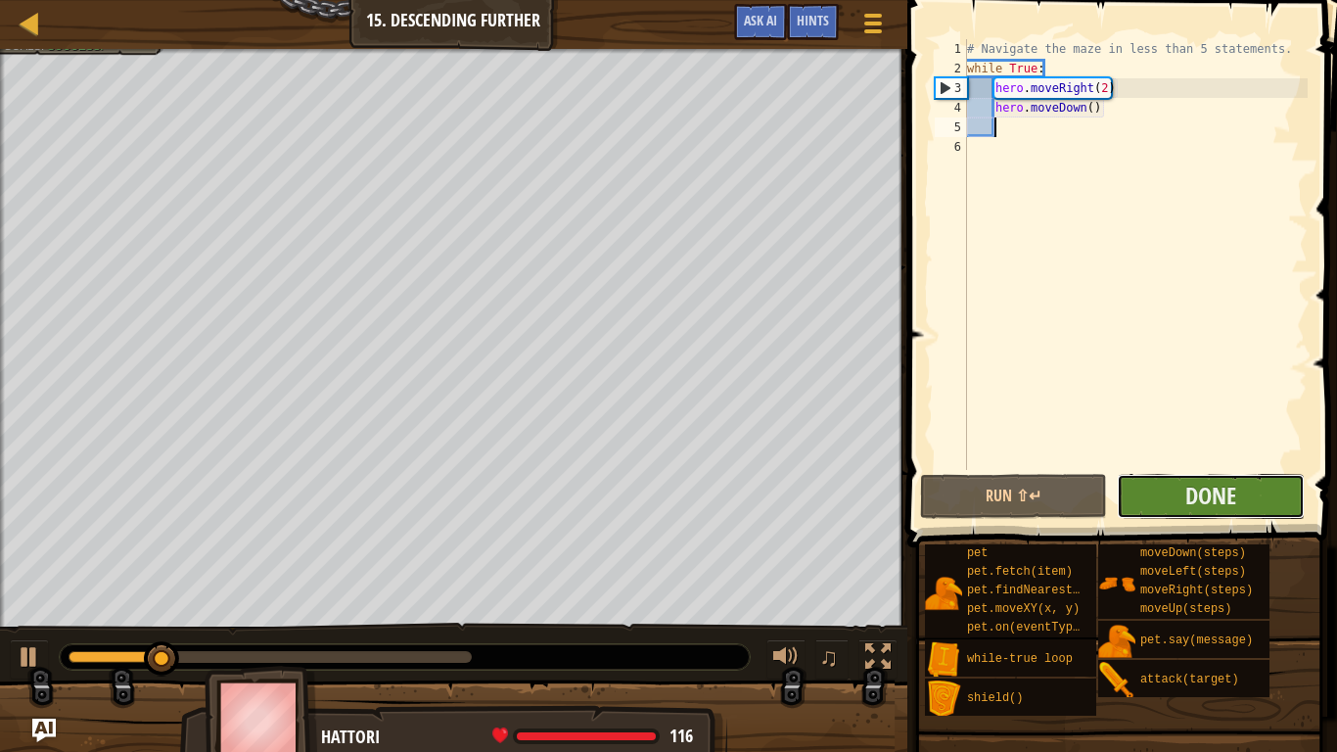
click at [1245, 495] on button "Done" at bounding box center [1210, 496] width 187 height 45
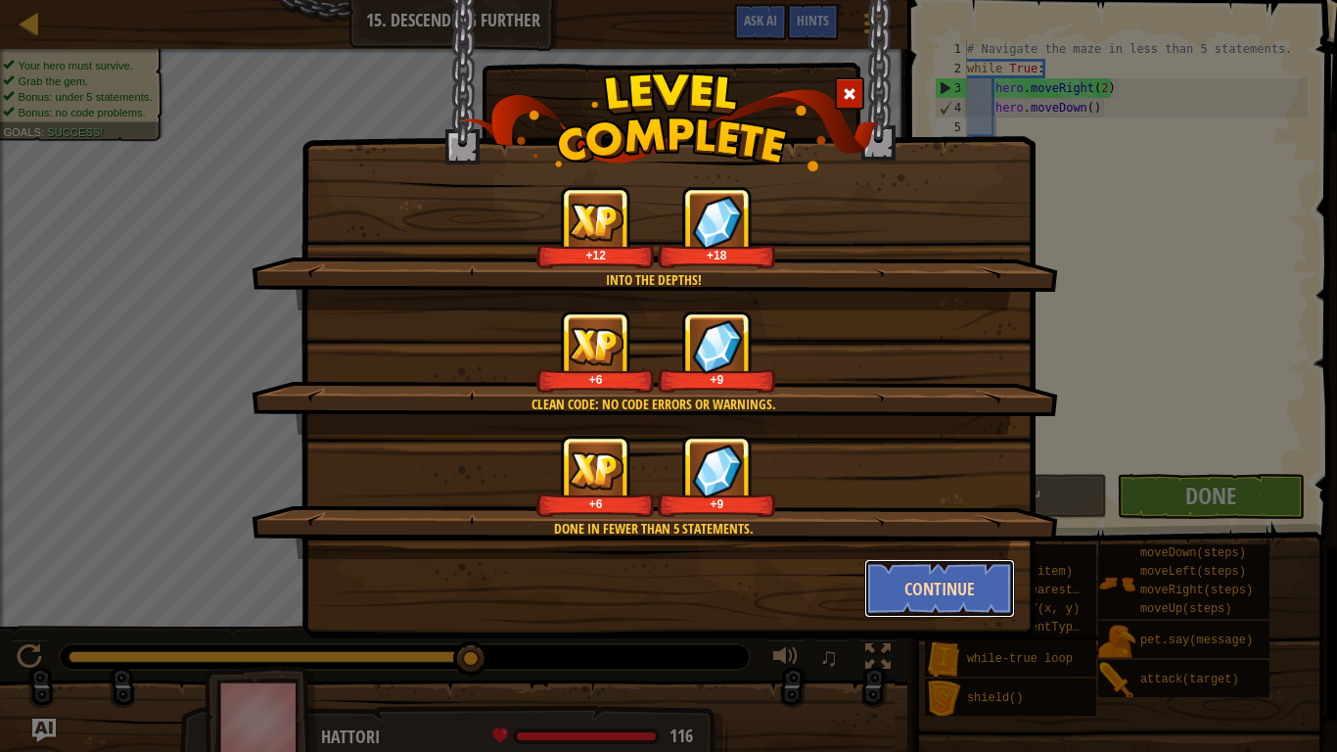
click at [953, 585] on button "Continue" at bounding box center [940, 588] width 152 height 59
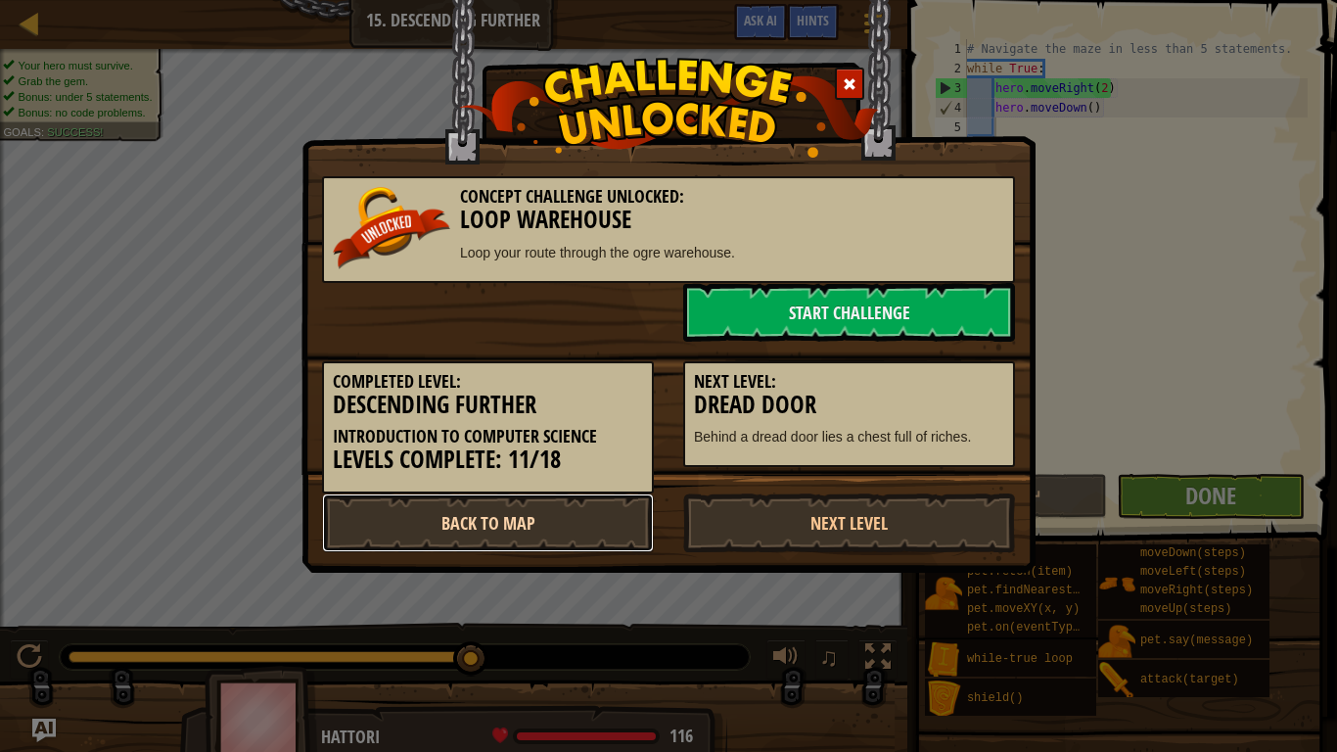
click at [457, 513] on link "Back to Map" at bounding box center [488, 522] width 332 height 59
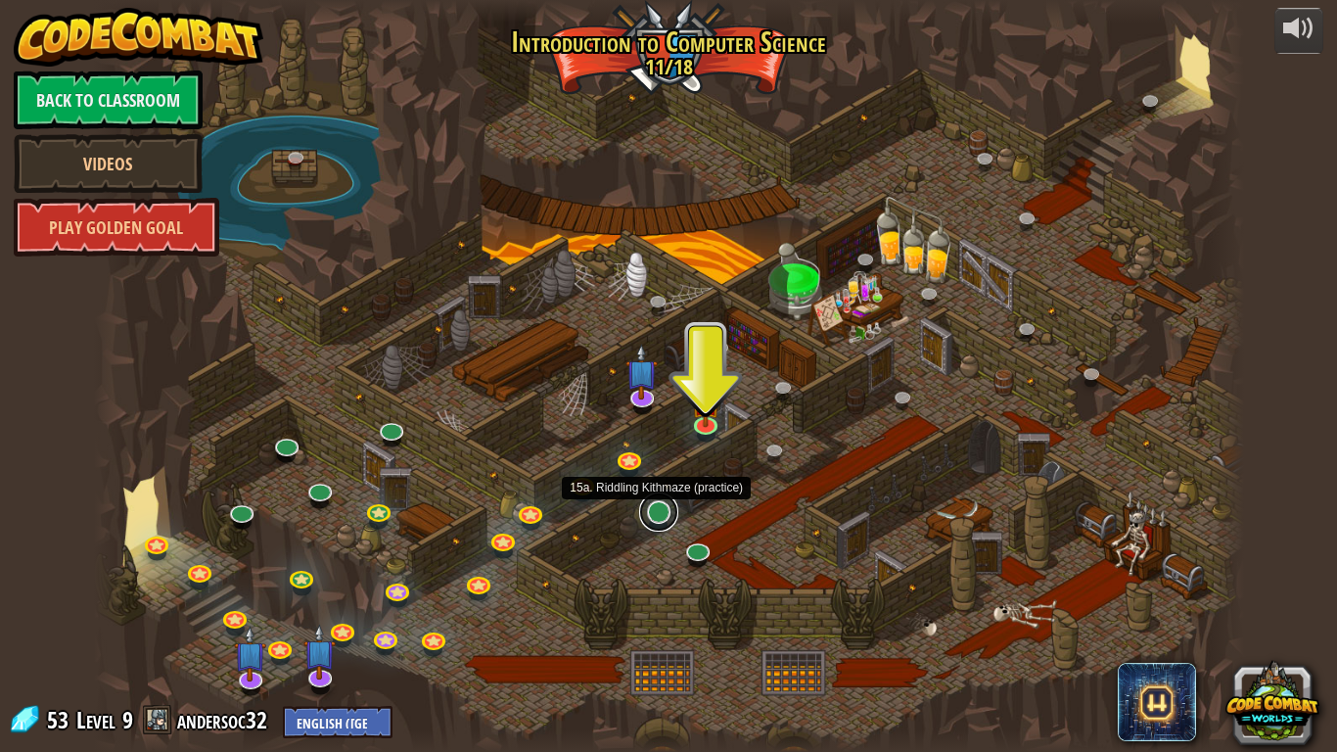
click at [662, 516] on link at bounding box center [658, 511] width 39 height 39
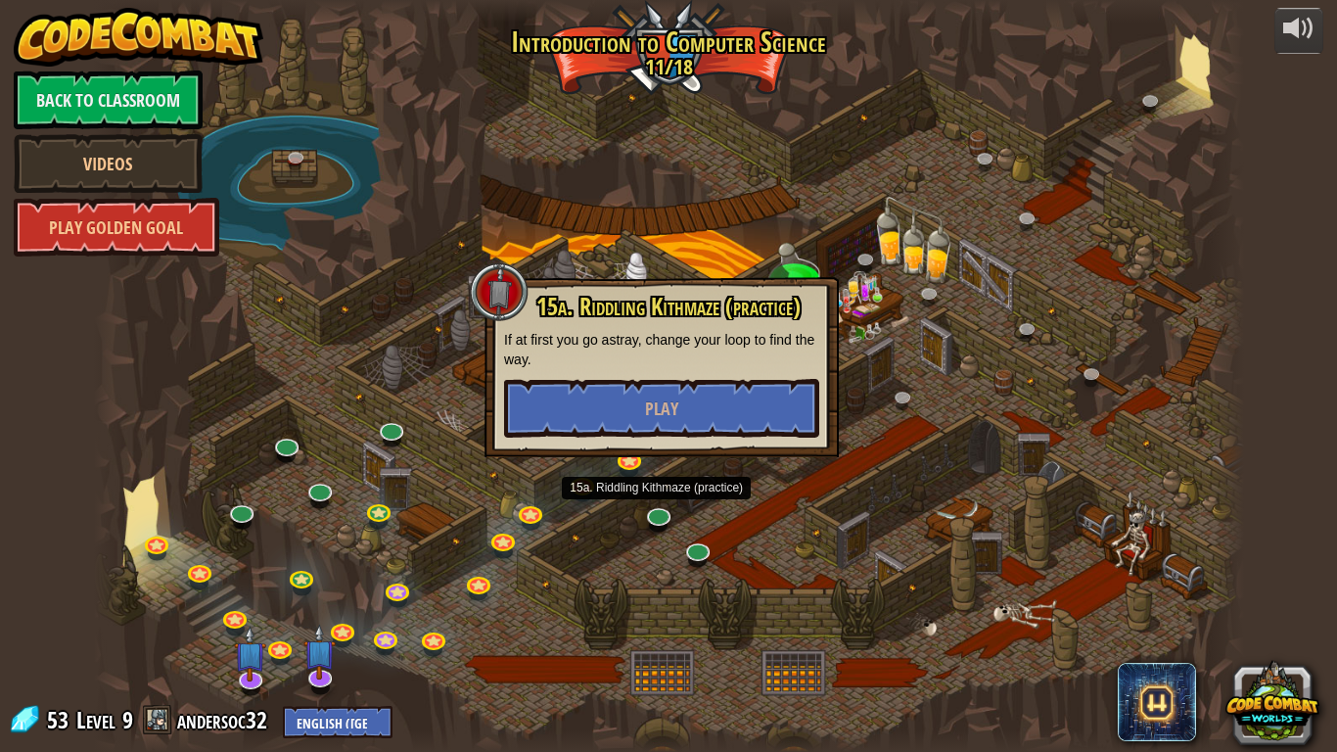
click at [754, 222] on div at bounding box center [669, 376] width 1150 height 752
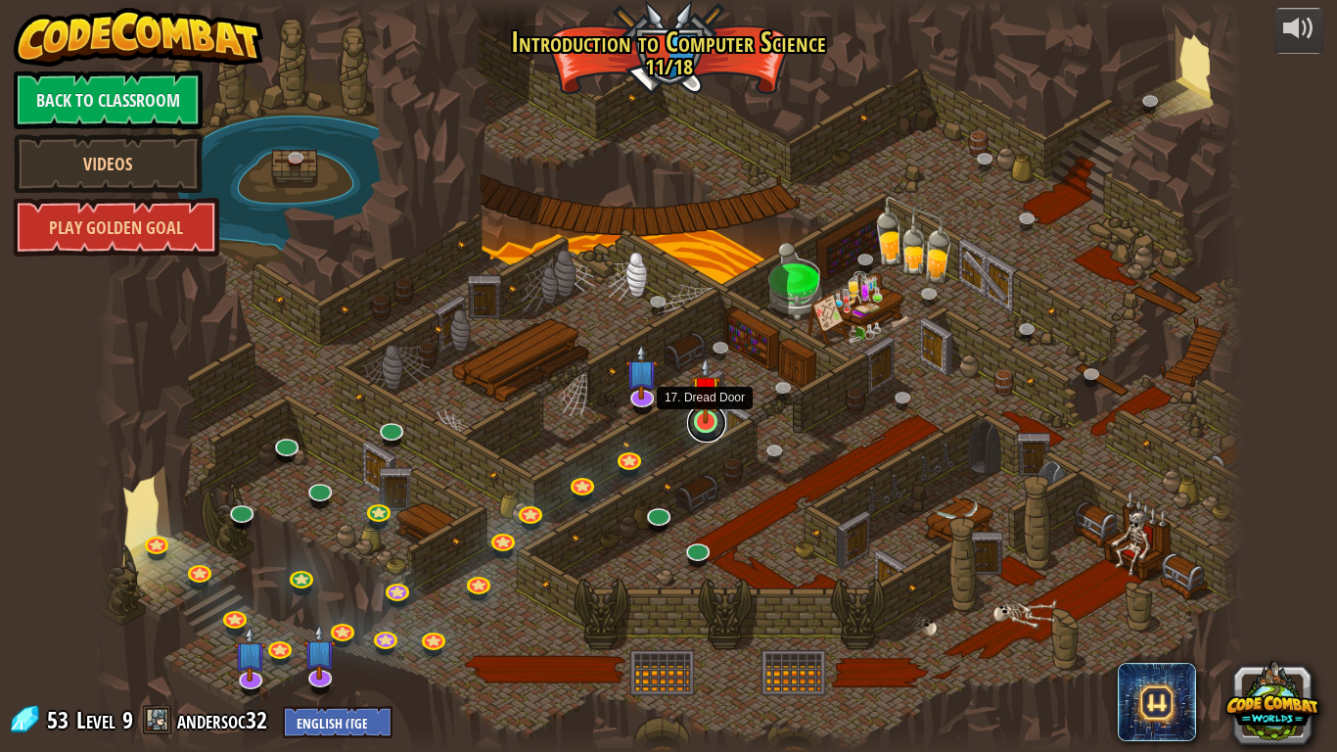
click at [712, 430] on link at bounding box center [706, 422] width 39 height 39
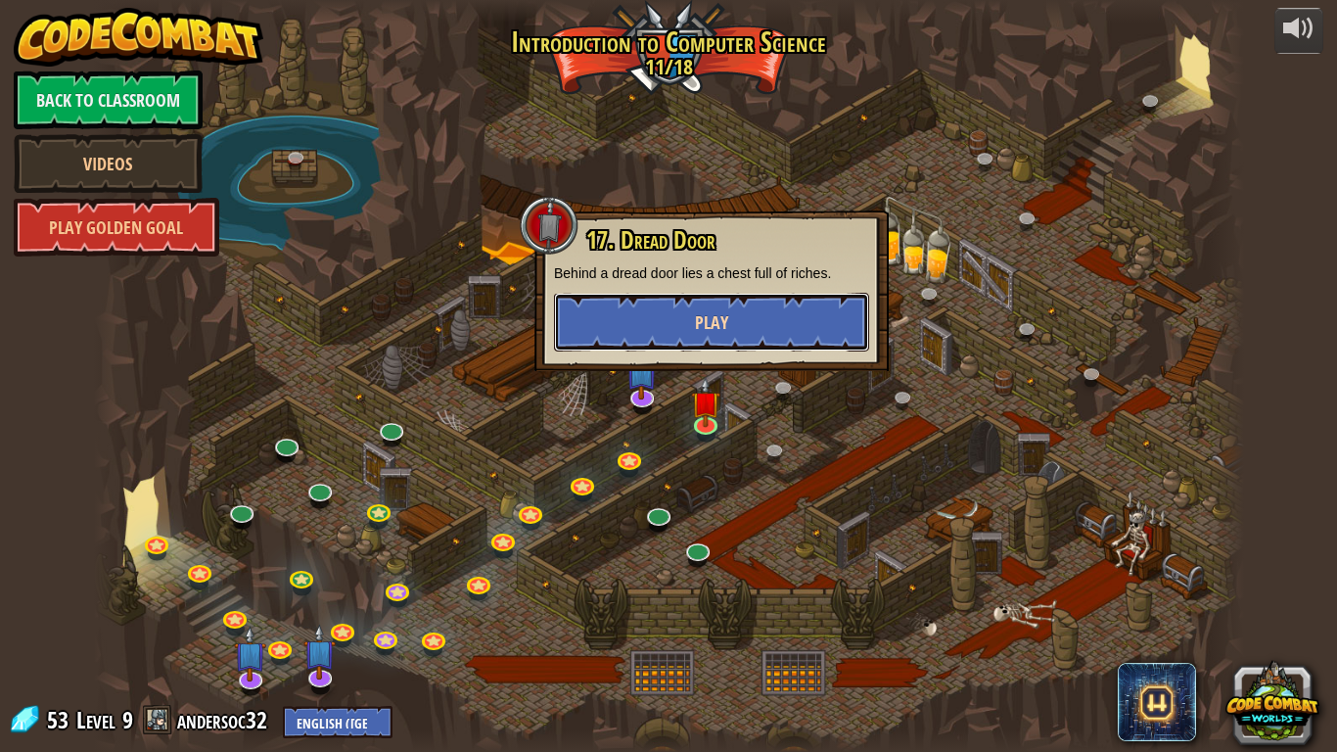
click at [776, 321] on button "Play" at bounding box center [711, 322] width 315 height 59
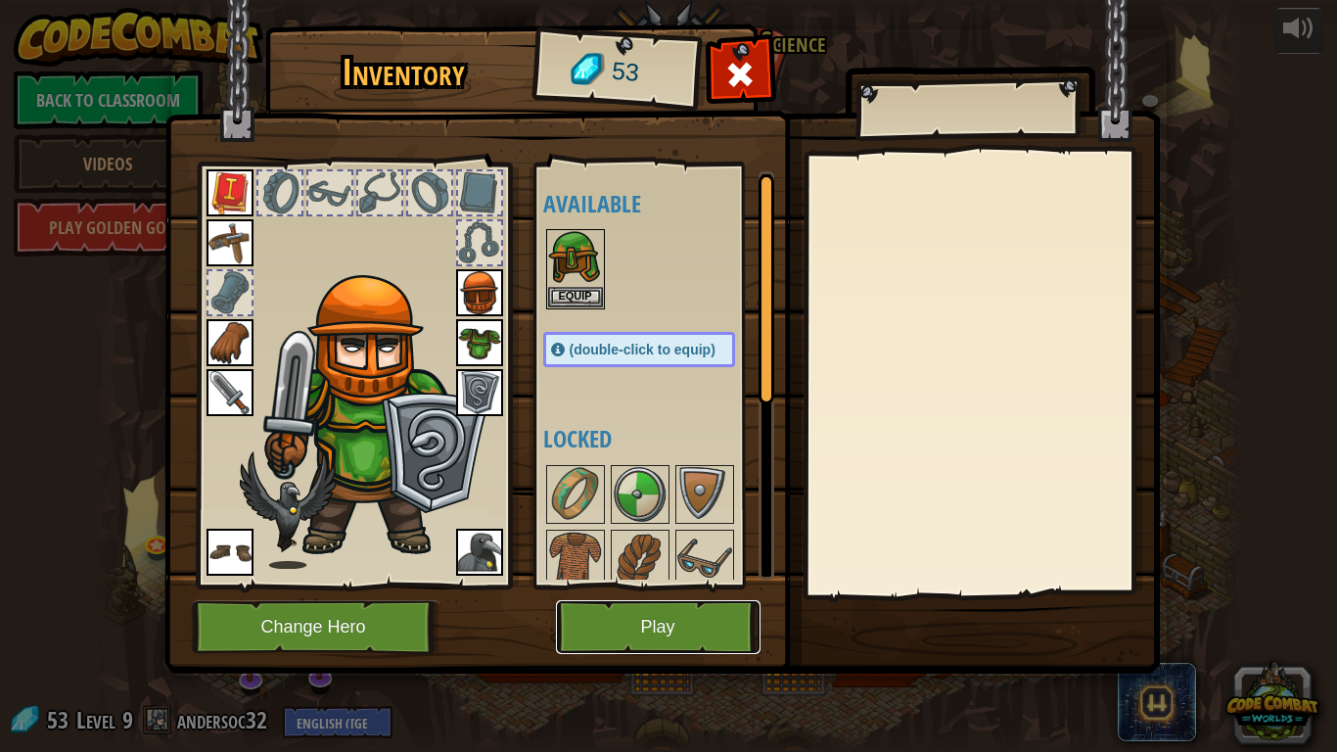
click at [666, 585] on button "Play" at bounding box center [658, 627] width 205 height 54
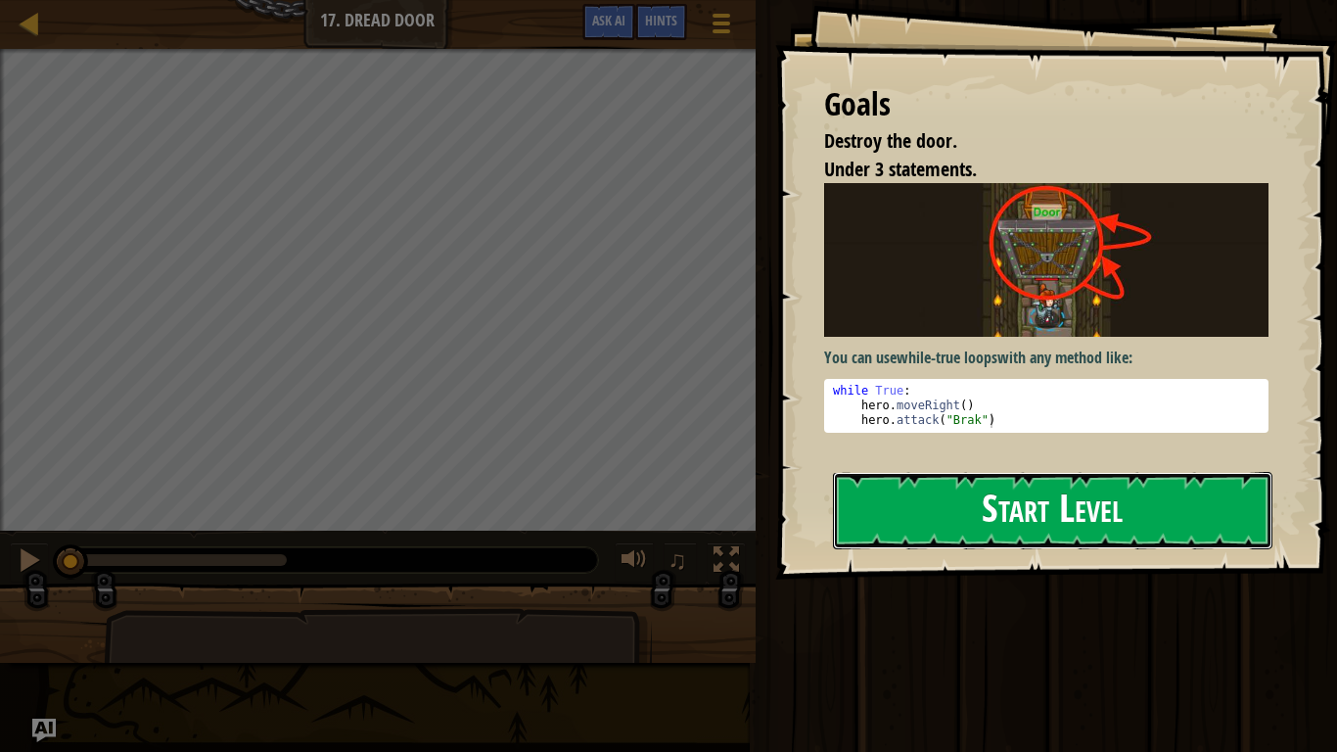
click at [1076, 502] on button "Start Level" at bounding box center [1053, 510] width 440 height 77
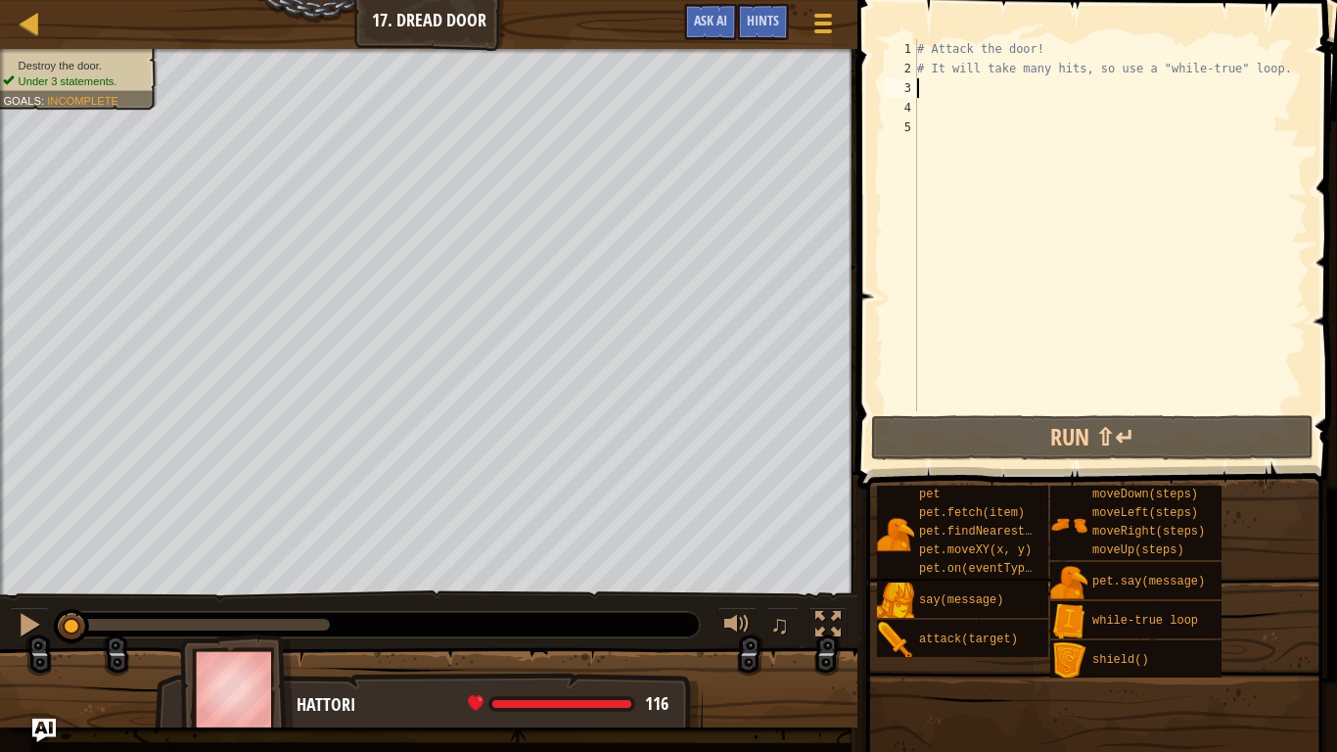
click at [944, 92] on div "# Attack the door! # It will take many hits, so use a "while-true" loop." at bounding box center [1110, 244] width 394 height 411
type textarea "H"
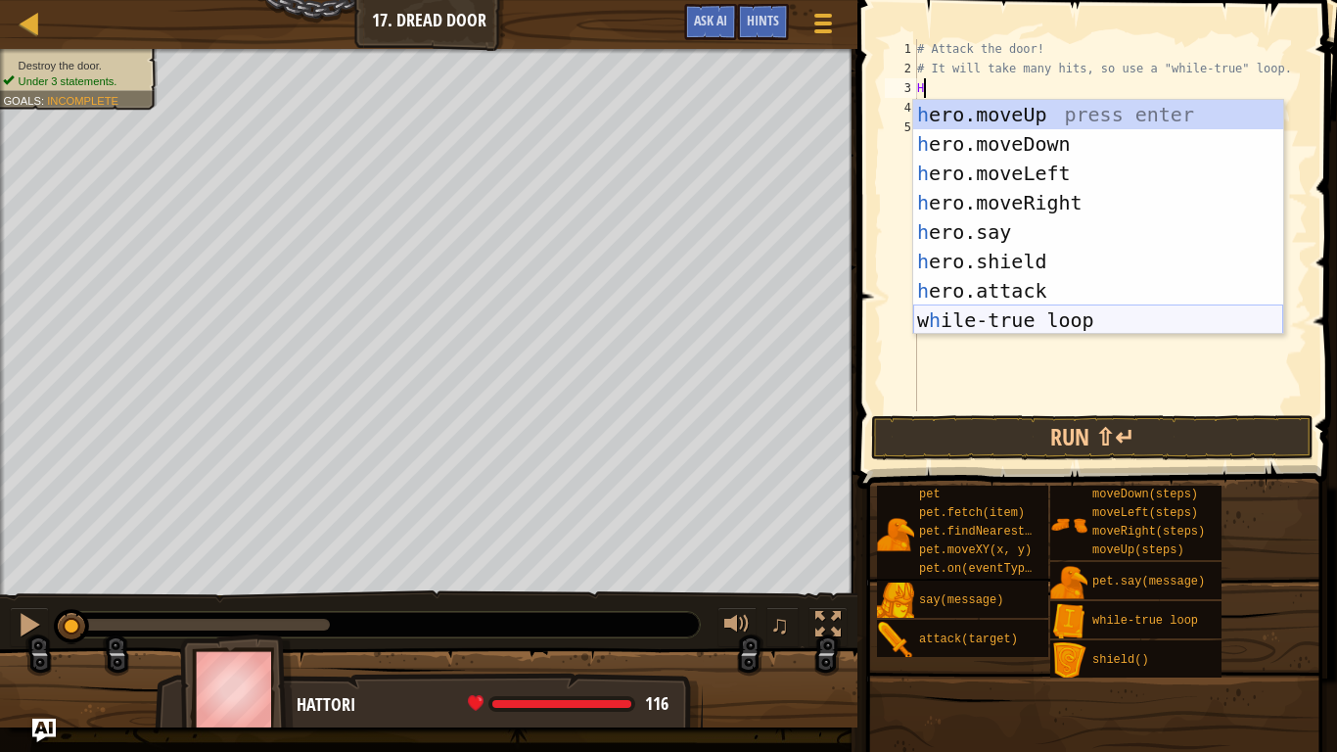
click at [1048, 327] on div "h ero.moveUp press enter h ero.moveDown press enter h ero.moveLeft press enter …" at bounding box center [1098, 247] width 370 height 294
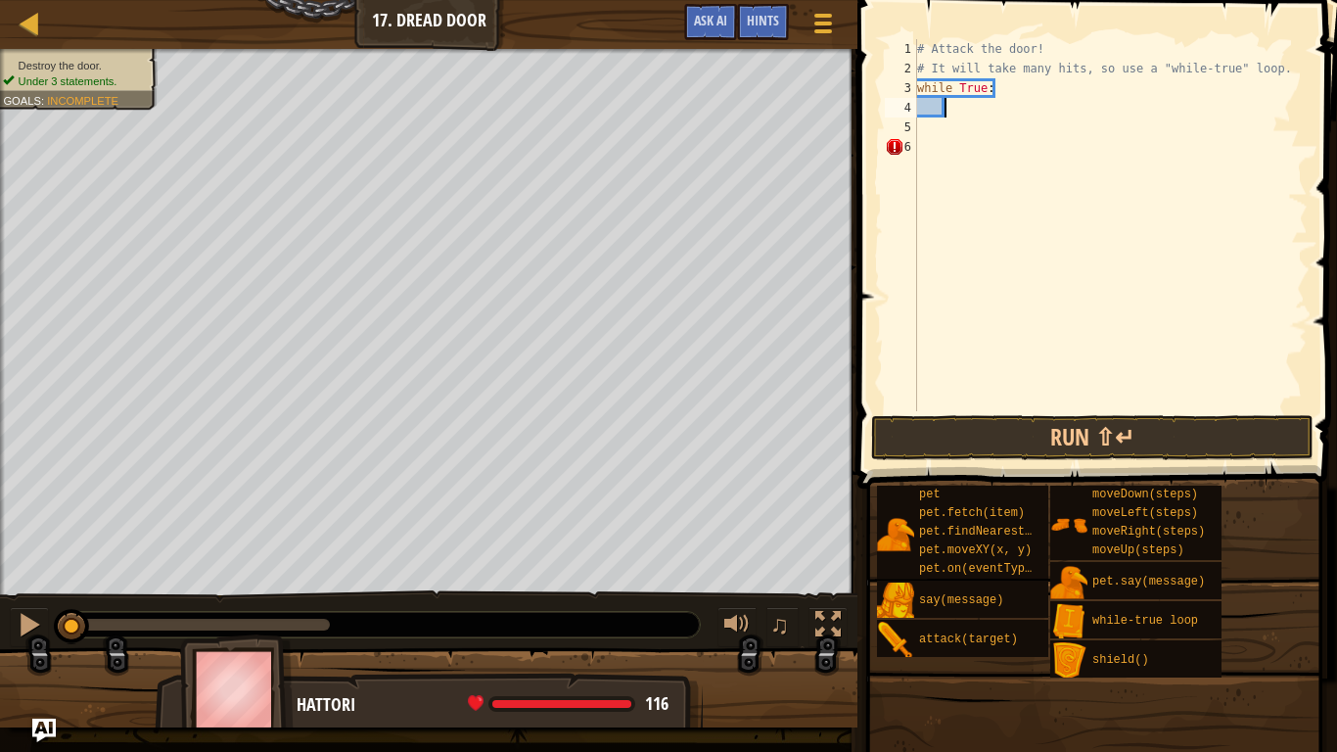
scroll to position [9, 4]
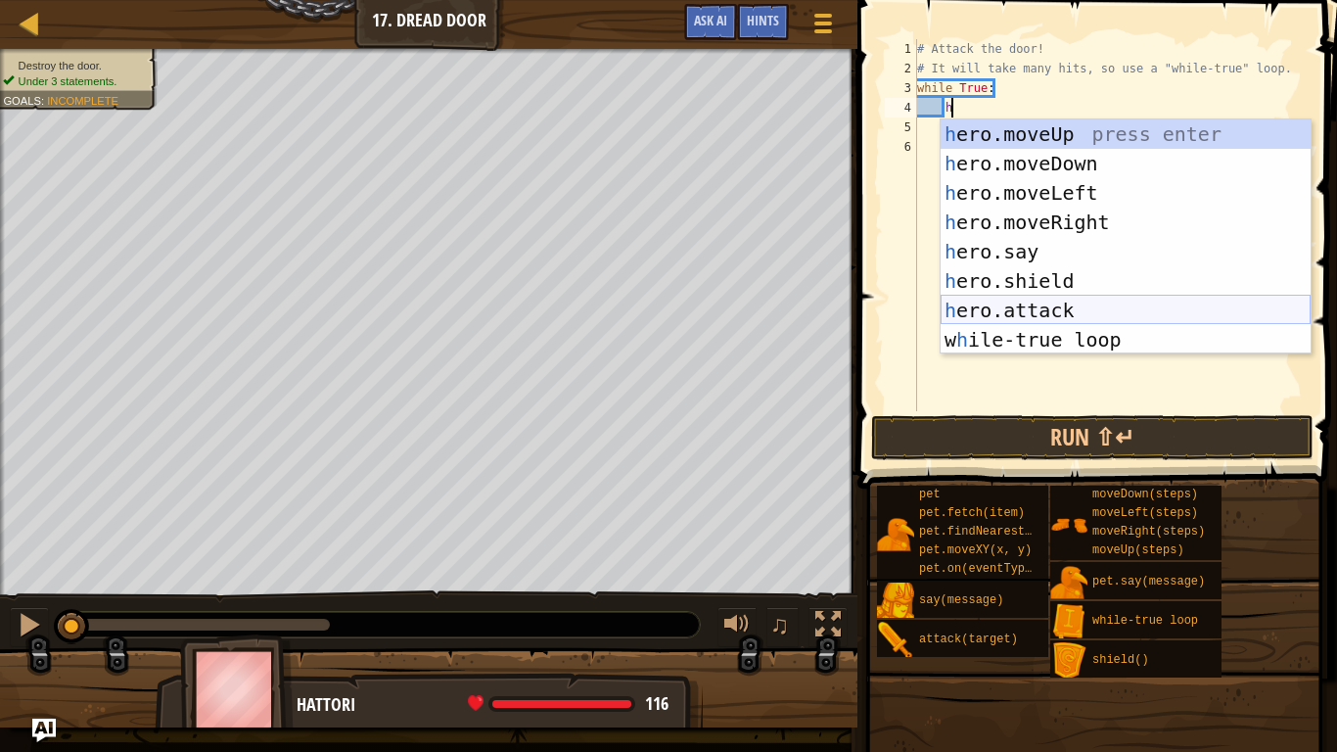
click at [1017, 318] on div "h ero.moveUp press enter h ero.moveDown press enter h ero.moveLeft press enter …" at bounding box center [1126, 266] width 370 height 294
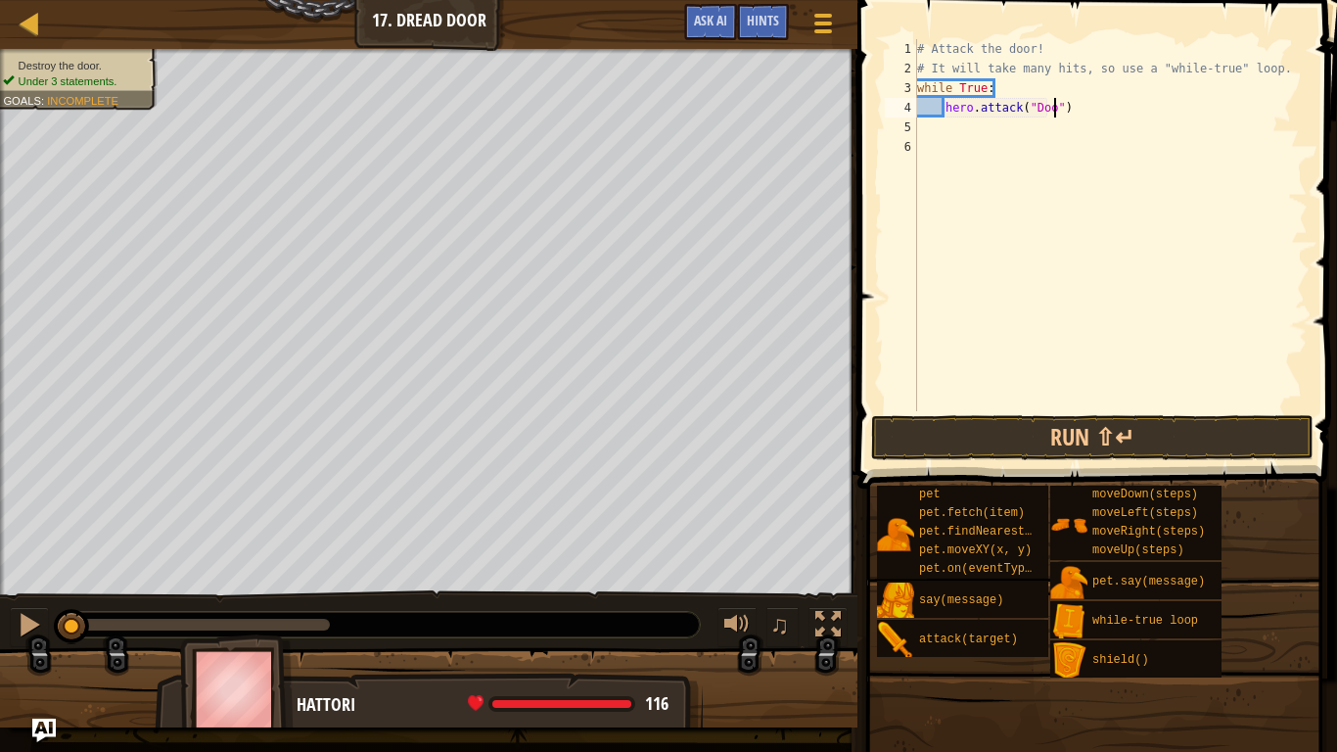
scroll to position [9, 22]
type textarea "hero.attack("Door")"
click at [950, 129] on div "# Attack the door! # It will take many hits, so use a "while-true" loop. while …" at bounding box center [1110, 244] width 394 height 411
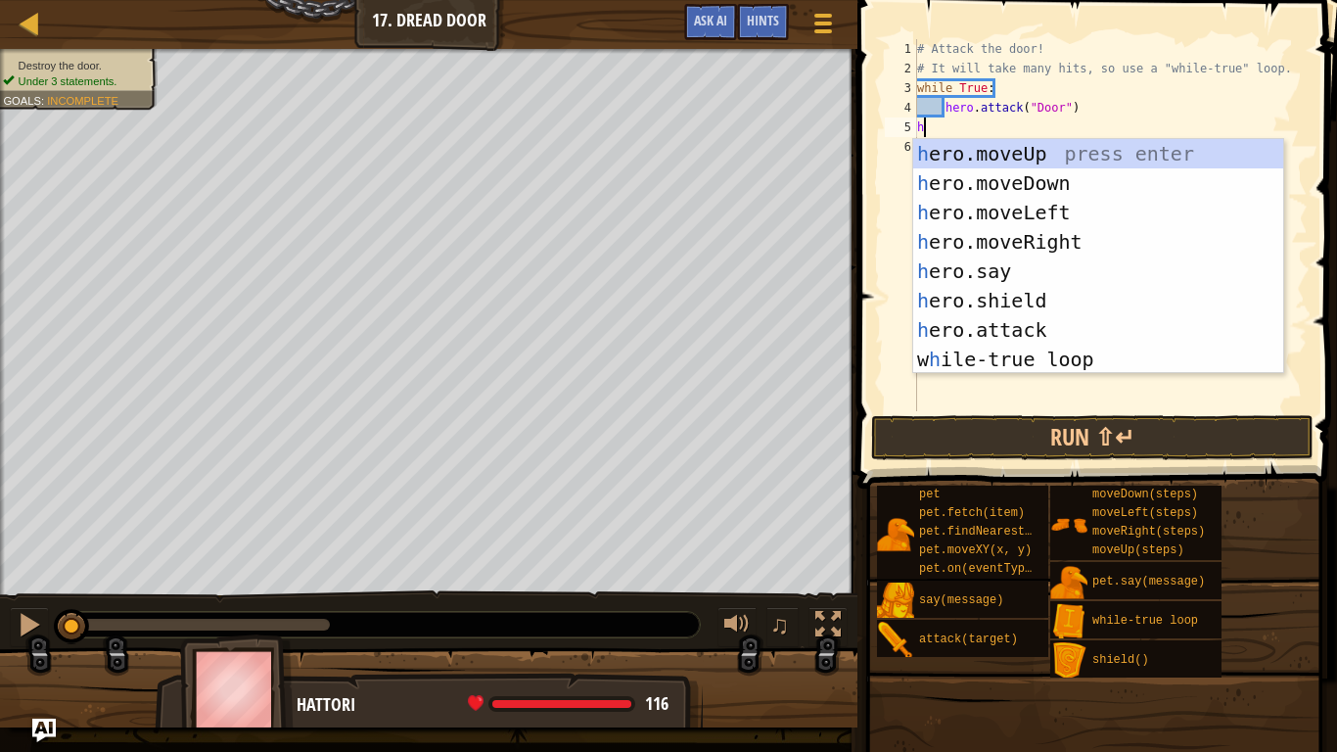
type textarea "he"
click at [995, 153] on div "he ro.moveUp press enter he ro.moveDown press enter he ro.moveLeft press enter …" at bounding box center [1098, 286] width 370 height 294
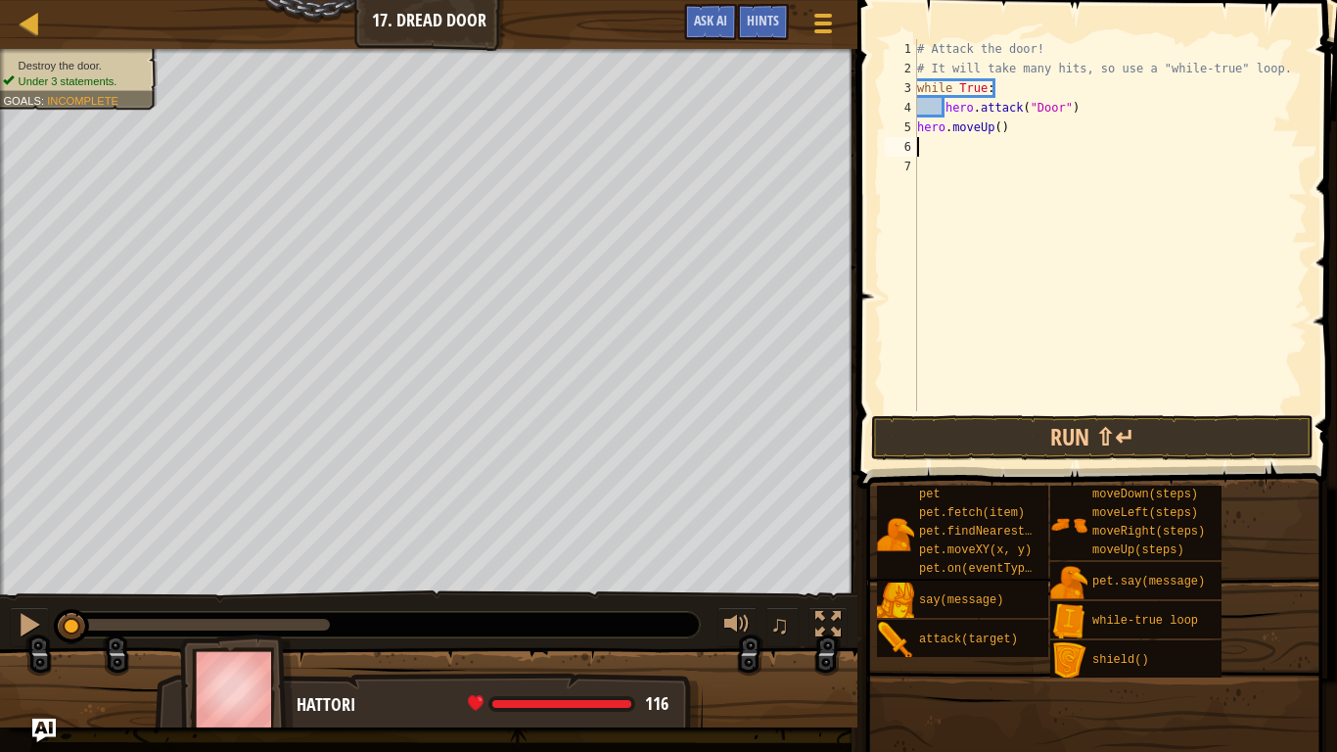
scroll to position [9, 0]
click at [1046, 442] on button "Run ⇧↵" at bounding box center [1092, 437] width 442 height 45
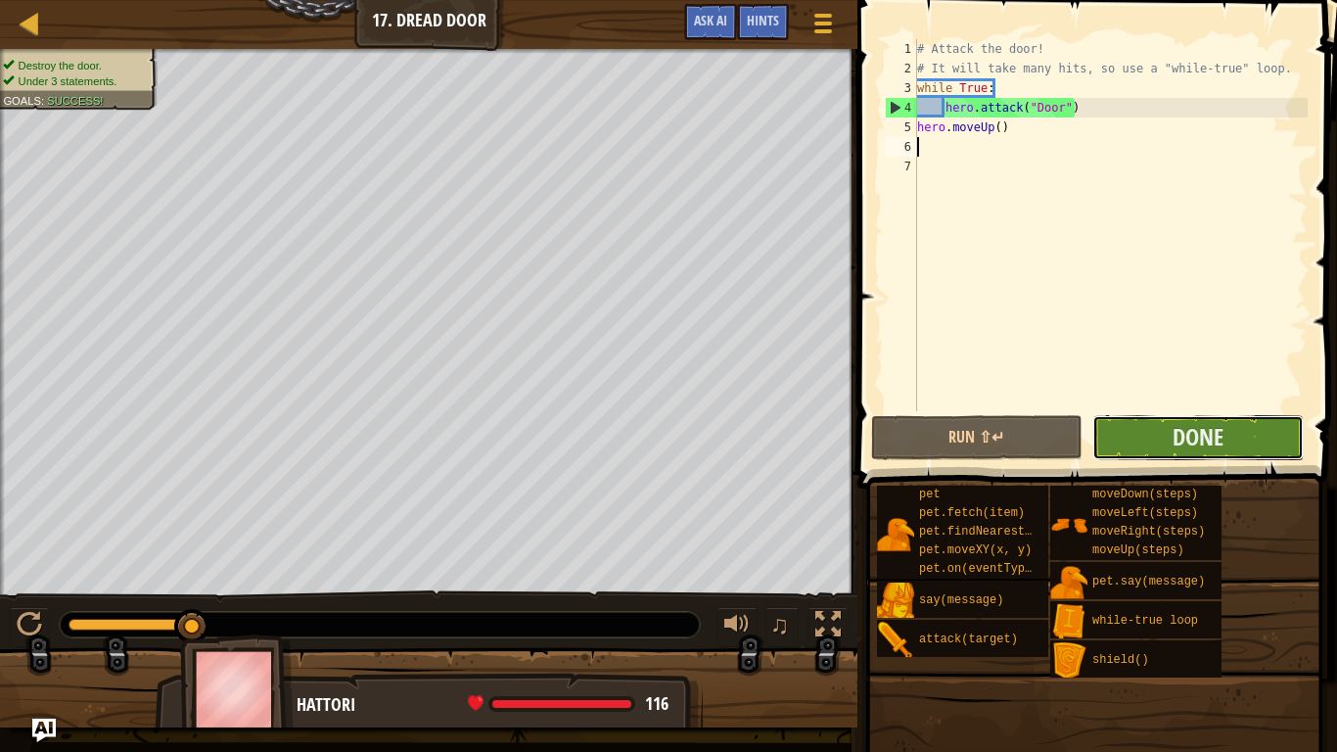
click at [1228, 440] on button "Done" at bounding box center [1197, 437] width 211 height 45
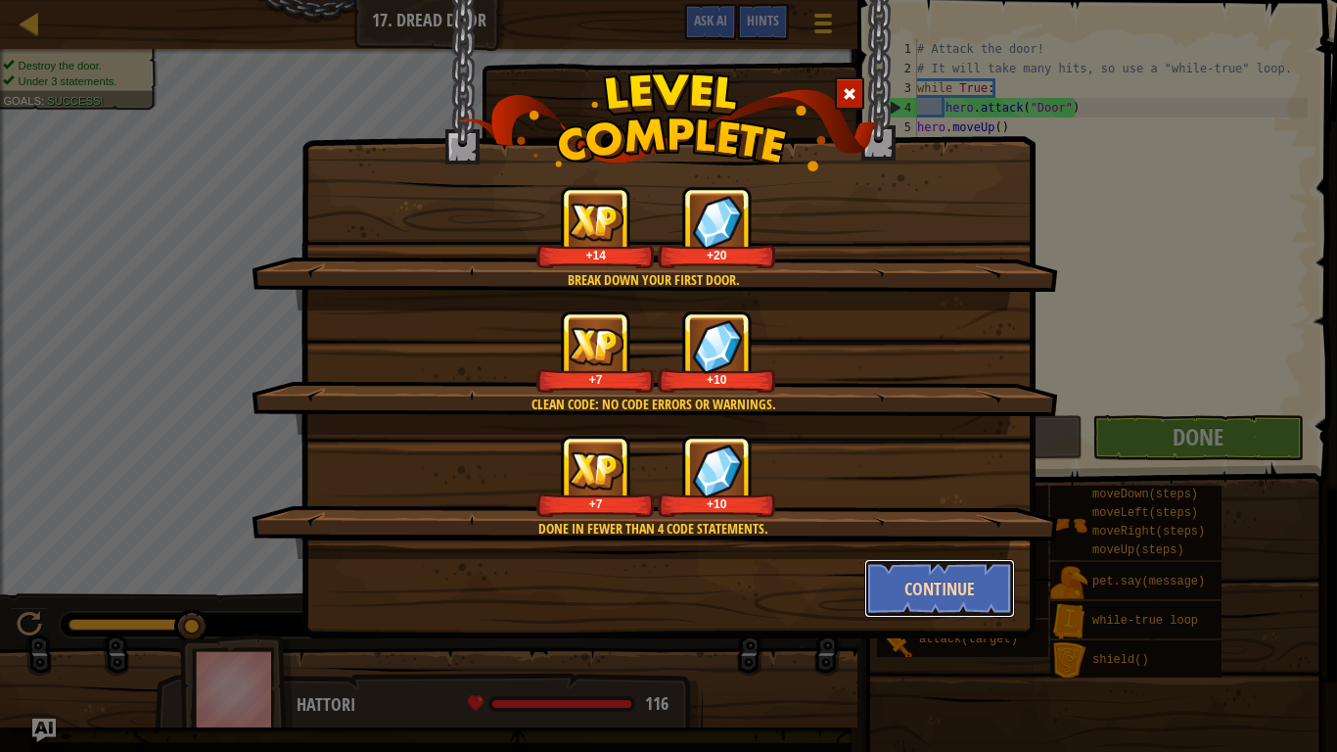
click at [950, 585] on button "Continue" at bounding box center [940, 588] width 152 height 59
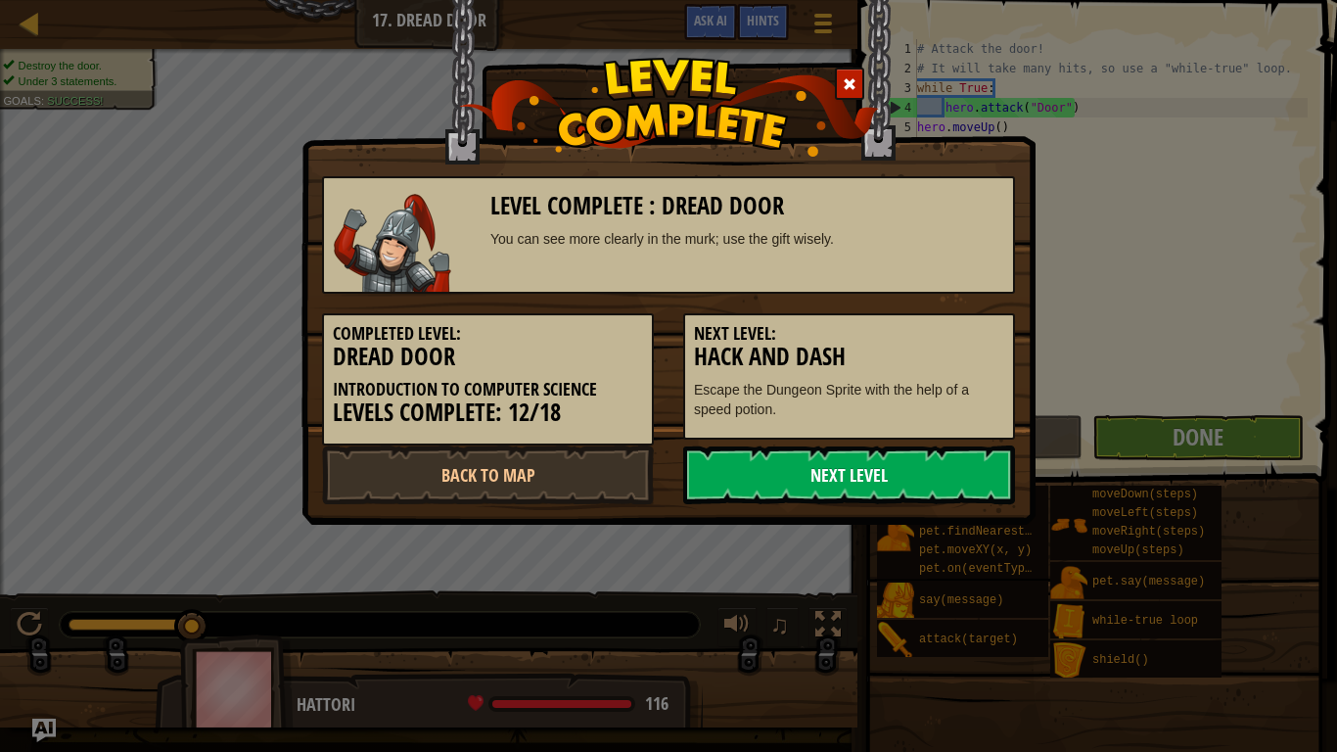
click at [976, 478] on link "Next Level" at bounding box center [849, 474] width 332 height 59
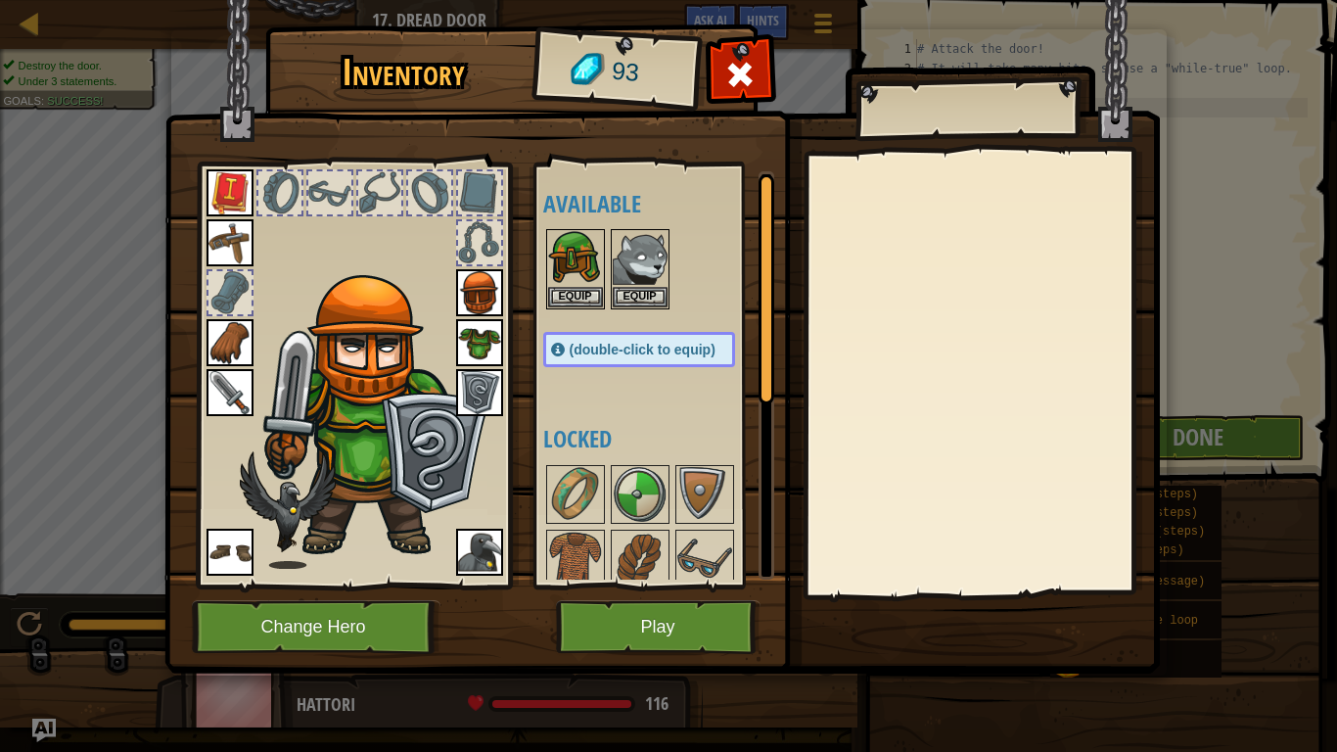
click at [495, 571] on img at bounding box center [479, 552] width 47 height 47
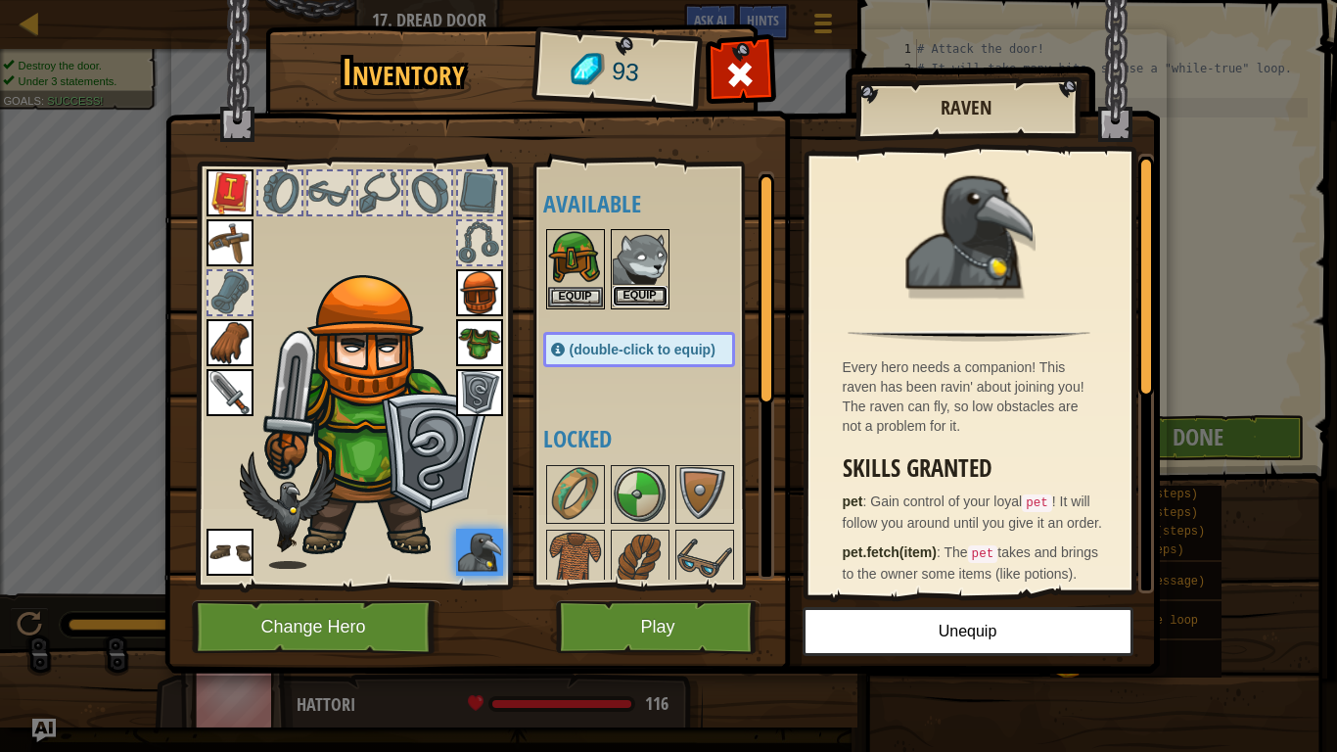
click at [662, 301] on button "Equip" at bounding box center [640, 296] width 55 height 21
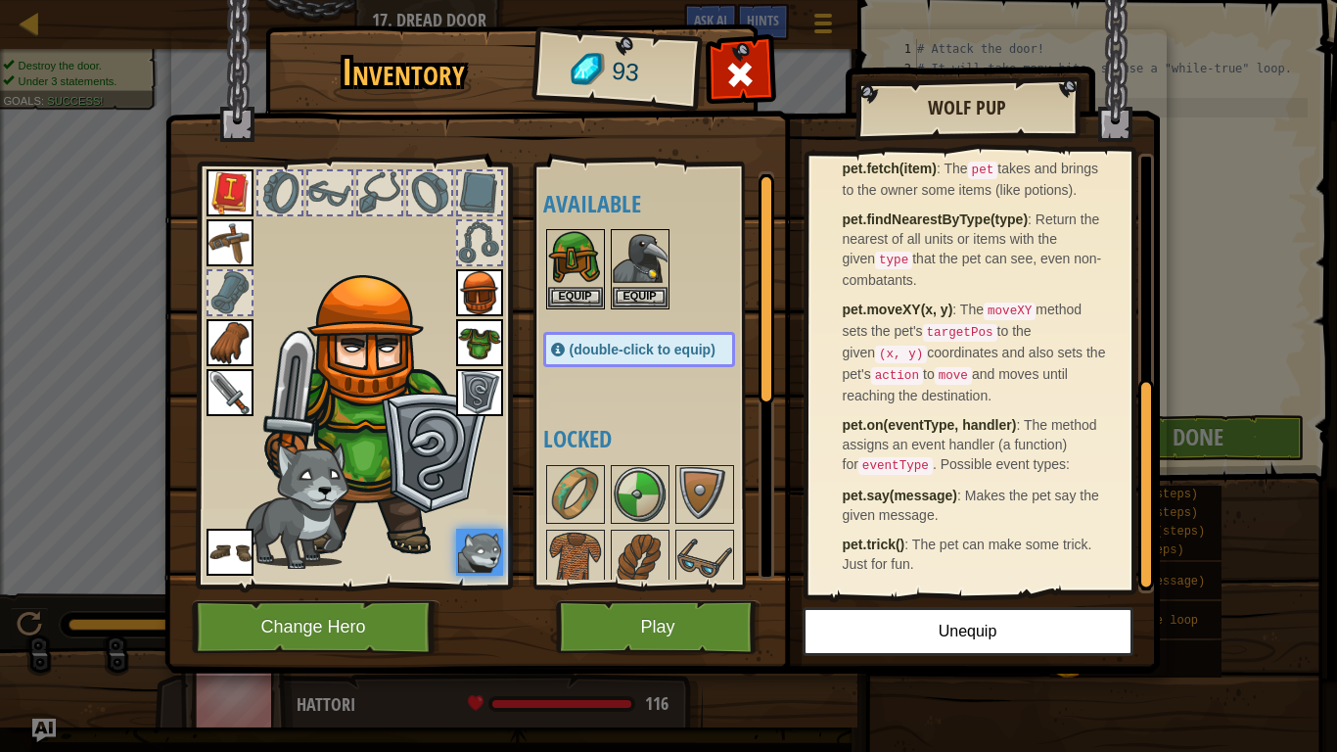
scroll to position [504, 0]
click at [994, 585] on button "Unequip" at bounding box center [968, 631] width 331 height 49
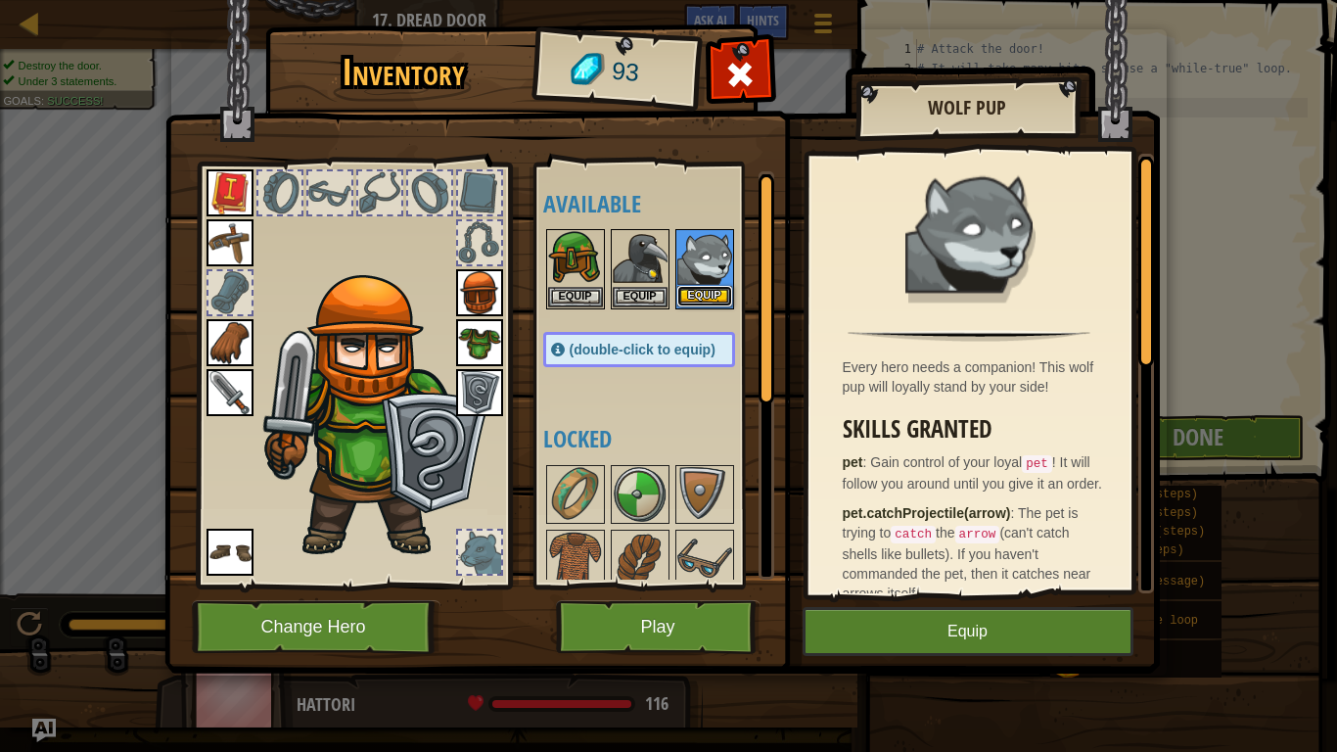
click at [716, 297] on button "Equip" at bounding box center [704, 296] width 55 height 21
click at [716, 297] on div at bounding box center [658, 269] width 231 height 86
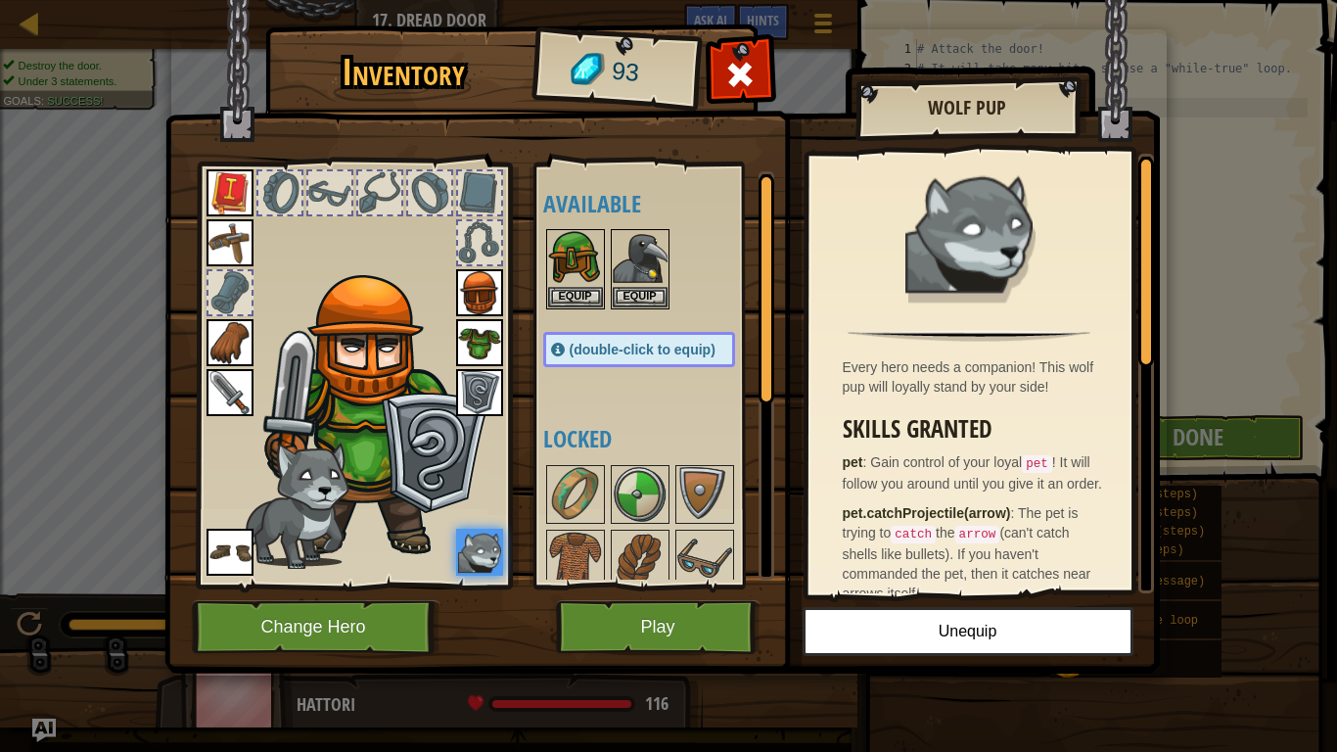
click at [222, 564] on img at bounding box center [230, 552] width 47 height 47
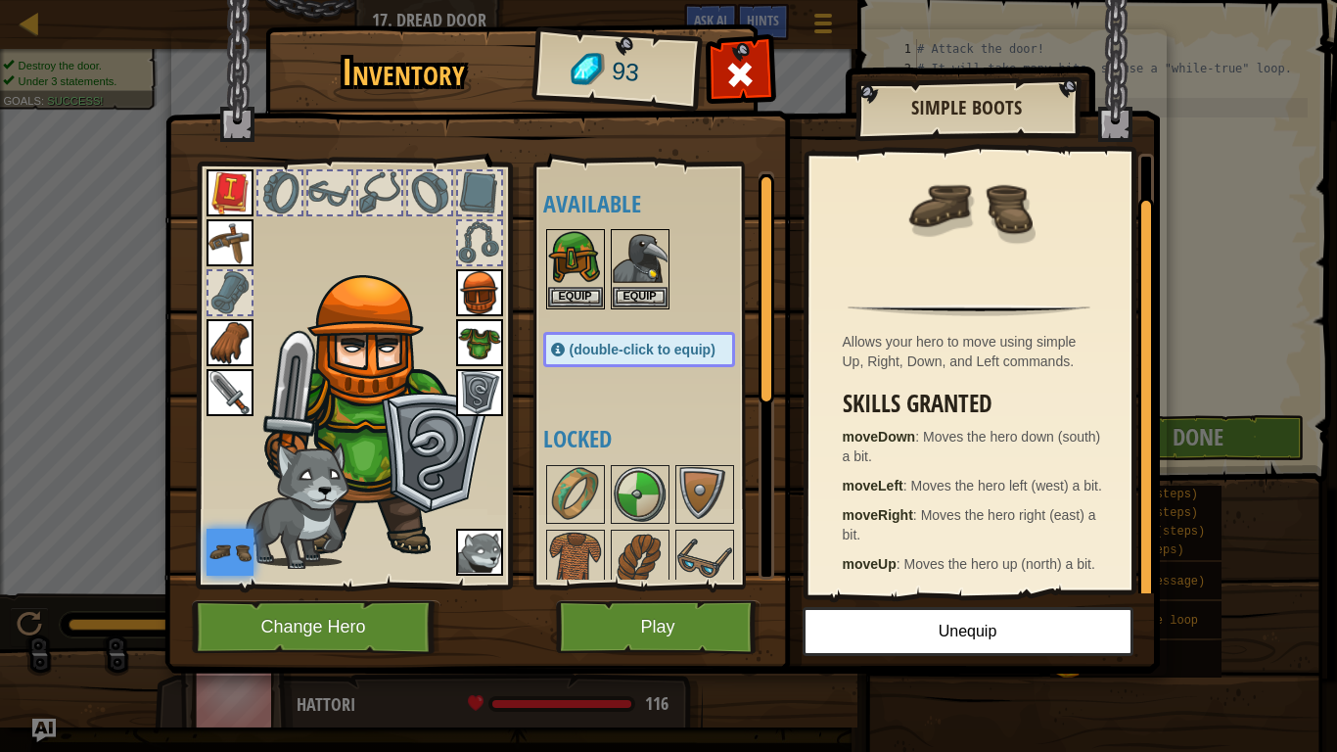
scroll to position [0, 0]
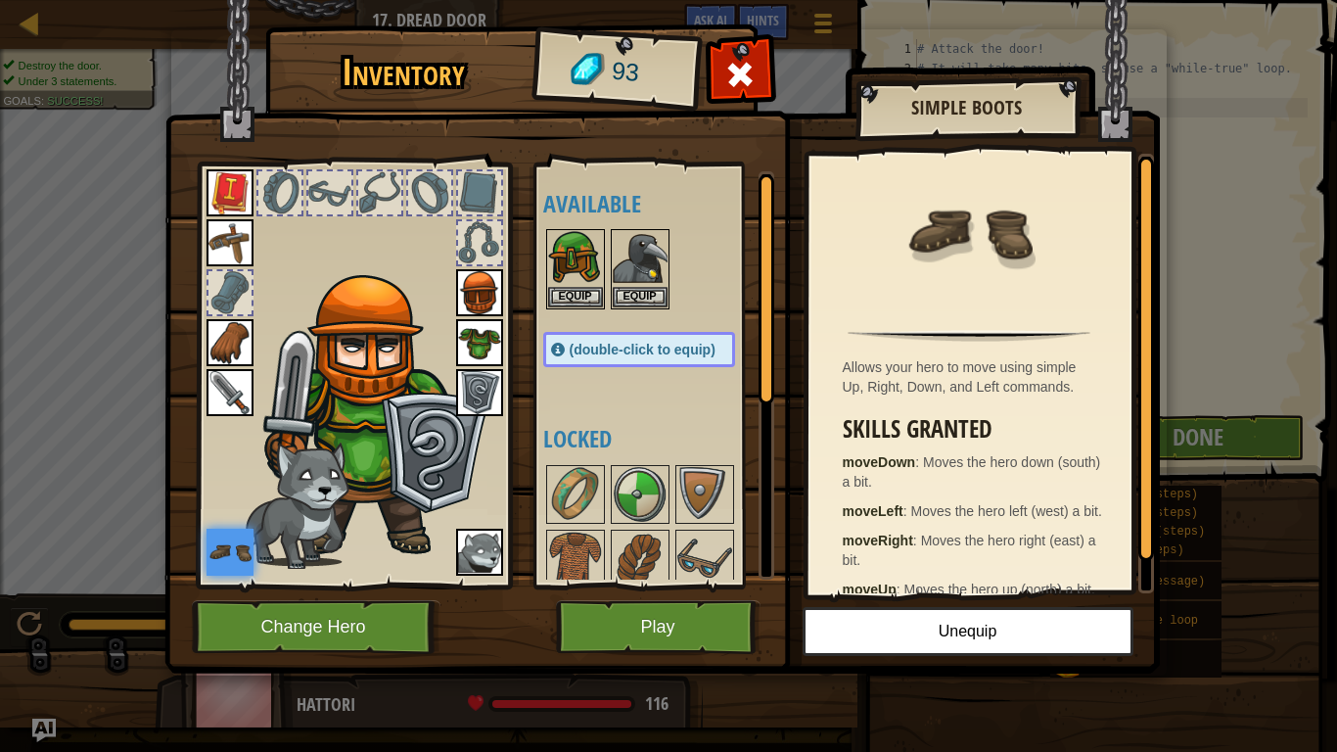
click at [224, 335] on img at bounding box center [230, 342] width 47 height 47
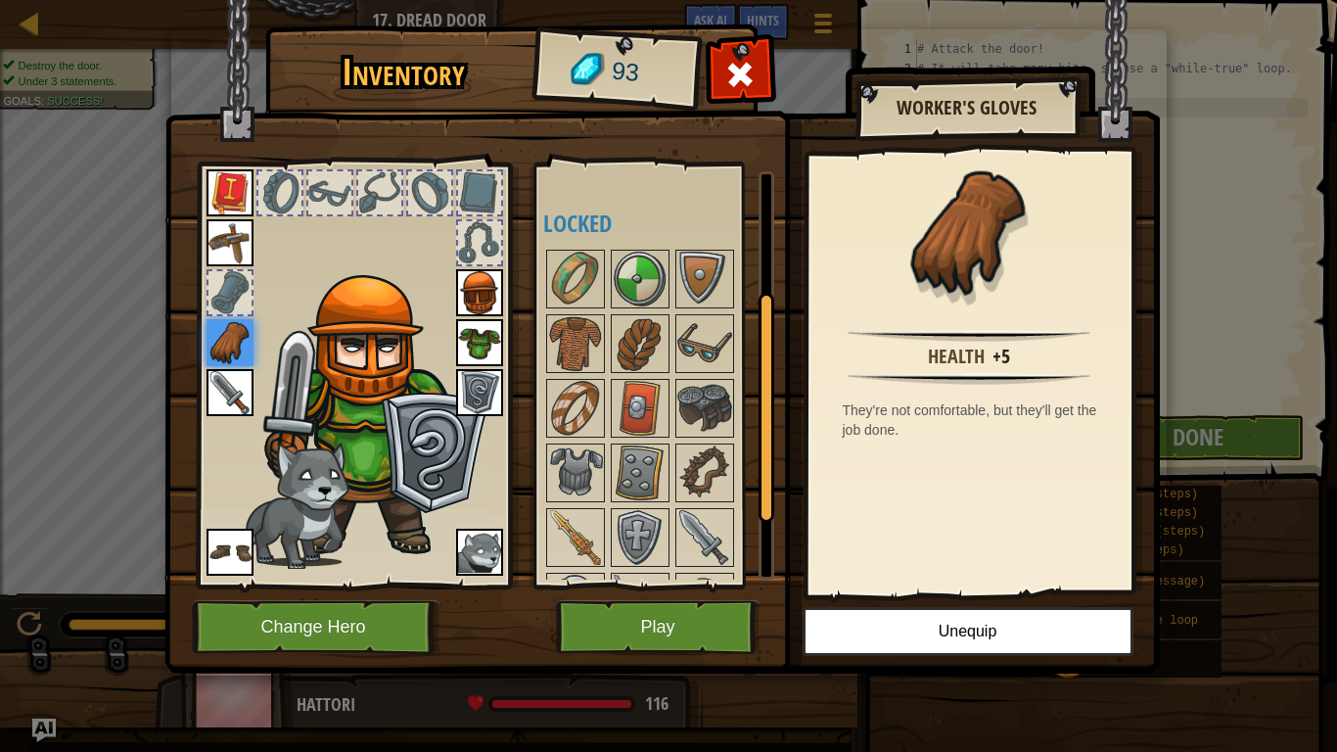
scroll to position [217, 0]
click at [680, 385] on img at bounding box center [704, 406] width 55 height 55
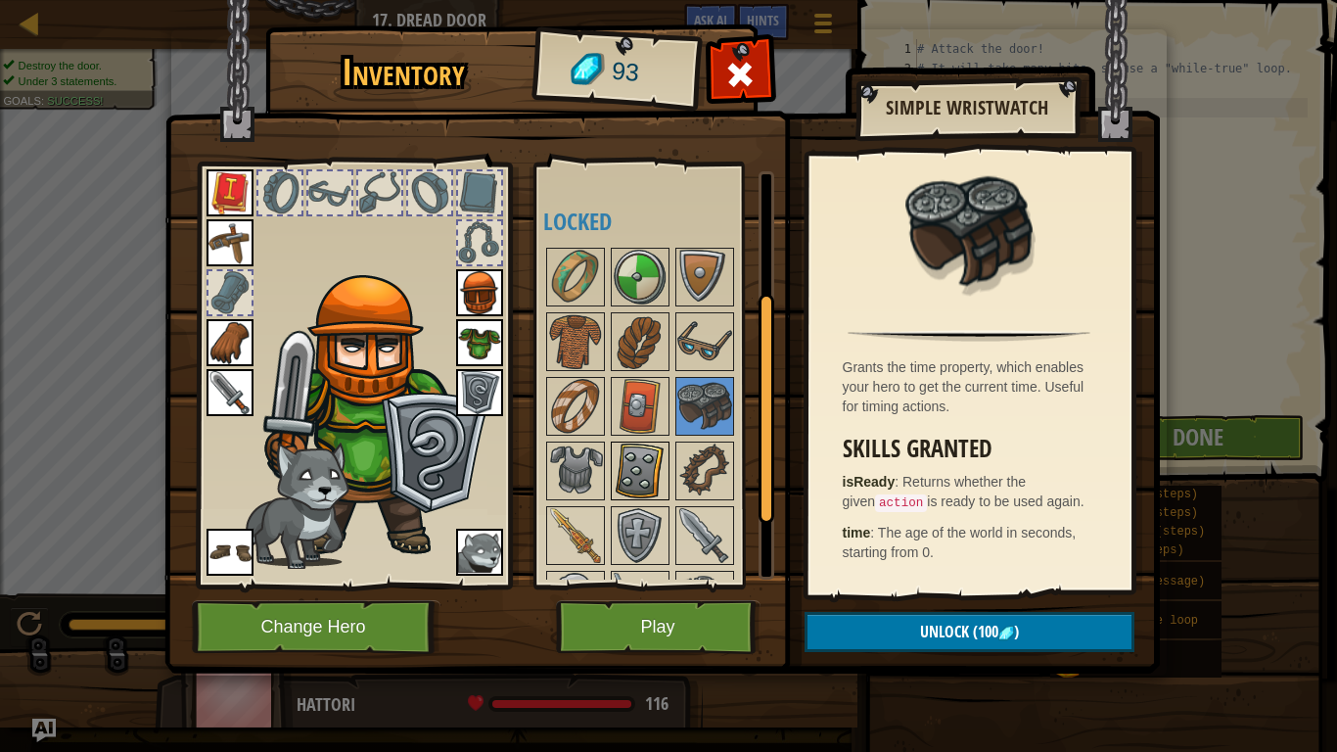
click at [643, 471] on img at bounding box center [640, 470] width 55 height 55
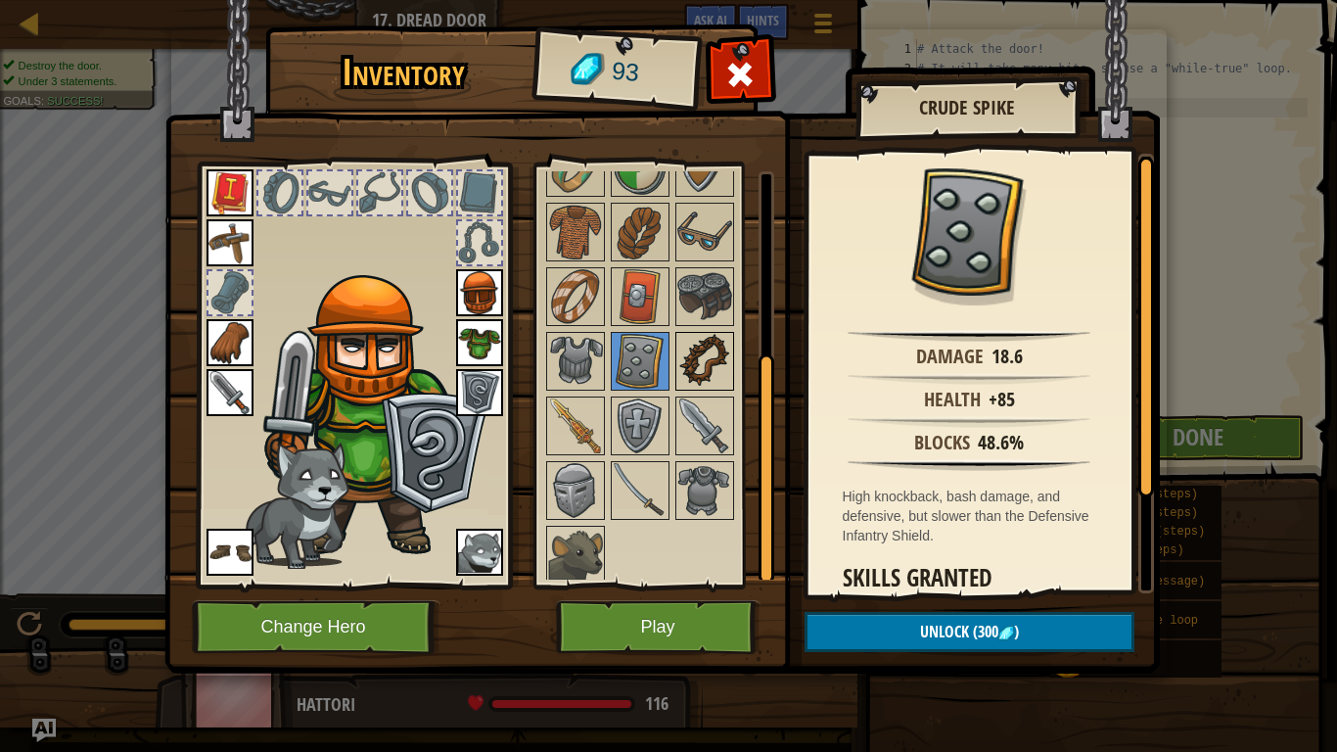
scroll to position [335, 0]
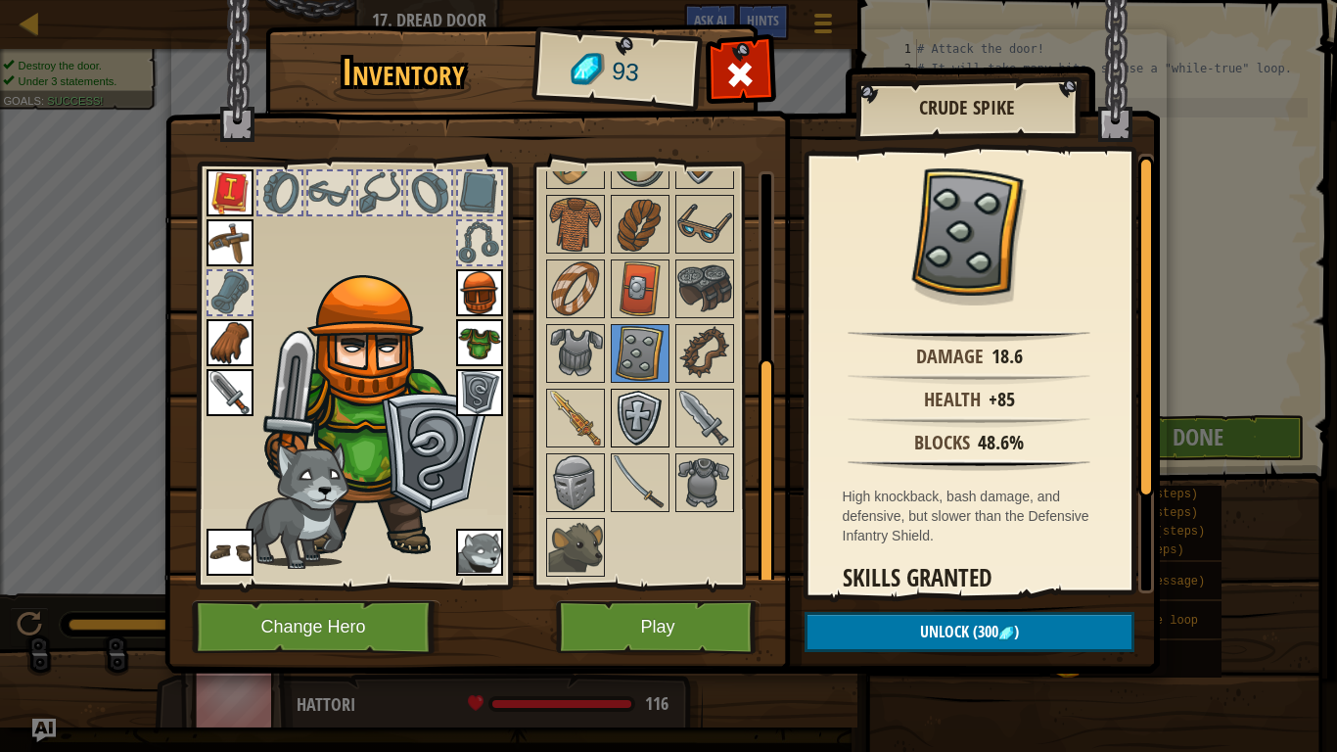
click at [650, 414] on img at bounding box center [640, 418] width 55 height 55
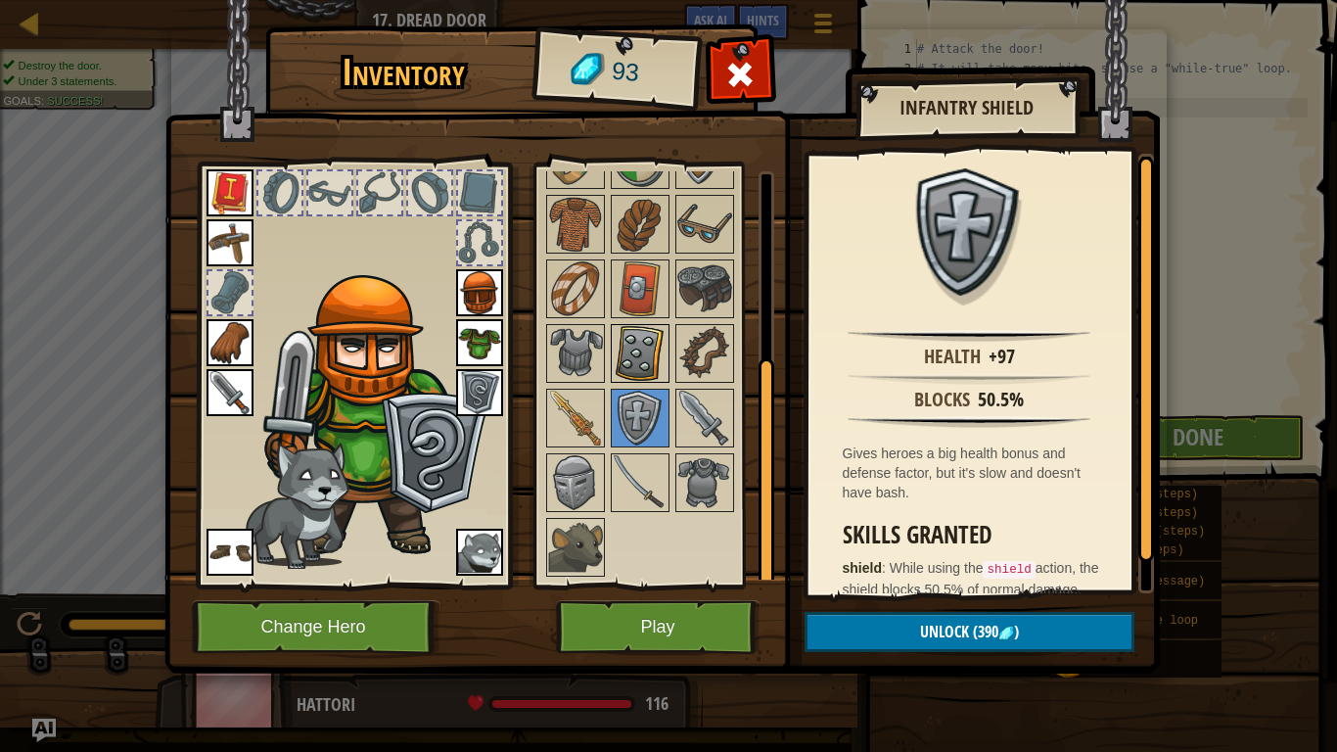
click at [647, 362] on img at bounding box center [640, 353] width 55 height 55
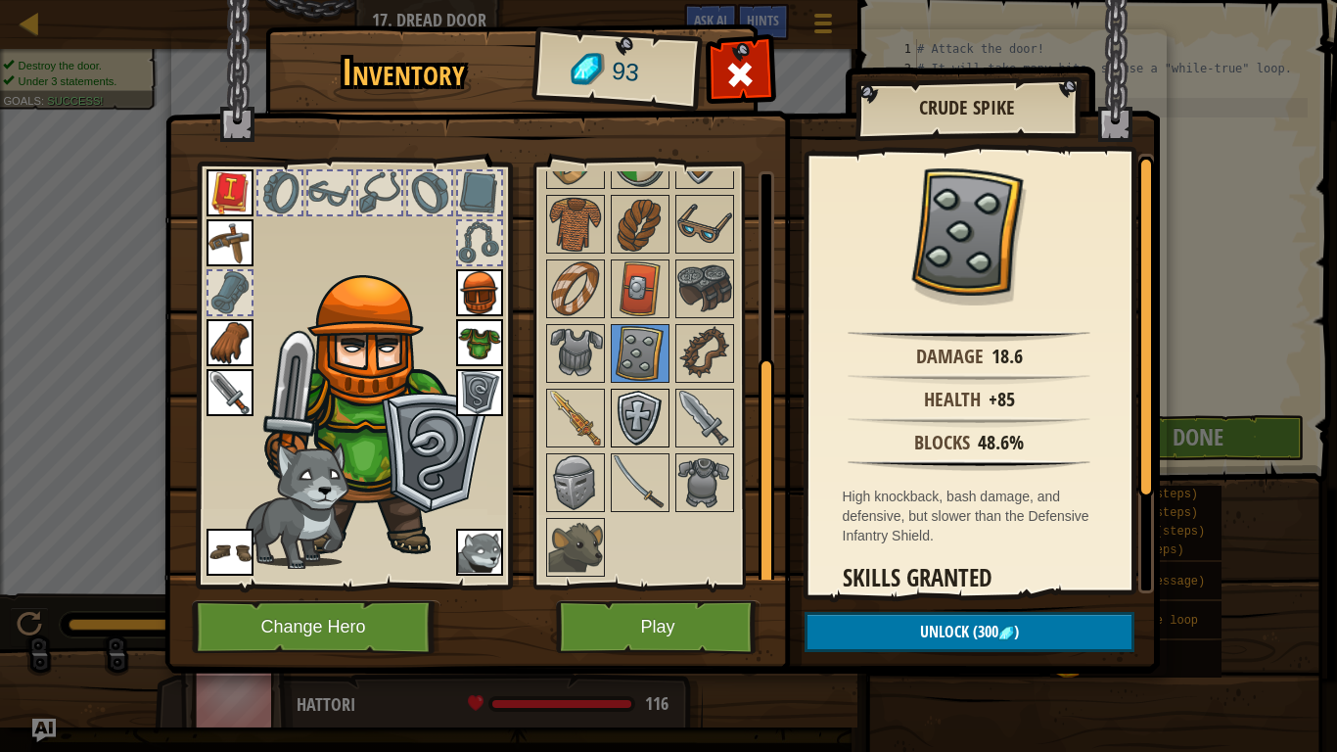
click at [653, 415] on img at bounding box center [640, 418] width 55 height 55
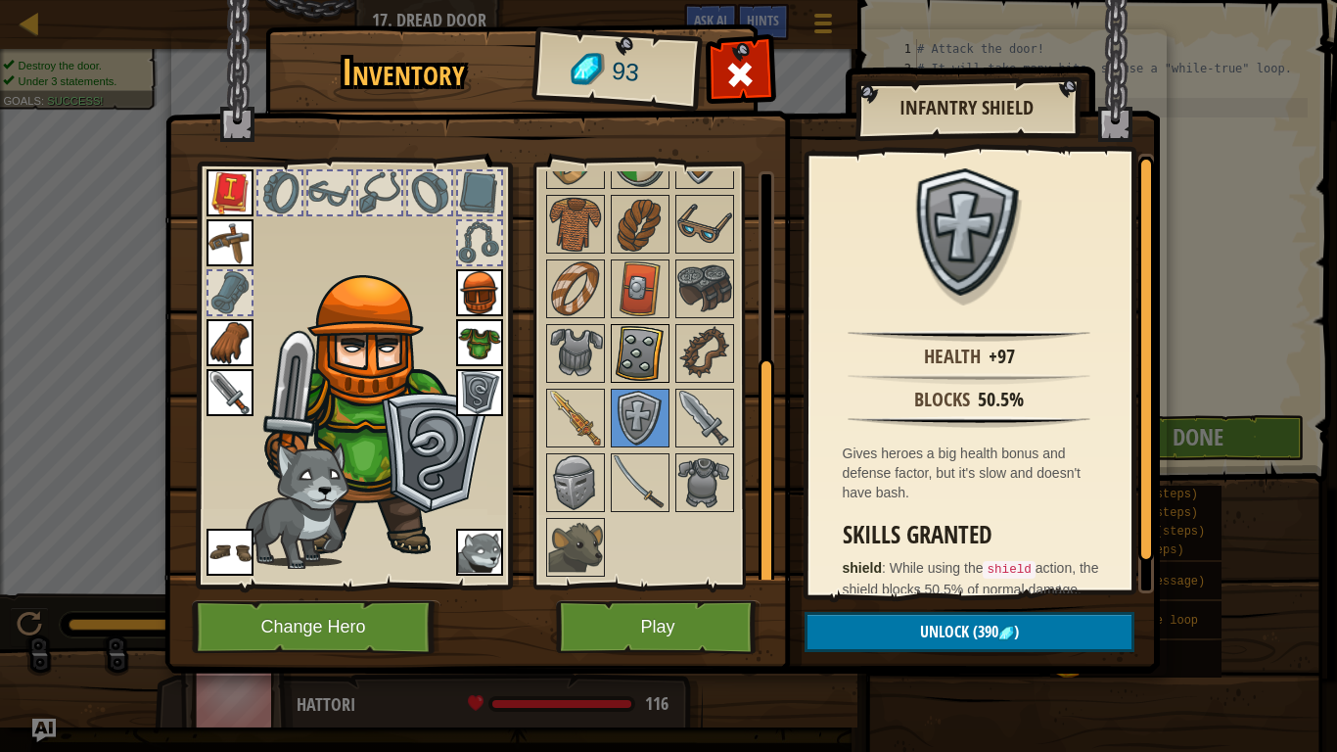
click at [644, 359] on img at bounding box center [640, 353] width 55 height 55
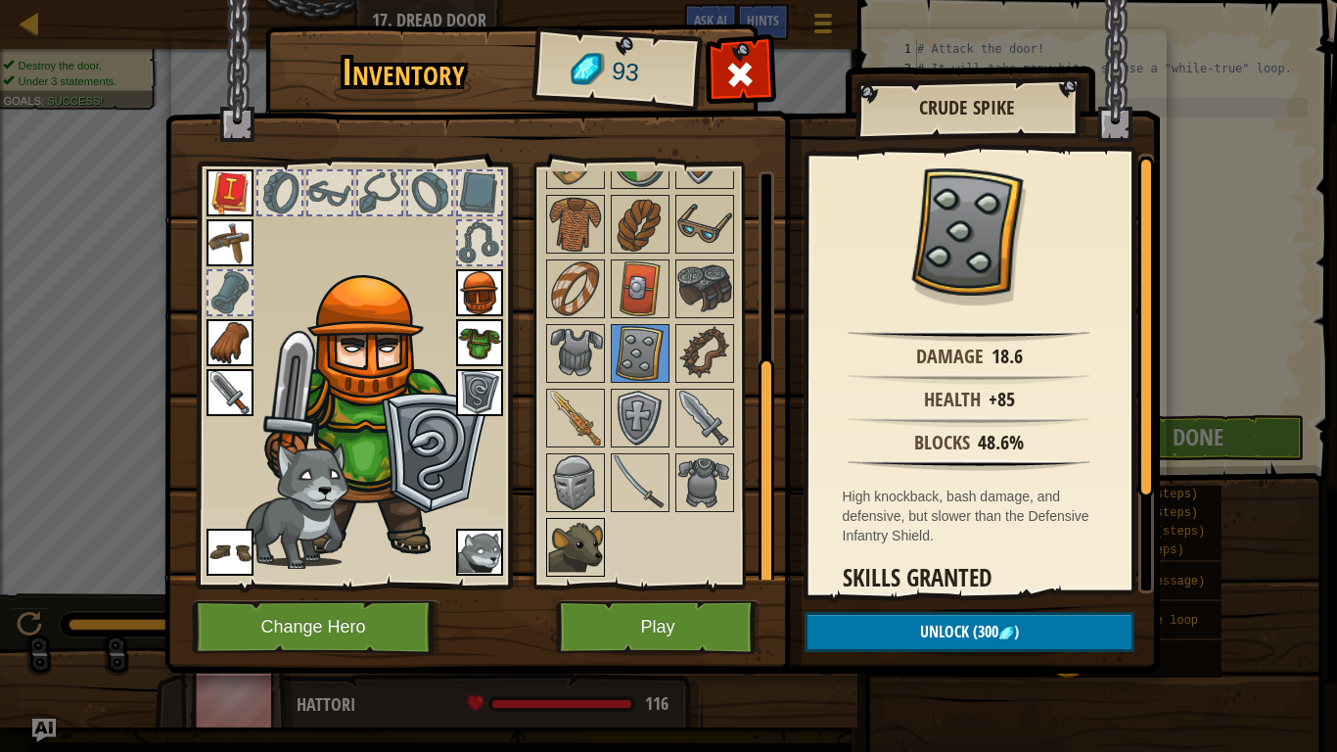
click at [568, 526] on img at bounding box center [575, 547] width 55 height 55
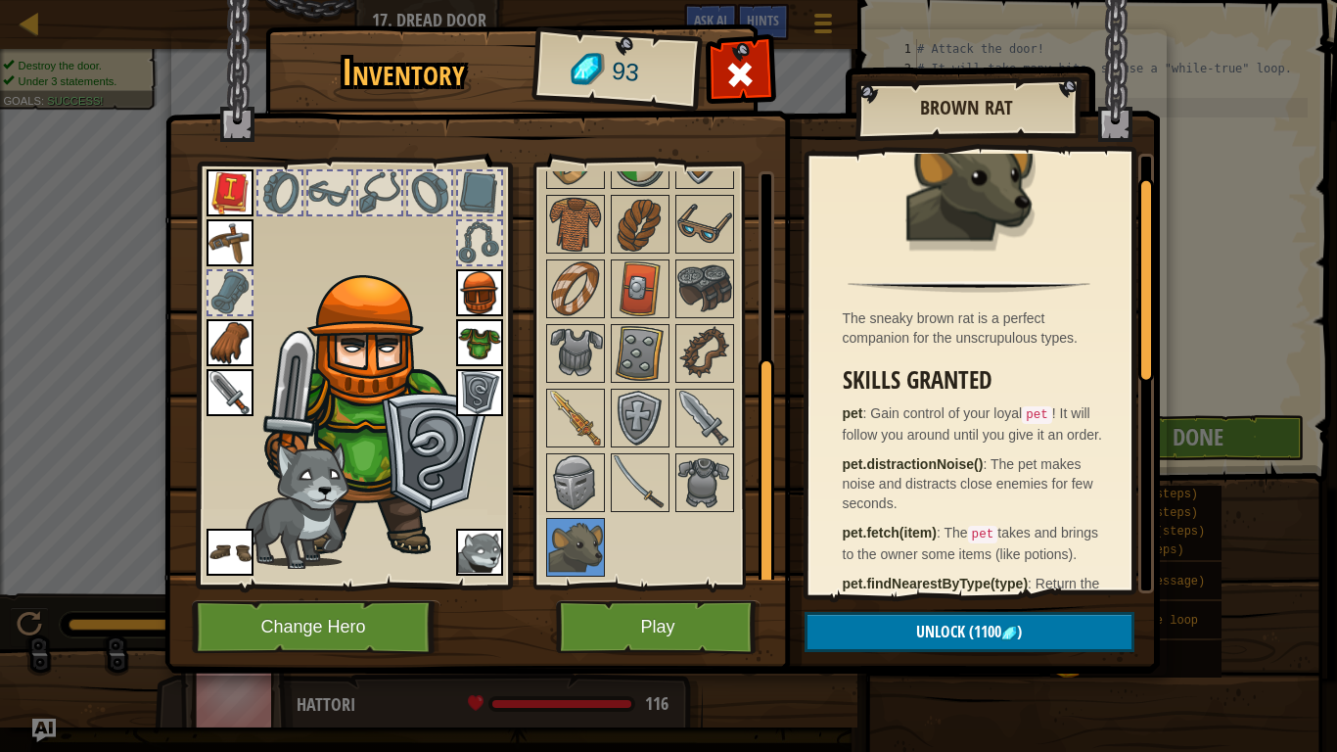
scroll to position [55, 0]
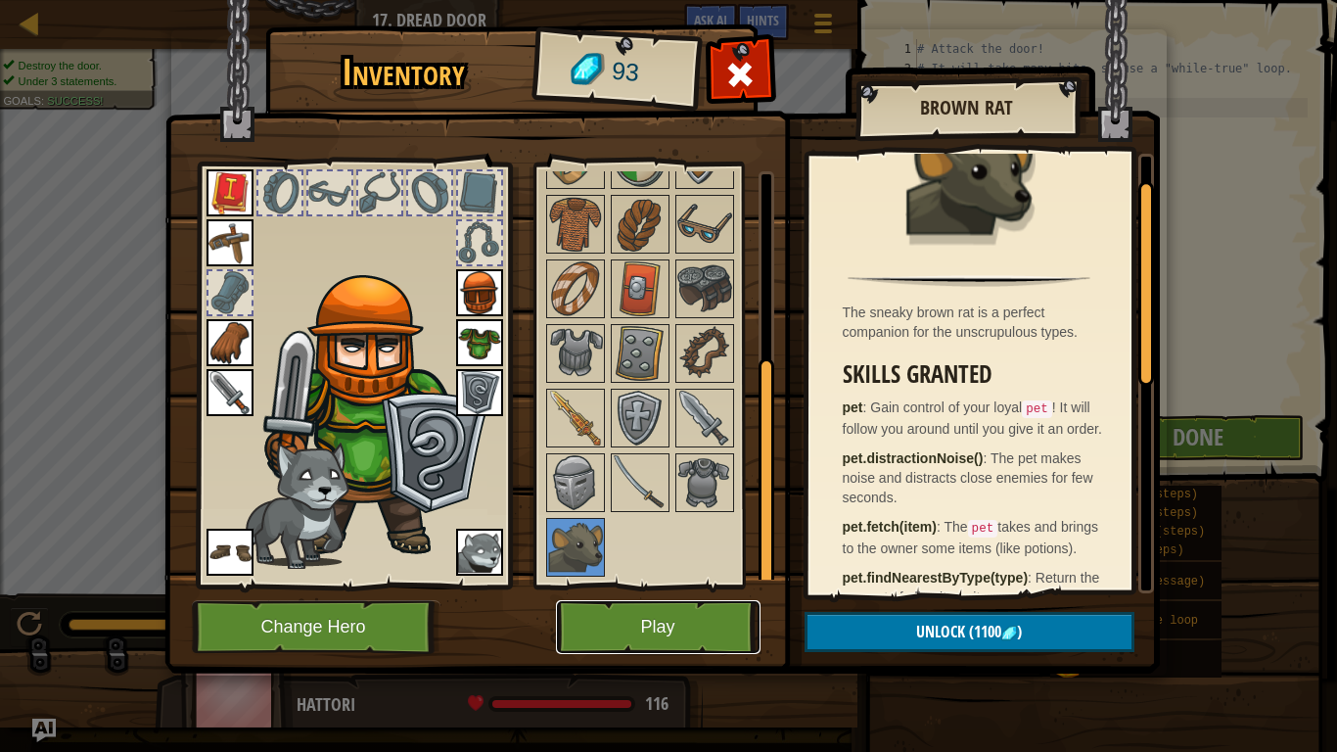
click at [577, 585] on button "Play" at bounding box center [658, 627] width 205 height 54
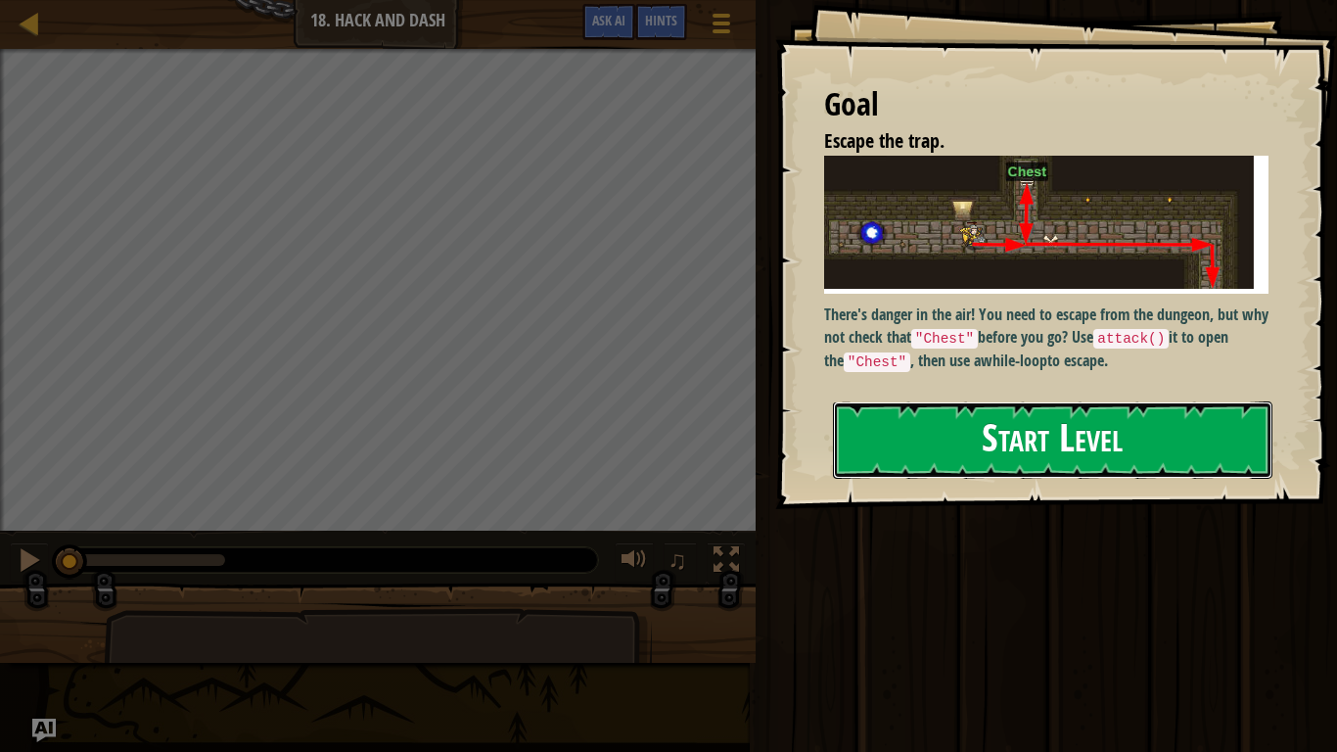
click at [1102, 438] on button "Start Level" at bounding box center [1053, 439] width 440 height 77
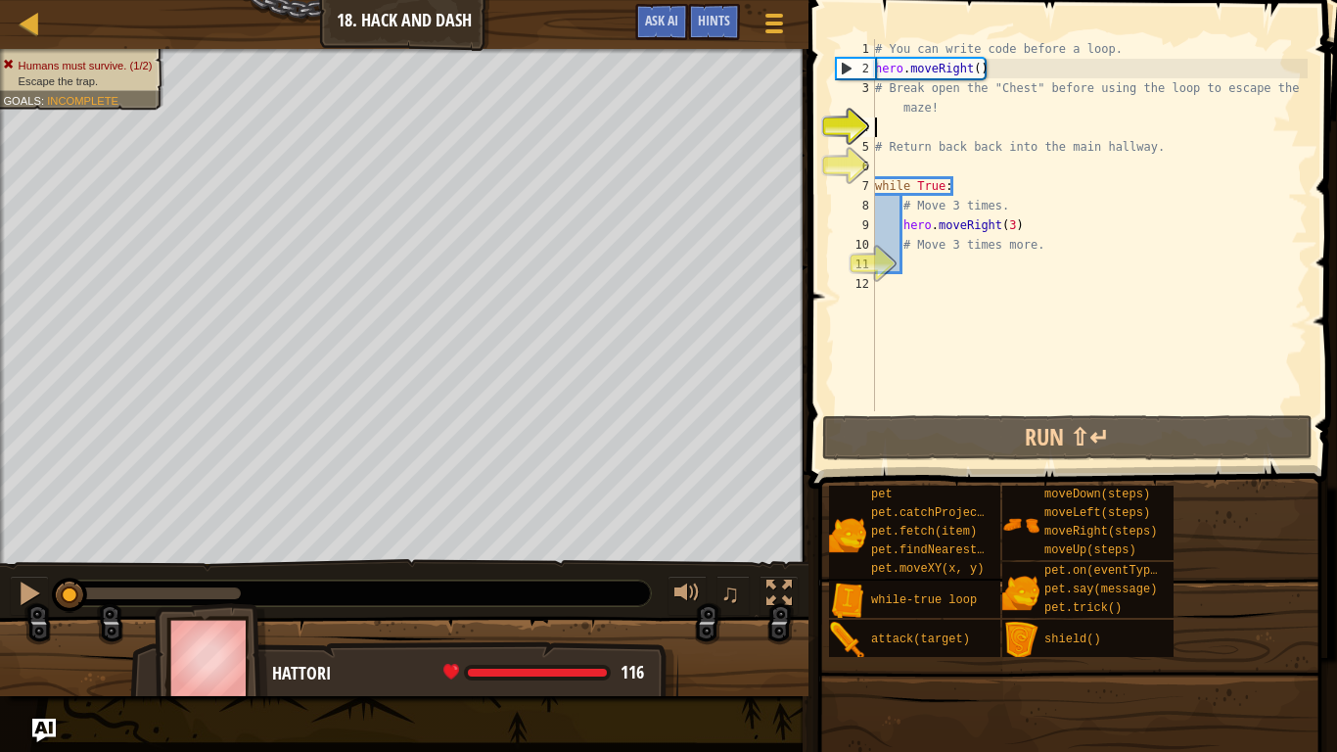
click at [1020, 235] on div "# You can write code before a loop. hero . moveRight ( ) # Break open the "Ches…" at bounding box center [1089, 244] width 437 height 411
type textarea "# Move 3 times more."
click at [904, 123] on div "# You can write code before a loop. hero . moveRight ( ) # Break open the "Ches…" at bounding box center [1089, 244] width 437 height 411
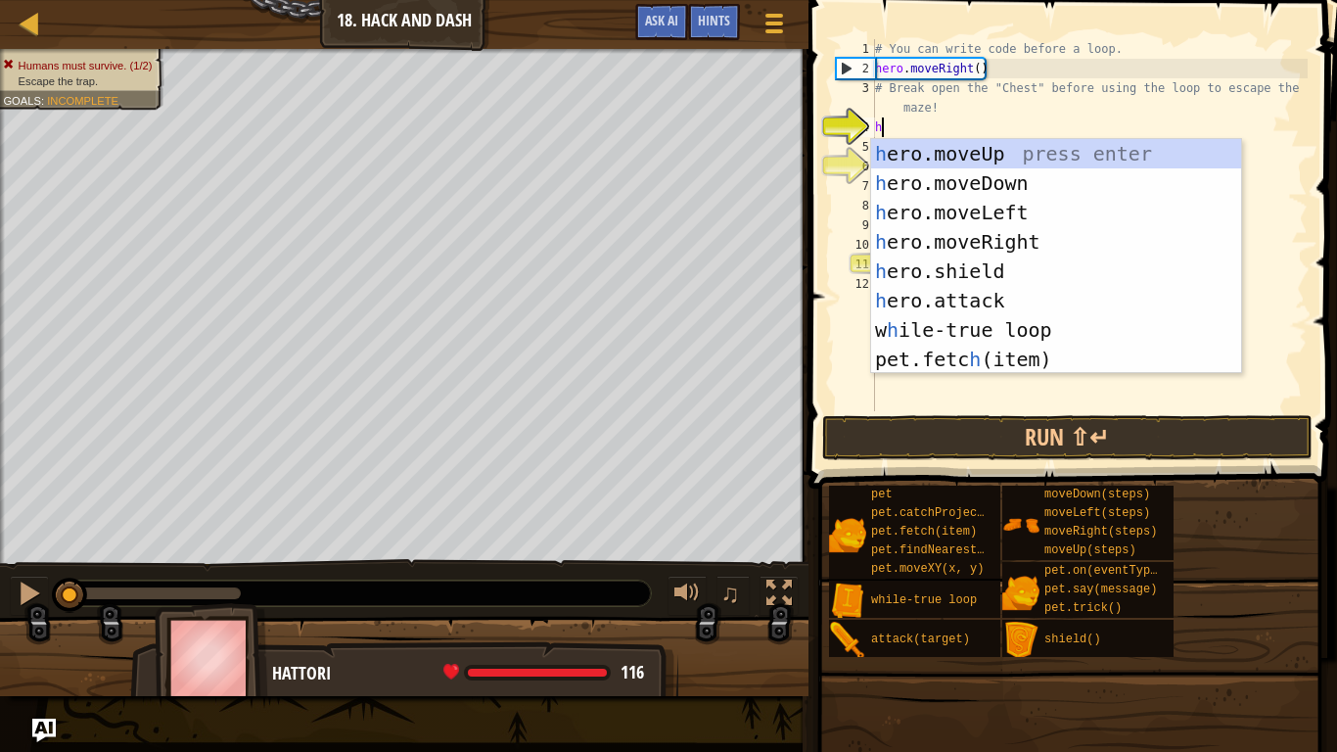
scroll to position [9, 0]
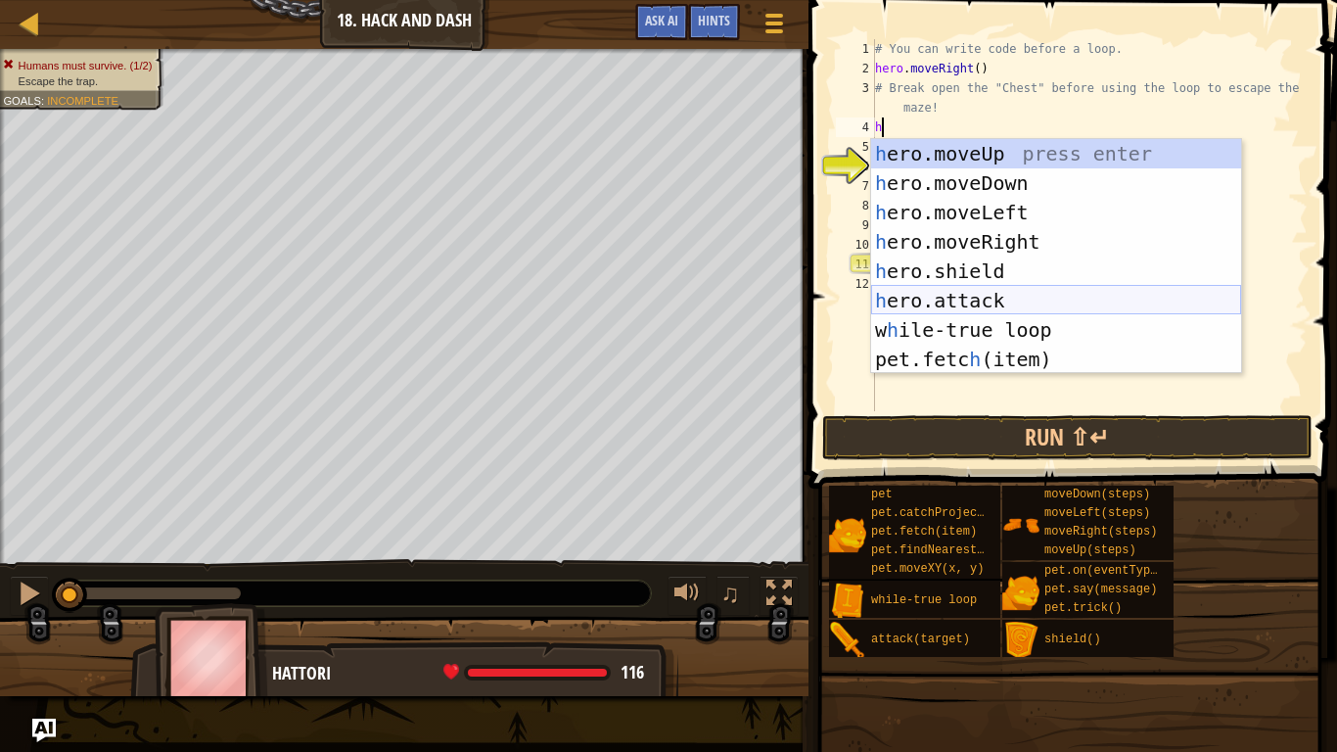
click at [998, 289] on div "h ero.moveUp press enter h ero.moveDown press enter h ero.moveLeft press enter …" at bounding box center [1056, 286] width 370 height 294
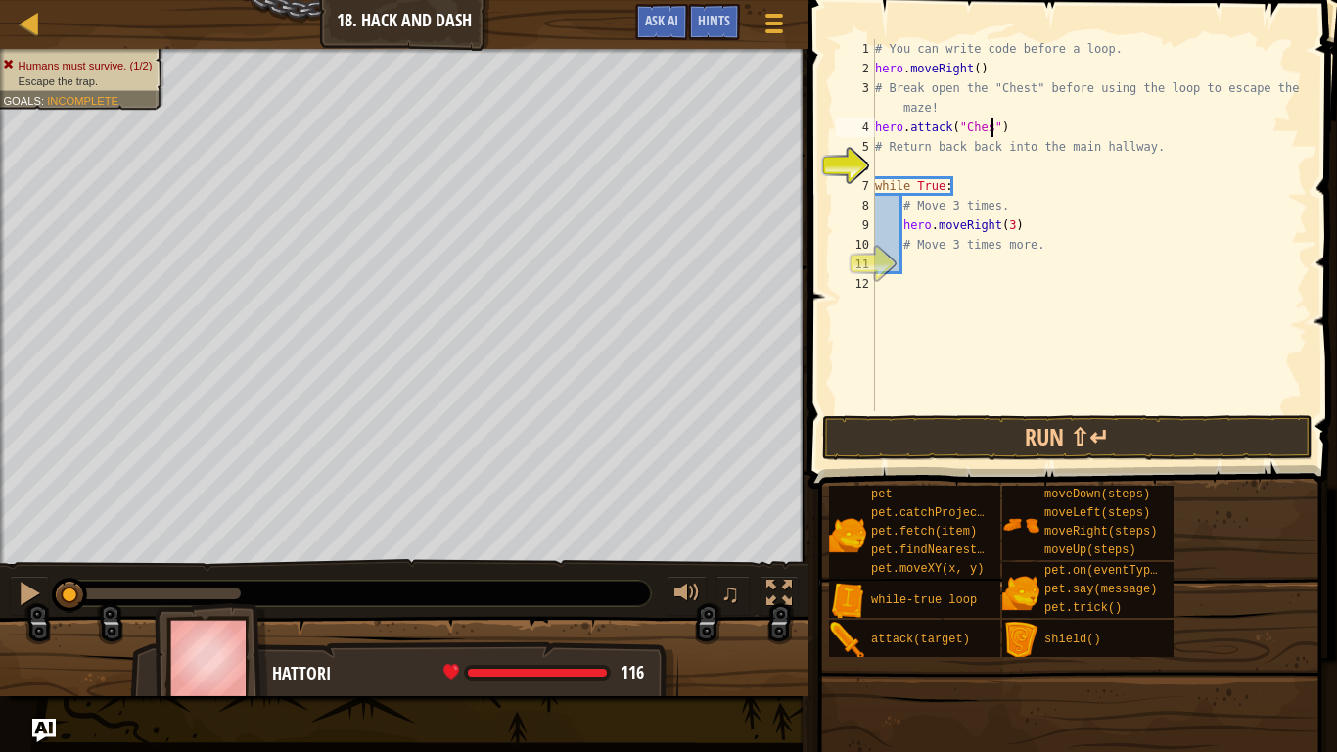
scroll to position [9, 18]
click at [921, 253] on div "# You can write code before a loop. hero . moveRight ( ) # Break open the "Ches…" at bounding box center [1089, 244] width 437 height 411
type textarea "# Move 3 times more."
click at [907, 269] on div "# You can write code before a loop. hero . moveRight ( ) # Break open the "Ches…" at bounding box center [1089, 244] width 437 height 411
type textarea "h"
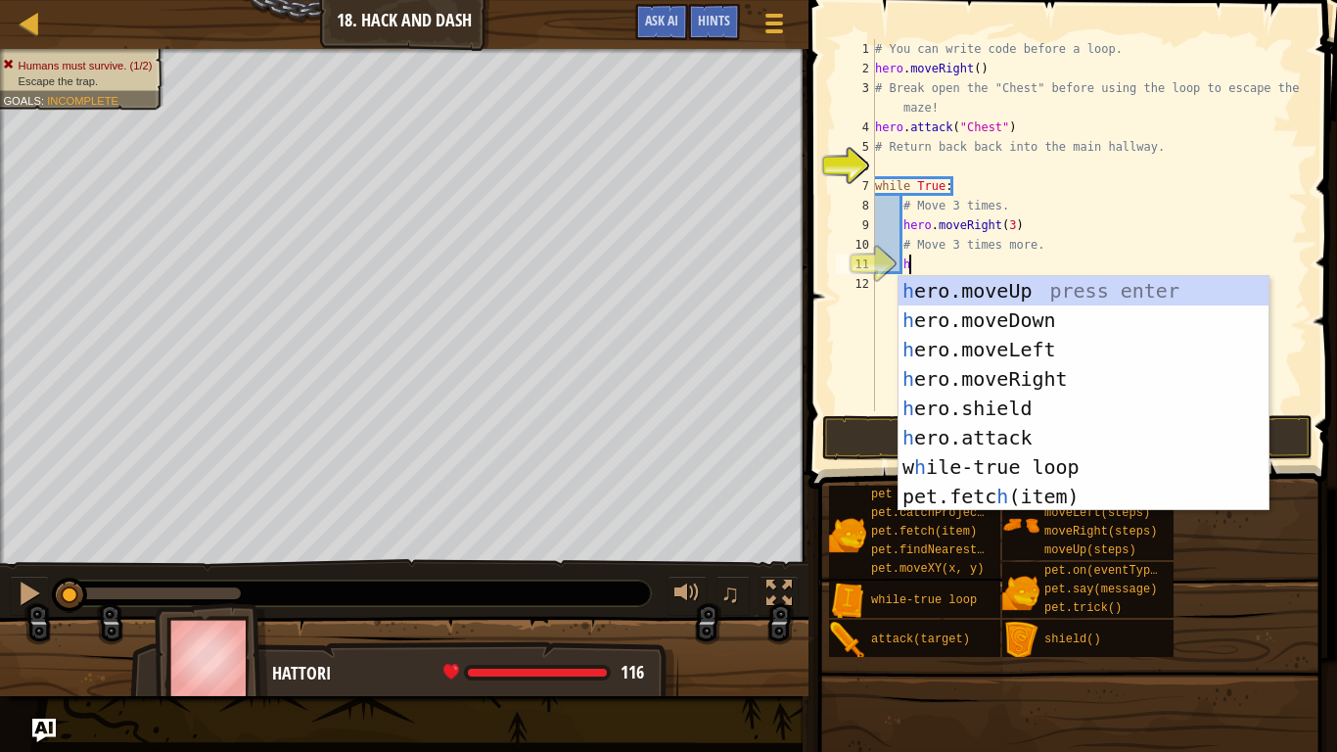
scroll to position [9, 4]
click at [1025, 369] on div "h ero.moveUp press enter h ero.moveDown press enter h ero.moveLeft press enter …" at bounding box center [1084, 423] width 370 height 294
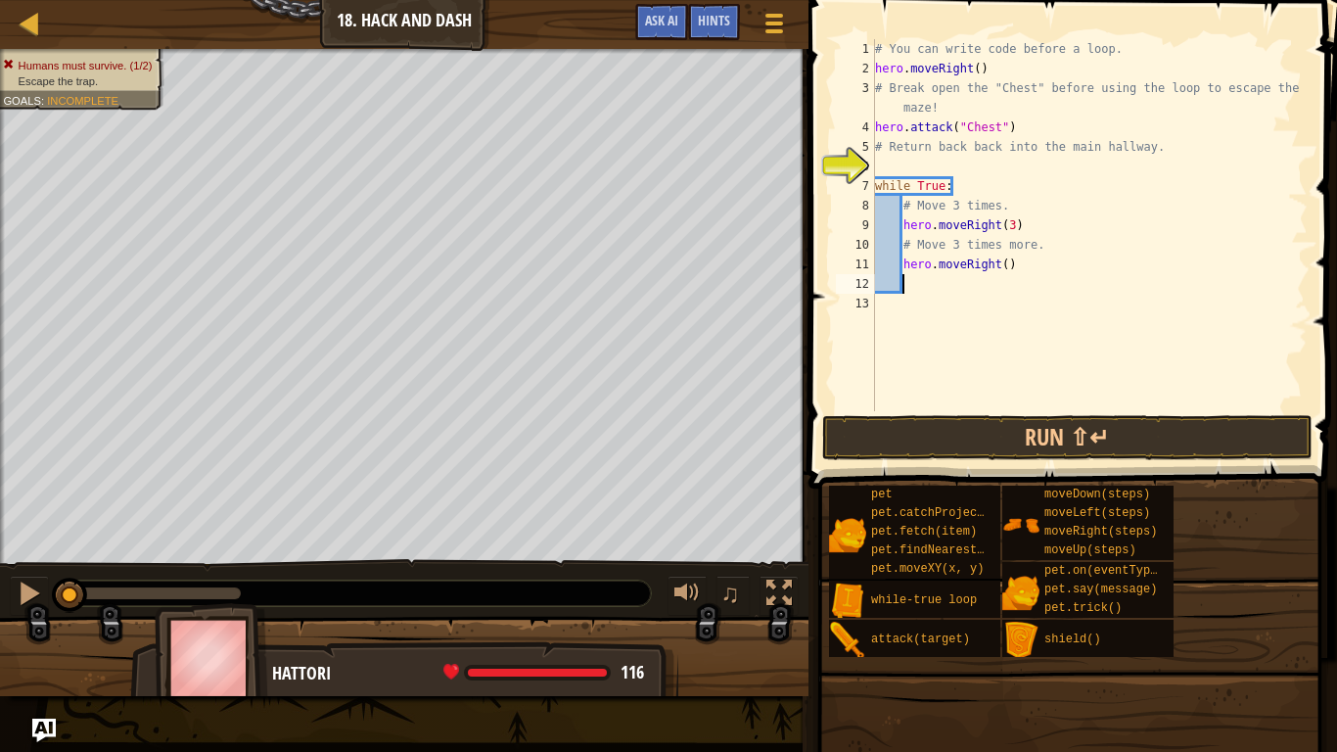
click at [1006, 264] on div "# You can write code before a loop. hero . moveRight ( ) # Break open the "Ches…" at bounding box center [1089, 244] width 437 height 411
click at [1087, 443] on button "Run ⇧↵" at bounding box center [1067, 437] width 490 height 45
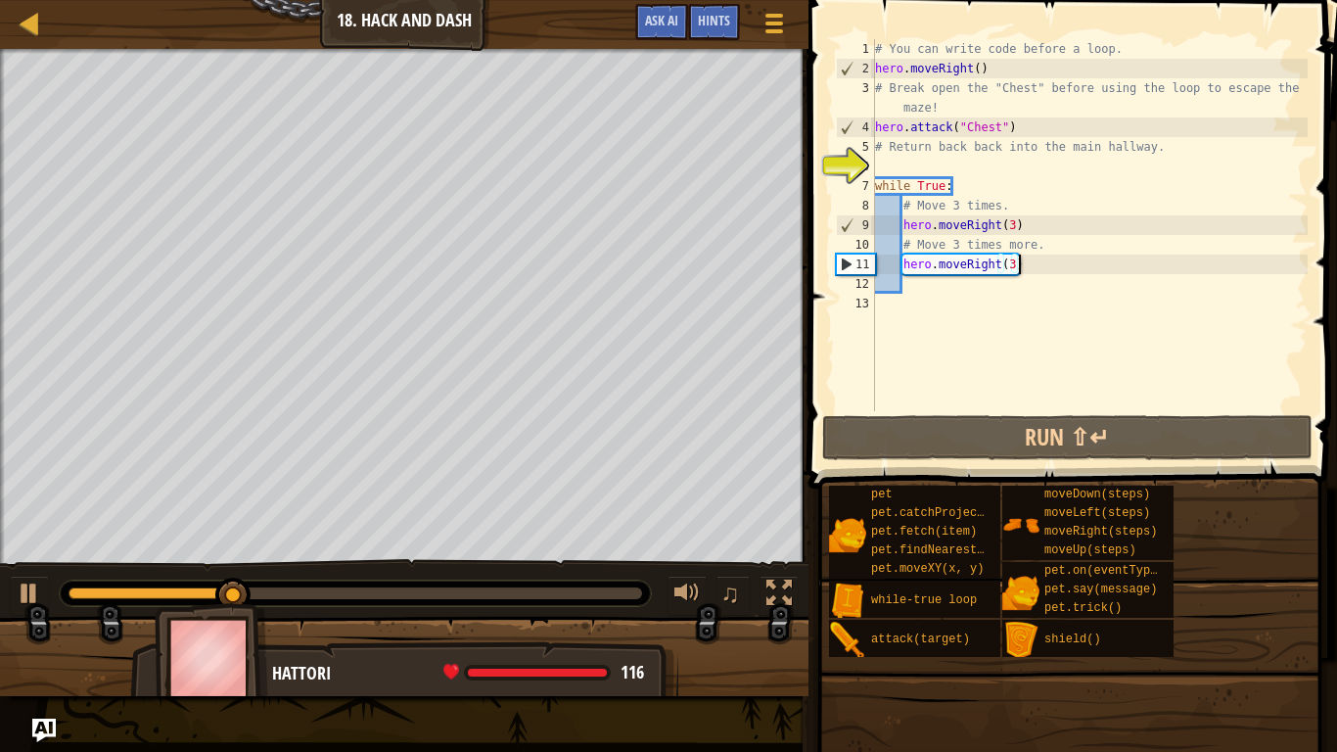
click at [1037, 260] on div "# You can write code before a loop. hero . moveRight ( ) # Break open the "Ches…" at bounding box center [1089, 244] width 437 height 411
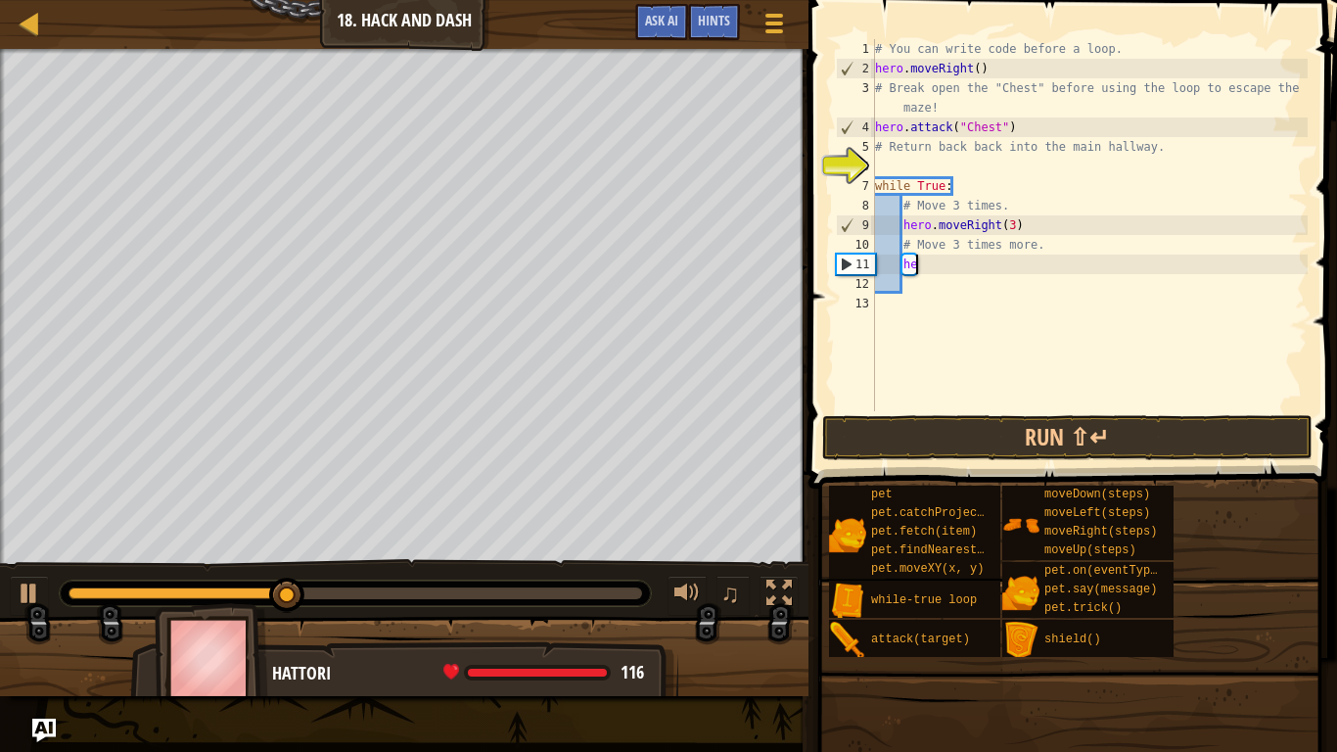
type textarea "h"
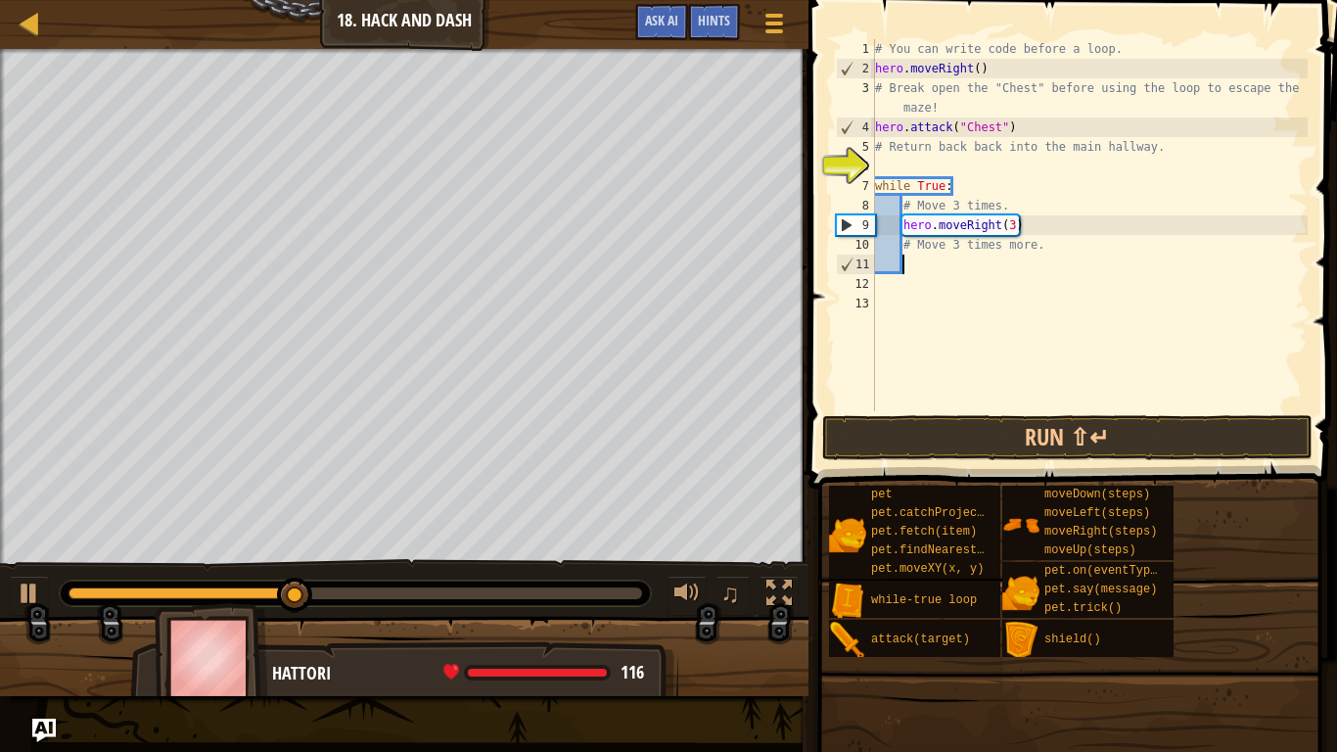
scroll to position [9, 3]
click at [1155, 149] on div "# You can write code before a loop. hero . moveRight ( ) # Break open the "Ches…" at bounding box center [1089, 244] width 437 height 411
type textarea "#"
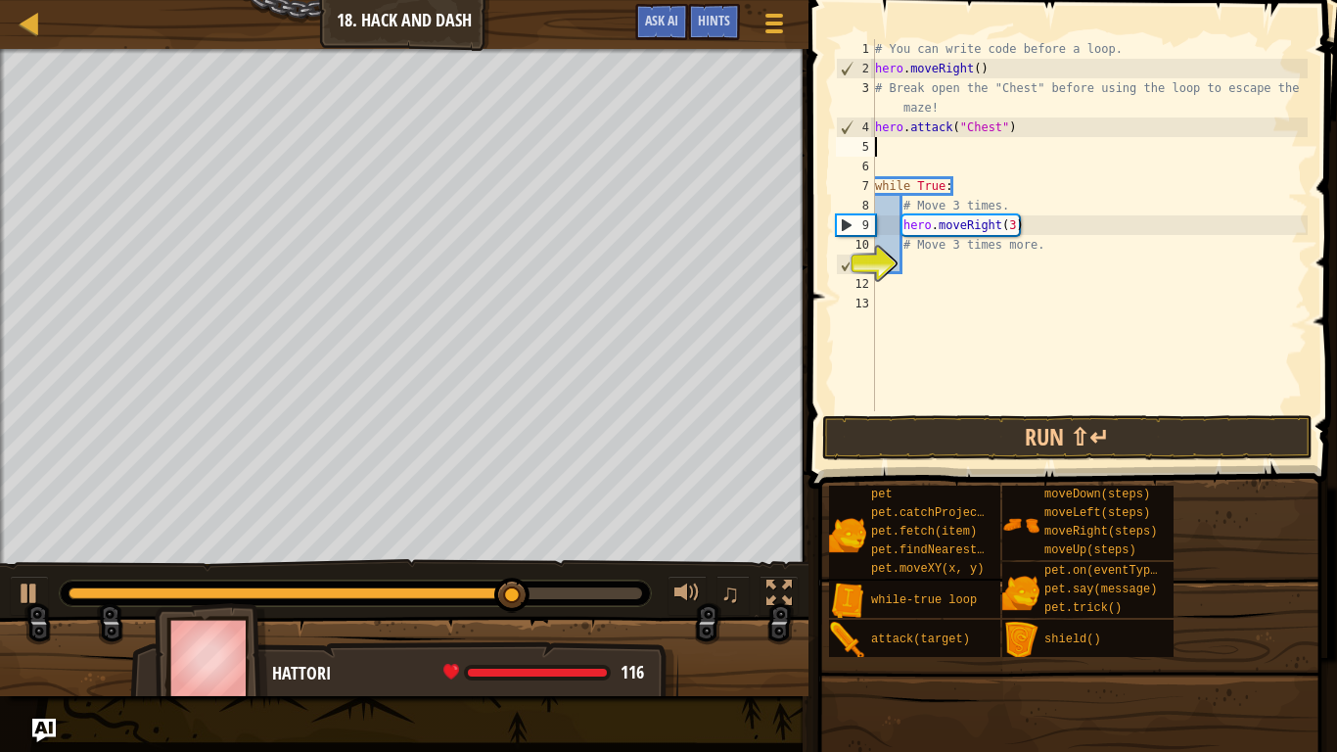
type textarea "m"
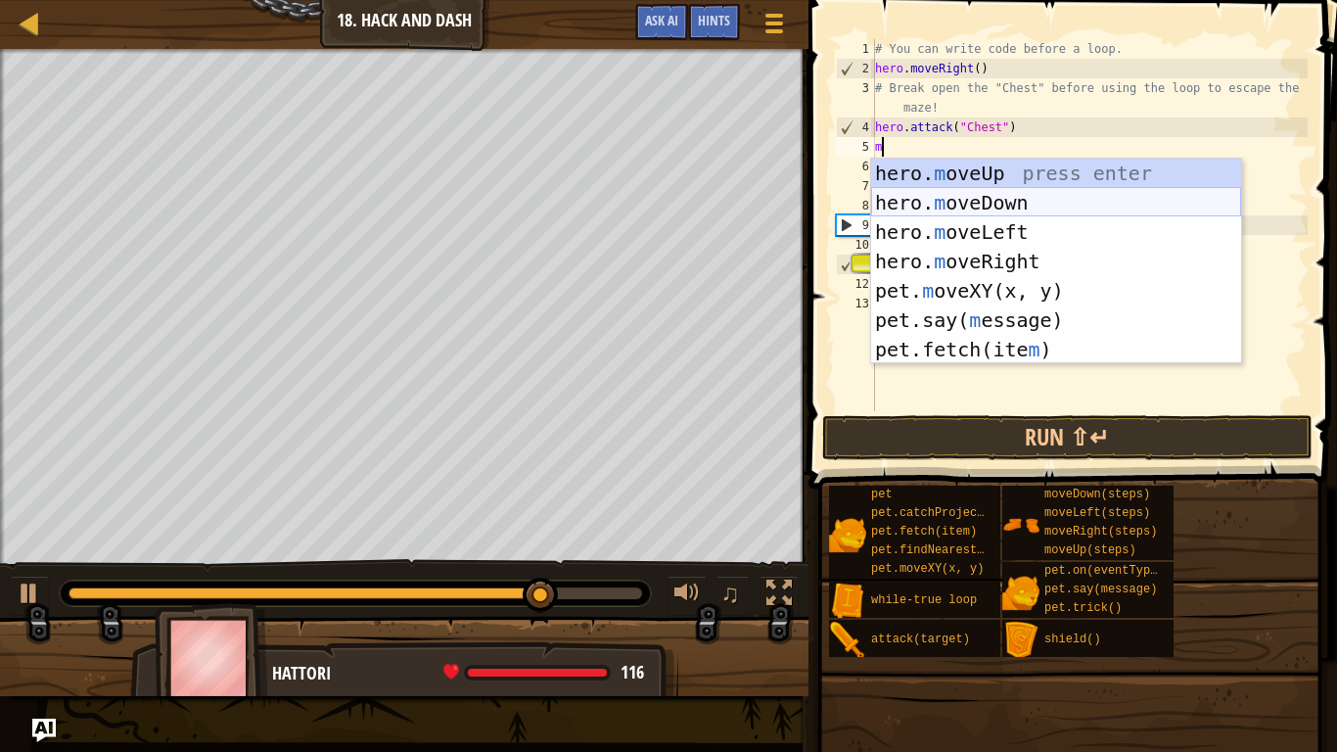
click at [1078, 192] on div "hero. m oveUp press enter hero. m oveDown press enter hero. m oveLeft press ent…" at bounding box center [1056, 291] width 370 height 264
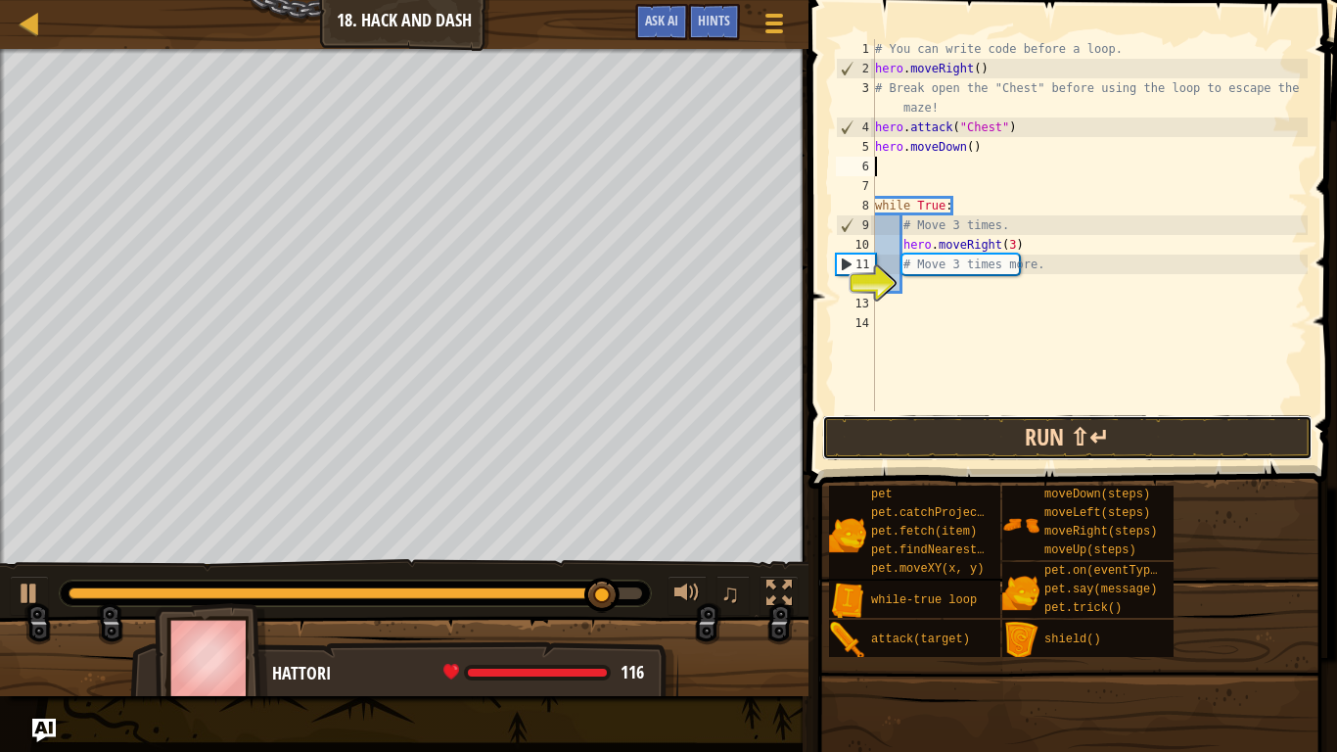
click at [1054, 440] on button "Run ⇧↵" at bounding box center [1067, 437] width 490 height 45
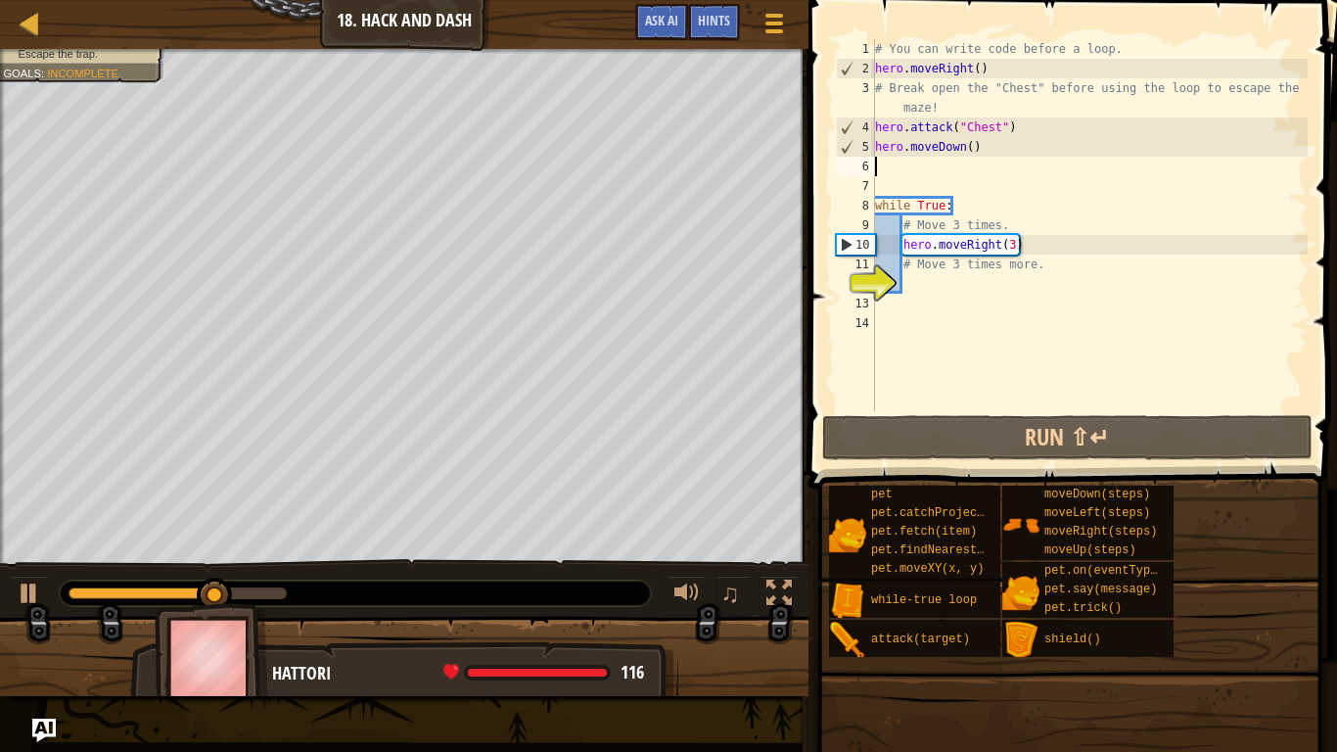
click at [959, 277] on div "# You can write code before a loop. hero . moveRight ( ) # Break open the "Ches…" at bounding box center [1089, 244] width 437 height 411
type textarea "m"
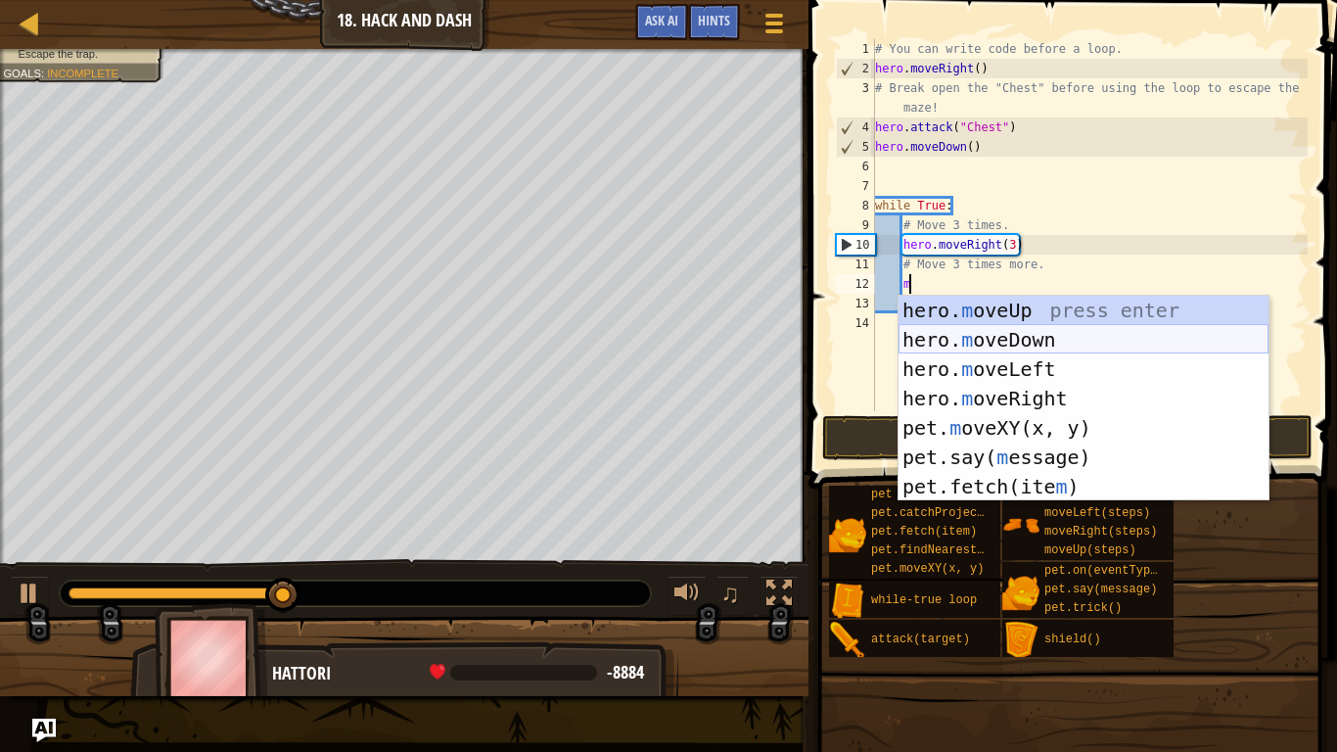
click at [988, 350] on div "hero. m oveUp press enter hero. m oveDown press enter hero. m oveLeft press ent…" at bounding box center [1084, 428] width 370 height 264
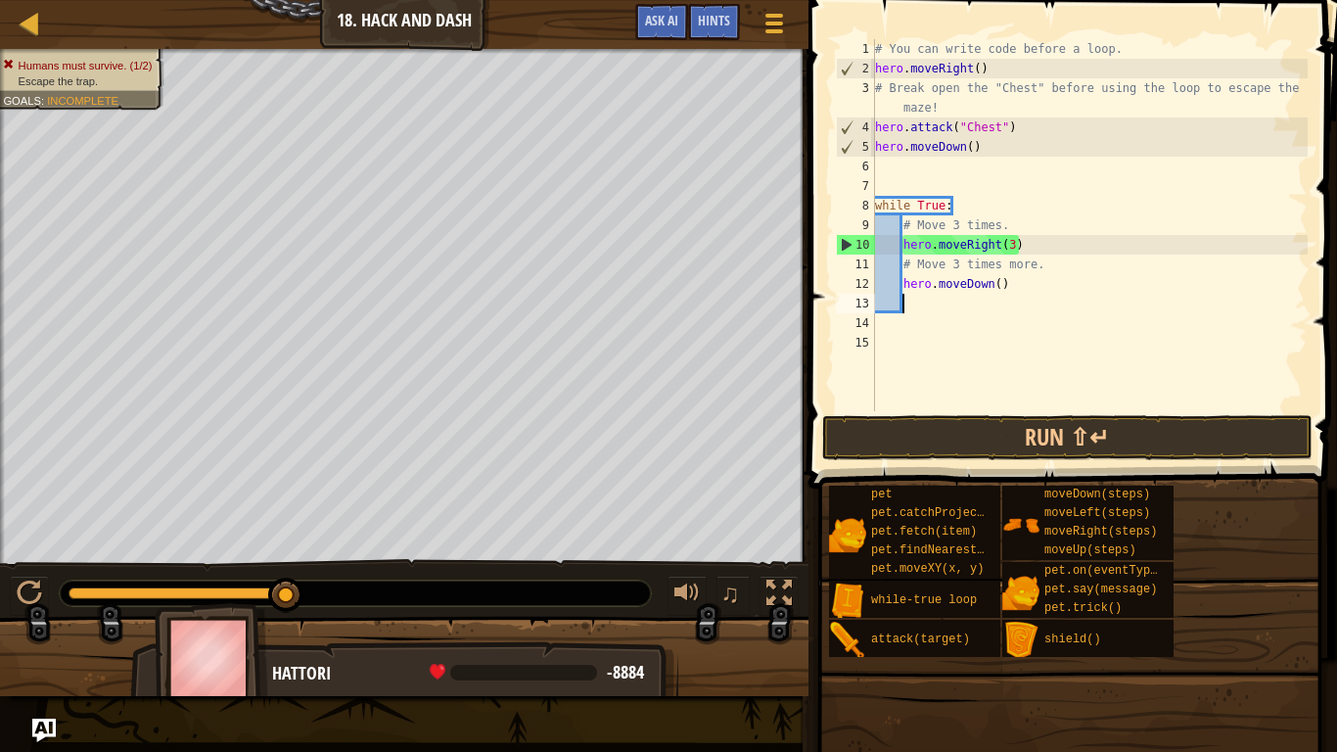
scroll to position [9, 3]
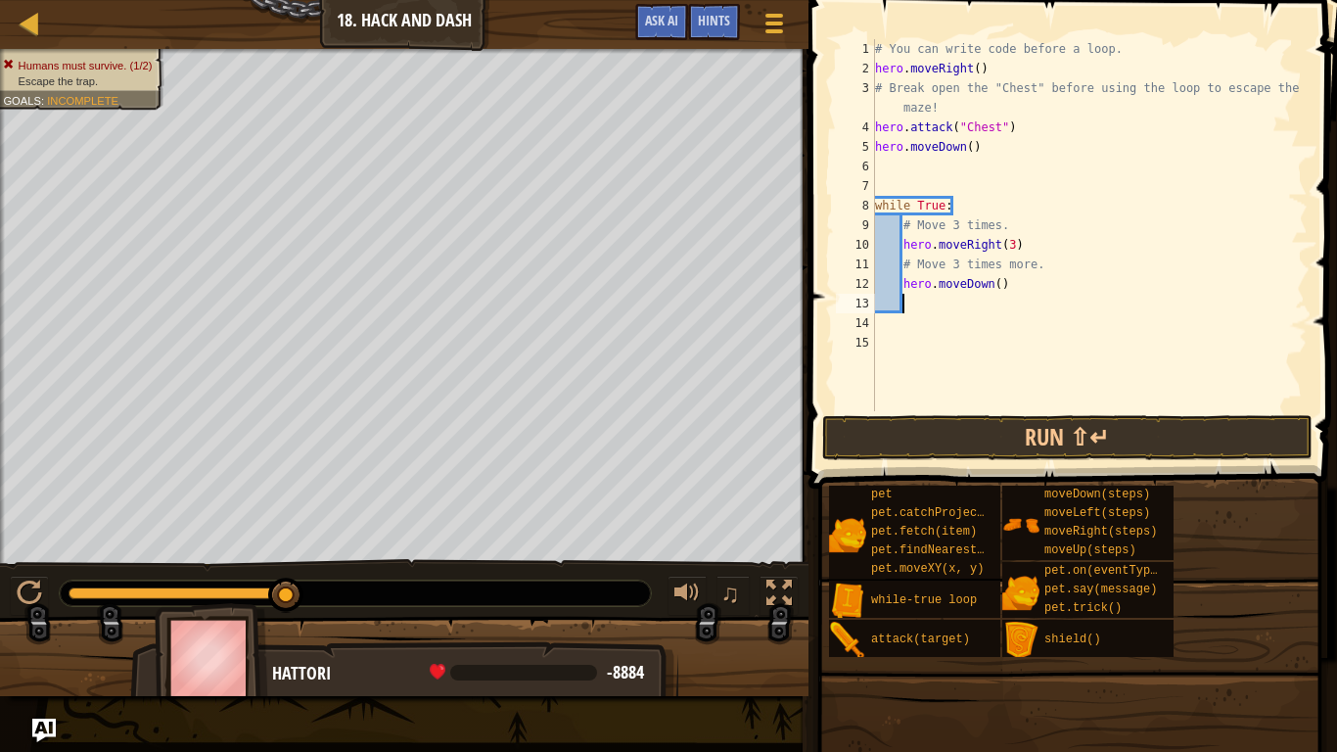
click at [998, 288] on div "# You can write code before a loop. hero . moveRight ( ) # Break open the "Ches…" at bounding box center [1089, 244] width 437 height 411
type textarea "hero.moveDown(3)"
click at [976, 433] on button "Run ⇧↵" at bounding box center [1067, 437] width 490 height 45
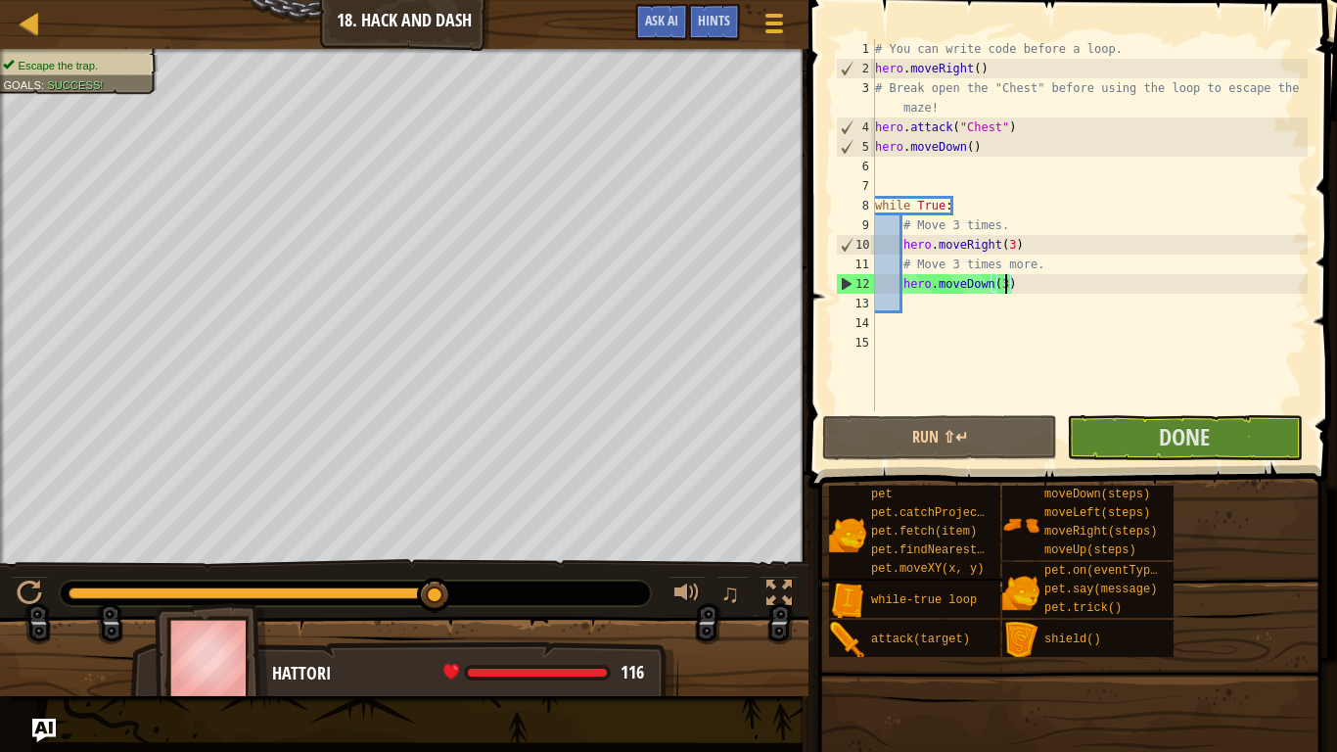
click at [969, 307] on div "# You can write code before a loop. hero . moveRight ( ) # Break open the "Ches…" at bounding box center [1089, 244] width 437 height 411
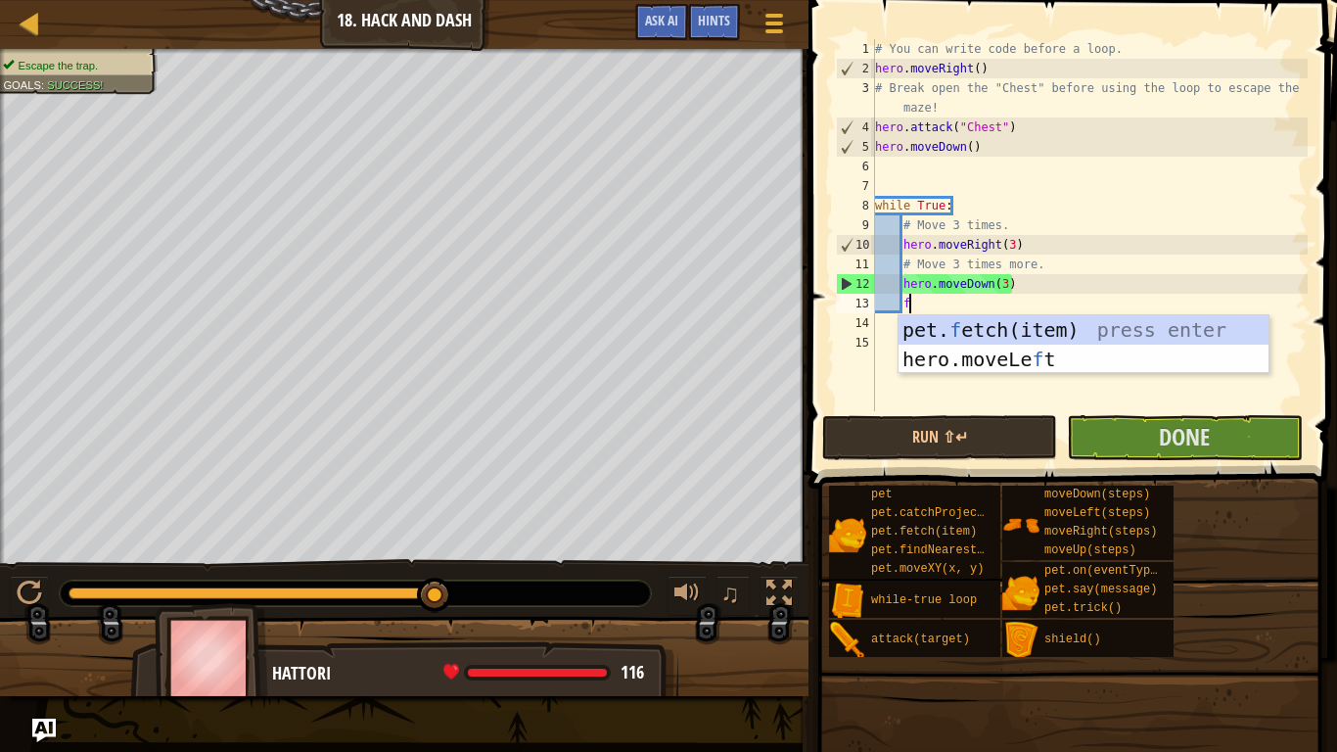
scroll to position [9, 4]
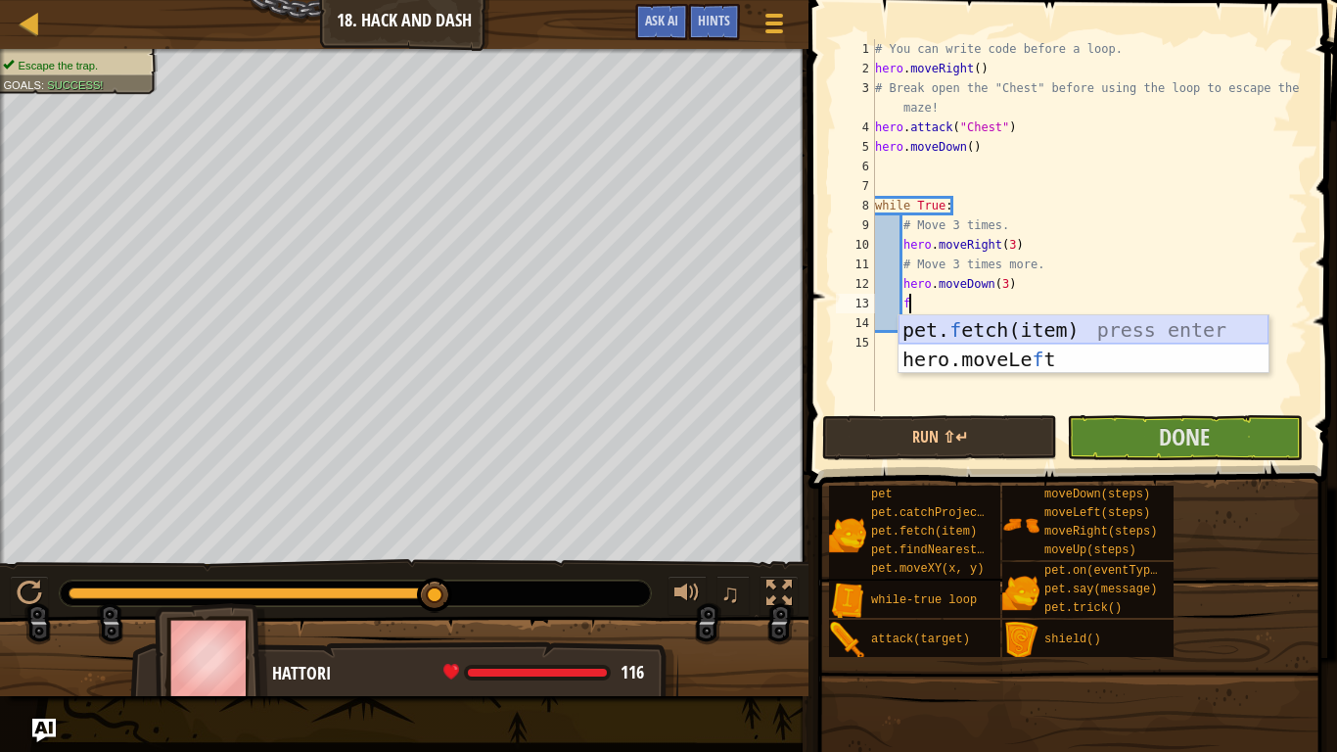
click at [1004, 319] on div "pet. f etch(item) press enter hero.moveLe f t press enter" at bounding box center [1084, 373] width 370 height 117
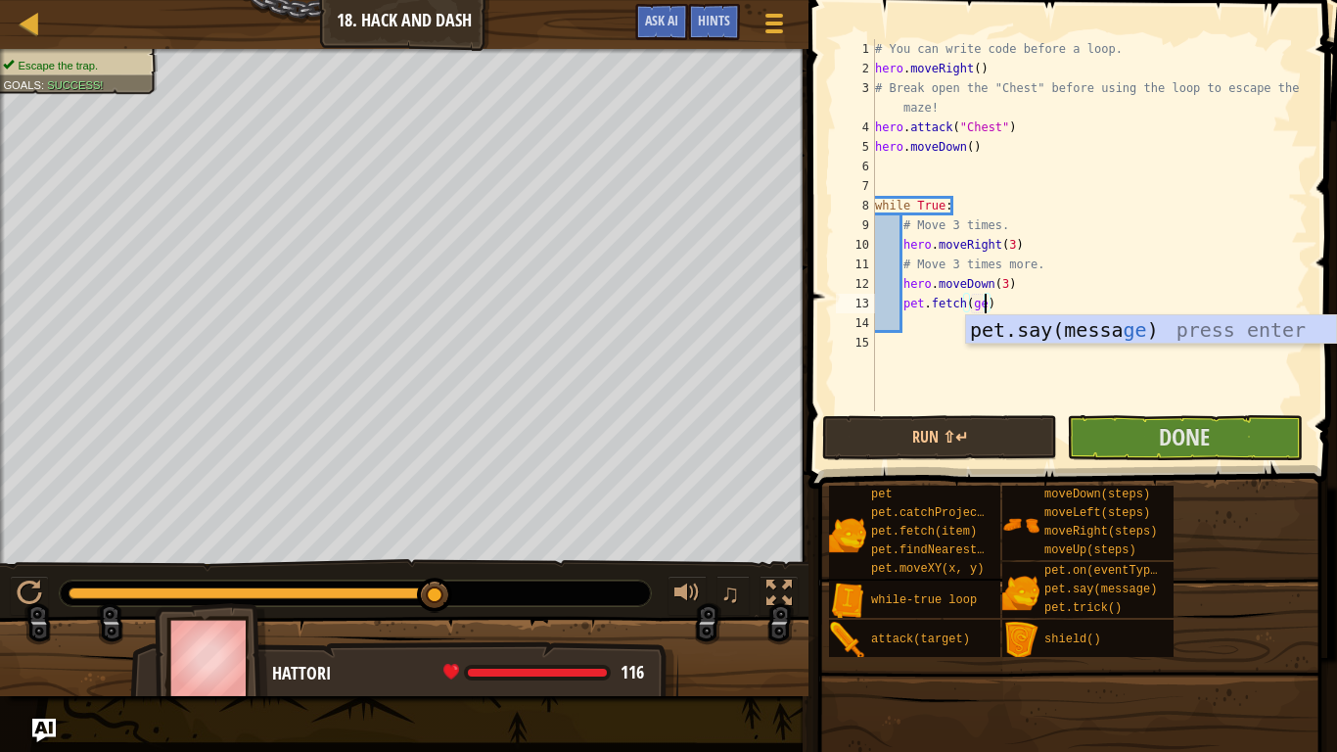
scroll to position [9, 17]
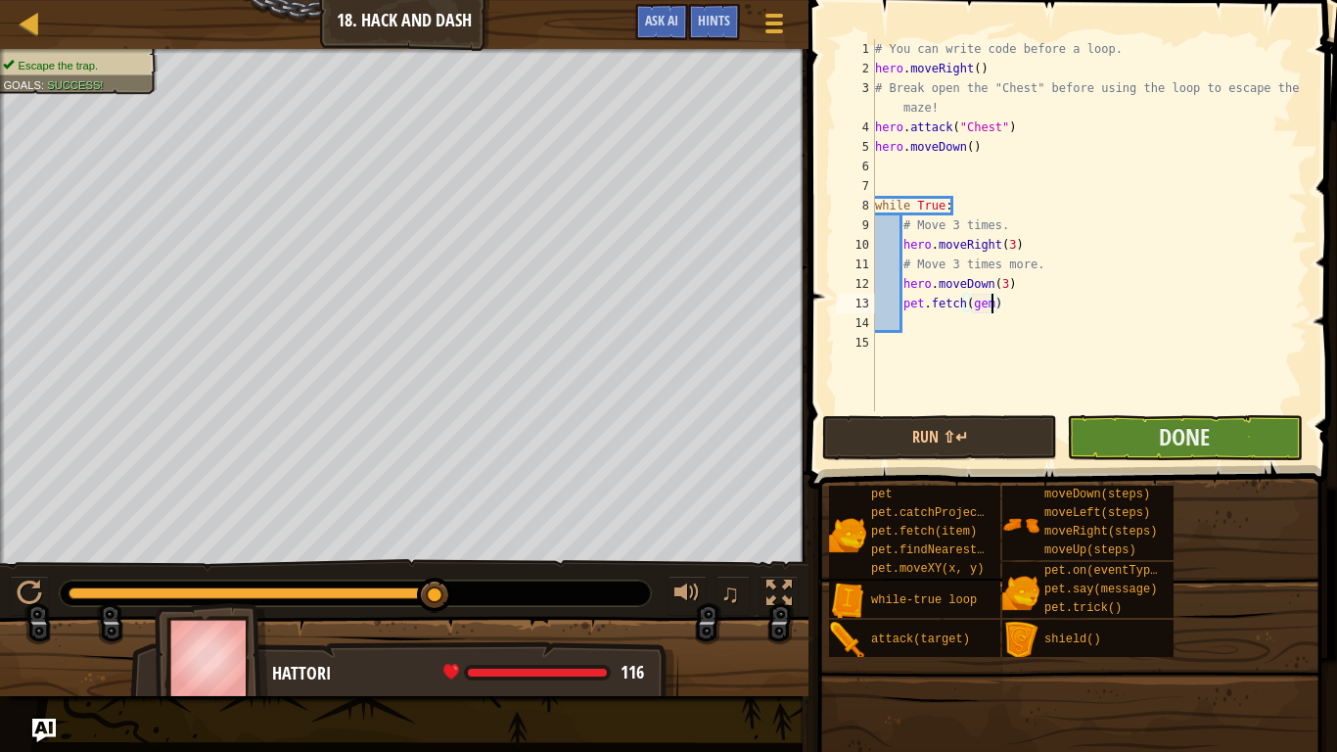
type textarea "pet.fetch(gem)"
click at [1122, 435] on button "Done" at bounding box center [1184, 437] width 235 height 45
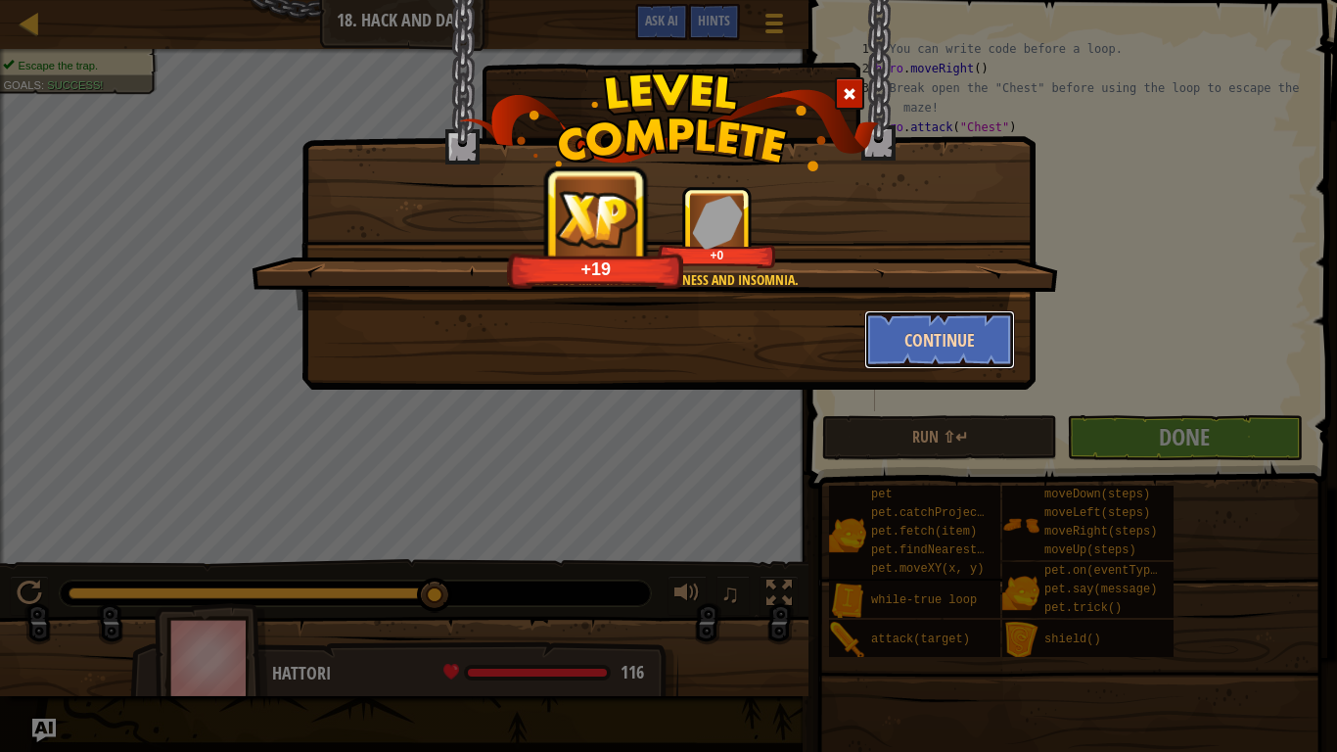
click at [939, 325] on button "Continue" at bounding box center [940, 339] width 152 height 59
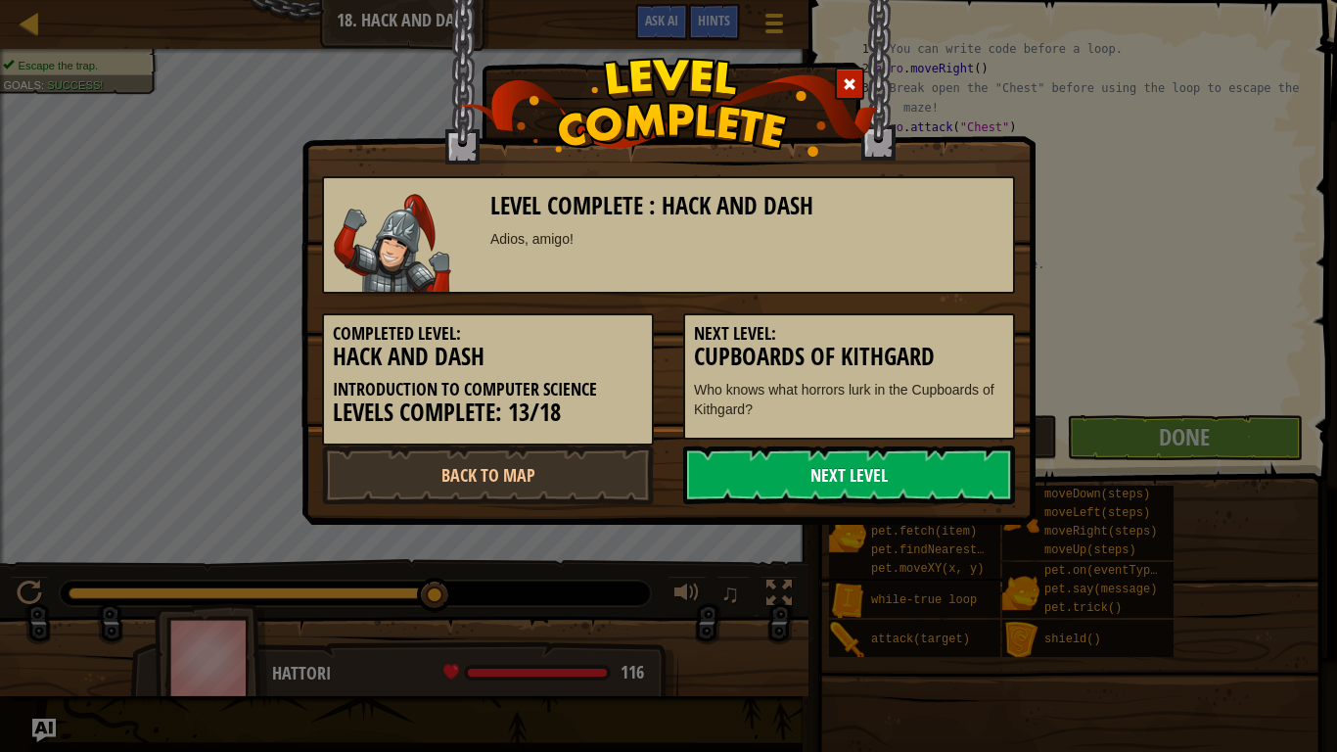
click at [793, 468] on link "Next Level" at bounding box center [849, 474] width 332 height 59
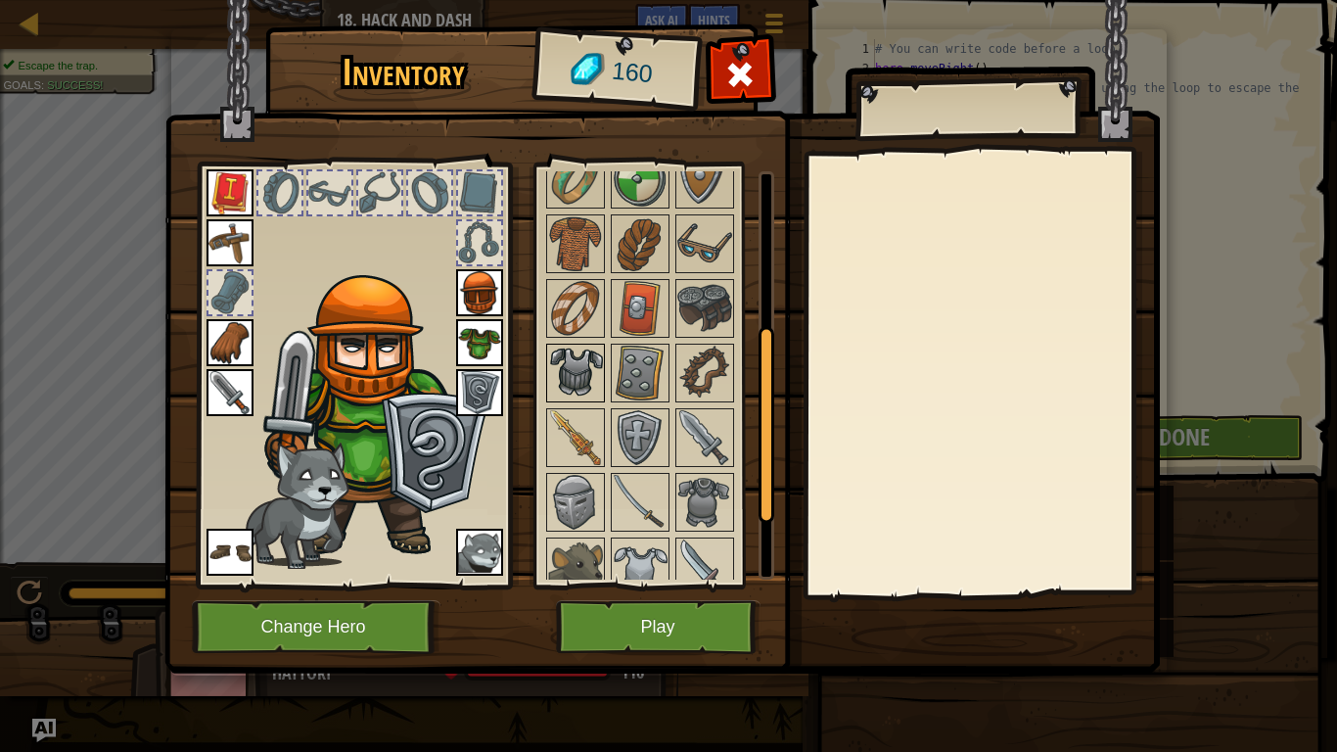
scroll to position [326, 0]
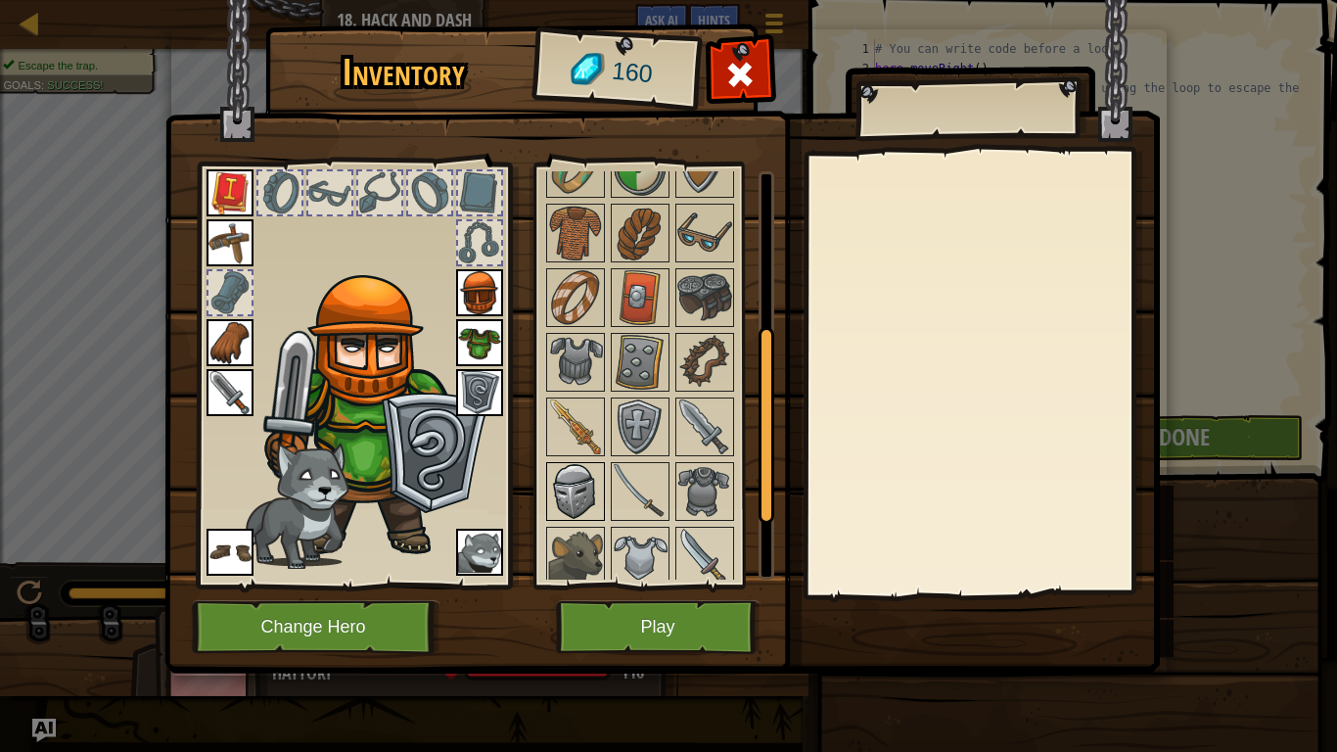
click at [573, 469] on img at bounding box center [575, 491] width 55 height 55
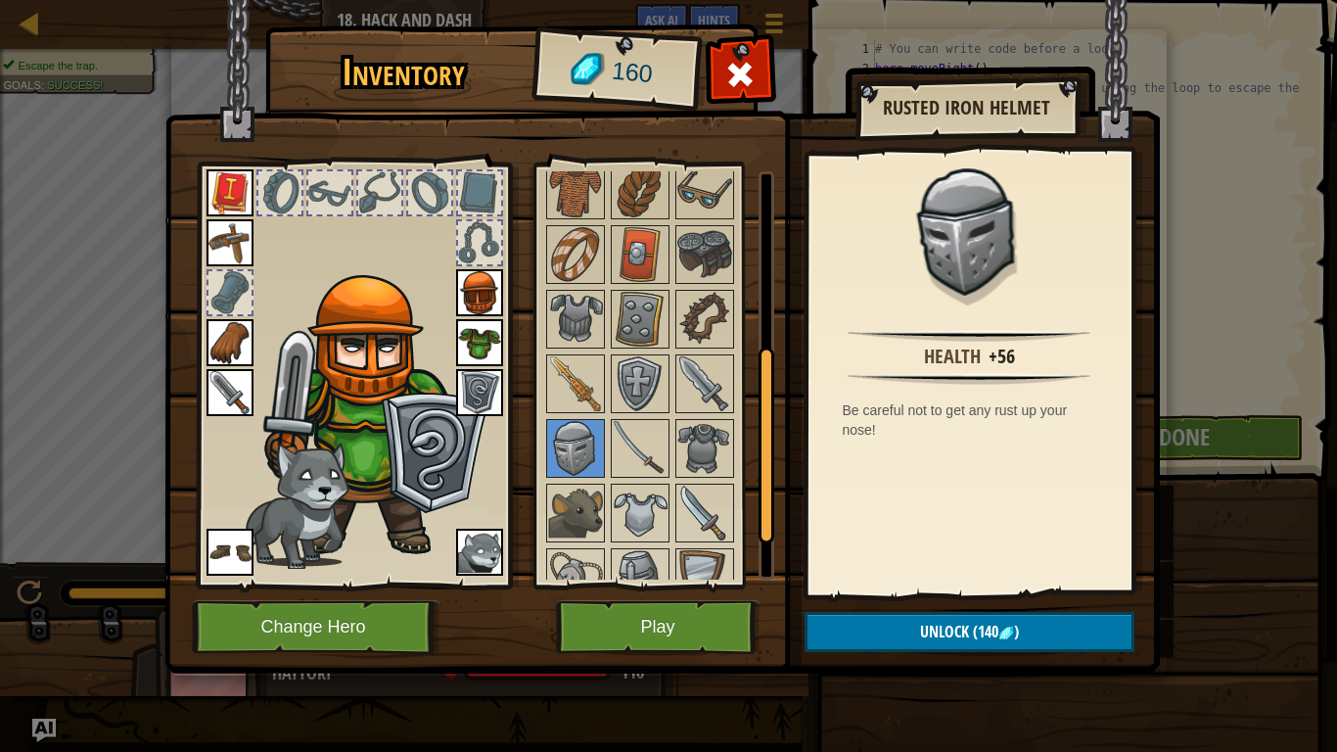
scroll to position [410, 0]
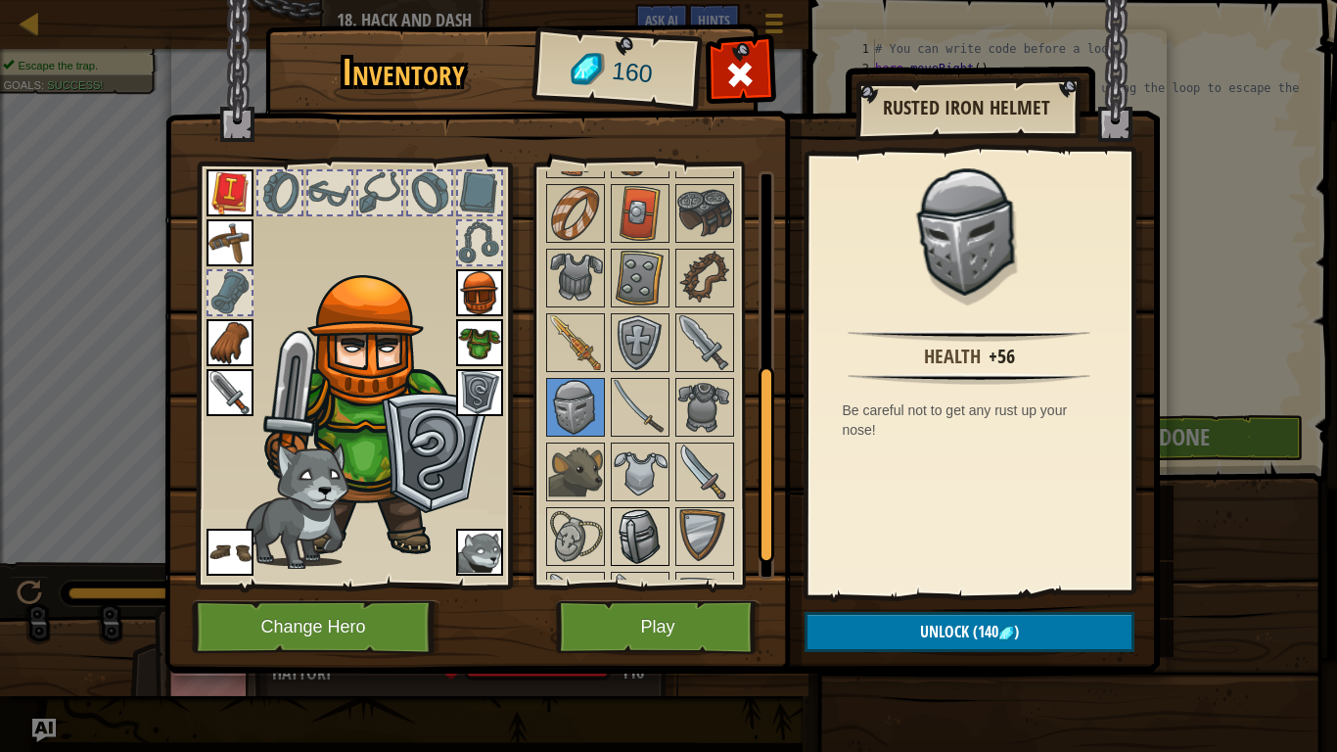
click at [643, 536] on img at bounding box center [640, 536] width 55 height 55
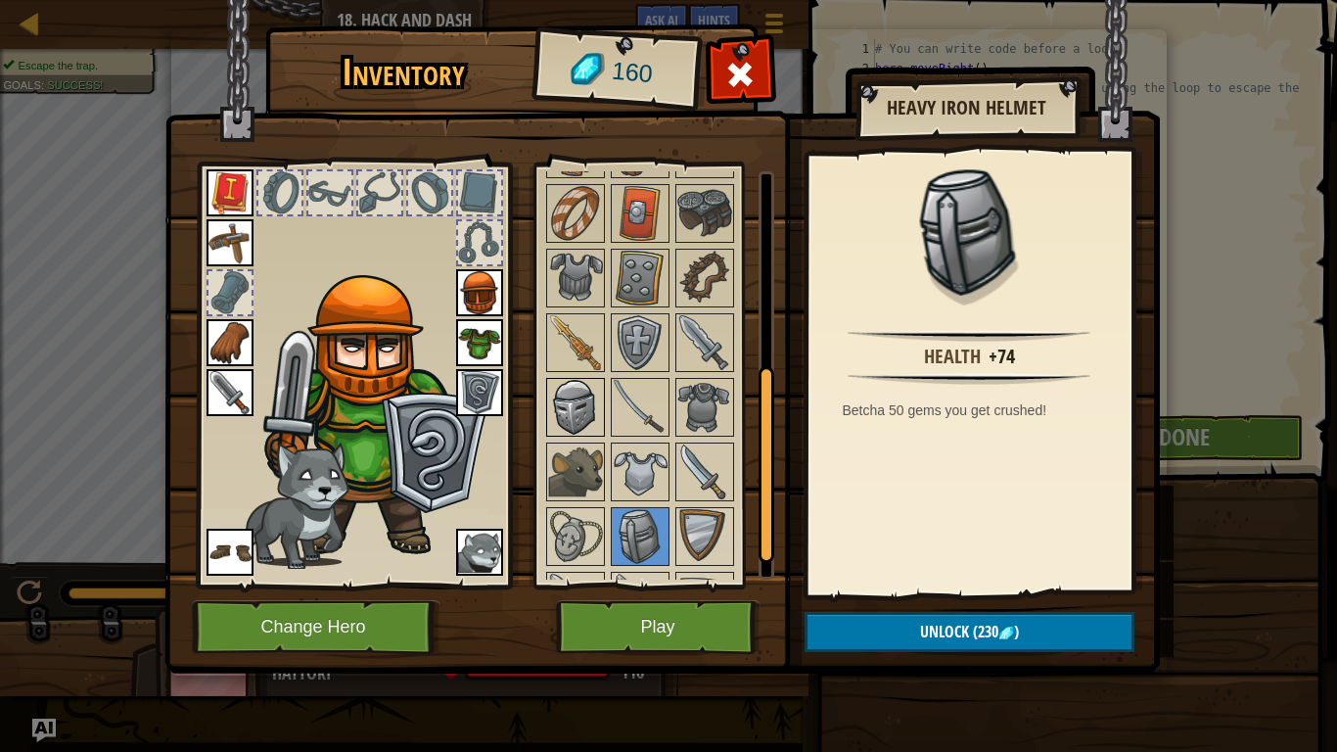
click at [578, 406] on img at bounding box center [575, 407] width 55 height 55
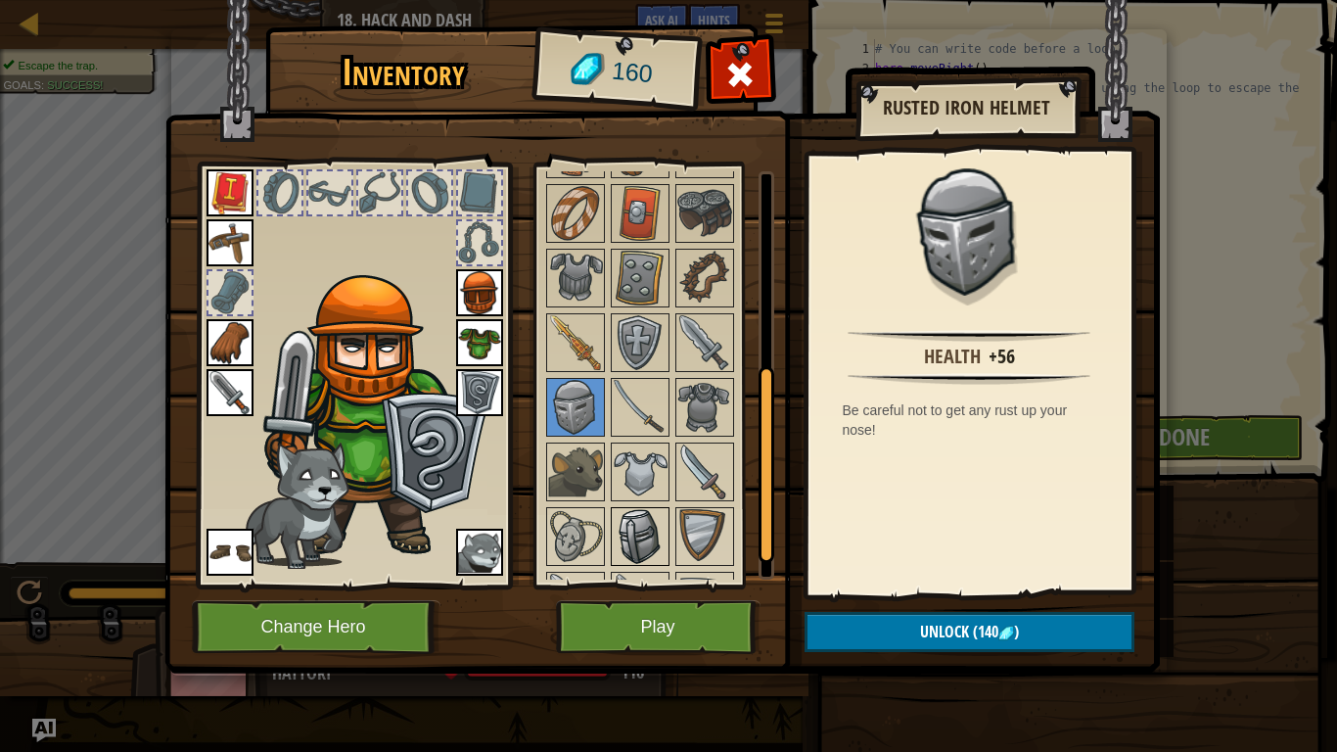
click at [645, 540] on img at bounding box center [640, 536] width 55 height 55
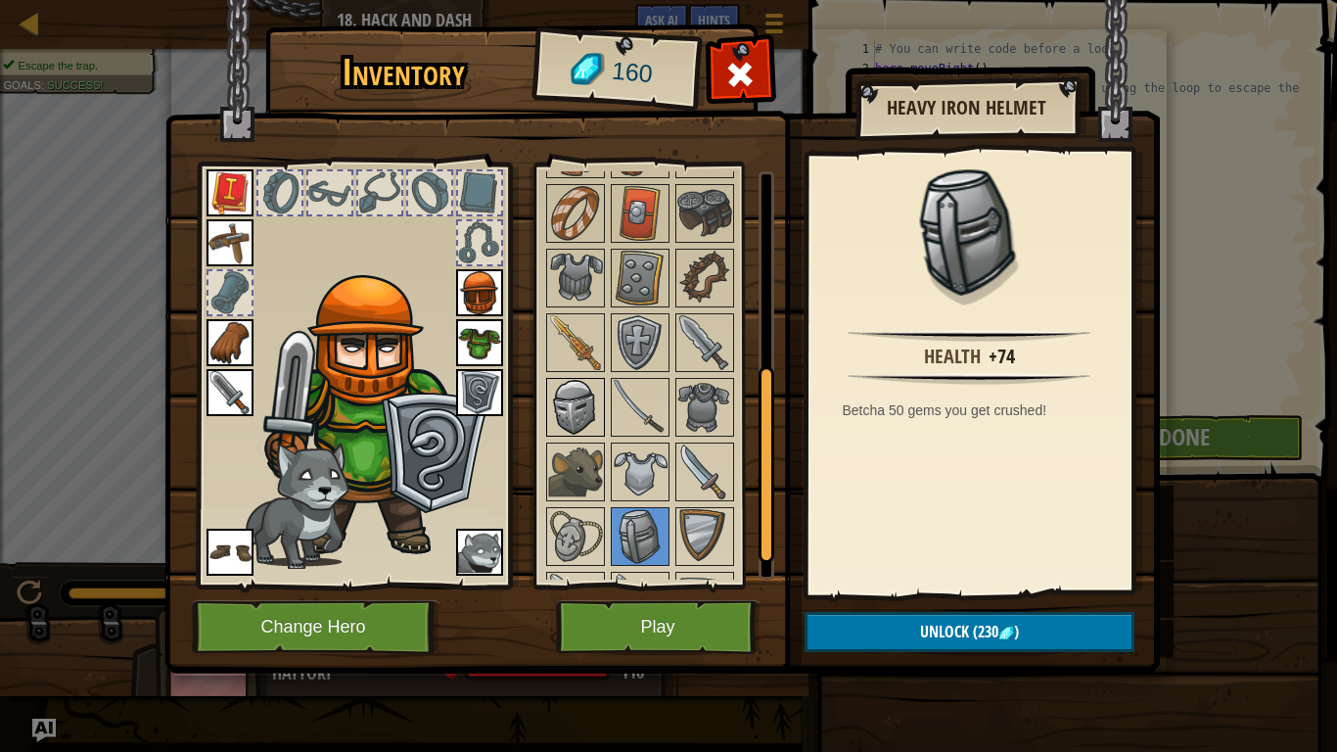
click at [560, 416] on img at bounding box center [575, 407] width 55 height 55
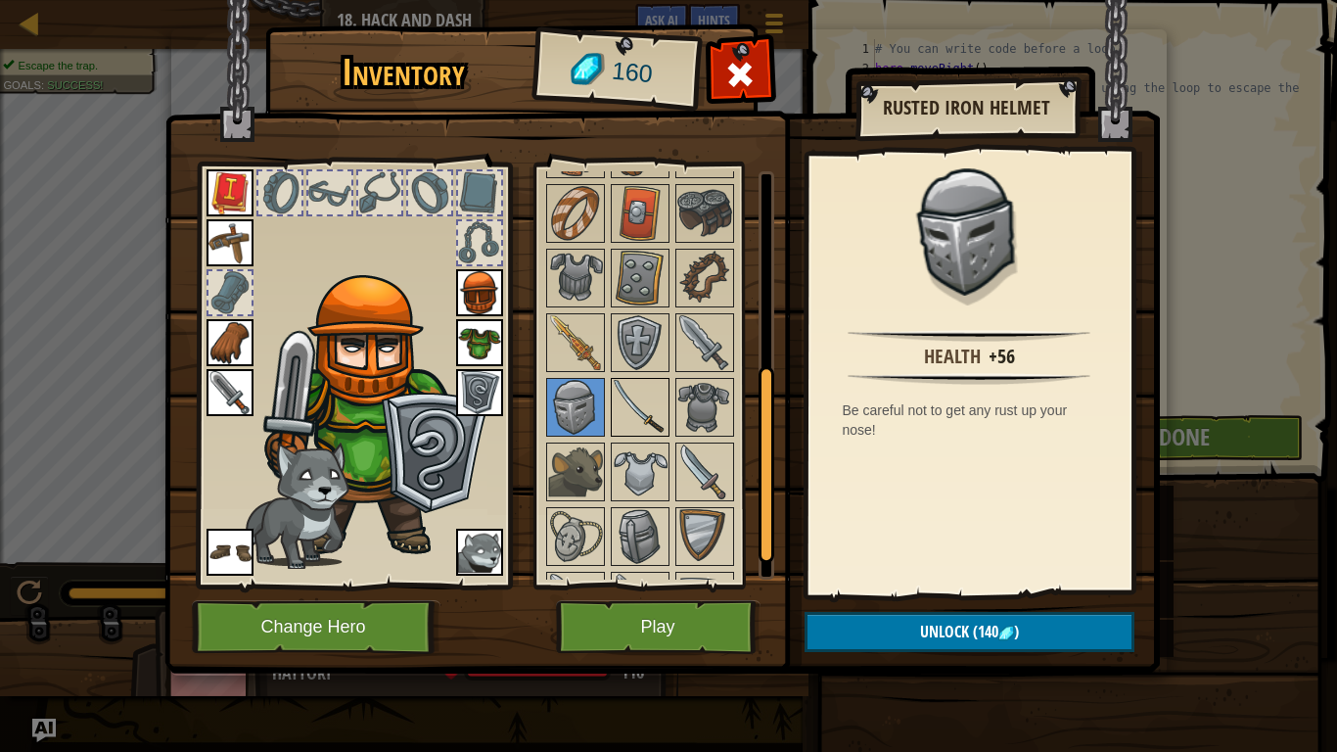
click at [642, 421] on img at bounding box center [640, 407] width 55 height 55
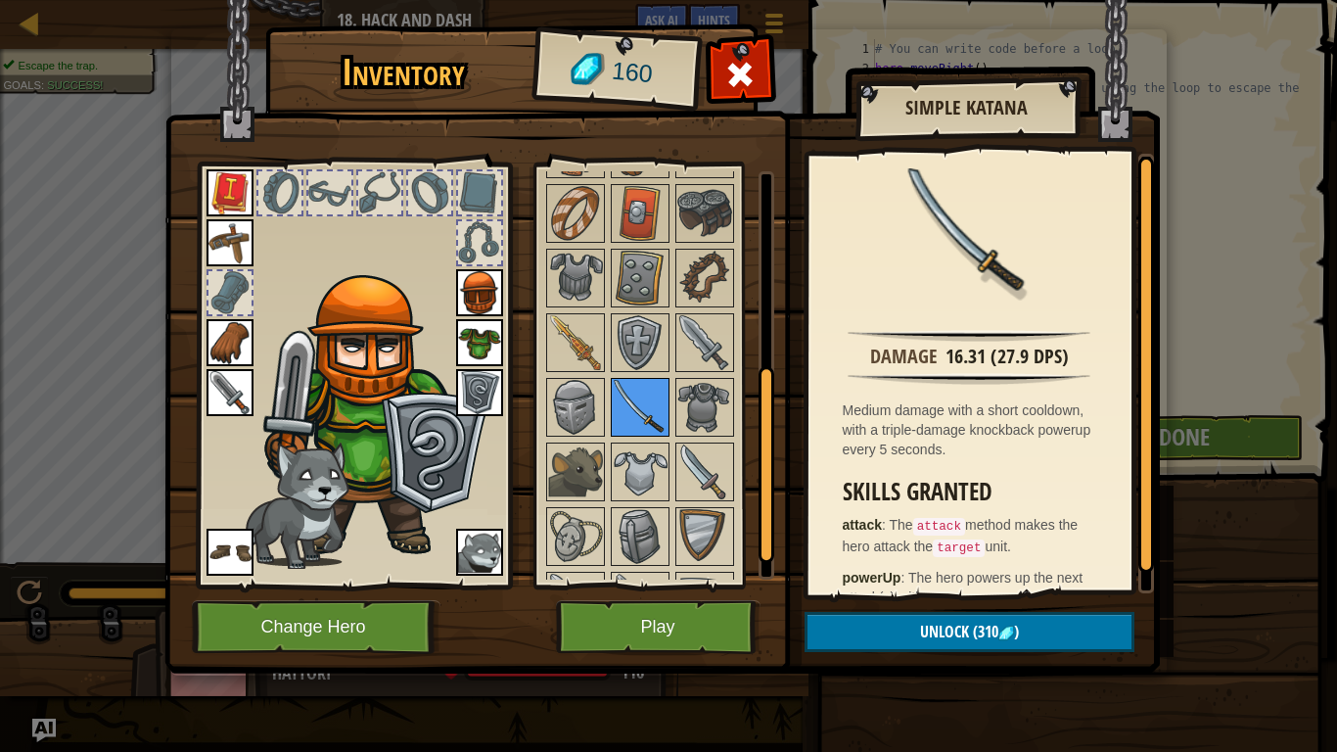
click at [633, 413] on img at bounding box center [640, 407] width 55 height 55
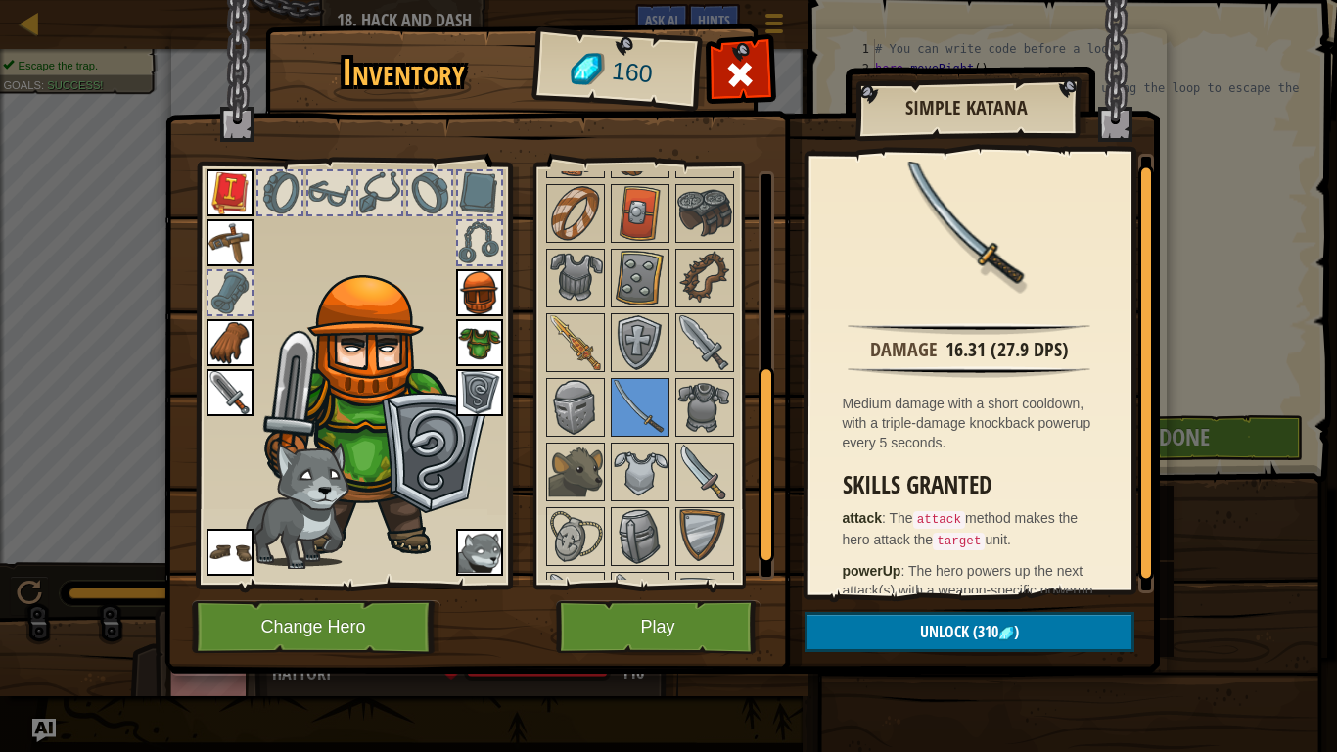
scroll to position [9, 0]
click at [715, 449] on img at bounding box center [704, 471] width 55 height 55
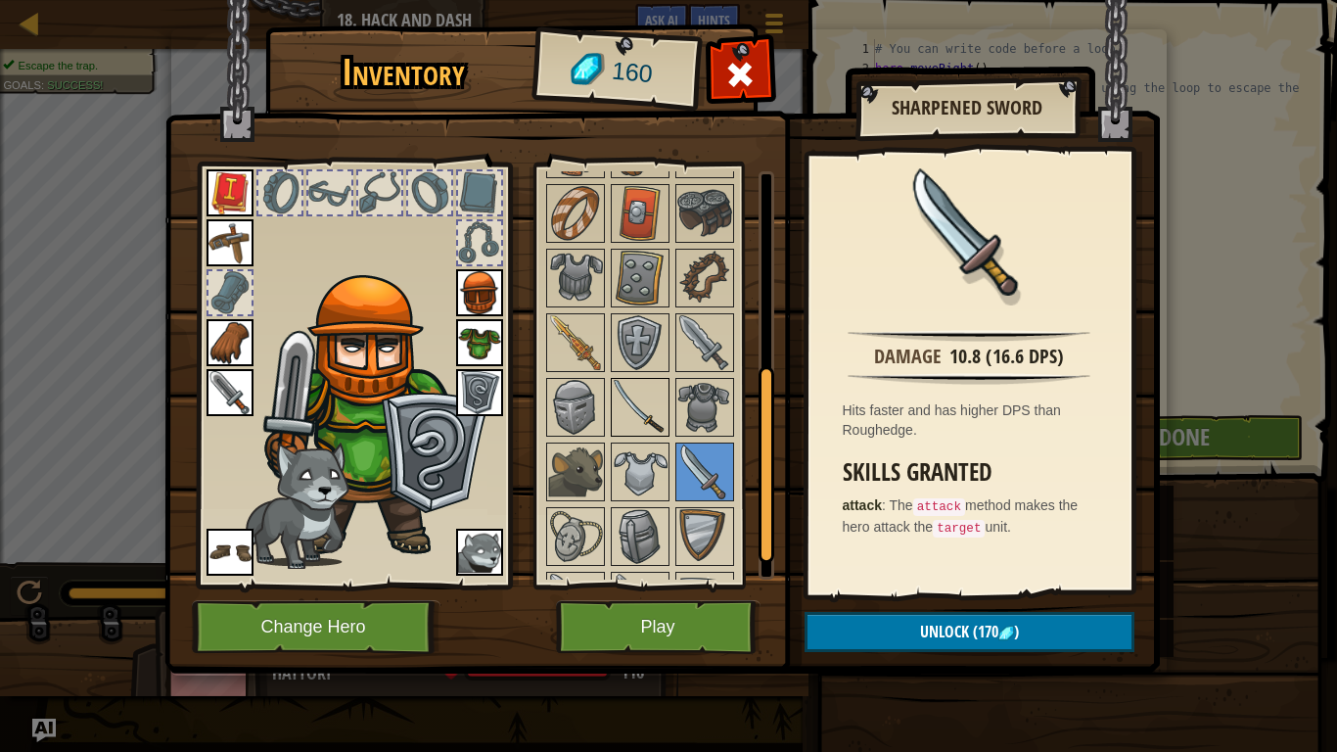
click at [638, 415] on img at bounding box center [640, 407] width 55 height 55
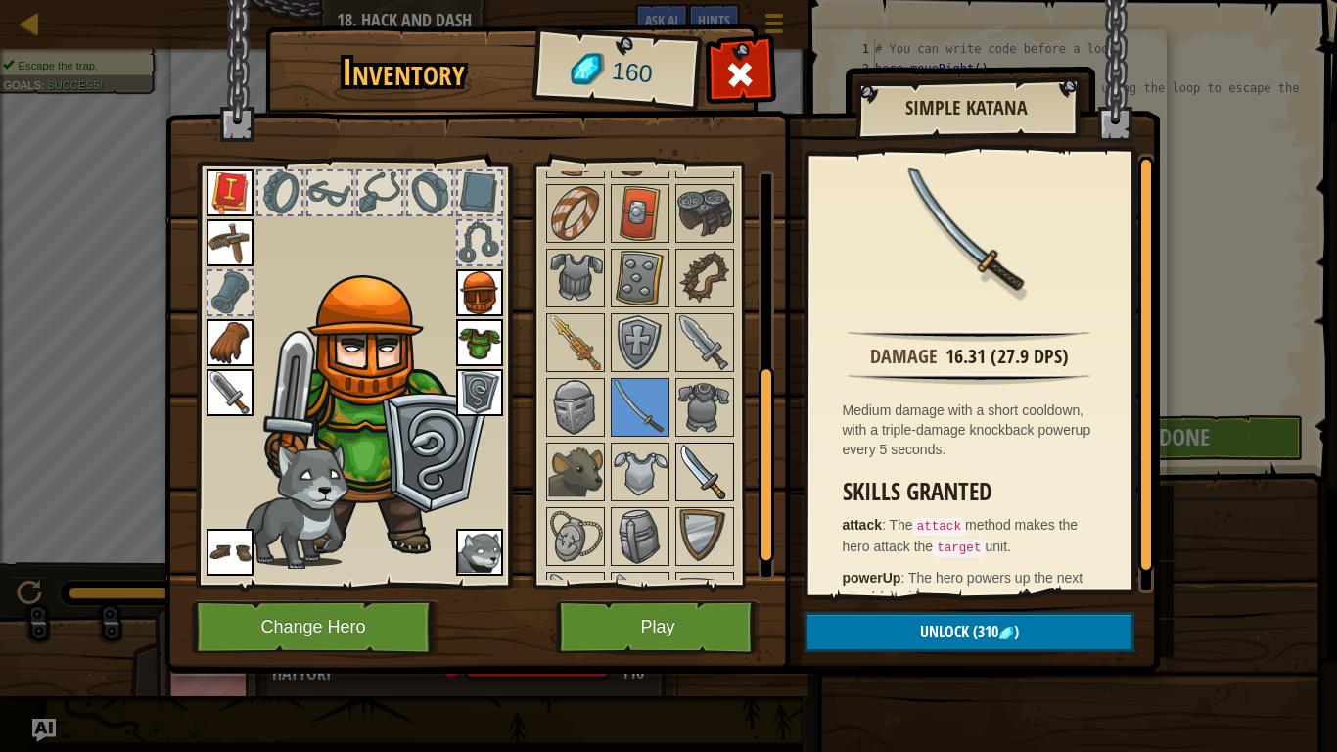
click at [692, 475] on img at bounding box center [704, 471] width 55 height 55
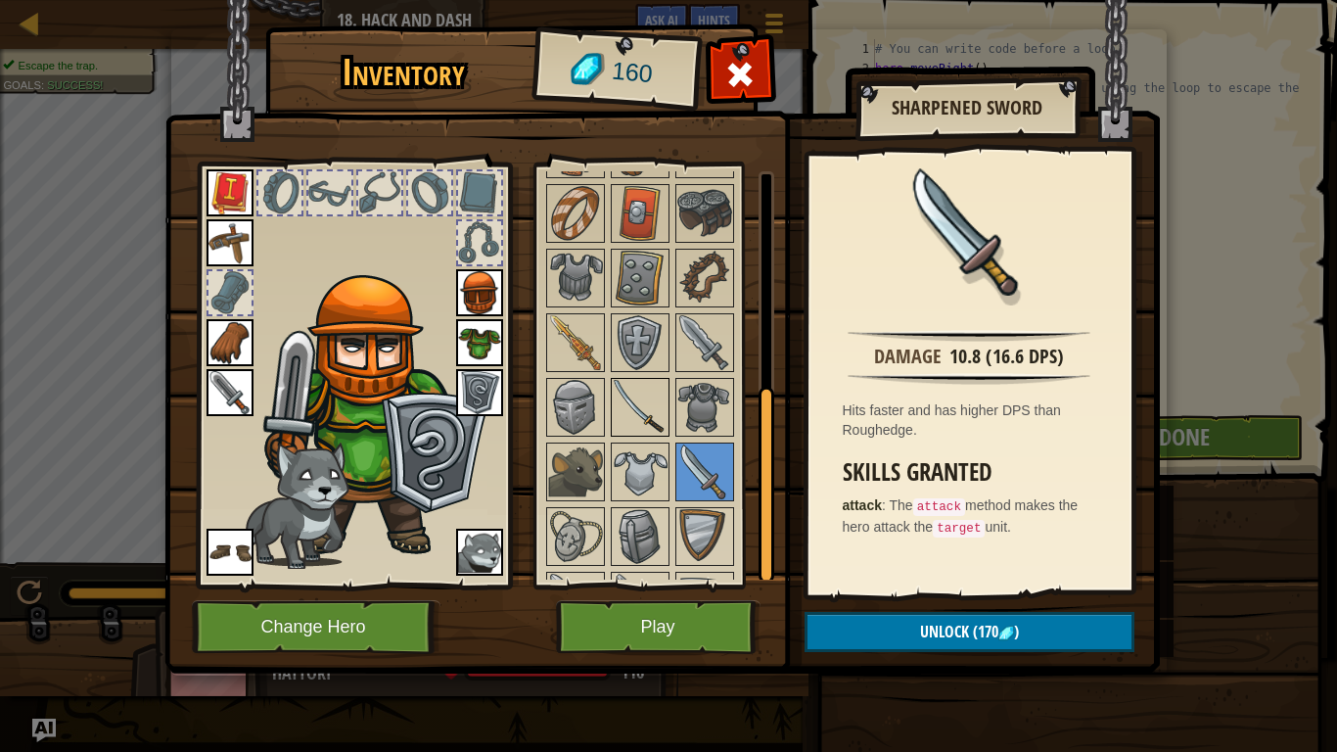
scroll to position [464, 0]
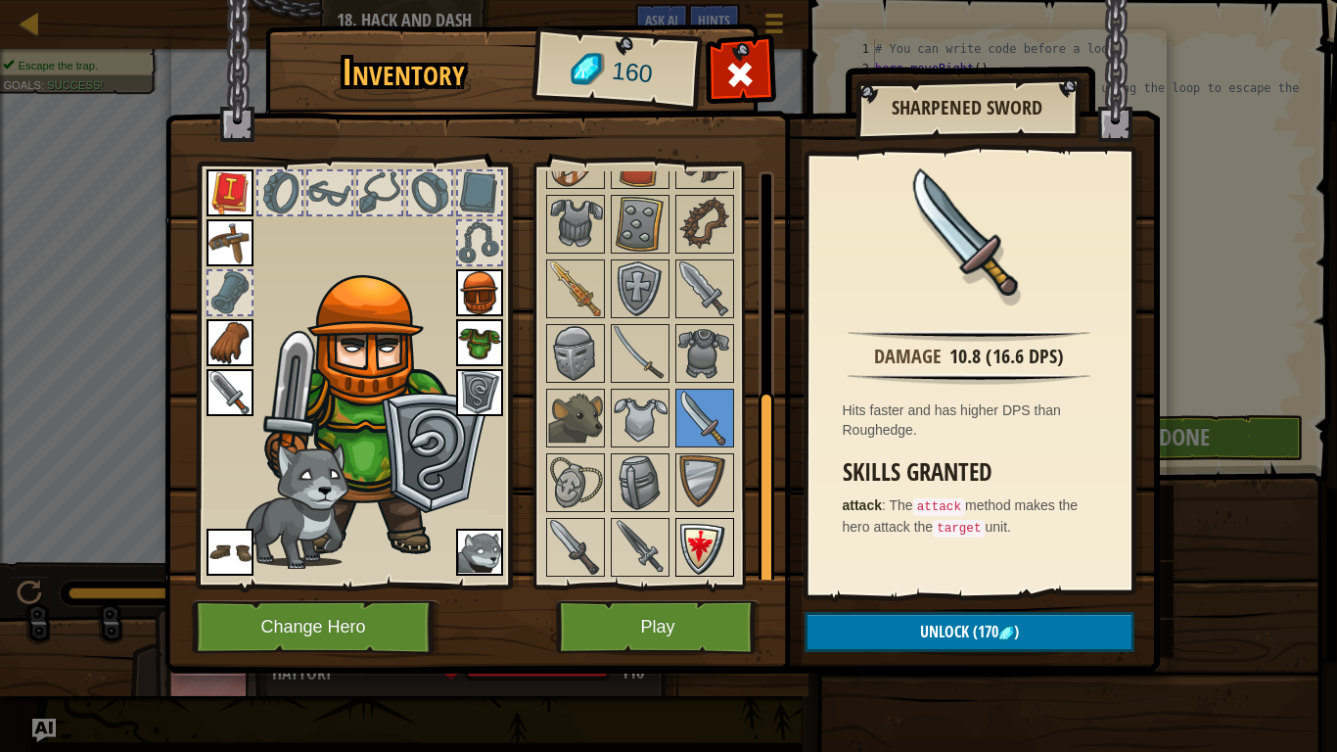
click at [682, 540] on img at bounding box center [704, 547] width 55 height 55
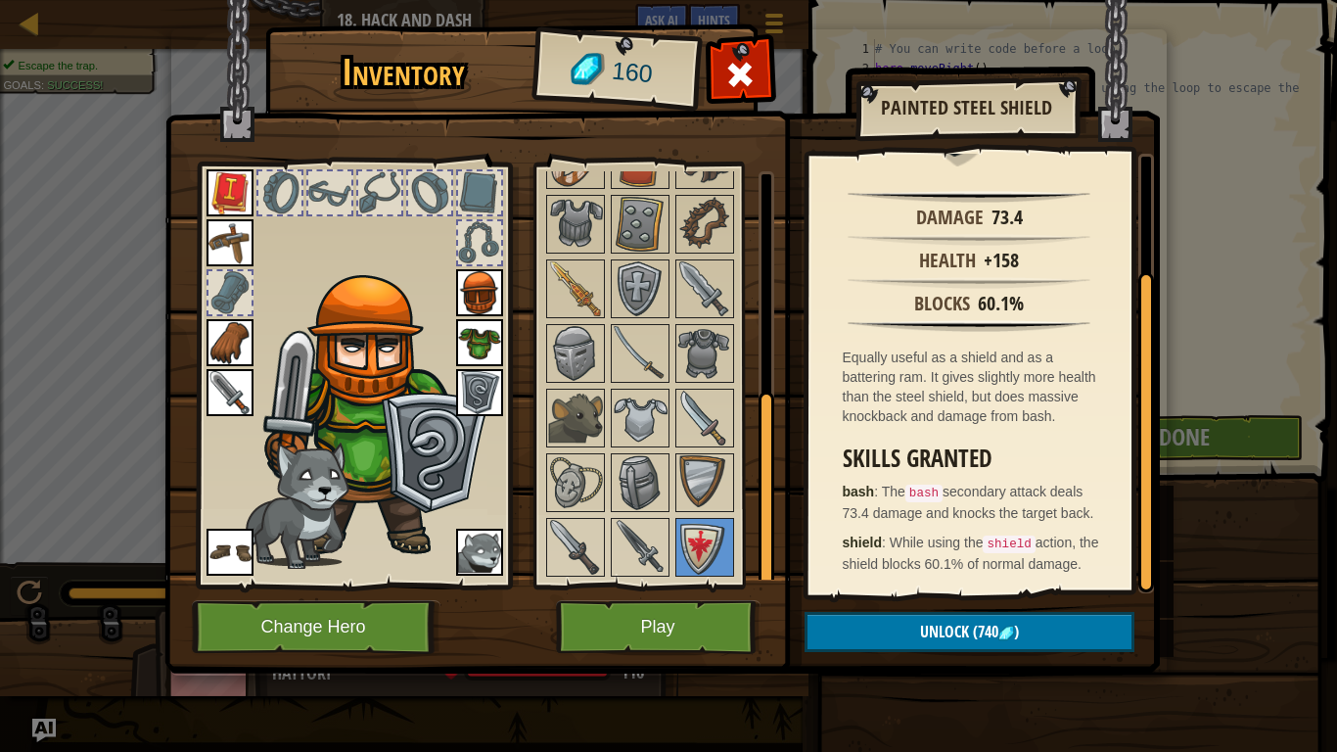
scroll to position [176, 0]
click at [874, 484] on strong "bash" at bounding box center [859, 492] width 32 height 16
click at [561, 484] on img at bounding box center [575, 482] width 55 height 55
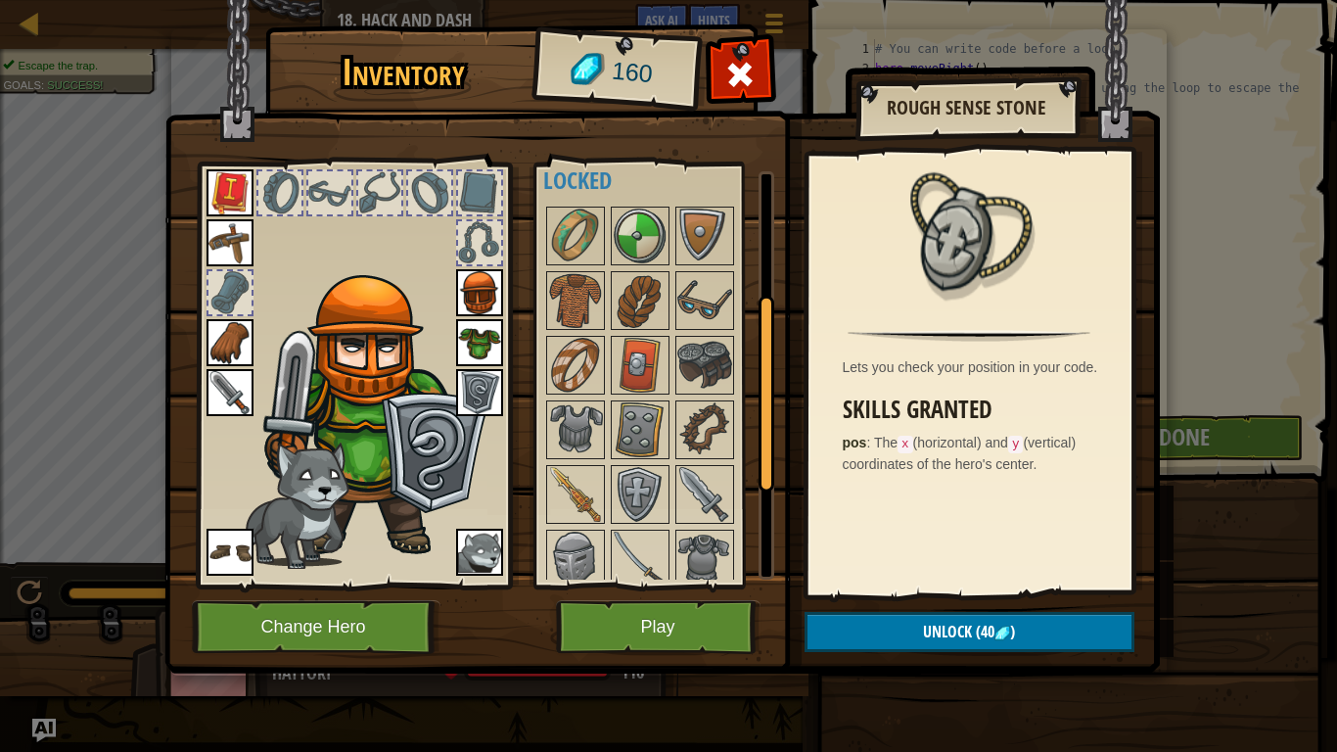
scroll to position [246, 0]
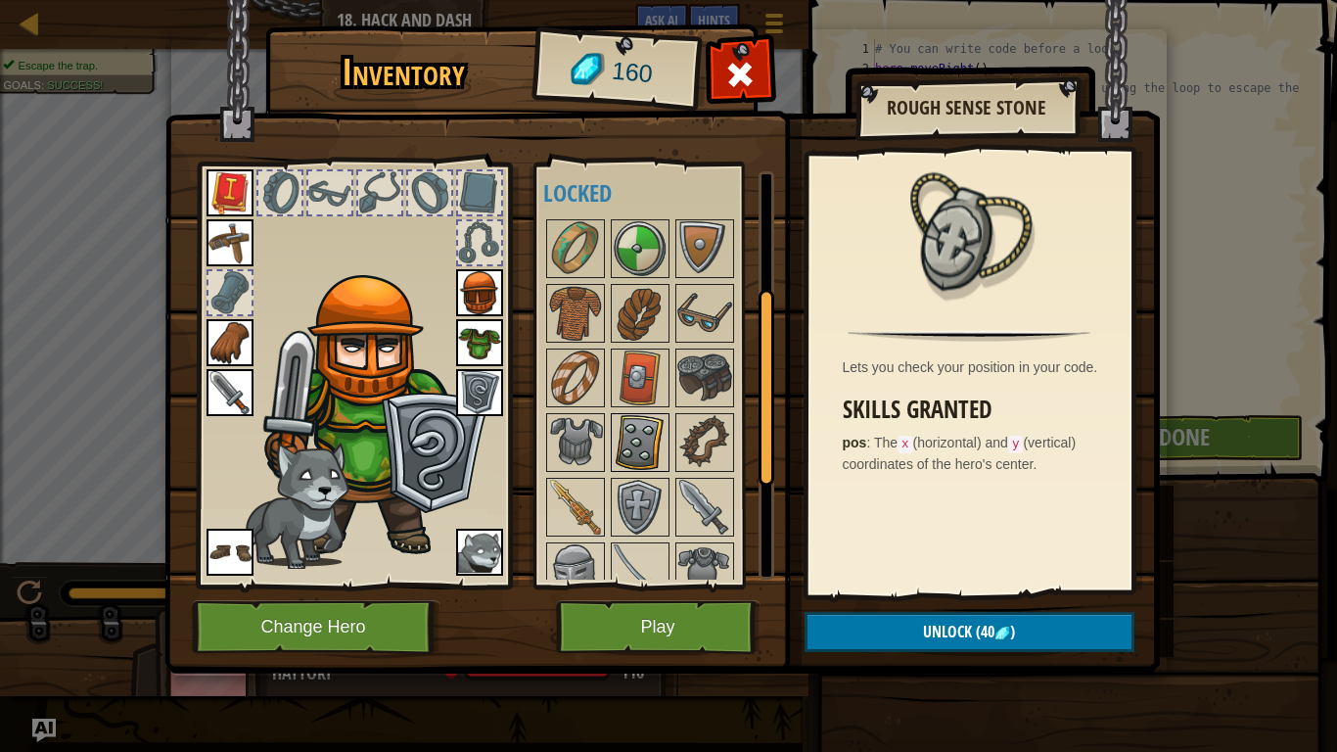
click at [632, 434] on img at bounding box center [640, 442] width 55 height 55
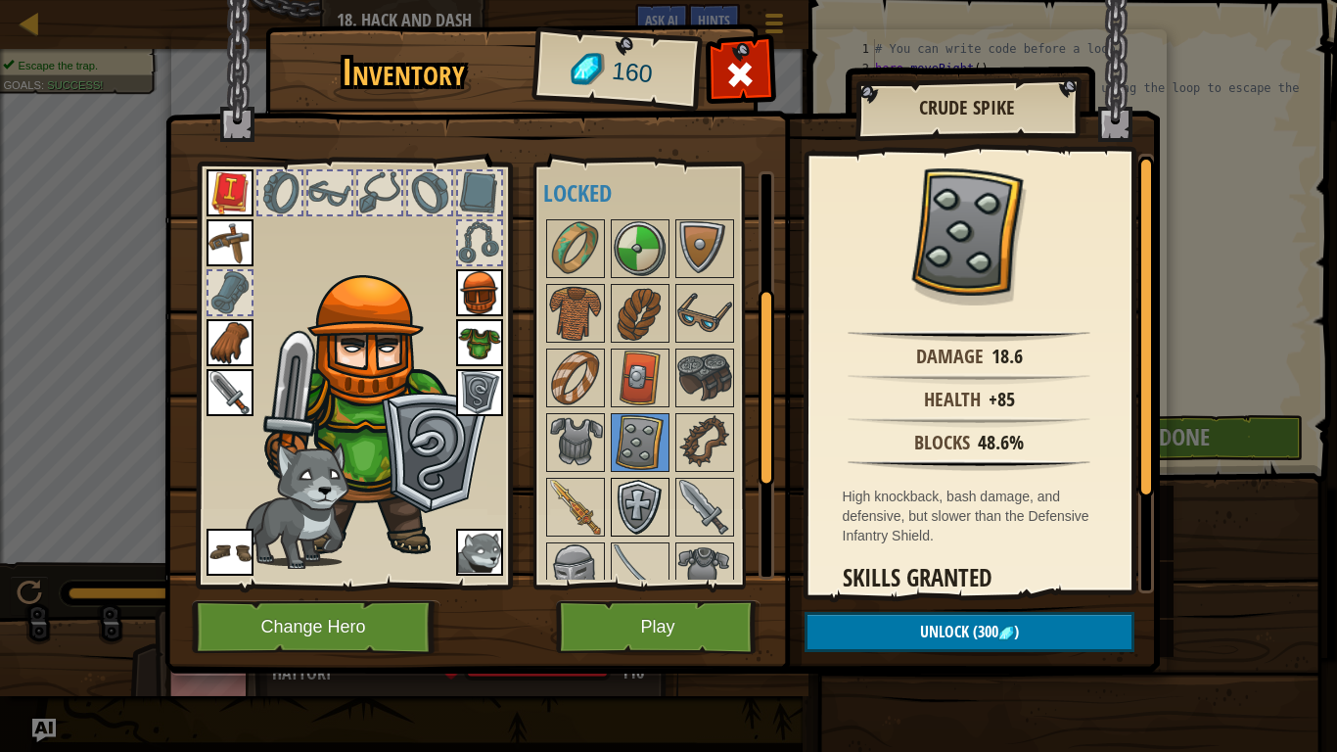
click at [639, 524] on img at bounding box center [640, 507] width 55 height 55
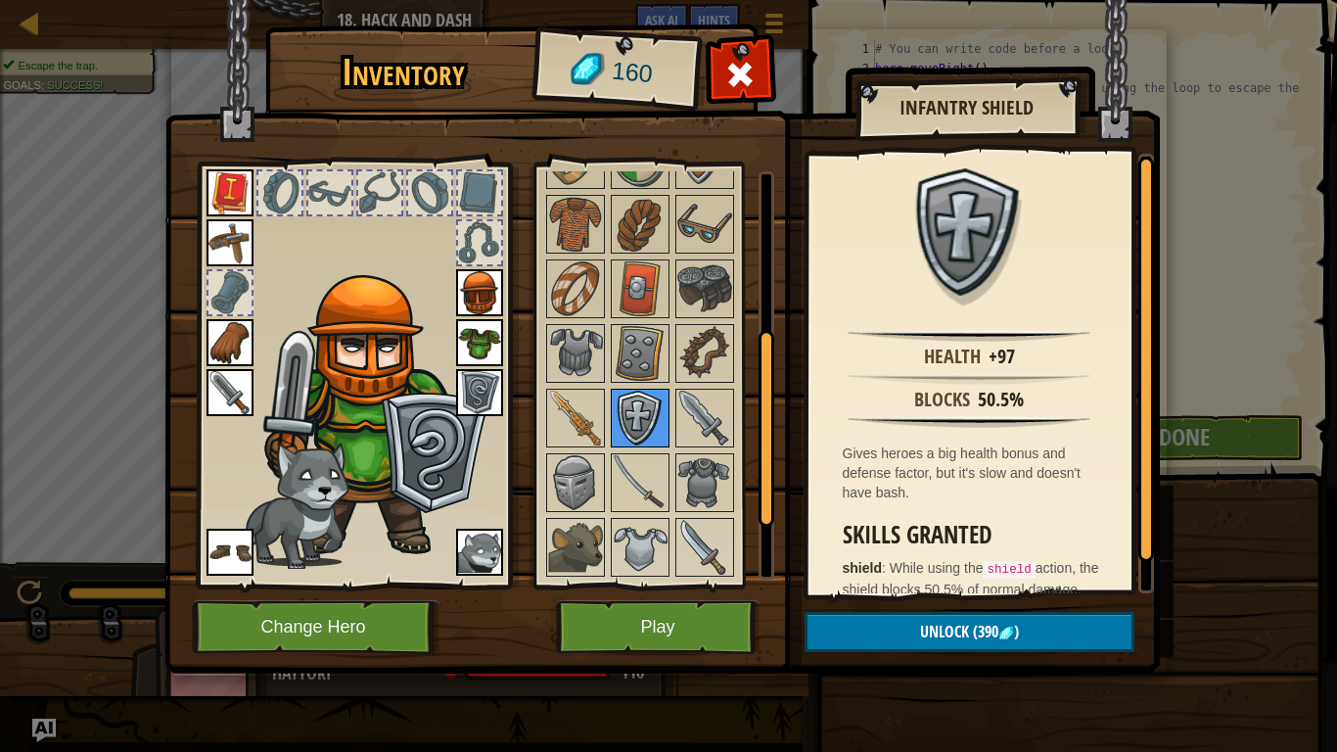
scroll to position [337, 0]
click at [640, 497] on img at bounding box center [640, 480] width 55 height 55
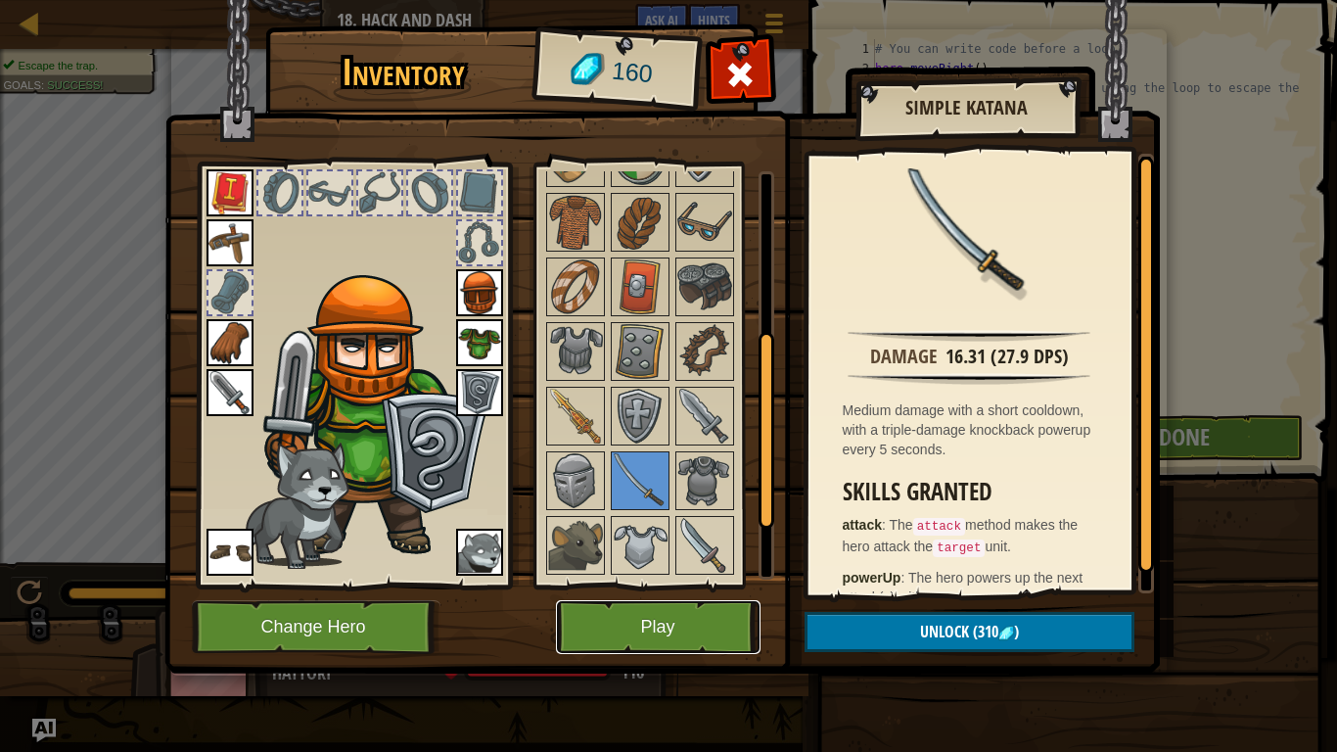
click at [613, 585] on button "Play" at bounding box center [658, 627] width 205 height 54
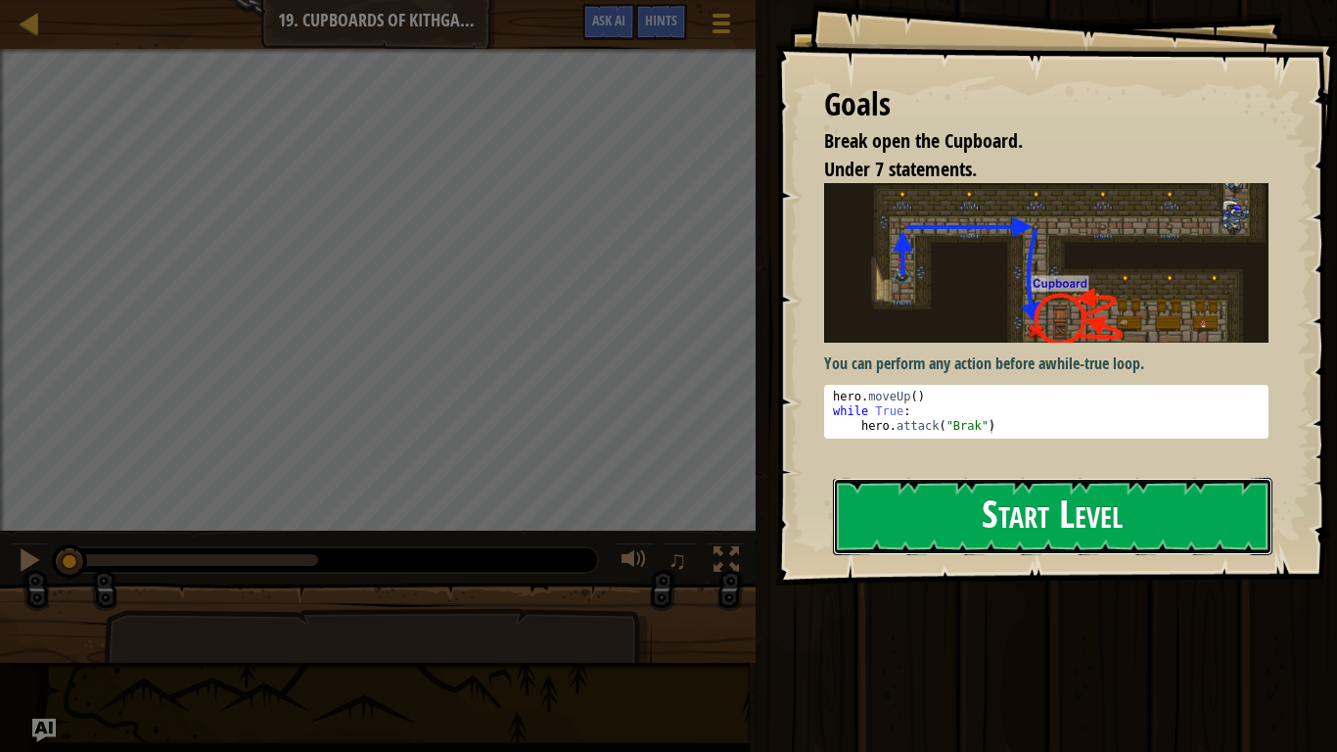
click at [936, 518] on button "Start Level" at bounding box center [1053, 516] width 440 height 77
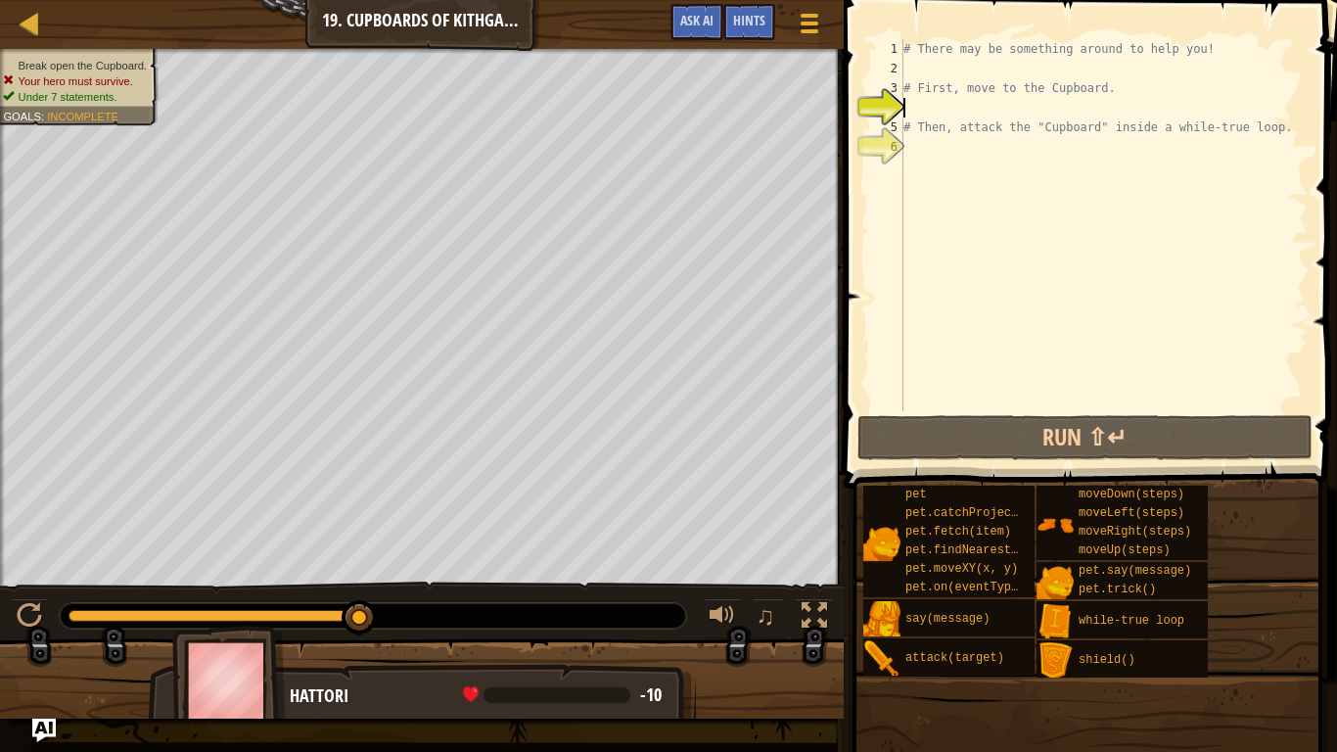
click at [952, 71] on div "# There may be something around to help you! # First, move to the Cupboard. # T…" at bounding box center [1104, 244] width 408 height 411
type textarea "h"
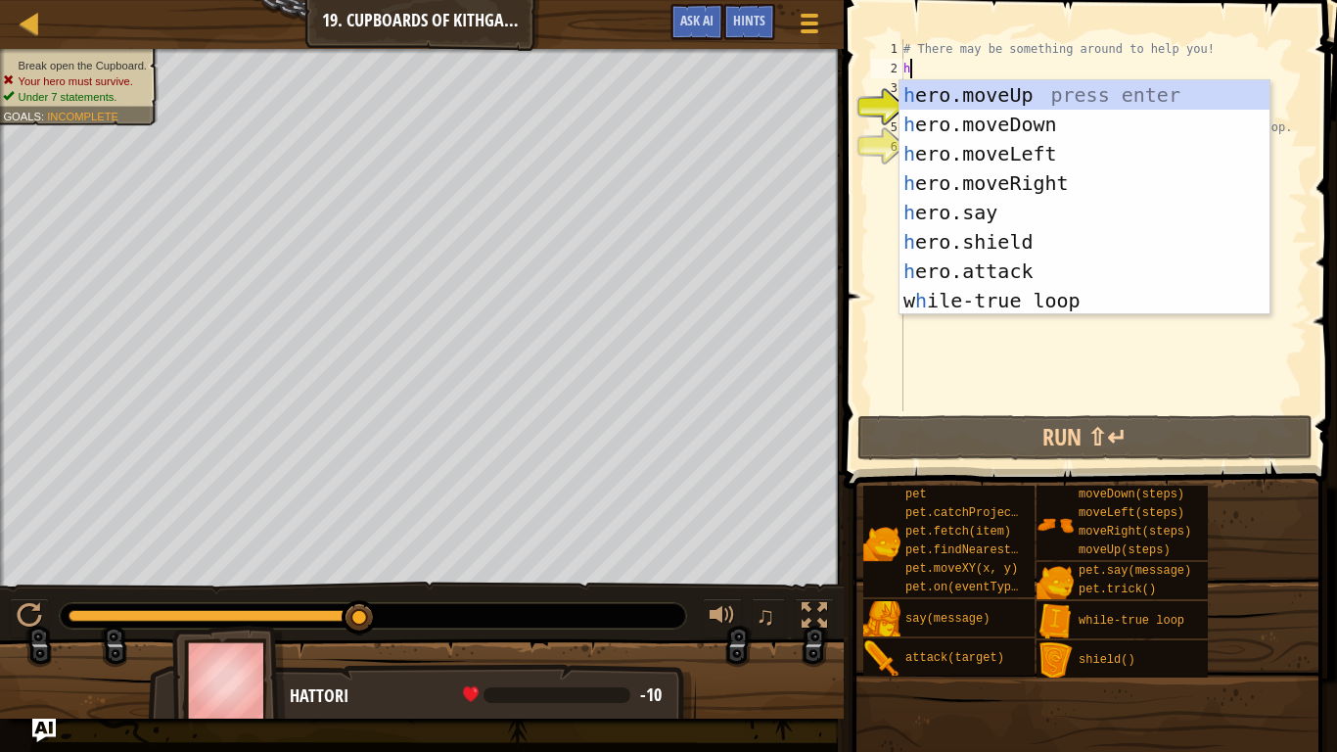
scroll to position [9, 0]
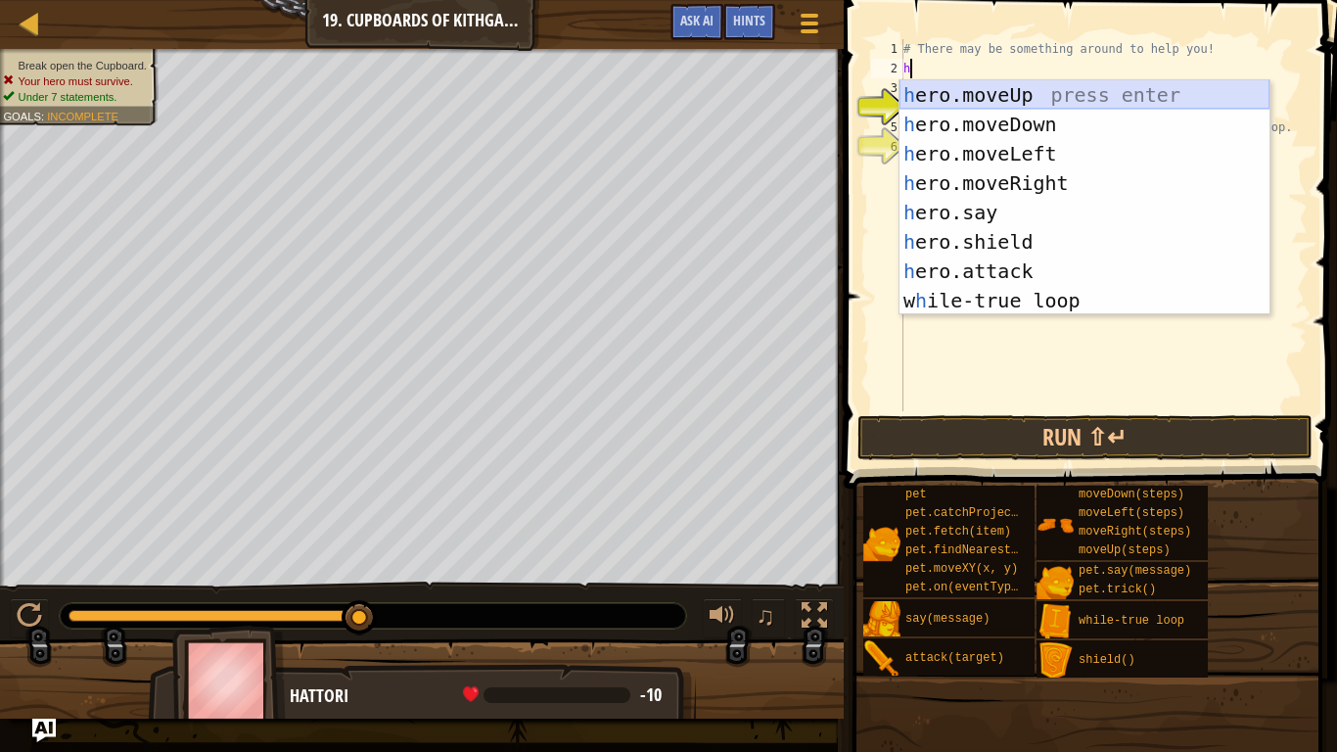
click at [958, 100] on div "h ero.moveUp press enter h ero.moveDown press enter h ero.moveLeft press enter …" at bounding box center [1085, 227] width 370 height 294
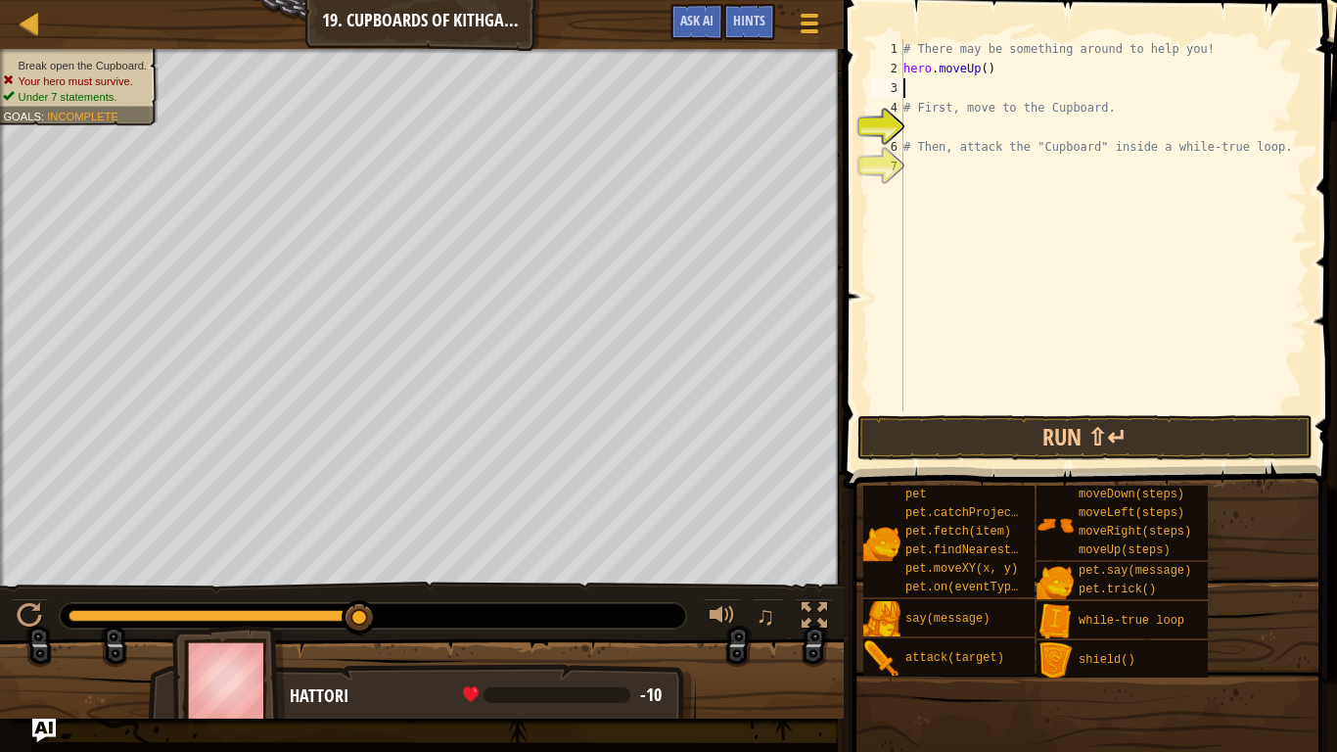
type textarea "h"
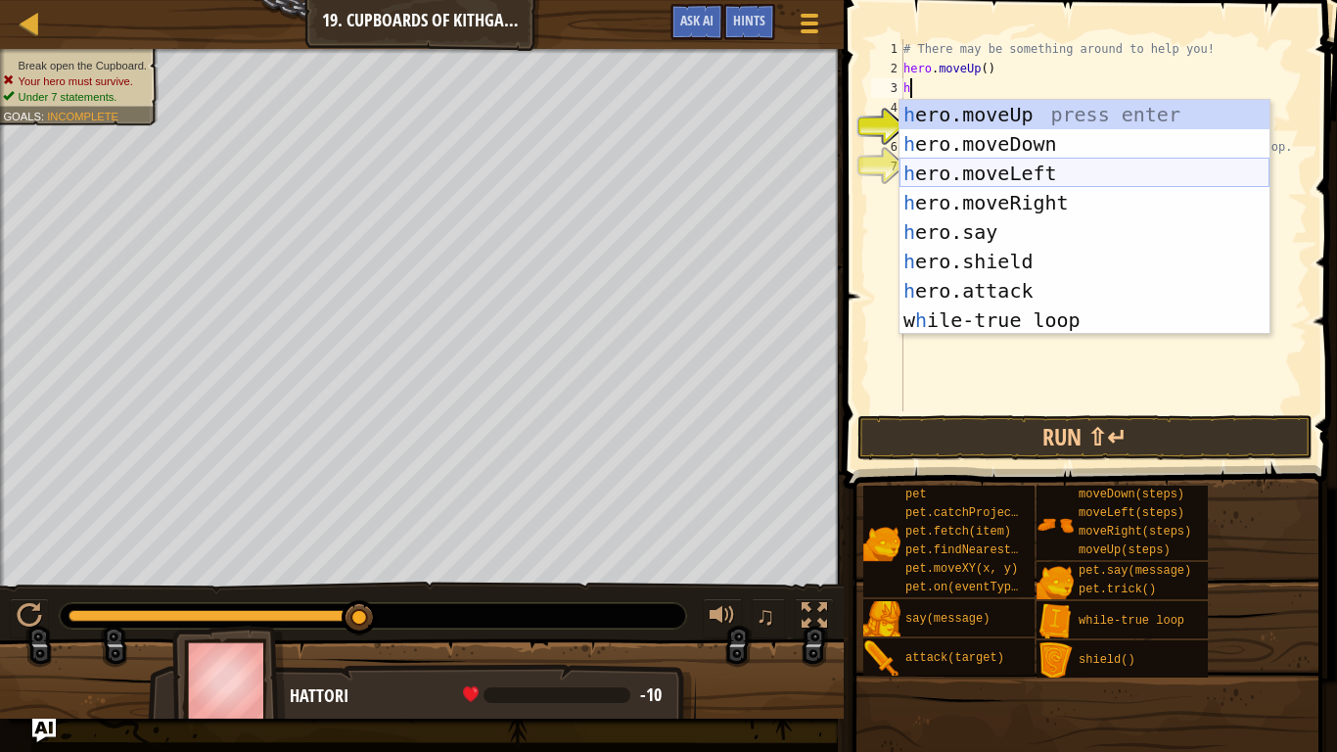
click at [997, 182] on div "h ero.moveUp press enter h ero.moveDown press enter h ero.moveLeft press enter …" at bounding box center [1085, 247] width 370 height 294
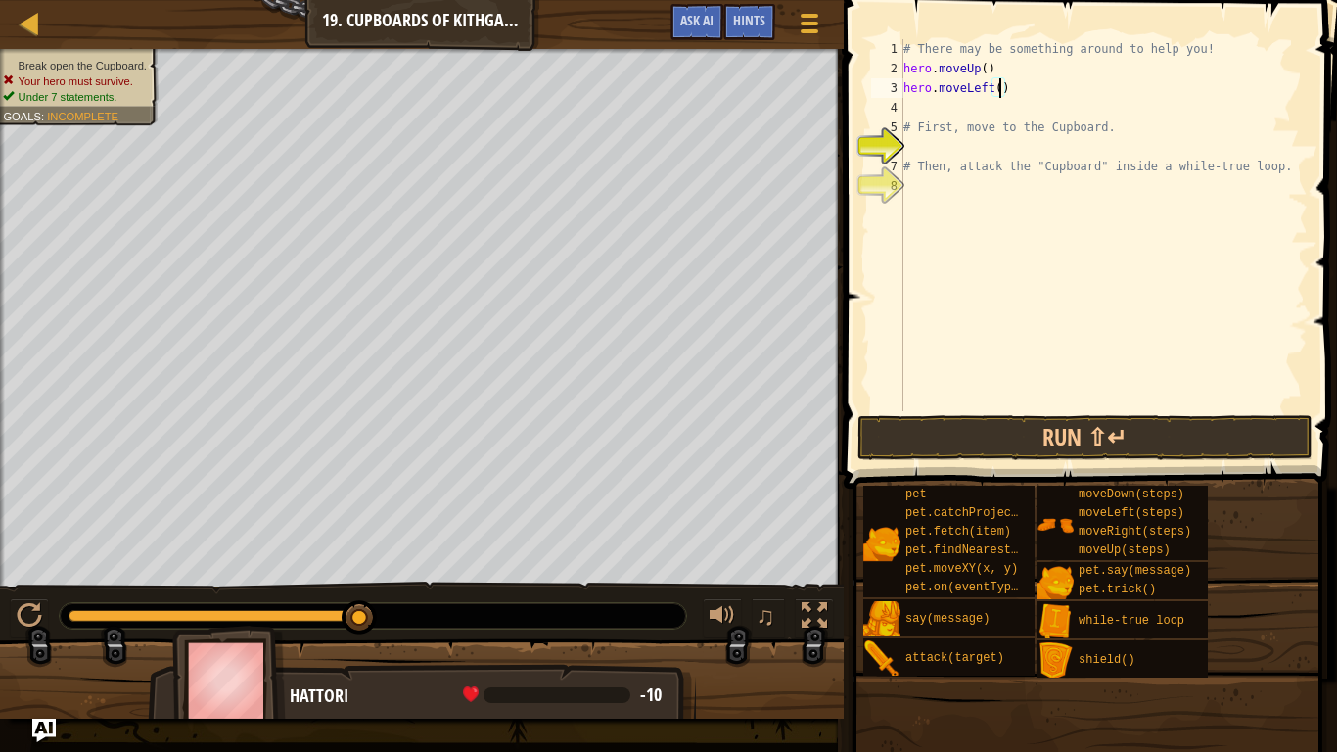
click at [998, 88] on div "# There may be something around to help you! hero . moveUp ( ) hero . moveLeft …" at bounding box center [1104, 244] width 408 height 411
type textarea "hero.moveLeft(2)"
click at [955, 101] on div "# There may be something around to help you! hero . moveUp ( ) hero . moveLeft …" at bounding box center [1104, 244] width 408 height 411
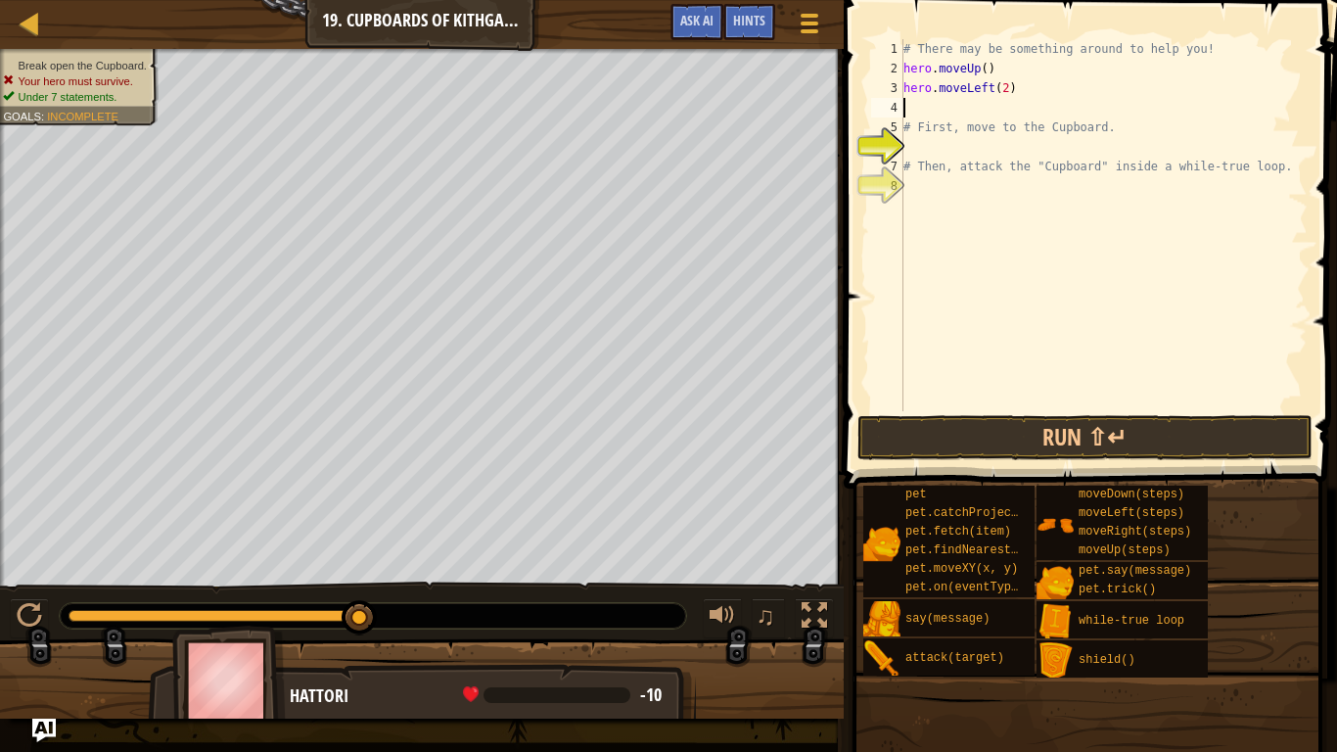
type textarea "h"
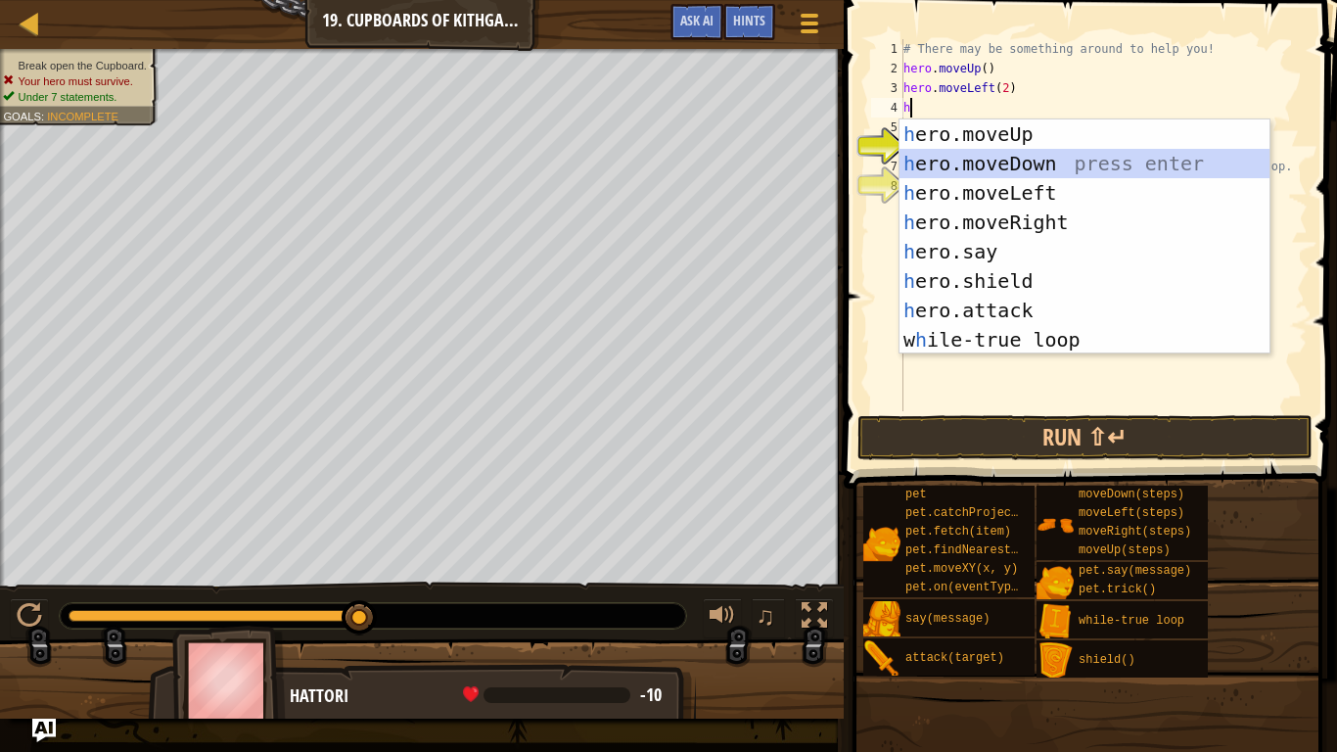
click at [994, 155] on div "h ero.moveUp press enter h ero.moveDown press enter h ero.moveLeft press enter …" at bounding box center [1085, 266] width 370 height 294
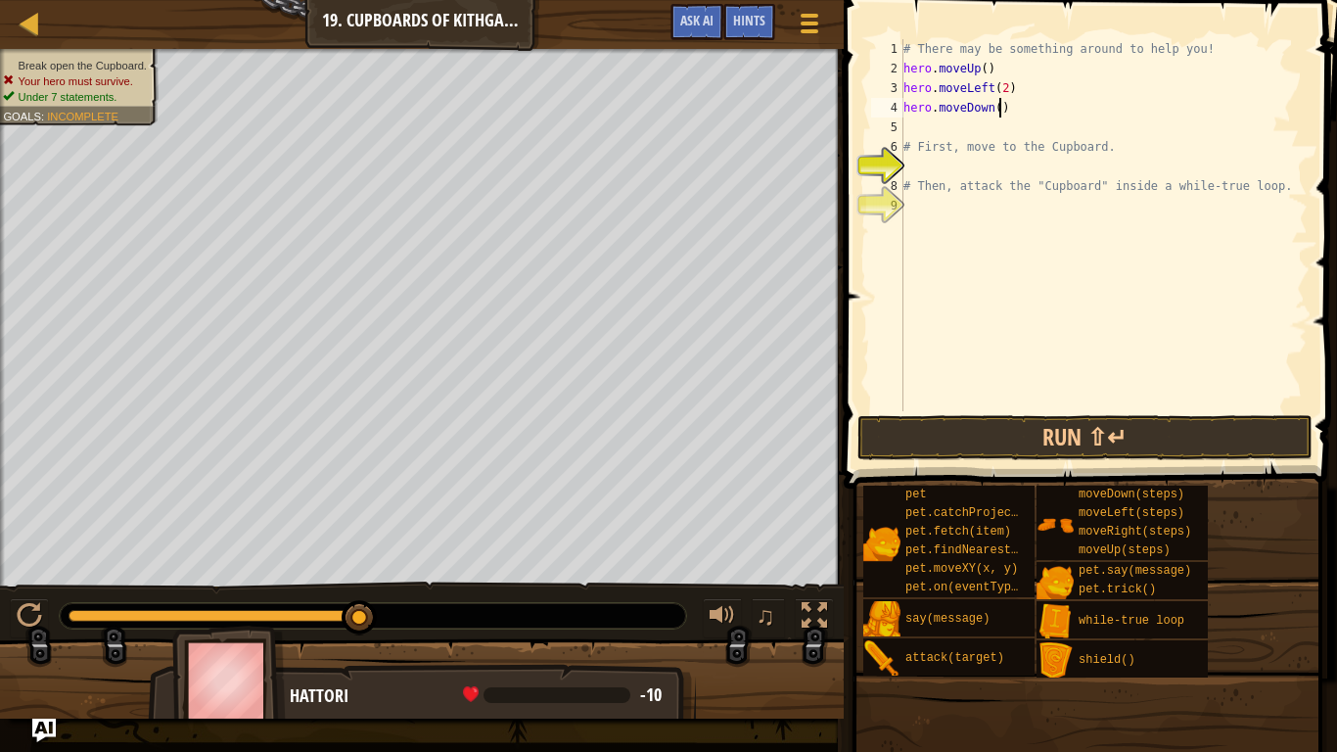
click at [1000, 110] on div "# There may be something around to help you! hero . moveUp ( ) hero . moveLeft …" at bounding box center [1104, 244] width 408 height 411
type textarea "hero.moveDown(3)"
click at [945, 123] on div "# There may be something around to help you! hero . moveUp ( ) hero . moveLeft …" at bounding box center [1104, 244] width 408 height 411
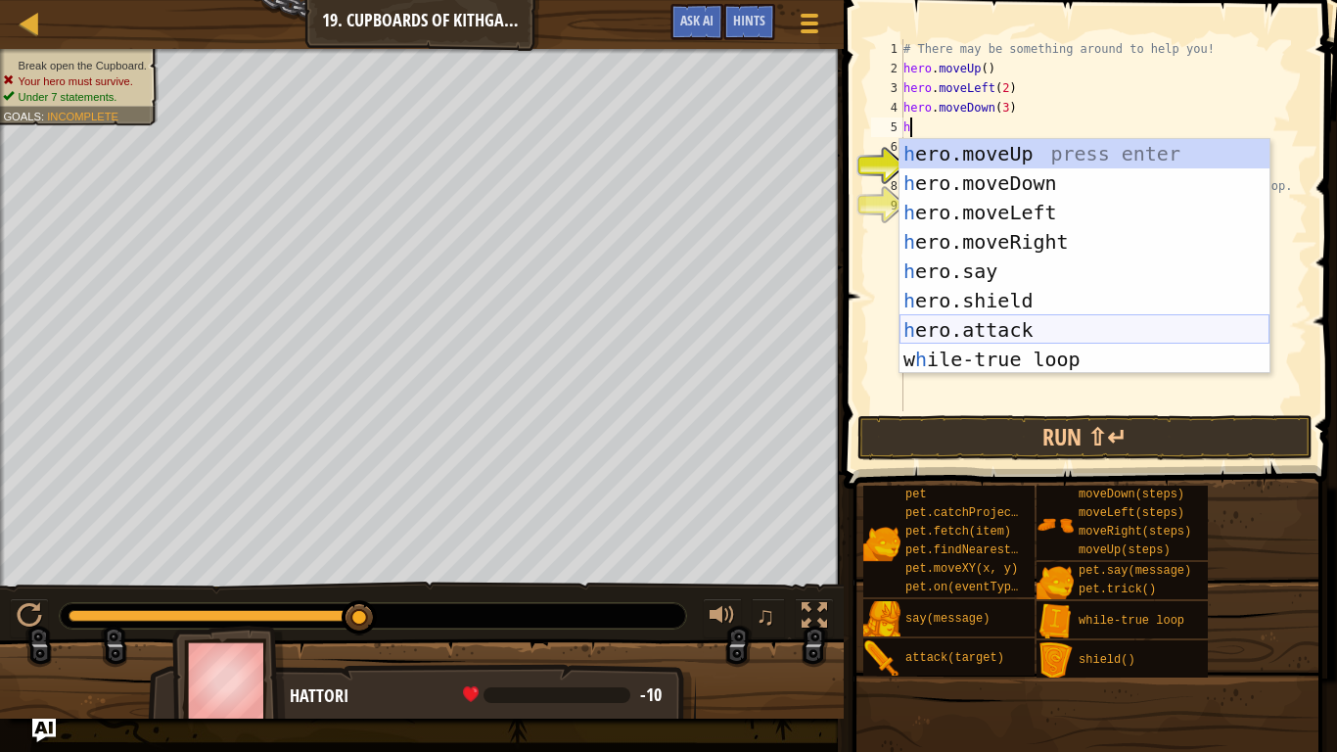
click at [1027, 336] on div "h ero.moveUp press enter h ero.moveDown press enter h ero.moveLeft press enter …" at bounding box center [1085, 286] width 370 height 294
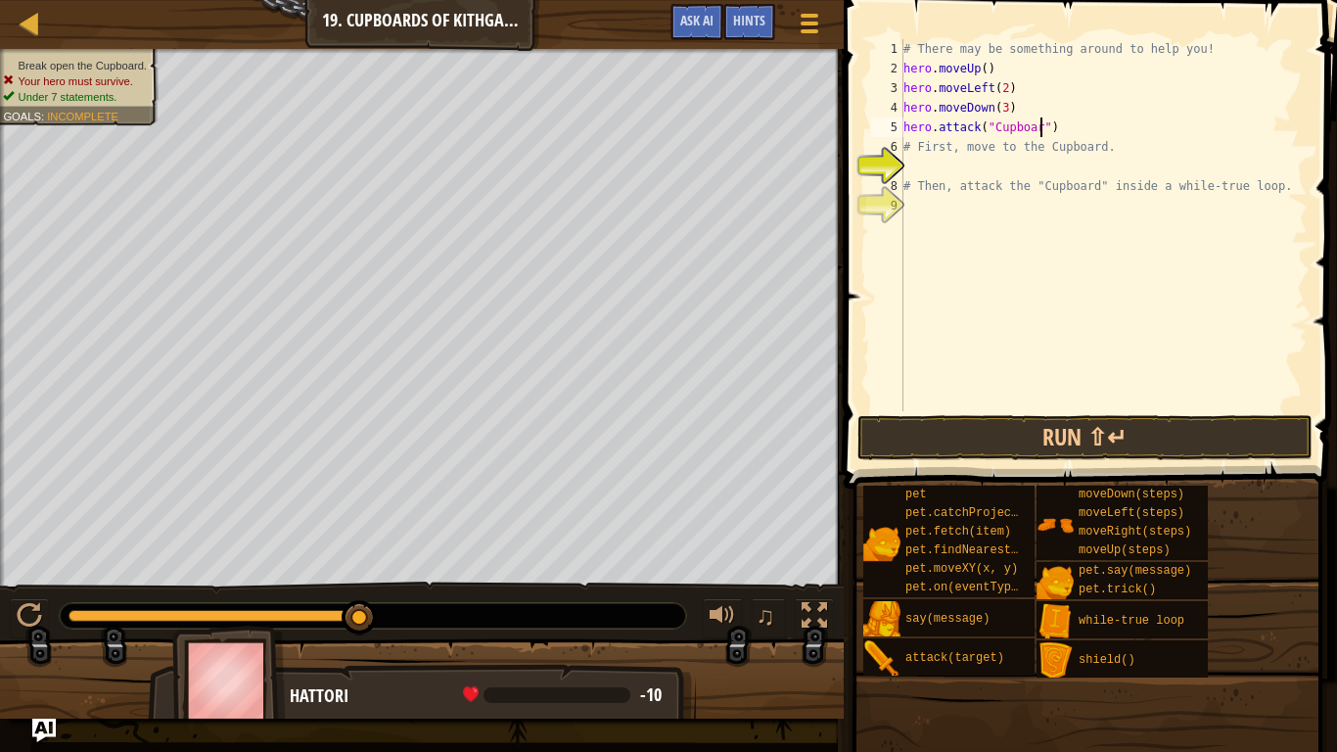
scroll to position [9, 21]
click at [1055, 431] on button "Run ⇧↵" at bounding box center [1085, 437] width 456 height 45
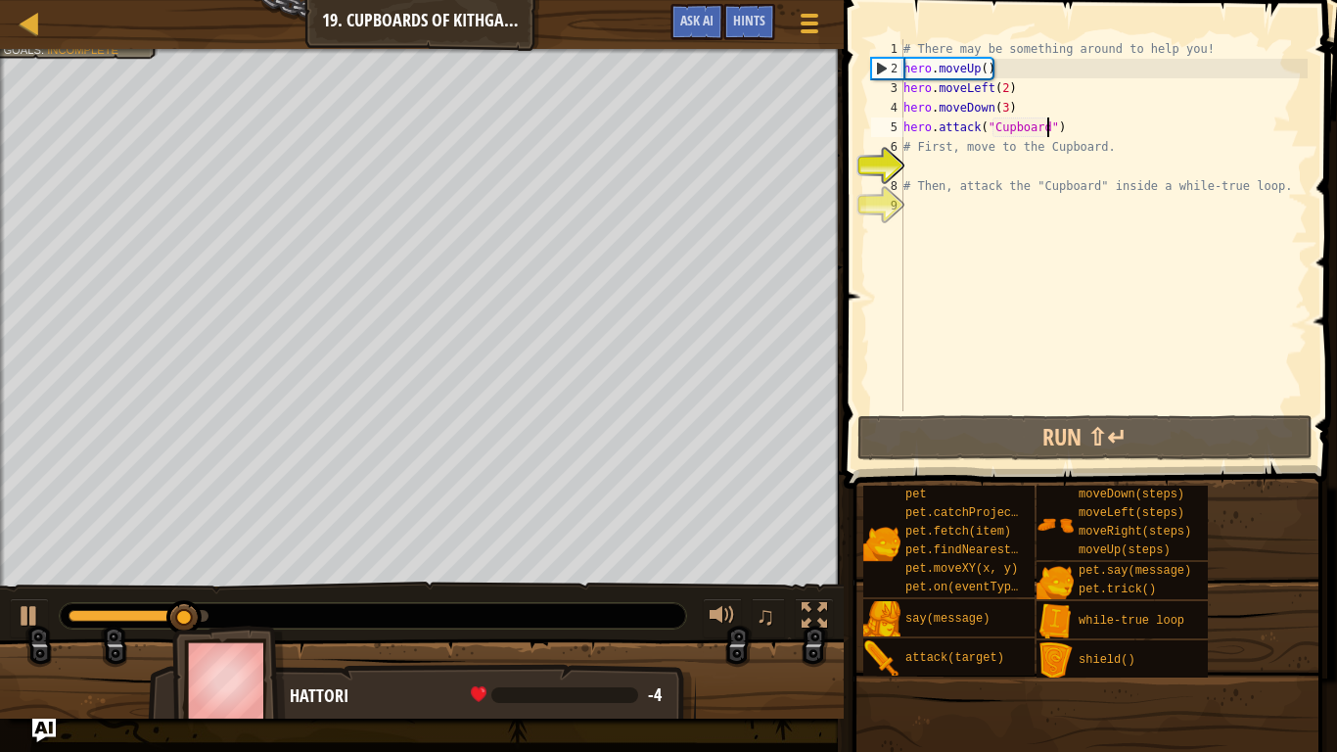
click at [990, 88] on div "# There may be something around to help you! hero . moveUp ( ) hero . moveLeft …" at bounding box center [1104, 244] width 408 height 411
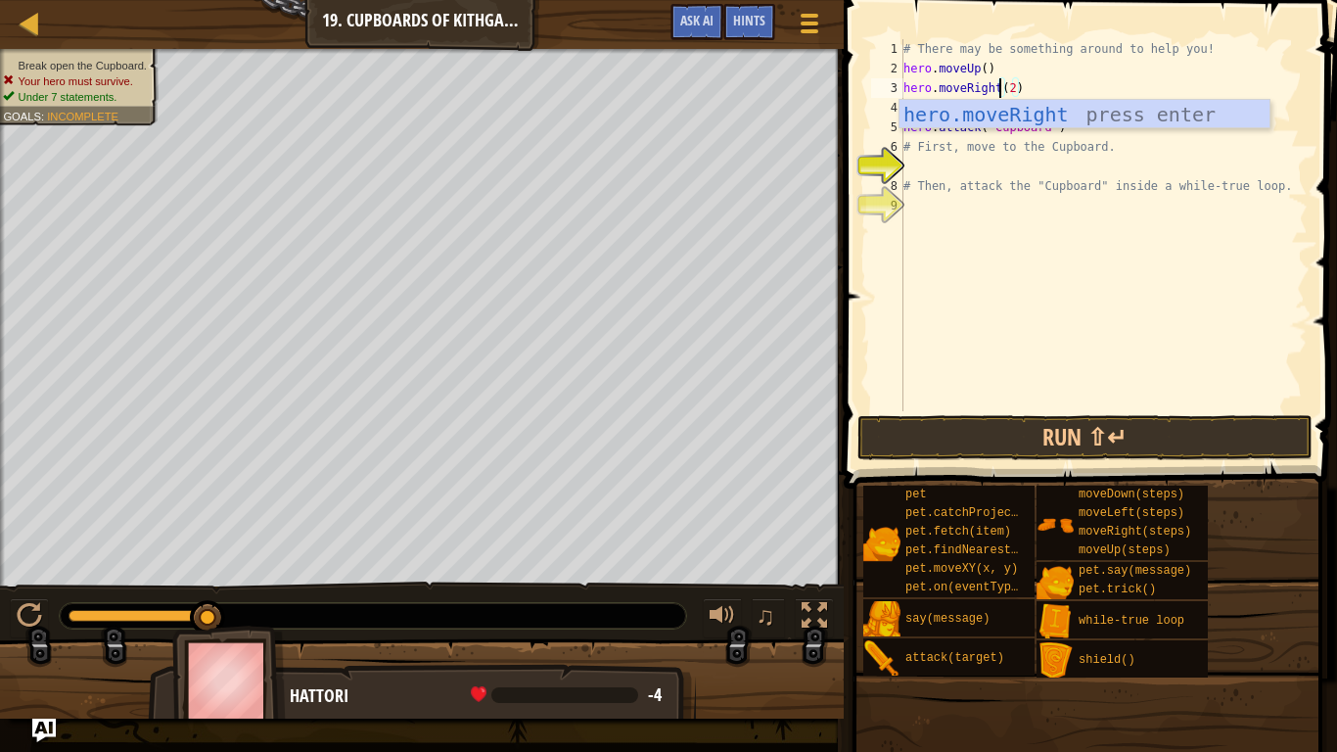
scroll to position [9, 14]
type textarea "hero.moveRight(2)"
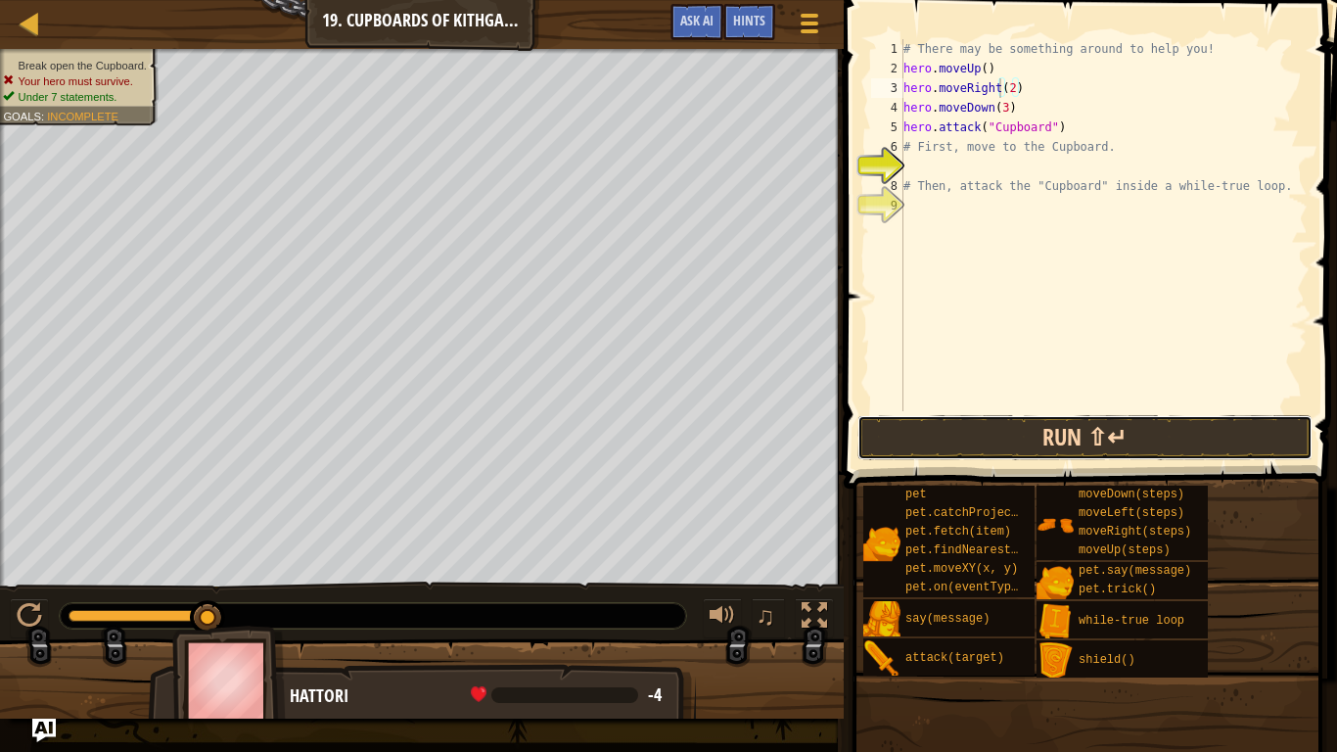
click at [1054, 450] on button "Run ⇧↵" at bounding box center [1085, 437] width 456 height 45
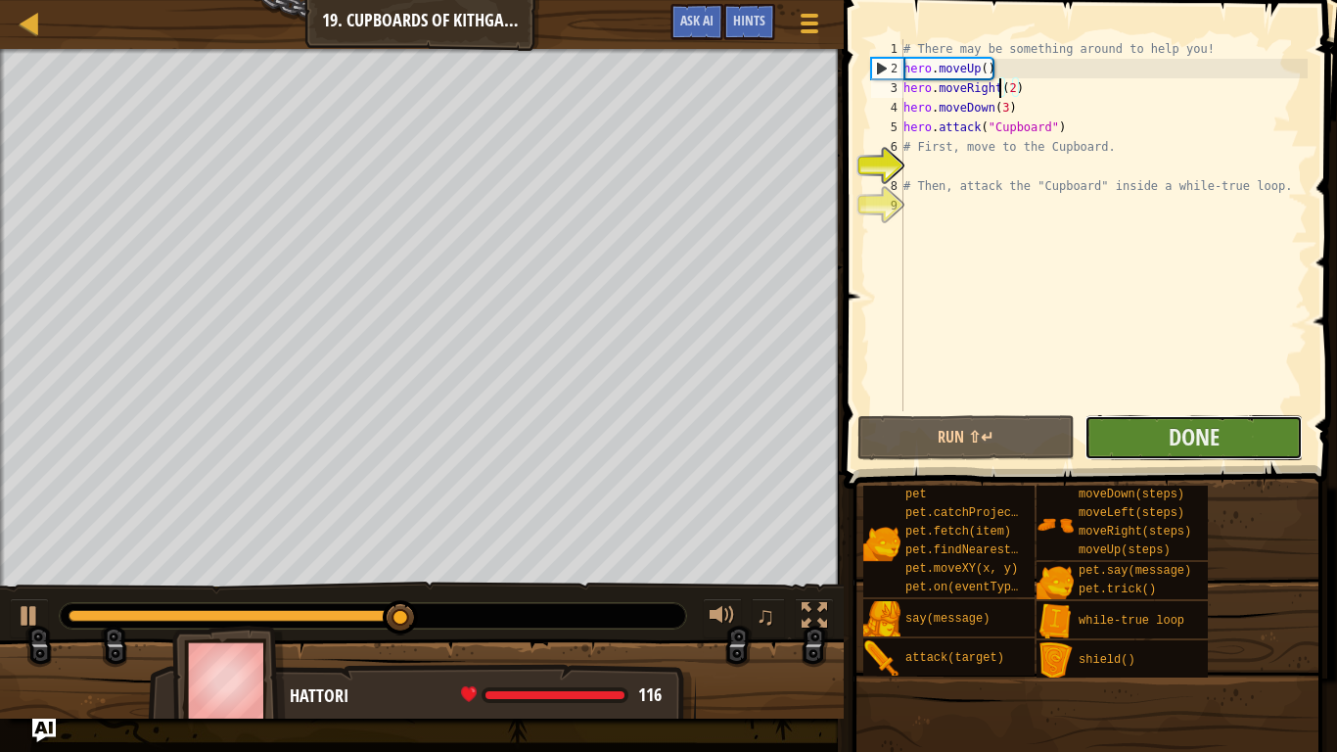
click at [1134, 426] on button "Done" at bounding box center [1194, 437] width 218 height 45
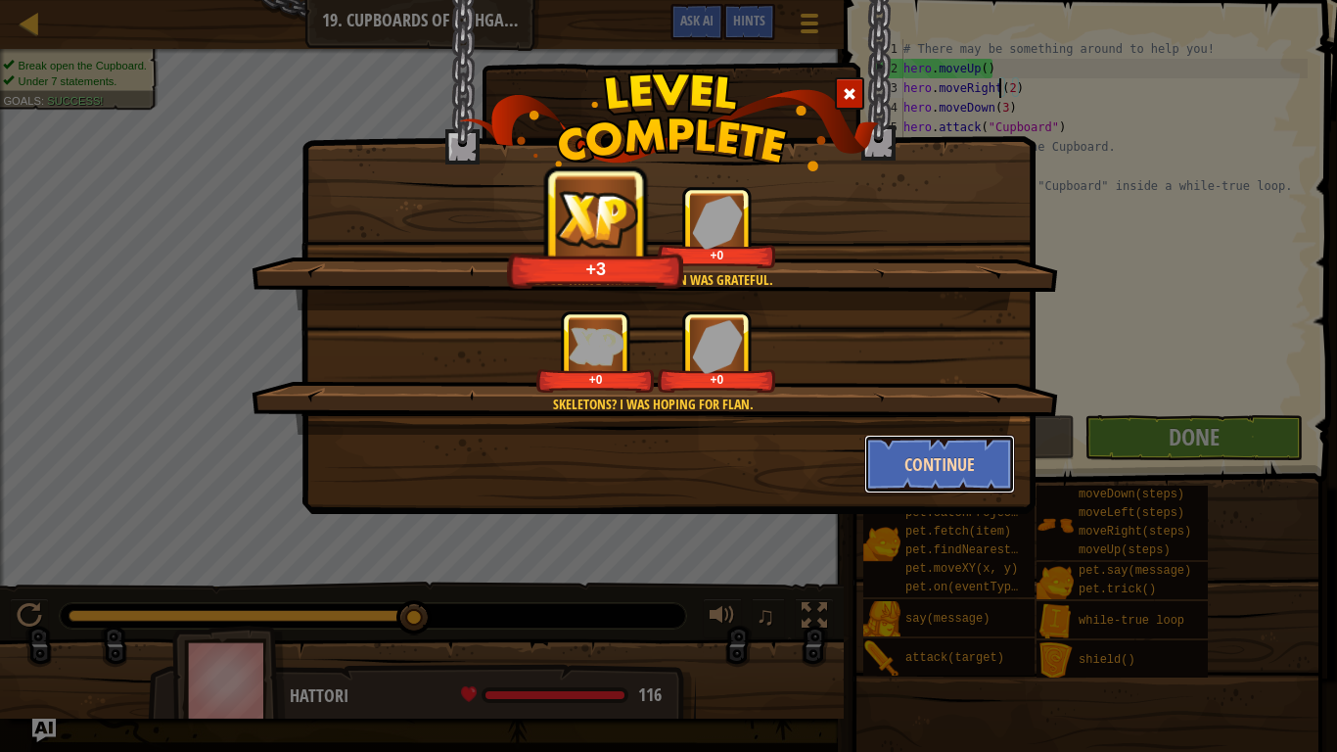
click at [963, 455] on button "Continue" at bounding box center [940, 464] width 152 height 59
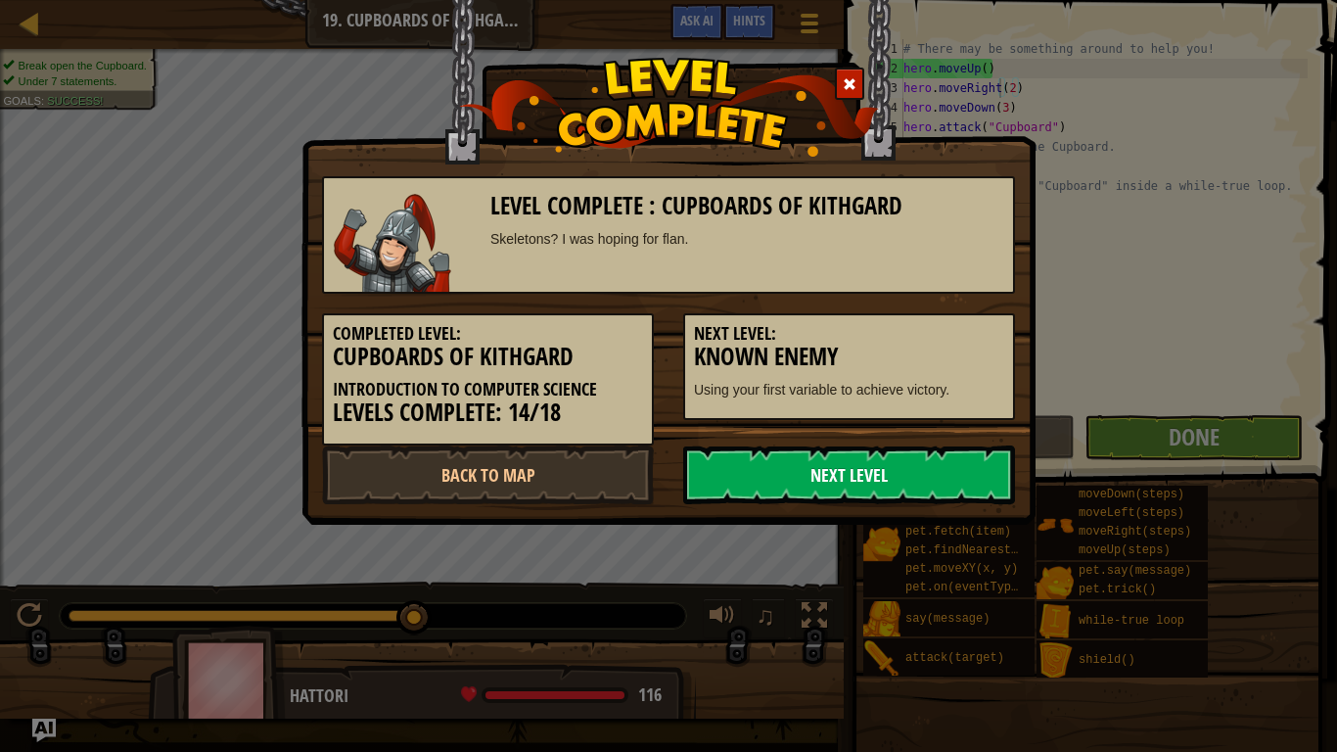
click at [795, 446] on link "Next Level" at bounding box center [849, 474] width 332 height 59
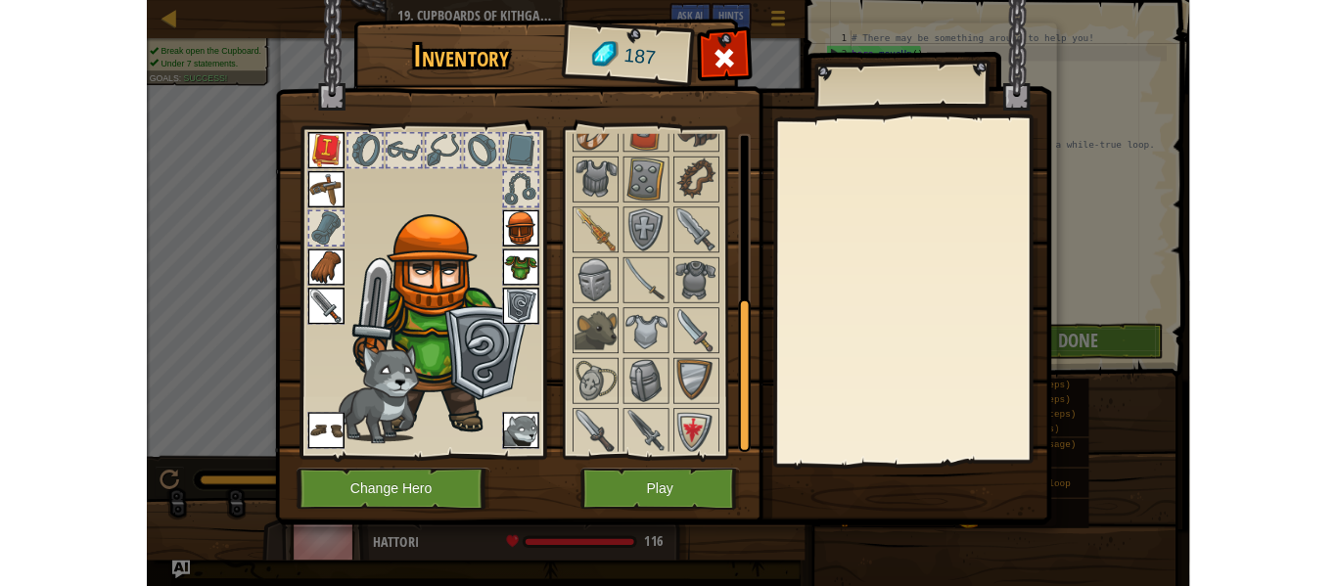
scroll to position [464, 0]
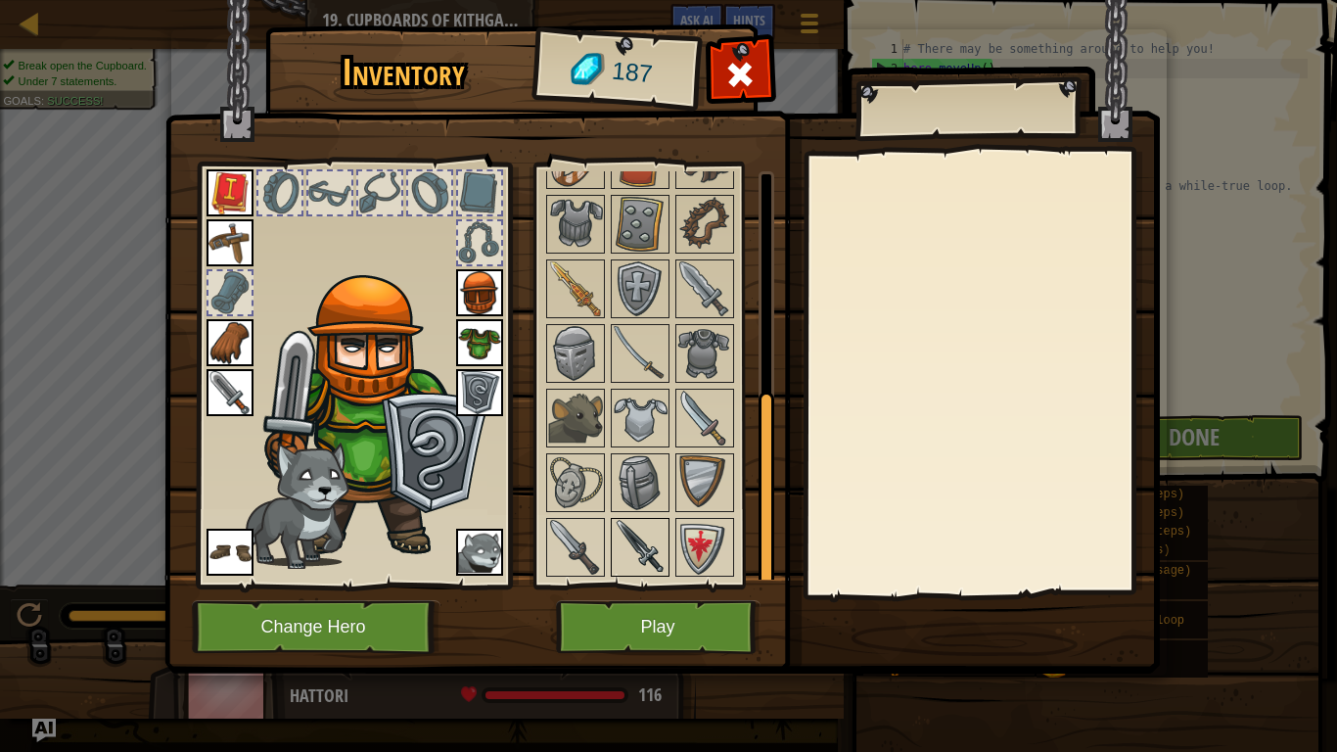
click at [648, 560] on img at bounding box center [640, 547] width 55 height 55
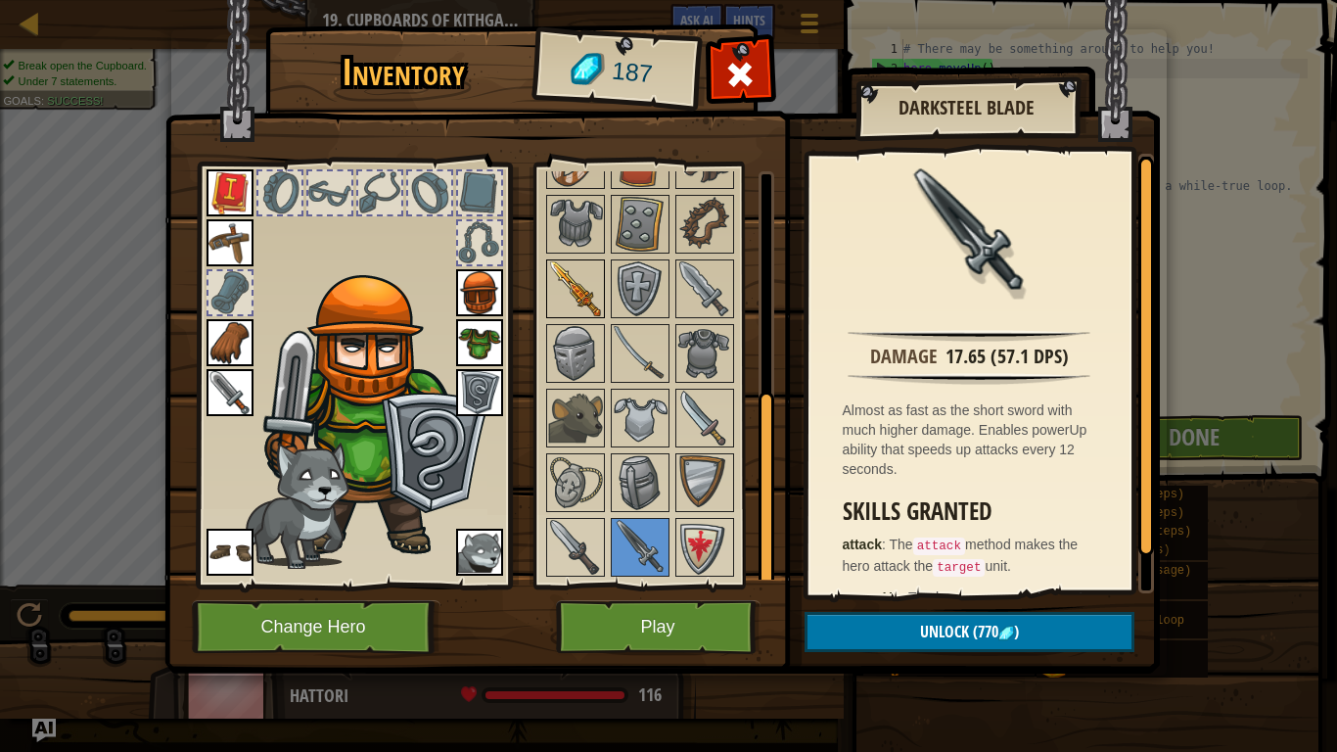
click at [576, 301] on img at bounding box center [575, 288] width 55 height 55
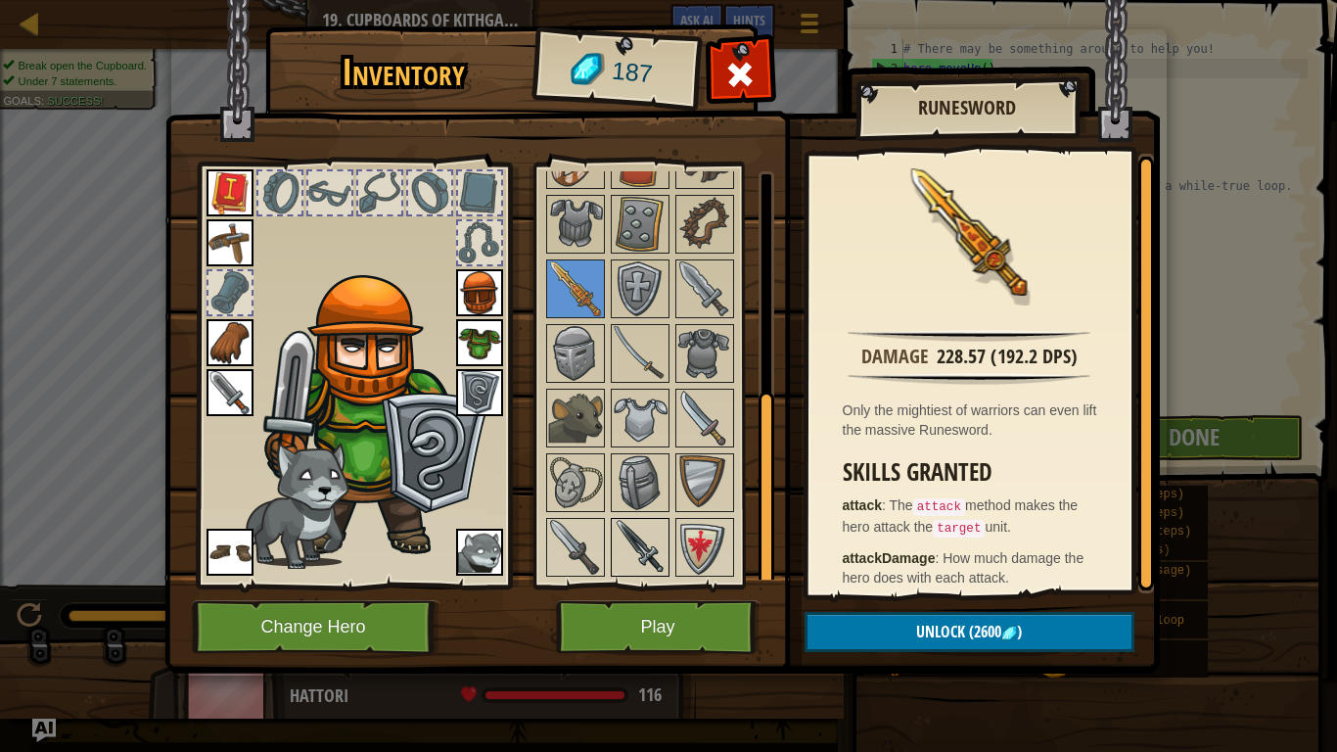
click at [647, 554] on img at bounding box center [640, 547] width 55 height 55
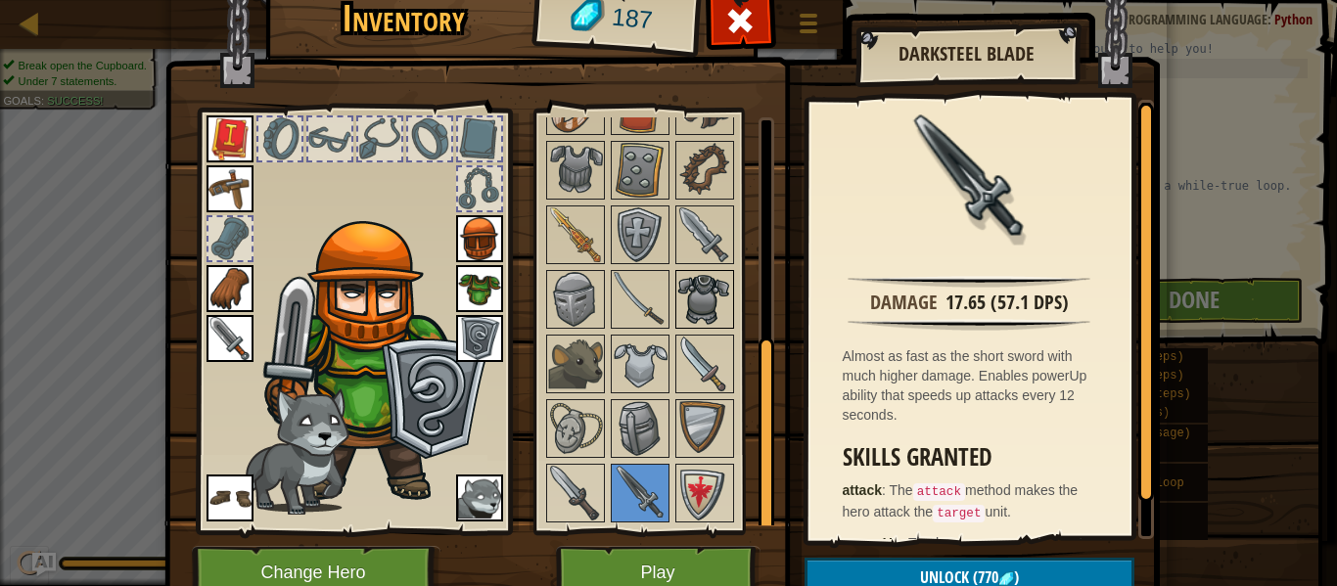
click at [691, 289] on img at bounding box center [704, 299] width 55 height 55
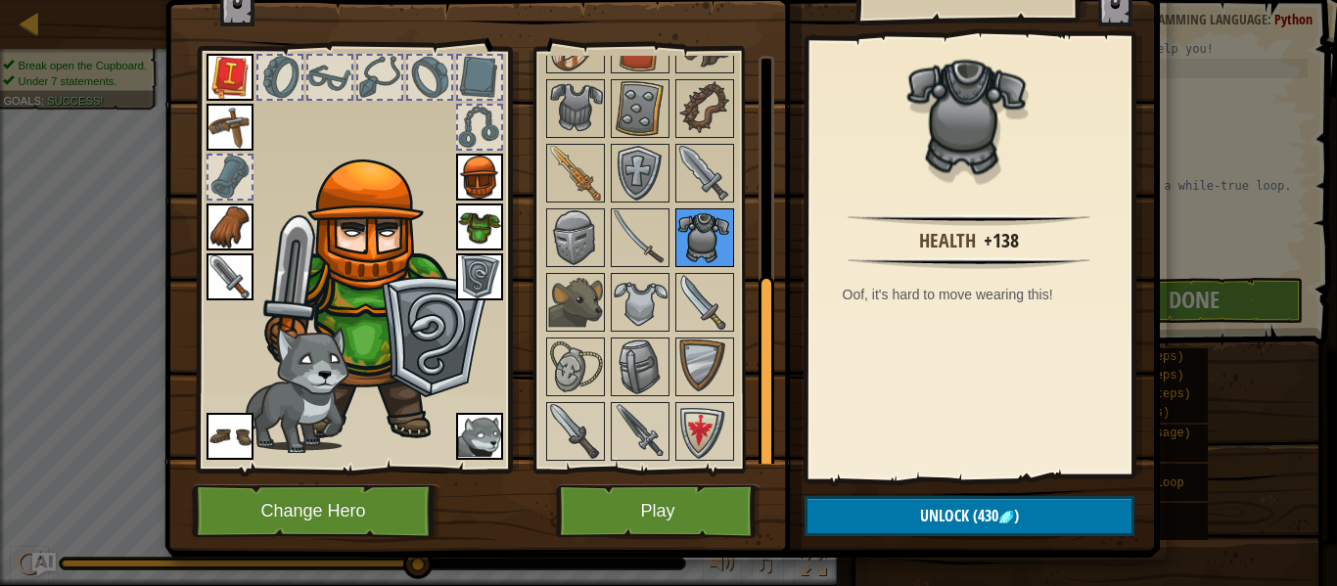
scroll to position [0, 0]
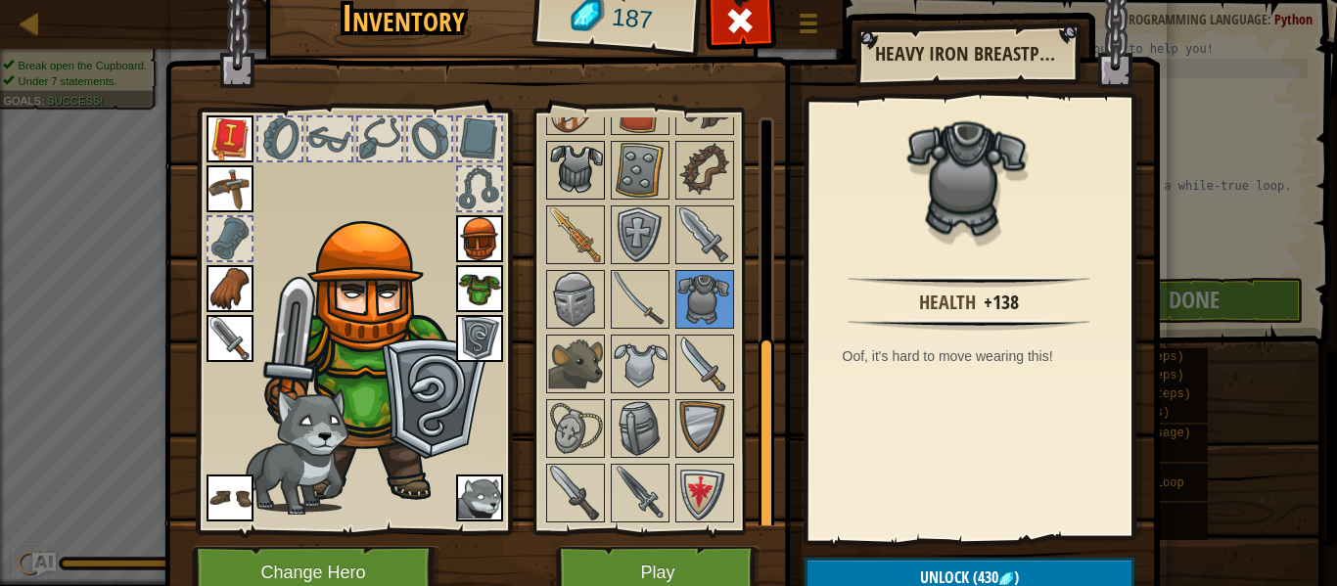
click at [581, 162] on img at bounding box center [575, 170] width 55 height 55
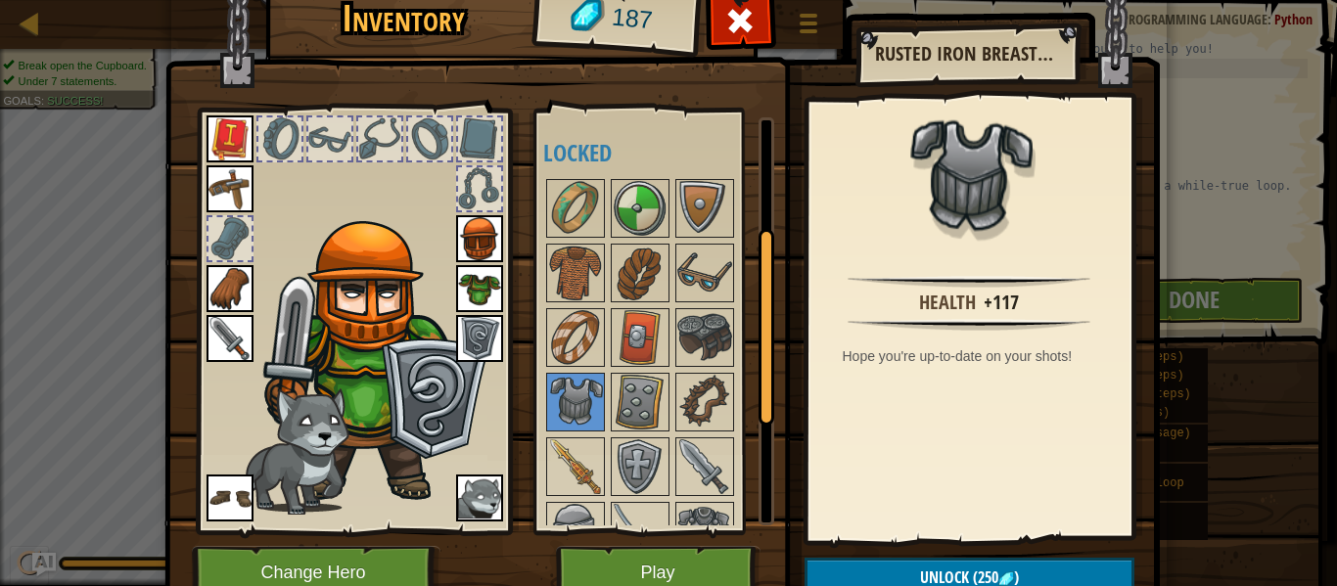
scroll to position [233, 0]
click at [597, 227] on img at bounding box center [575, 207] width 55 height 55
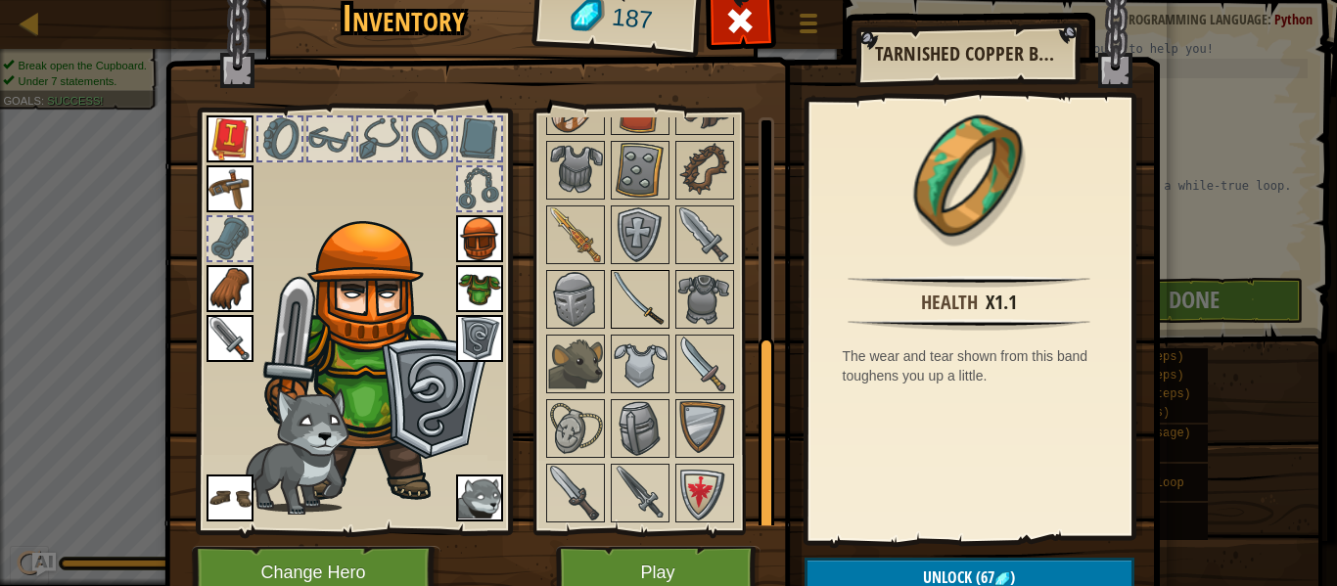
scroll to position [25, 0]
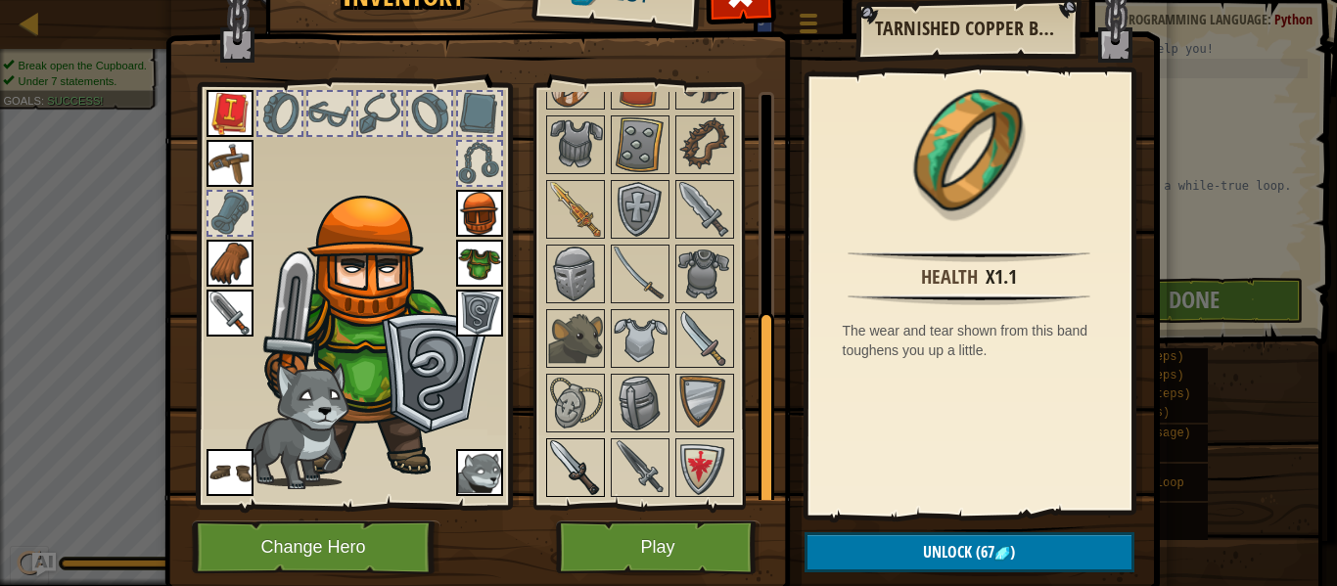
click at [594, 466] on img at bounding box center [575, 467] width 55 height 55
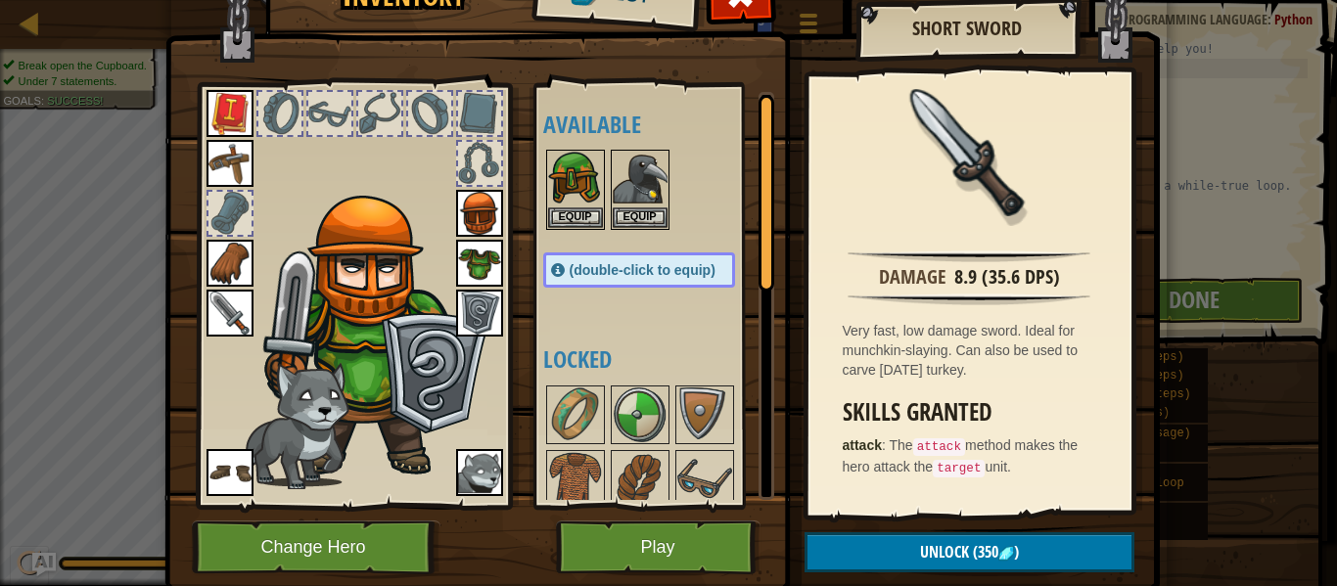
scroll to position [0, 0]
